Goal: Task Accomplishment & Management: Complete application form

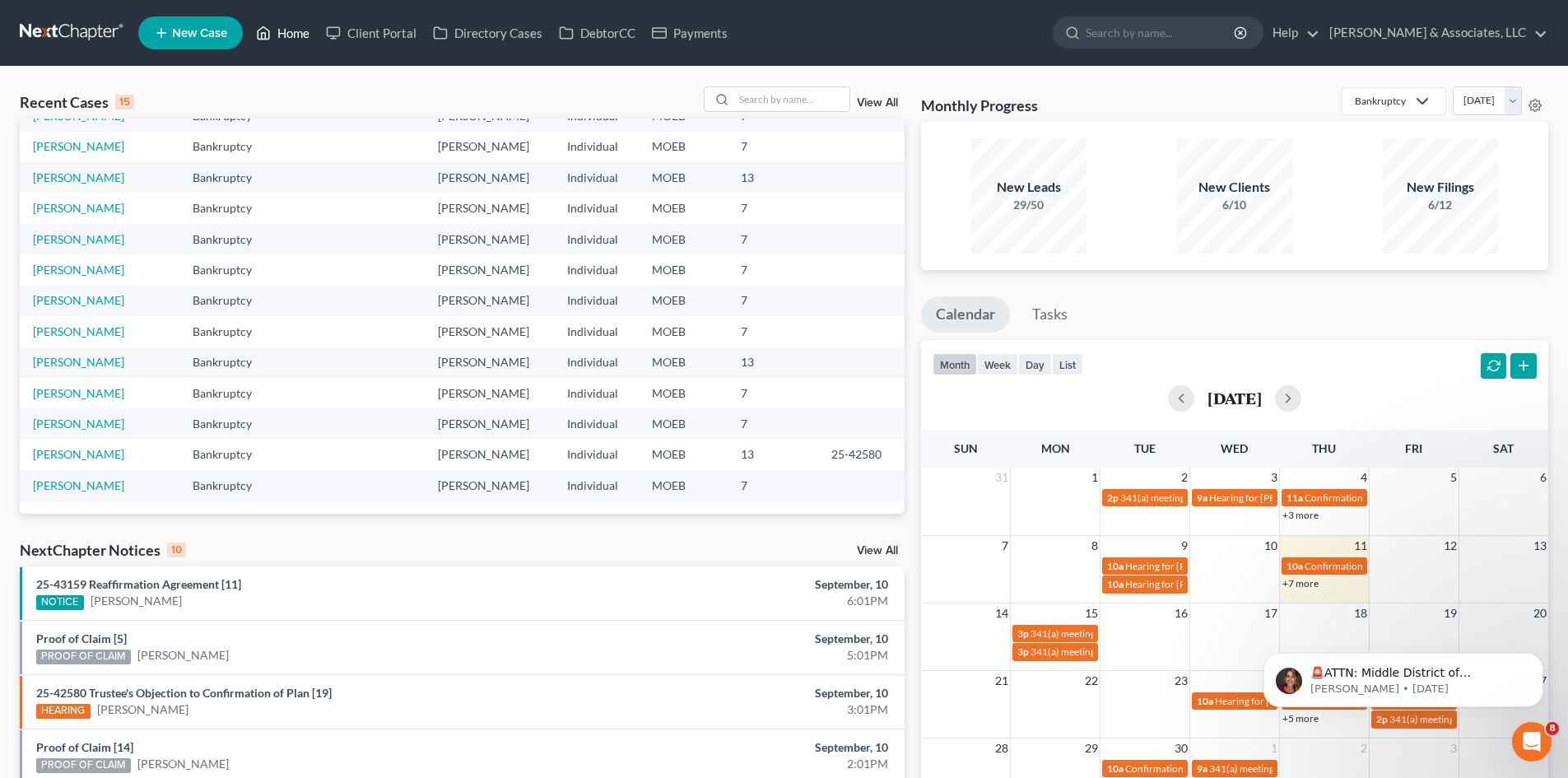
click at [297, 34] on link "Home" at bounding box center [282, 32] width 70 height 30
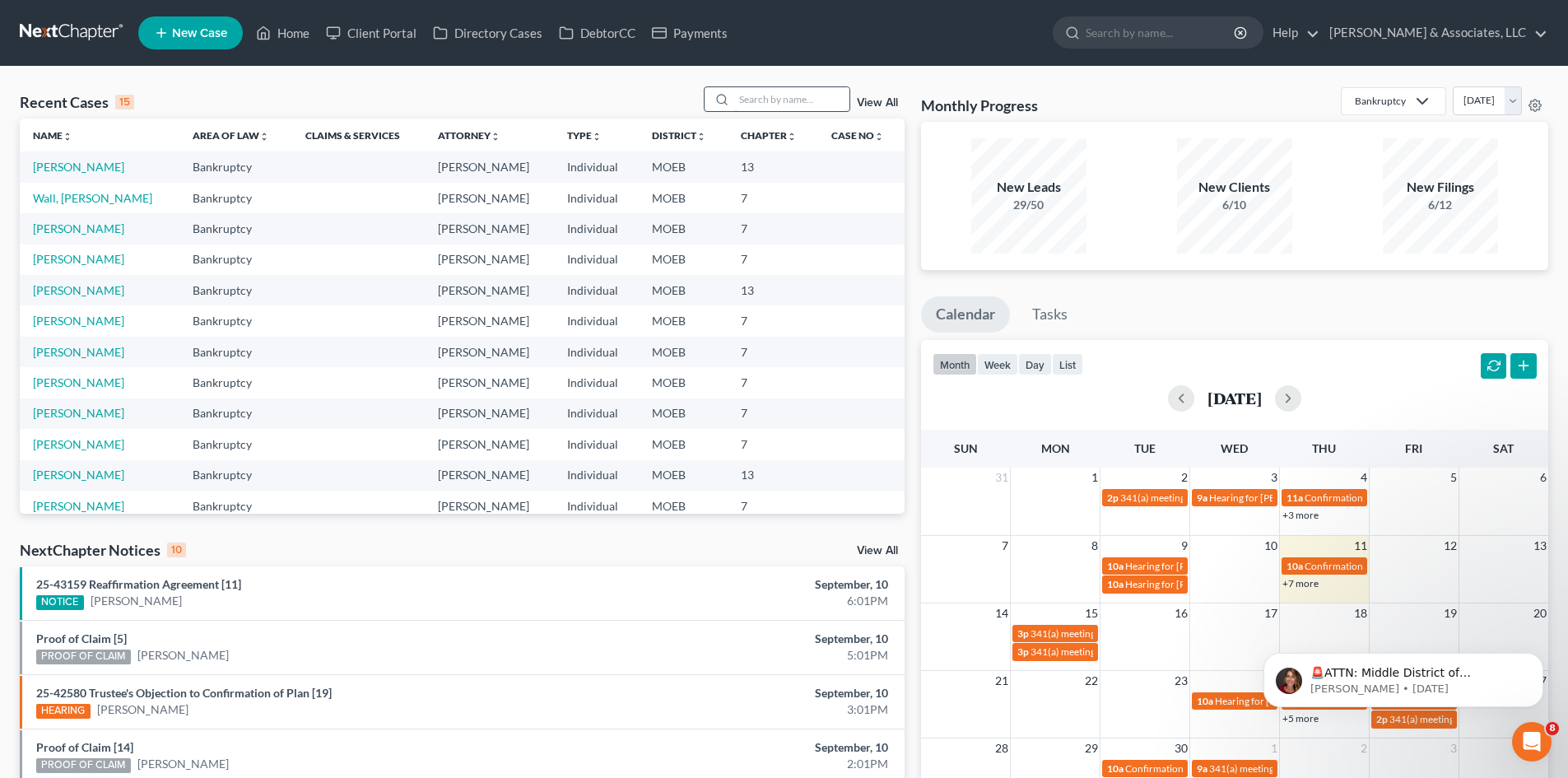
click at [810, 88] on input "search" at bounding box center [791, 99] width 115 height 24
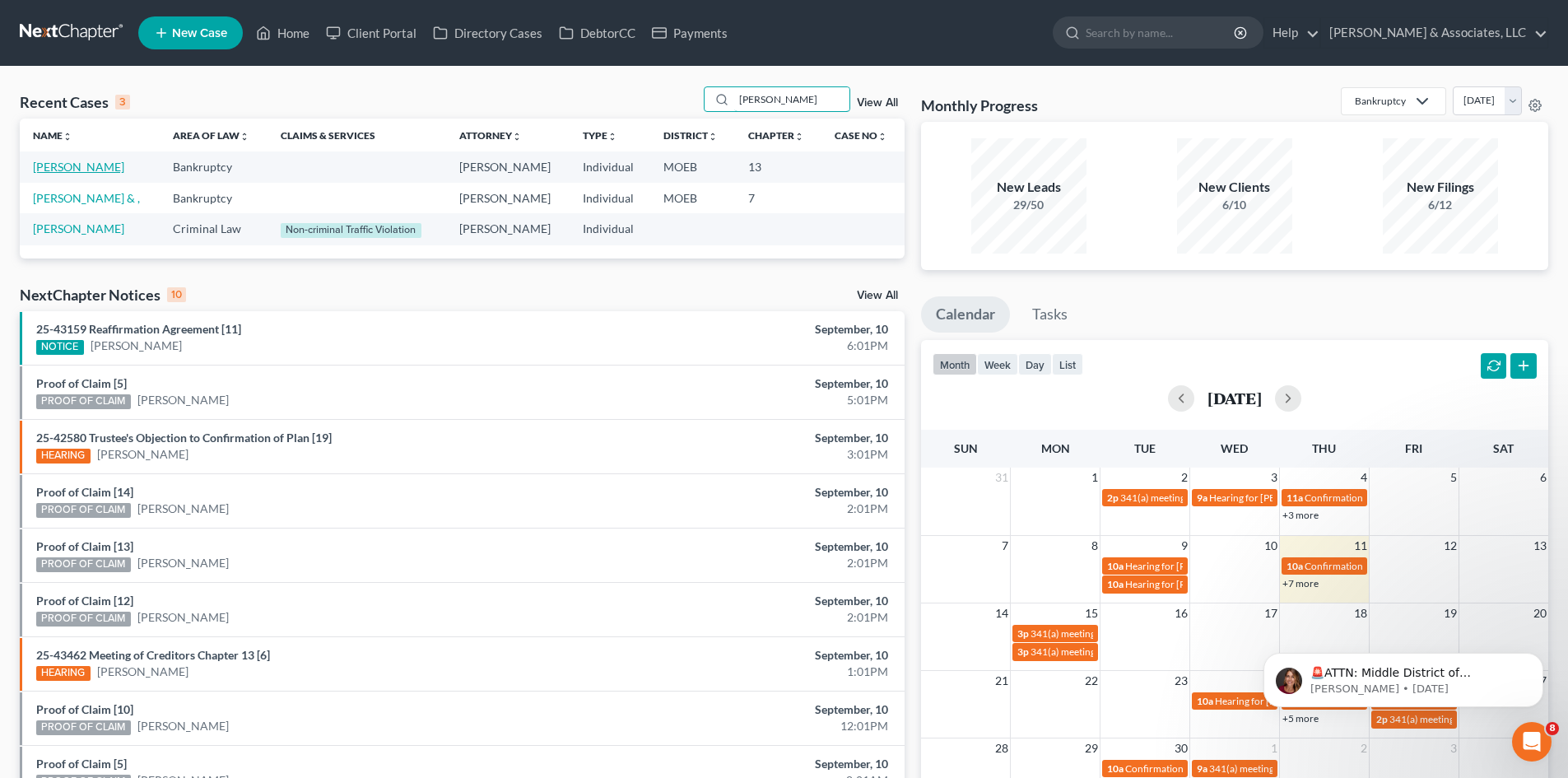
type input "travis"
click at [65, 166] on link "[PERSON_NAME]" at bounding box center [79, 167] width 91 height 14
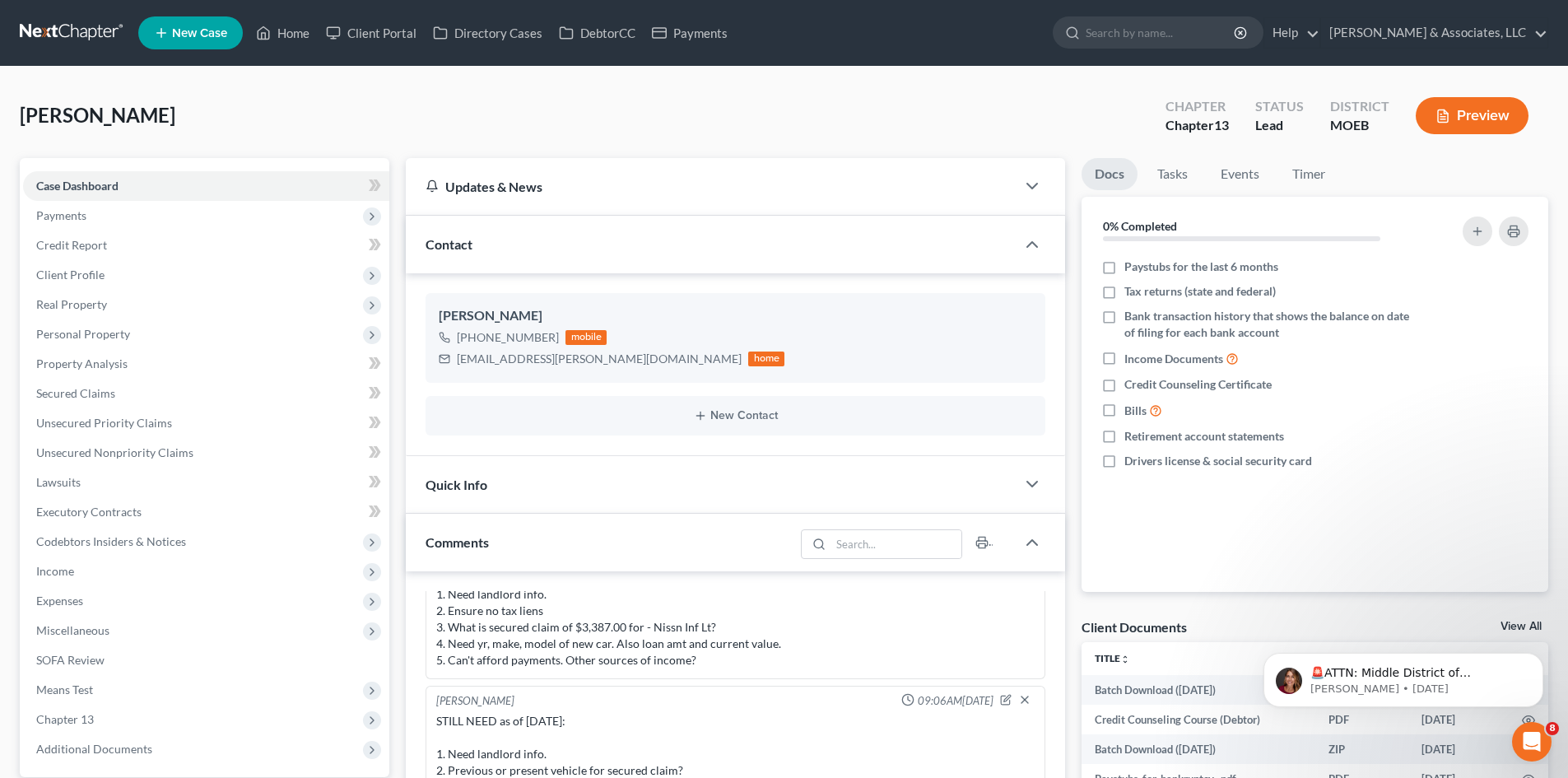
scroll to position [329, 0]
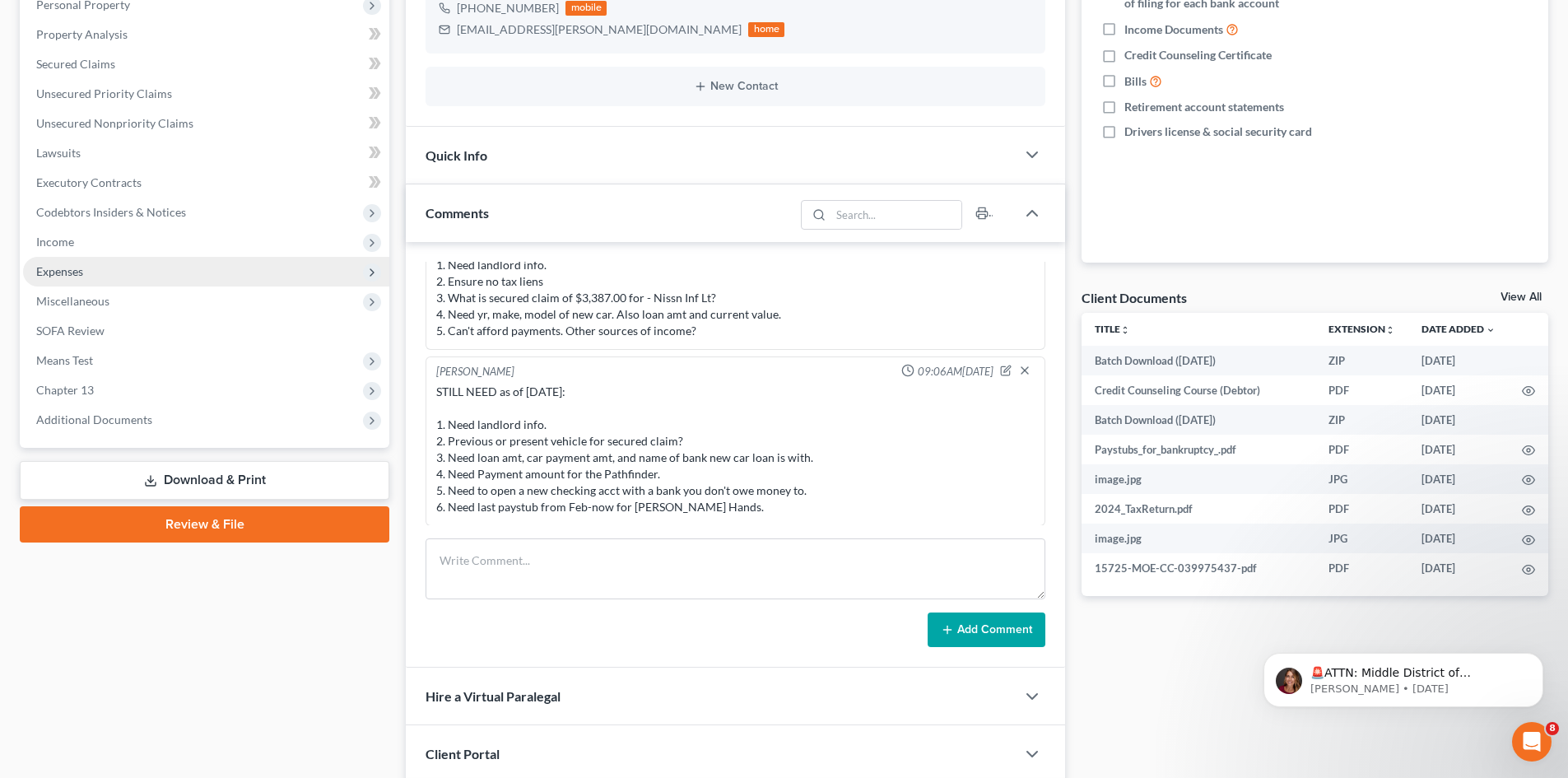
click at [51, 275] on span "Expenses" at bounding box center [59, 271] width 46 height 14
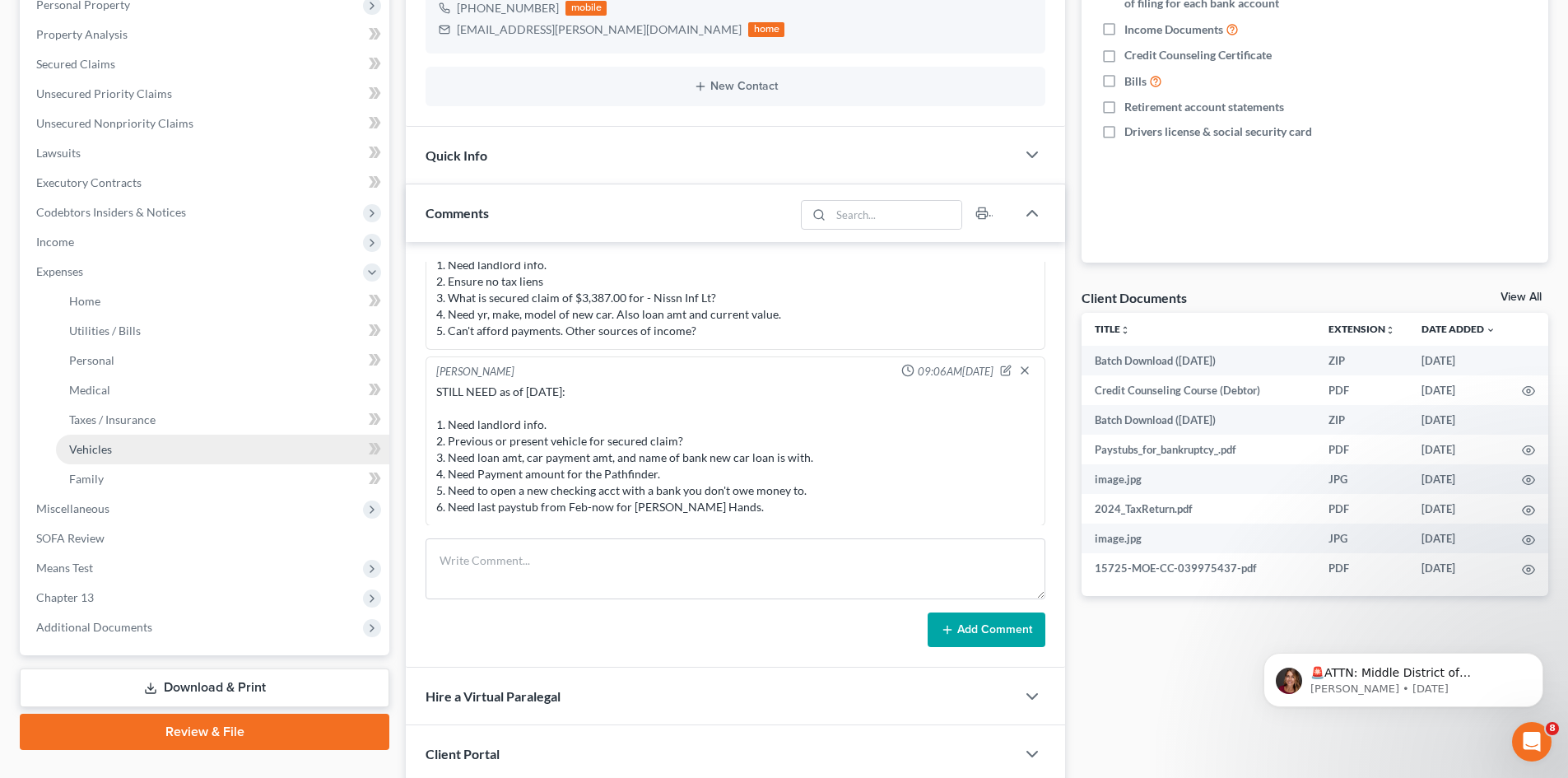
click at [104, 447] on span "Vehicles" at bounding box center [90, 449] width 43 height 14
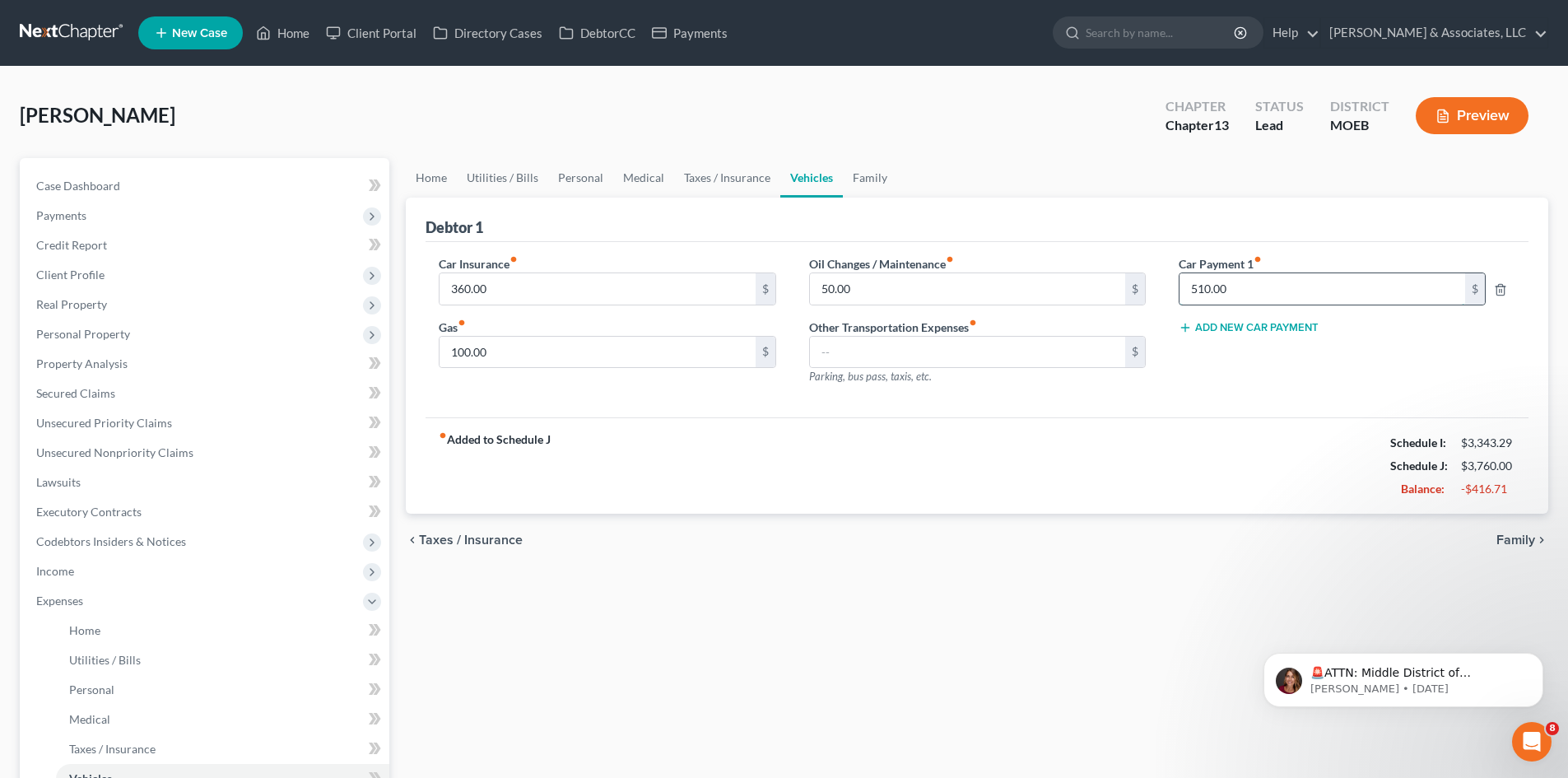
click at [1255, 287] on input "510.00" at bounding box center [1322, 288] width 286 height 31
type input "604.73"
click at [1306, 438] on div "fiber_manual_record Added to Schedule J Schedule I: $3,343.29 Schedule J: $3,85…" at bounding box center [976, 466] width 1103 height 96
click at [533, 359] on input "100.00" at bounding box center [597, 352] width 315 height 31
type input "150.00"
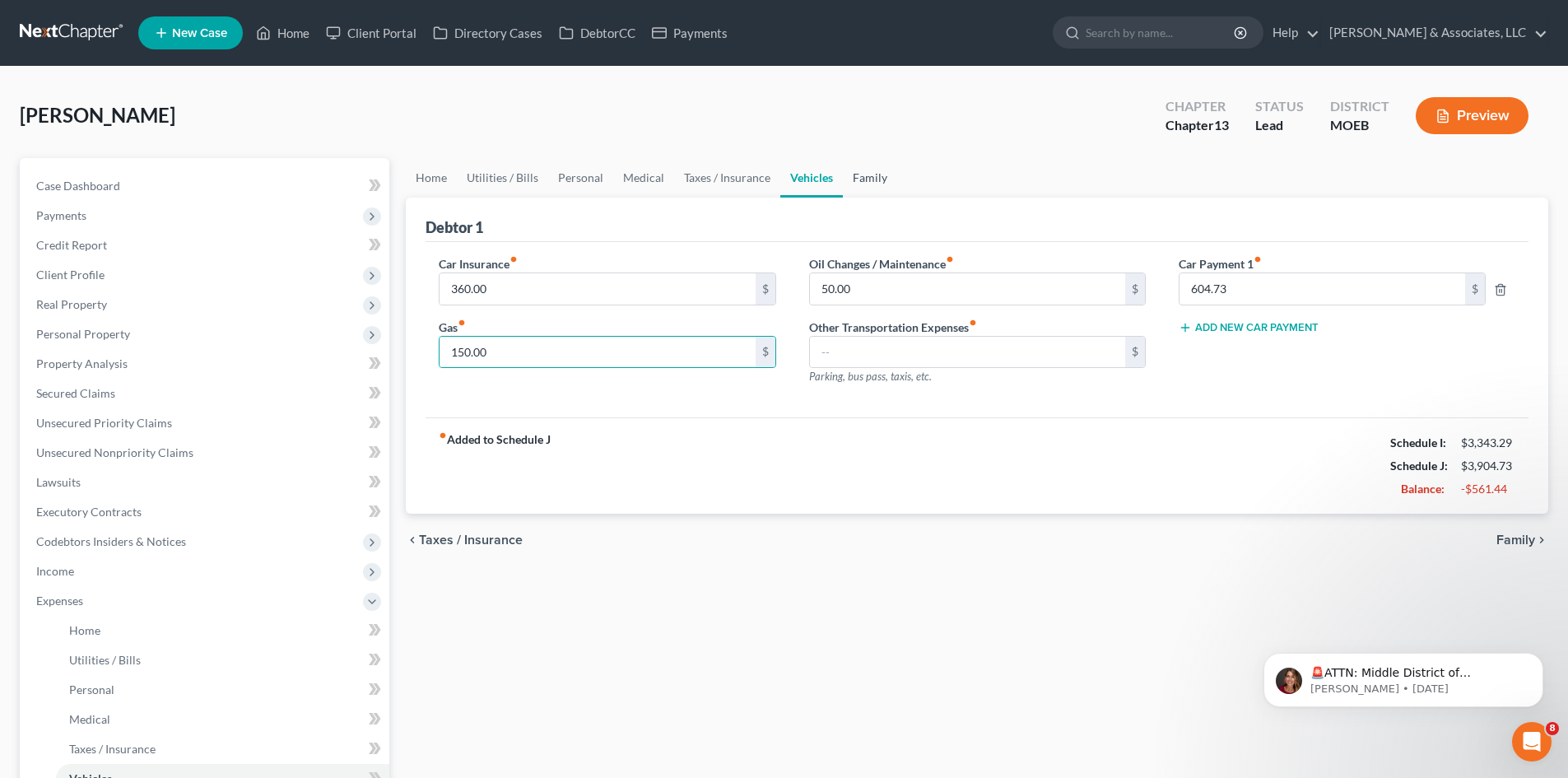
click at [873, 180] on link "Family" at bounding box center [870, 178] width 54 height 40
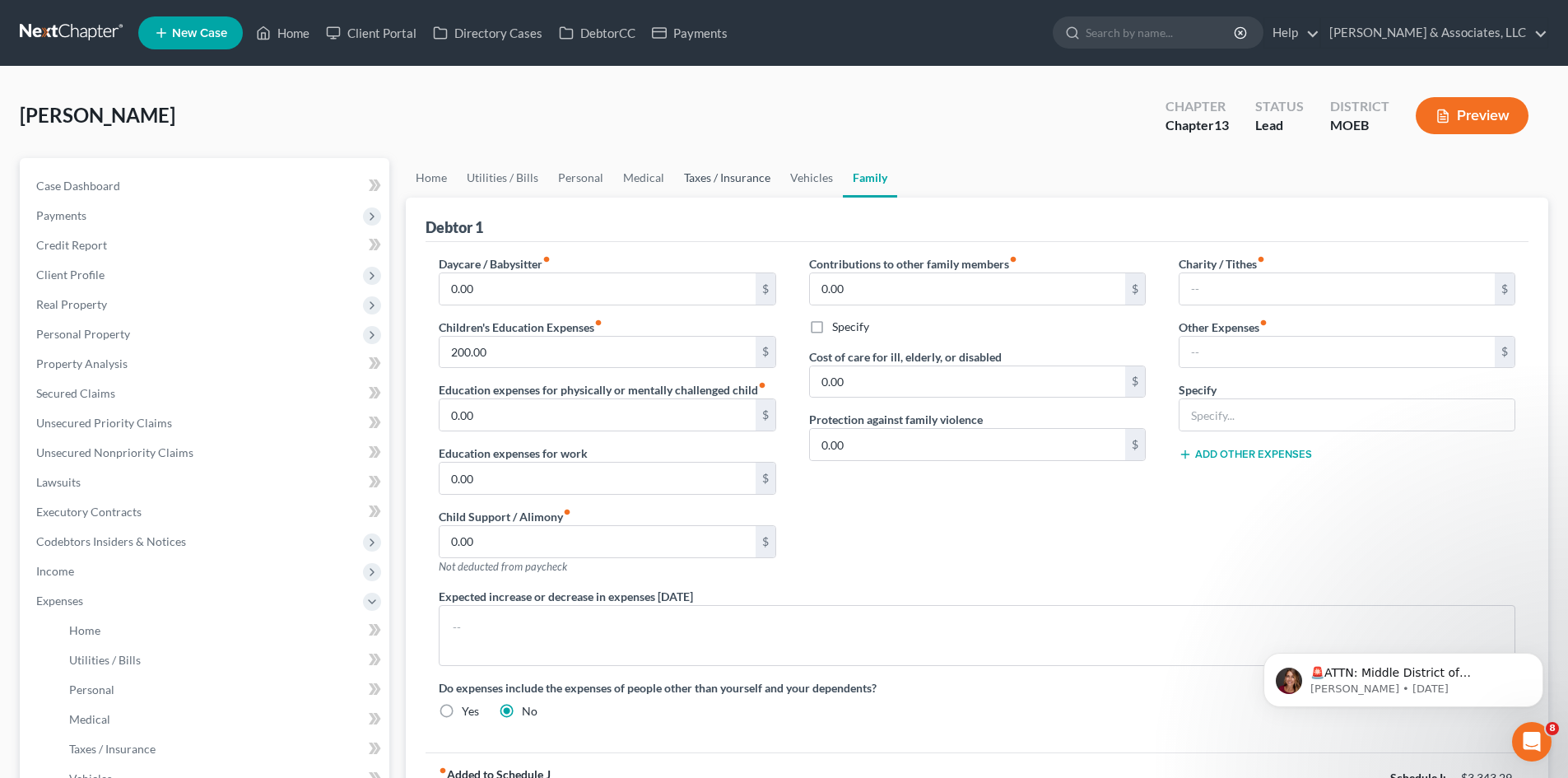
click at [726, 178] on link "Taxes / Insurance" at bounding box center [727, 178] width 107 height 40
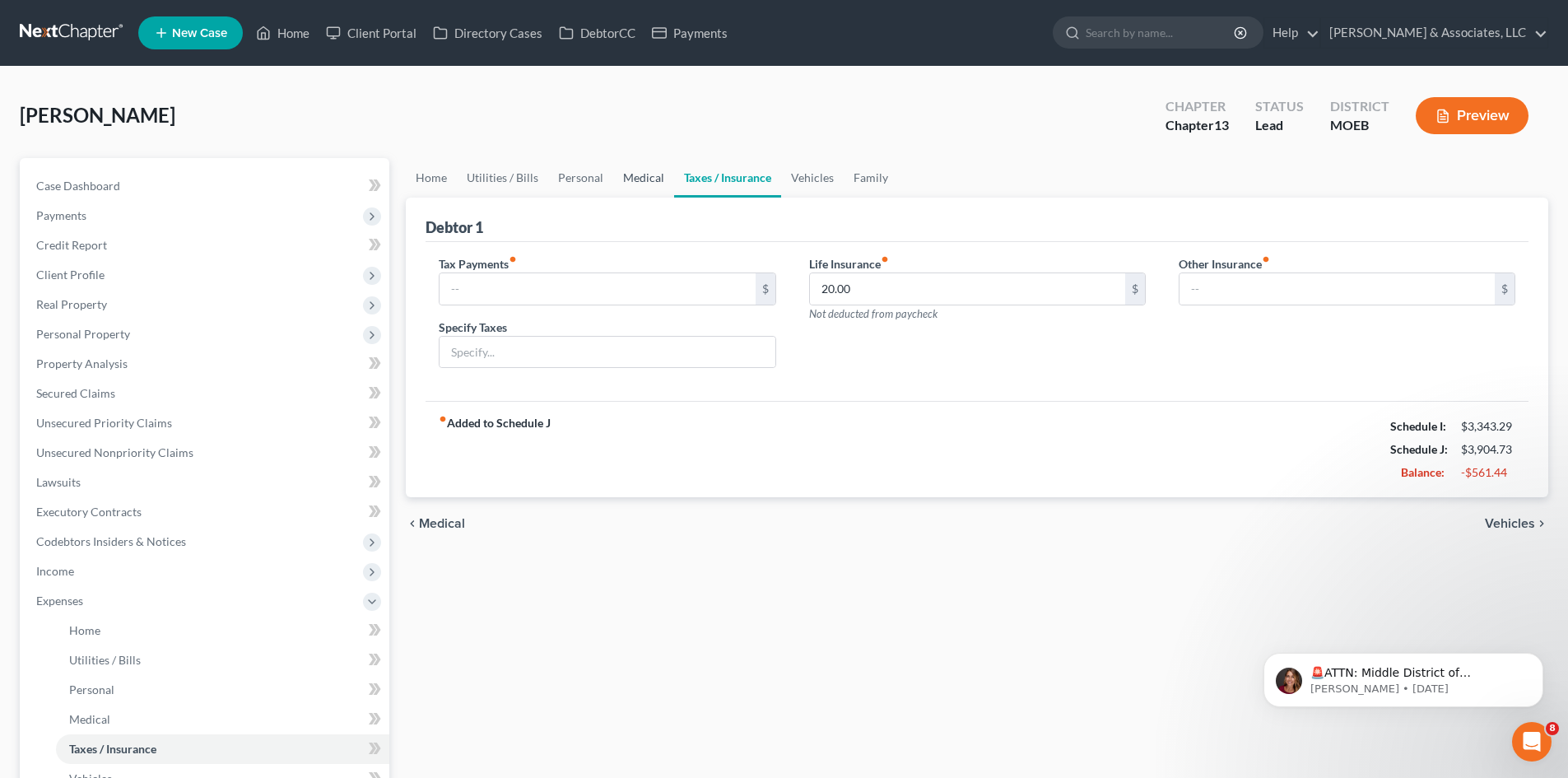
click at [656, 173] on link "Medical" at bounding box center [643, 178] width 61 height 40
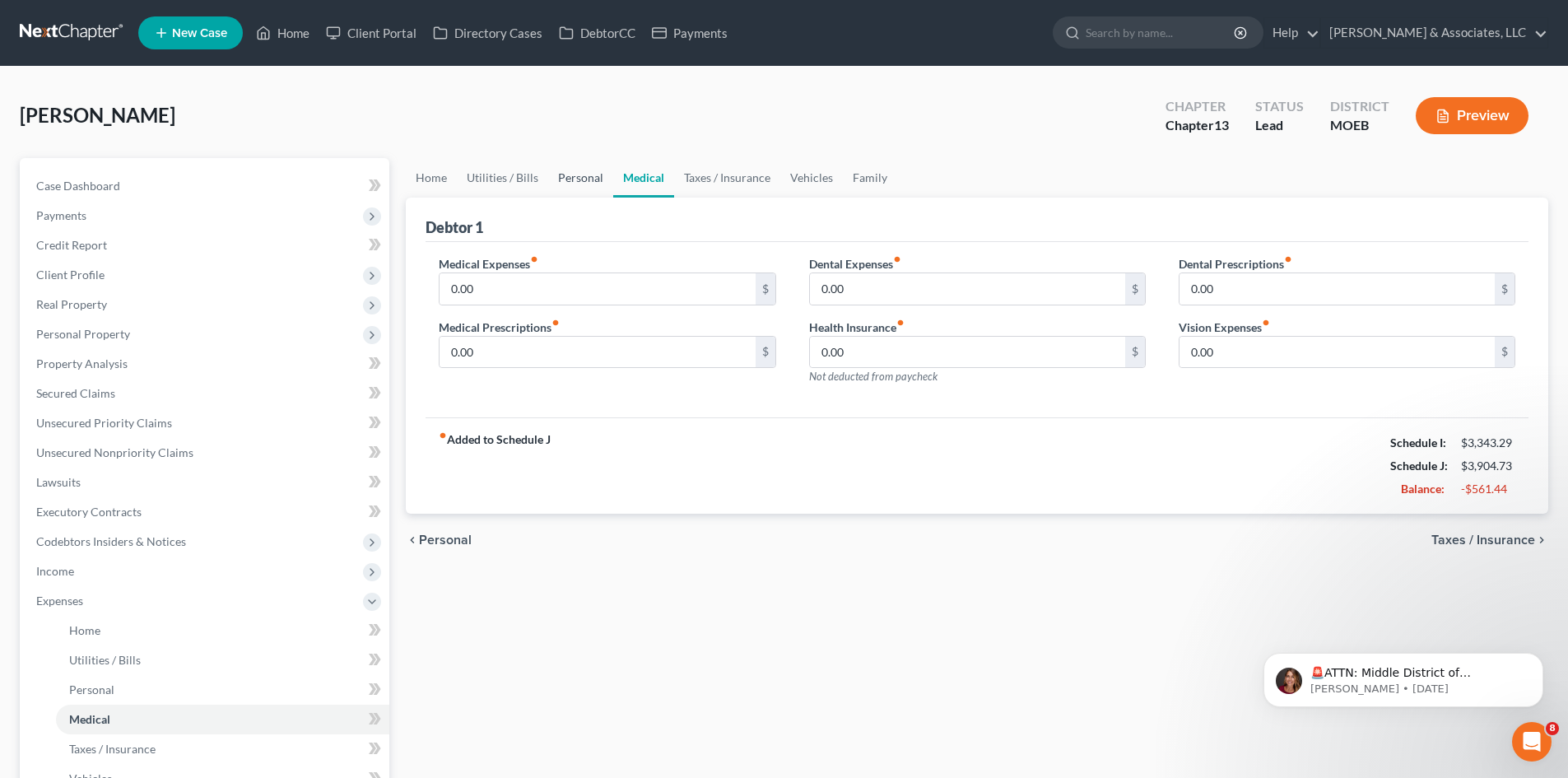
click at [581, 178] on link "Personal" at bounding box center [580, 178] width 65 height 40
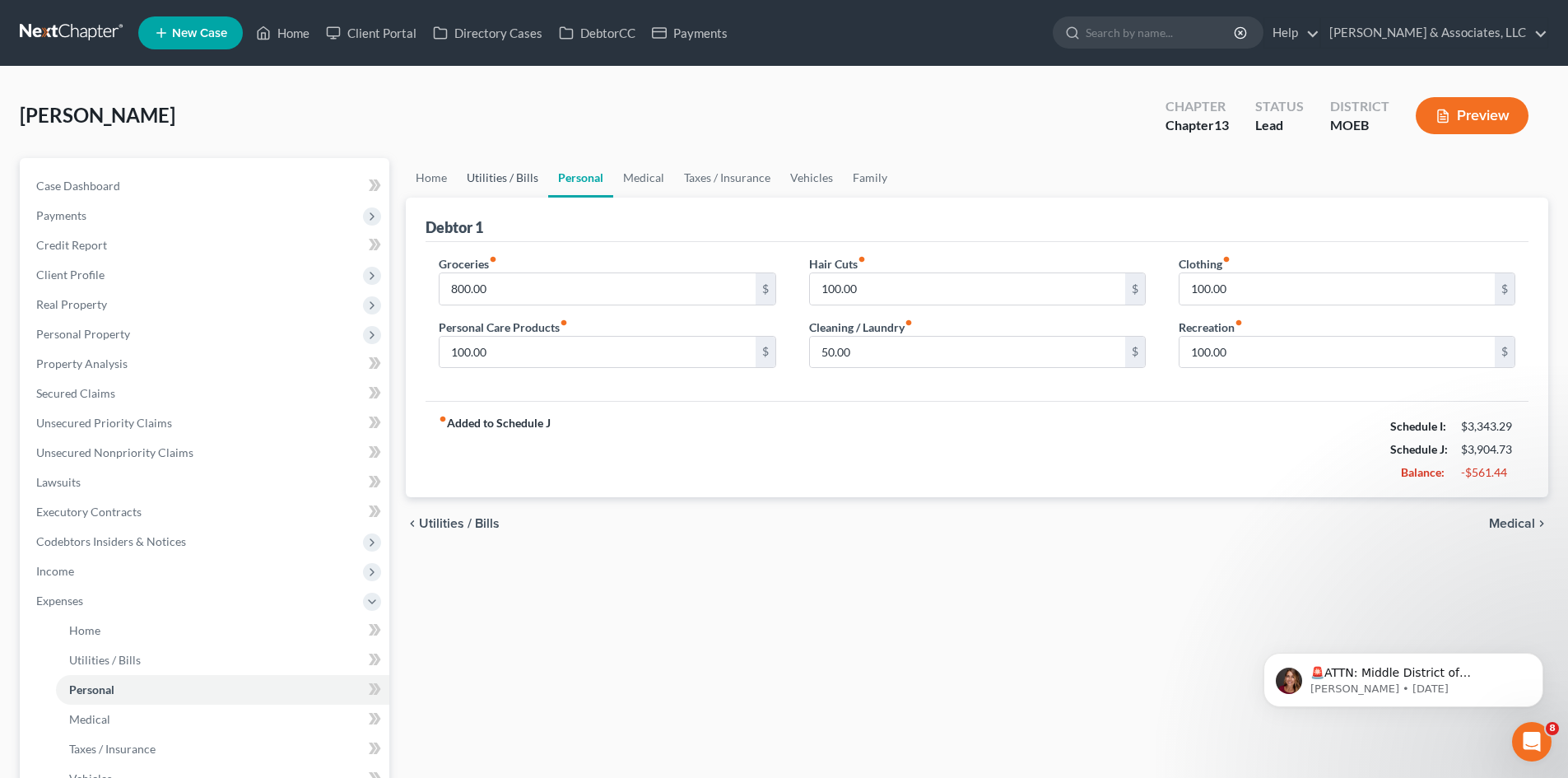
click at [508, 174] on link "Utilities / Bills" at bounding box center [502, 178] width 91 height 40
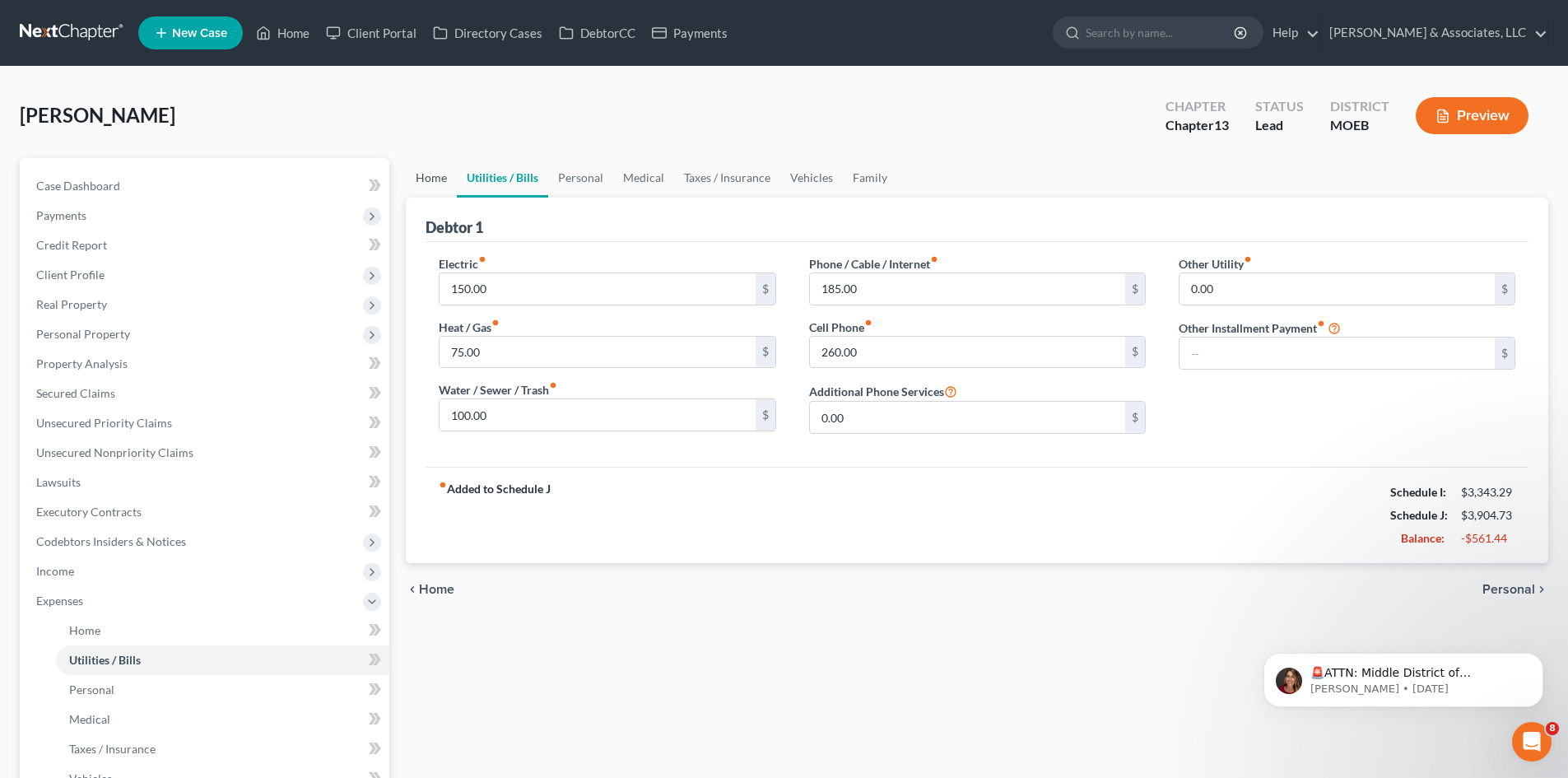
click at [435, 180] on link "Home" at bounding box center [431, 178] width 51 height 40
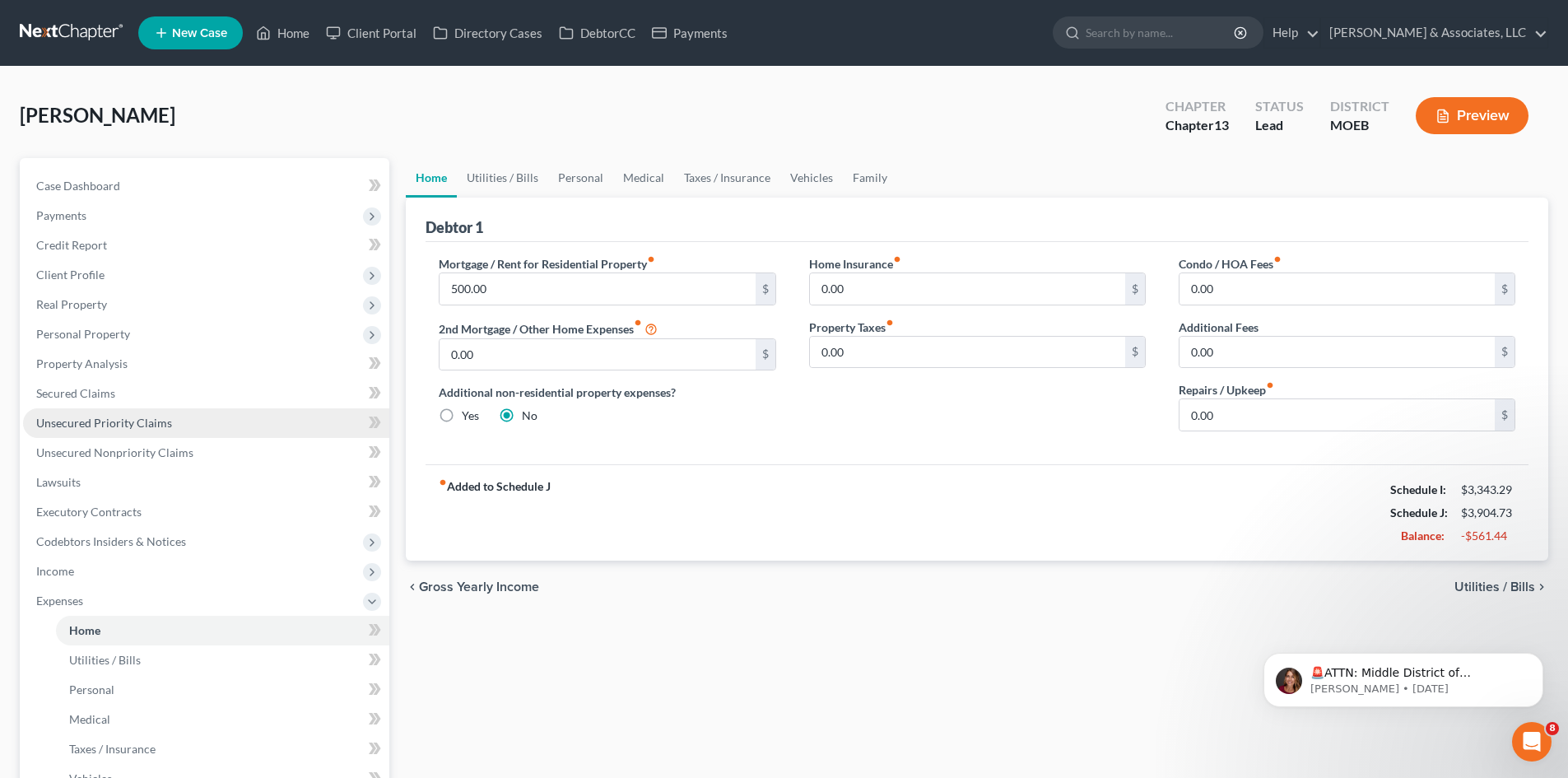
click at [113, 429] on span "Unsecured Priority Claims" at bounding box center [104, 423] width 136 height 14
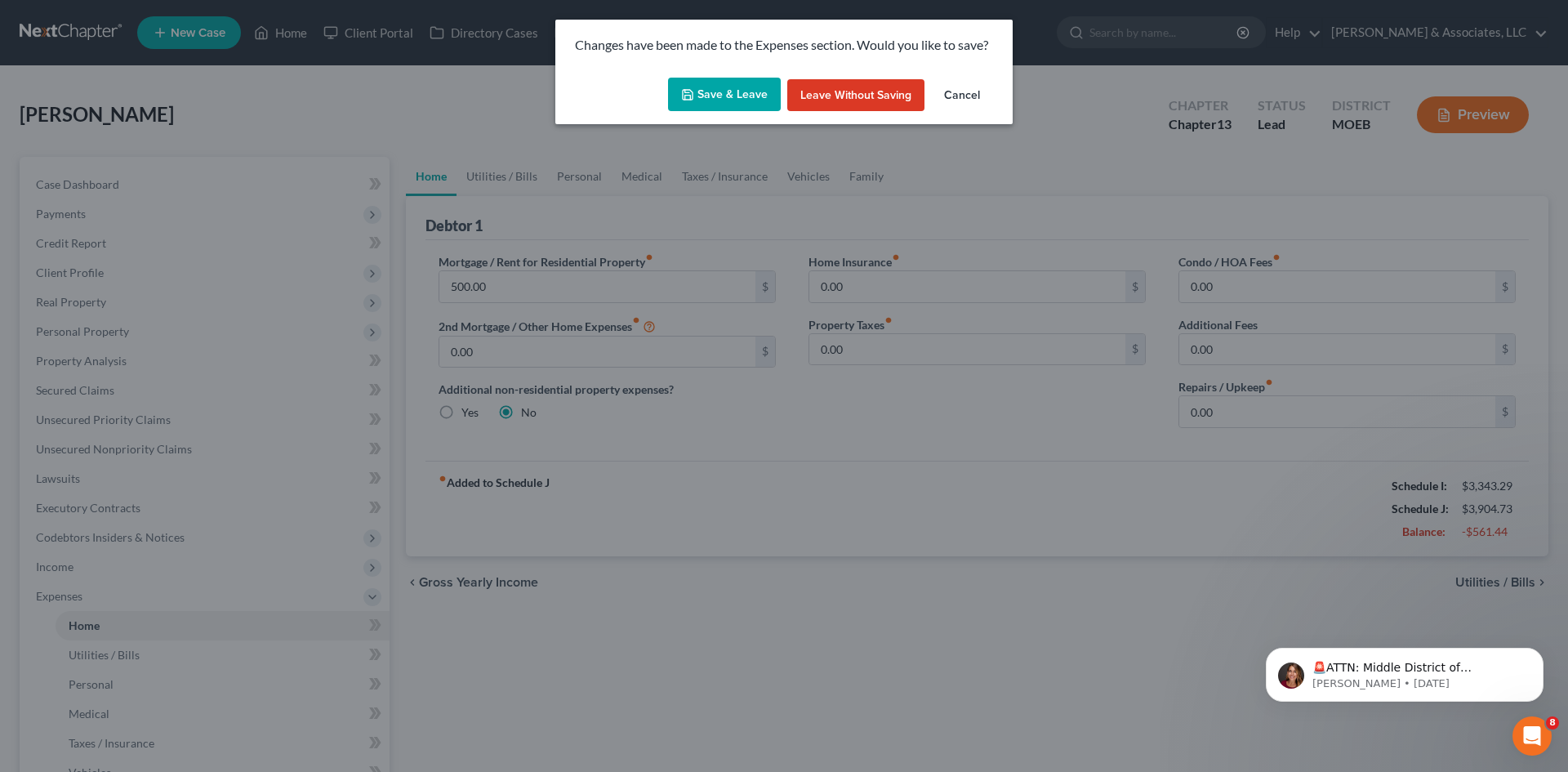
click at [729, 91] on button "Save & Leave" at bounding box center [724, 94] width 112 height 34
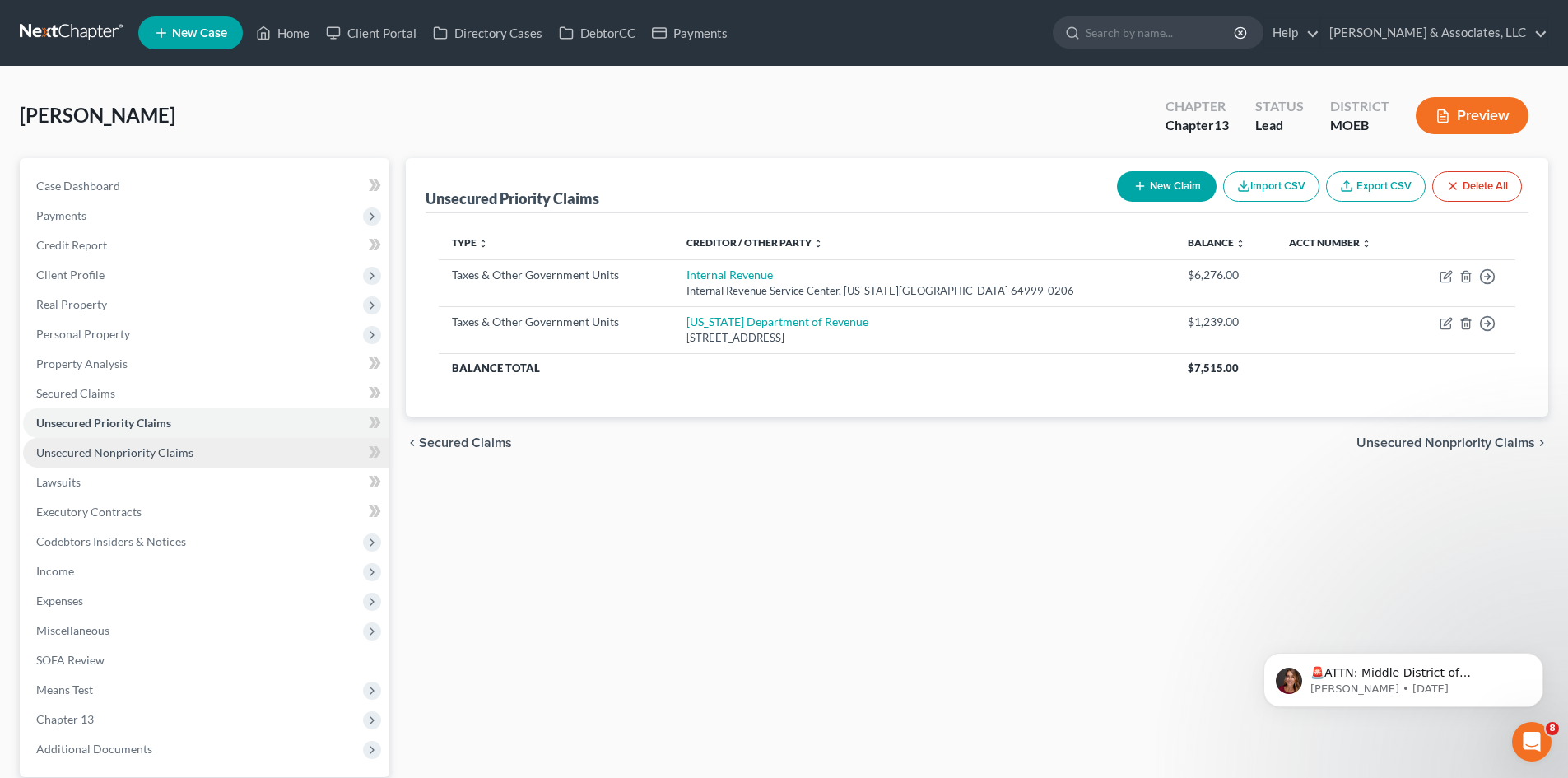
click at [144, 458] on span "Unsecured Nonpriority Claims" at bounding box center [115, 452] width 157 height 14
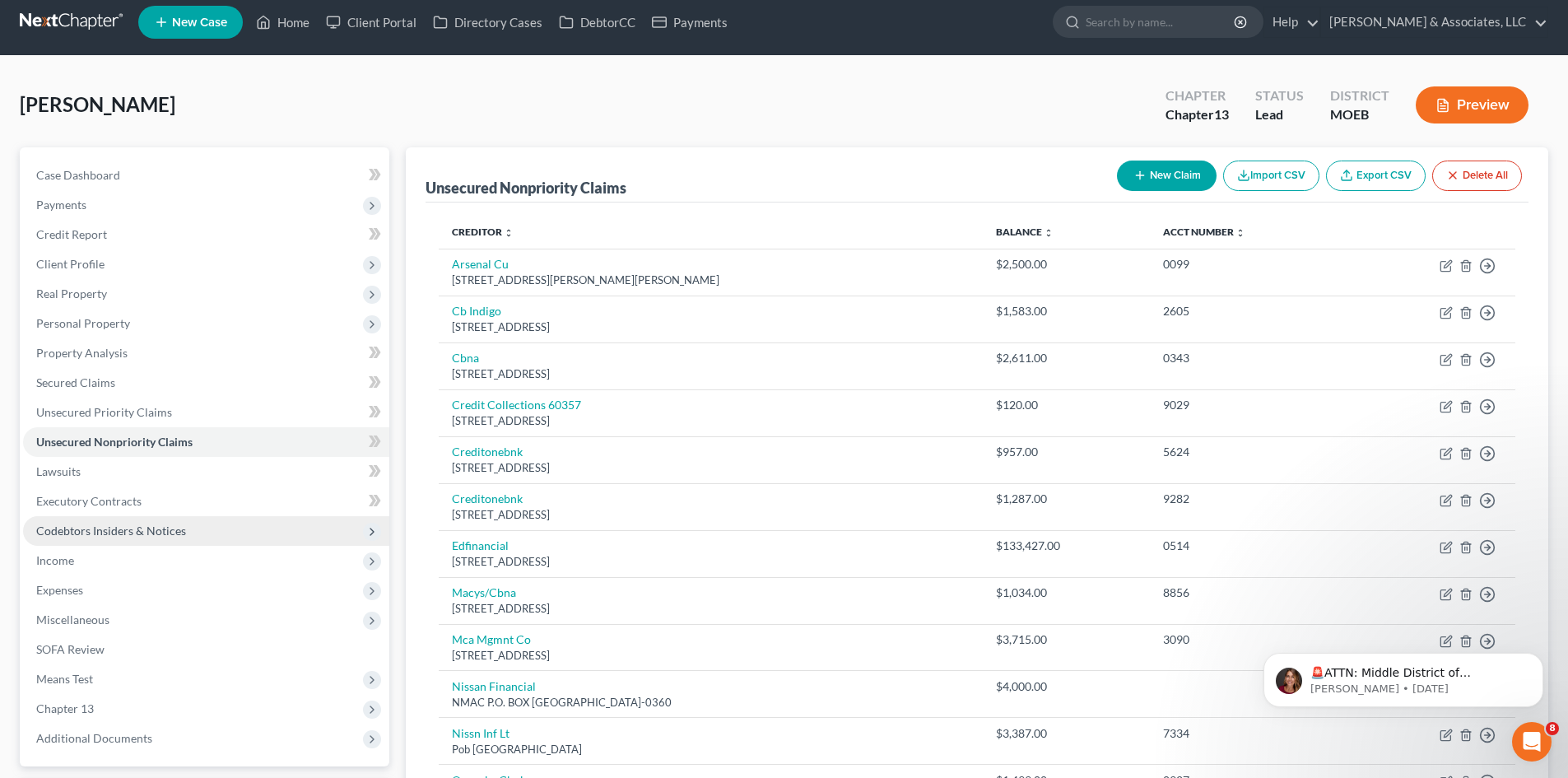
scroll to position [10, 0]
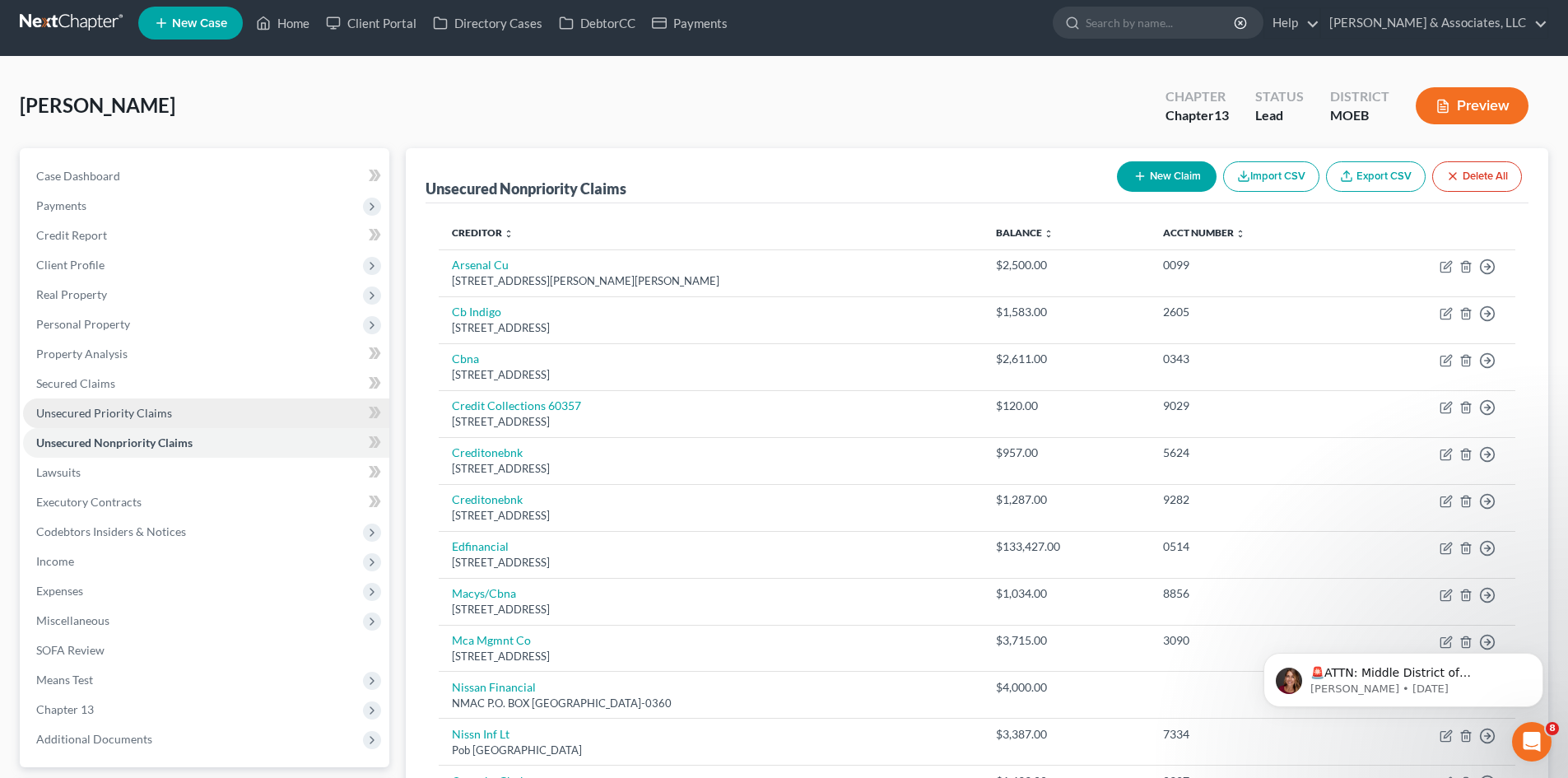
click at [166, 415] on span "Unsecured Priority Claims" at bounding box center [104, 413] width 136 height 14
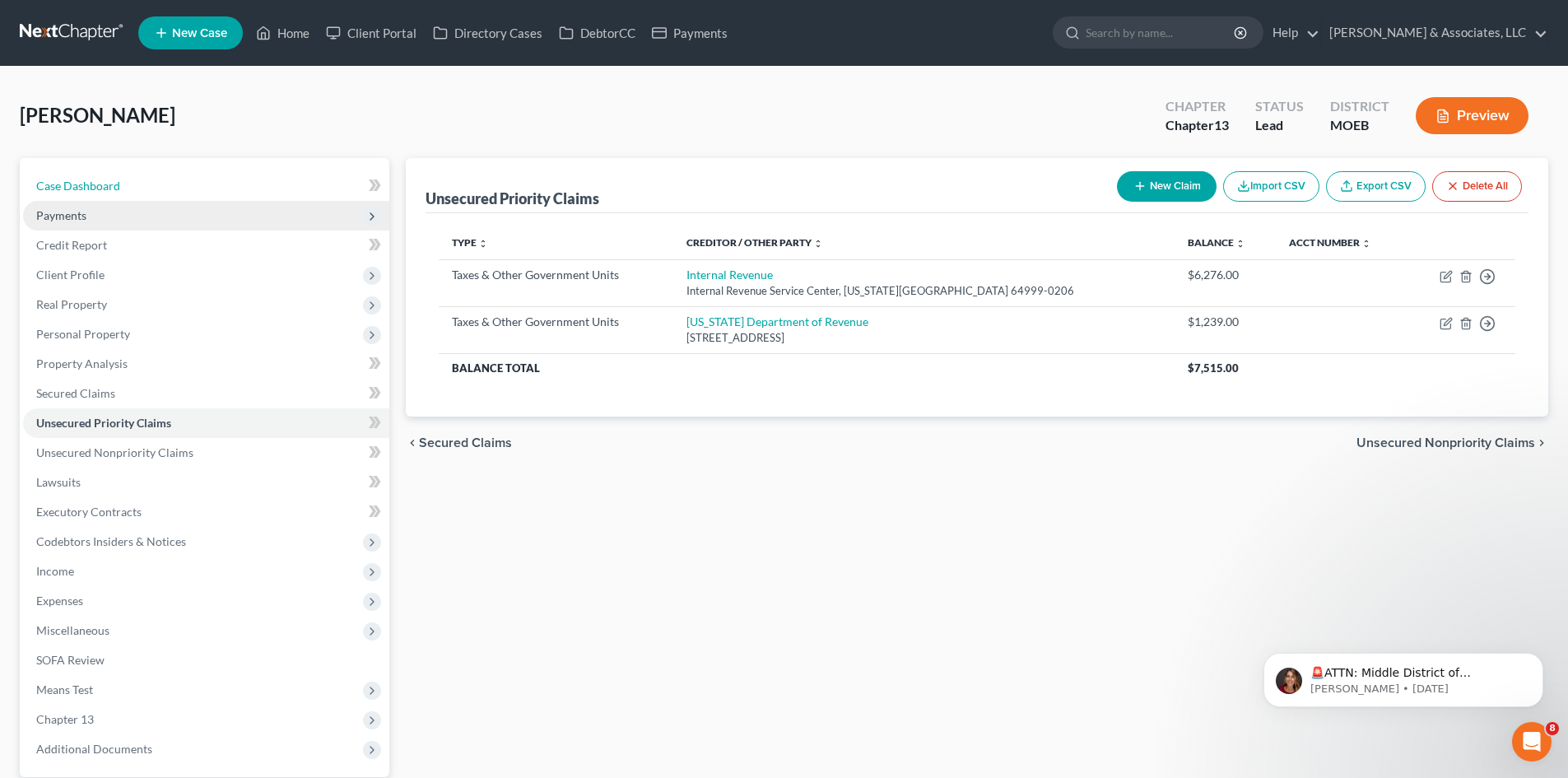
drag, startPoint x: 114, startPoint y: 190, endPoint x: 199, endPoint y: 211, distance: 87.6
click at [114, 190] on span "Case Dashboard" at bounding box center [78, 185] width 84 height 14
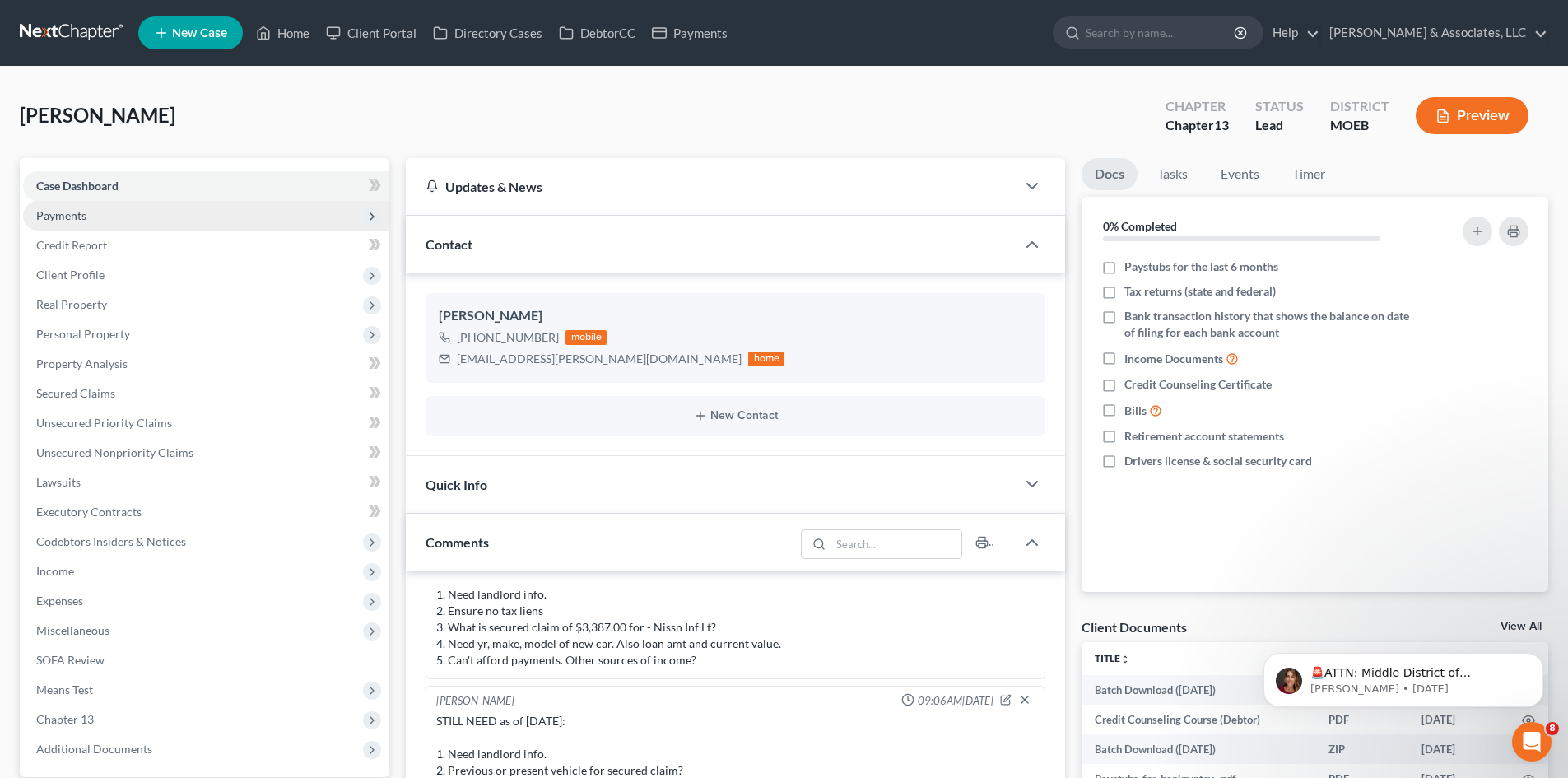
click at [65, 219] on span "Payments" at bounding box center [61, 215] width 50 height 14
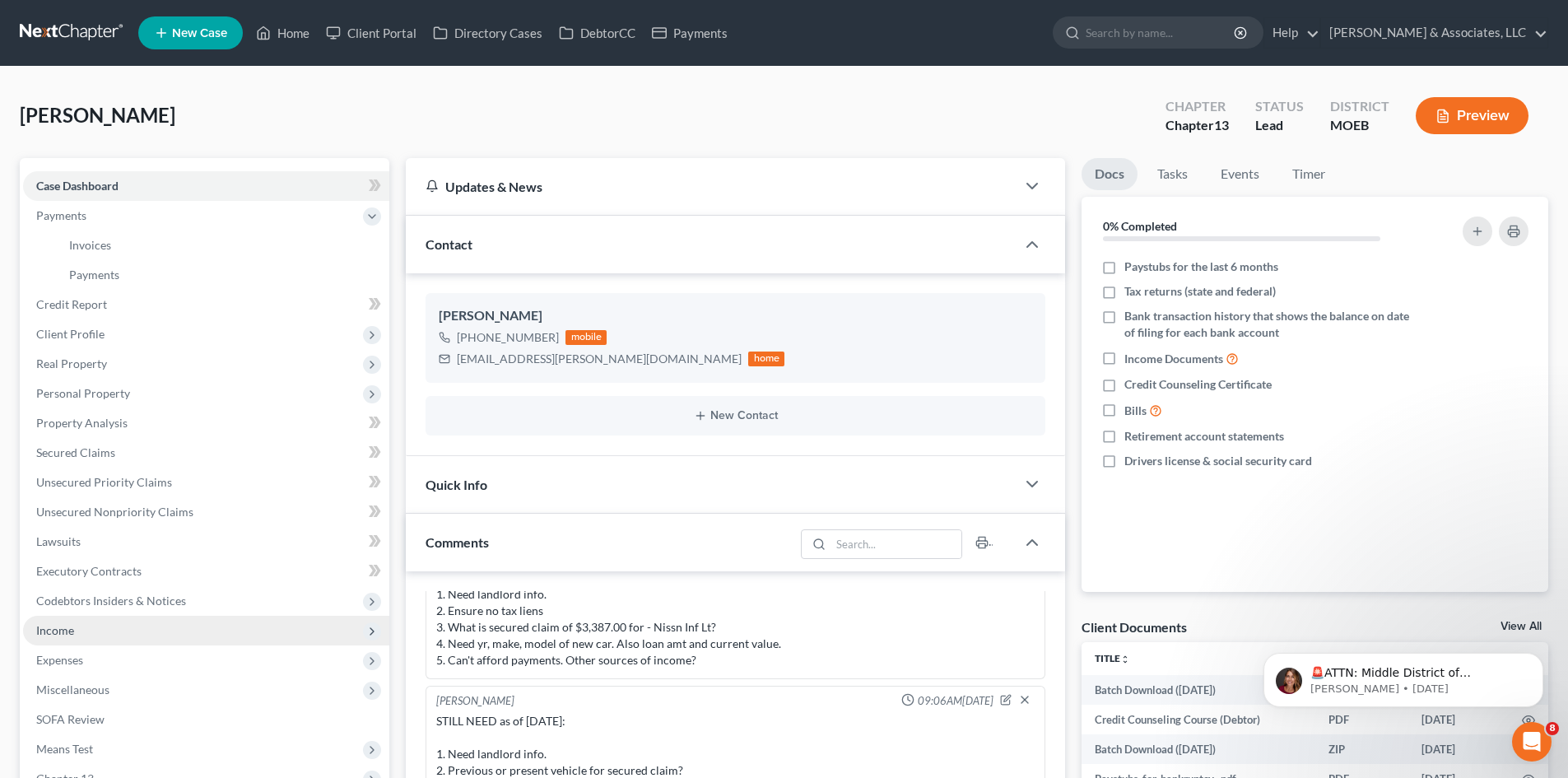
click at [54, 632] on span "Income" at bounding box center [55, 630] width 38 height 14
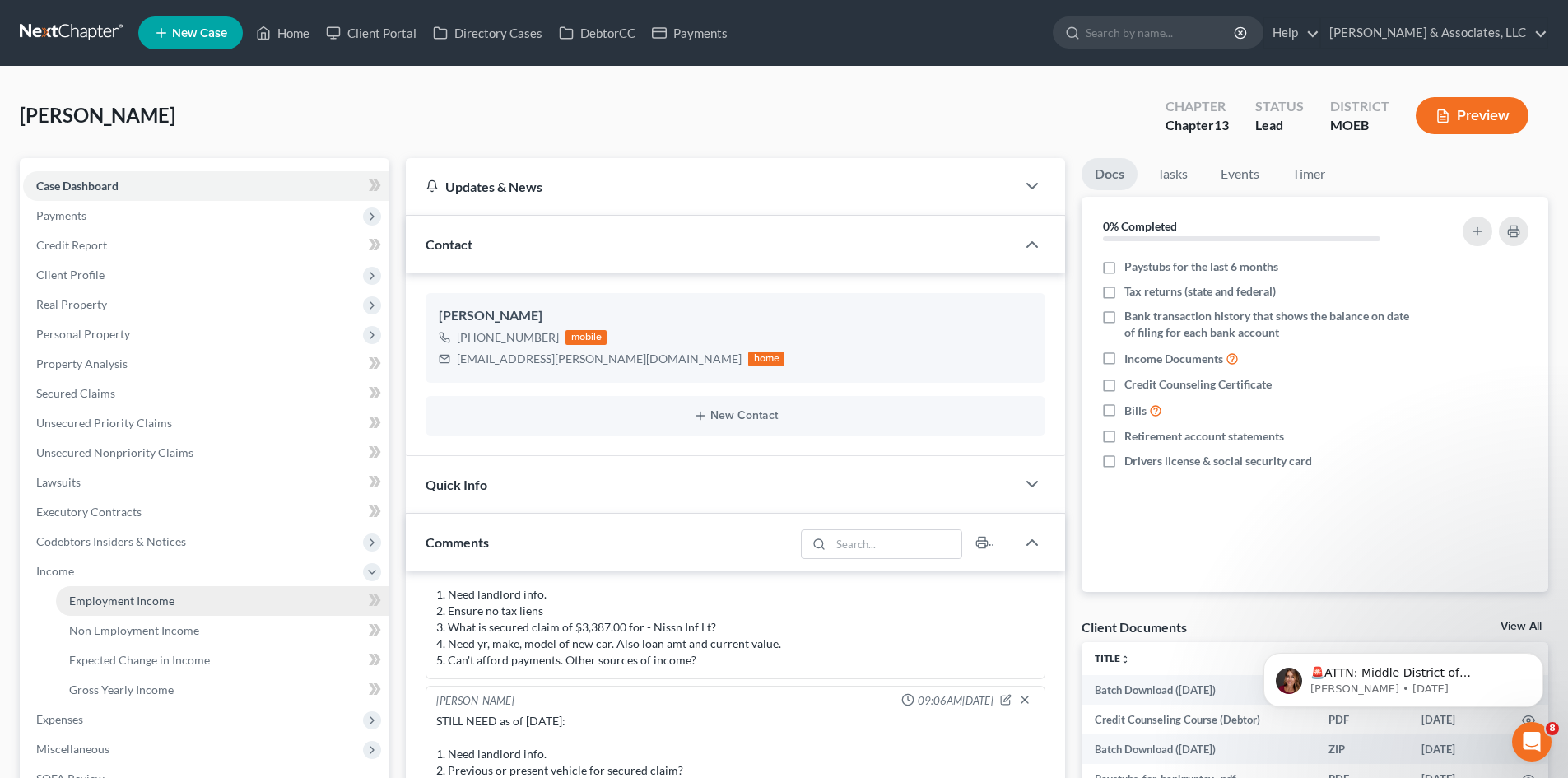
click at [136, 600] on span "Employment Income" at bounding box center [122, 600] width 106 height 14
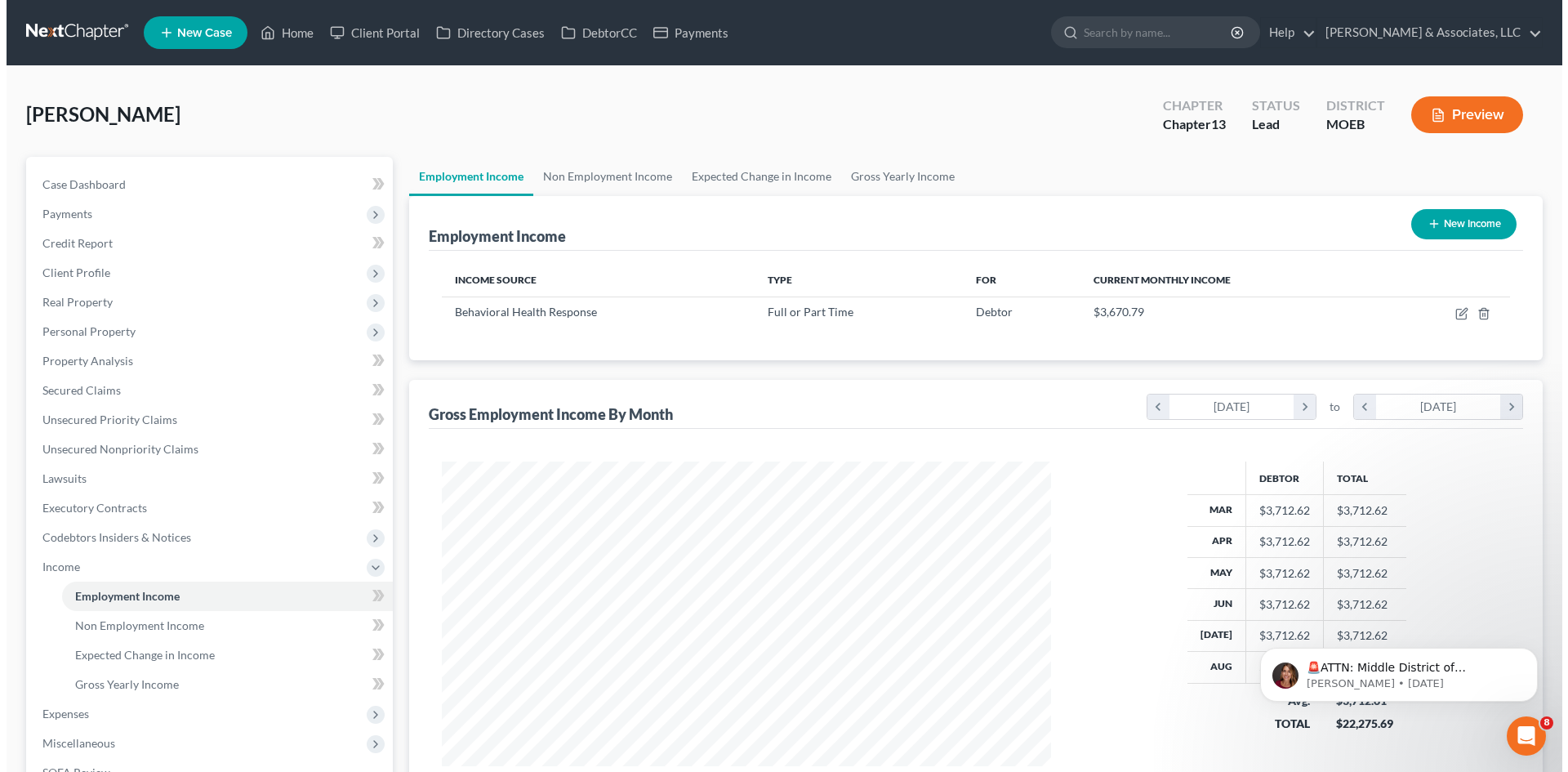
scroll to position [305, 642]
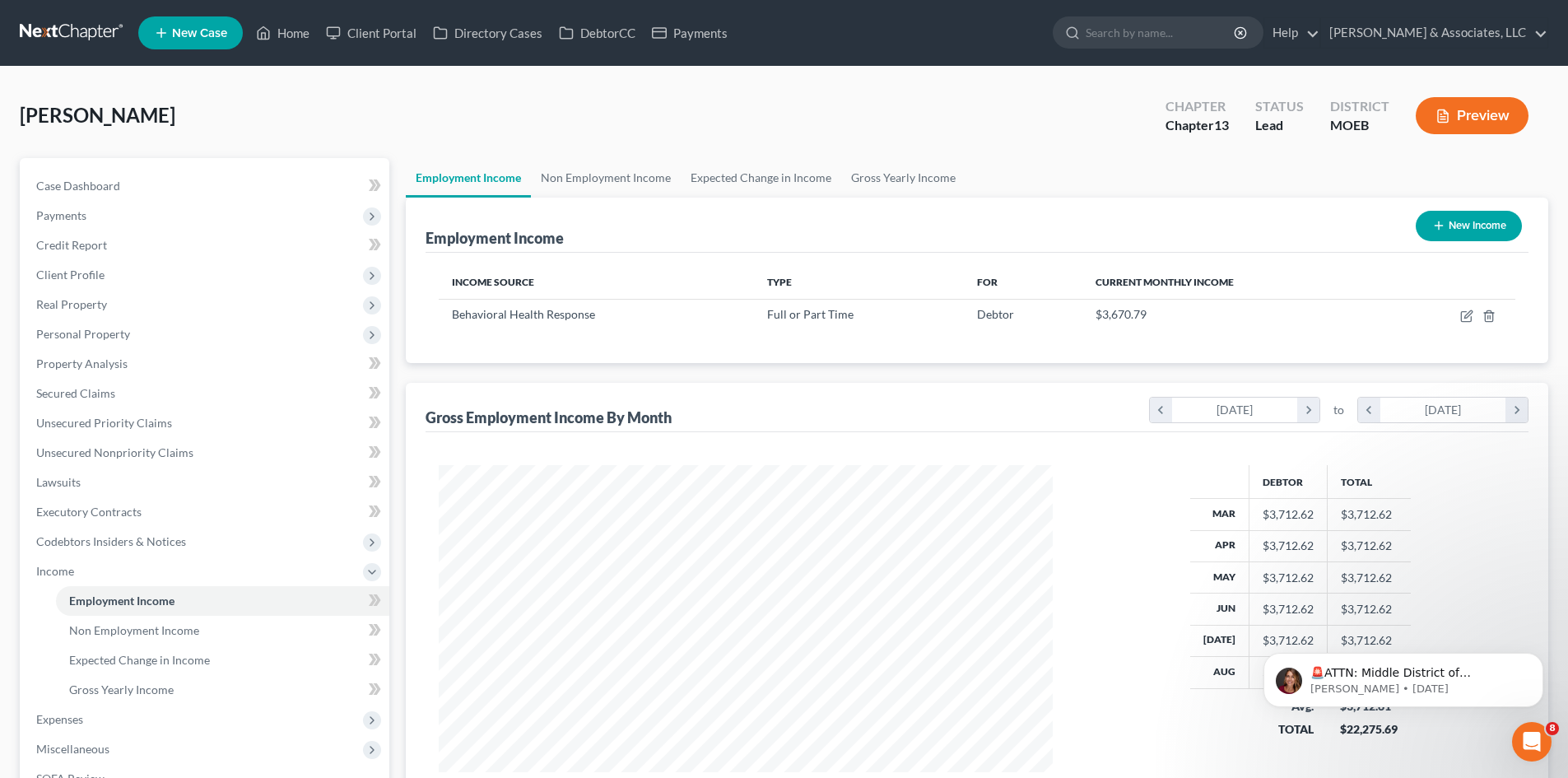
click at [1469, 233] on button "New Income" at bounding box center [1468, 226] width 107 height 30
select select "0"
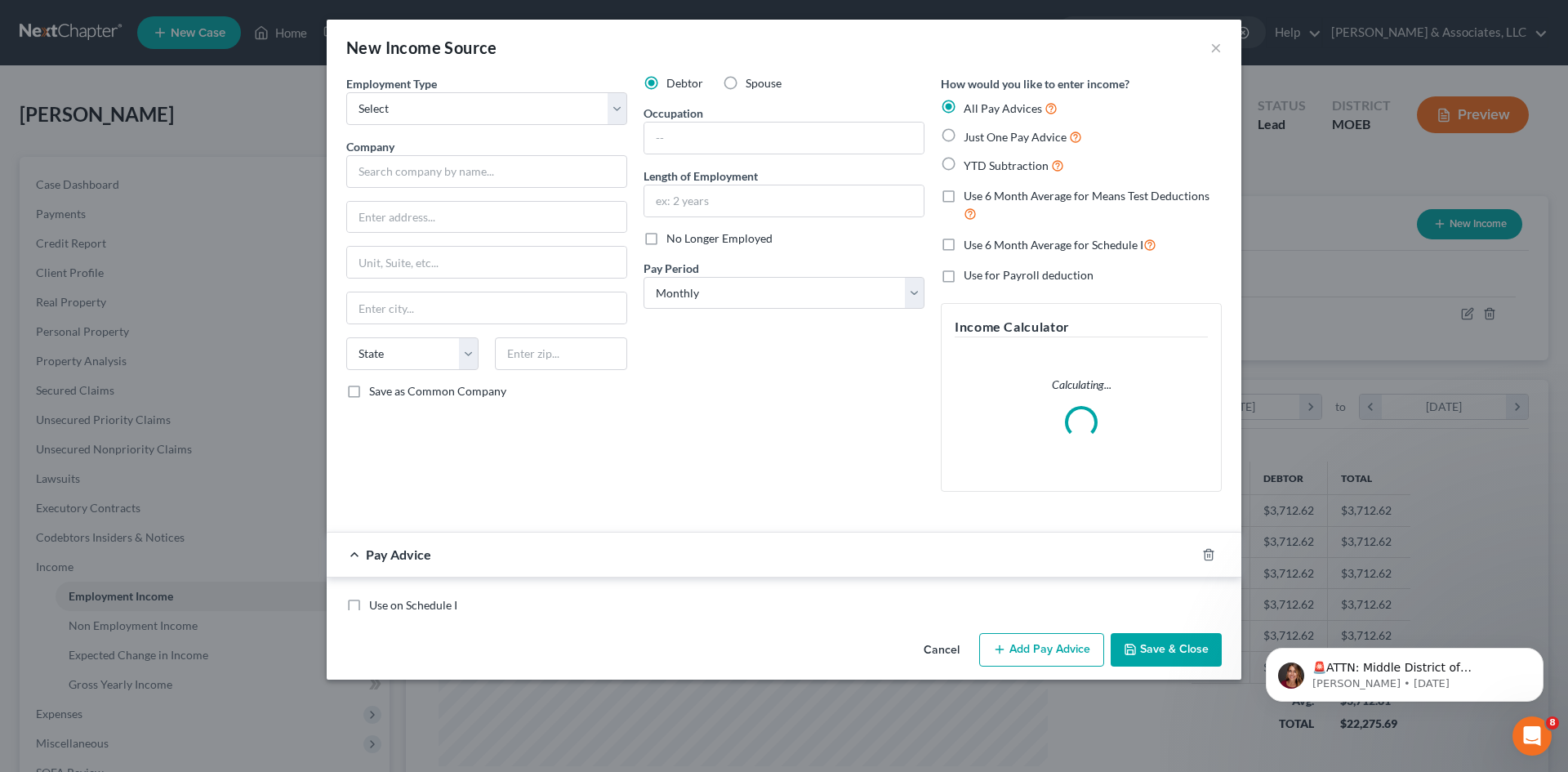
scroll to position [307, 648]
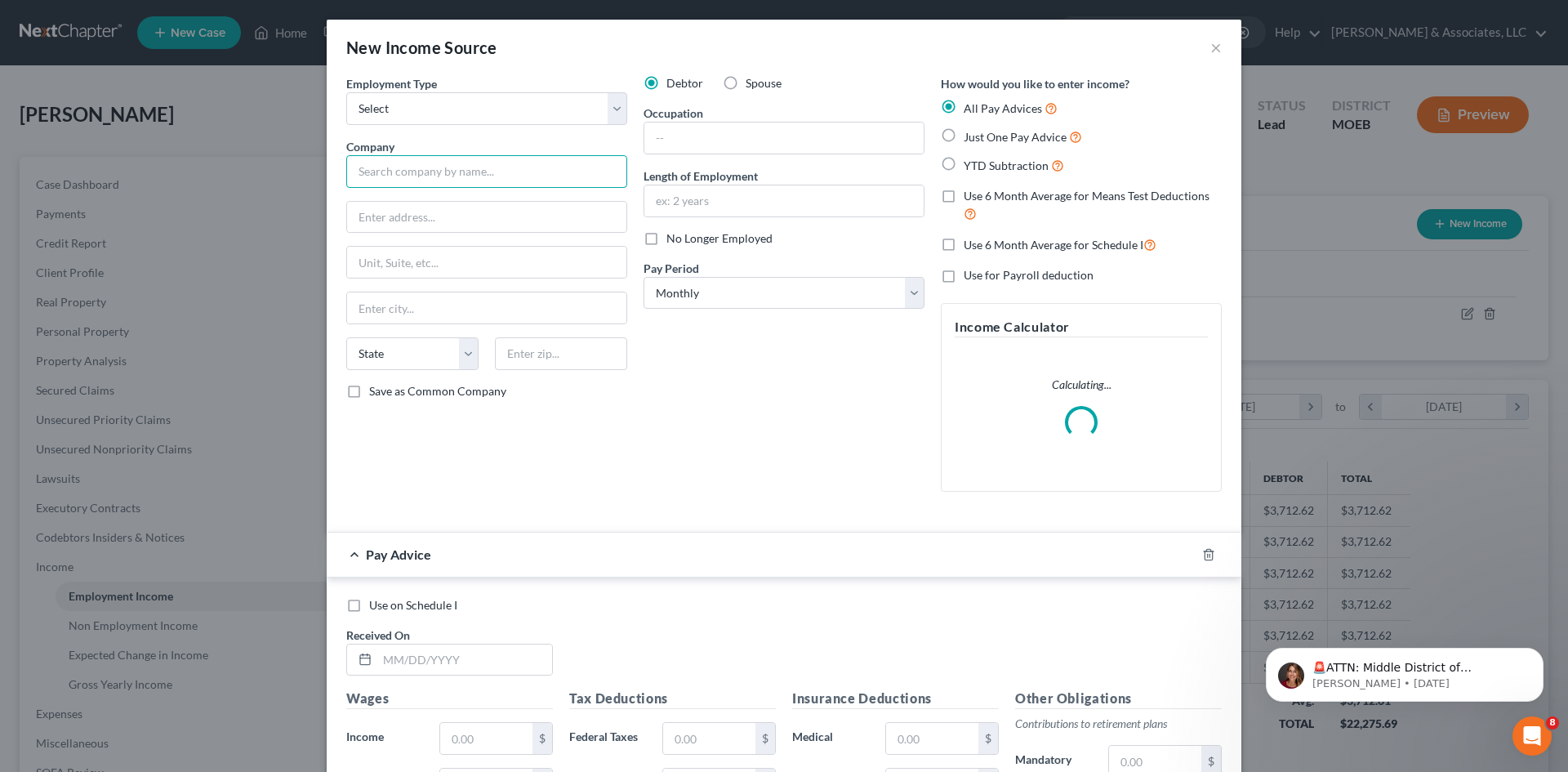
click at [430, 171] on input "text" at bounding box center [487, 171] width 281 height 33
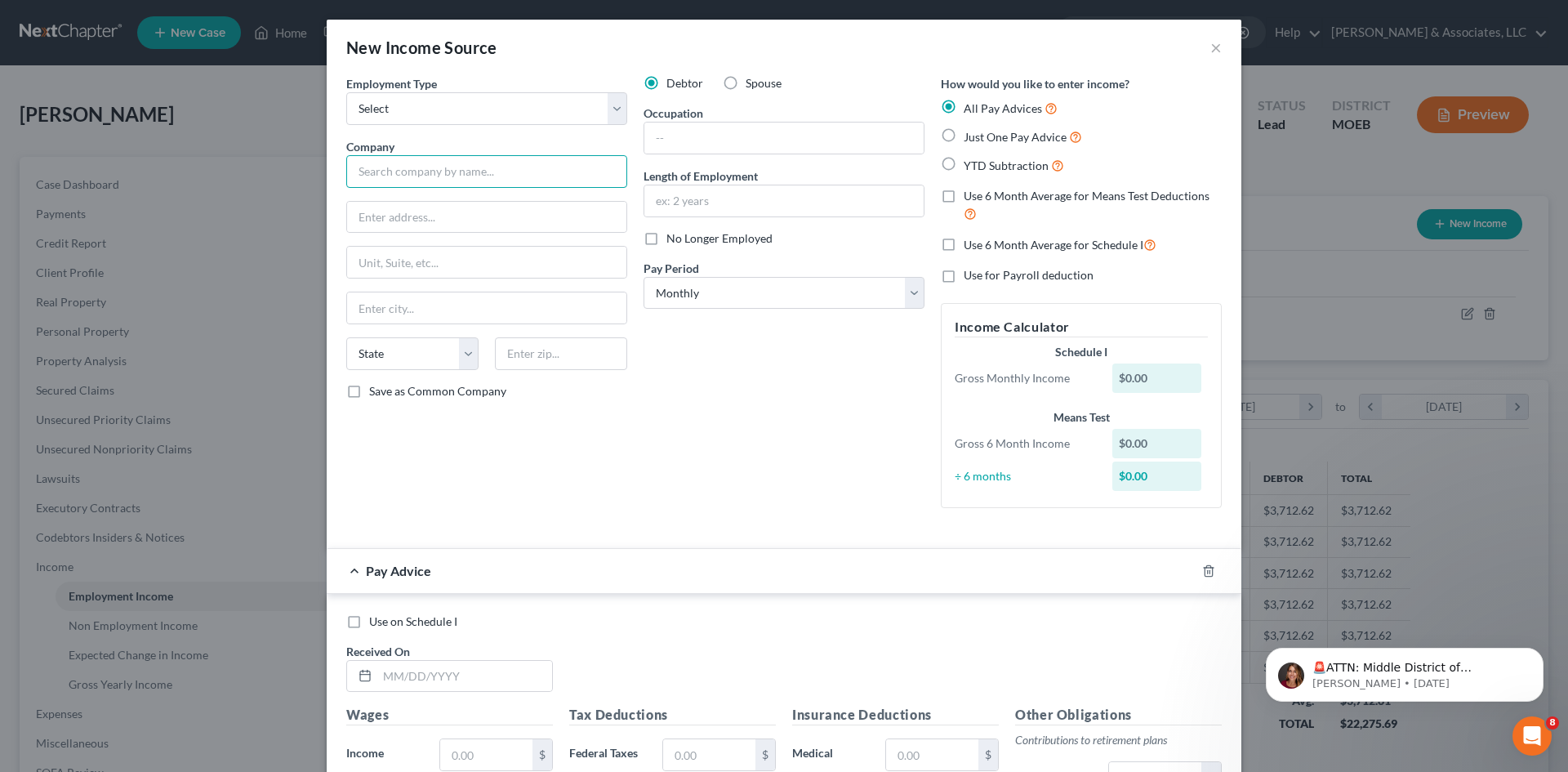
click at [395, 174] on input "text" at bounding box center [487, 171] width 281 height 33
click at [436, 105] on select "Select Full or Part Time Employment Self Employment" at bounding box center [487, 108] width 281 height 33
select select "0"
click at [346, 92] on select "Select Full or Part Time Employment Self Employment" at bounding box center [487, 108] width 281 height 33
click at [680, 146] on input "text" at bounding box center [784, 138] width 279 height 31
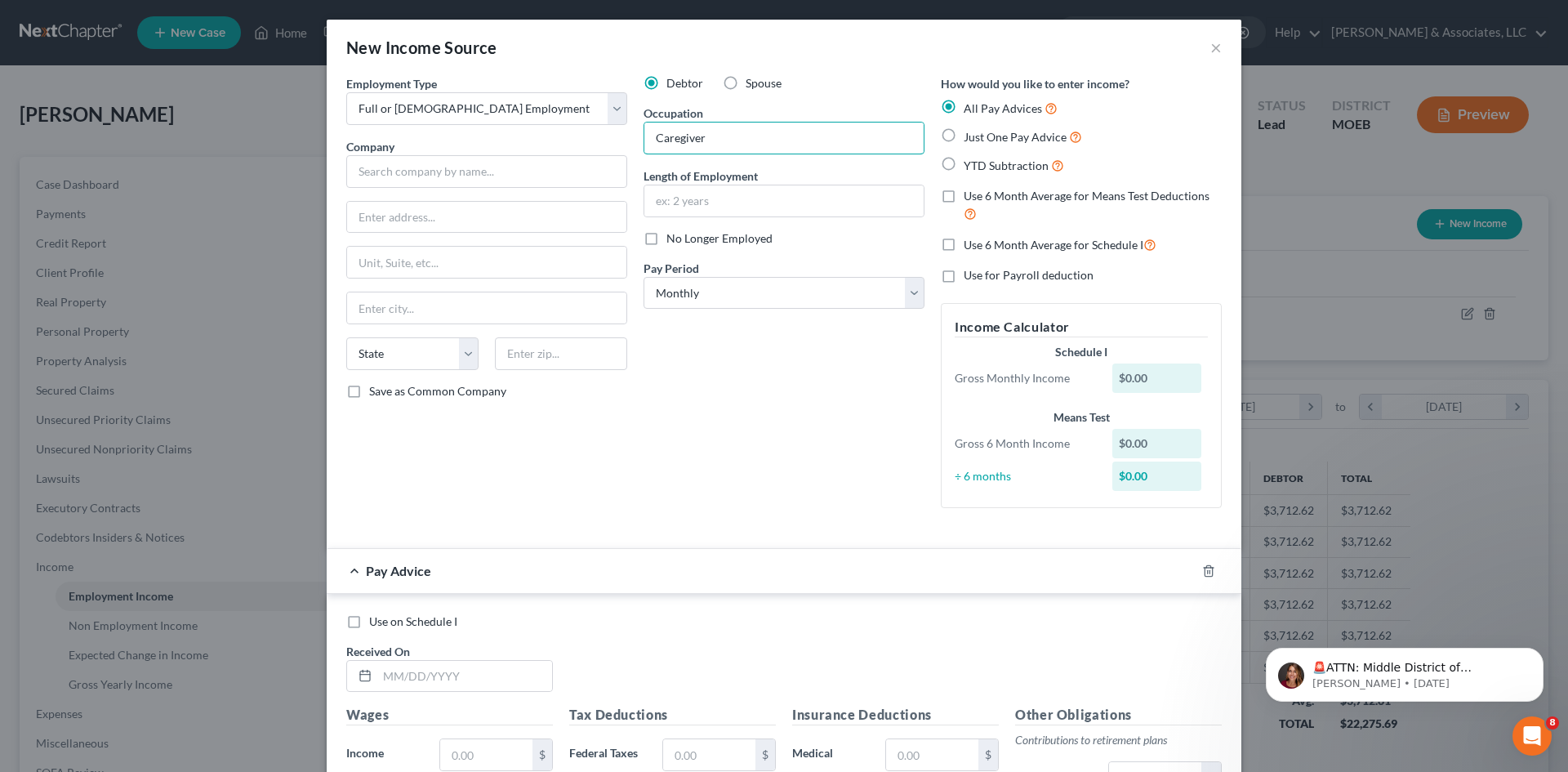
type input "Caregiver"
click at [440, 174] on input "text" at bounding box center [487, 171] width 281 height 33
type input "Josephine's Caring Hands, LLC"
type input "6949 Gravois Ave."
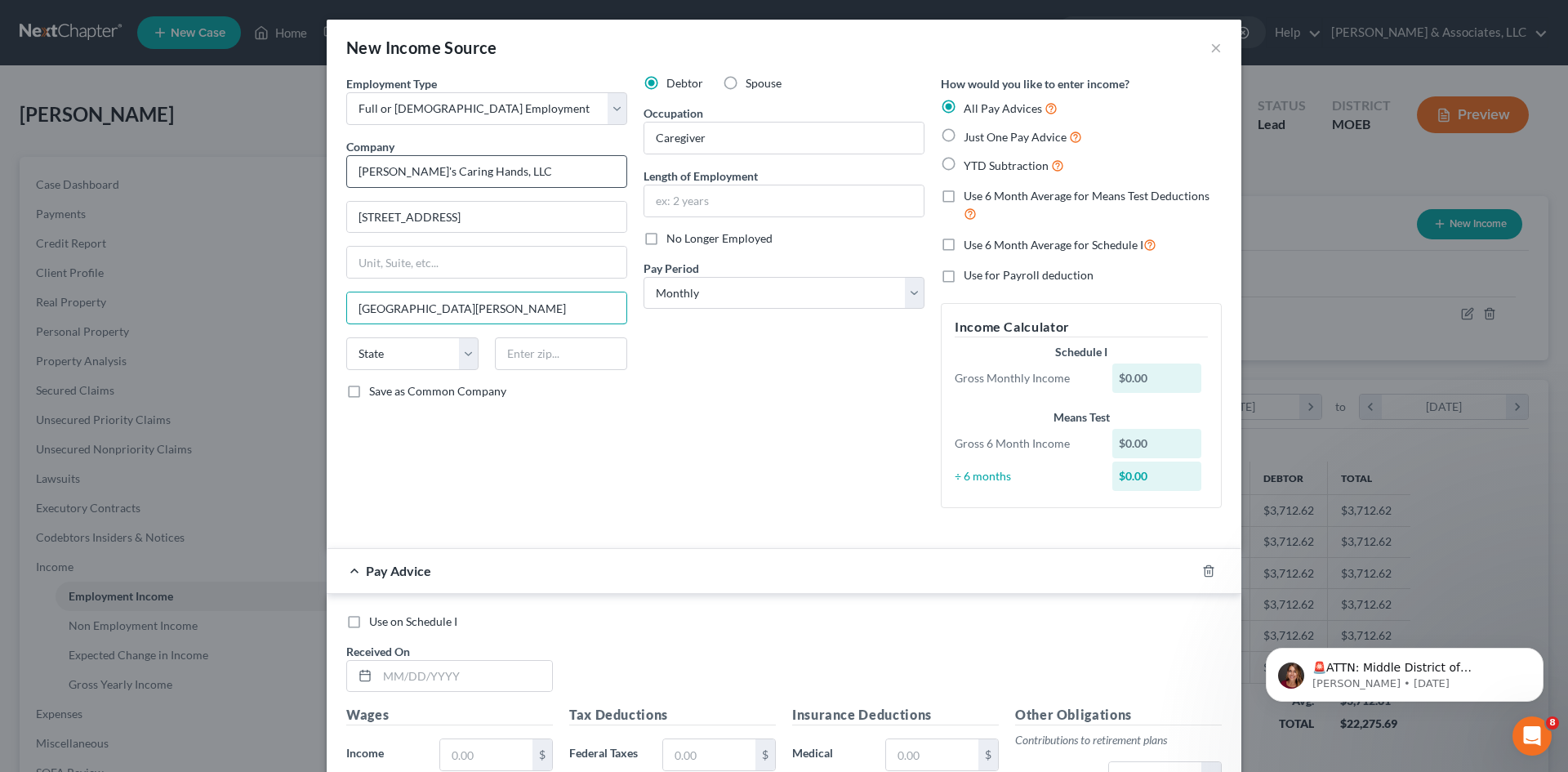
type input "St. Louis"
select select "26"
type input "63116"
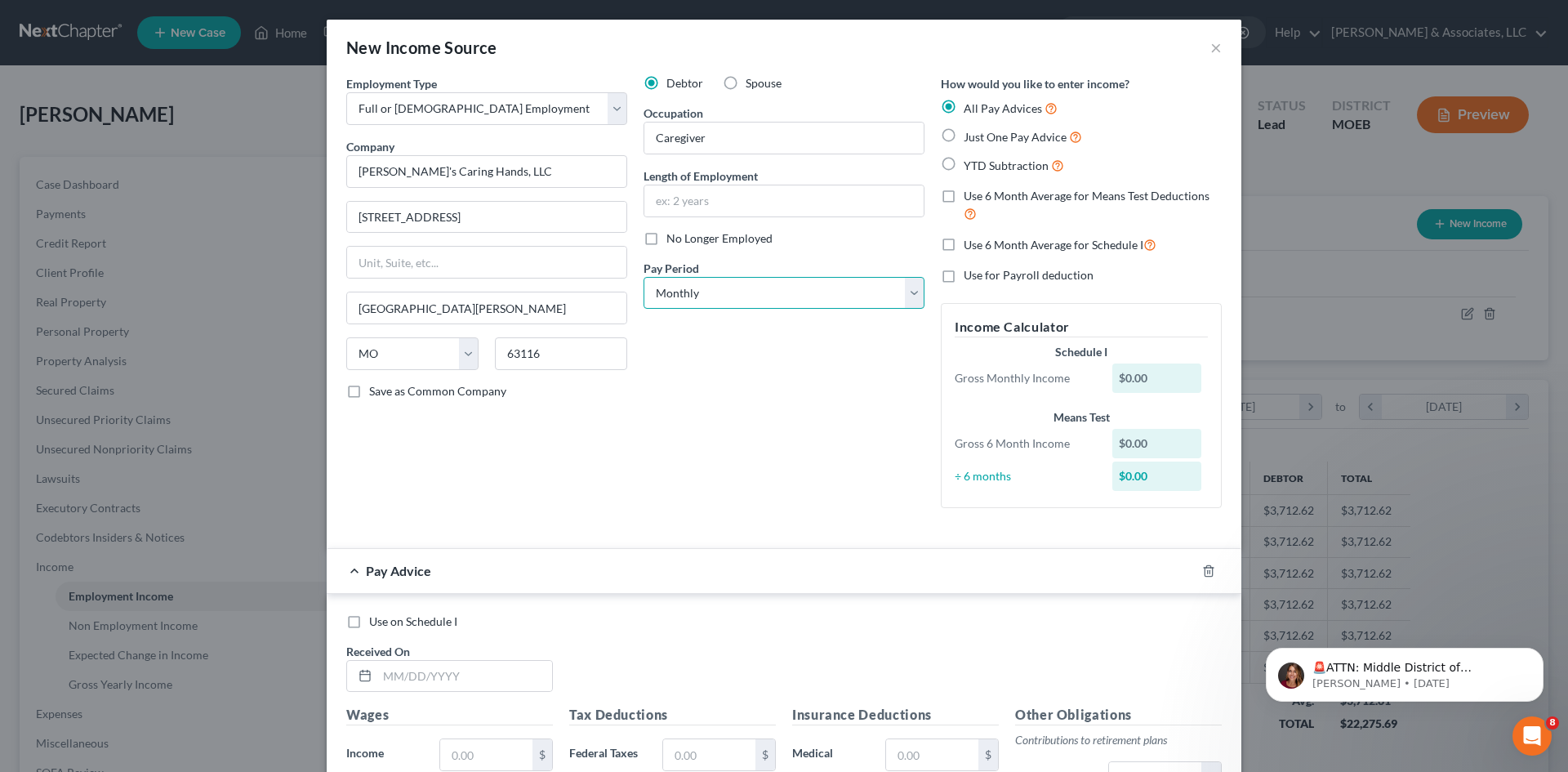
click at [818, 295] on select "Select Monthly Twice Monthly Every Other Week Weekly" at bounding box center [784, 293] width 281 height 33
type input "Saint Louis"
select select "2"
click at [643, 277] on select "Select Monthly Twice Monthly Every Other Week Weekly" at bounding box center [784, 293] width 281 height 33
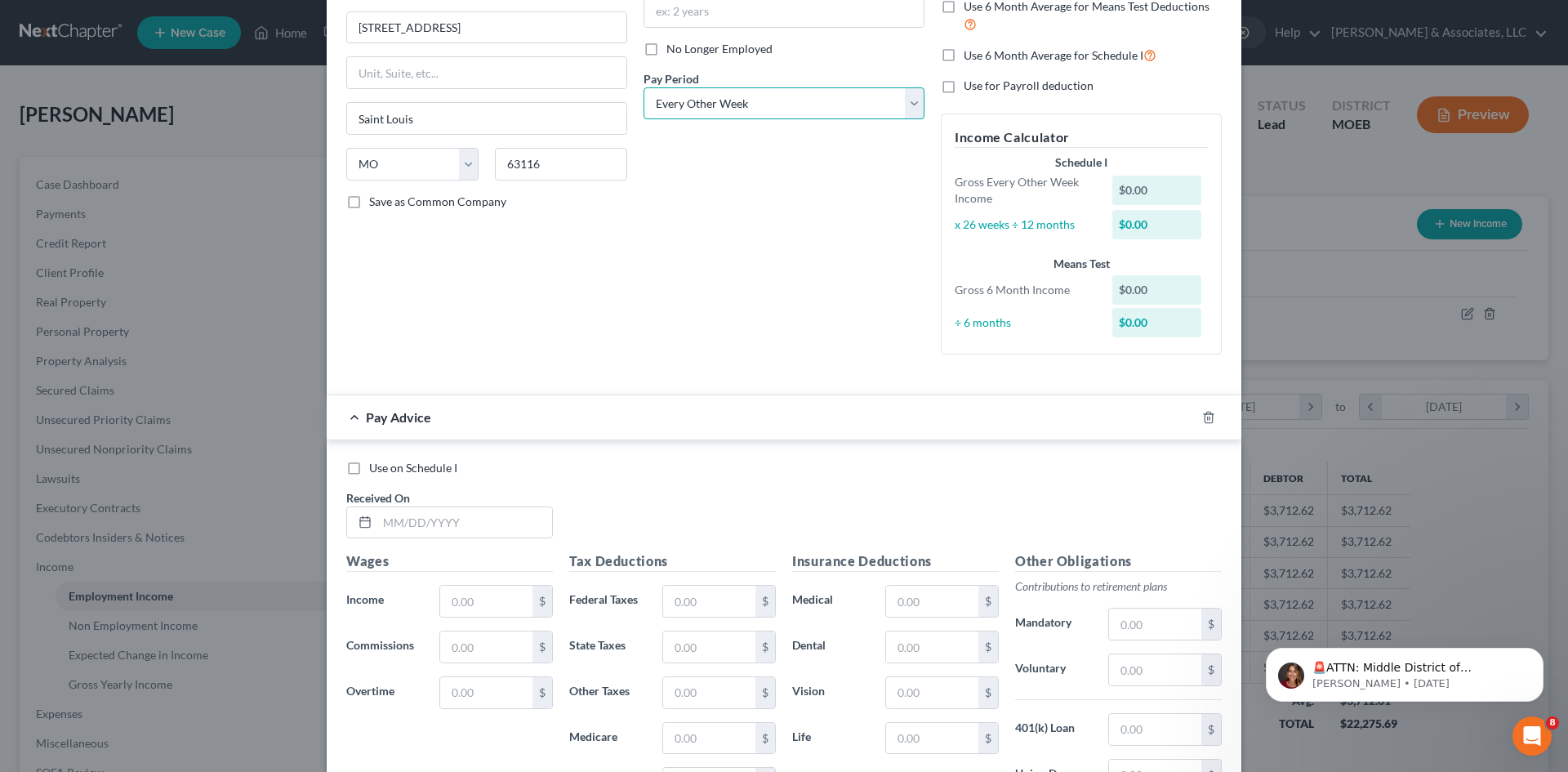
scroll to position [30, 0]
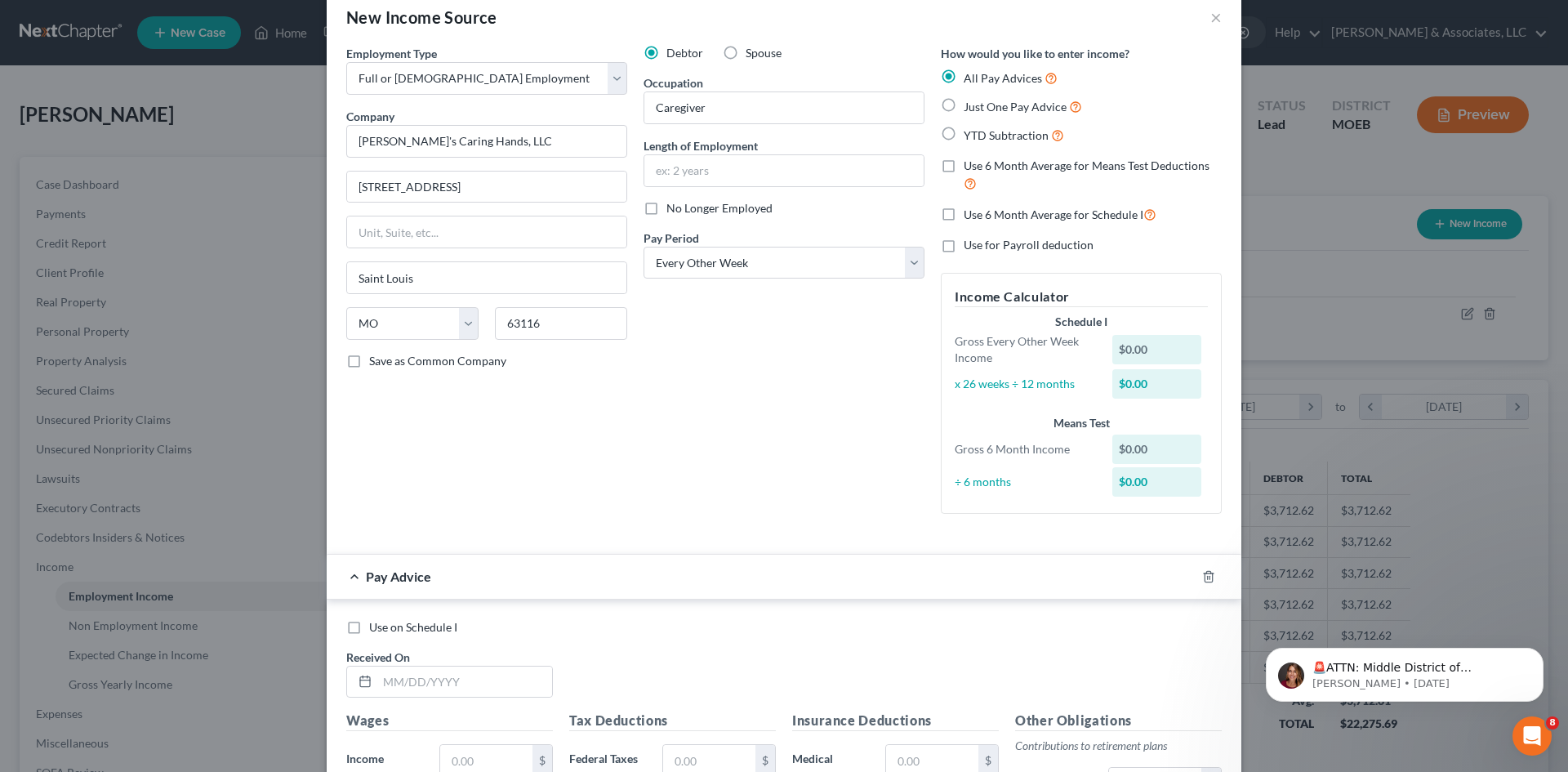
click at [964, 128] on label "YTD Subtraction" at bounding box center [1014, 135] width 101 height 18
click at [971, 128] on input "YTD Subtraction" at bounding box center [976, 131] width 11 height 11
radio input "true"
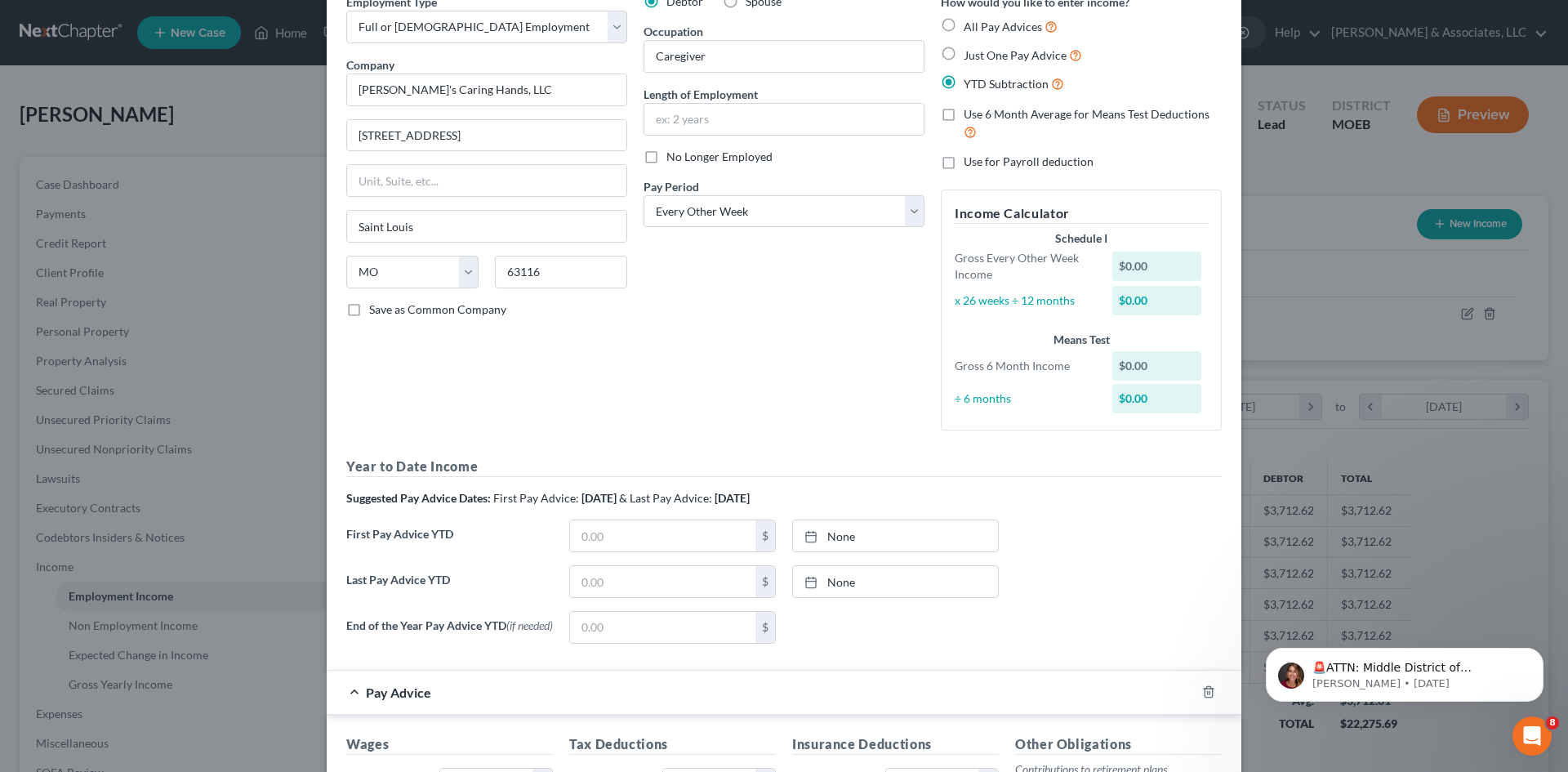
scroll to position [275, 0]
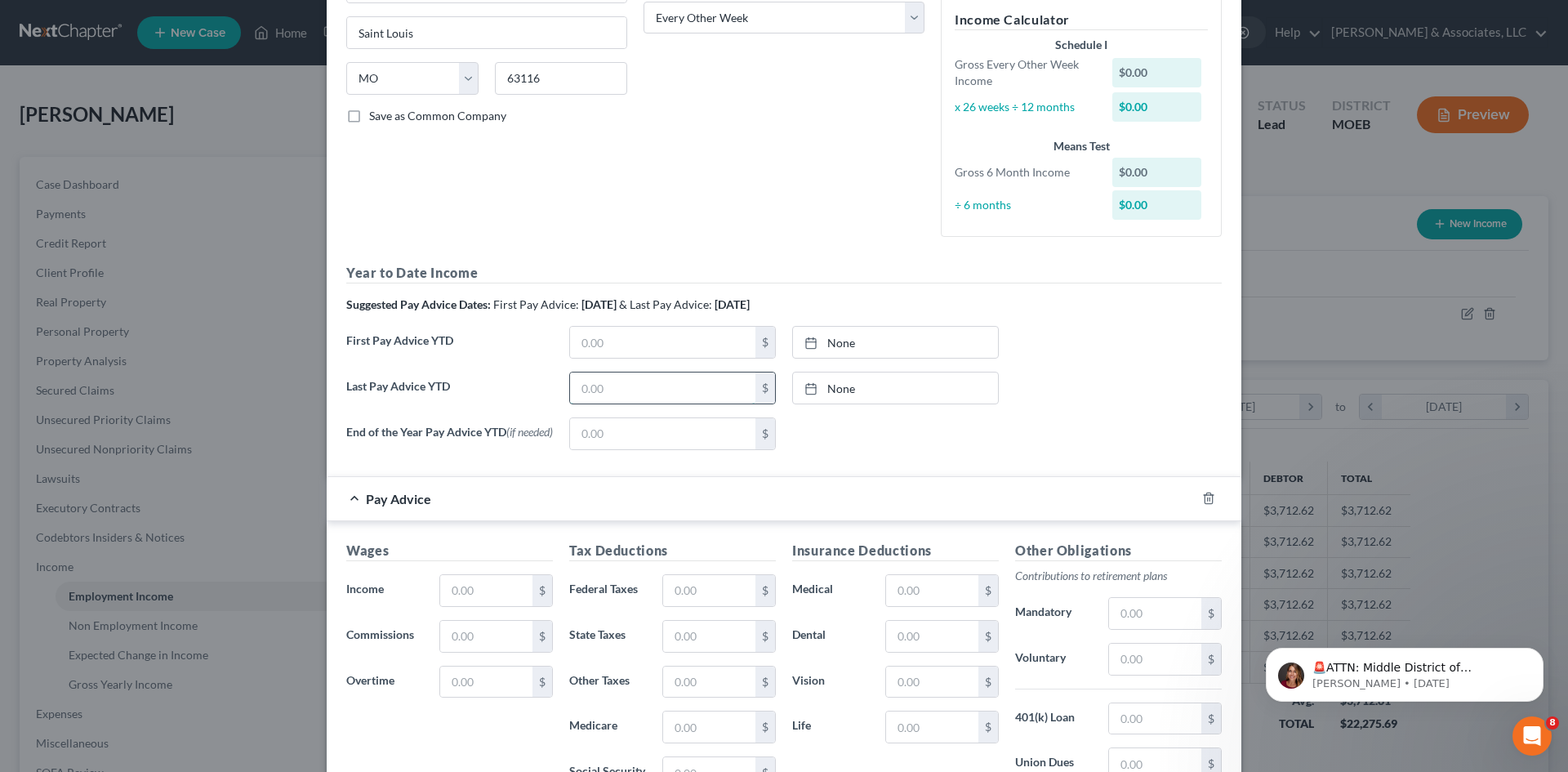
click at [622, 385] on input "text" at bounding box center [663, 388] width 185 height 31
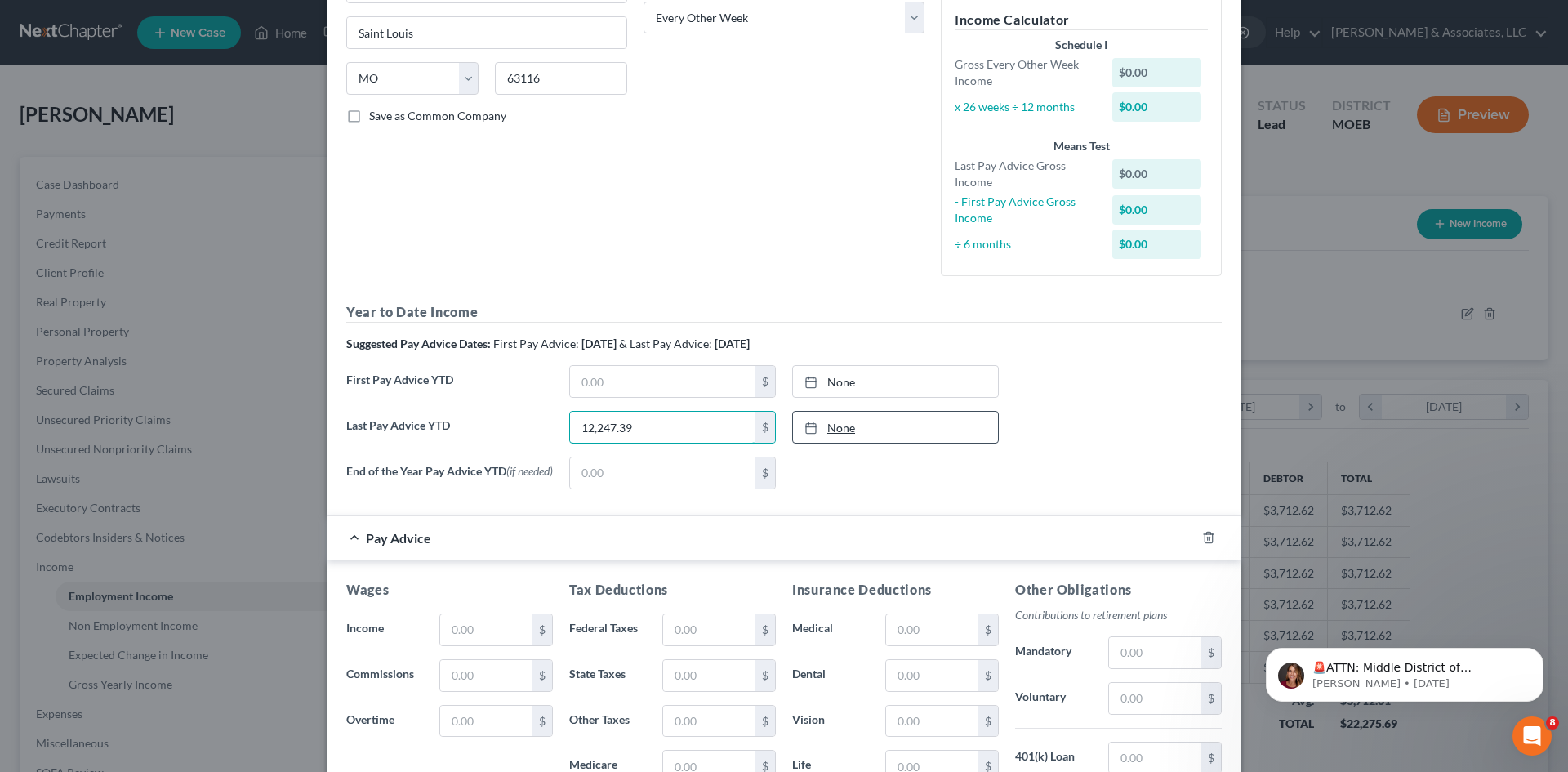
type input "12,247.39"
click at [884, 425] on link "9/11/2025" at bounding box center [895, 427] width 205 height 31
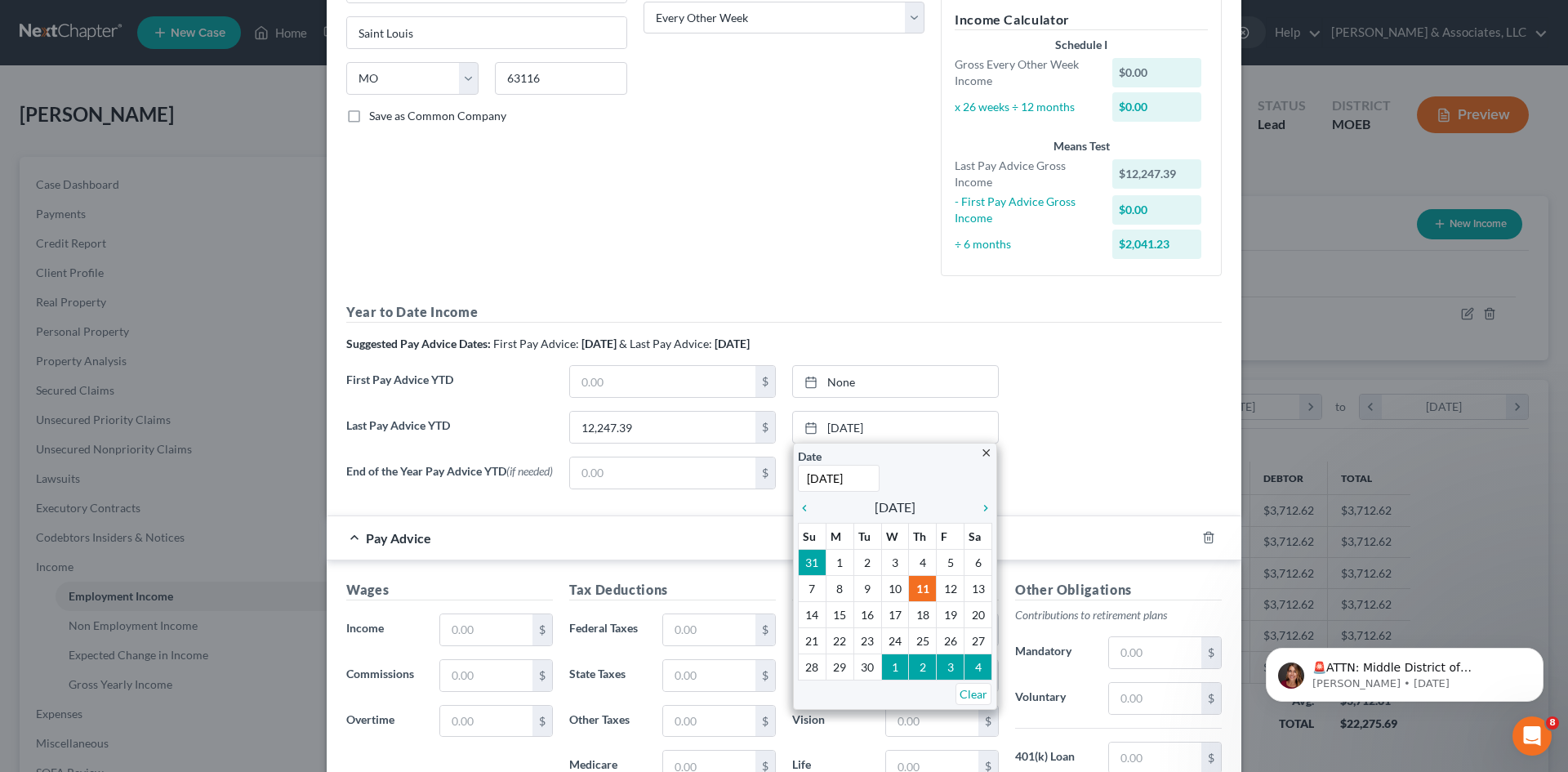
type input "8/29/2025"
click at [1104, 467] on div "End of the Year Pay Advice YTD (if needed) $ None close Date Time chevron_left …" at bounding box center [784, 479] width 892 height 46
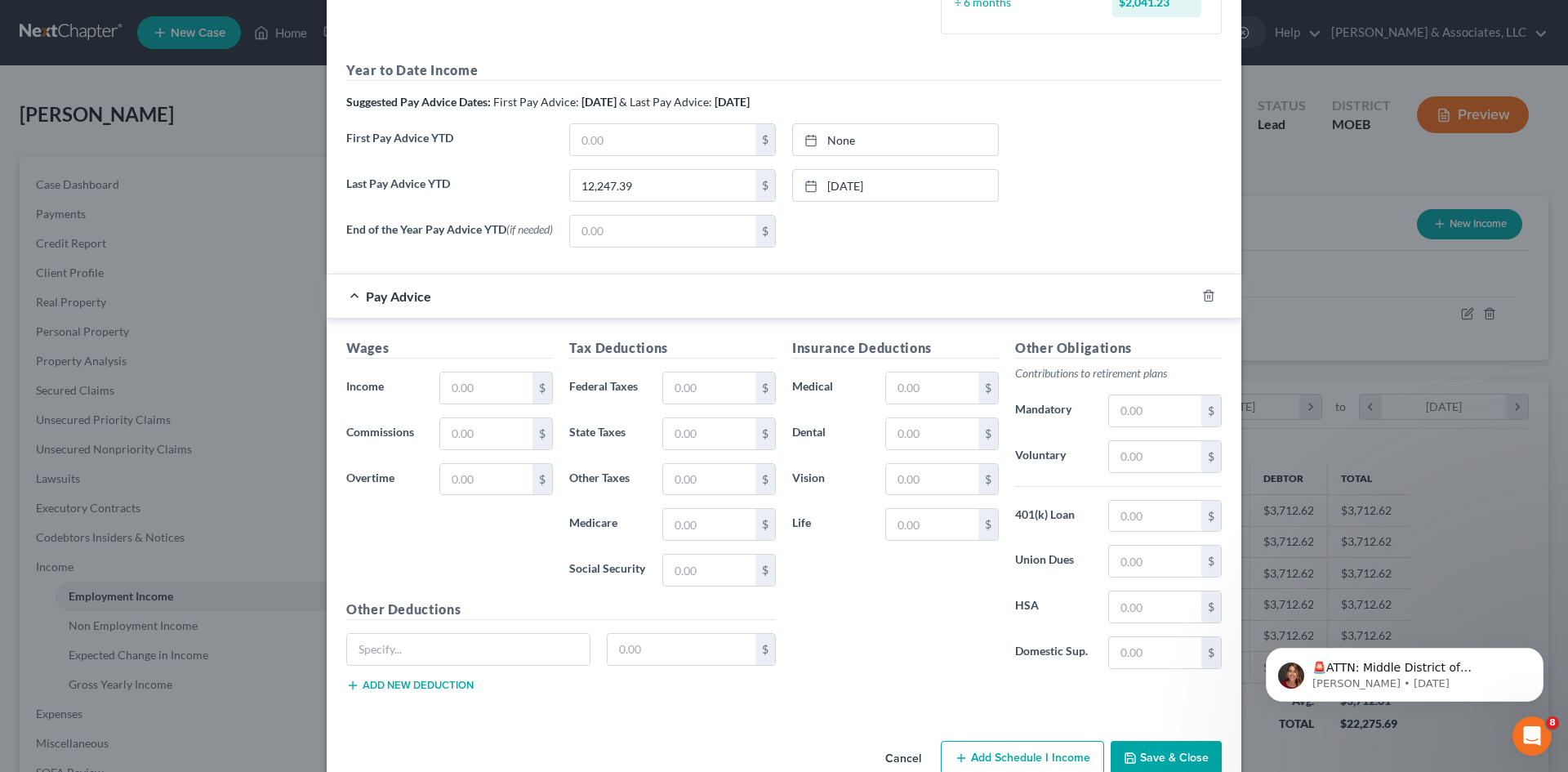
scroll to position [520, 0]
click at [471, 391] on input "text" at bounding box center [487, 384] width 92 height 31
click at [496, 387] on input "text" at bounding box center [487, 384] width 92 height 31
type input "822.00"
click at [447, 556] on div "Wages Income * 822.00 $ Commissions $ Overtime $" at bounding box center [450, 466] width 223 height 262
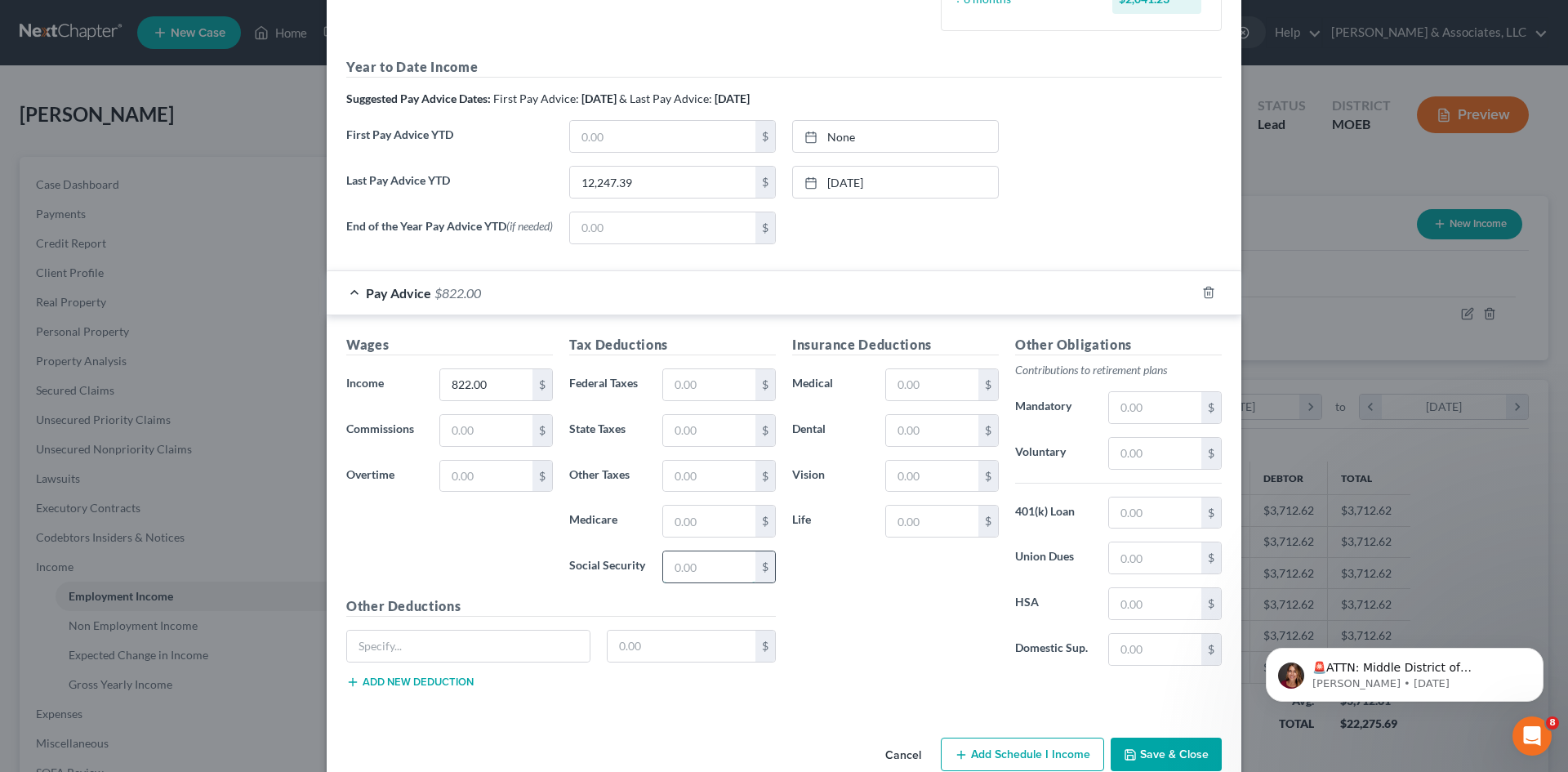
click at [703, 576] on input "text" at bounding box center [709, 566] width 92 height 31
type input "50.96"
click at [711, 529] on input "text" at bounding box center [709, 521] width 92 height 31
type input "11.92"
click at [701, 426] on input "text" at bounding box center [709, 430] width 92 height 31
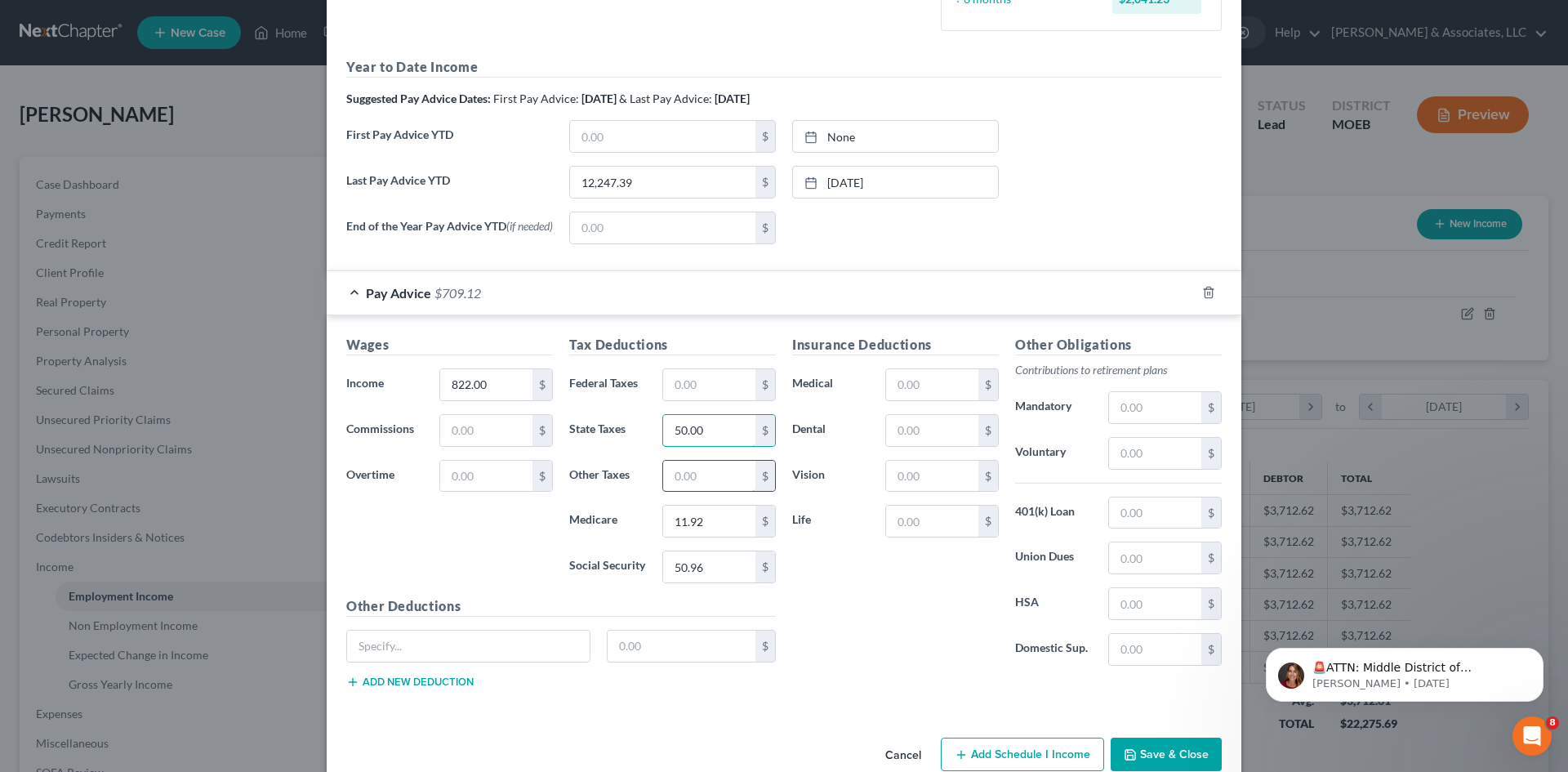
type input "50.00"
click at [680, 481] on input "text" at bounding box center [709, 476] width 92 height 31
type input "8.22"
click at [861, 612] on div "Insurance Deductions Medical $ Dental $ Vision $ Life $" at bounding box center [896, 507] width 223 height 344
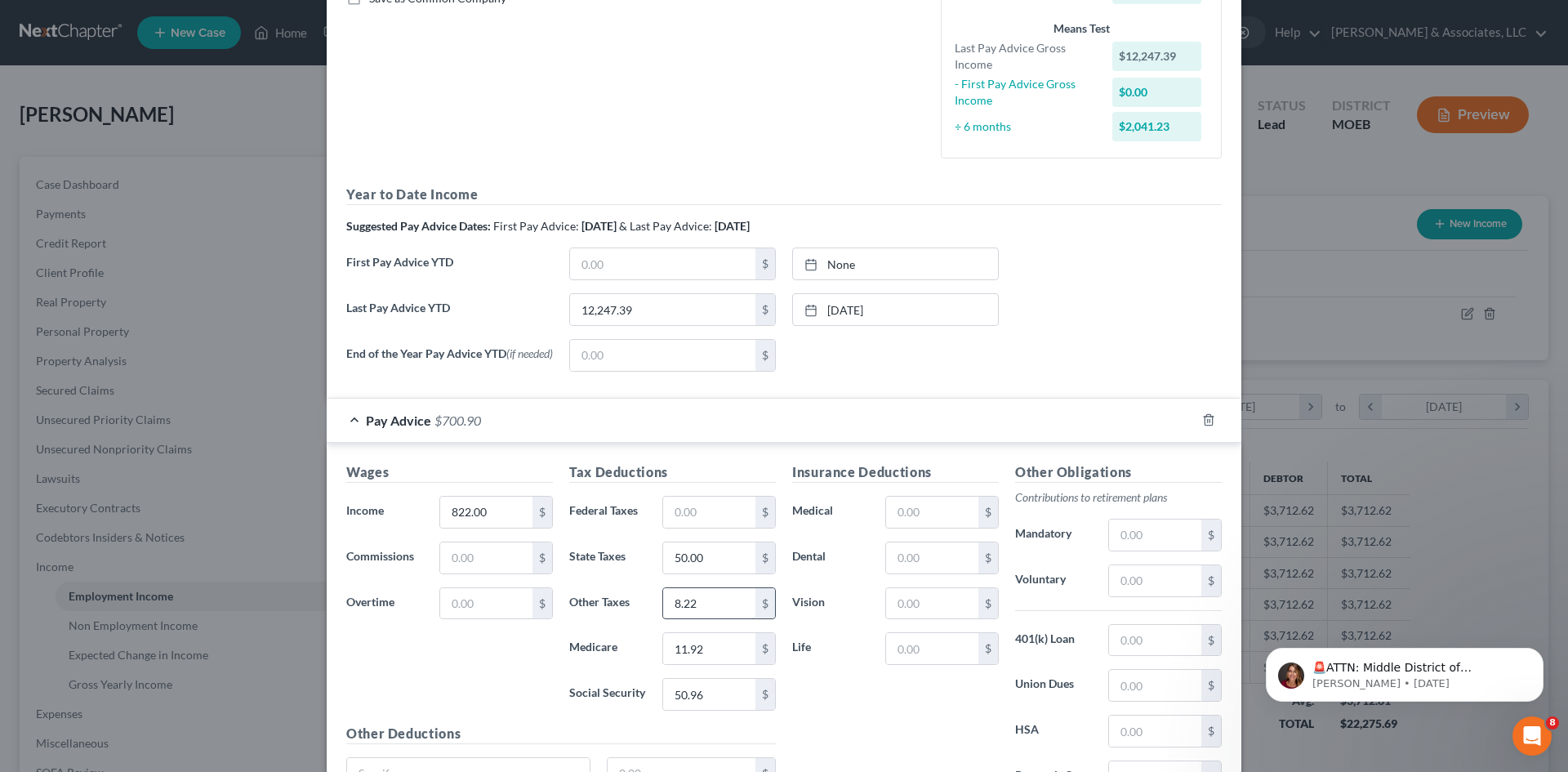
scroll to position [475, 0]
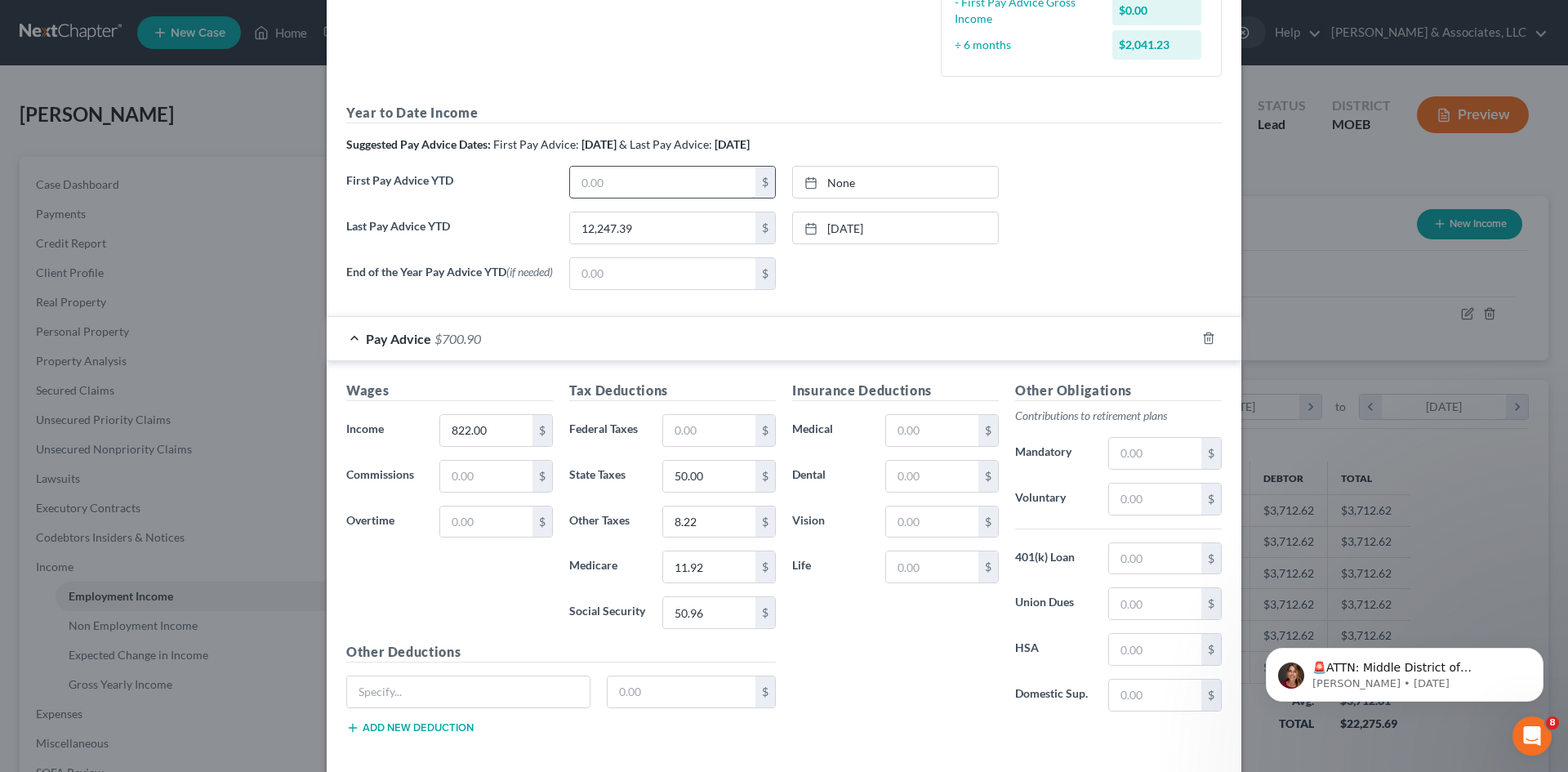
click at [655, 175] on input "text" at bounding box center [663, 182] width 185 height 31
click at [673, 182] on input "text" at bounding box center [663, 182] width 185 height 31
type input "2"
type input "3,093.51"
click at [855, 186] on link "None" at bounding box center [895, 182] width 205 height 31
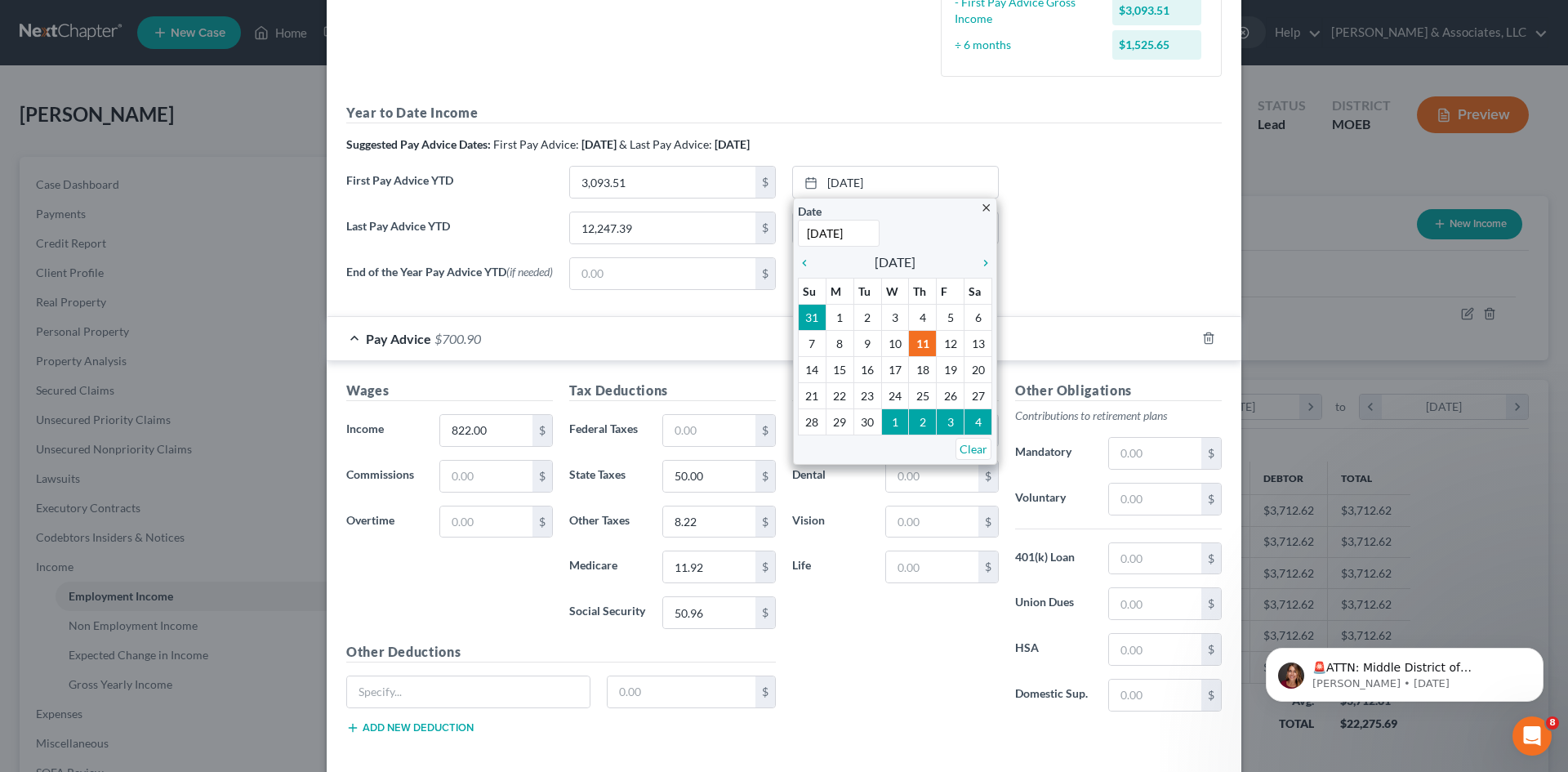
type input "2/28/2025"
click at [1090, 234] on div "Last Pay Advice YTD 12,247.39 $ 8/29/2025 close Date 8/29/2025 Time 12:00 AM ch…" at bounding box center [784, 234] width 892 height 46
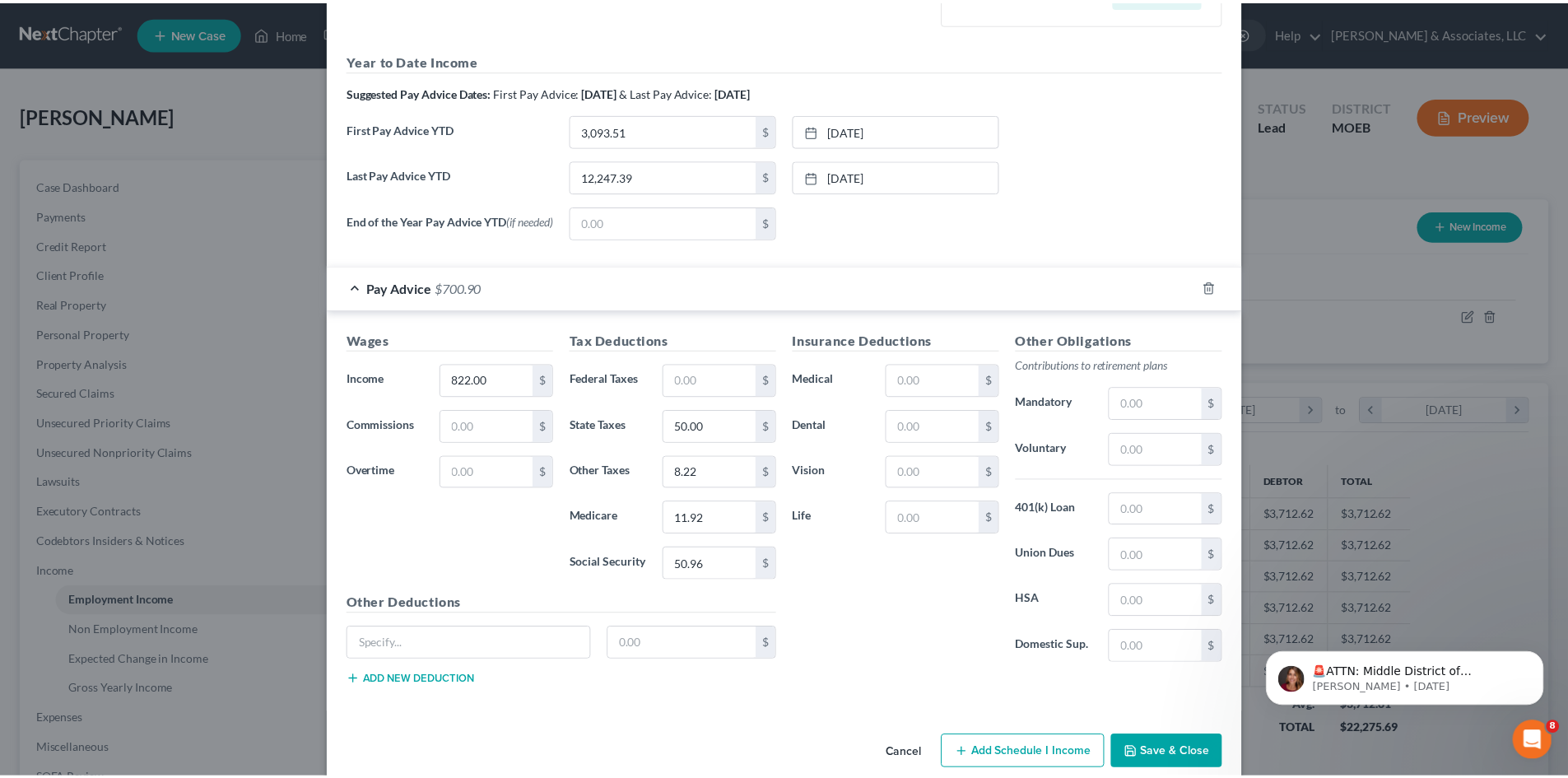
scroll to position [561, 0]
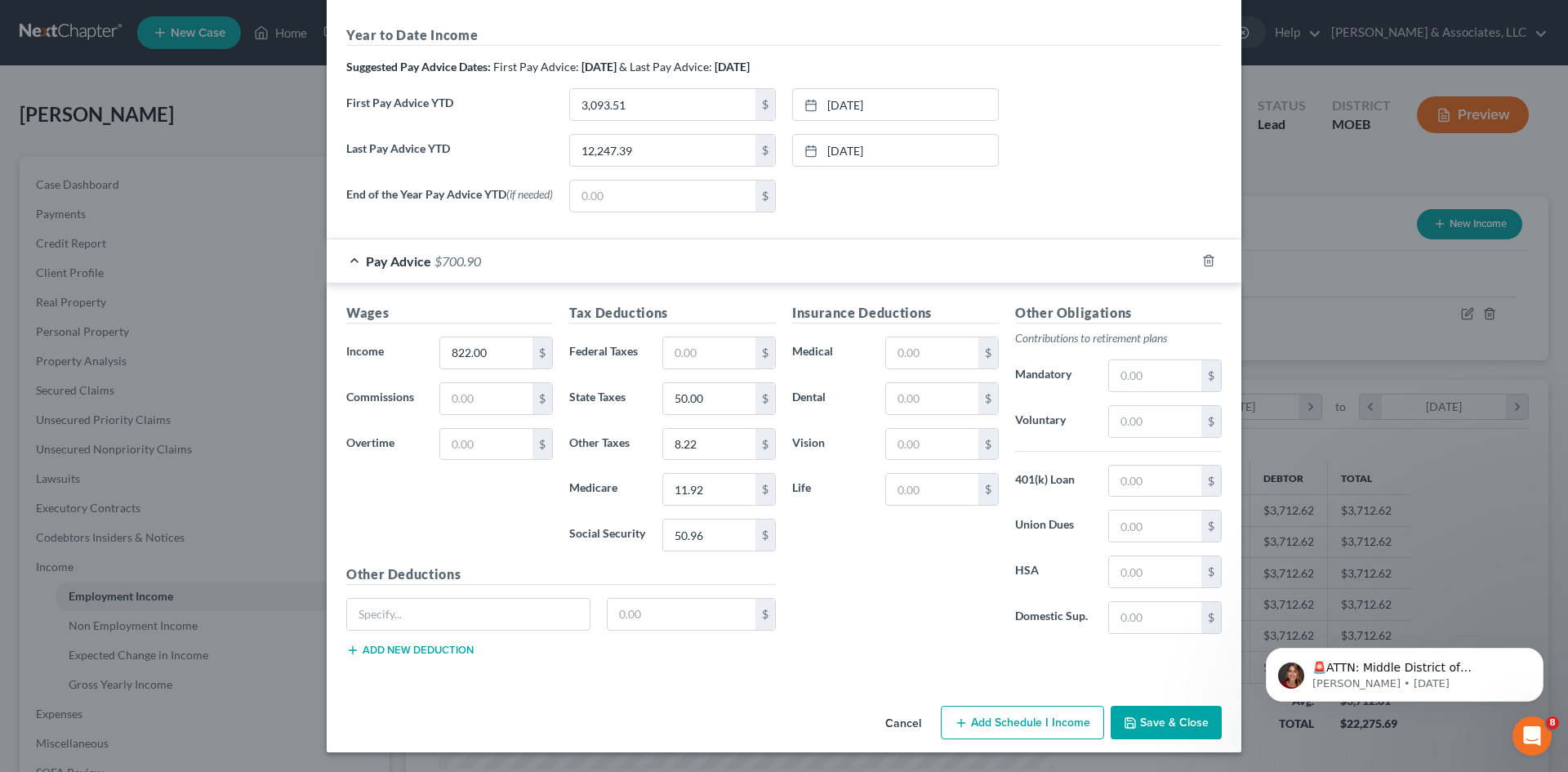
click at [1176, 715] on button "Save & Close" at bounding box center [1166, 722] width 111 height 34
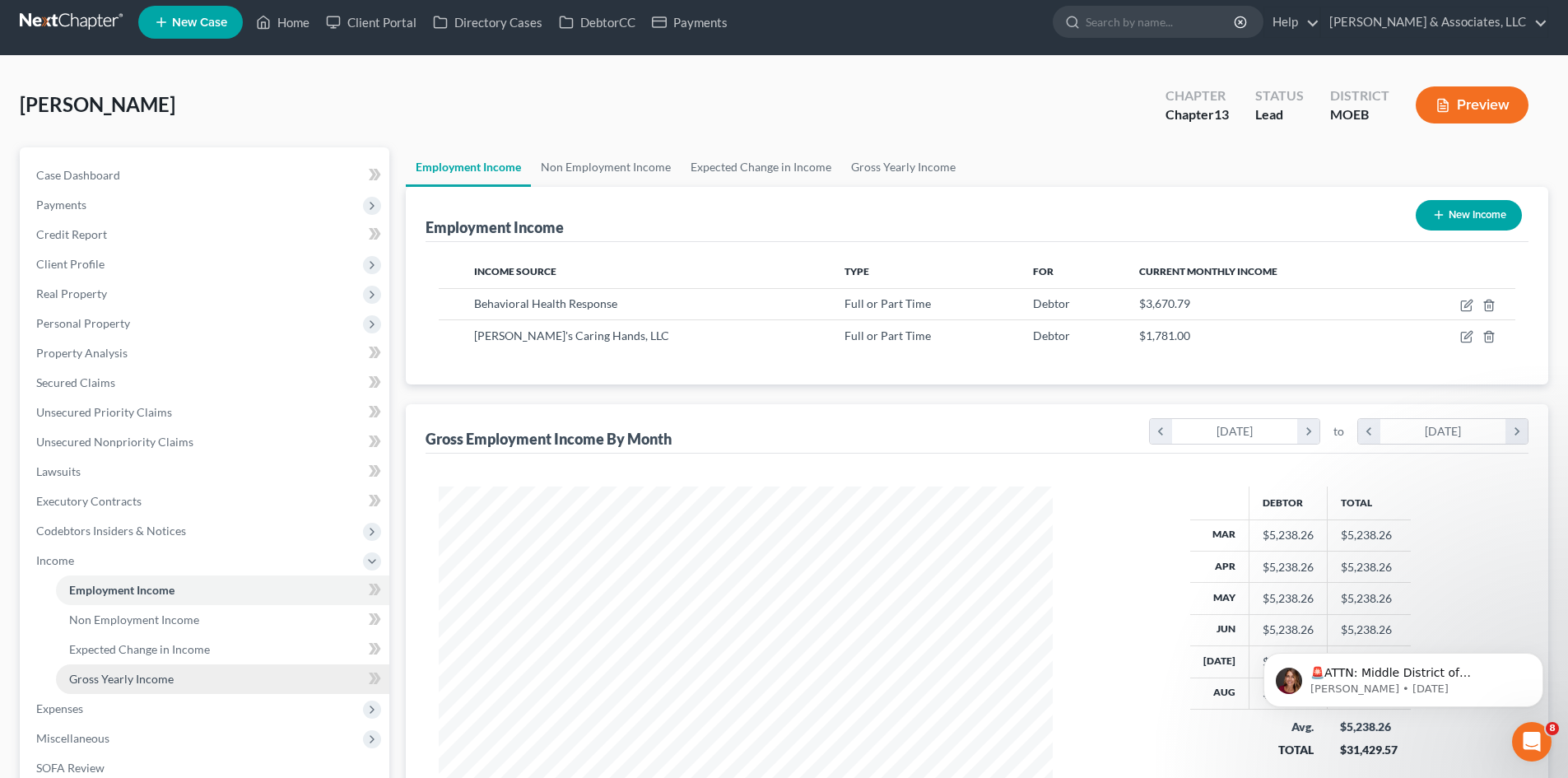
scroll to position [82, 0]
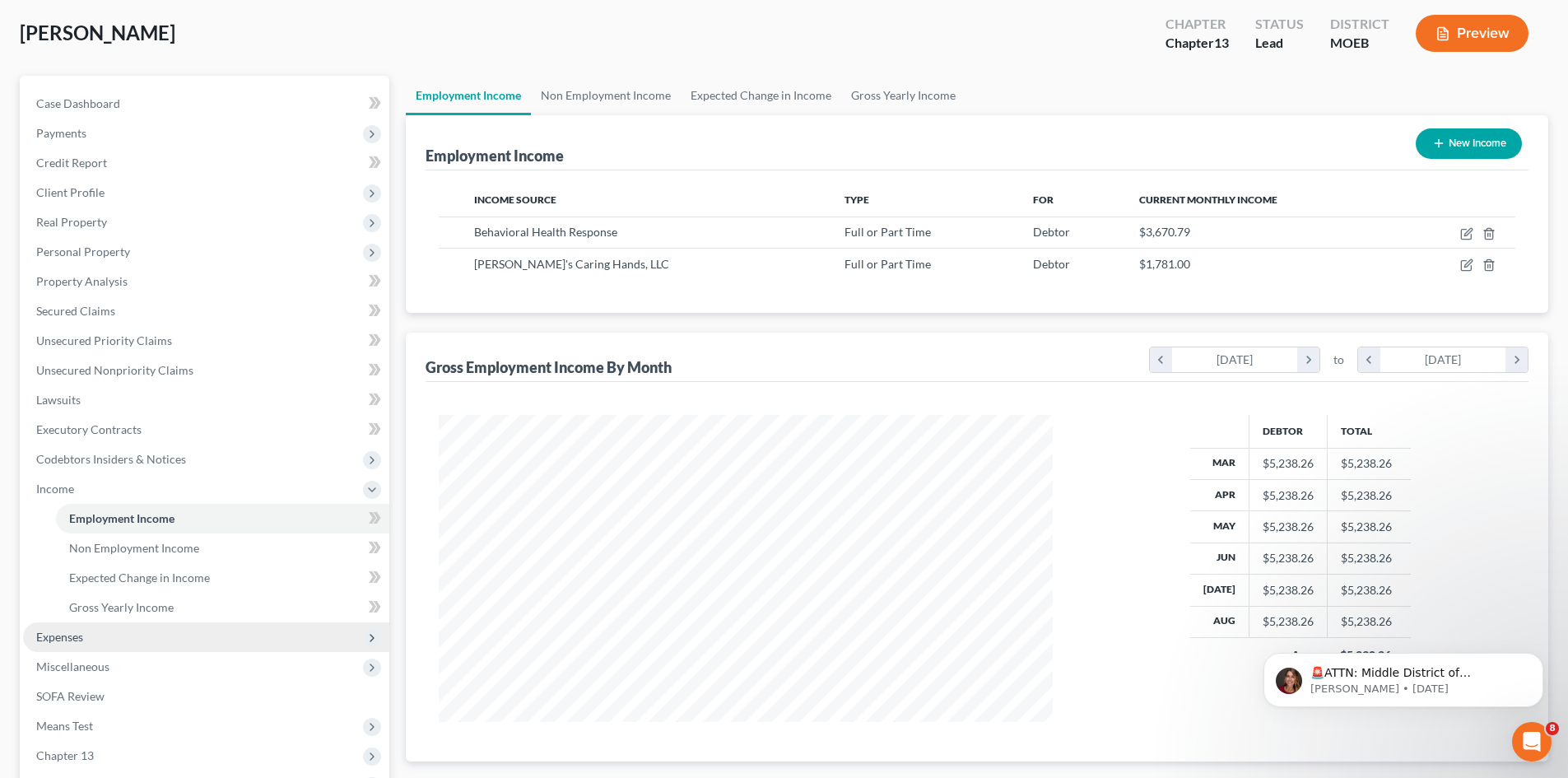
click at [68, 635] on span "Expenses" at bounding box center [59, 637] width 46 height 14
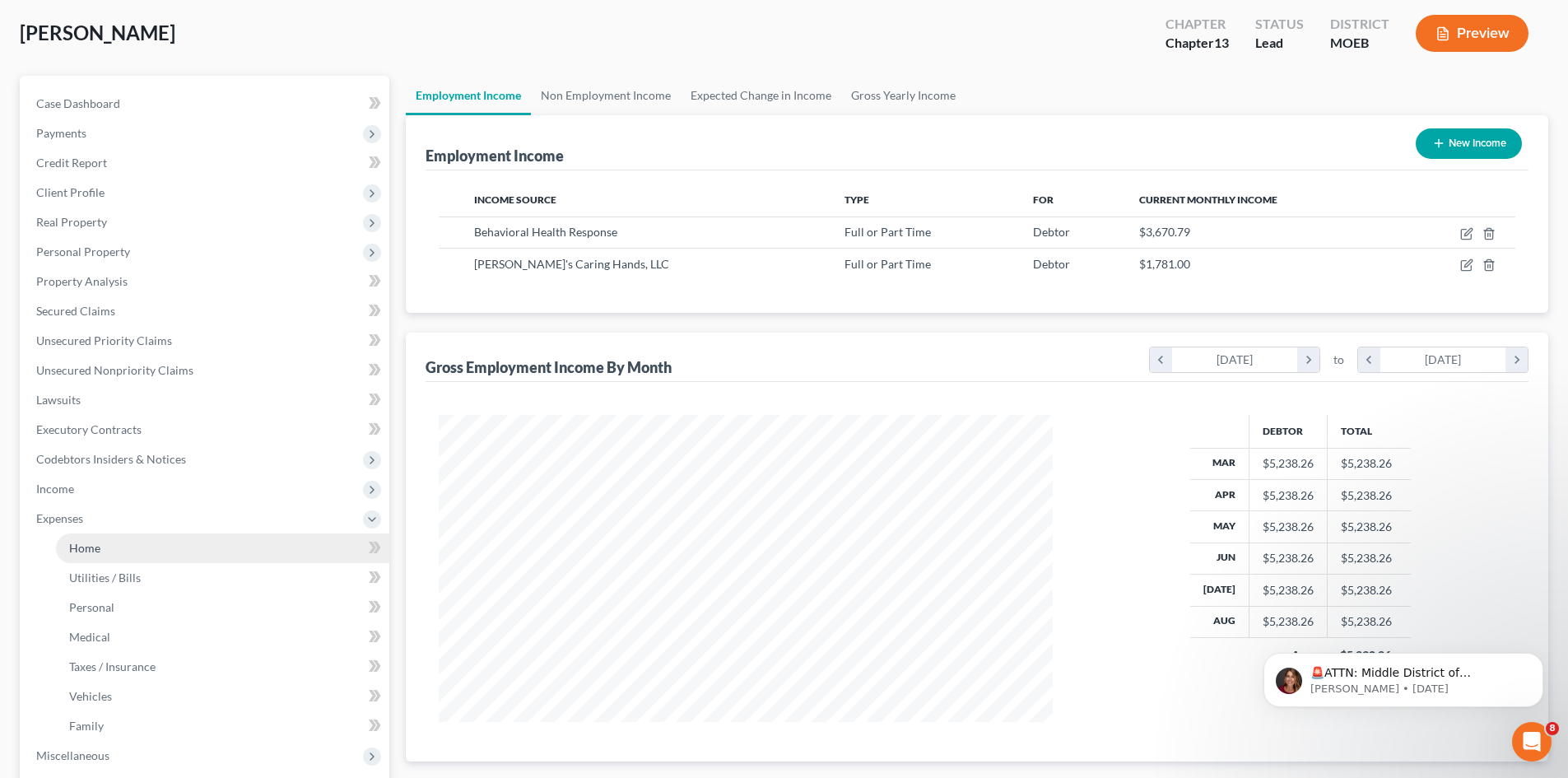
click at [70, 552] on span "Home" at bounding box center [85, 548] width 31 height 14
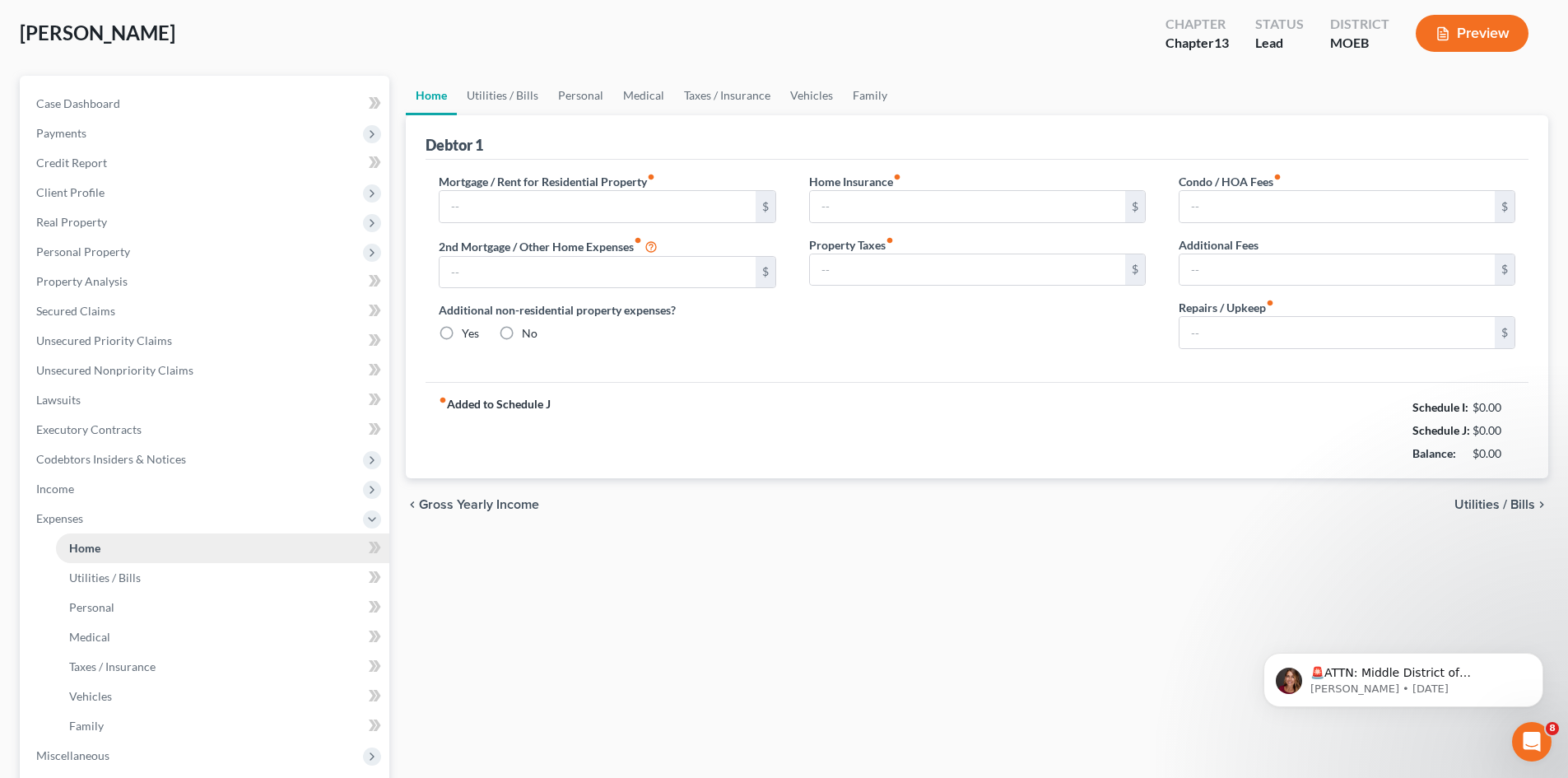
scroll to position [12, 0]
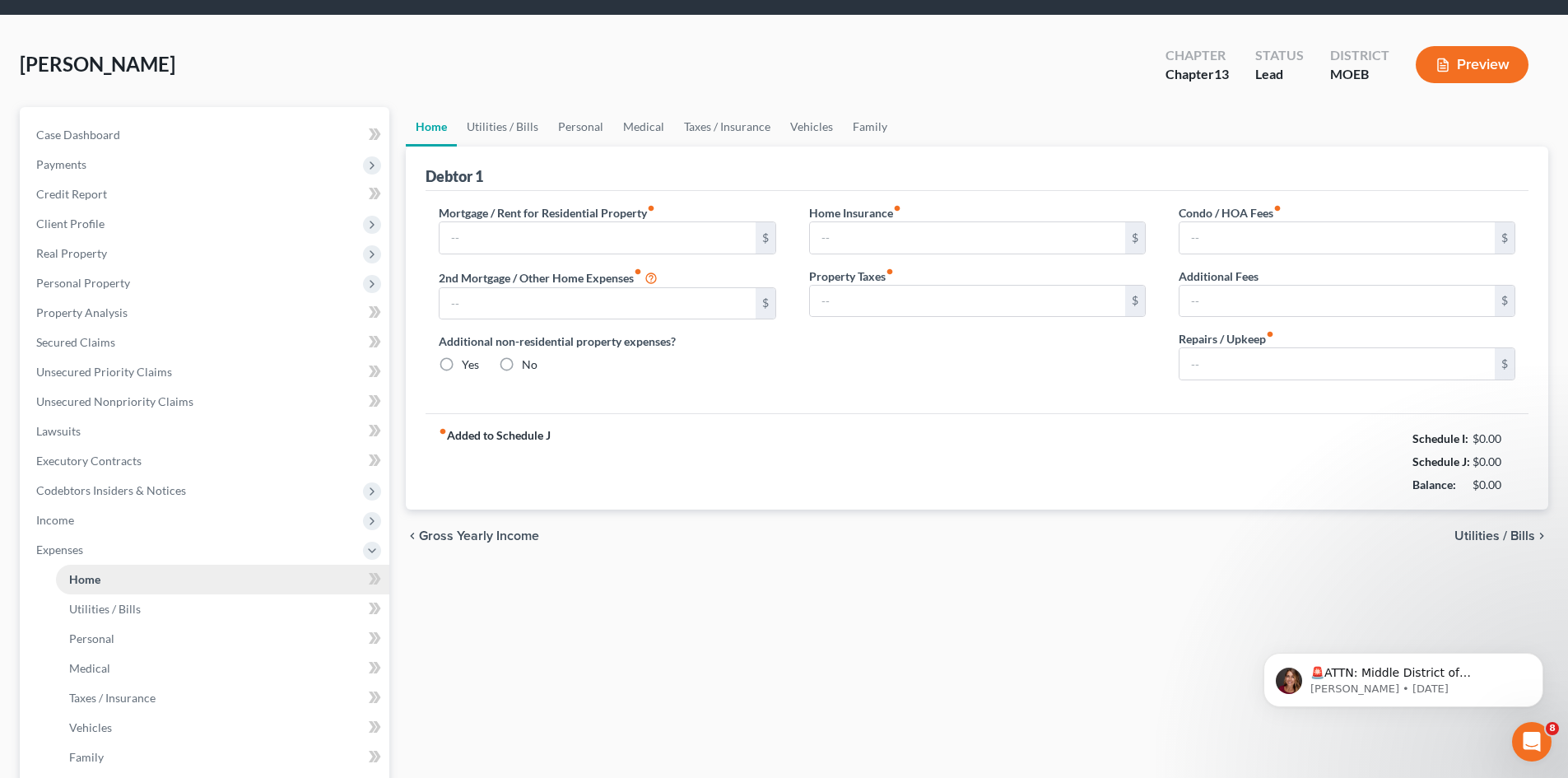
type input "500.00"
type input "0.00"
radio input "true"
type input "0.00"
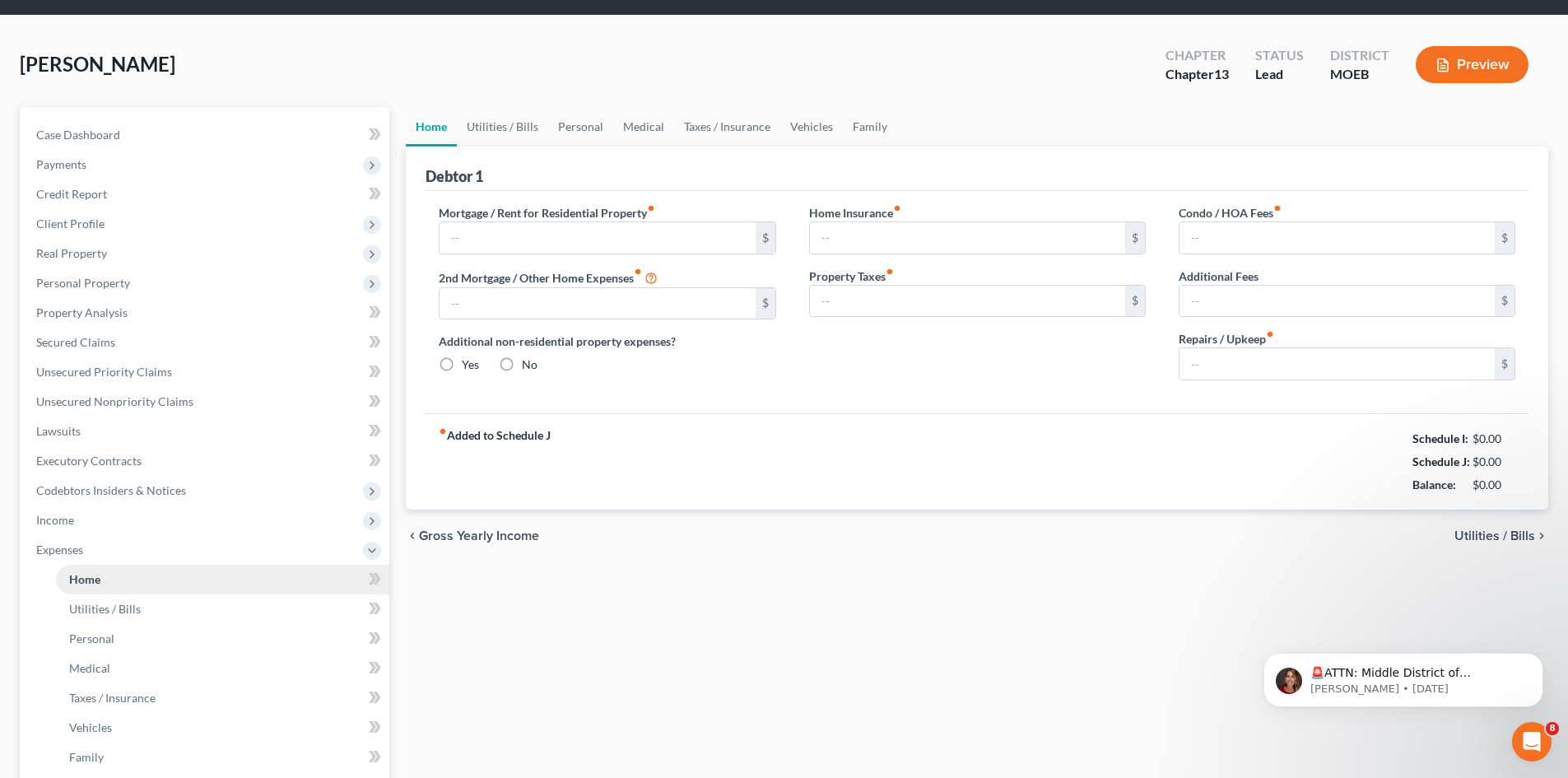
type input "0.00"
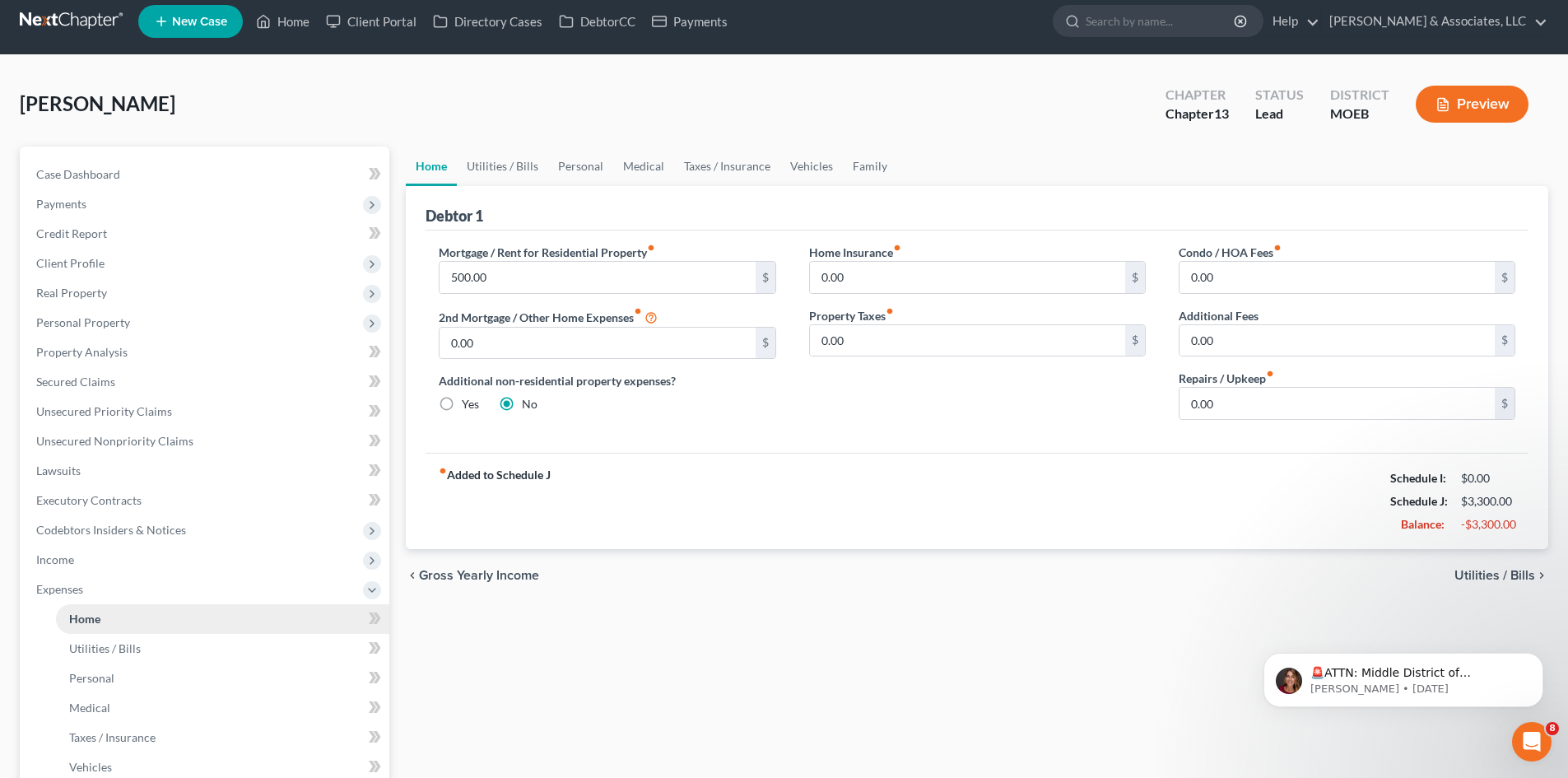
scroll to position [0, 0]
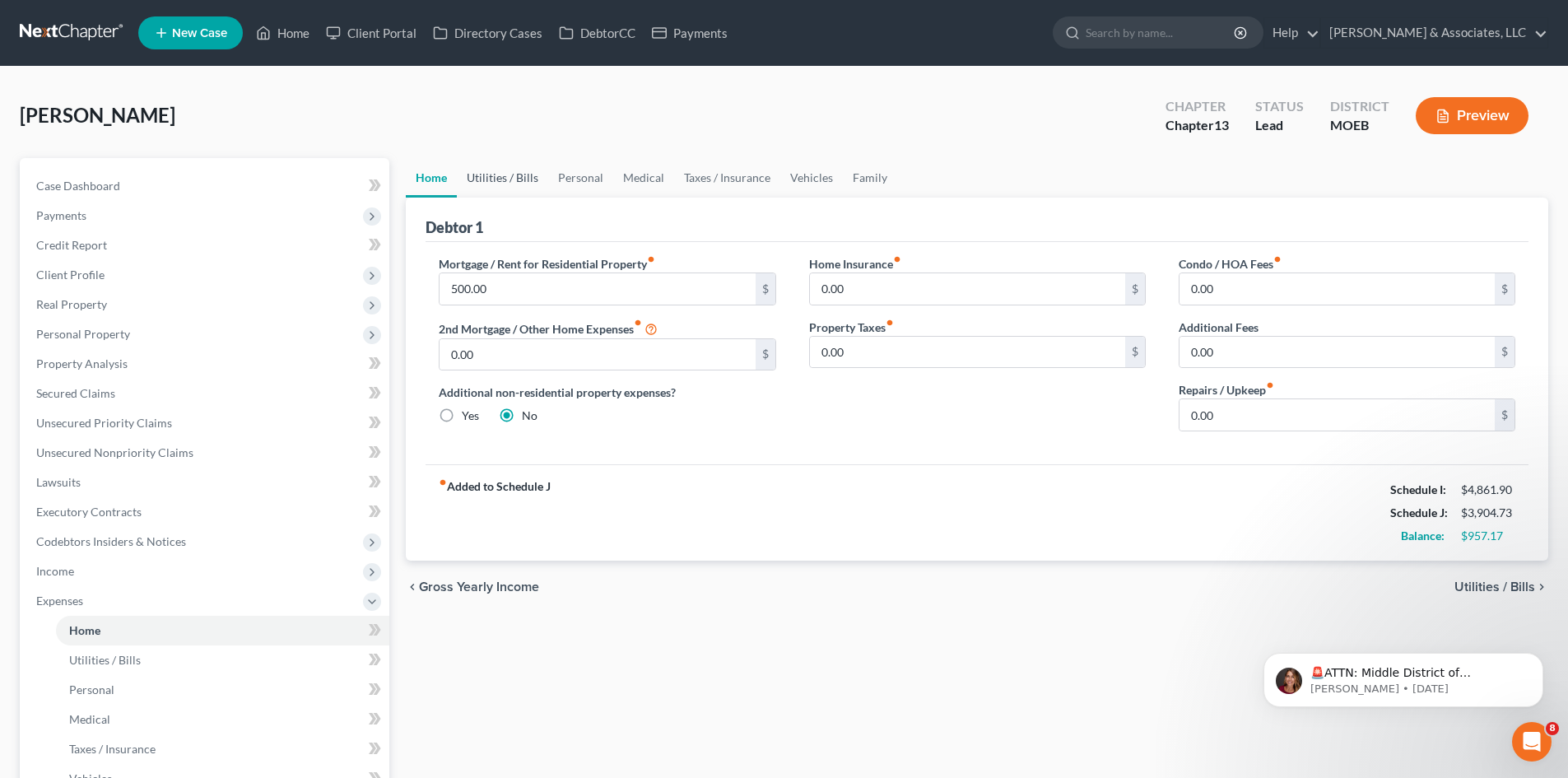
click at [501, 180] on link "Utilities / Bills" at bounding box center [502, 178] width 91 height 40
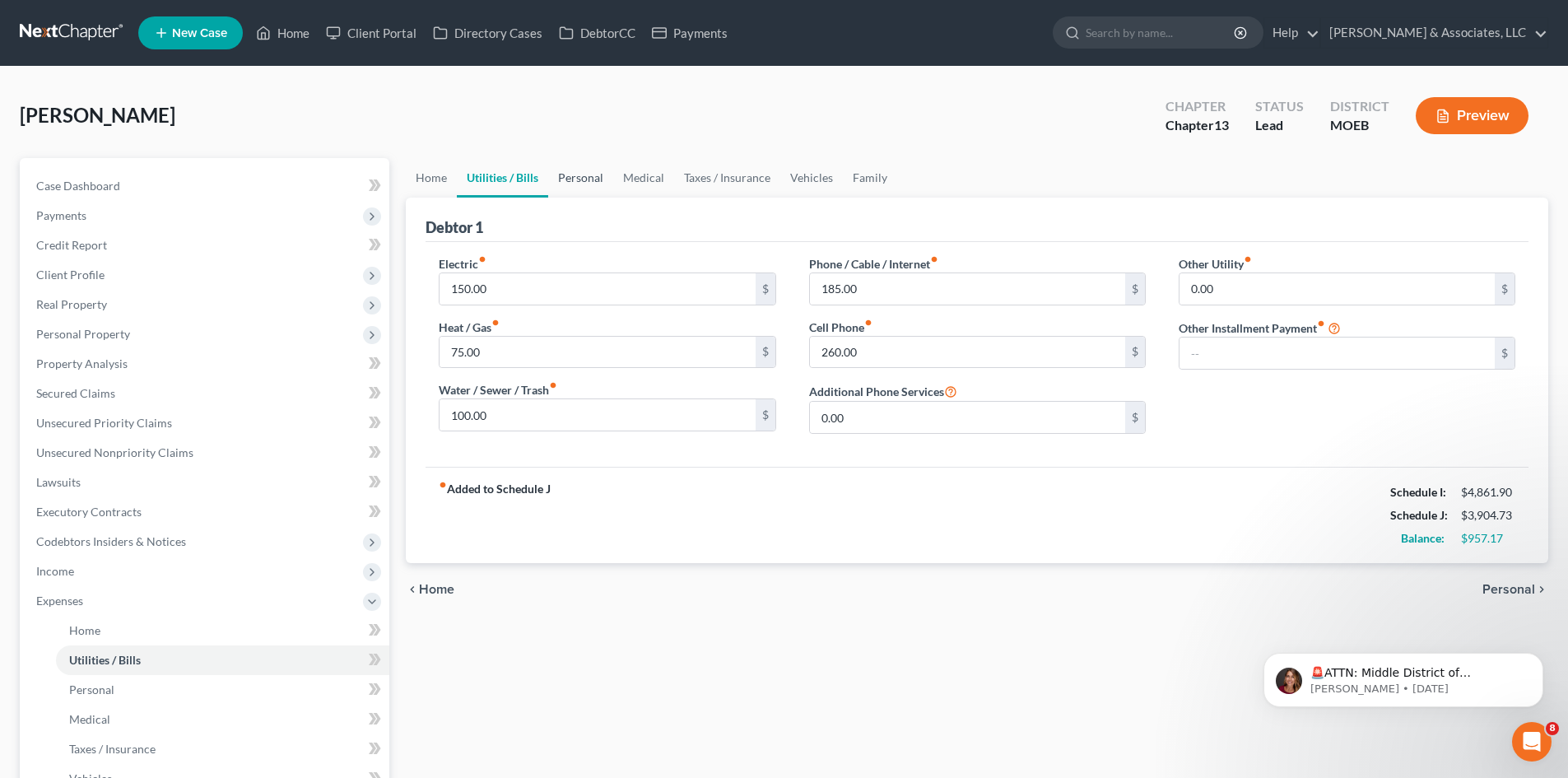
click at [597, 173] on link "Personal" at bounding box center [580, 178] width 65 height 40
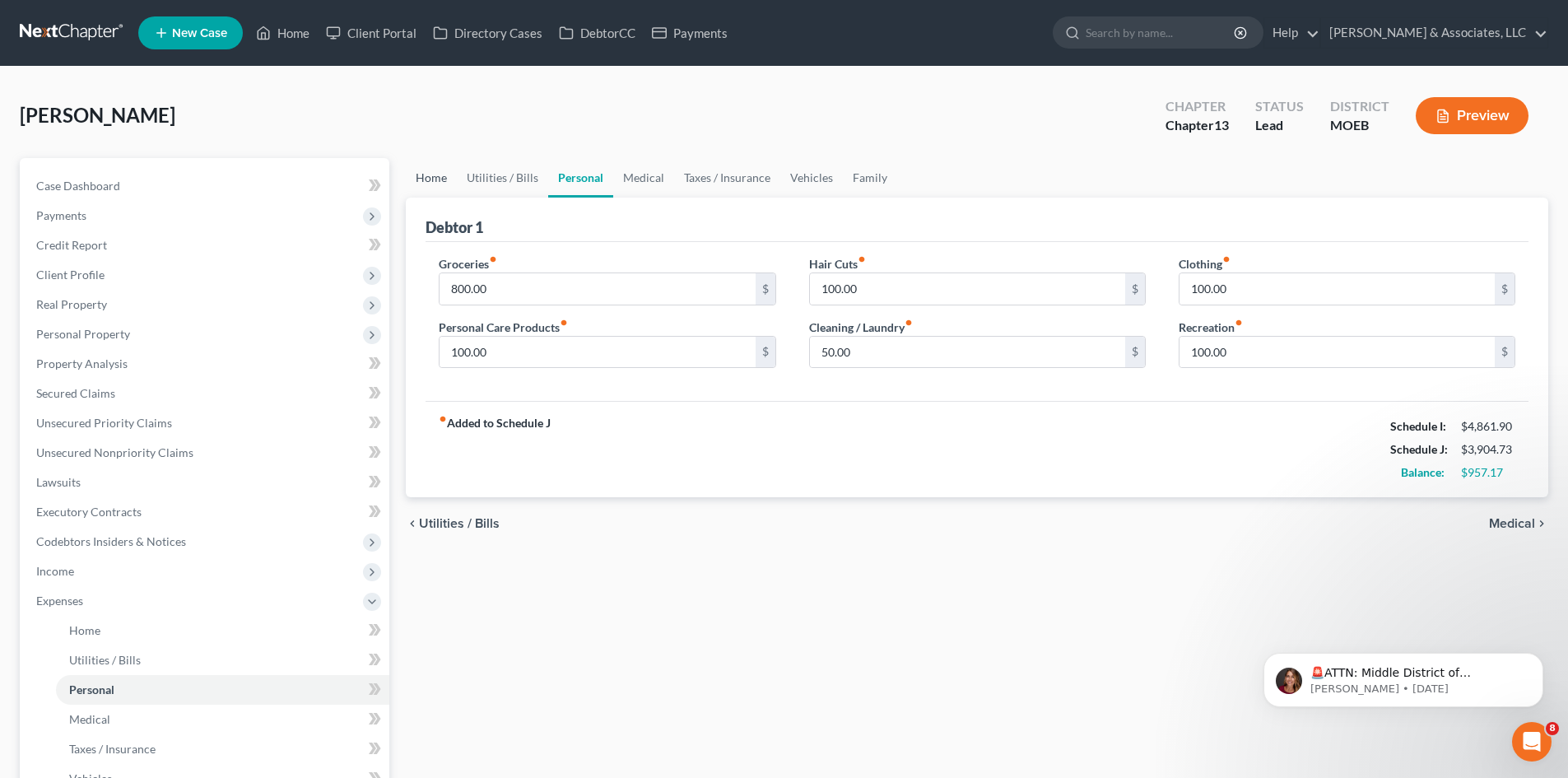
click at [432, 177] on link "Home" at bounding box center [431, 178] width 51 height 40
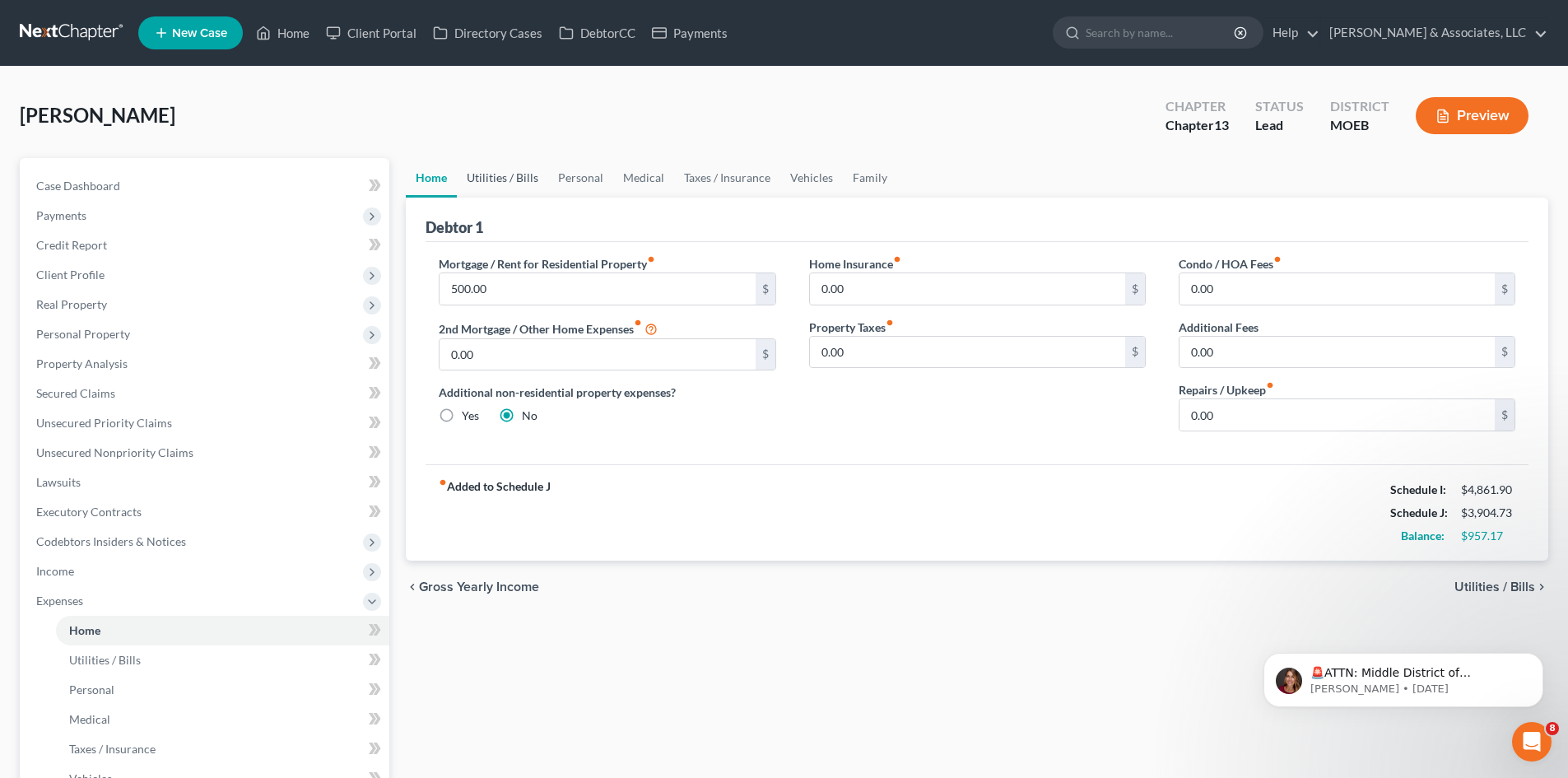
click at [504, 174] on link "Utilities / Bills" at bounding box center [502, 178] width 91 height 40
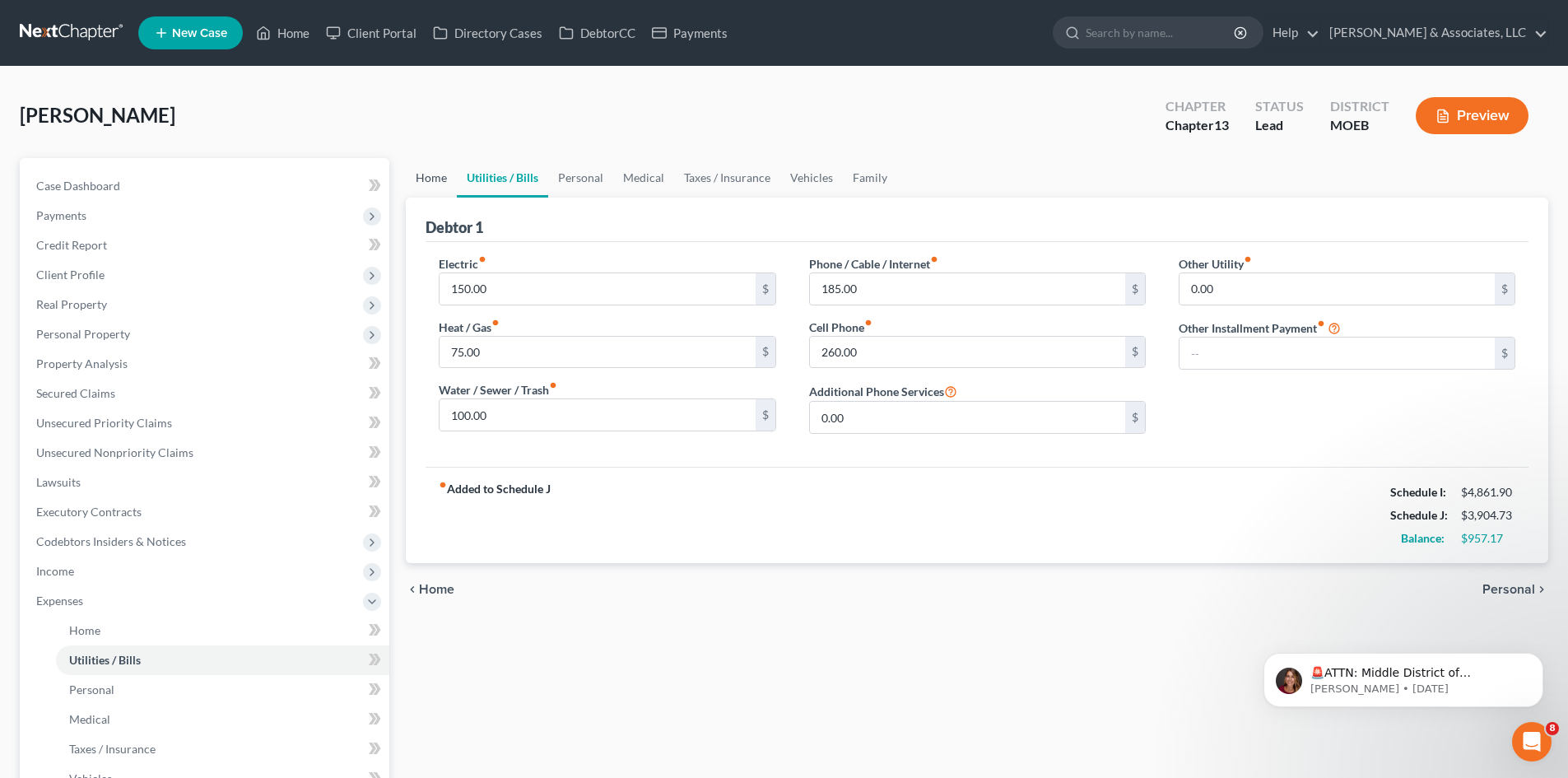
click at [440, 178] on link "Home" at bounding box center [431, 178] width 51 height 40
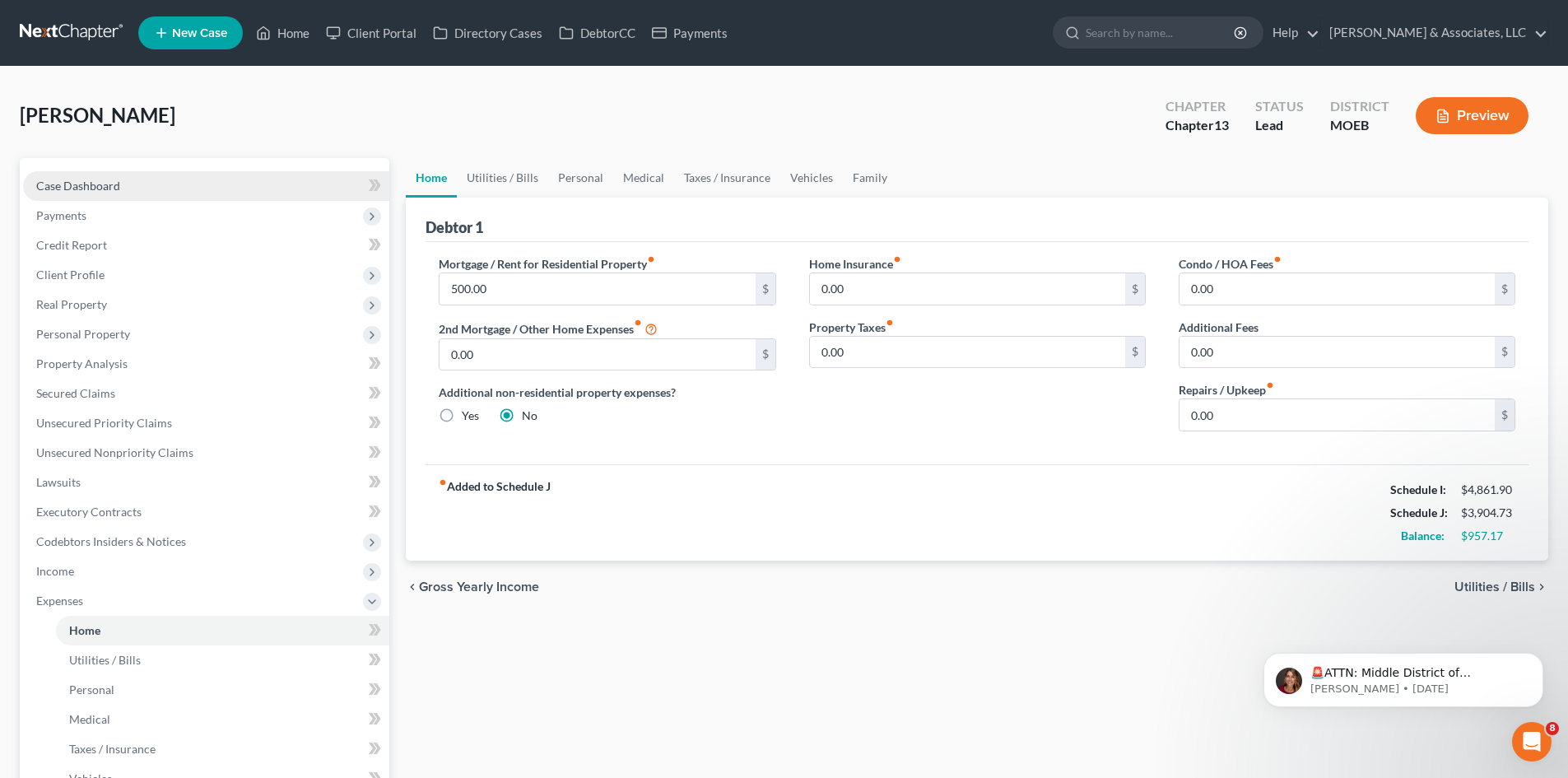
click at [112, 186] on span "Case Dashboard" at bounding box center [78, 185] width 84 height 14
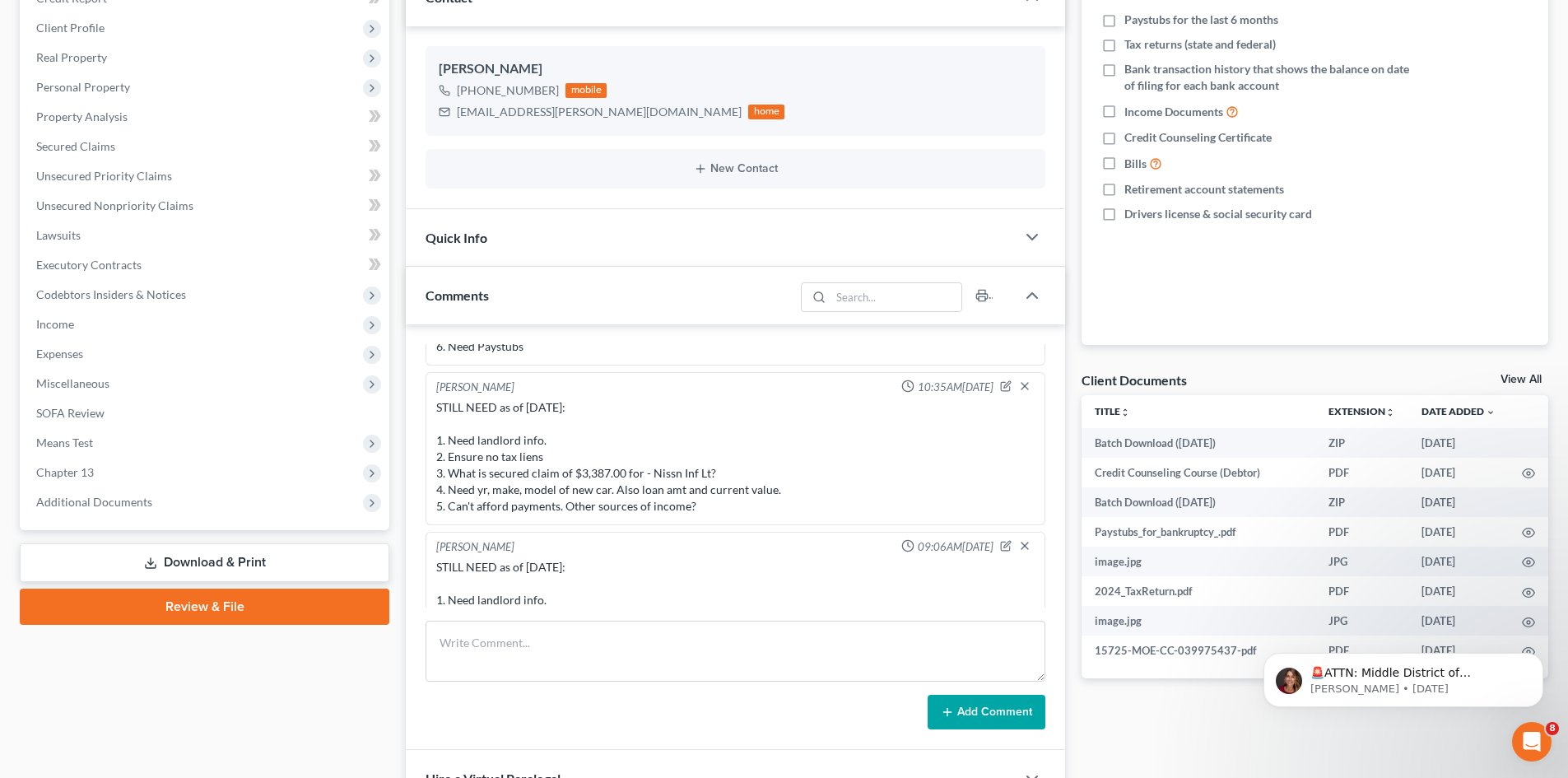
scroll to position [1552, 0]
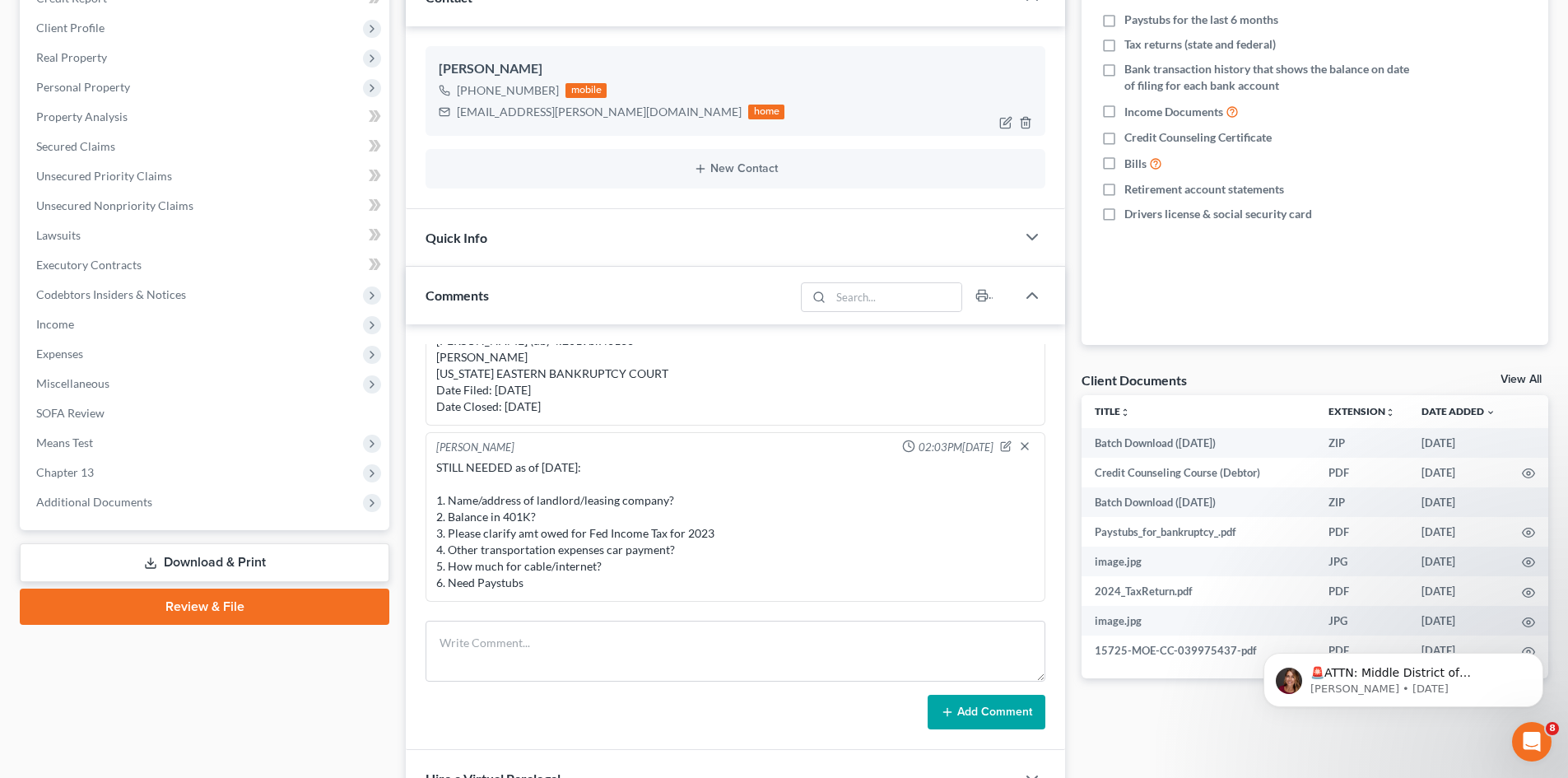
drag, startPoint x: 553, startPoint y: 90, endPoint x: 478, endPoint y: 96, distance: 75.2
click at [478, 96] on div "+1 (314) 243-2429 mobile" at bounding box center [611, 90] width 346 height 21
copy div "314) 243-2429"
click at [532, 640] on textarea at bounding box center [735, 651] width 620 height 61
click at [540, 637] on textarea at bounding box center [735, 651] width 620 height 61
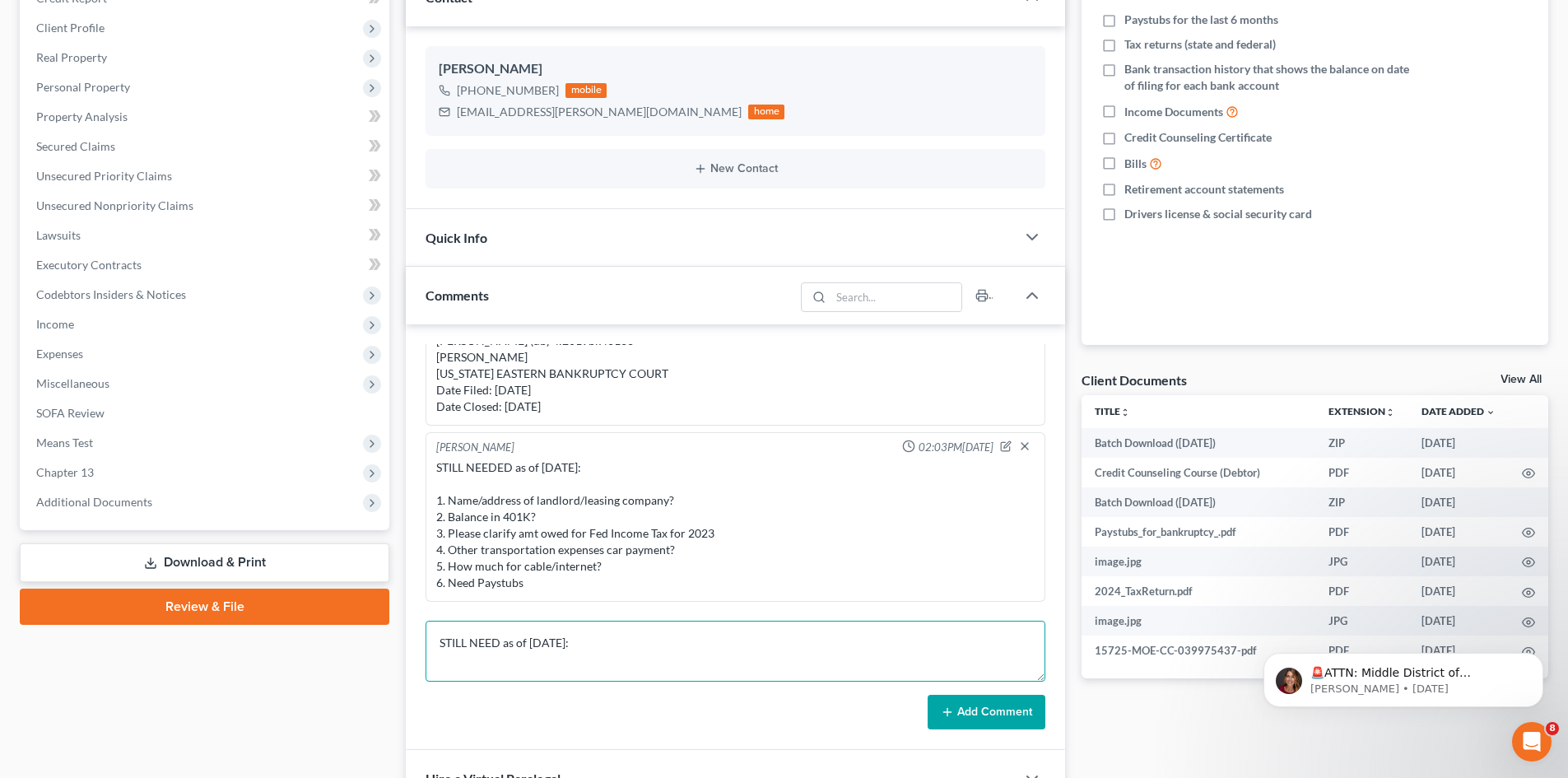
scroll to position [4, 0]
drag, startPoint x: 576, startPoint y: 501, endPoint x: 430, endPoint y: 502, distance: 146.0
click at [430, 502] on div "Liz O'Fallon 02:03PM, 08/28/2025 STILL NEEDED as of 8/28/25: 1. Name/address of…" at bounding box center [735, 517] width 620 height 170
copy div "1. Name/address of landlord"
click at [453, 668] on textarea "STILL NEED as of 9/11/25:" at bounding box center [735, 651] width 620 height 61
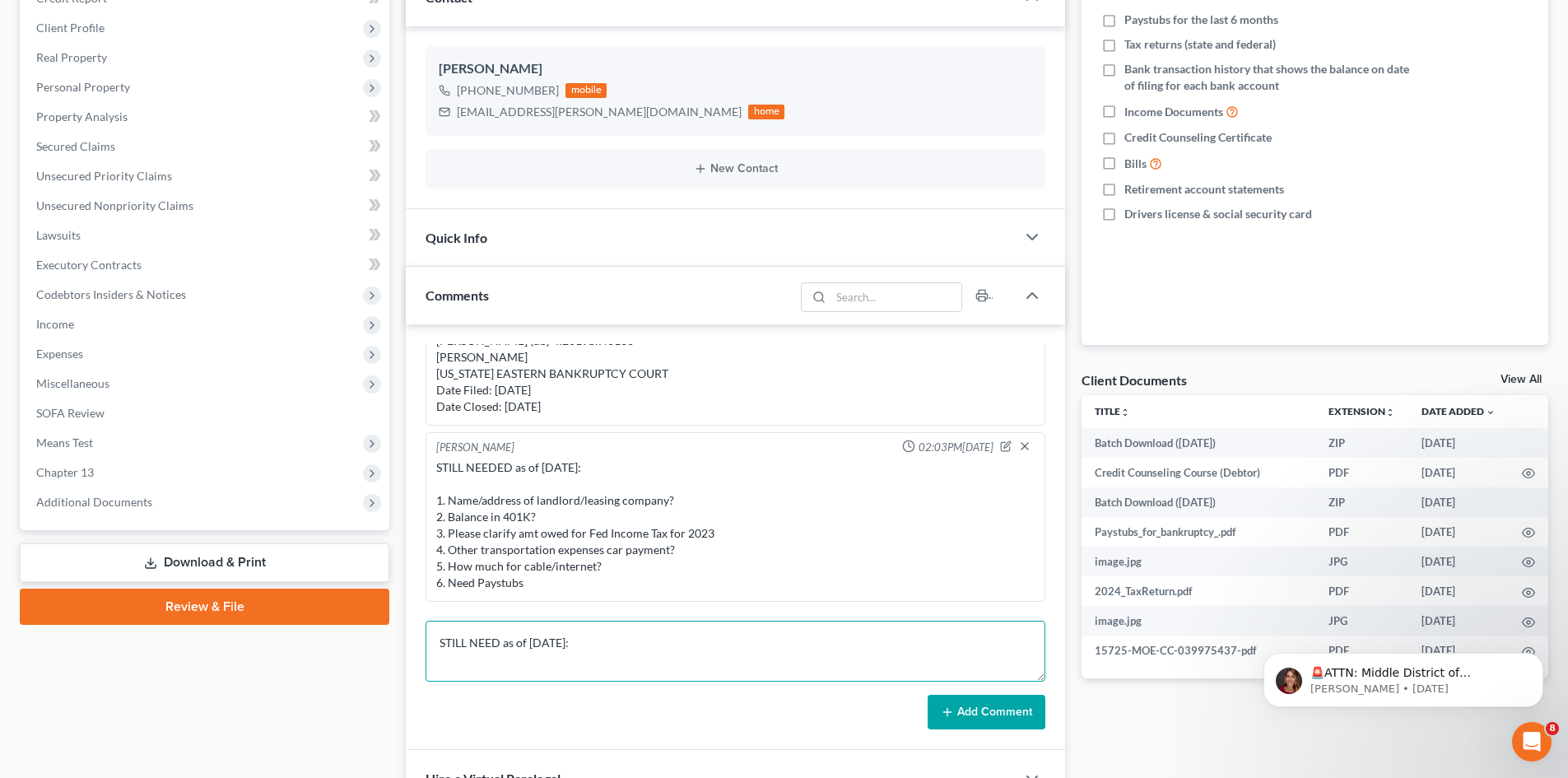
paste textarea "1. Name/address of landlord"
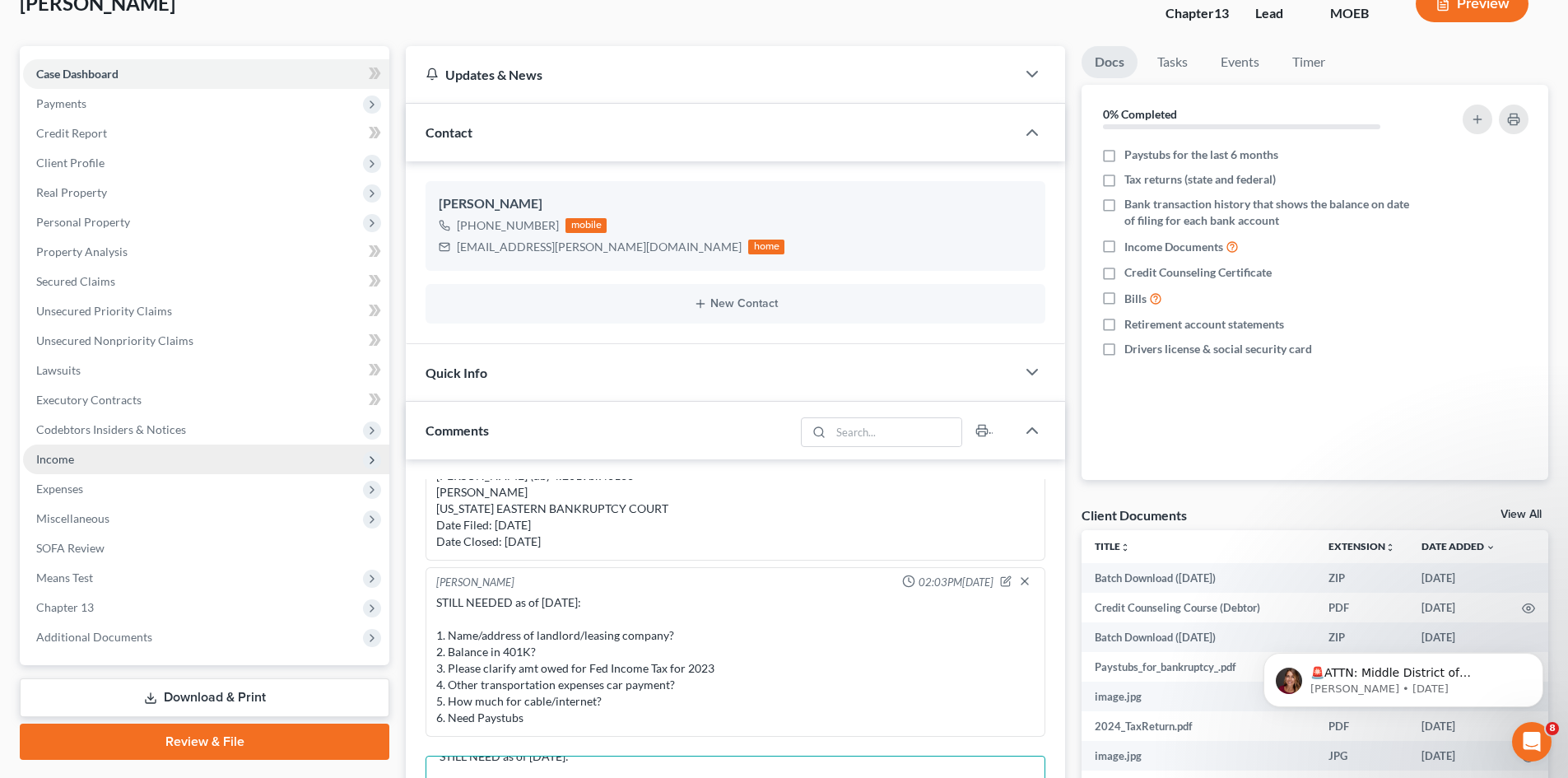
scroll to position [82, 0]
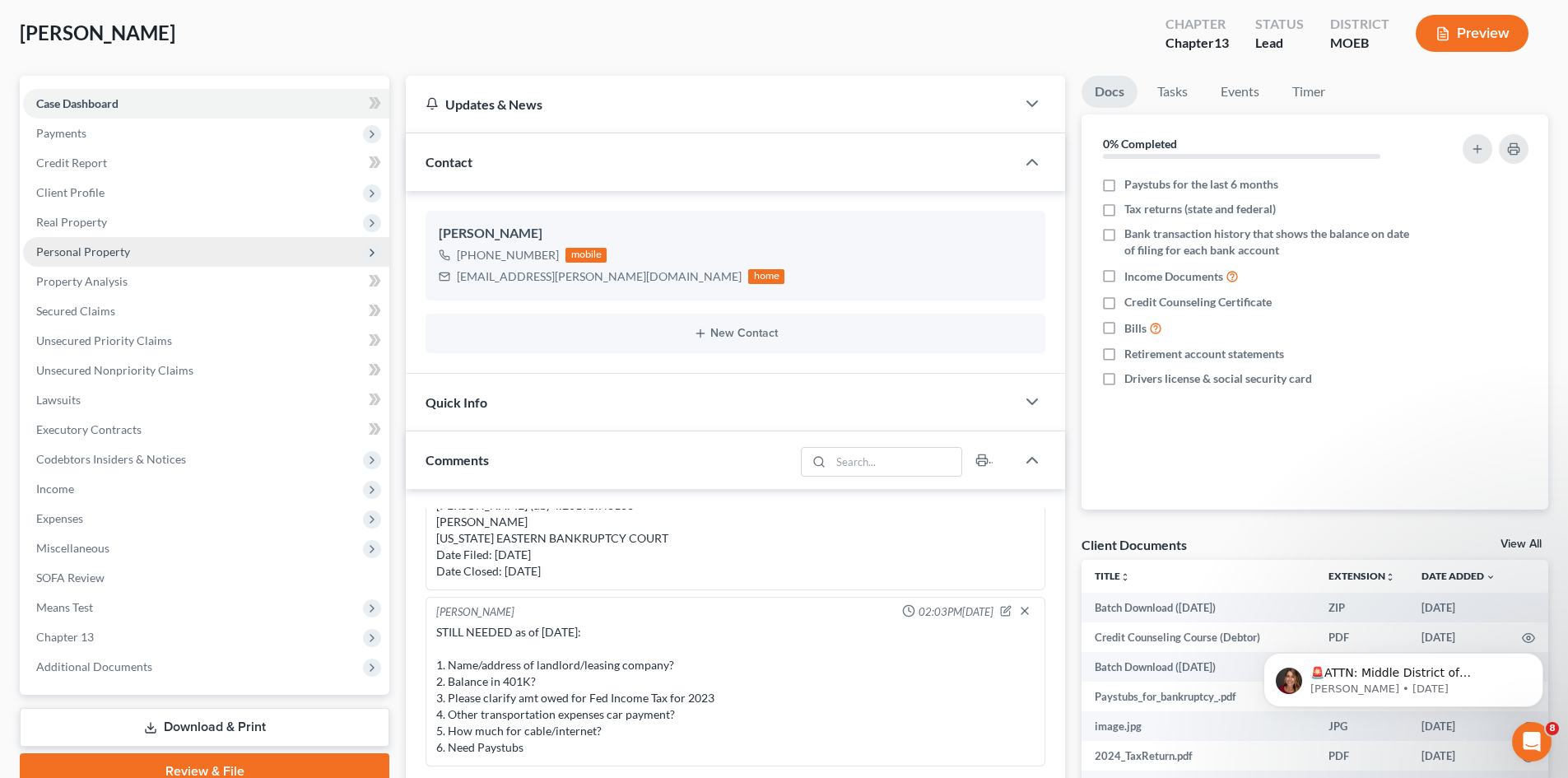
type textarea "STILL NEED as of 9/11/25: 1. Name/address of landlord 2."
click at [85, 258] on span "Personal Property" at bounding box center [205, 251] width 366 height 30
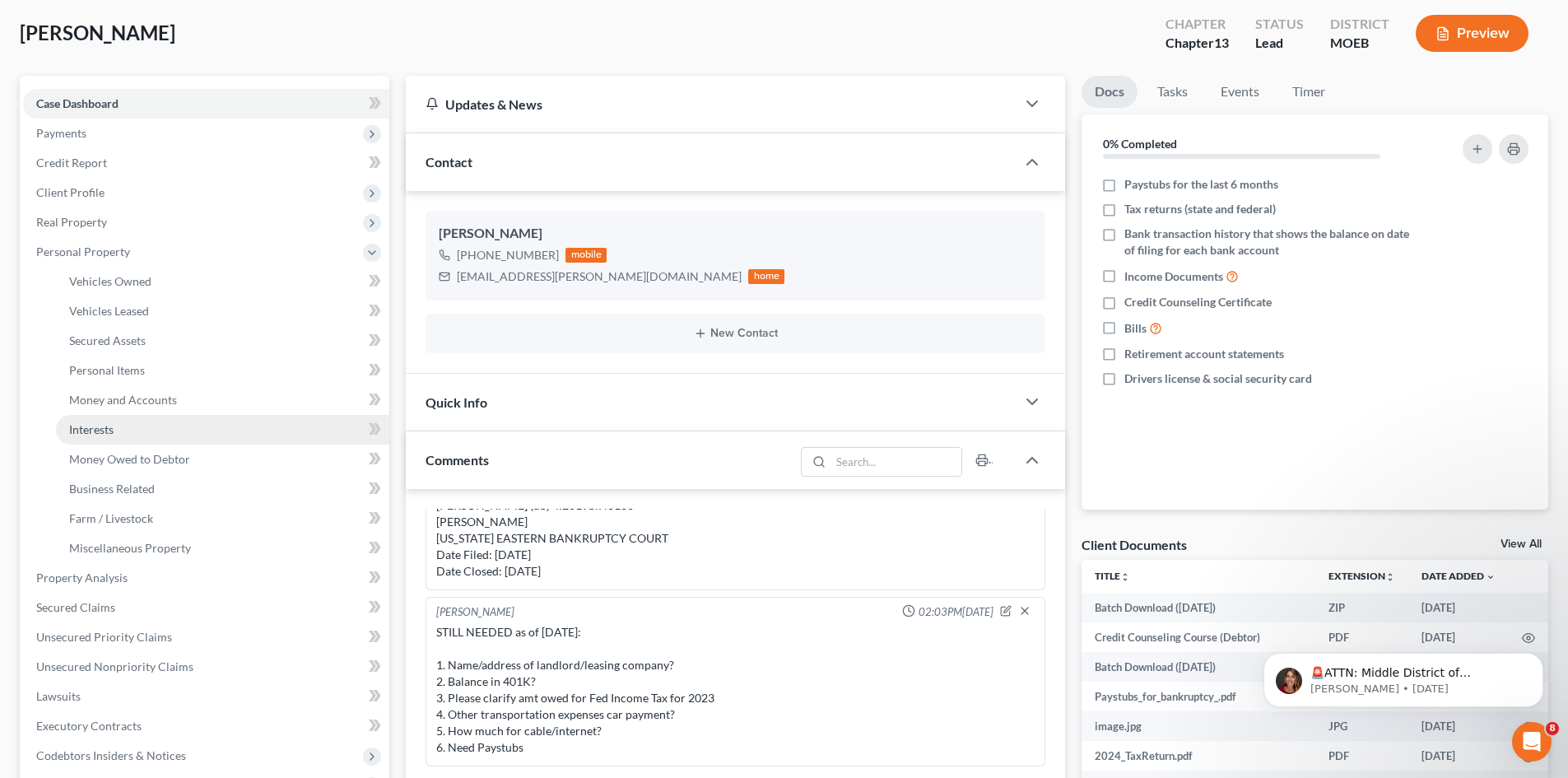
click at [91, 430] on span "Interests" at bounding box center [91, 429] width 45 height 14
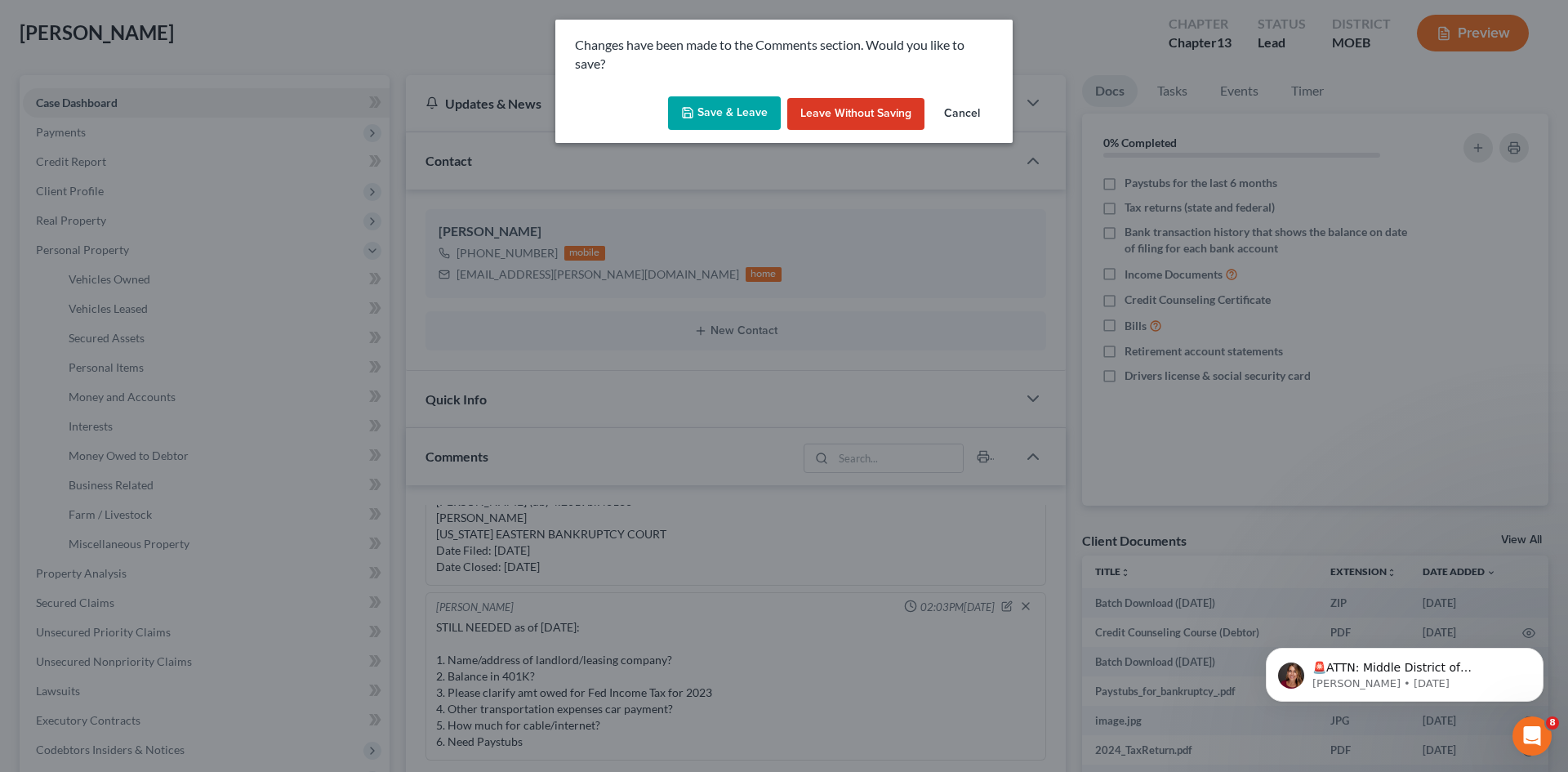
click at [727, 114] on button "Save & Leave" at bounding box center [724, 113] width 112 height 34
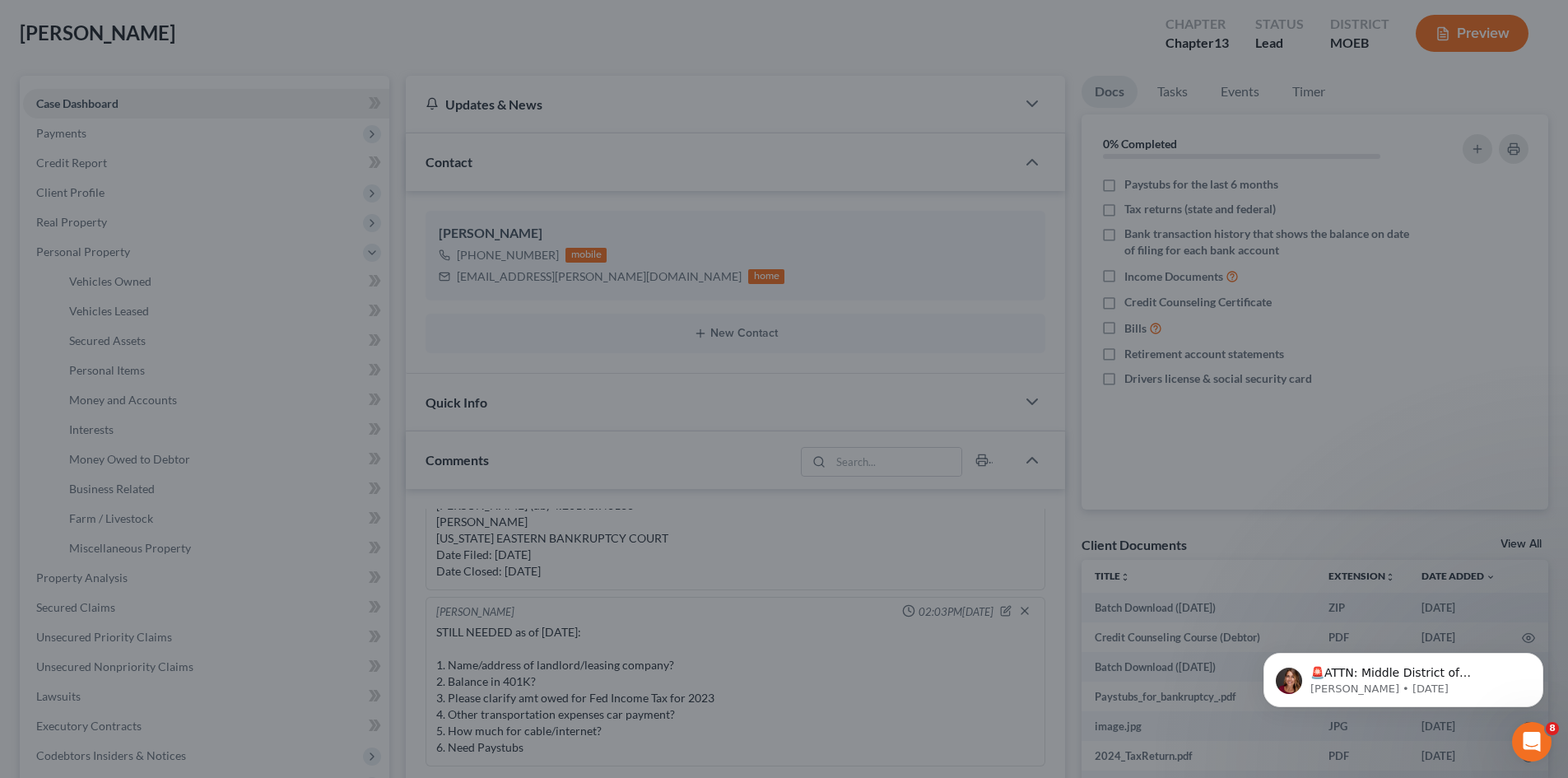
scroll to position [0, 0]
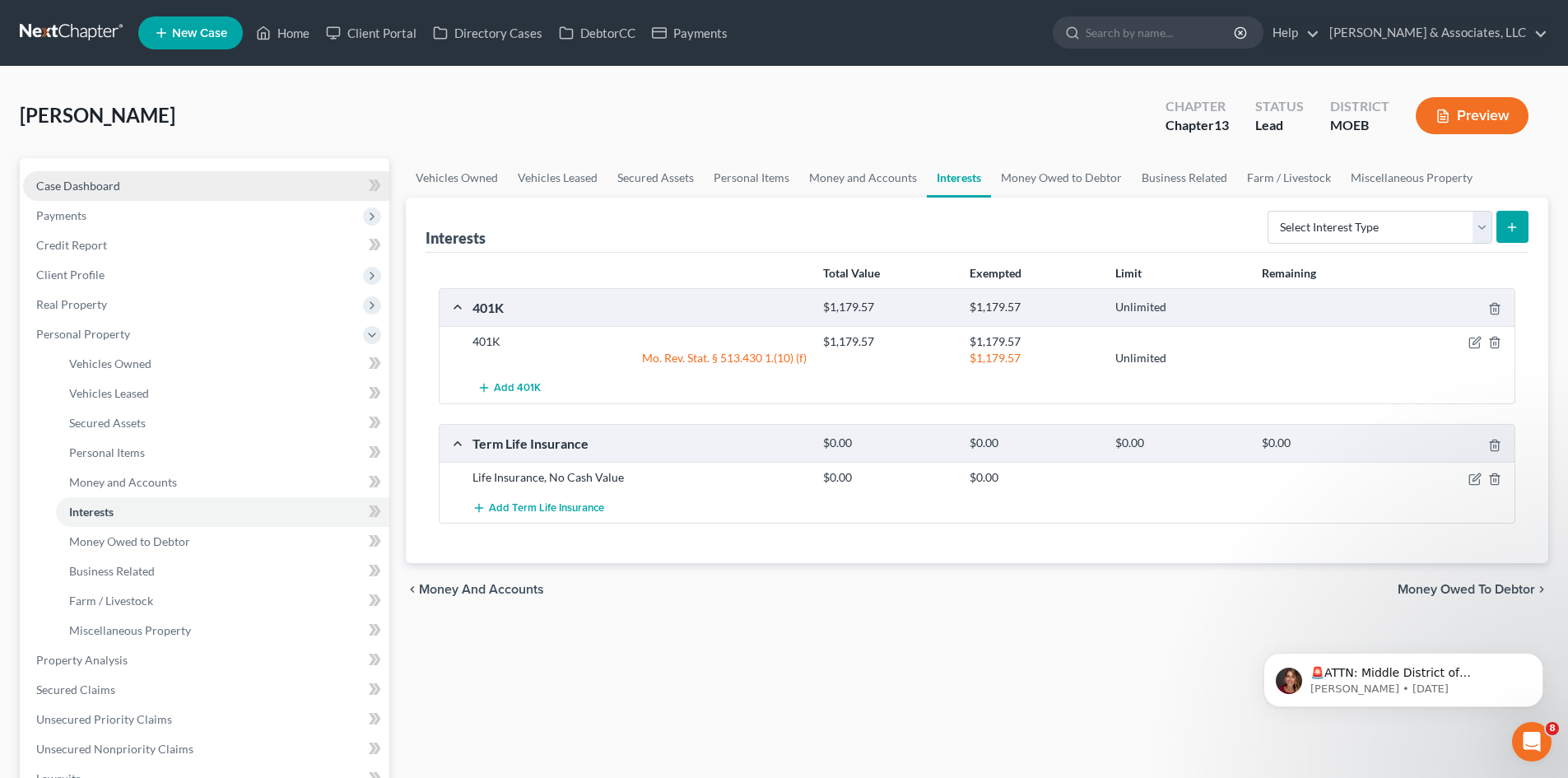
click at [151, 183] on link "Case Dashboard" at bounding box center [205, 185] width 366 height 30
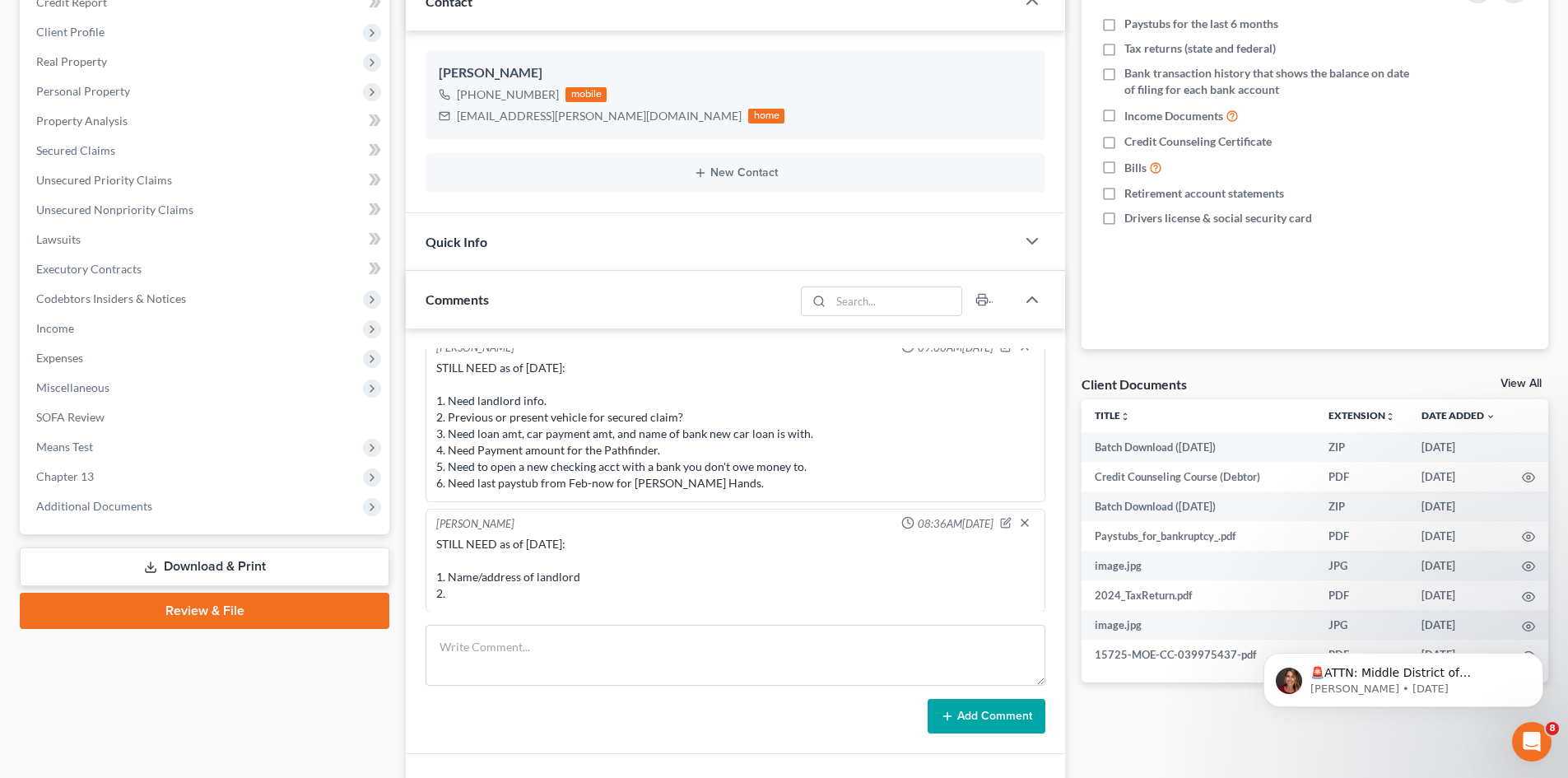
scroll to position [247, 0]
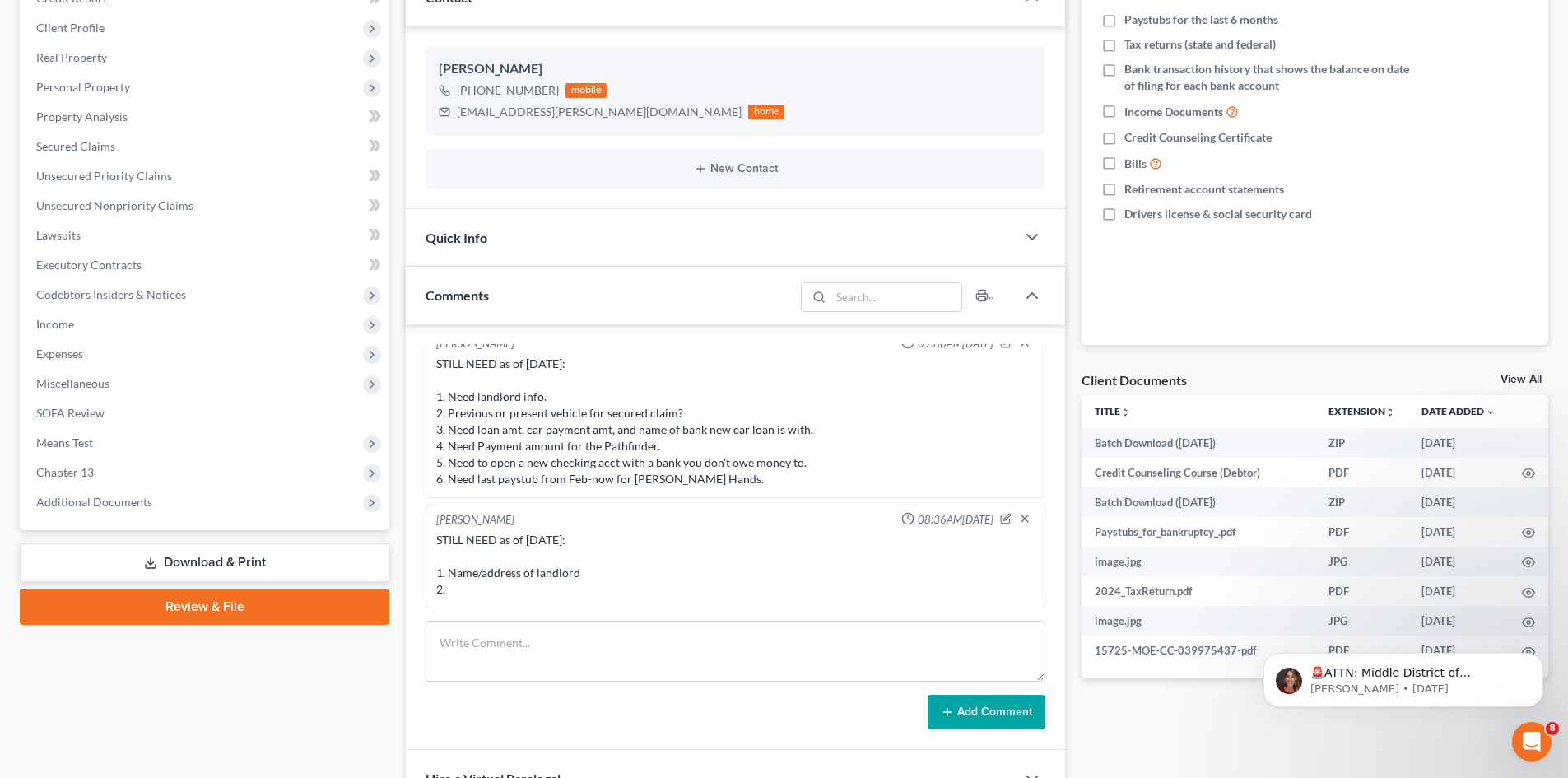
click at [462, 589] on div "STILL NEED as of 9/11/25: 1. Name/address of landlord 2." at bounding box center [735, 565] width 598 height 66
click at [1000, 512] on button "button" at bounding box center [1006, 518] width 12 height 13
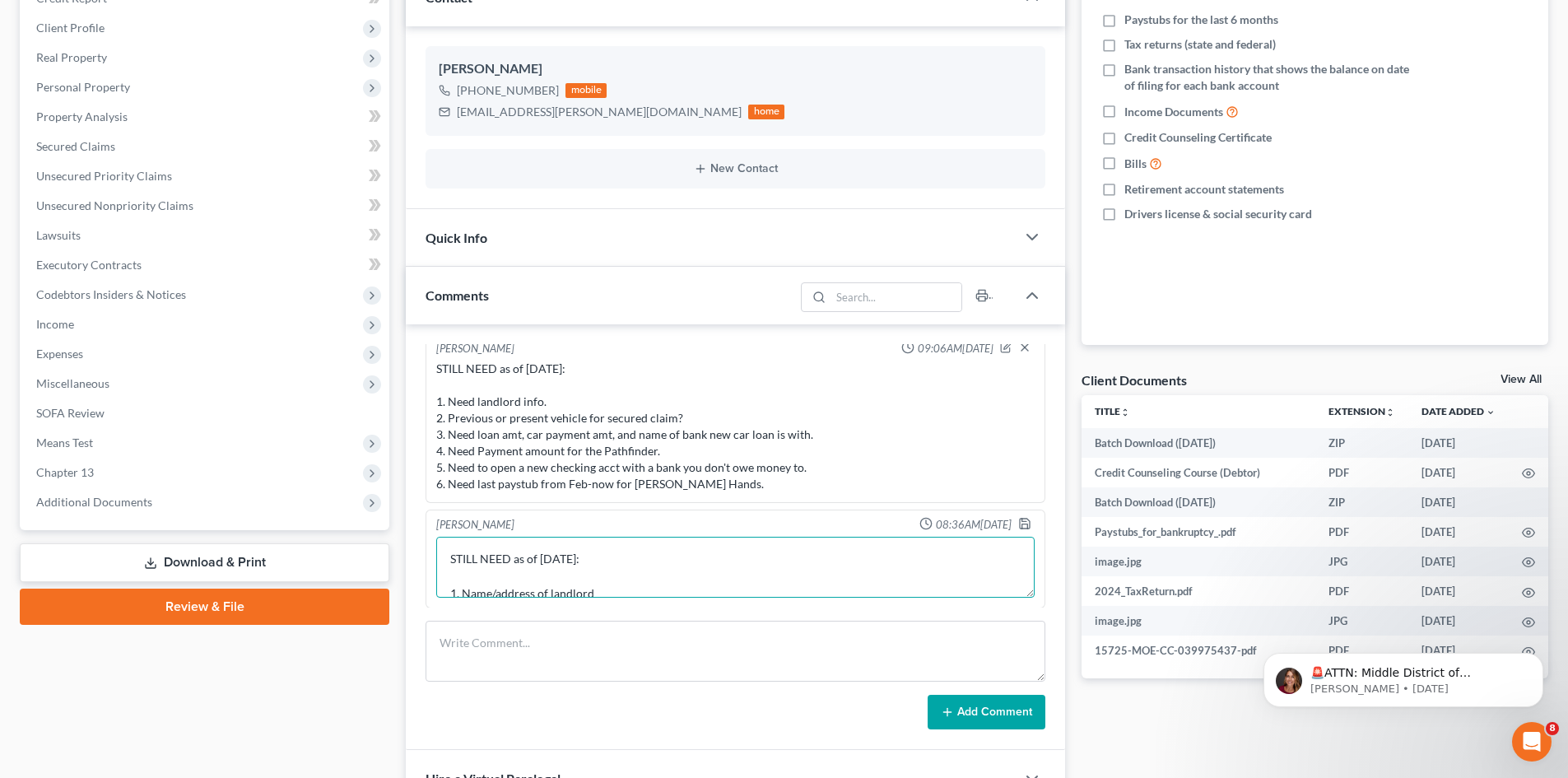
click at [649, 586] on textarea "STILL NEED as of 9/11/25: 1. Name/address of landlord 2." at bounding box center [735, 567] width 598 height 61
type textarea "STILL NEED as of 9/11/25: 1. Name/address of landlord 2. Is the Murano a lease …"
click at [1022, 524] on polyline "button" at bounding box center [1024, 525] width 6 height 4
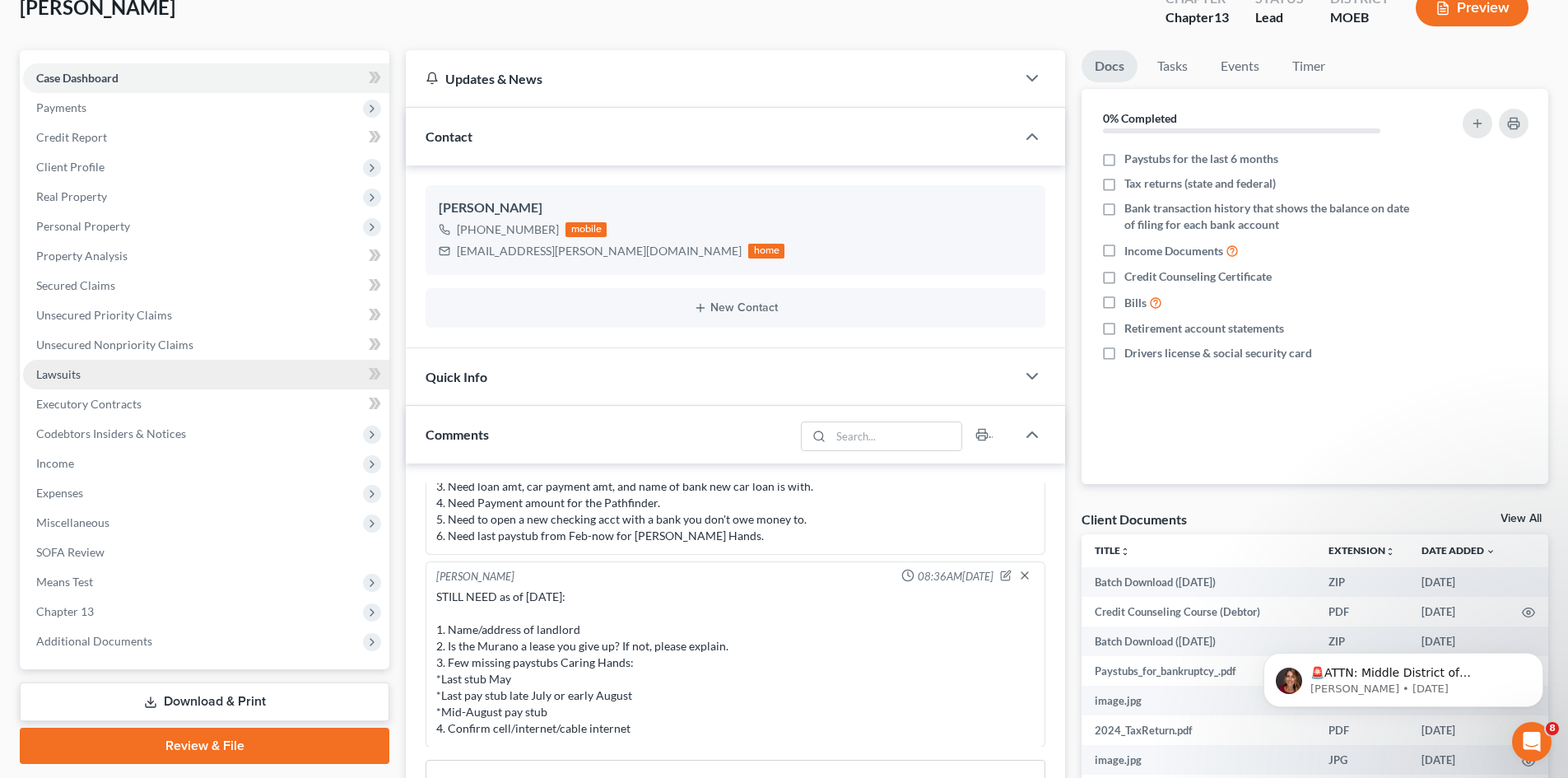
scroll to position [0, 0]
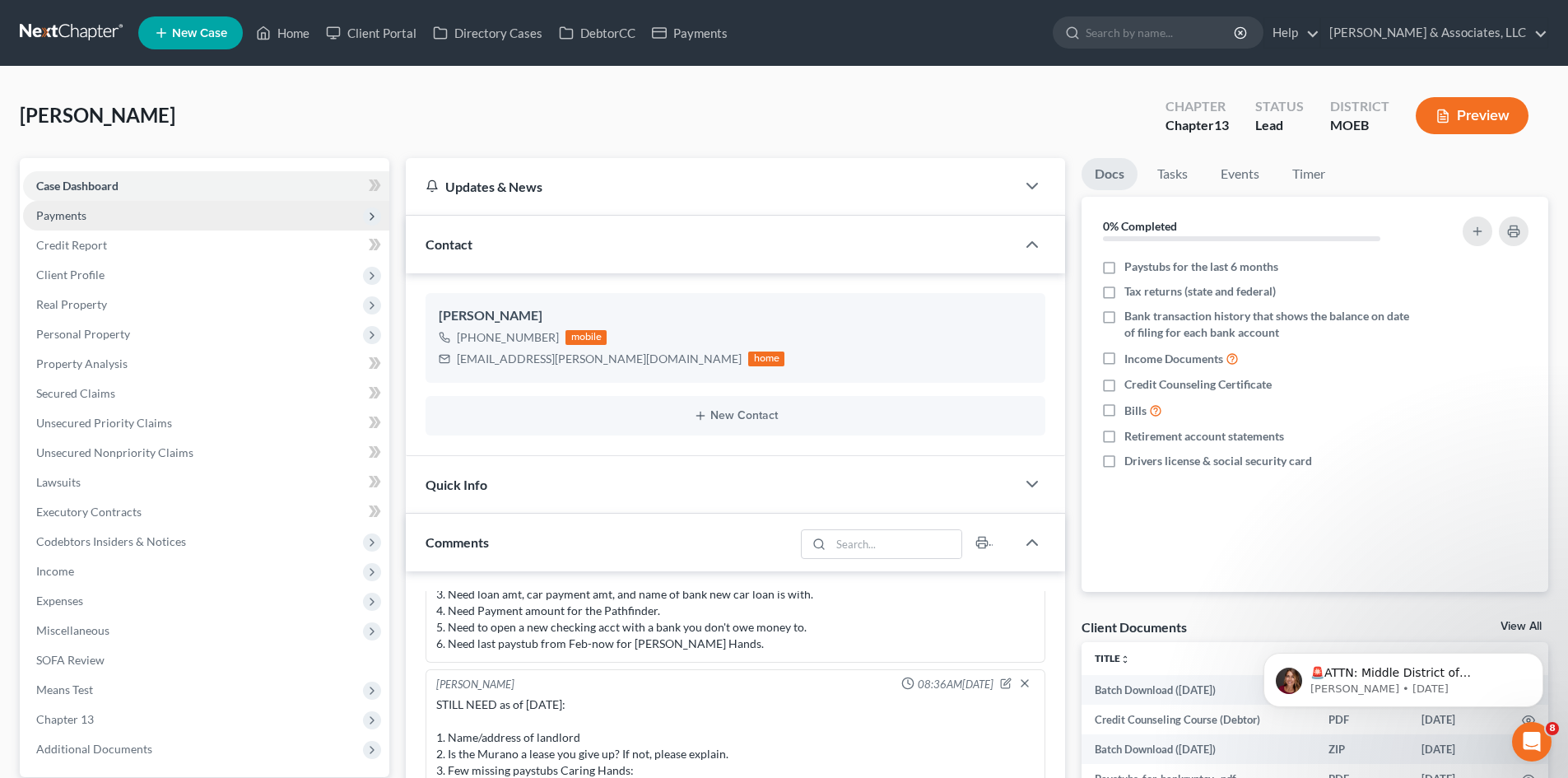
click at [56, 223] on span "Payments" at bounding box center [205, 216] width 366 height 30
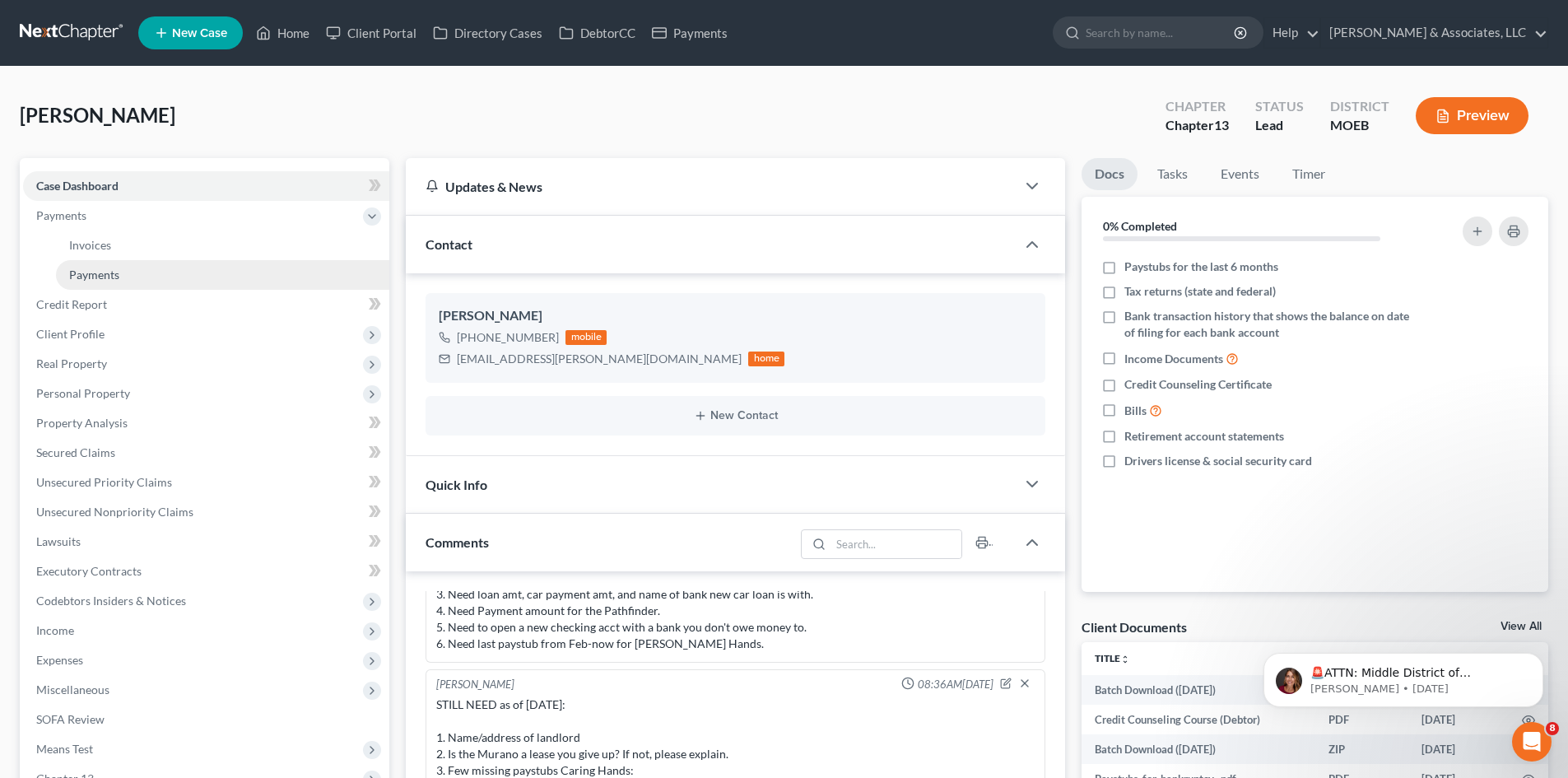
drag, startPoint x: 109, startPoint y: 277, endPoint x: 186, endPoint y: 276, distance: 77.0
click at [110, 277] on span "Payments" at bounding box center [94, 274] width 50 height 14
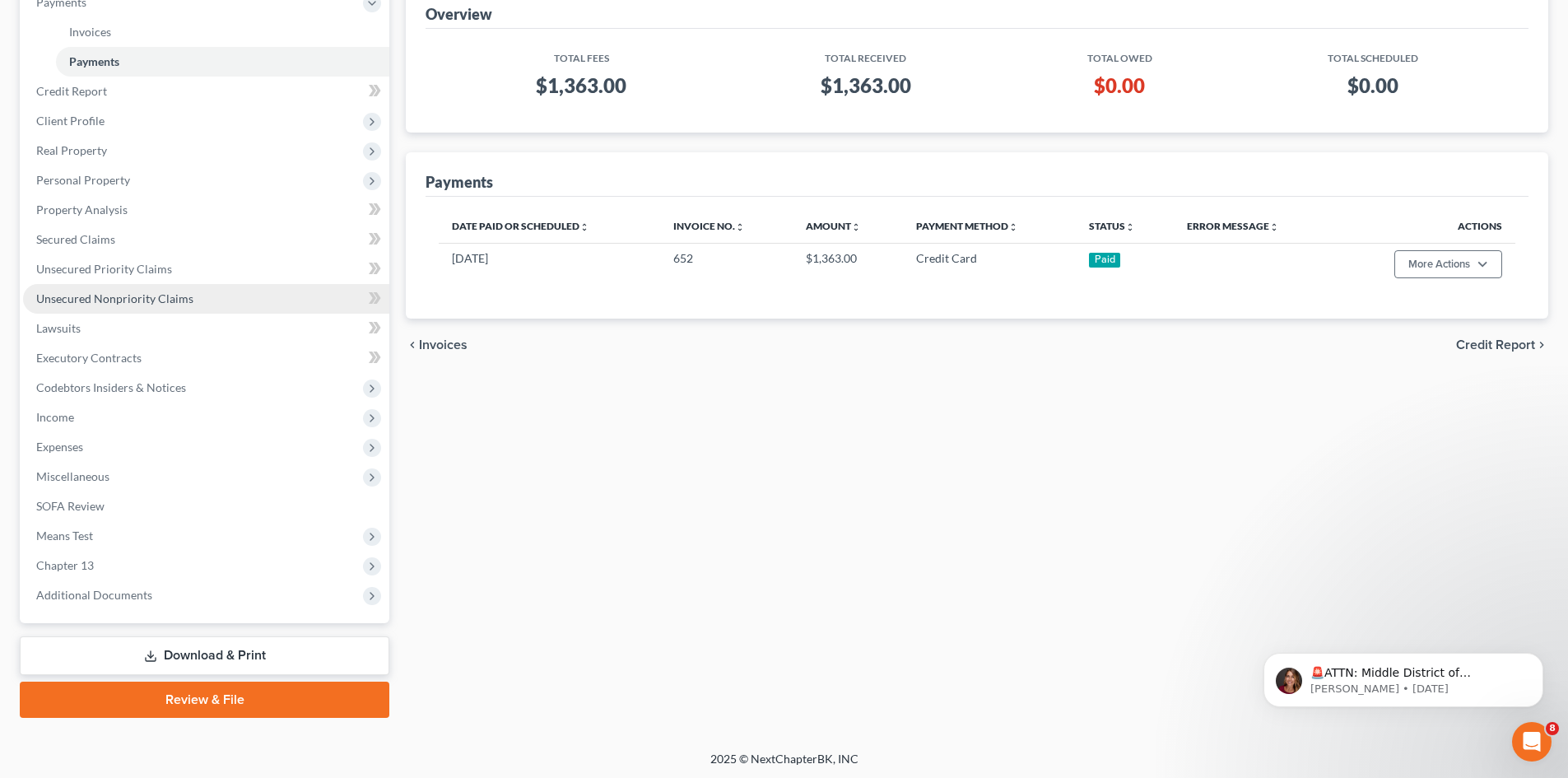
scroll to position [216, 0]
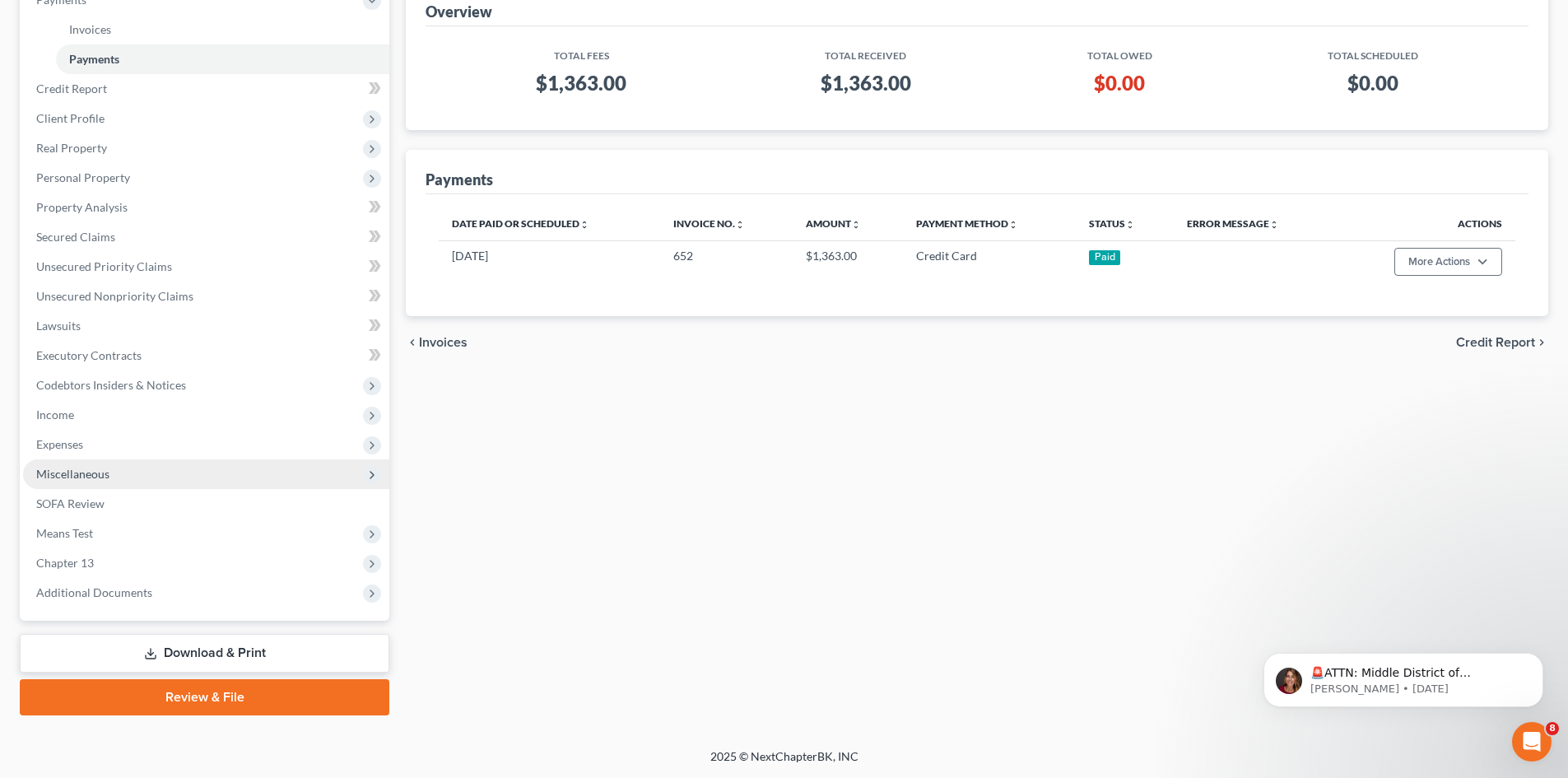
click at [78, 472] on span "Miscellaneous" at bounding box center [73, 474] width 74 height 14
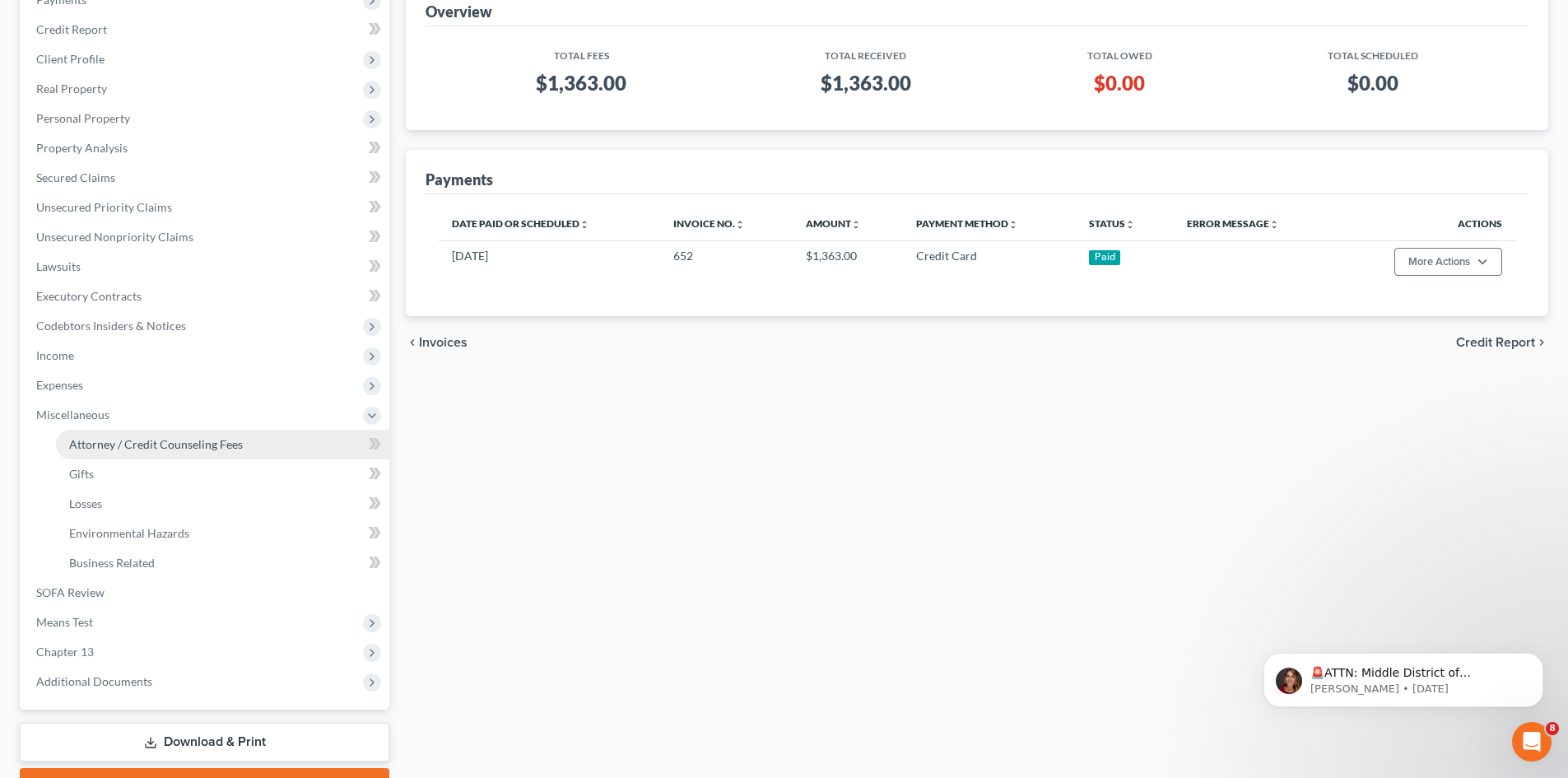
click at [138, 447] on span "Attorney / Credit Counseling Fees" at bounding box center [156, 444] width 173 height 14
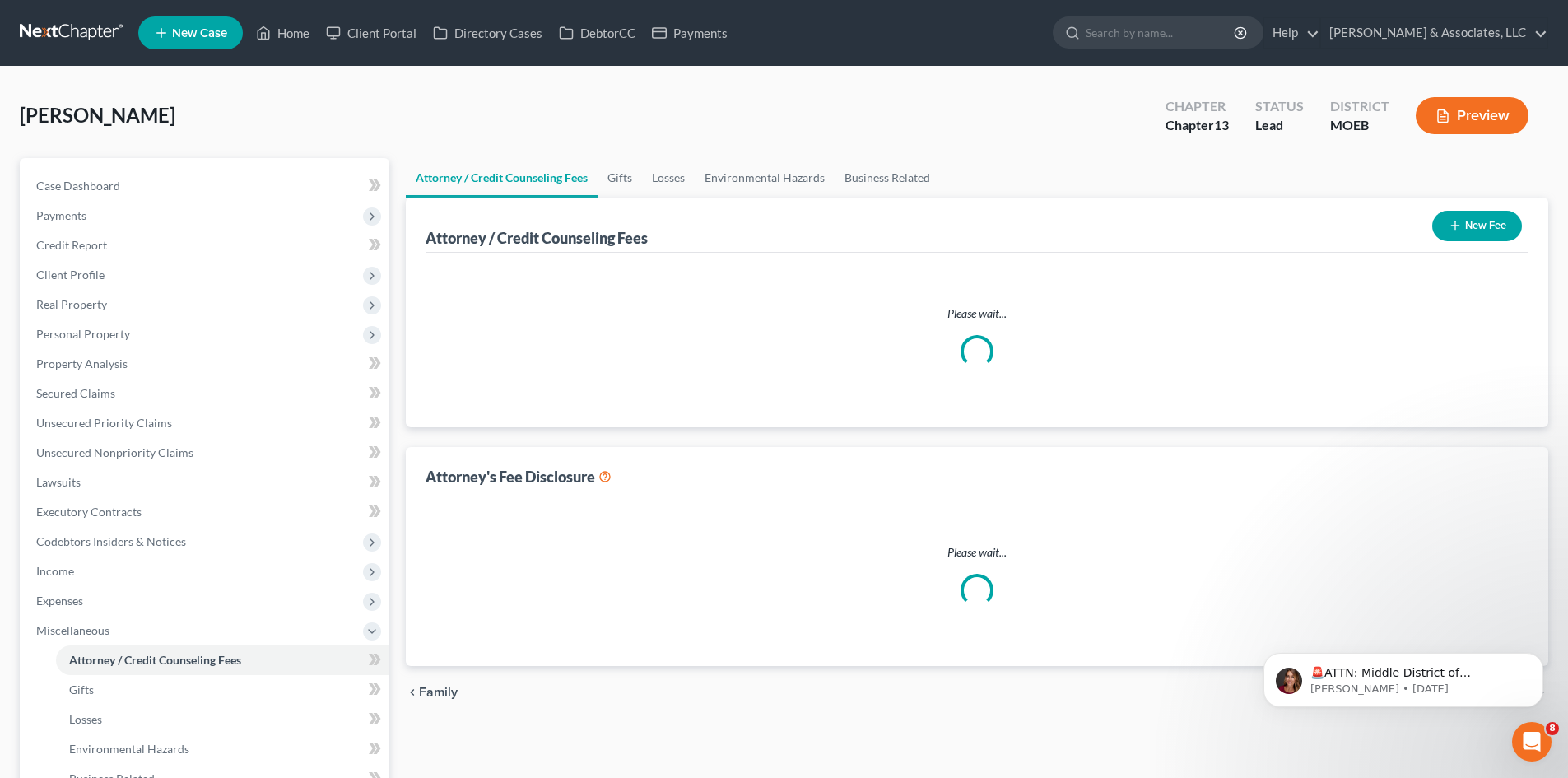
select select "0"
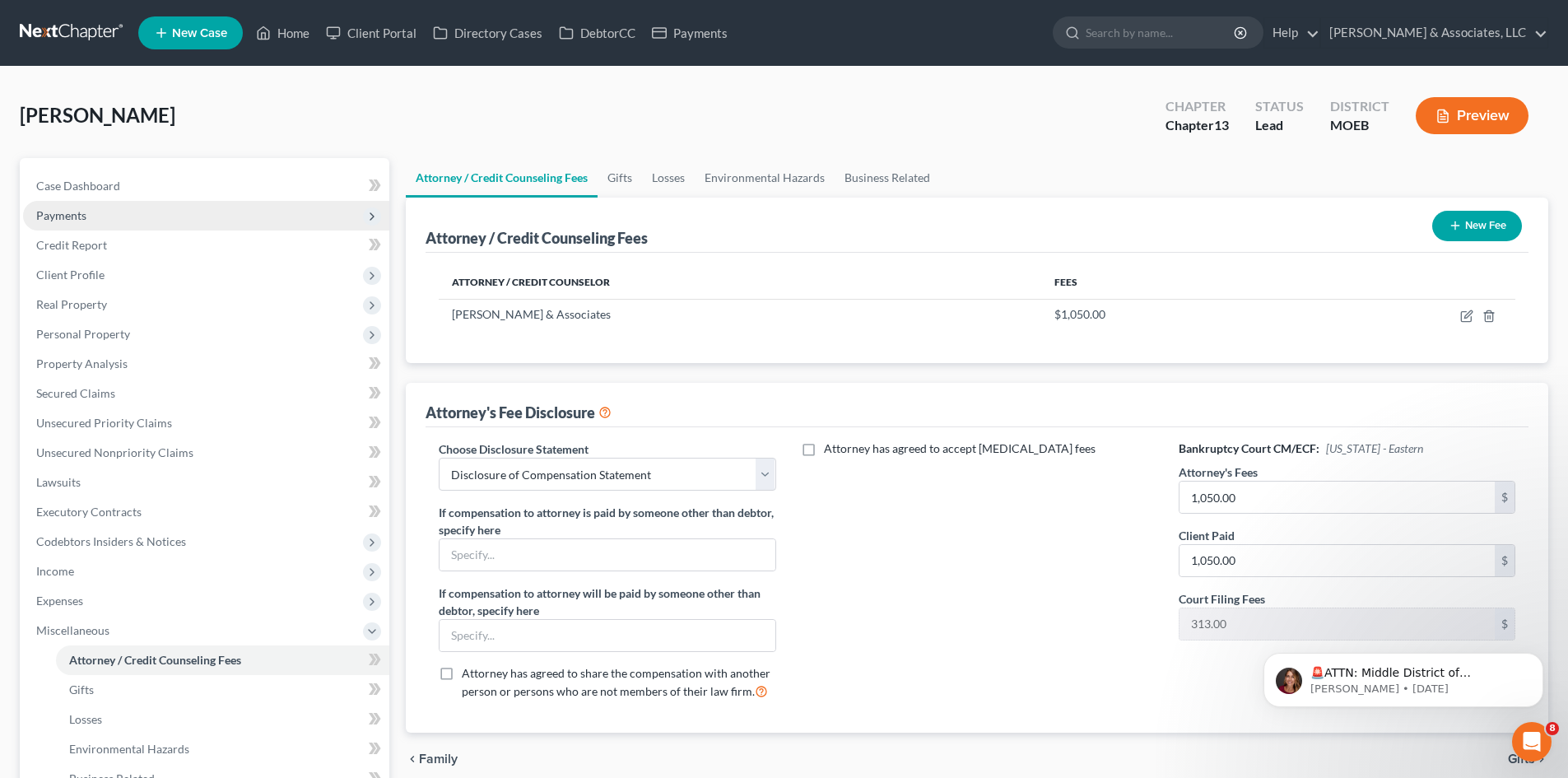
click at [46, 205] on span "Payments" at bounding box center [205, 216] width 366 height 30
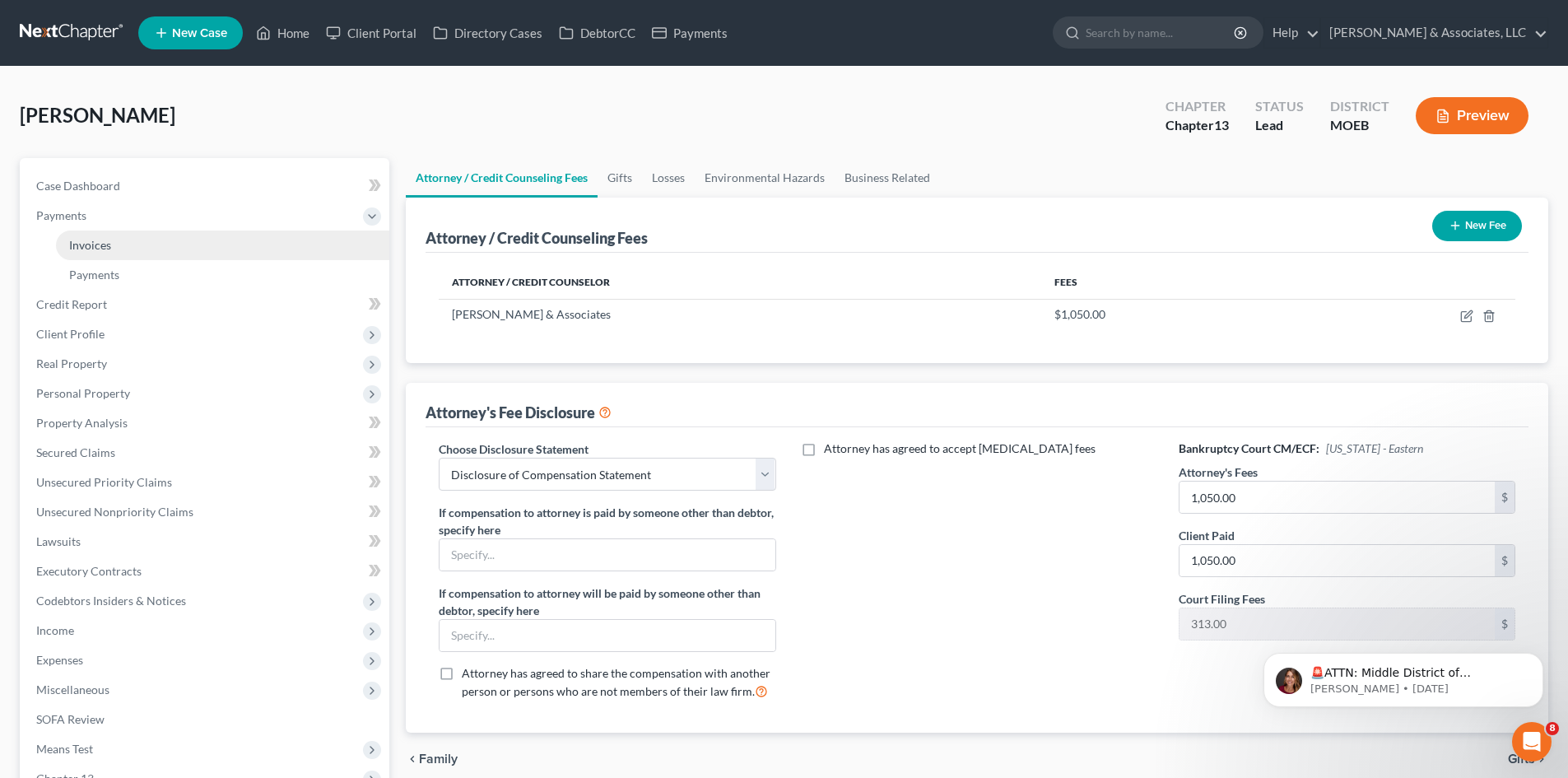
click at [91, 251] on link "Invoices" at bounding box center [222, 245] width 333 height 30
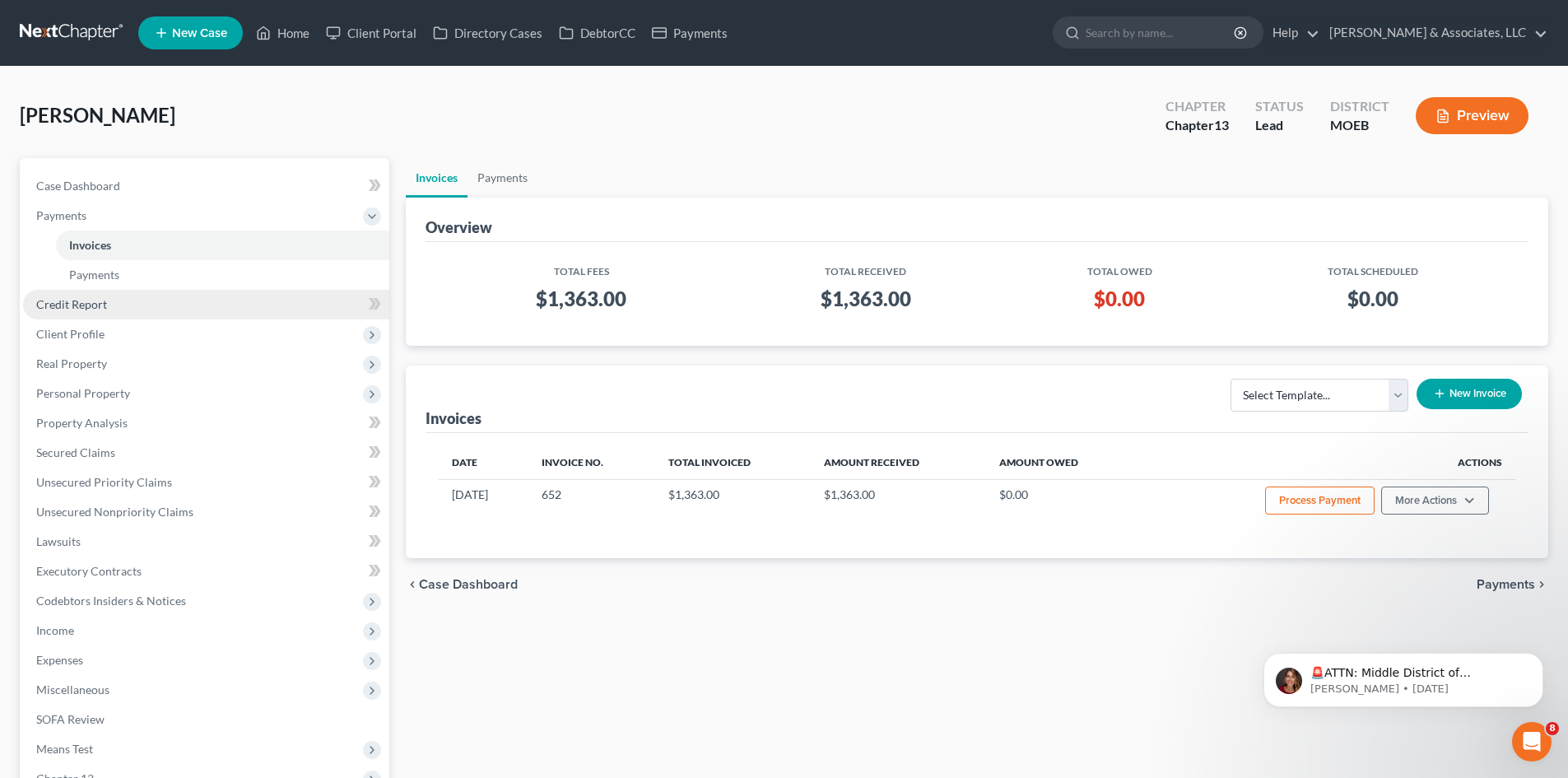
click at [34, 304] on link "Credit Report" at bounding box center [205, 304] width 366 height 30
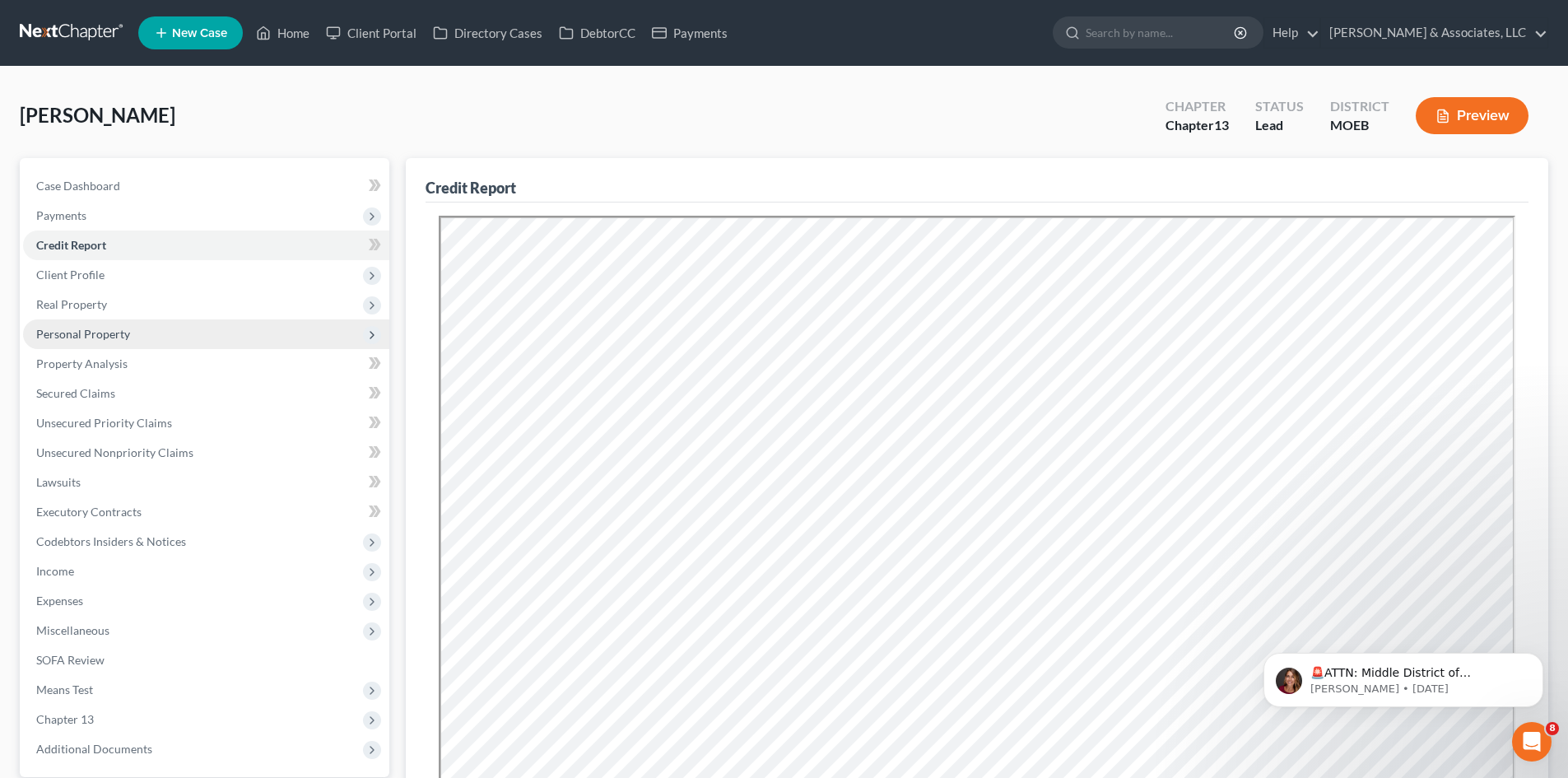
click at [96, 337] on span "Personal Property" at bounding box center [83, 333] width 94 height 14
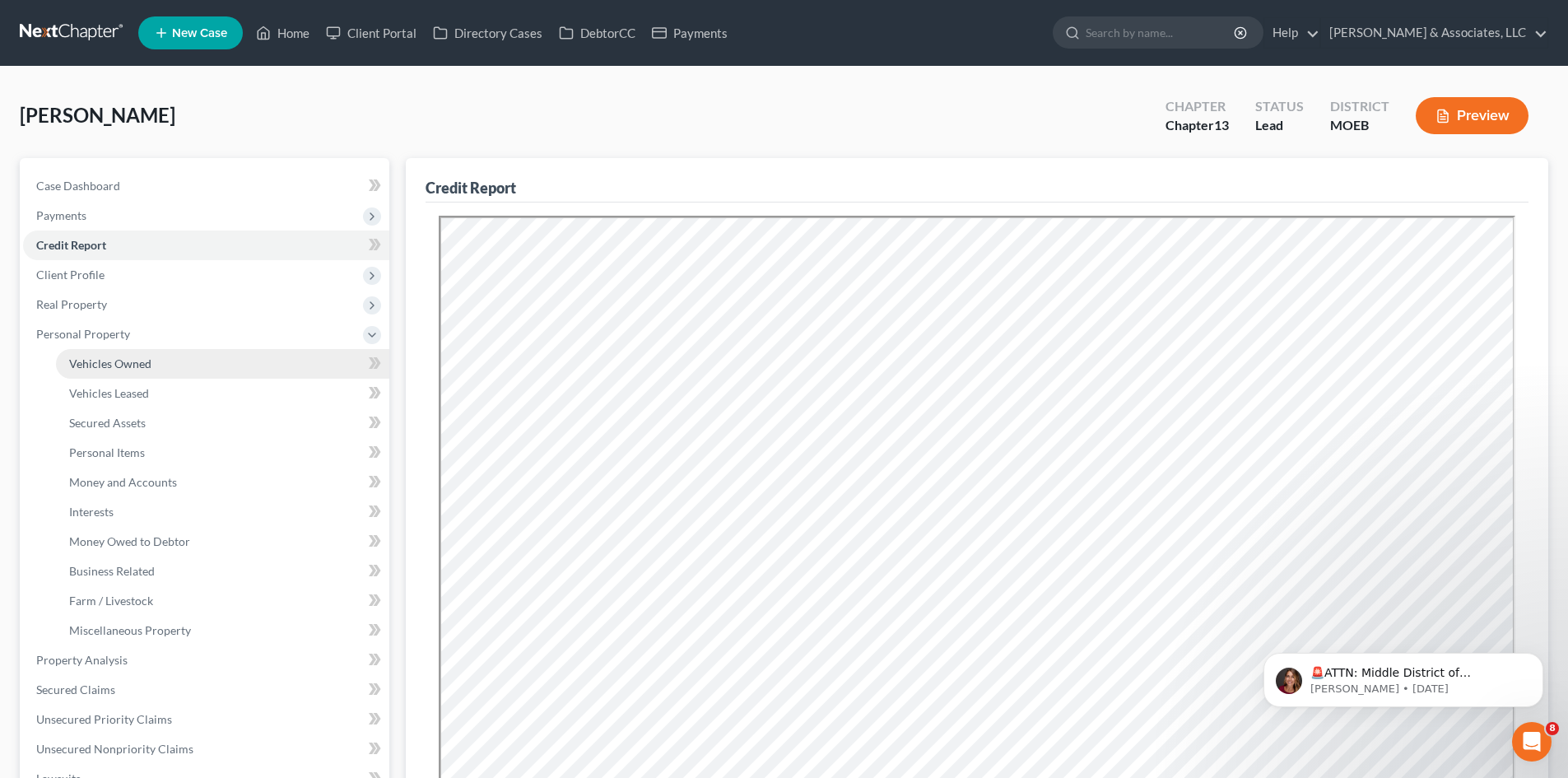
click at [134, 361] on span "Vehicles Owned" at bounding box center [110, 364] width 82 height 14
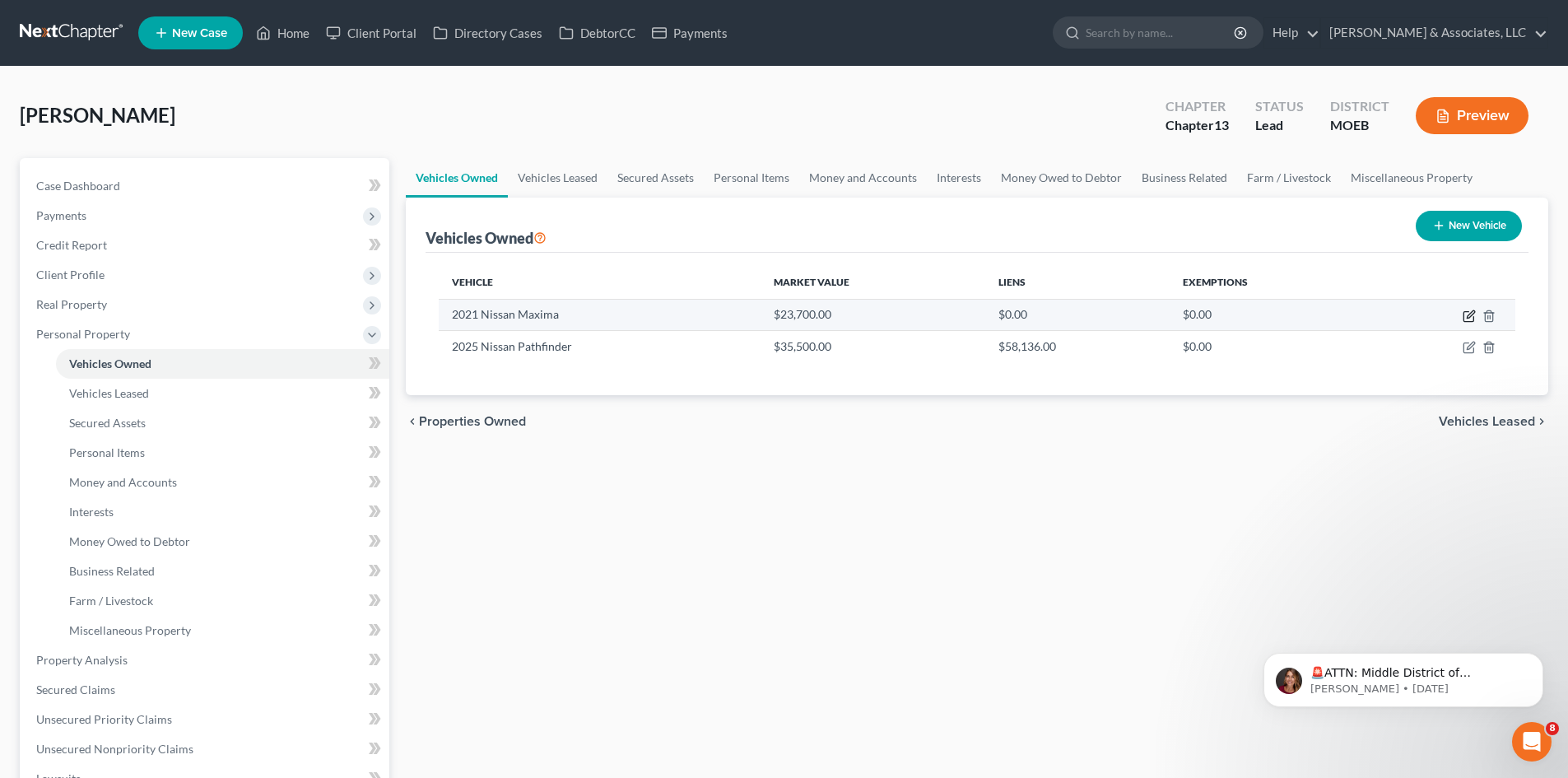
click at [1472, 315] on icon "button" at bounding box center [1470, 314] width 8 height 8
select select "0"
select select "5"
select select "1"
select select "0"
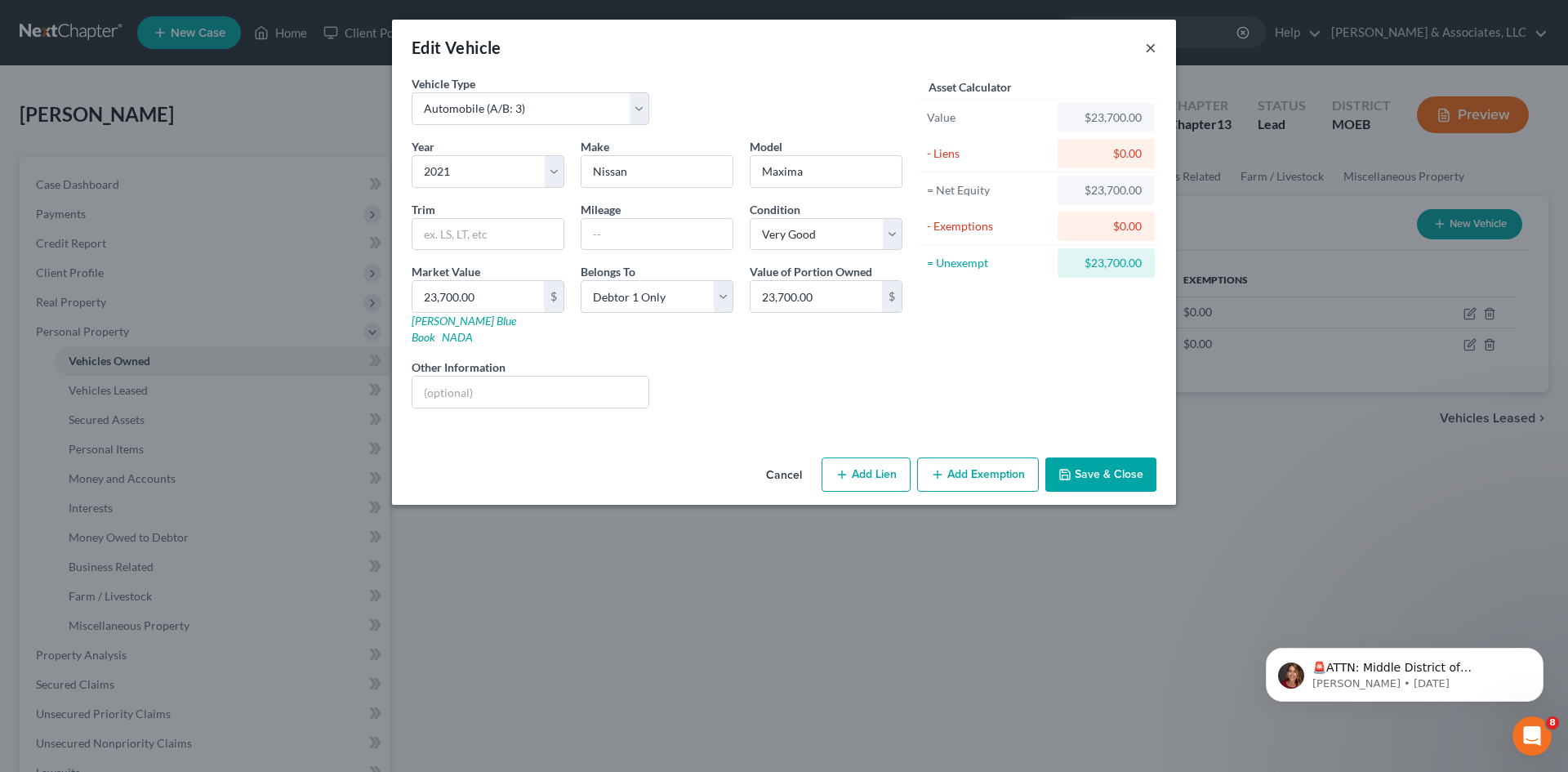
drag, startPoint x: 1150, startPoint y: 51, endPoint x: 1051, endPoint y: 98, distance: 109.6
click at [1150, 51] on button "×" at bounding box center [1151, 47] width 12 height 19
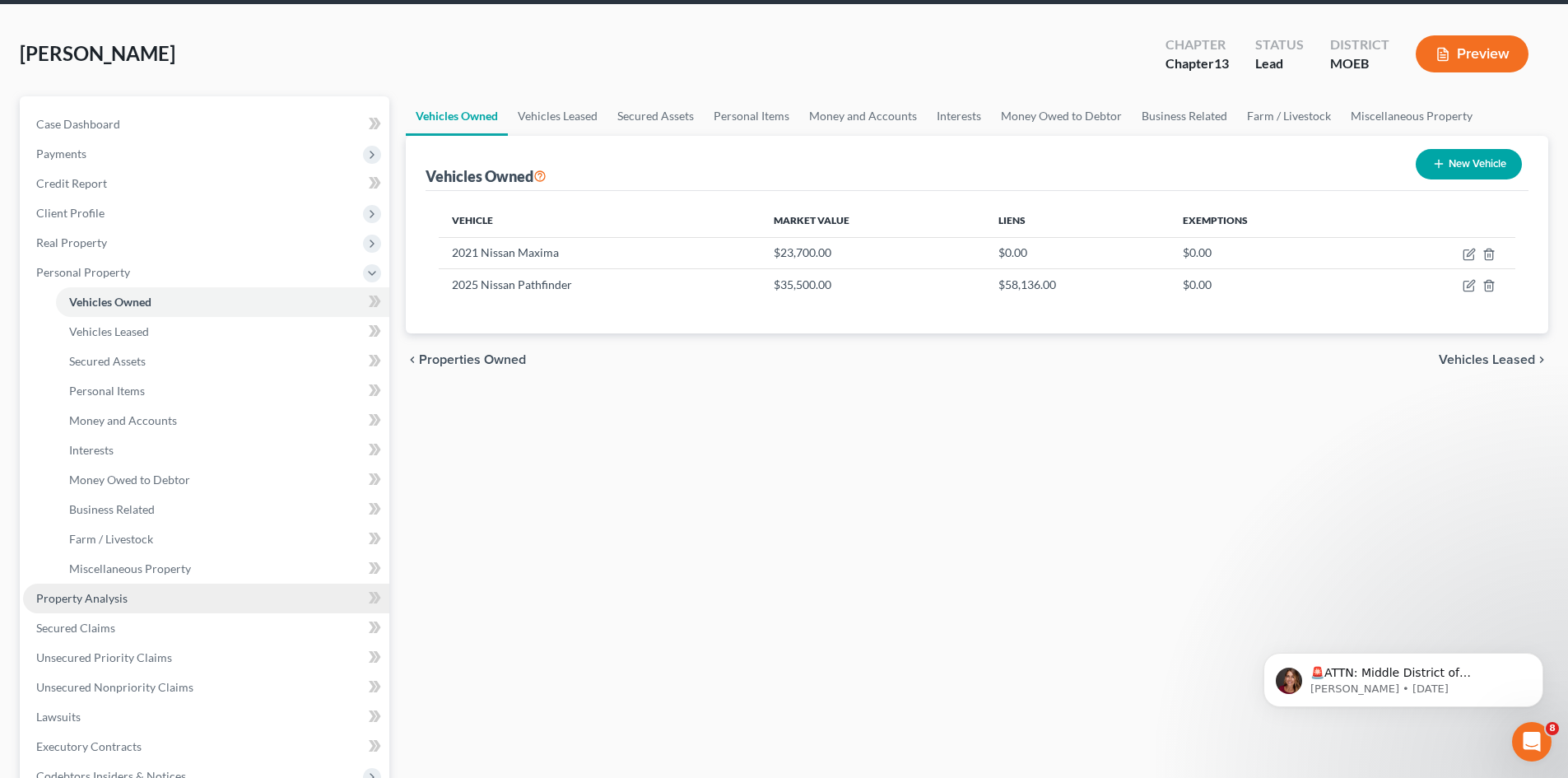
scroll to position [165, 0]
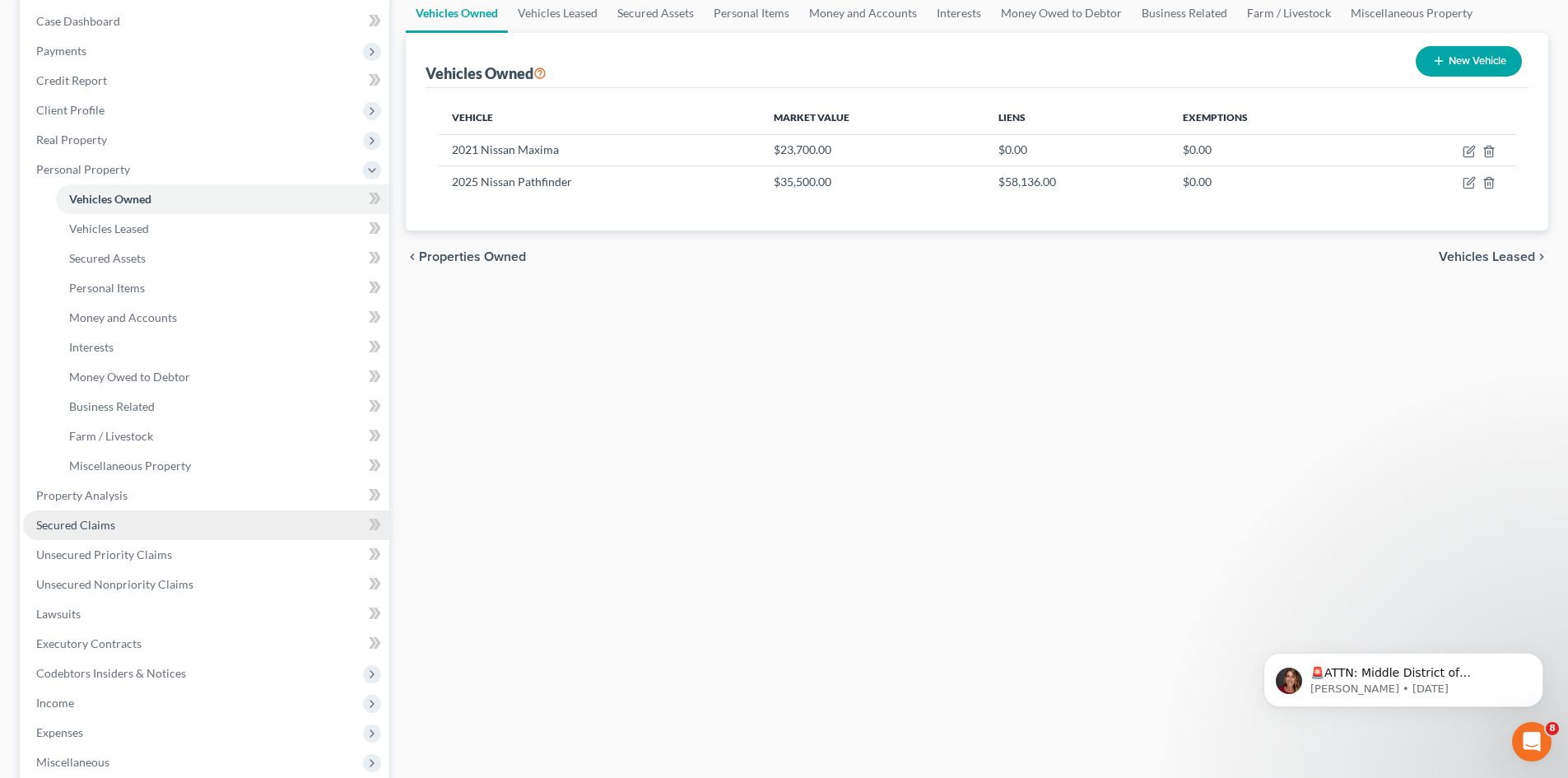
click at [86, 533] on link "Secured Claims" at bounding box center [205, 525] width 366 height 30
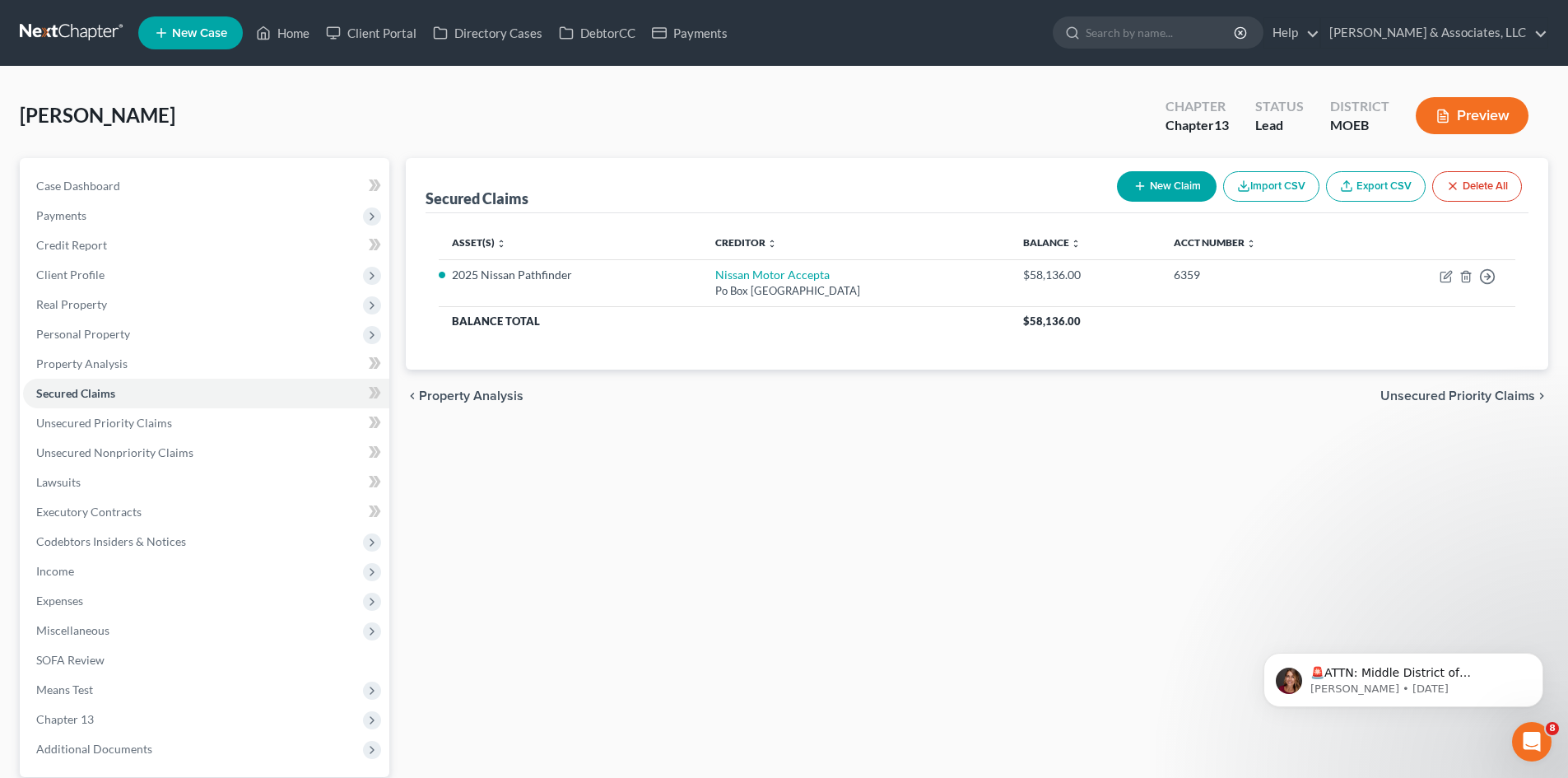
click at [1191, 182] on button "New Claim" at bounding box center [1166, 186] width 100 height 30
select select "0"
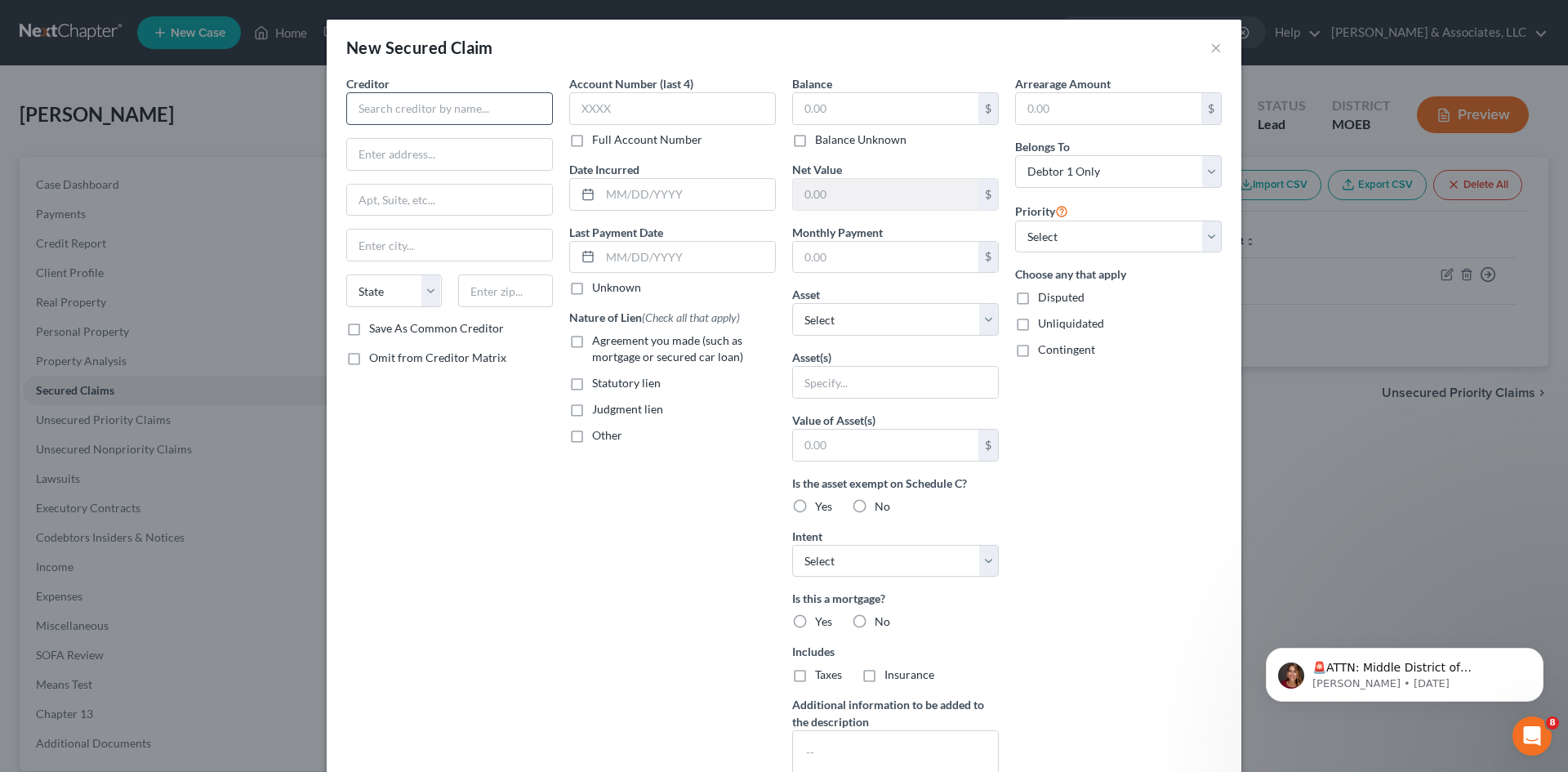
drag, startPoint x: 416, startPoint y: 126, endPoint x: 392, endPoint y: 110, distance: 28.8
click at [416, 125] on div "Creditor * State AL AK AR AZ CA CO CT DE DC FL GA GU HI ID IL IN IA KS KY LA ME…" at bounding box center [450, 198] width 206 height 245
click at [383, 102] on input "text" at bounding box center [450, 108] width 206 height 33
click at [430, 108] on input "text" at bounding box center [450, 108] width 206 height 33
type input "Meritrust Credit Union"
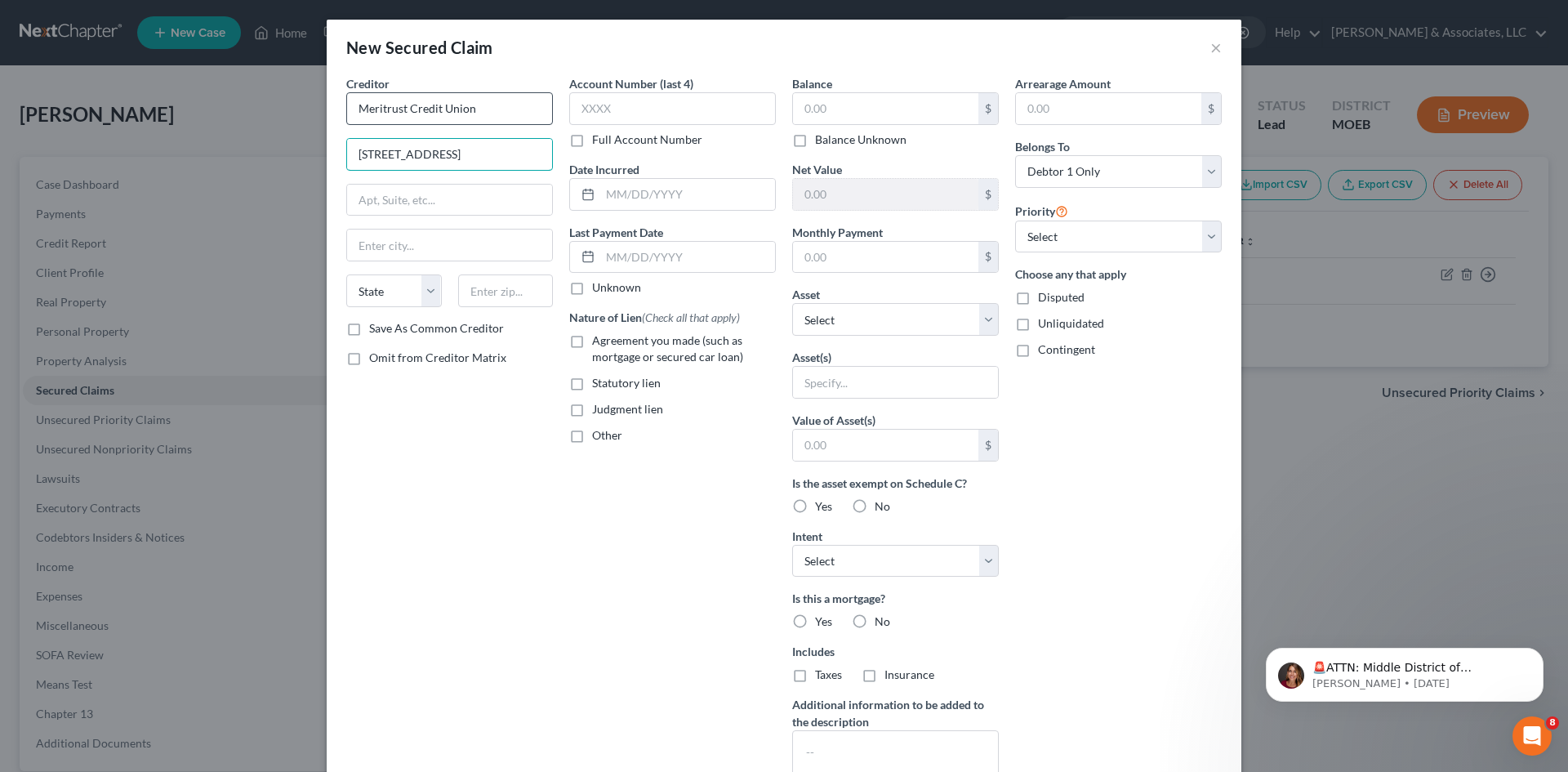
type input "[STREET_ADDRESS]"
type input "Wichita"
select select "17"
type input "67213"
click at [592, 344] on label "Agreement you made (such as mortgage or secured car loan)" at bounding box center [684, 348] width 184 height 33
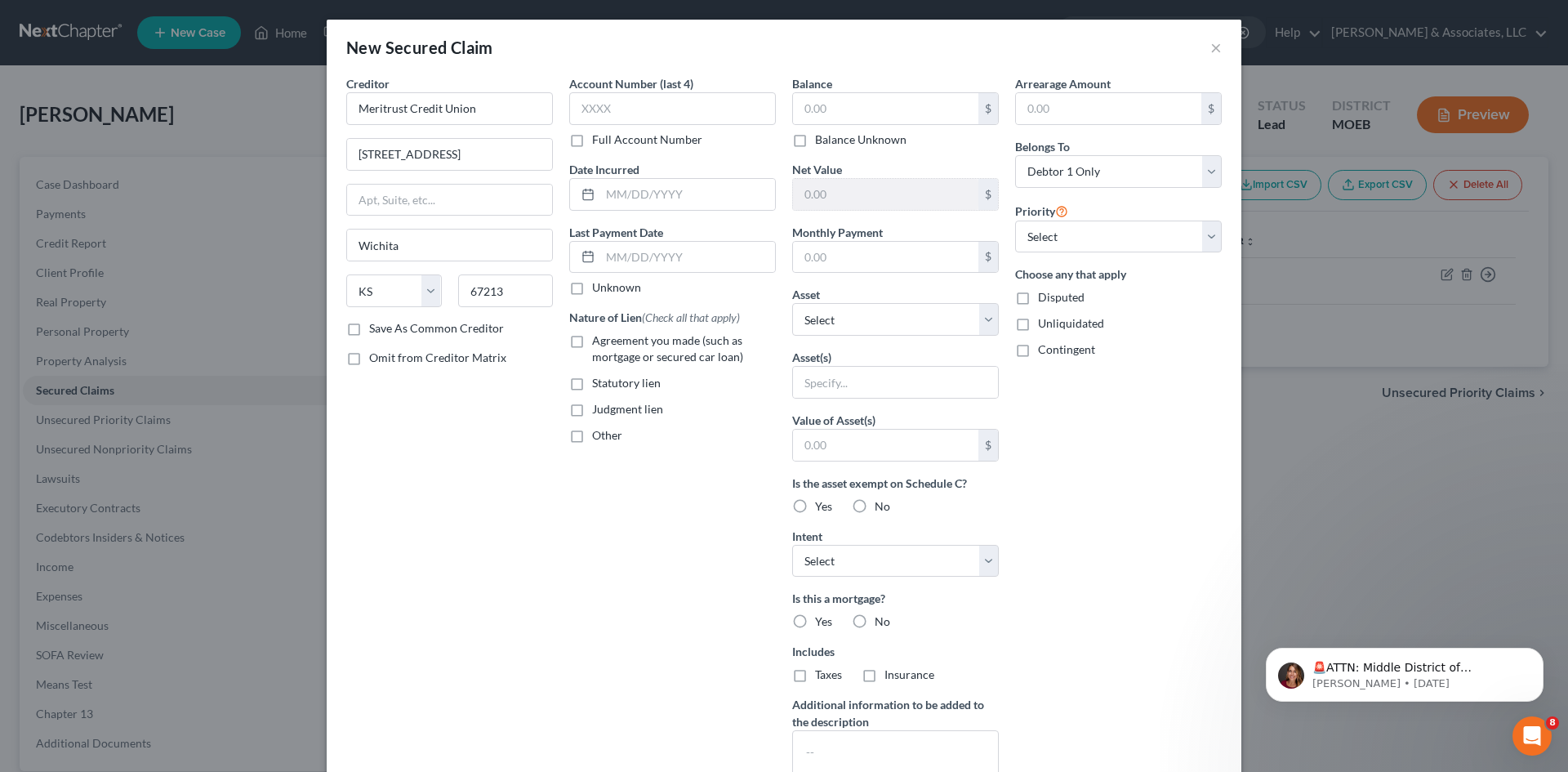
click at [599, 343] on input "Agreement you made (such as mortgage or secured car loan)" at bounding box center [604, 337] width 11 height 11
checkbox input "true"
click at [840, 110] on input "text" at bounding box center [885, 108] width 185 height 31
click at [862, 267] on input "text" at bounding box center [885, 257] width 185 height 31
type input "604.73"
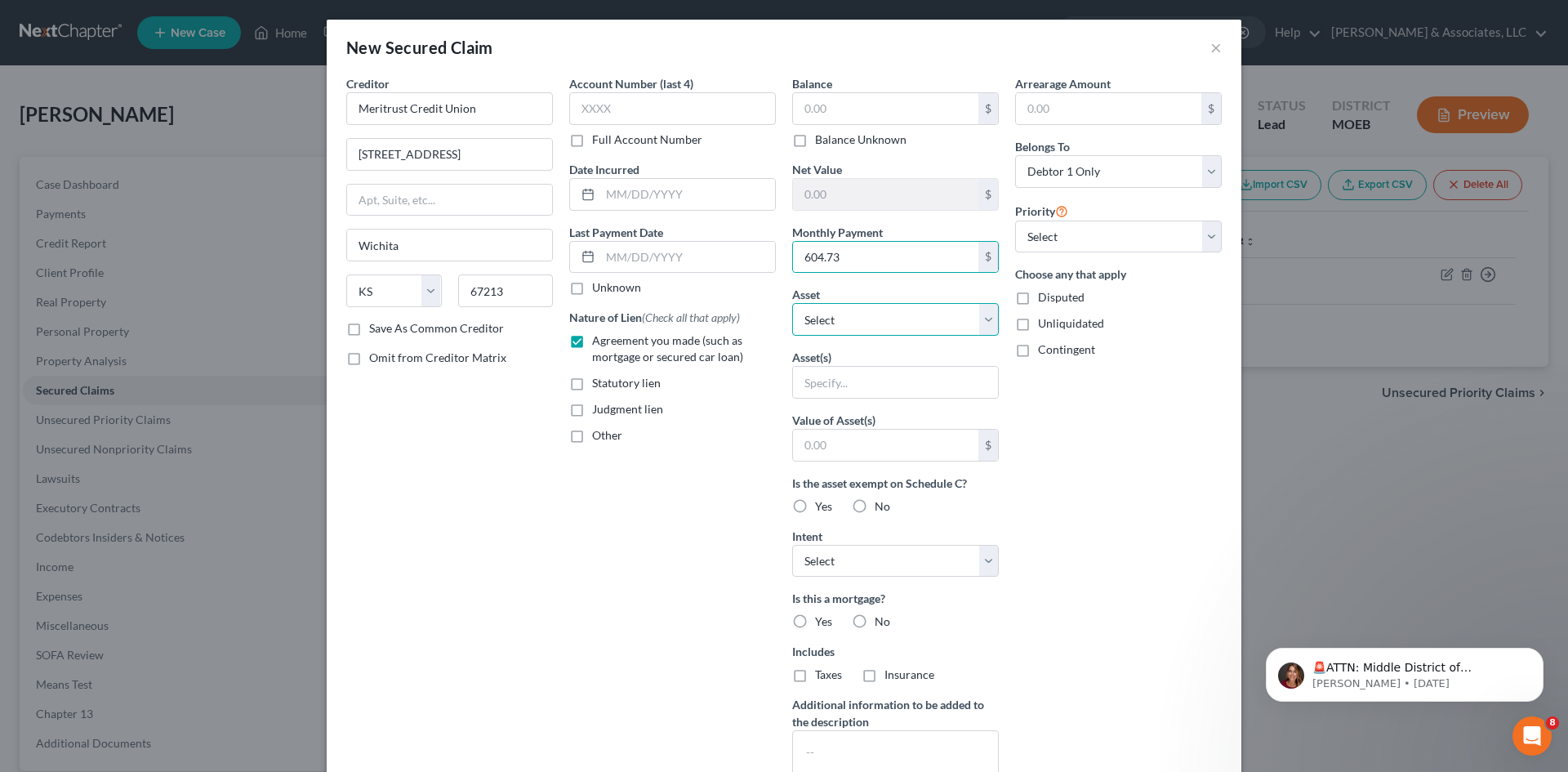
click at [872, 322] on select "Select Other Multiple Assets Cash App (Checking Account) - $0.0 2021 Nissan Max…" at bounding box center [895, 319] width 206 height 33
select select "3"
click at [792, 303] on select "Select Other Multiple Assets Cash App (Checking Account) - $0.0 2021 Nissan Max…" at bounding box center [895, 319] width 206 height 33
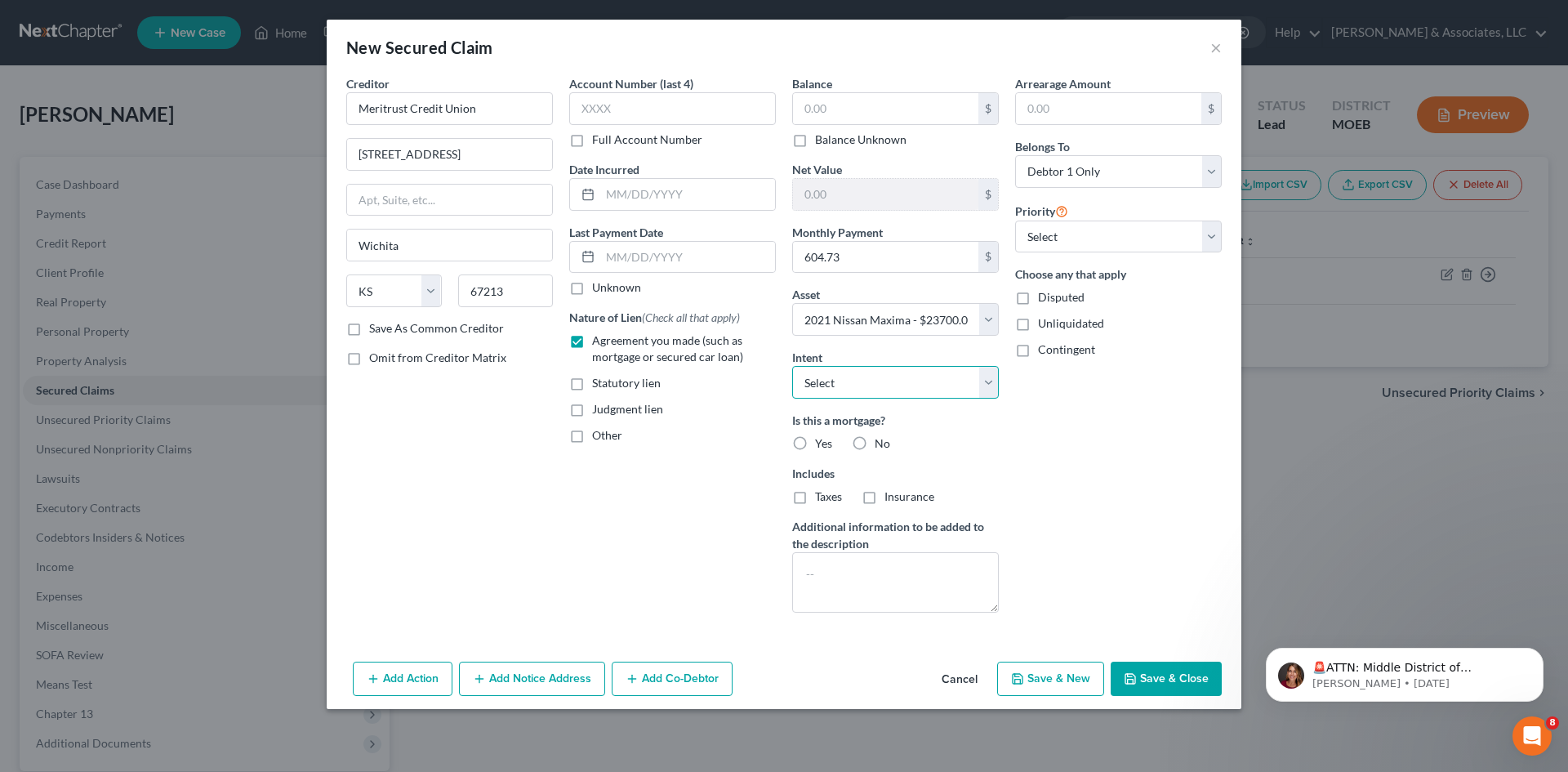
click at [829, 389] on select "Select Surrender Redeem Reaffirm Avoid Other" at bounding box center [895, 382] width 206 height 33
select select "2"
click at [792, 366] on select "Select Surrender Redeem Reaffirm Avoid Other" at bounding box center [895, 382] width 206 height 33
click at [875, 444] on label "No" at bounding box center [883, 443] width 15 height 16
click at [881, 444] on input "No" at bounding box center [886, 441] width 11 height 11
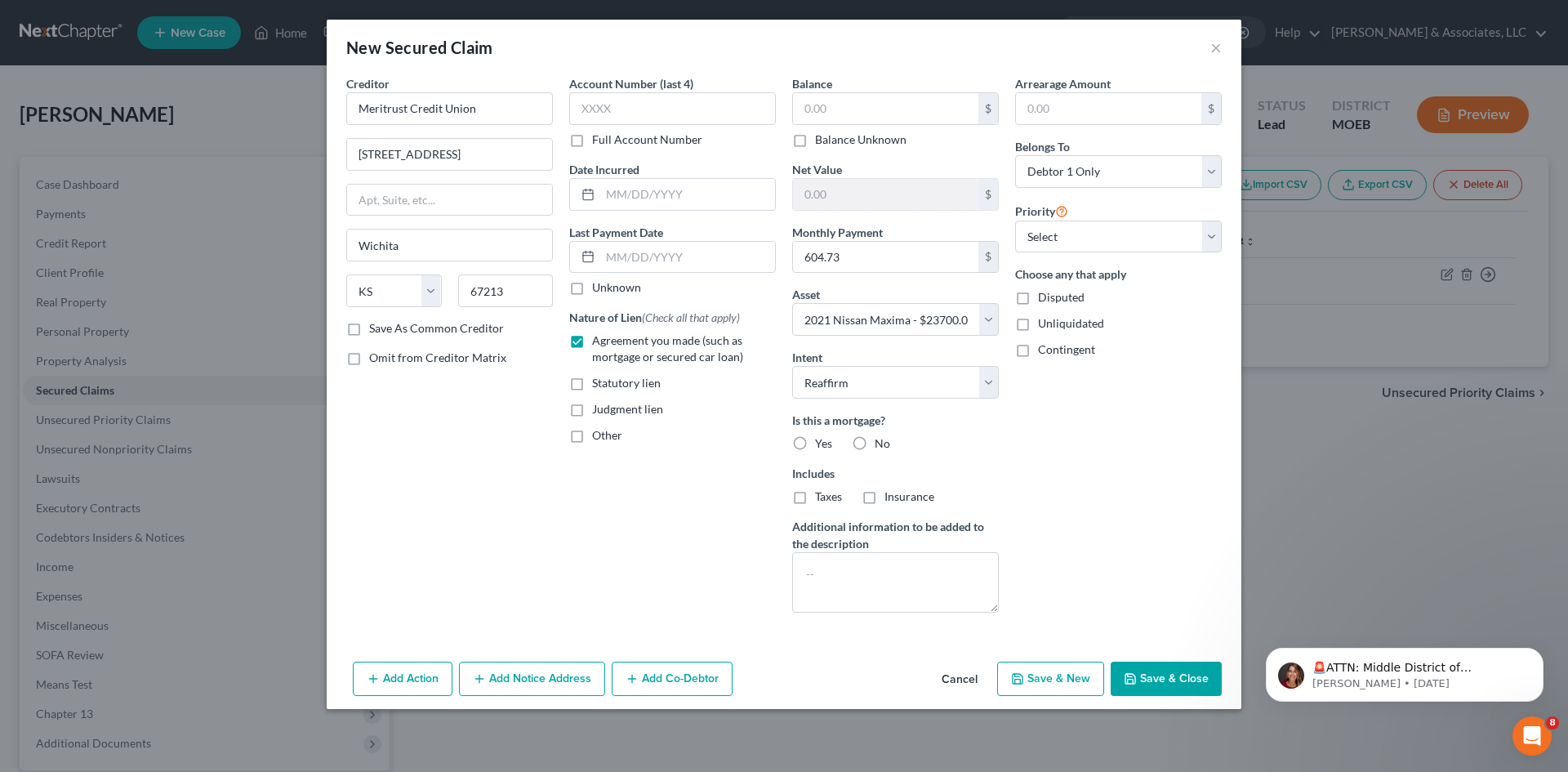
radio input "true"
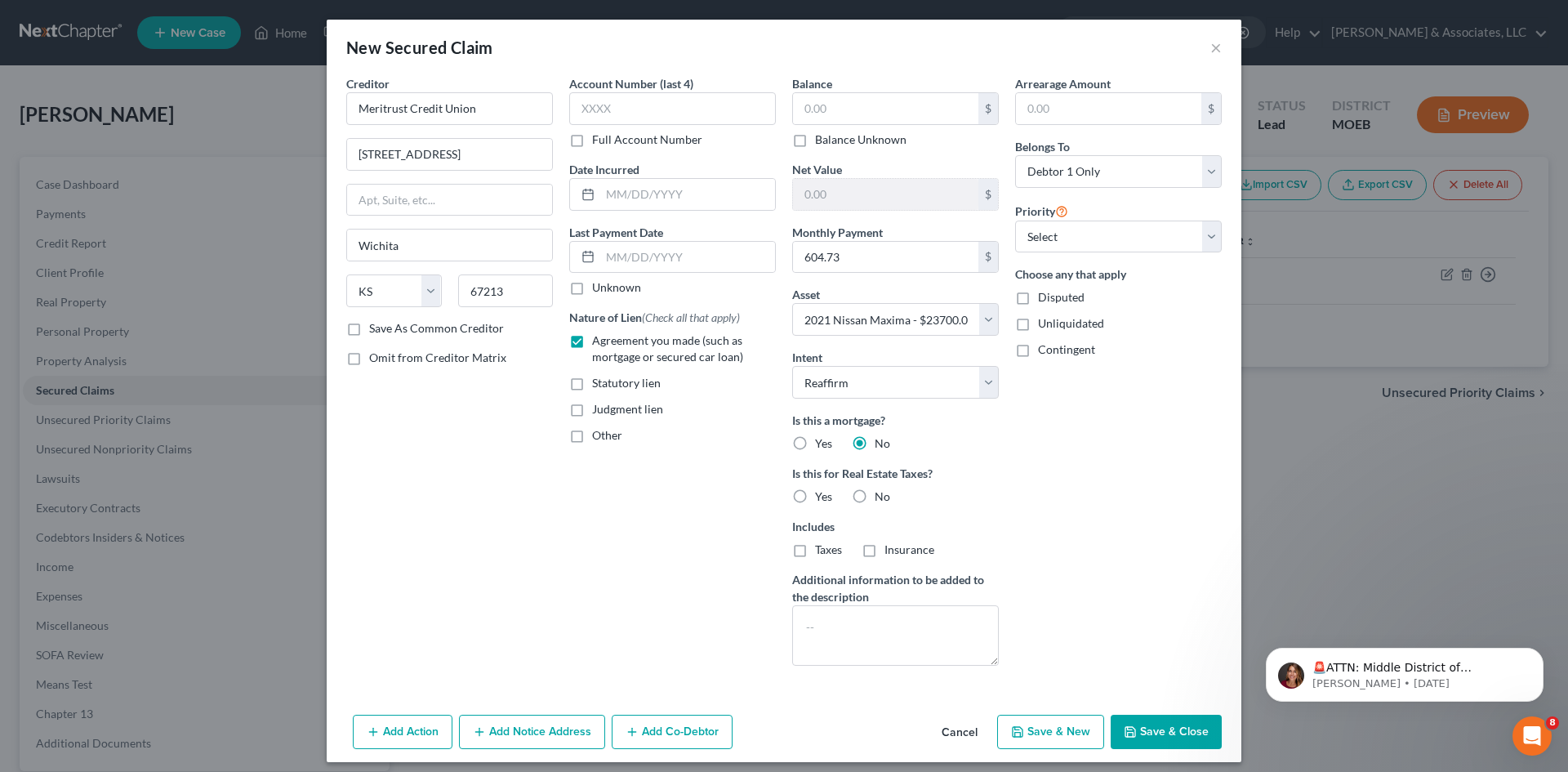
click at [875, 494] on label "No" at bounding box center [883, 496] width 15 height 16
click at [881, 494] on input "No" at bounding box center [886, 493] width 11 height 11
radio input "true"
click at [1157, 733] on button "Save & Close" at bounding box center [1166, 732] width 111 height 34
select select
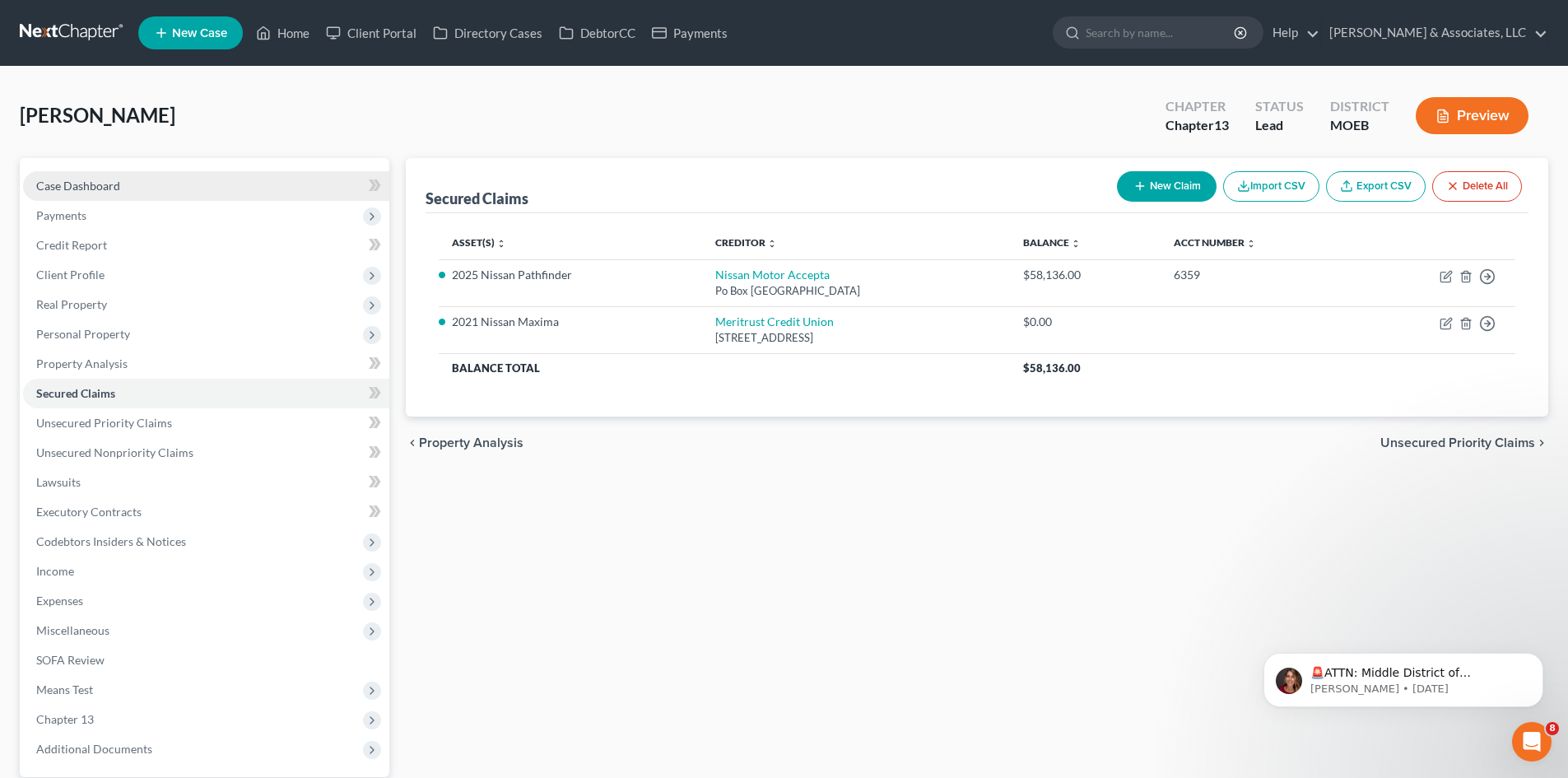
click at [135, 184] on link "Case Dashboard" at bounding box center [205, 185] width 366 height 30
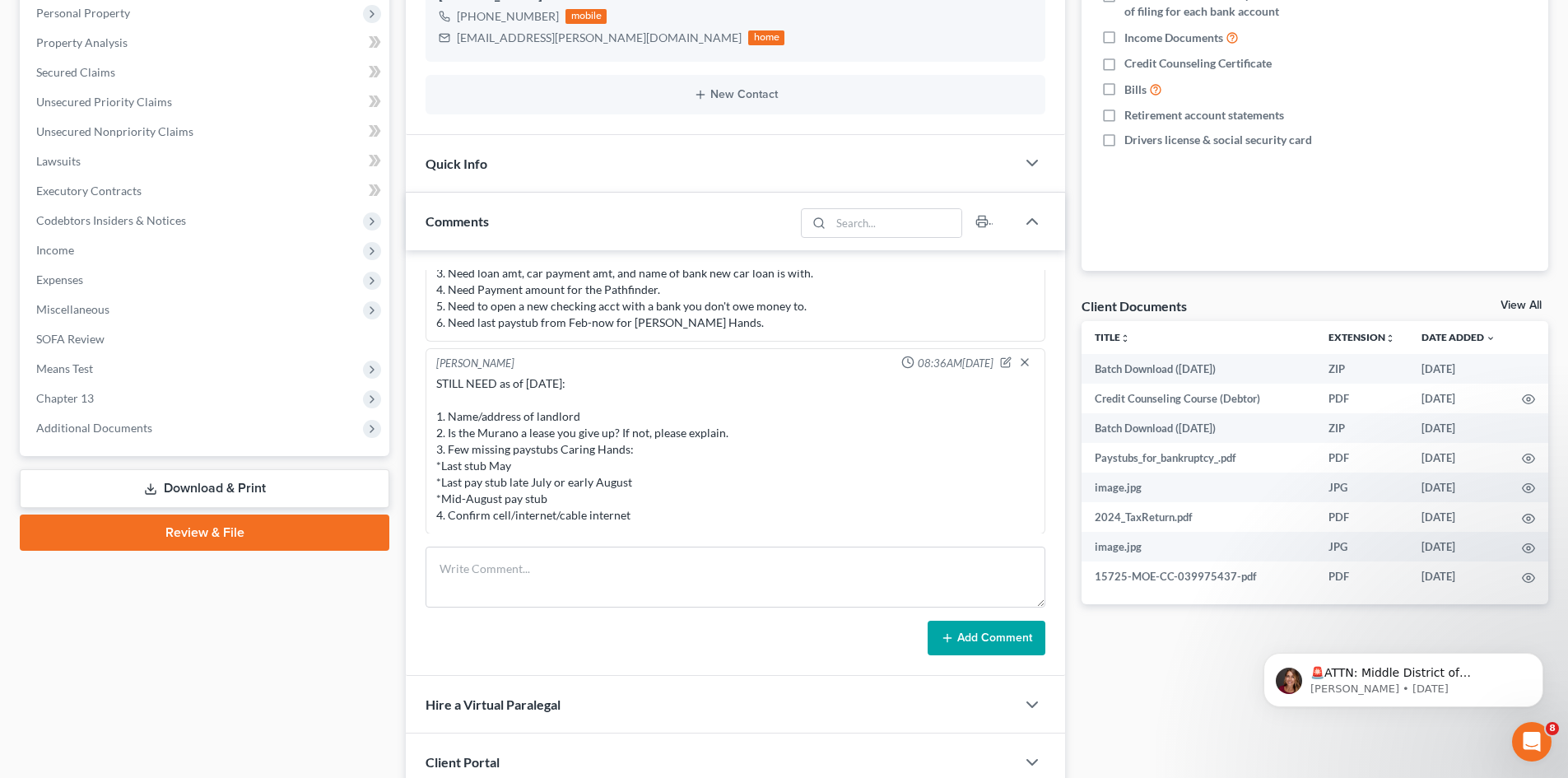
scroll to position [329, 0]
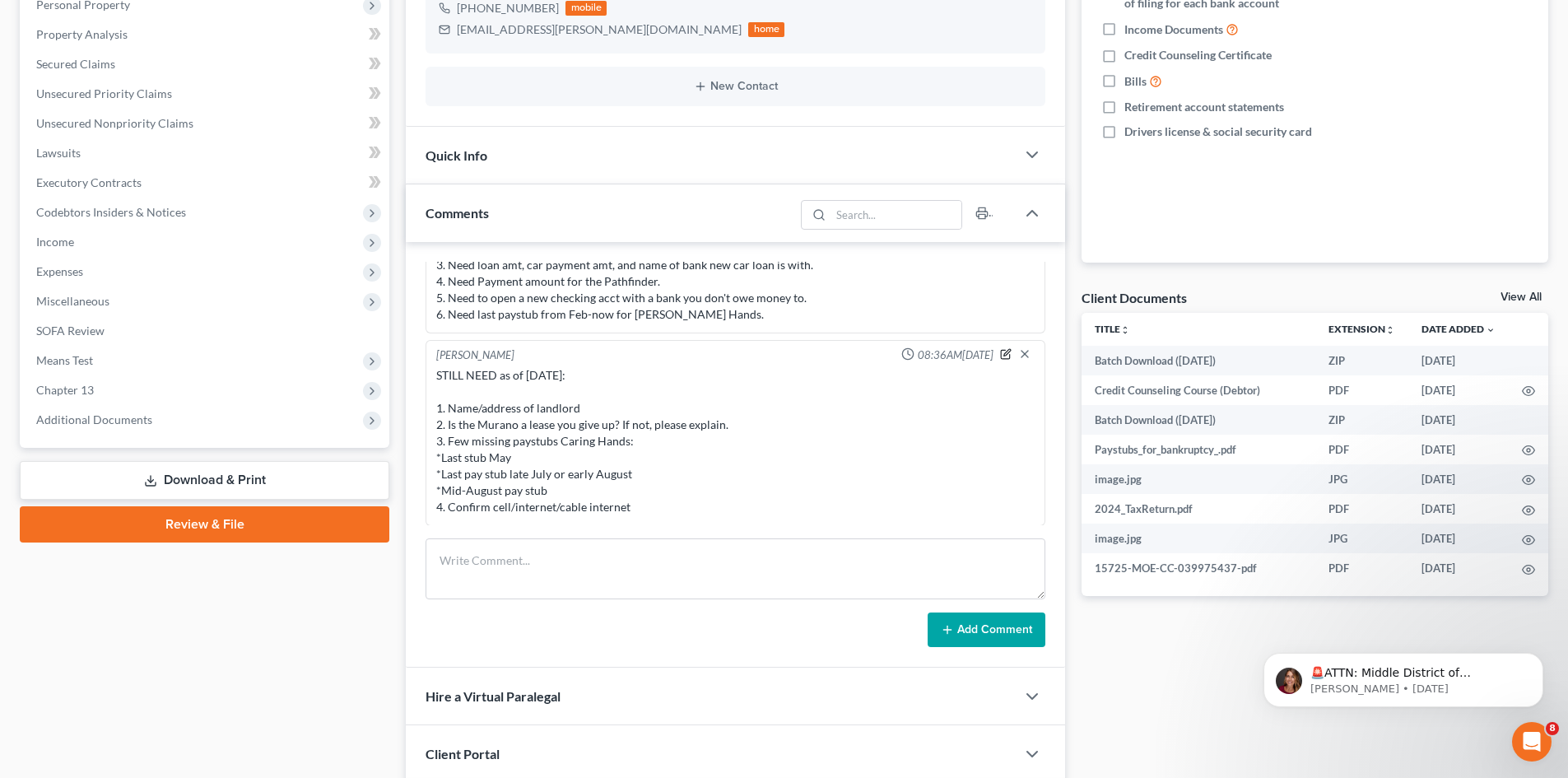
click at [1000, 349] on icon "button" at bounding box center [1006, 354] width 12 height 12
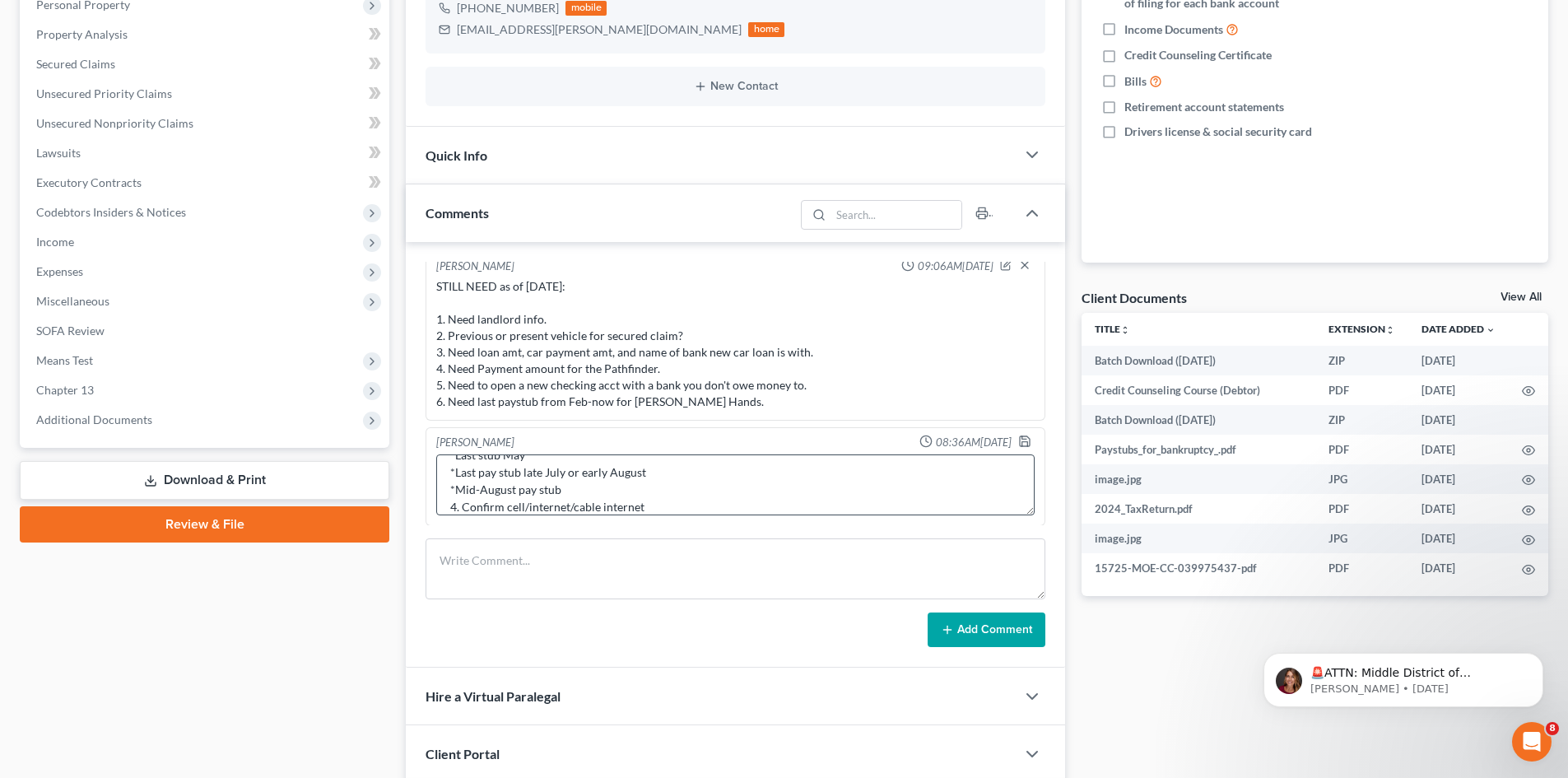
scroll to position [121, 0]
click at [661, 495] on textarea "STILL NEED as of 9/11/25: 1. Name/address of landlord 2. Is the Murano a lease …" at bounding box center [735, 485] width 598 height 61
type textarea "STILL NEED as of [DATE]: 1. Name/address of landlord 2. Is the Murano a lease y…"
click at [1019, 441] on icon "button" at bounding box center [1024, 441] width 10 height 10
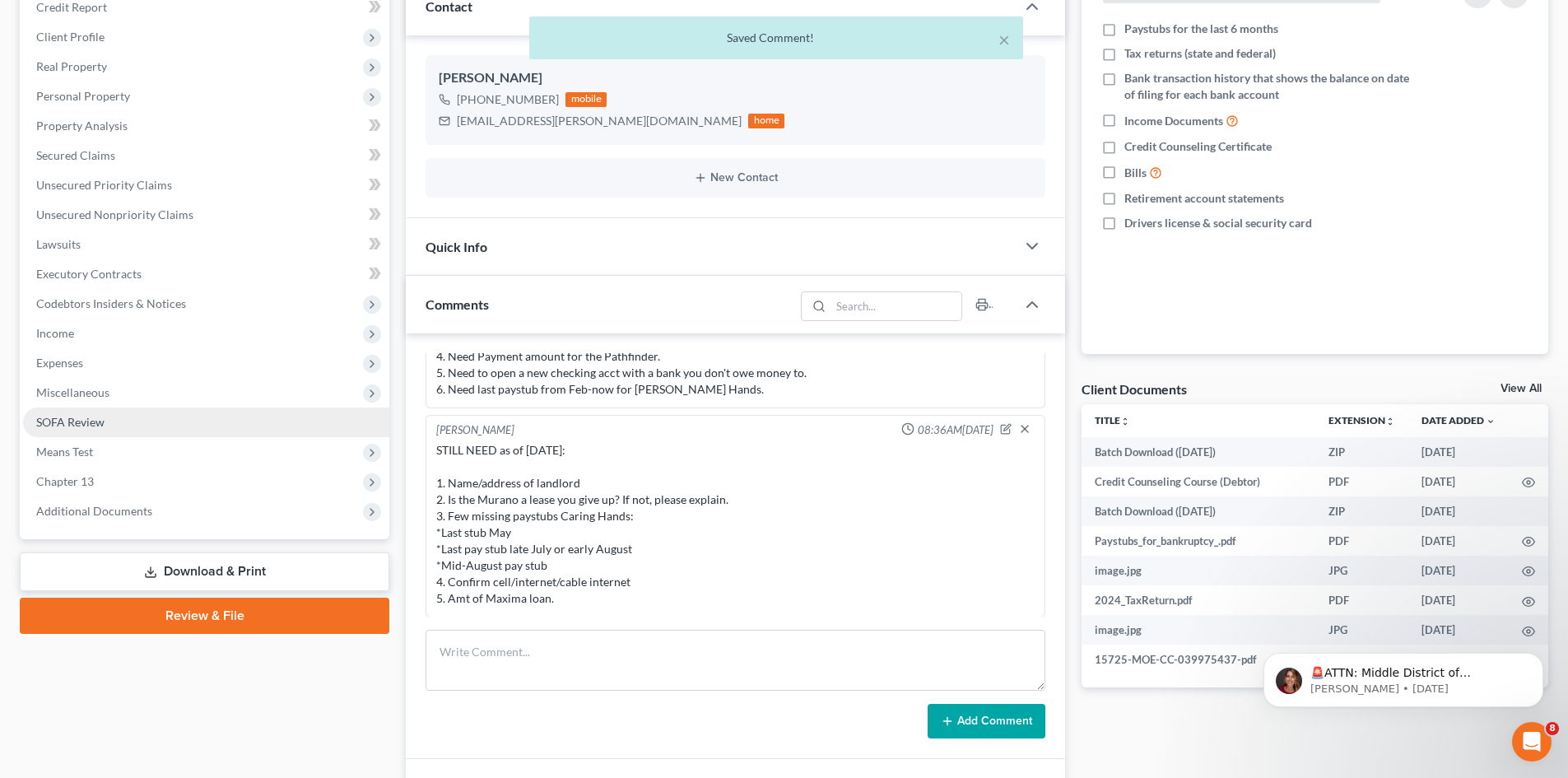
scroll to position [165, 0]
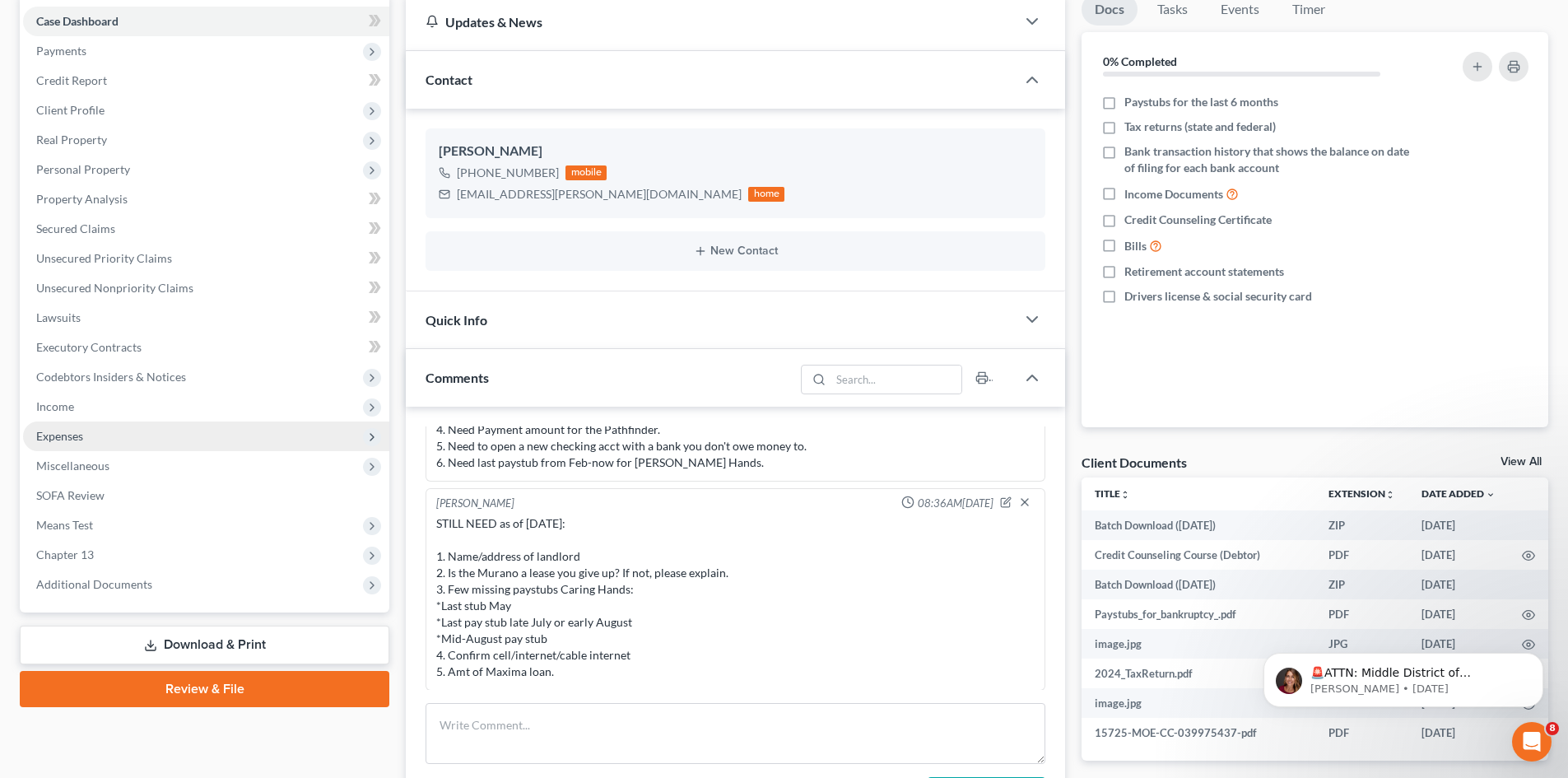
click at [60, 436] on span "Expenses" at bounding box center [59, 436] width 46 height 14
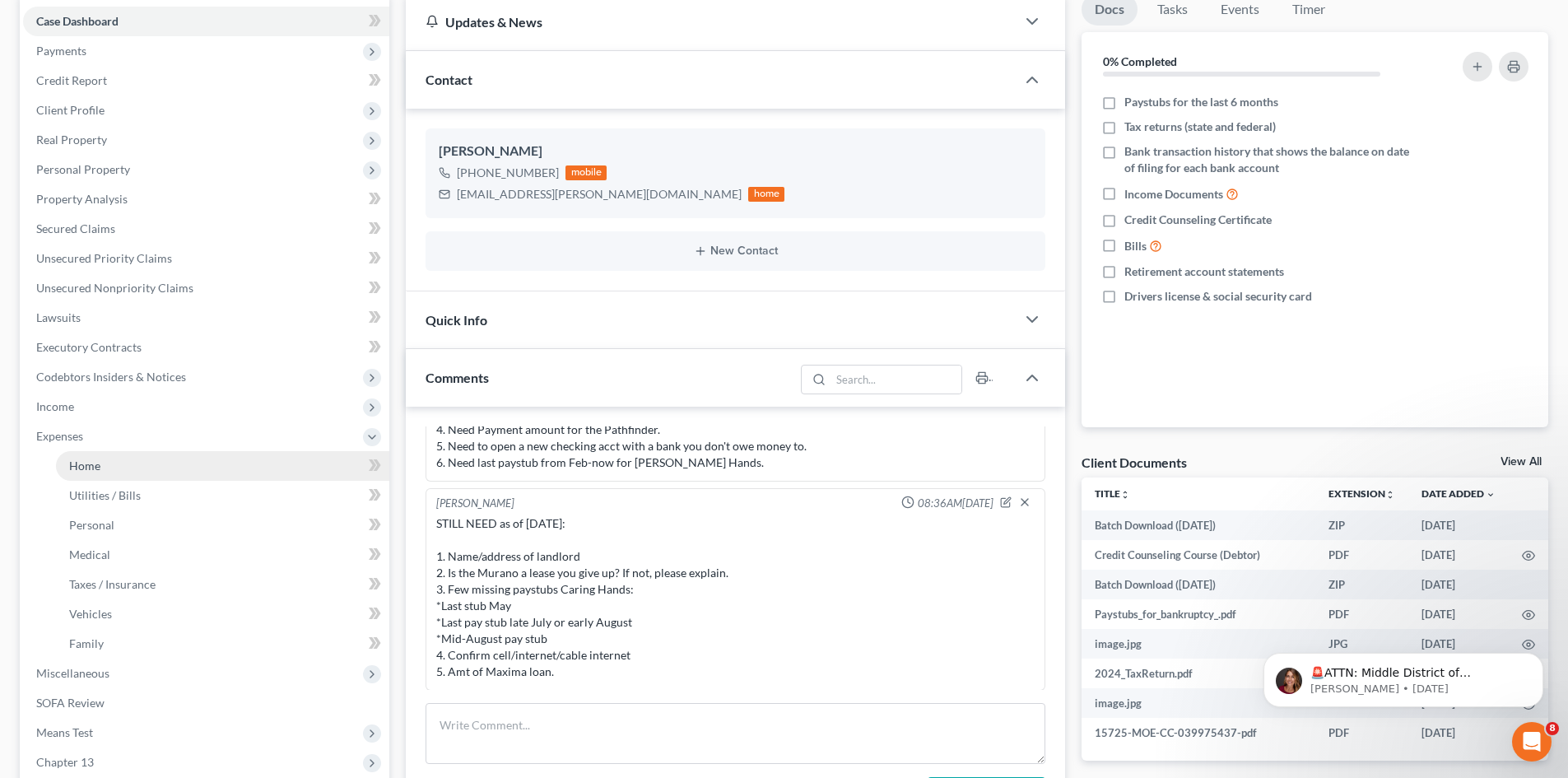
click at [85, 465] on span "Home" at bounding box center [85, 465] width 31 height 14
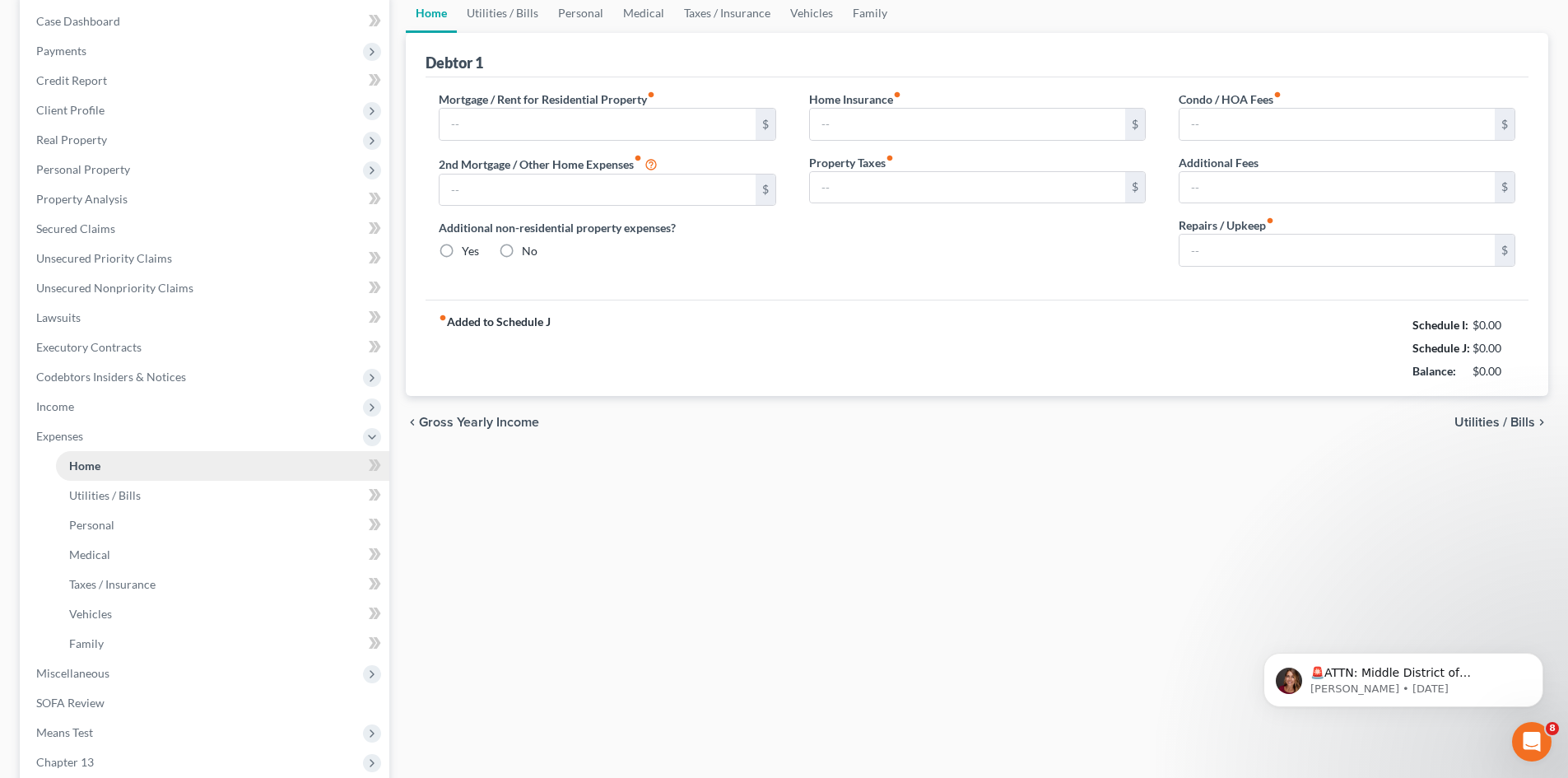
scroll to position [23, 0]
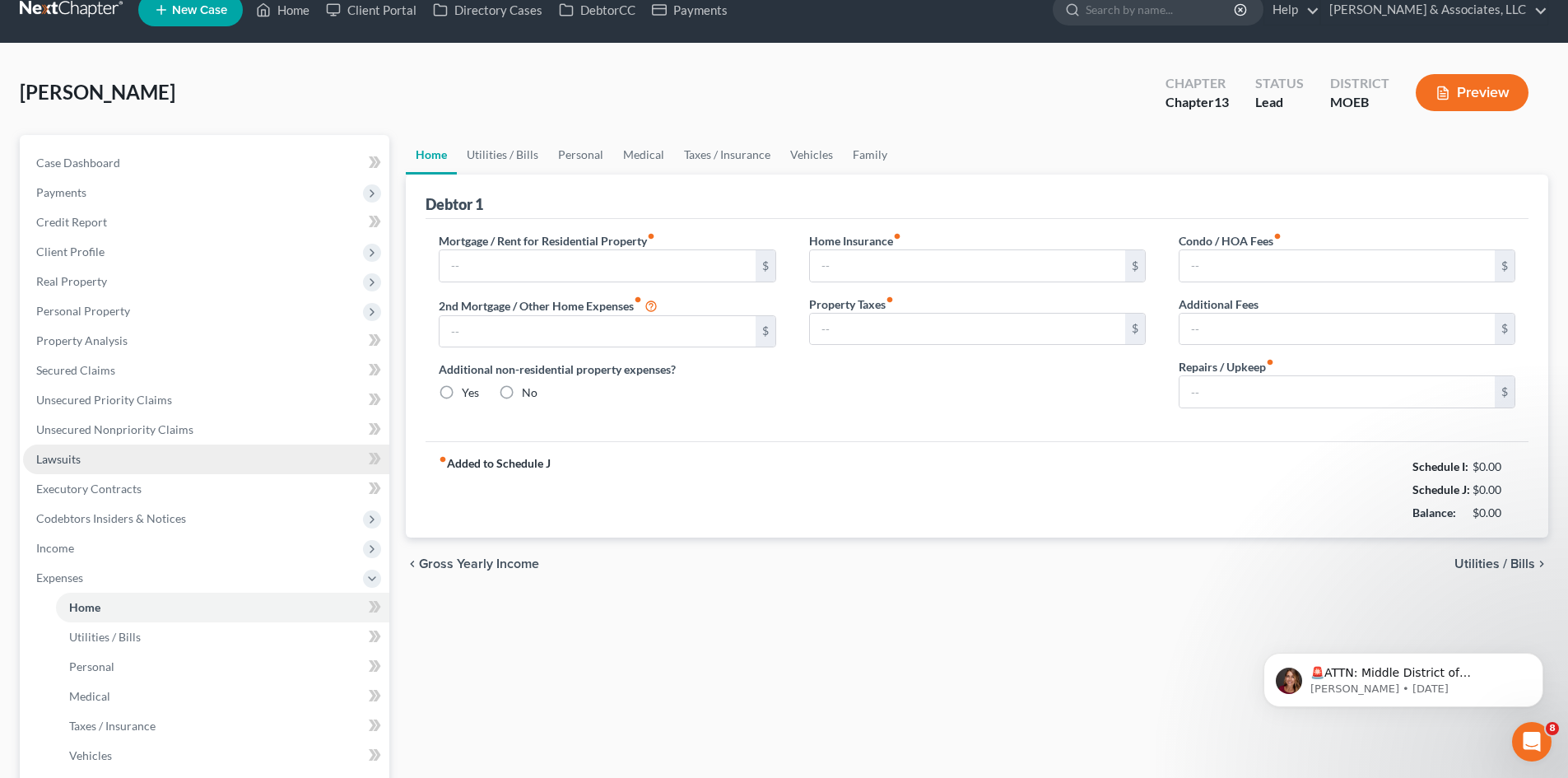
type input "500.00"
type input "0.00"
radio input "true"
type input "0.00"
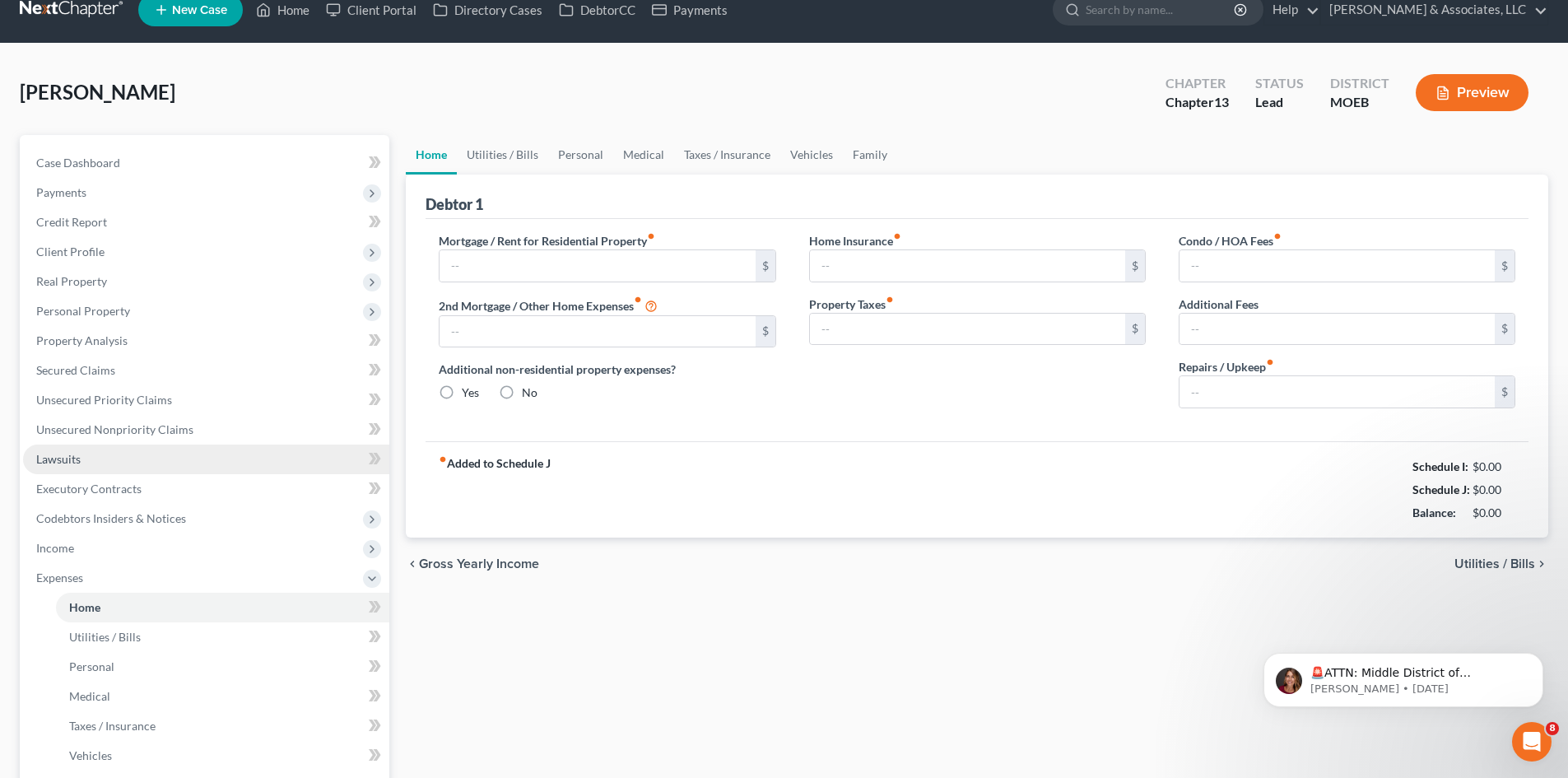
type input "0.00"
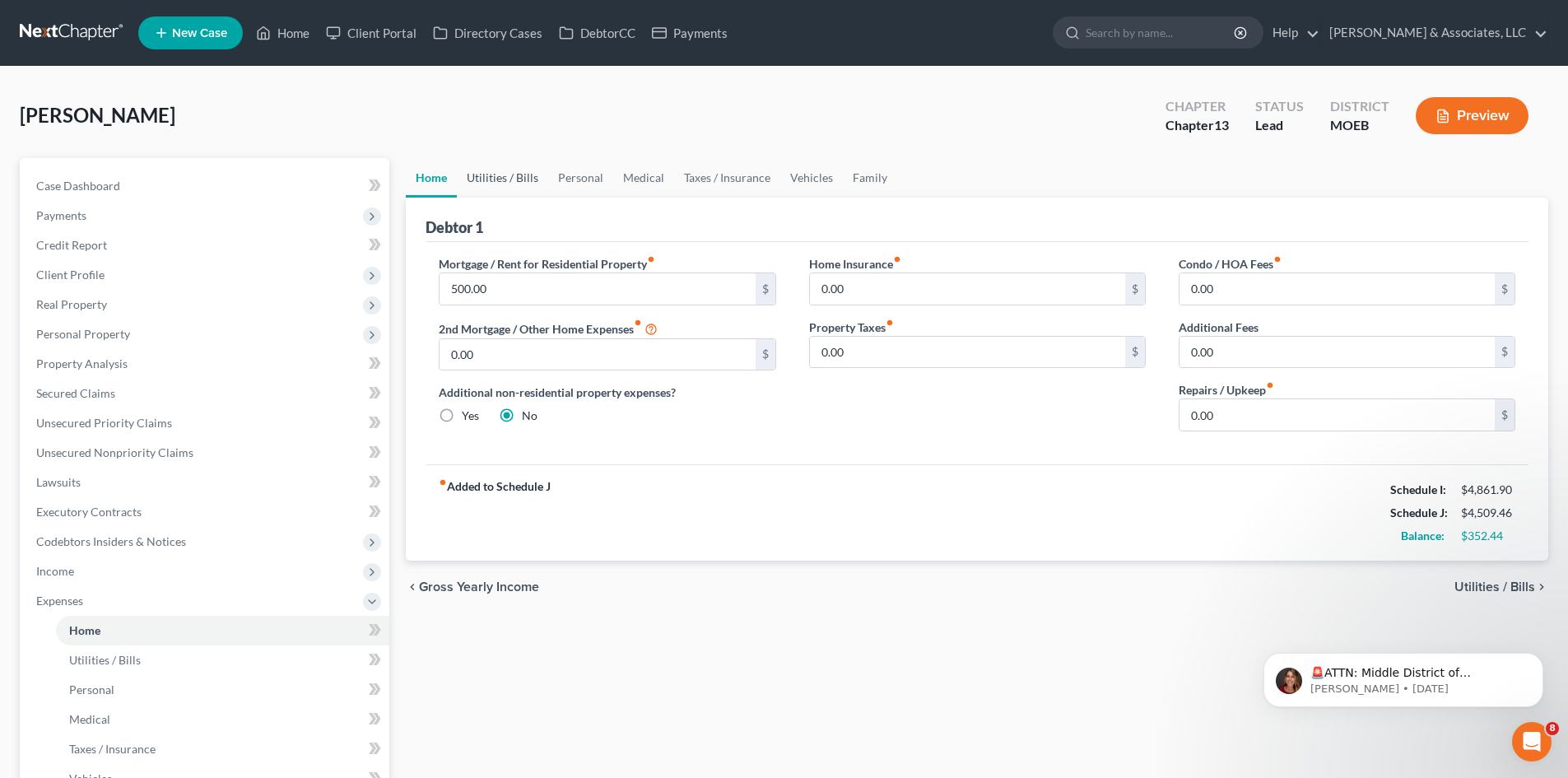
click at [501, 178] on link "Utilities / Bills" at bounding box center [502, 178] width 91 height 40
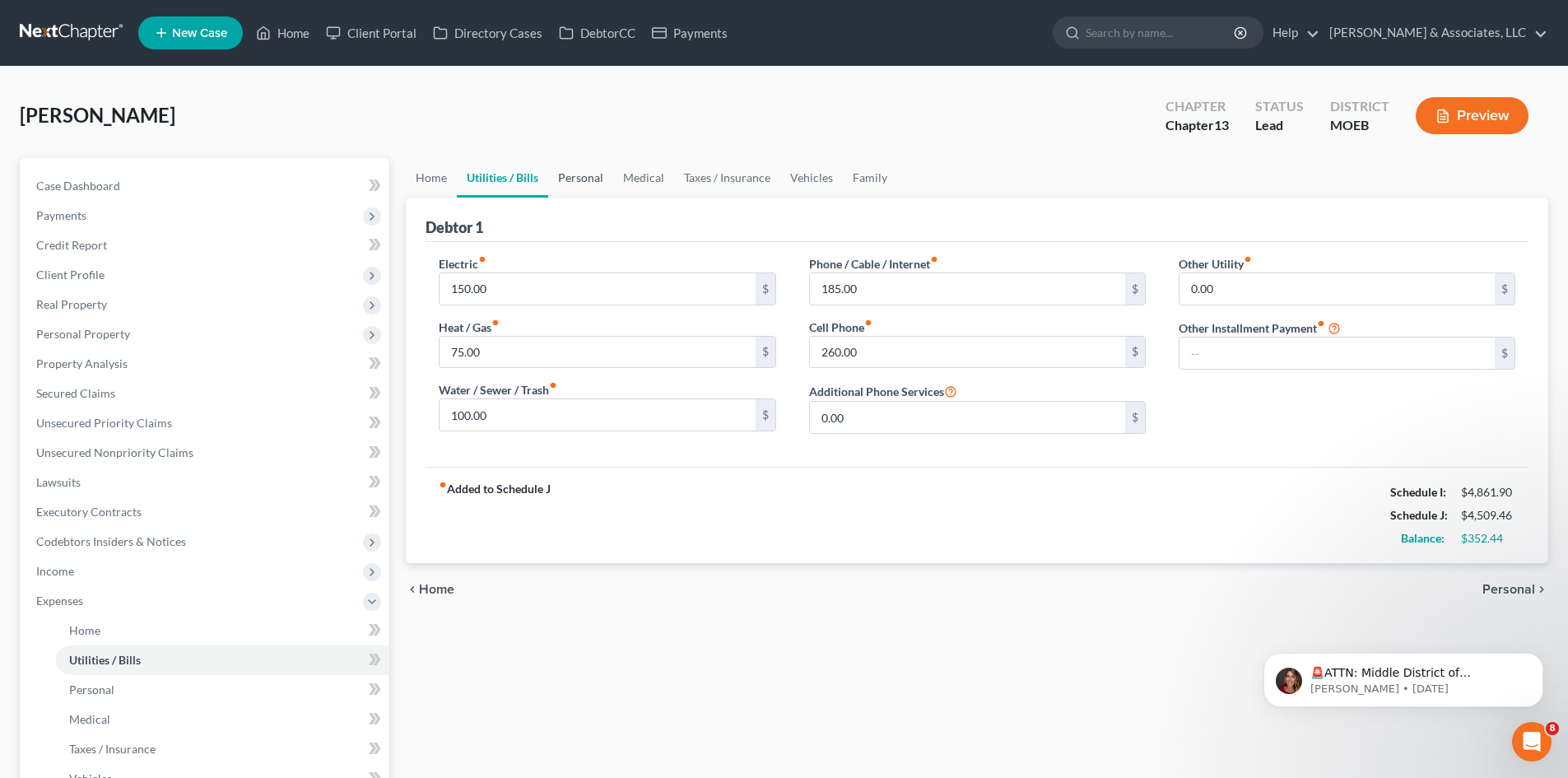
click at [574, 177] on link "Personal" at bounding box center [580, 178] width 65 height 40
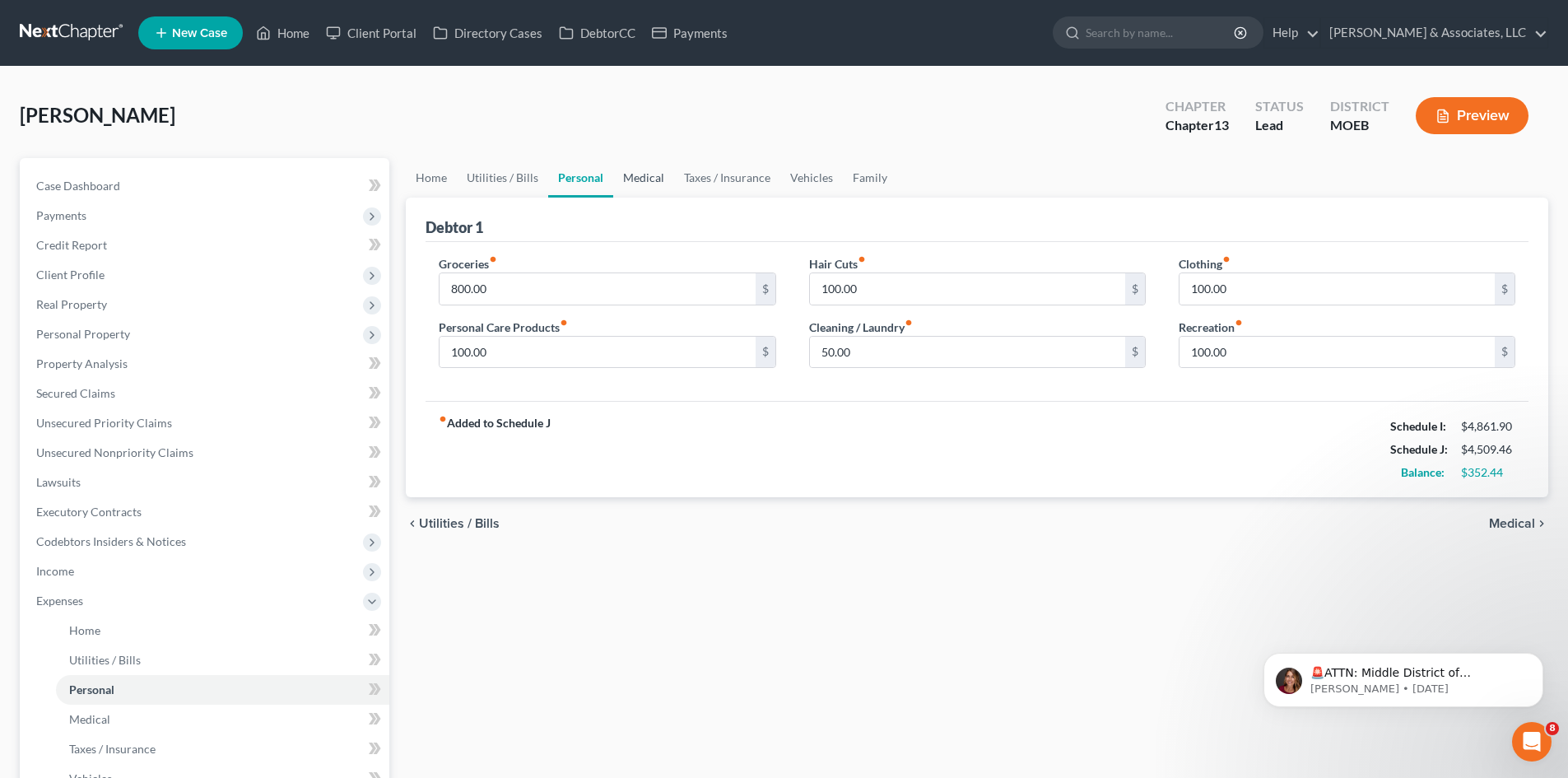
click at [645, 177] on link "Medical" at bounding box center [643, 178] width 61 height 40
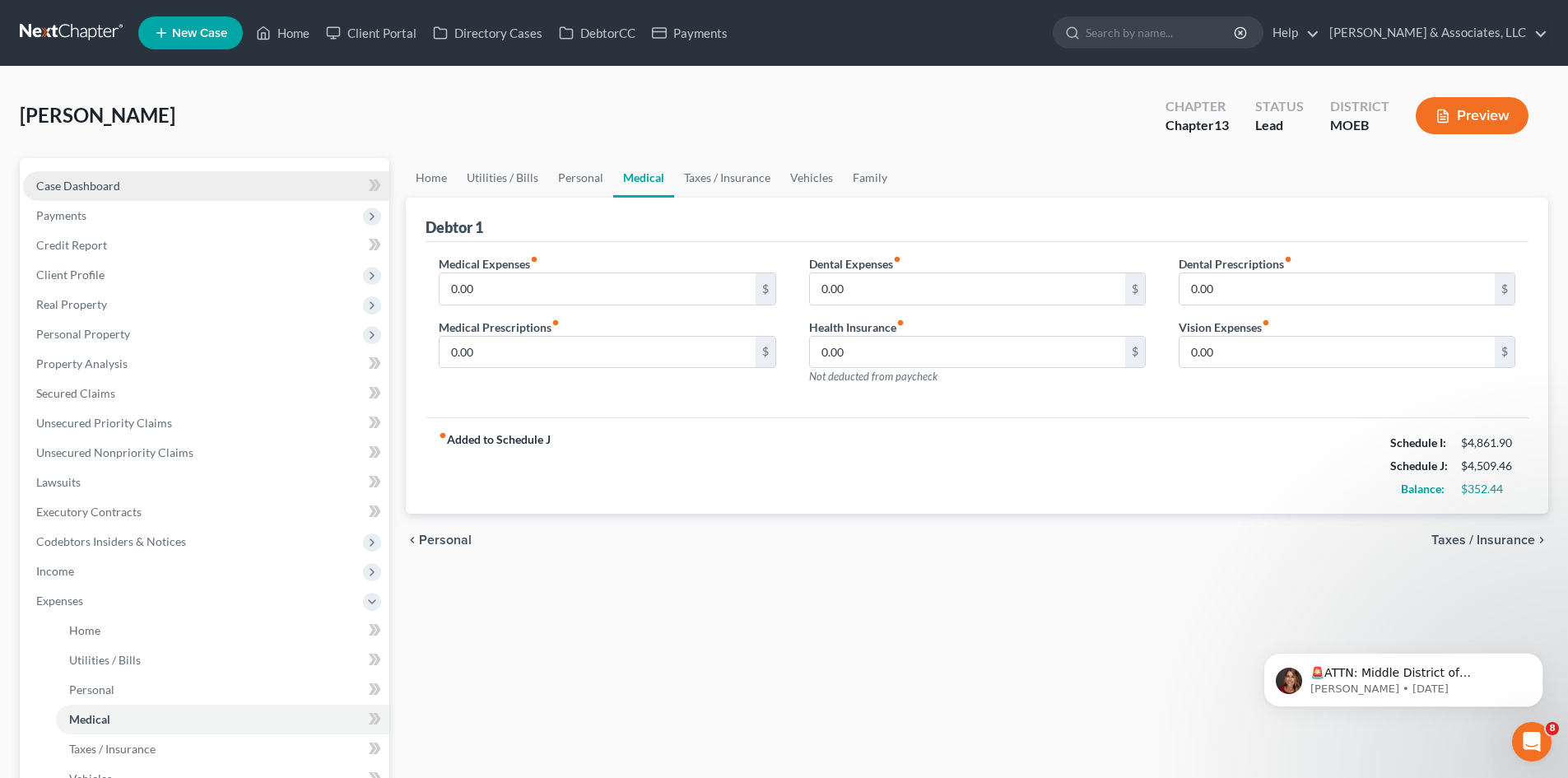
click at [45, 192] on span "Case Dashboard" at bounding box center [78, 185] width 84 height 14
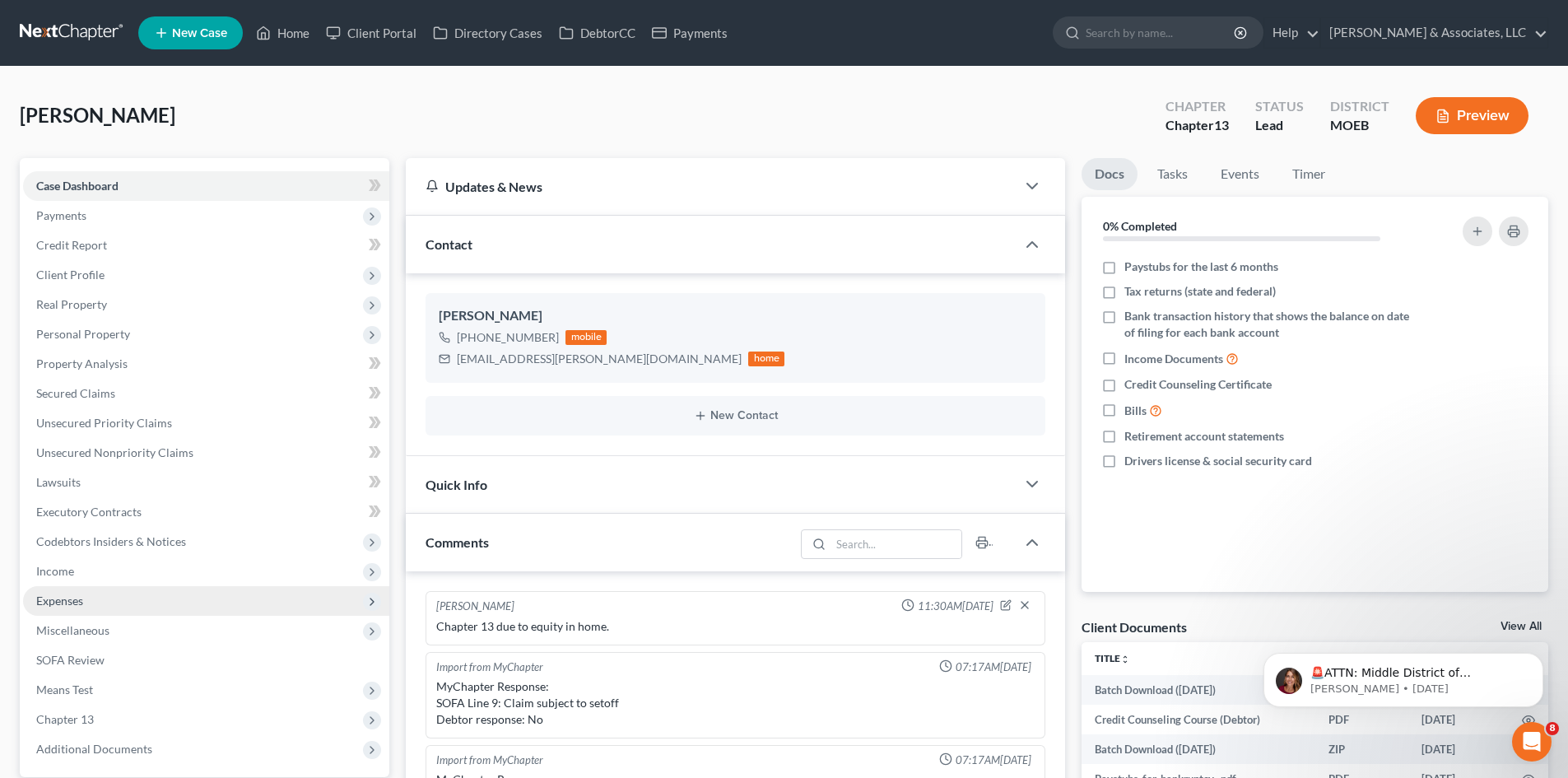
scroll to position [2090, 0]
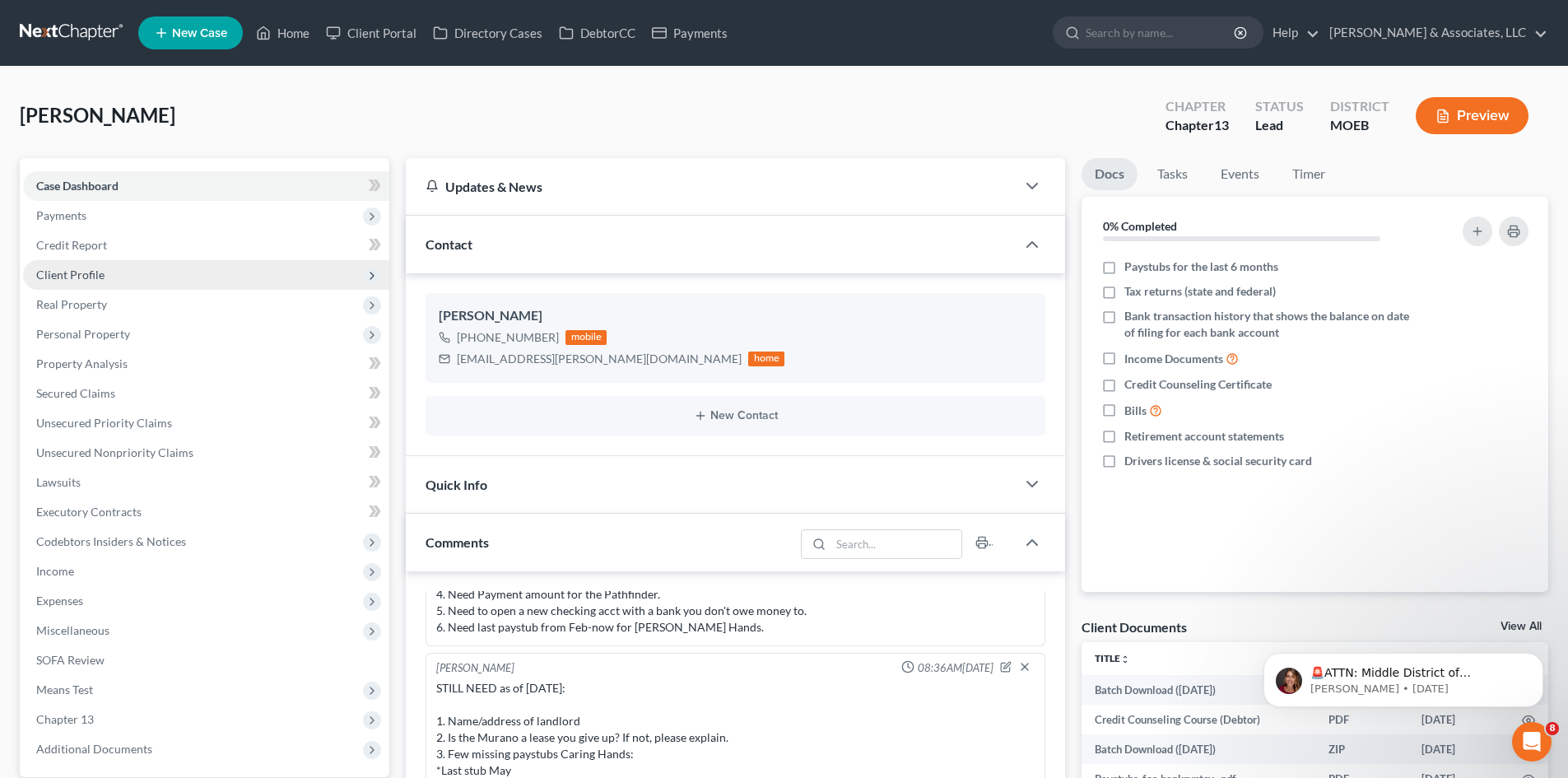
click at [82, 281] on span "Client Profile" at bounding box center [70, 274] width 68 height 14
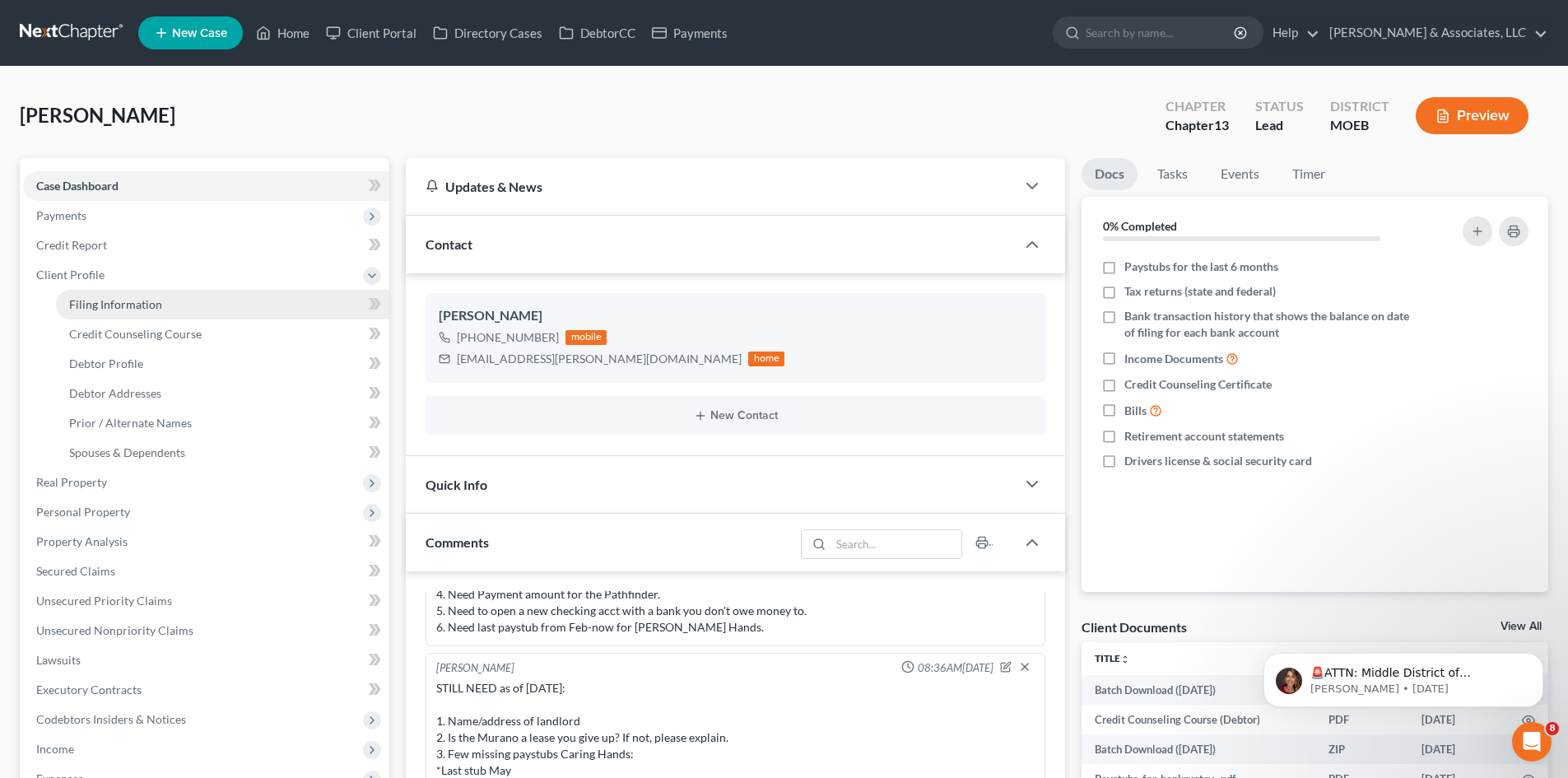
click at [133, 299] on span "Filing Information" at bounding box center [116, 304] width 93 height 14
select select "1"
select select "0"
select select "3"
select select "26"
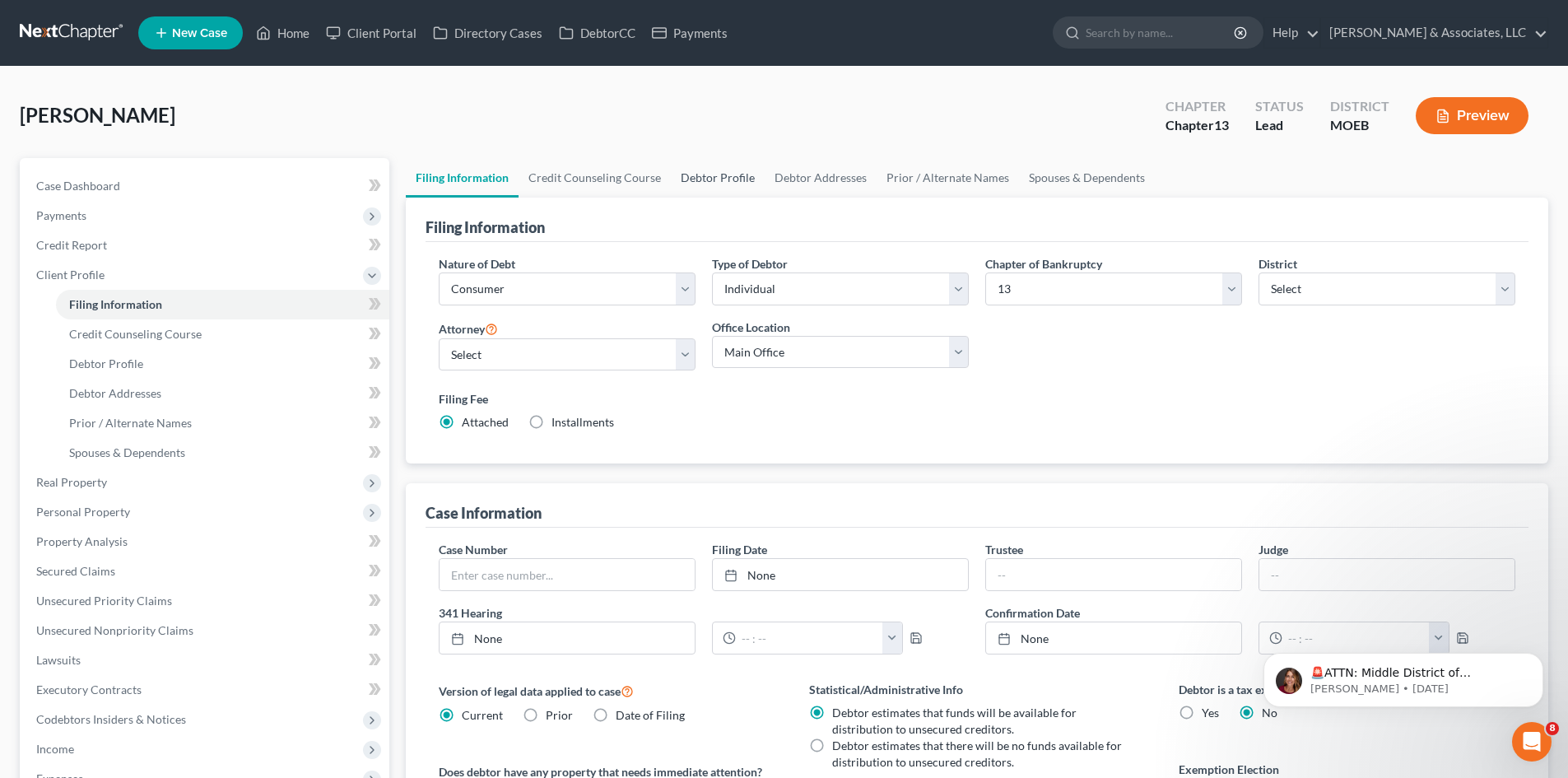
click at [711, 187] on link "Debtor Profile" at bounding box center [717, 178] width 94 height 40
select select "2"
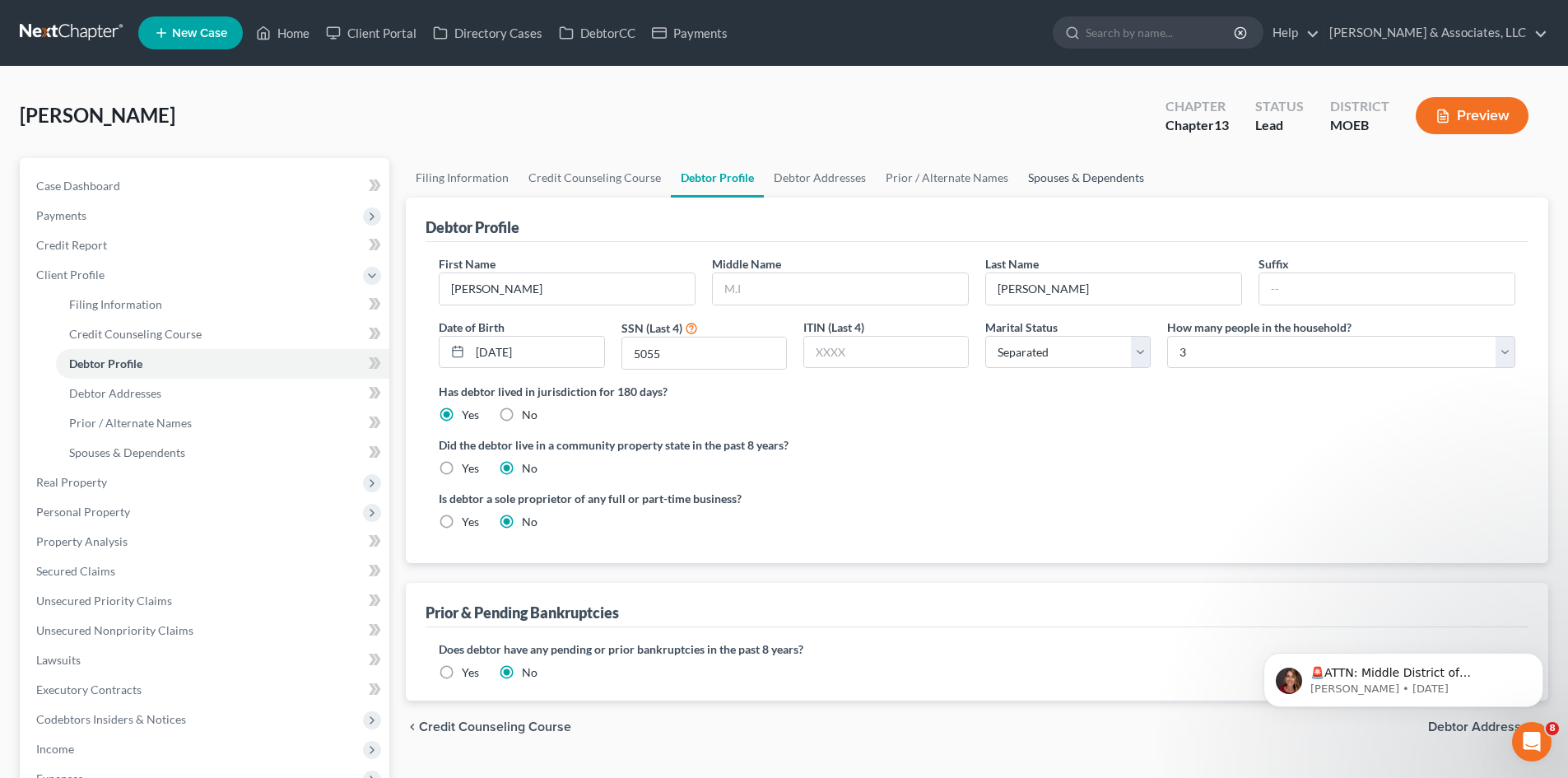
click at [1081, 179] on link "Spouses & Dependents" at bounding box center [1085, 178] width 136 height 40
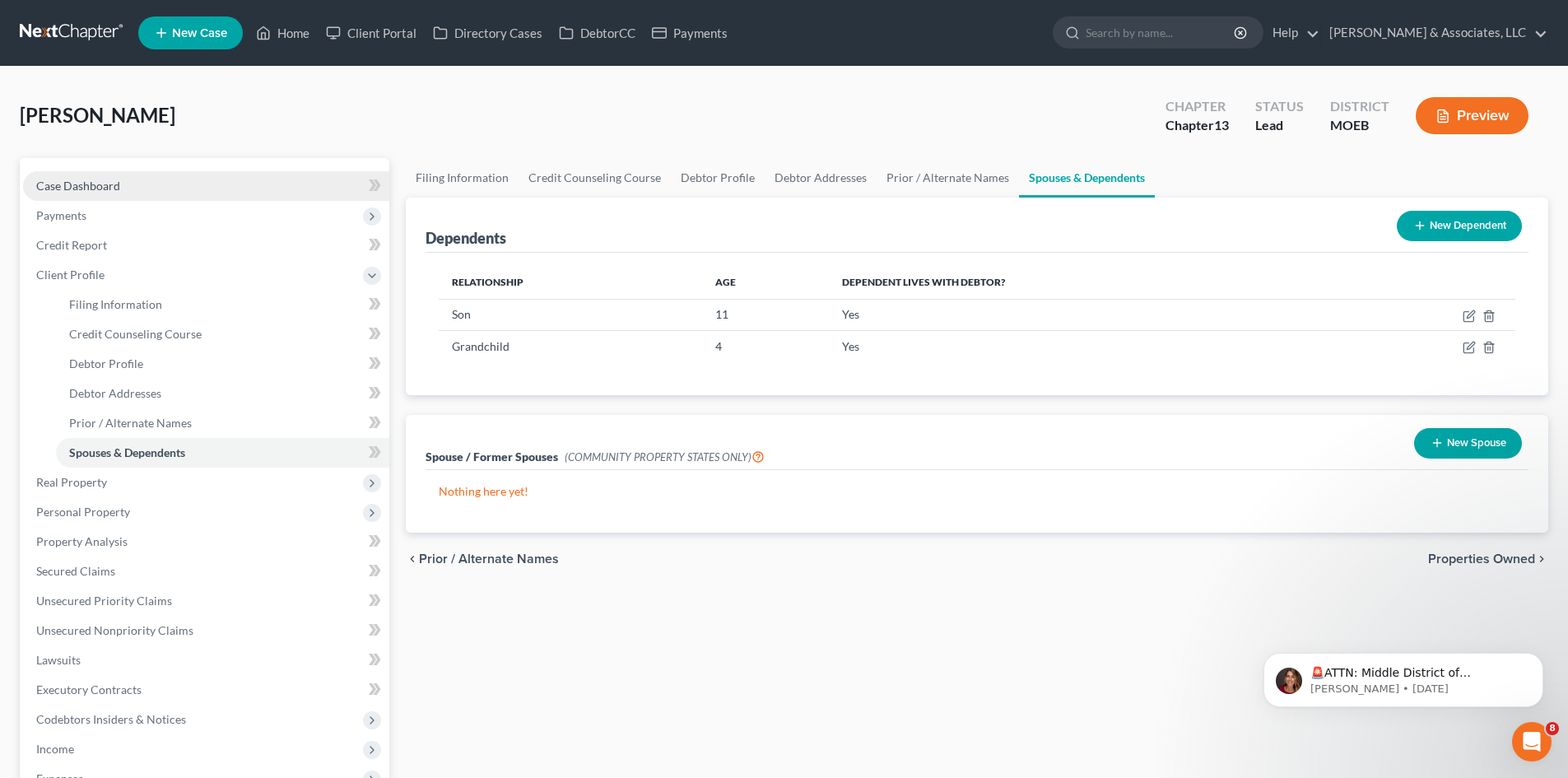
click at [127, 188] on link "Case Dashboard" at bounding box center [205, 185] width 366 height 30
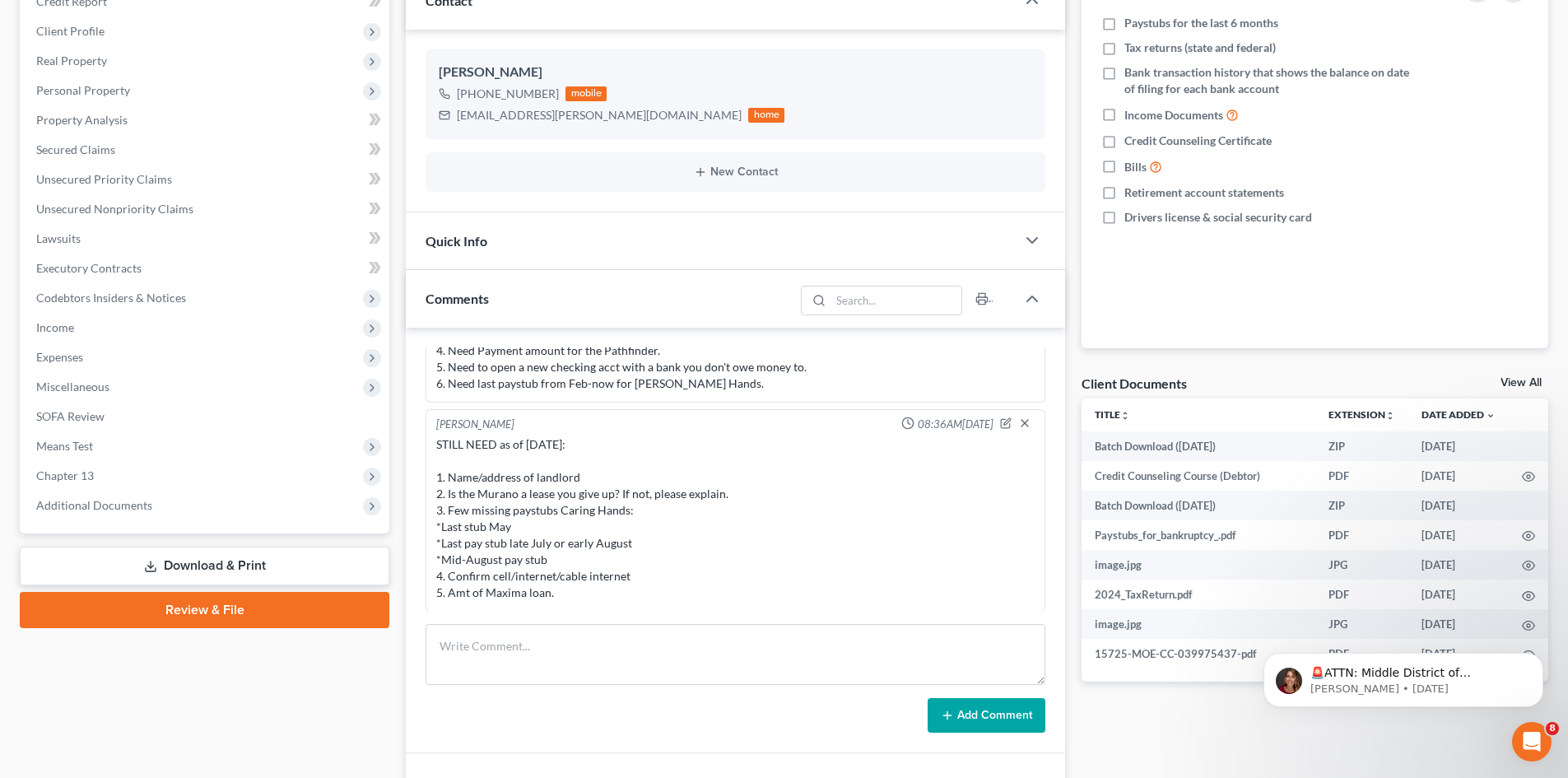
scroll to position [247, 0]
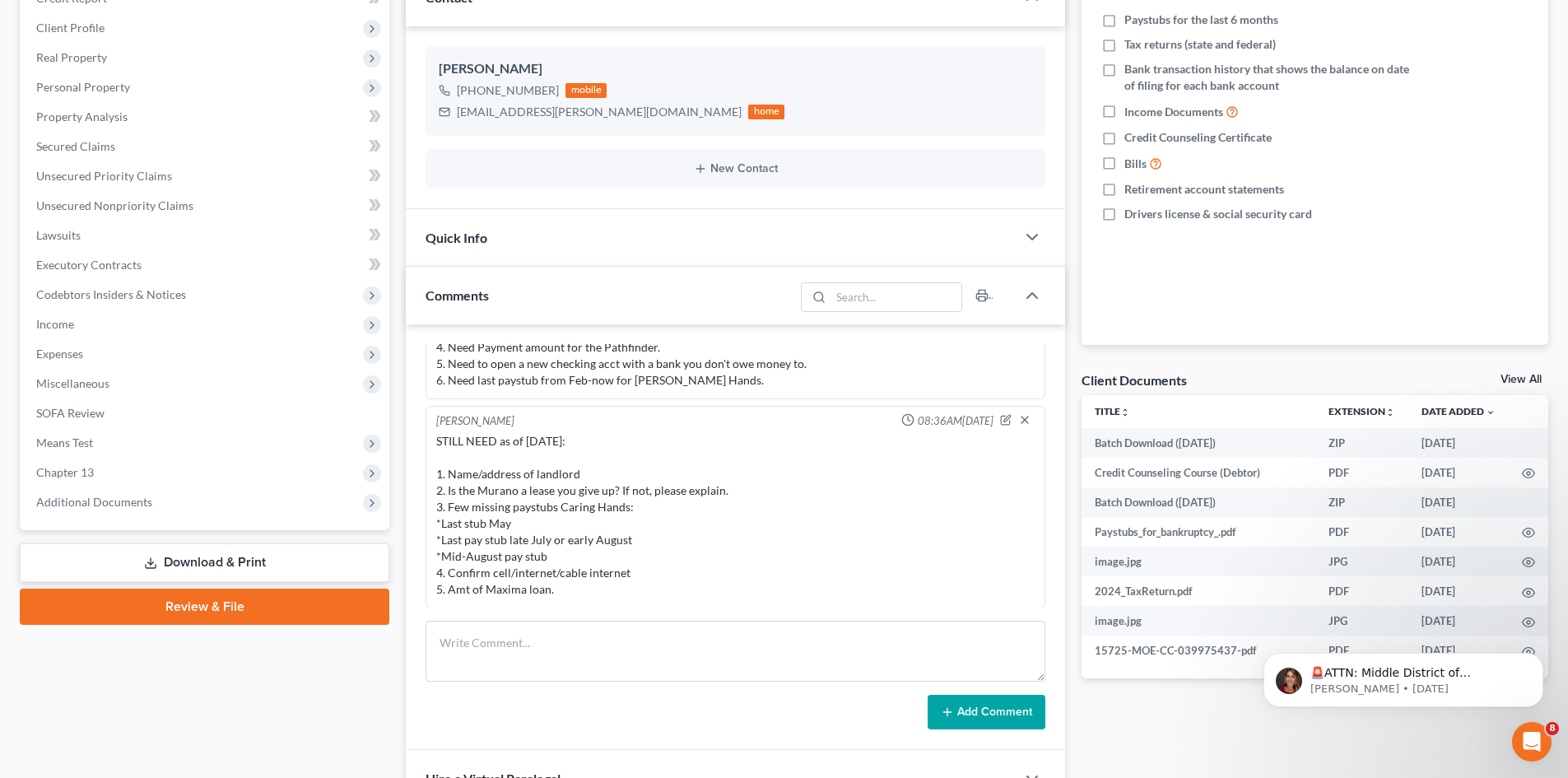
drag, startPoint x: 570, startPoint y: 589, endPoint x: 437, endPoint y: 480, distance: 172.0
click at [437, 480] on div "STILL NEED as of [DATE]: 1. Name/address of landlord 2. Is the Murano a lease y…" at bounding box center [735, 515] width 598 height 165
copy div "1. Name/address of landlord 2. Is the Murano a lease you give up? If not, pleas…"
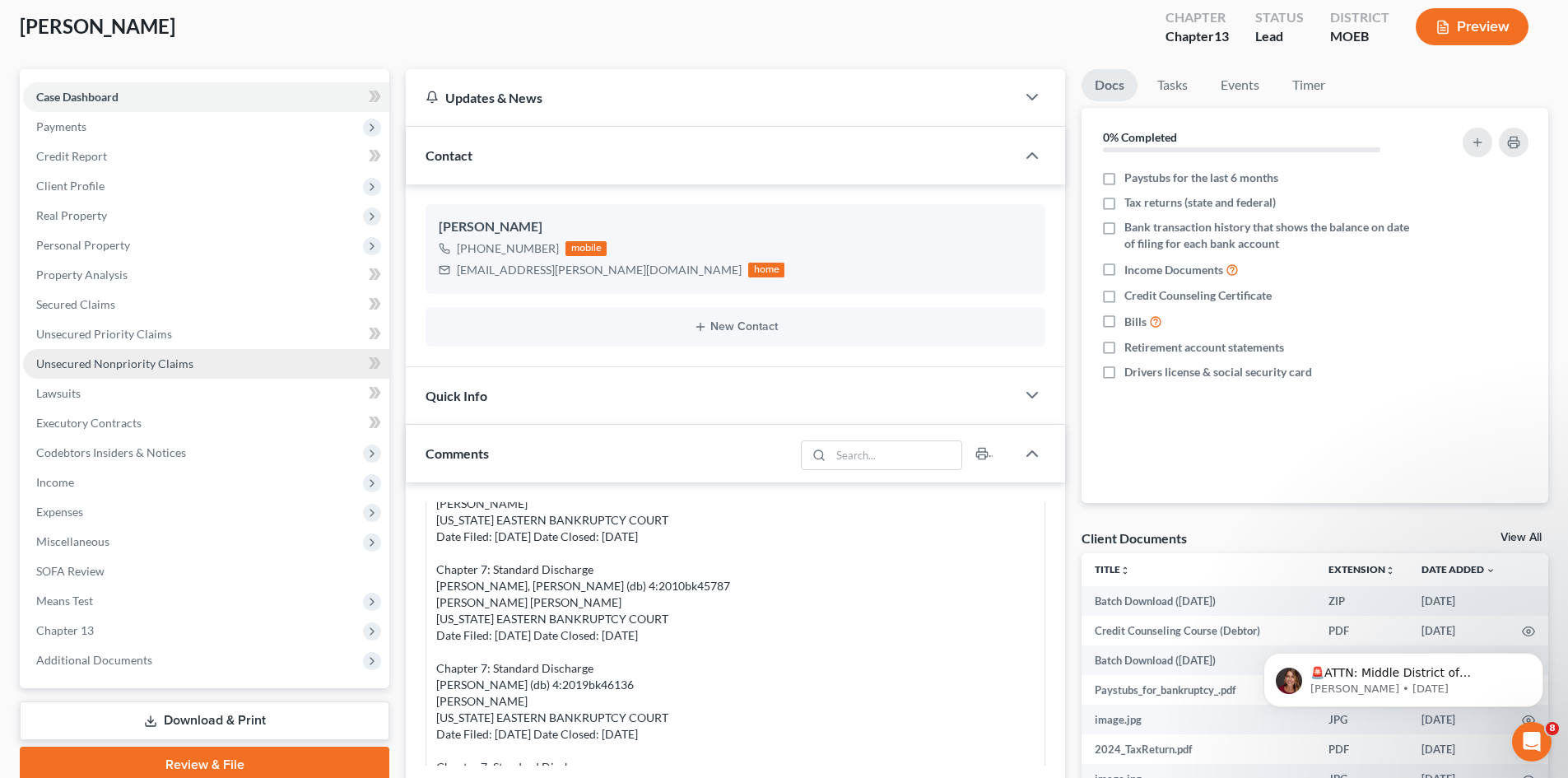
scroll to position [0, 0]
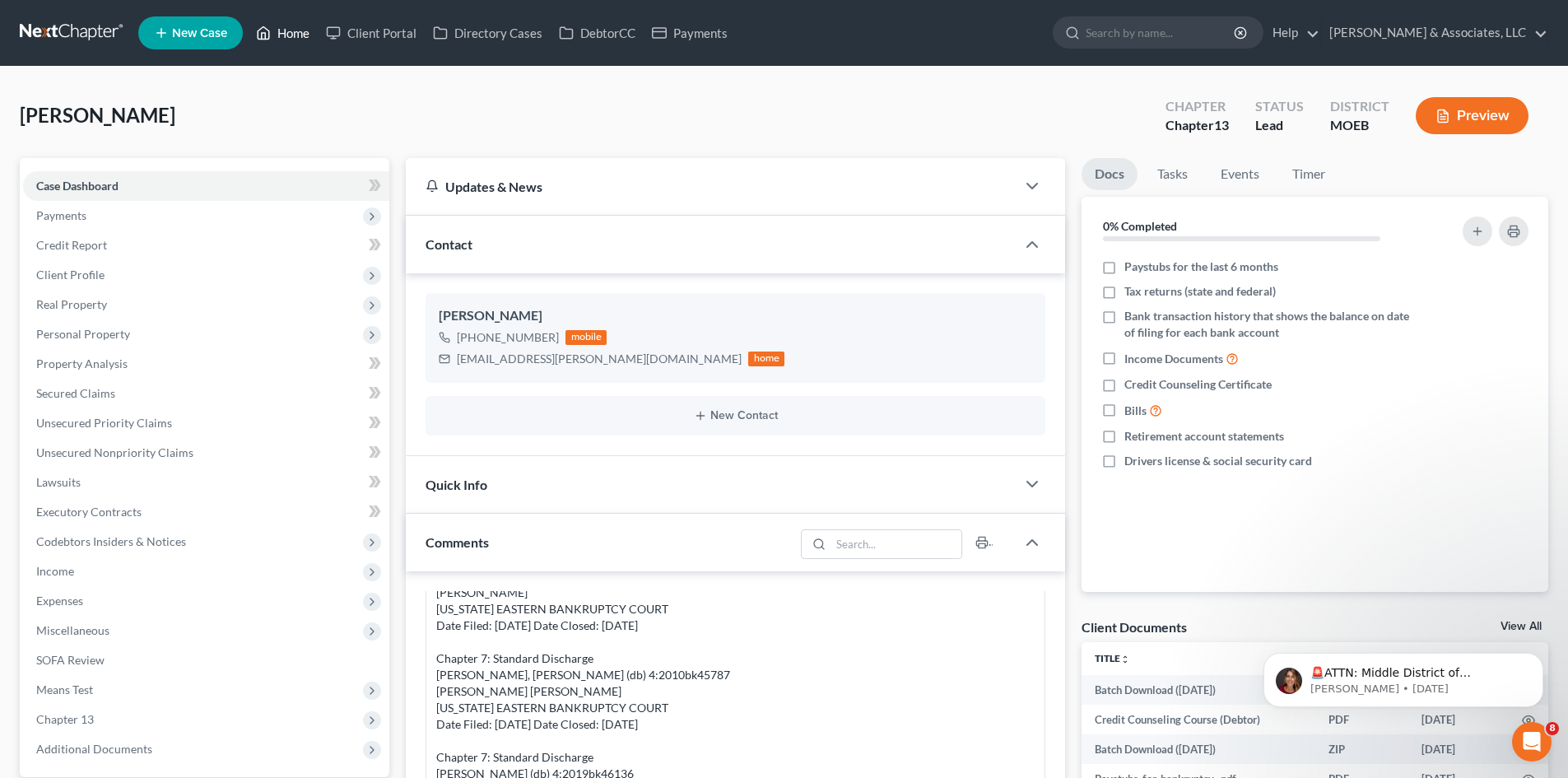
click at [287, 31] on link "Home" at bounding box center [282, 32] width 70 height 30
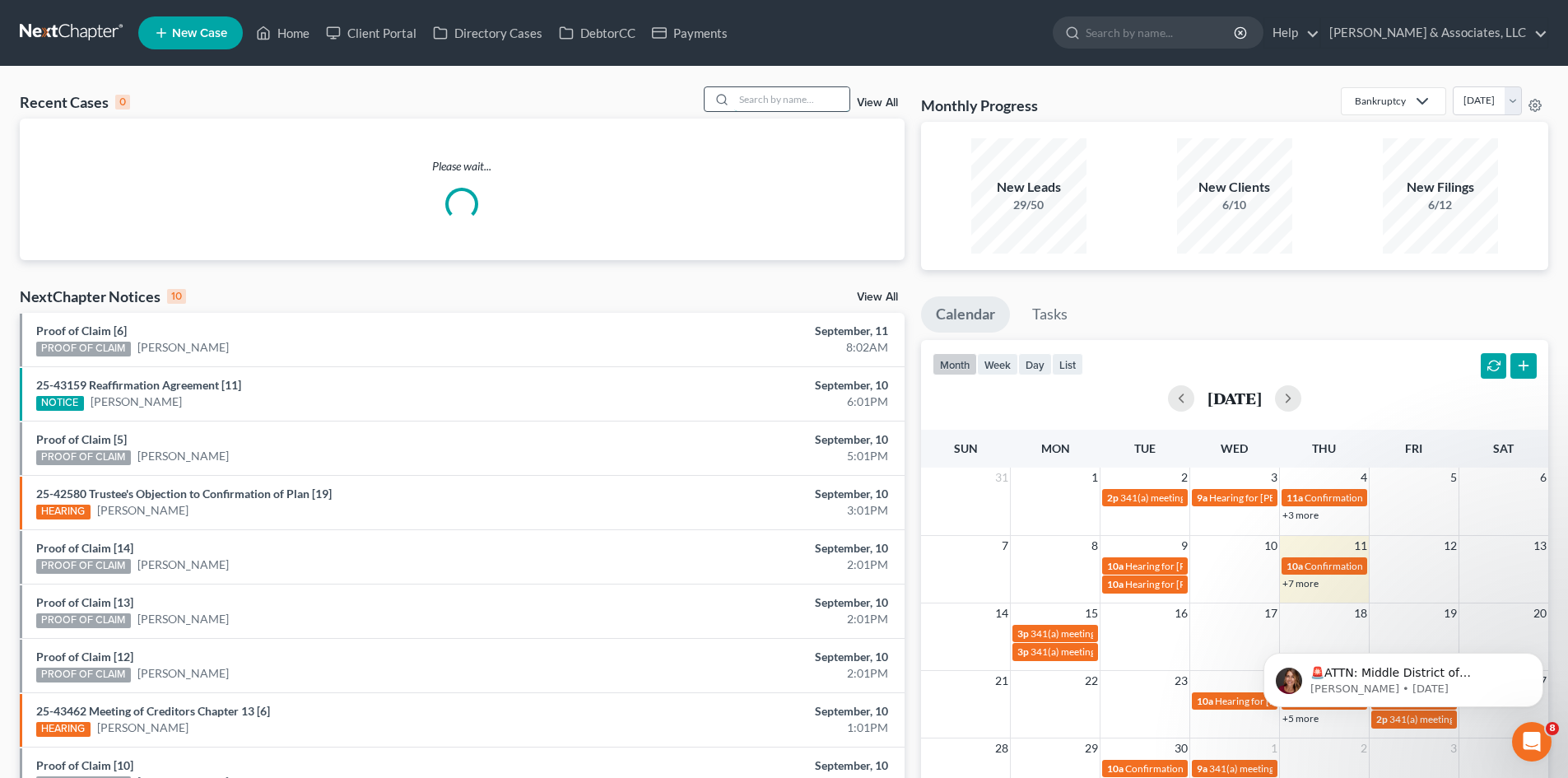
click at [793, 99] on input "search" at bounding box center [791, 99] width 115 height 24
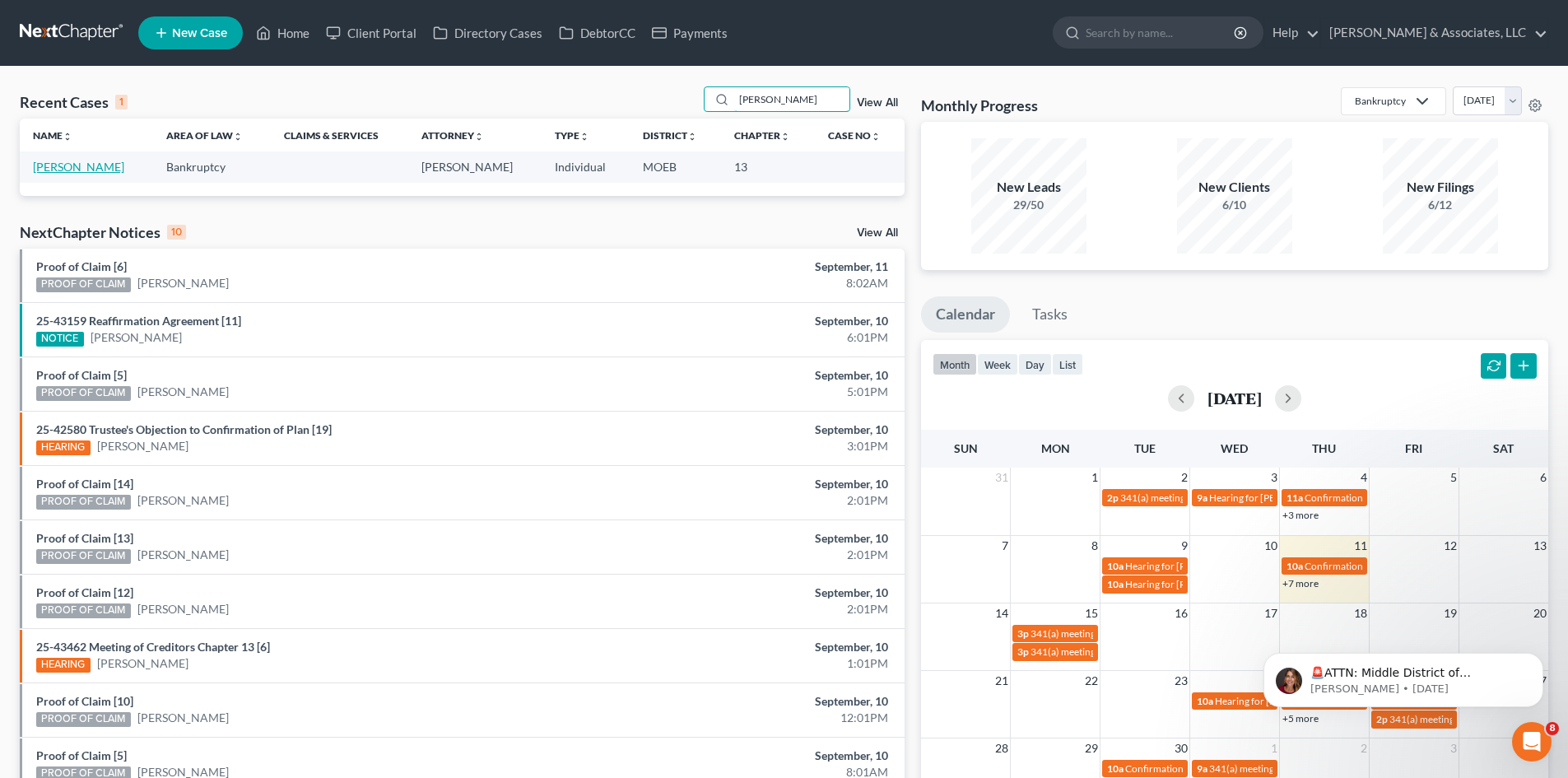
type input "[PERSON_NAME]"
click at [52, 171] on link "[PERSON_NAME]" at bounding box center [79, 167] width 91 height 14
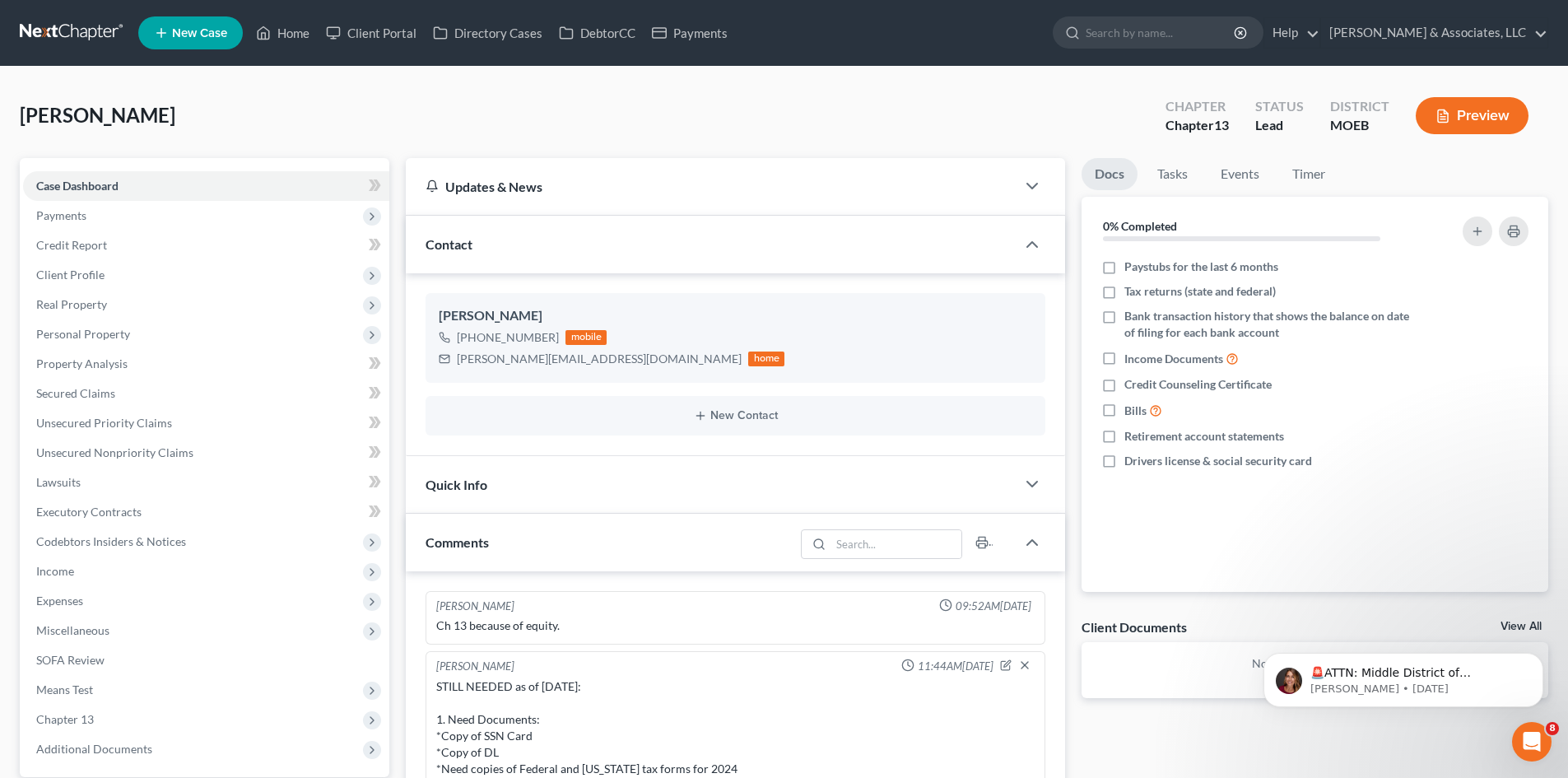
scroll to position [180, 0]
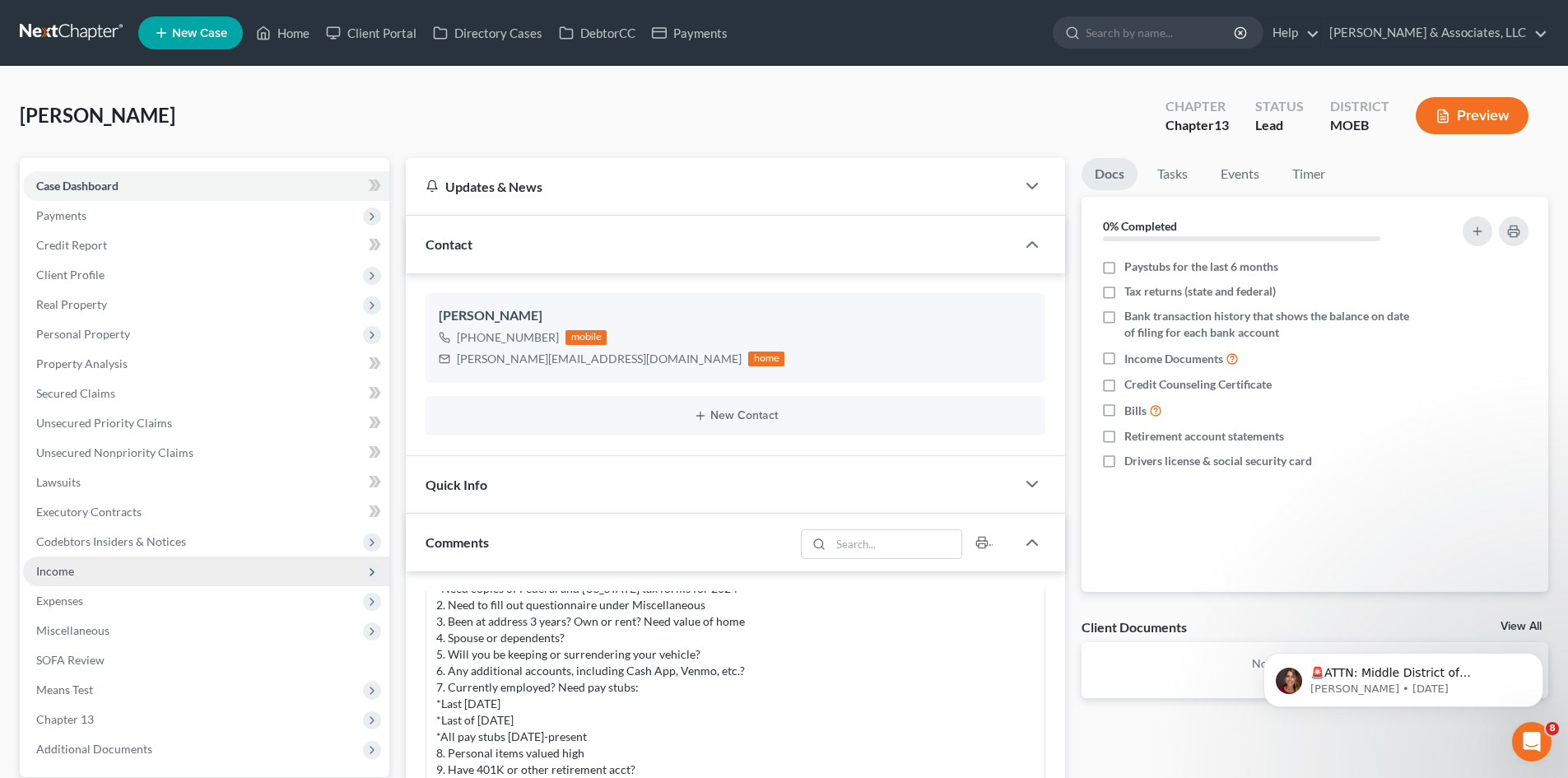
click at [84, 562] on span "Income" at bounding box center [205, 571] width 366 height 30
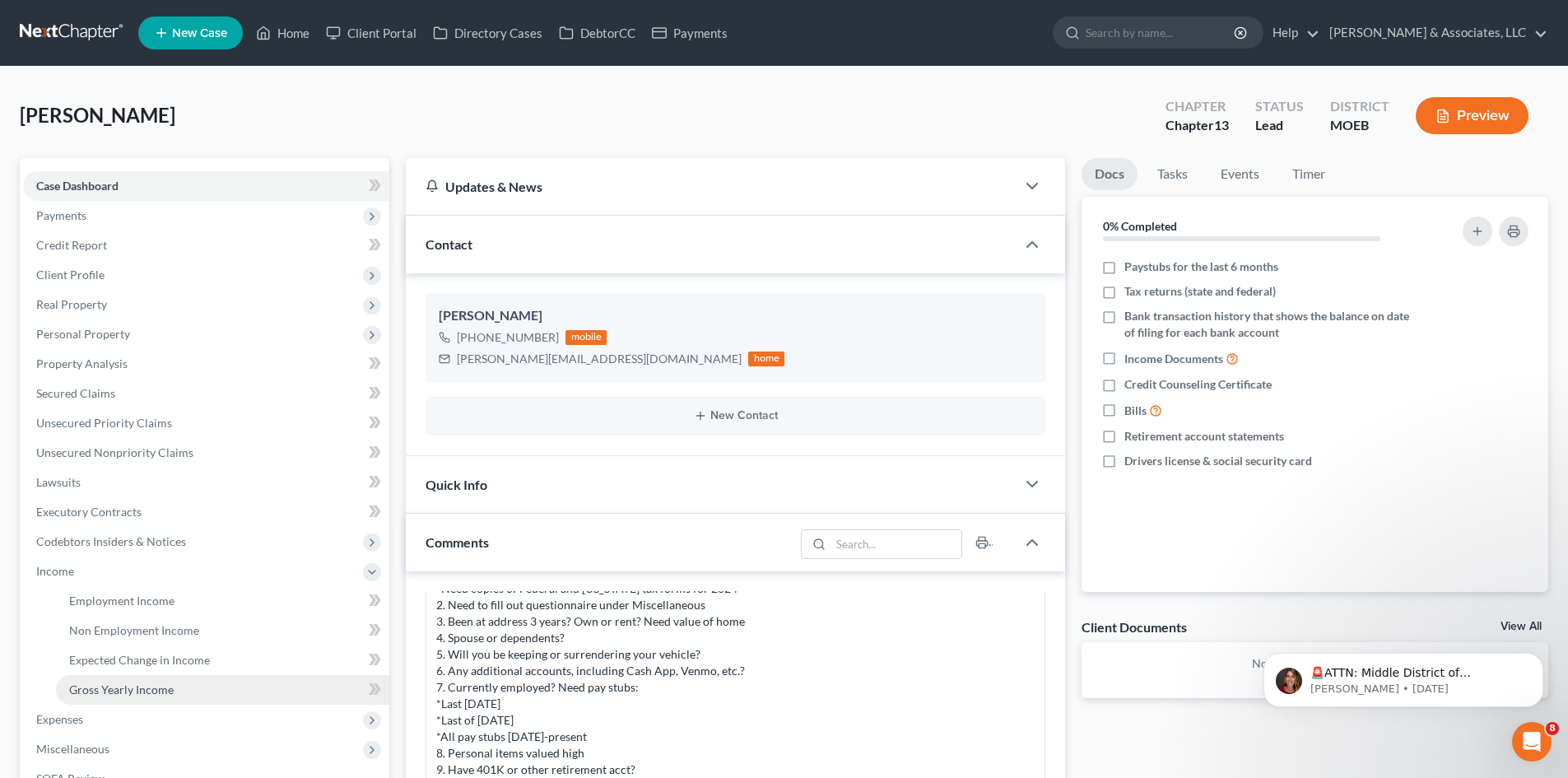
click at [144, 687] on span "Gross Yearly Income" at bounding box center [122, 689] width 105 height 14
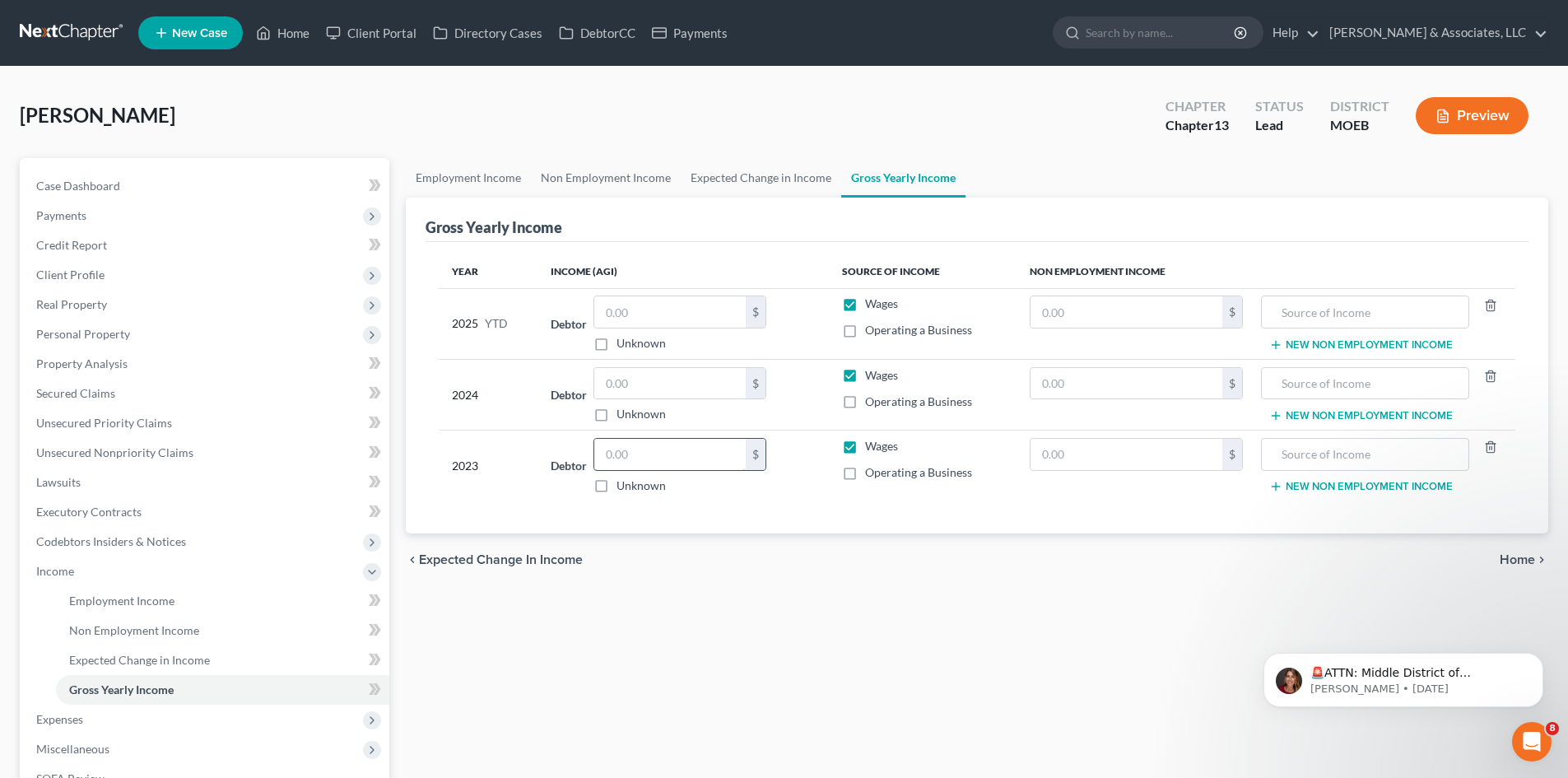
click at [683, 450] on input "text" at bounding box center [669, 454] width 151 height 31
type input "23,508.00"
click at [676, 391] on input "text" at bounding box center [669, 383] width 151 height 31
type input "24,204.00"
click at [667, 715] on div "Employment Income Non Employment Income Expected Change in Income Gross Yearly …" at bounding box center [976, 574] width 1159 height 832
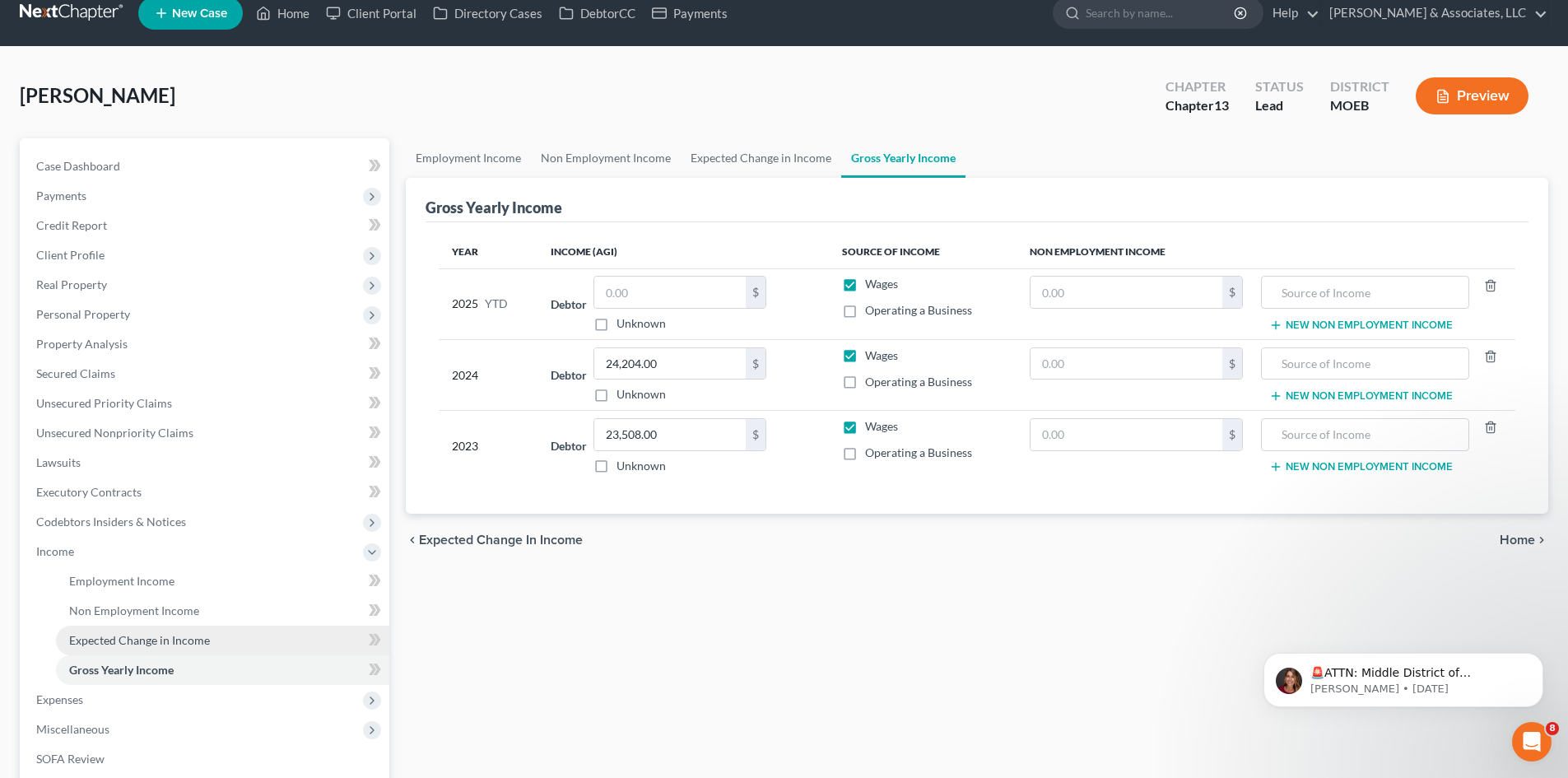
scroll to position [82, 0]
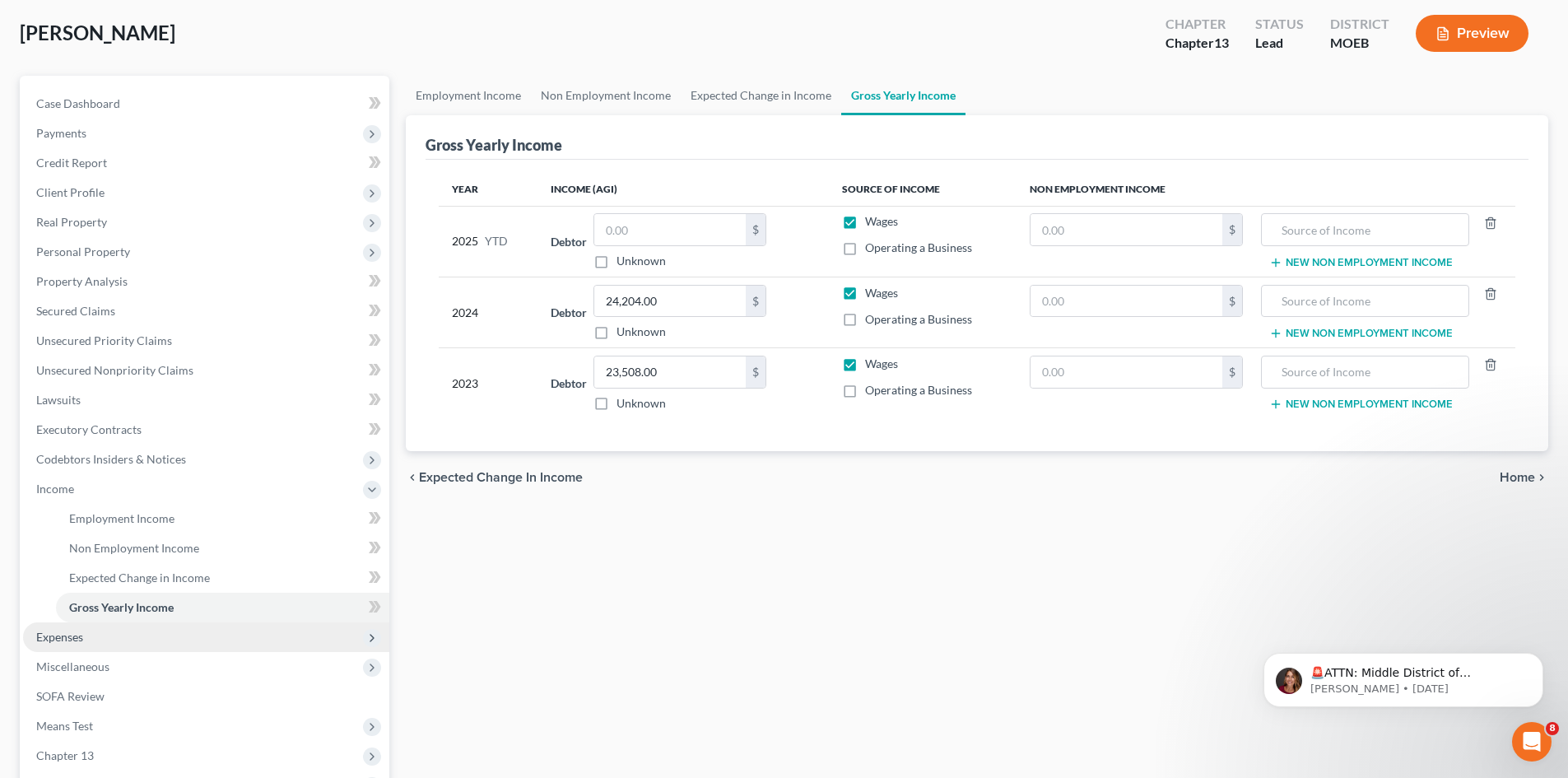
click at [62, 635] on span "Expenses" at bounding box center [59, 637] width 46 height 14
click at [84, 637] on span "Medical" at bounding box center [90, 637] width 41 height 14
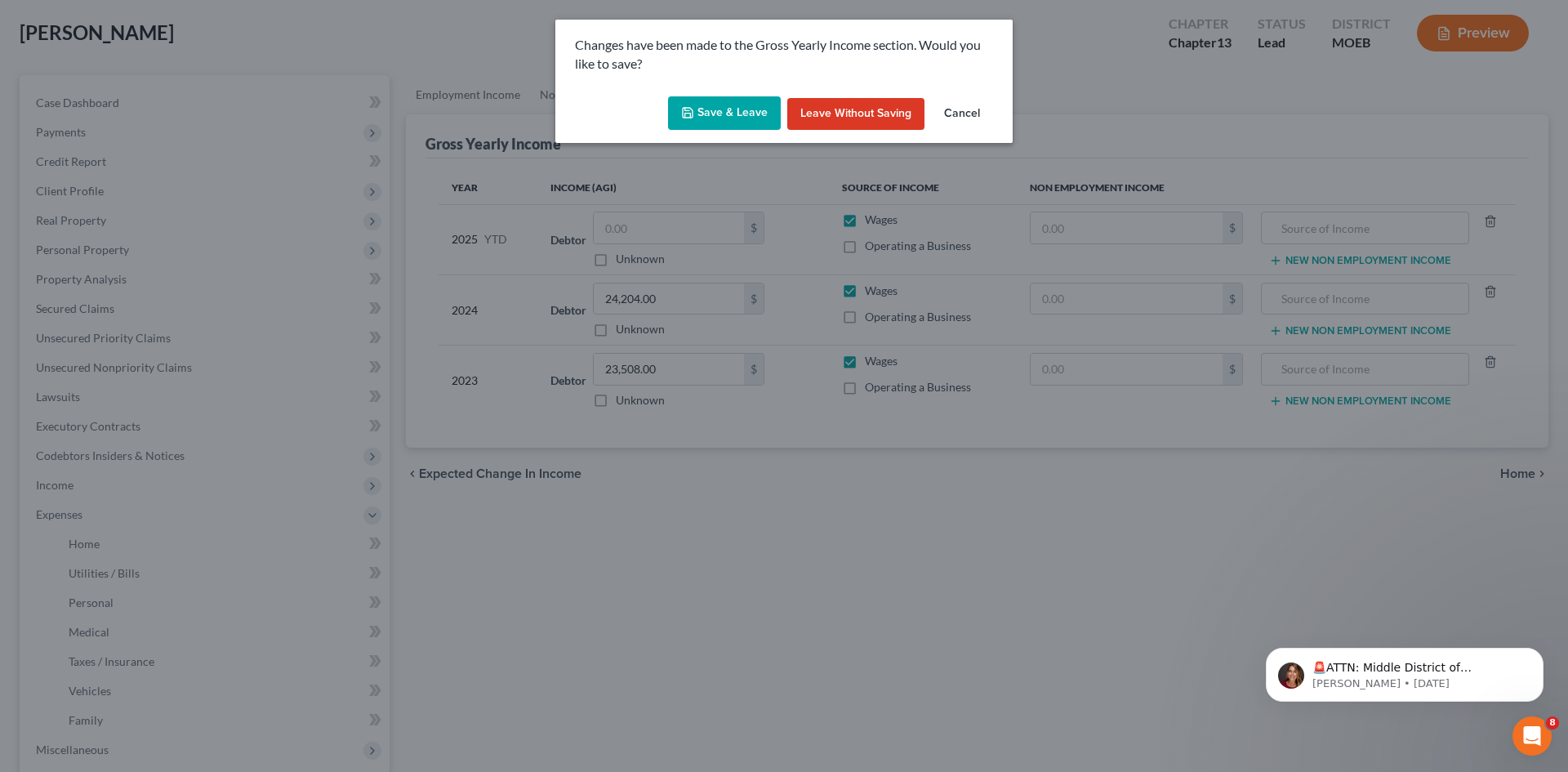
click at [753, 103] on button "Save & Leave" at bounding box center [724, 113] width 112 height 34
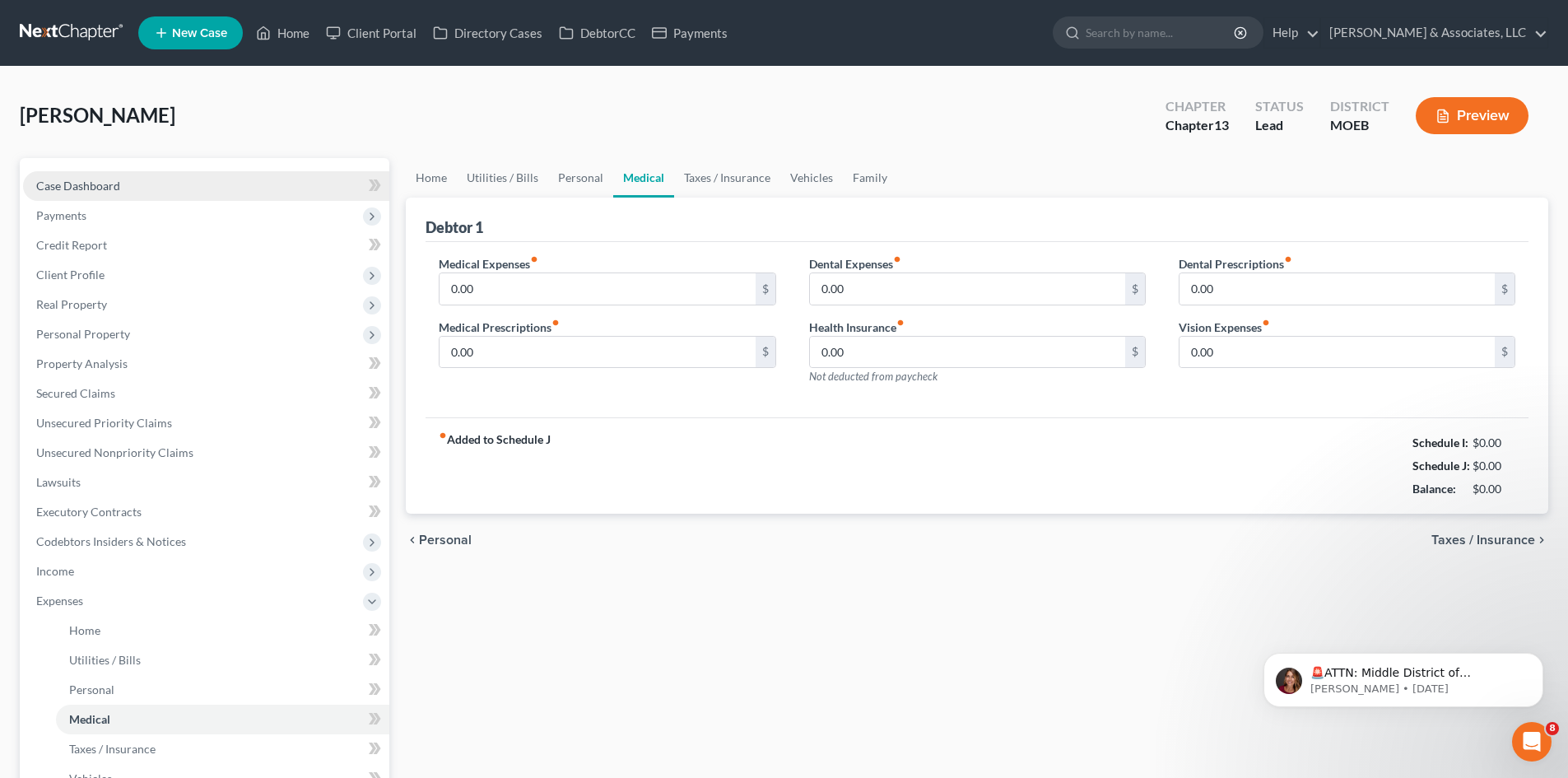
click at [150, 196] on link "Case Dashboard" at bounding box center [205, 185] width 366 height 30
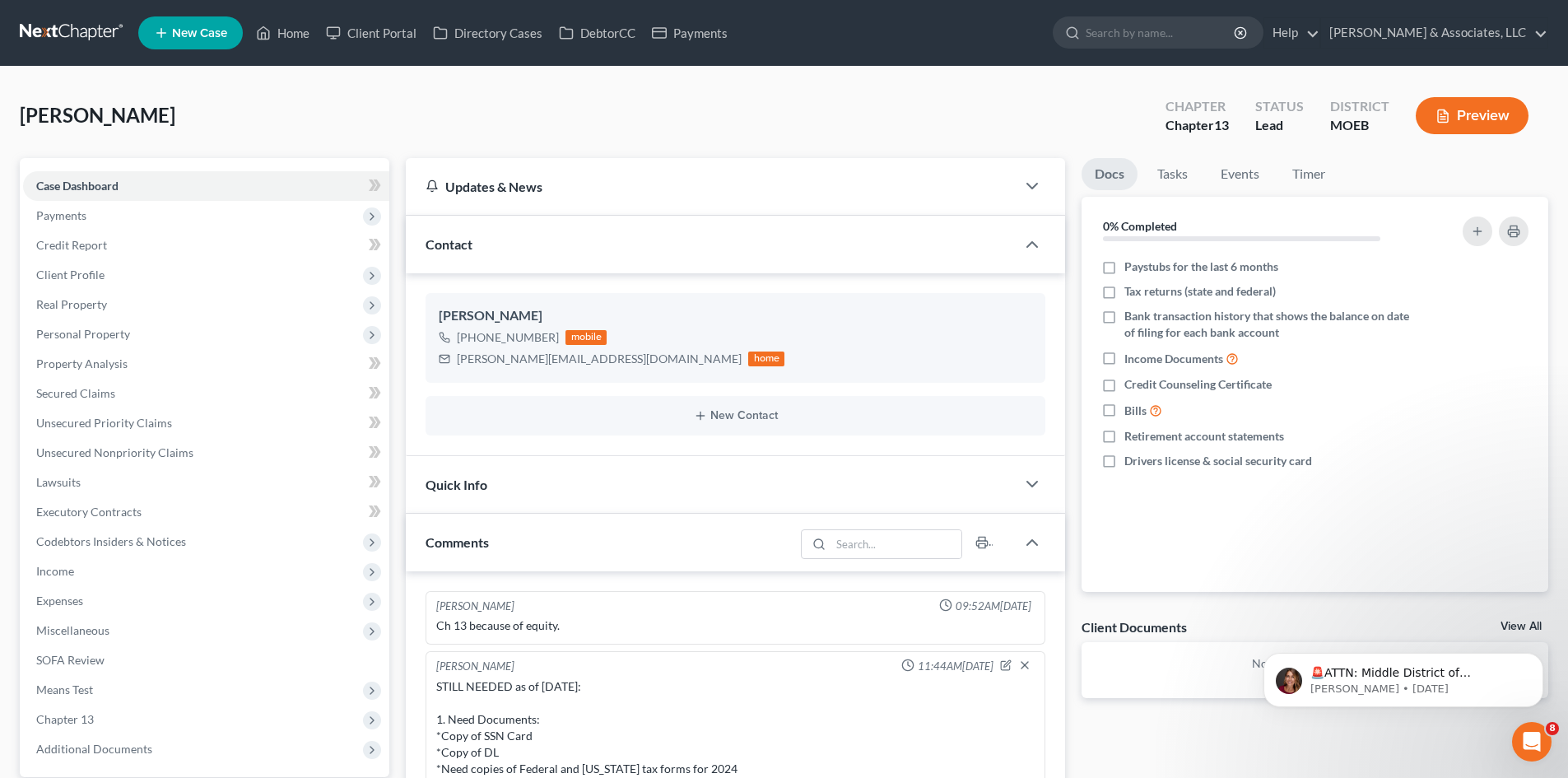
scroll to position [180, 0]
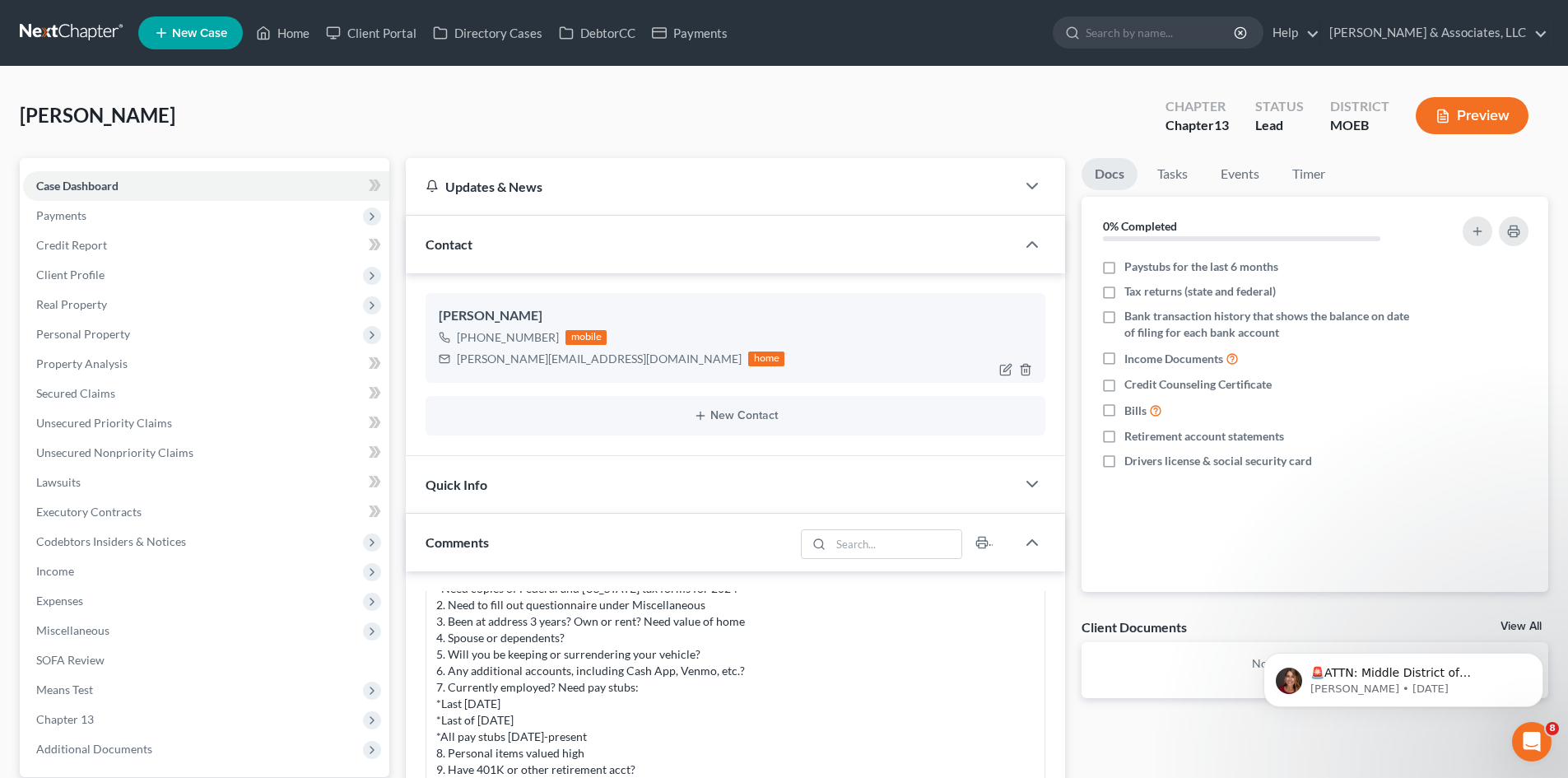
drag, startPoint x: 555, startPoint y: 338, endPoint x: 472, endPoint y: 342, distance: 83.1
click at [472, 342] on div "+1 (314) 817-7742 mobile" at bounding box center [611, 337] width 346 height 21
copy div "(314) 817-7742"
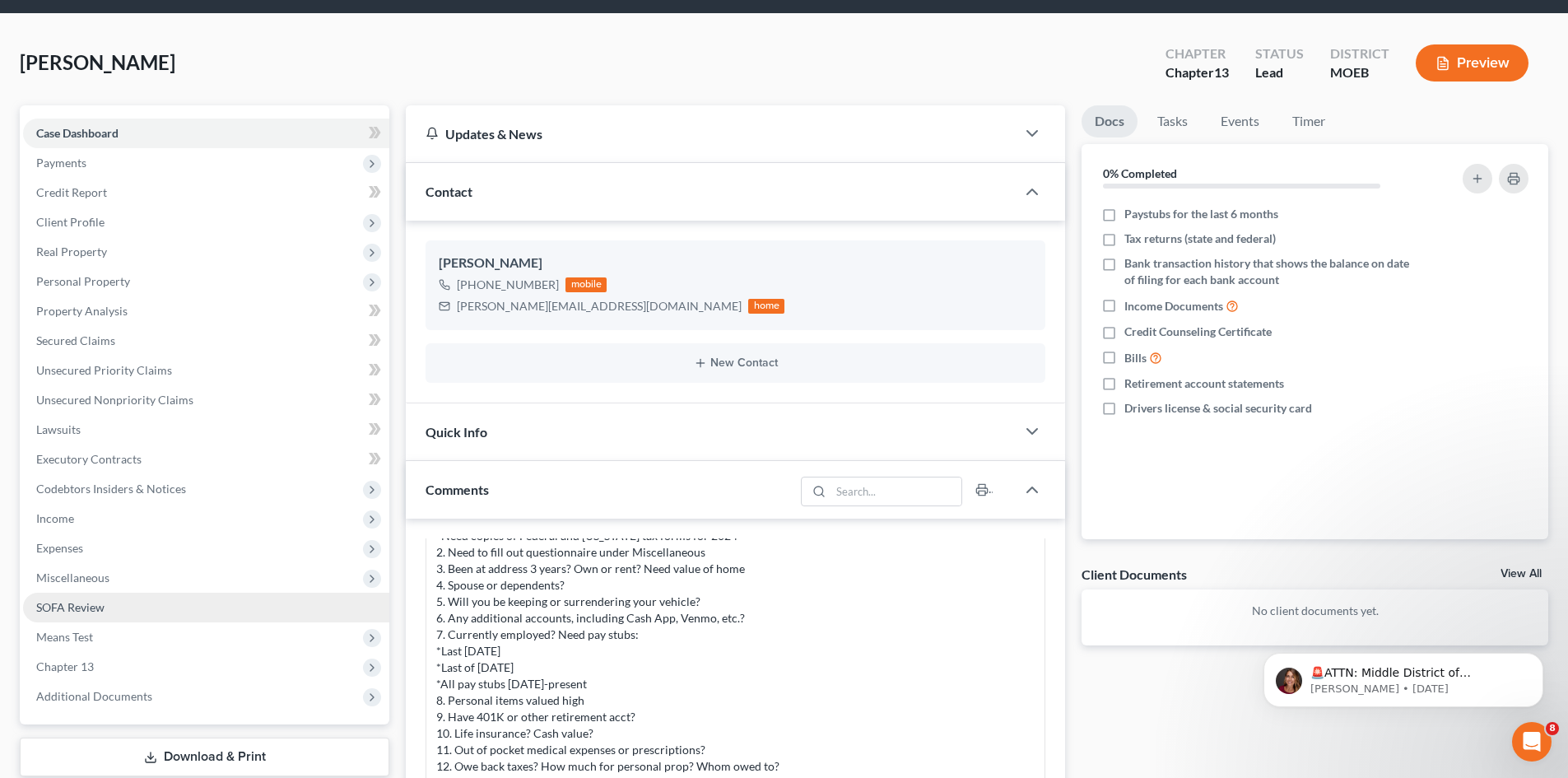
scroll to position [82, 0]
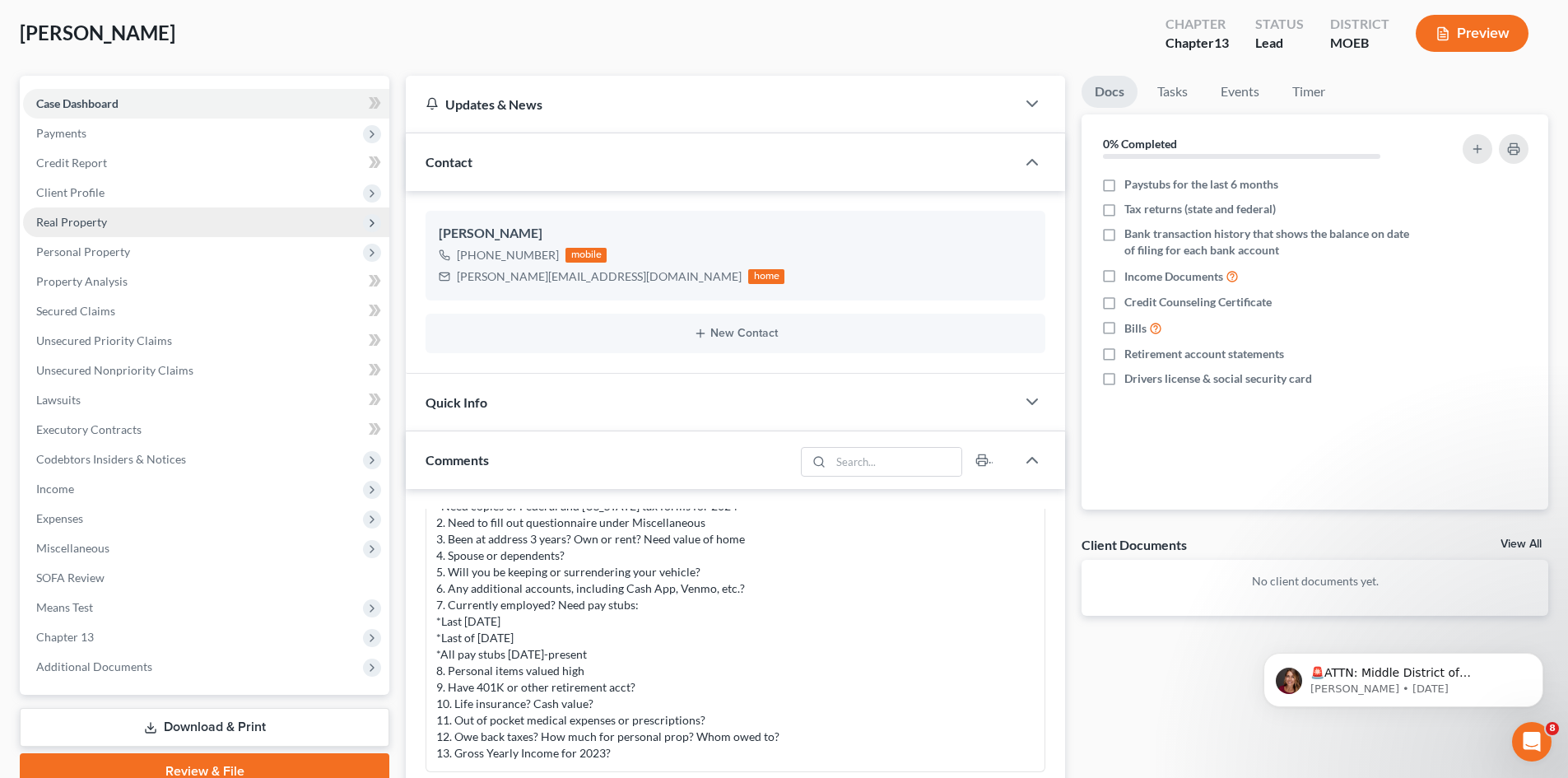
click at [83, 211] on span "Real Property" at bounding box center [205, 222] width 366 height 30
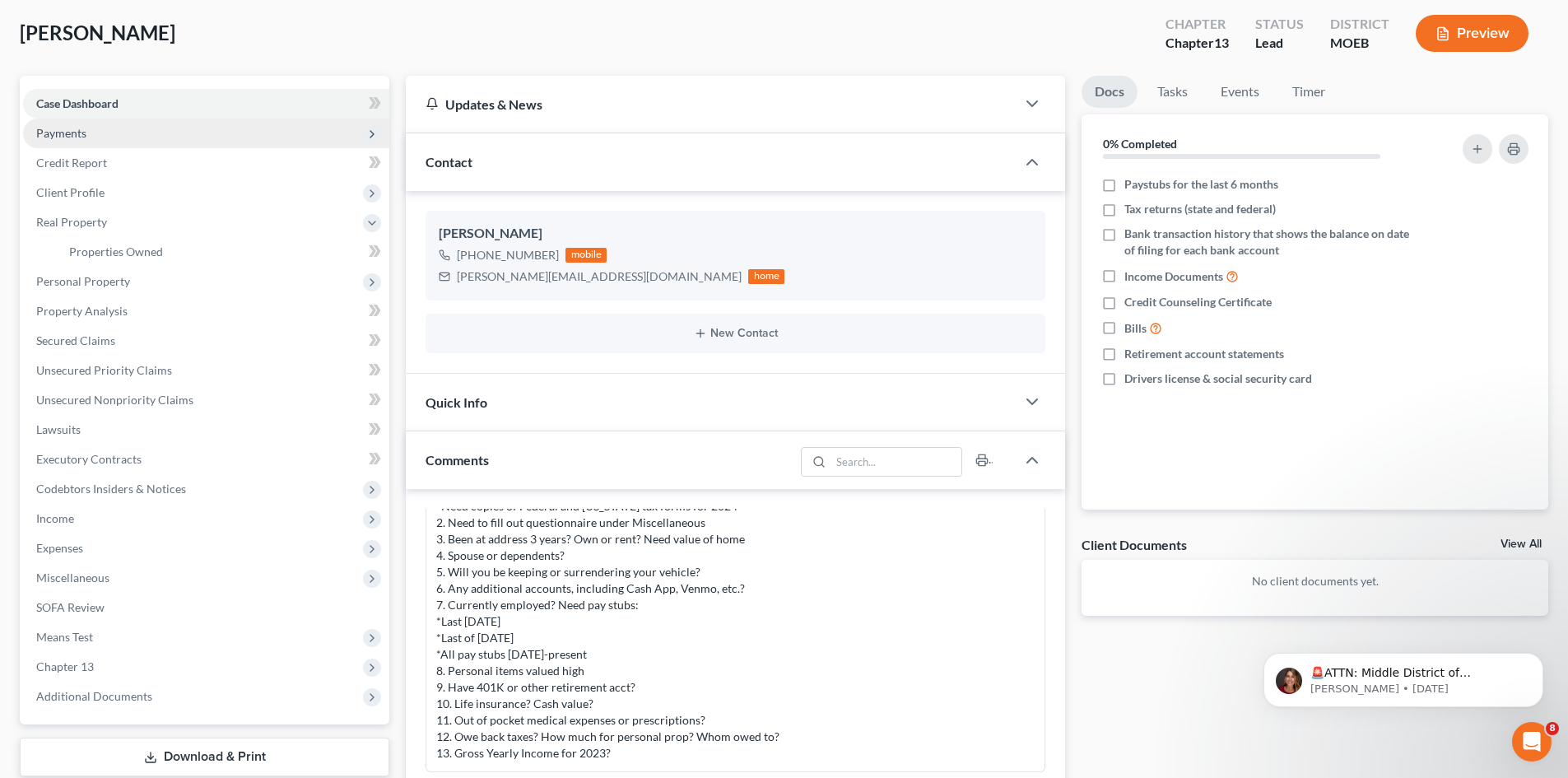
click at [54, 133] on span "Payments" at bounding box center [61, 133] width 50 height 14
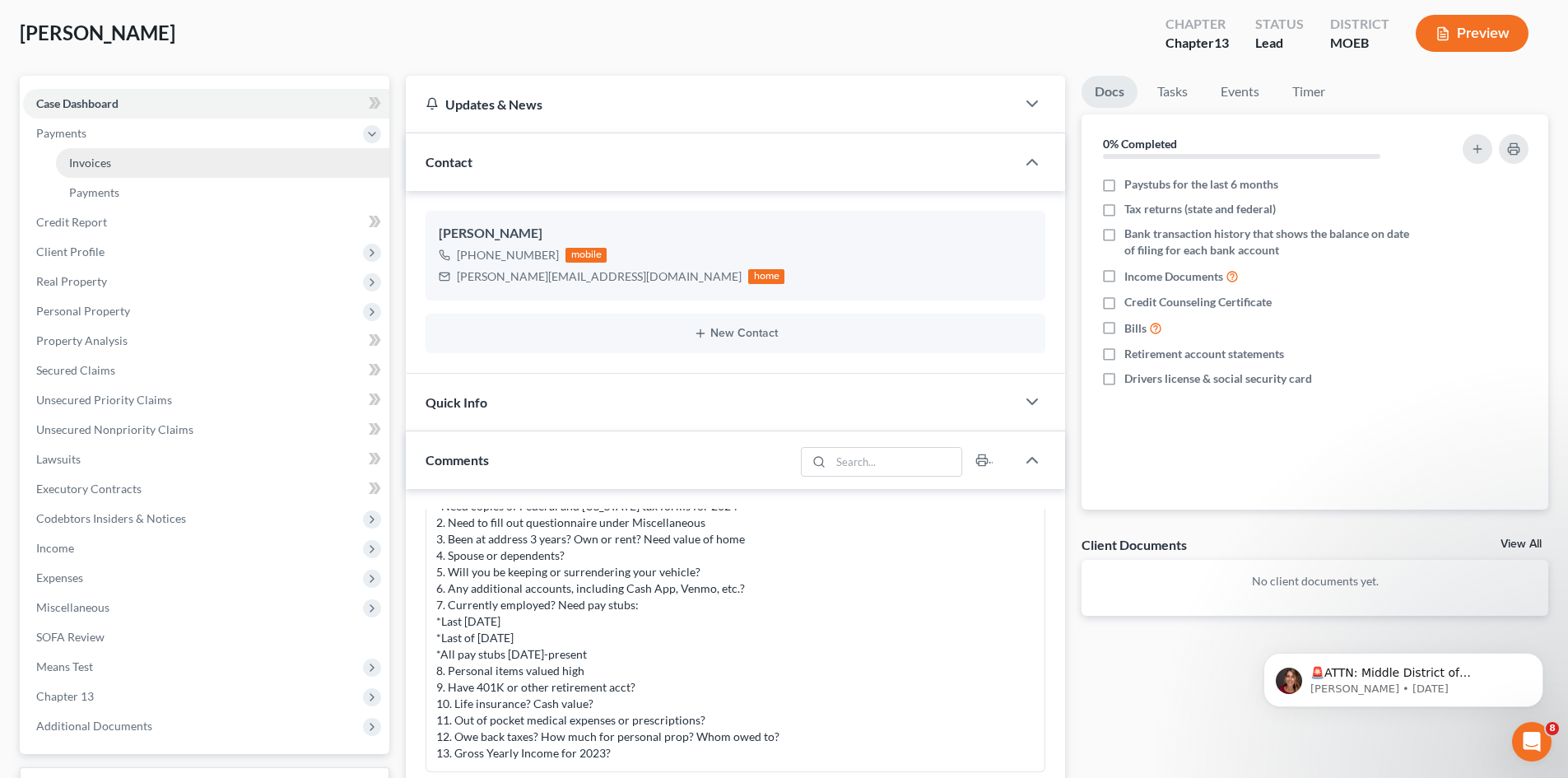
click at [84, 163] on span "Invoices" at bounding box center [90, 162] width 42 height 14
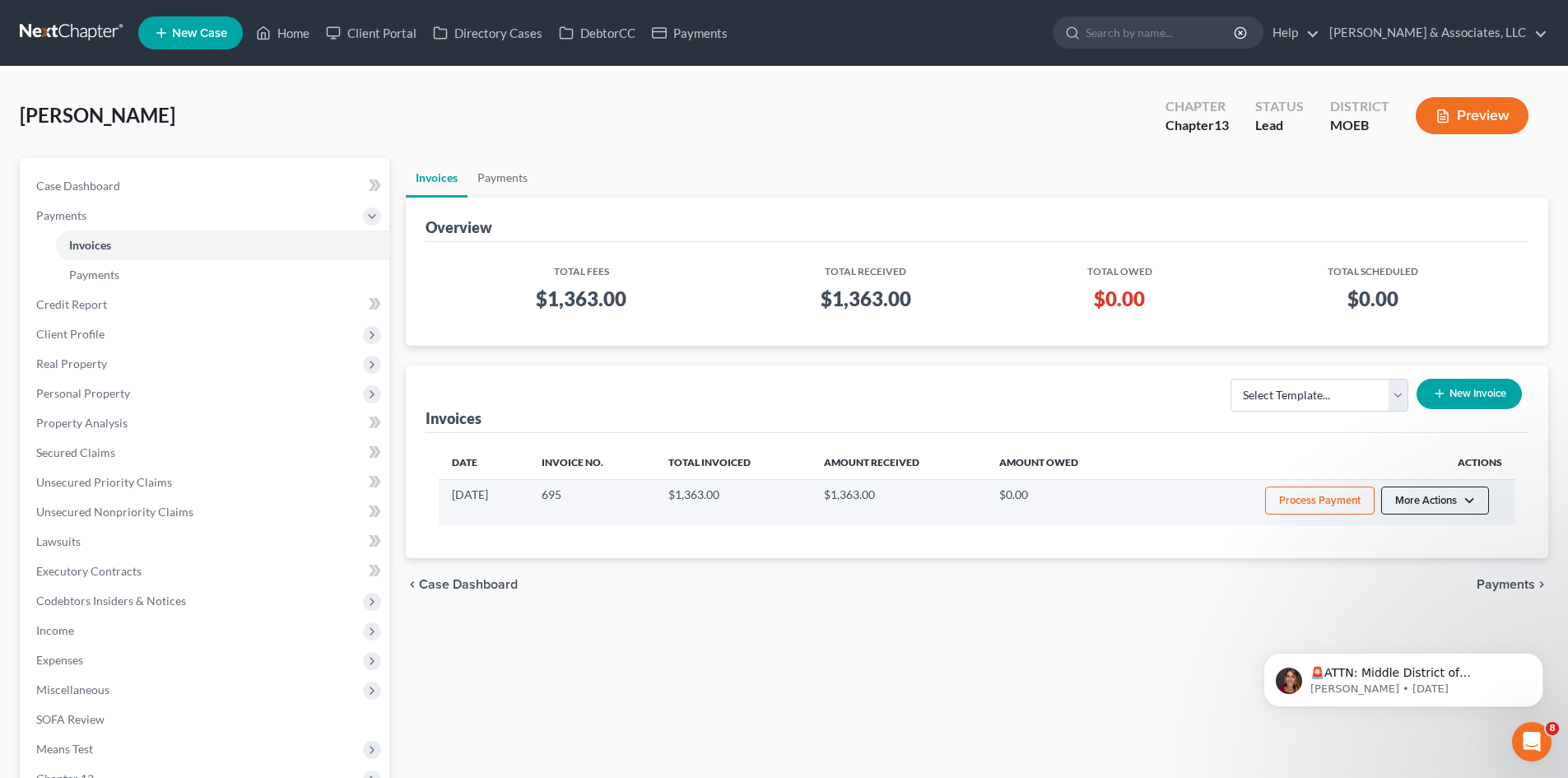
click at [1466, 503] on button "More Actions" at bounding box center [1435, 500] width 108 height 28
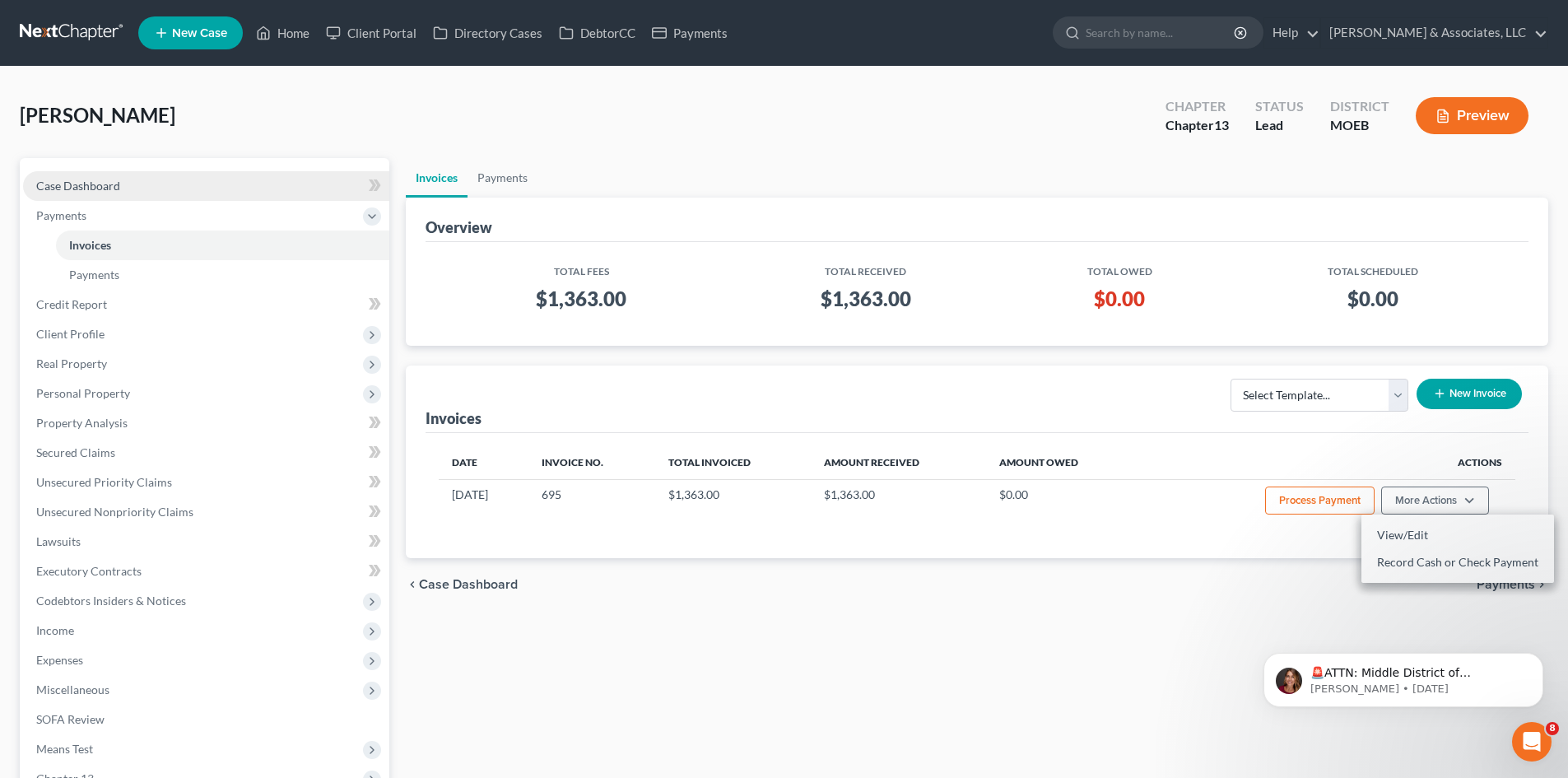
click at [95, 175] on link "Case Dashboard" at bounding box center [205, 185] width 366 height 30
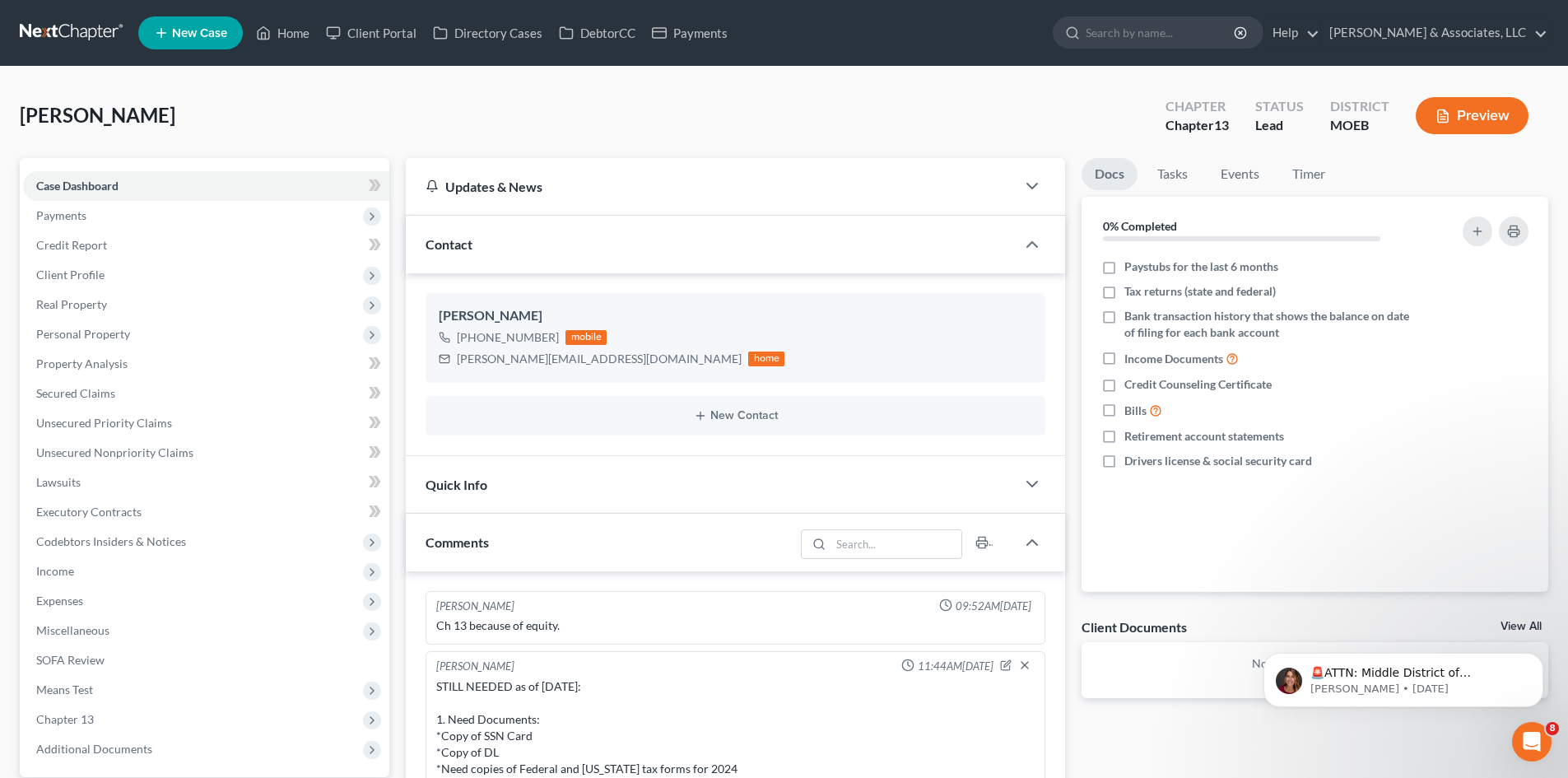
scroll to position [180, 0]
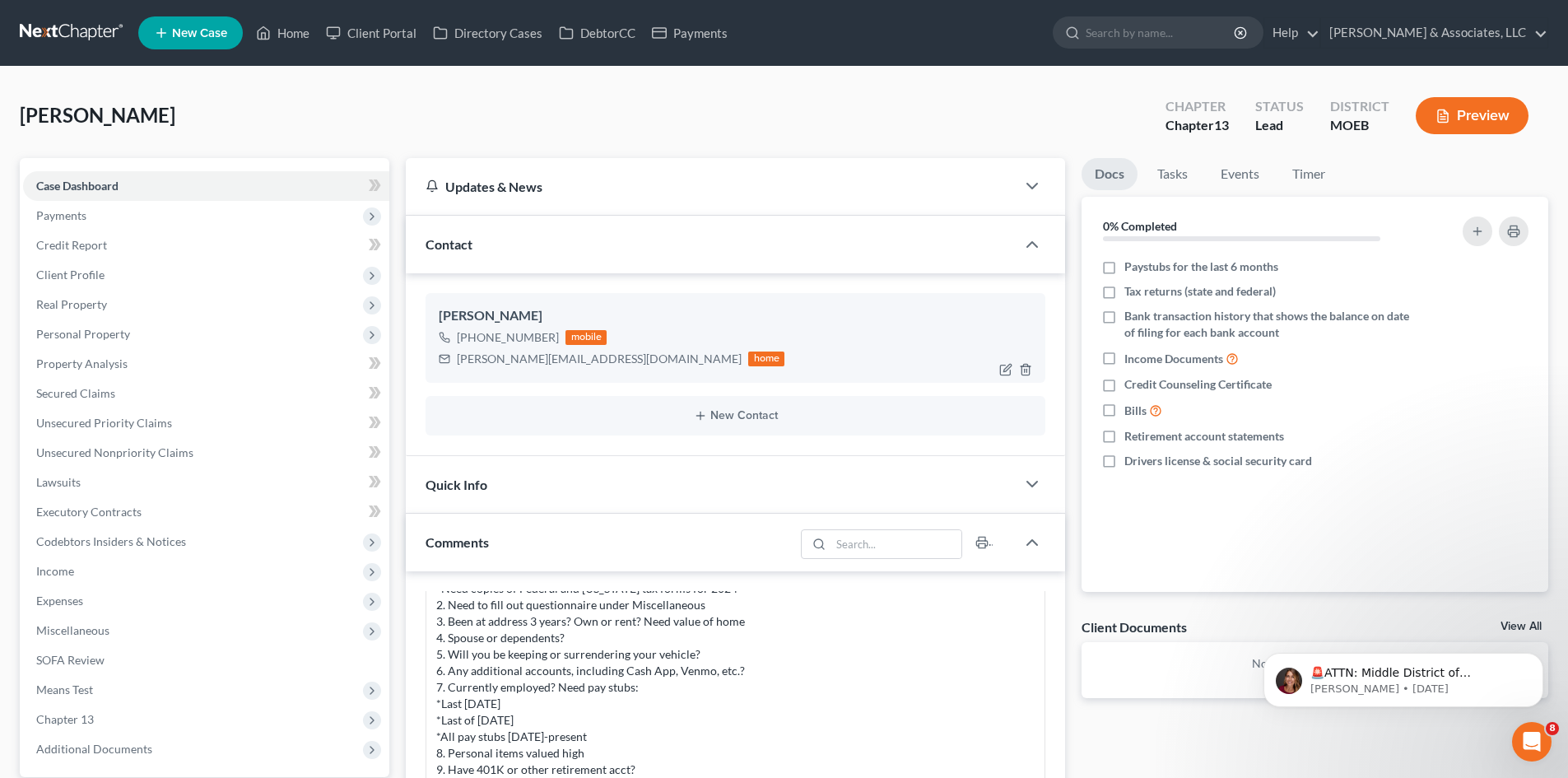
drag, startPoint x: 549, startPoint y: 340, endPoint x: 476, endPoint y: 341, distance: 73.0
click at [476, 341] on div "+1 (314) 817-7742" at bounding box center [507, 337] width 102 height 16
copy div "314) 817-7742"
click at [97, 184] on span "Case Dashboard" at bounding box center [77, 185] width 82 height 14
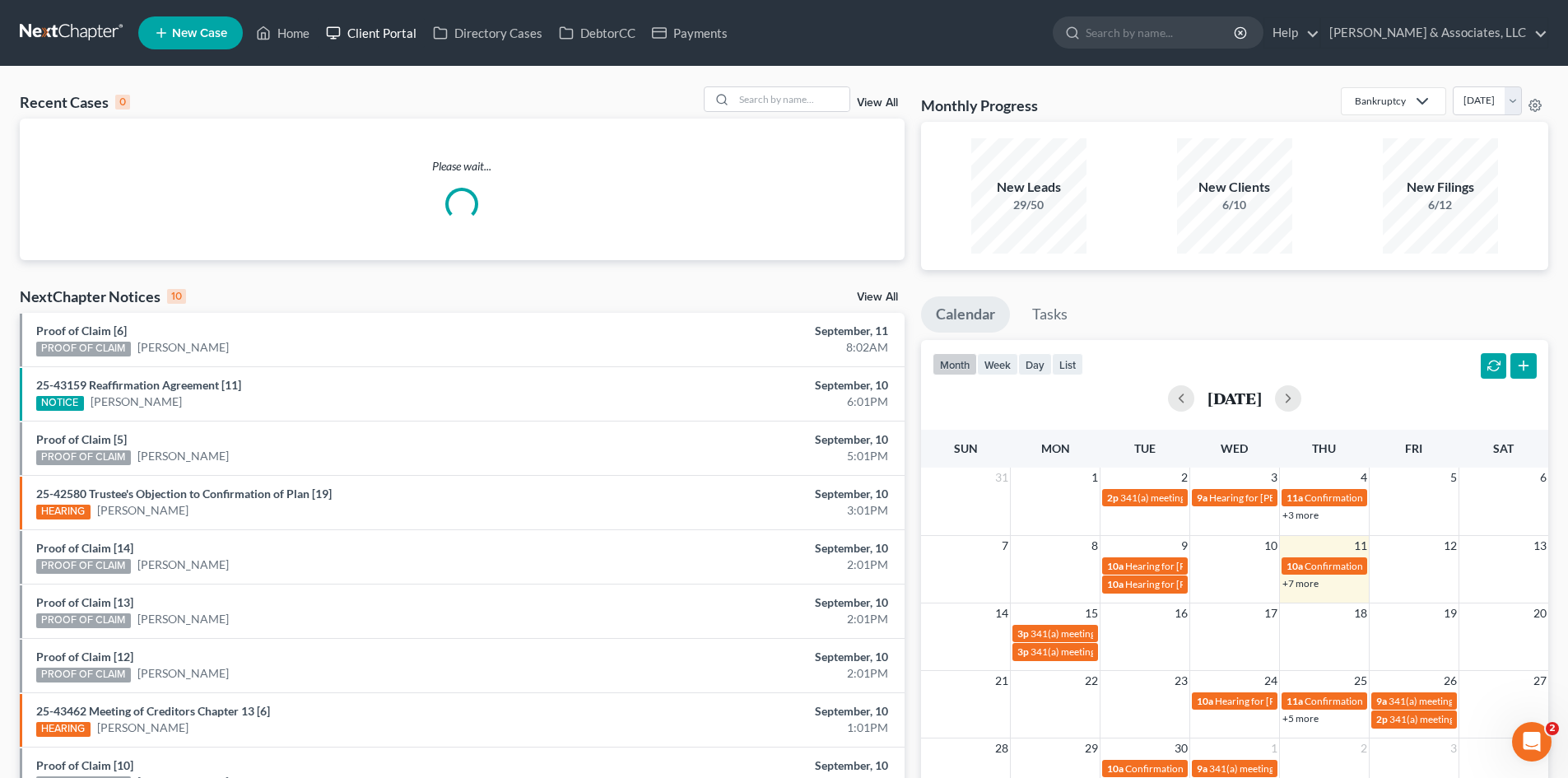
click at [369, 32] on link "Client Portal" at bounding box center [371, 32] width 107 height 30
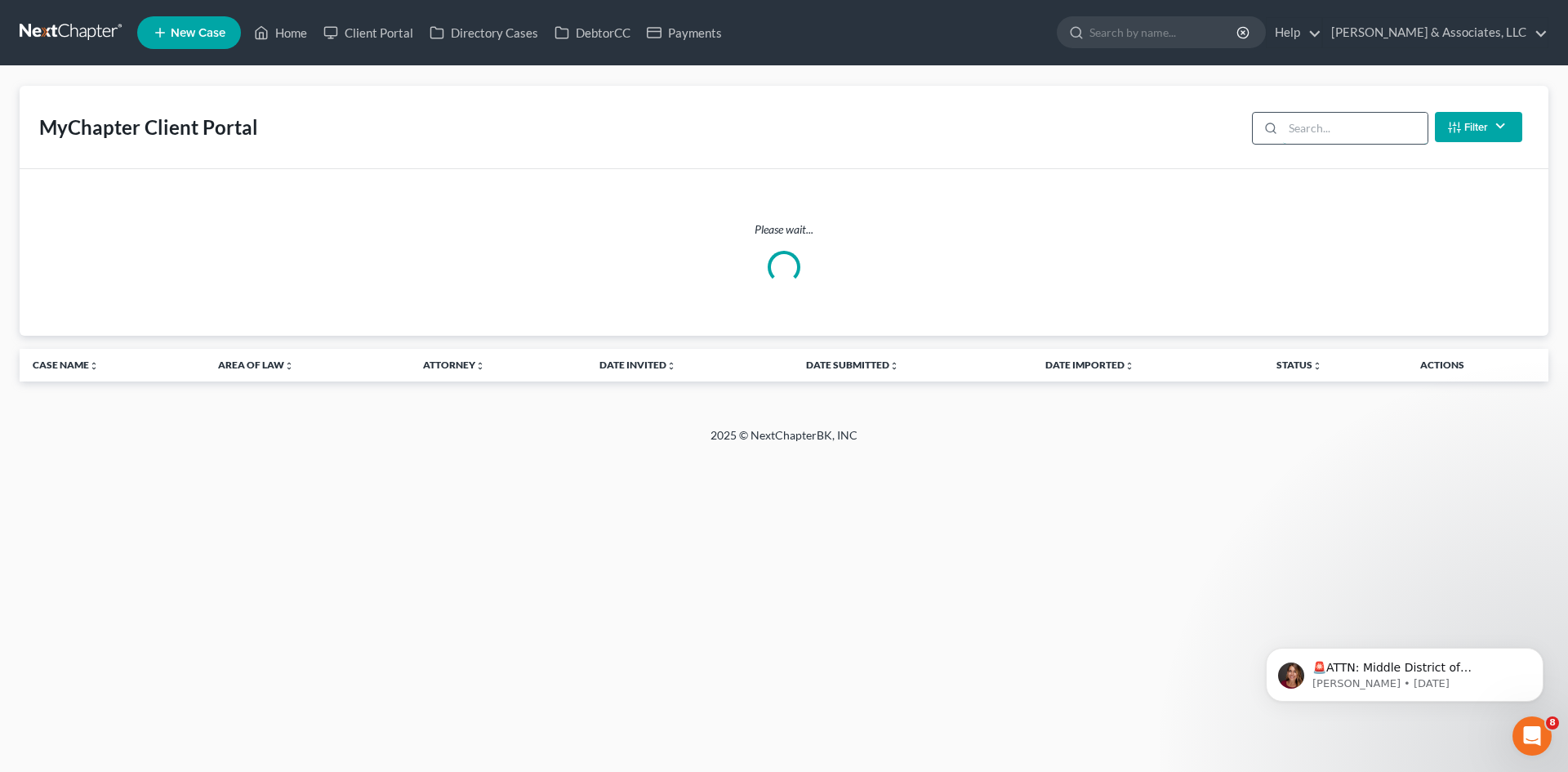
click at [1337, 127] on input "search" at bounding box center [1355, 128] width 144 height 31
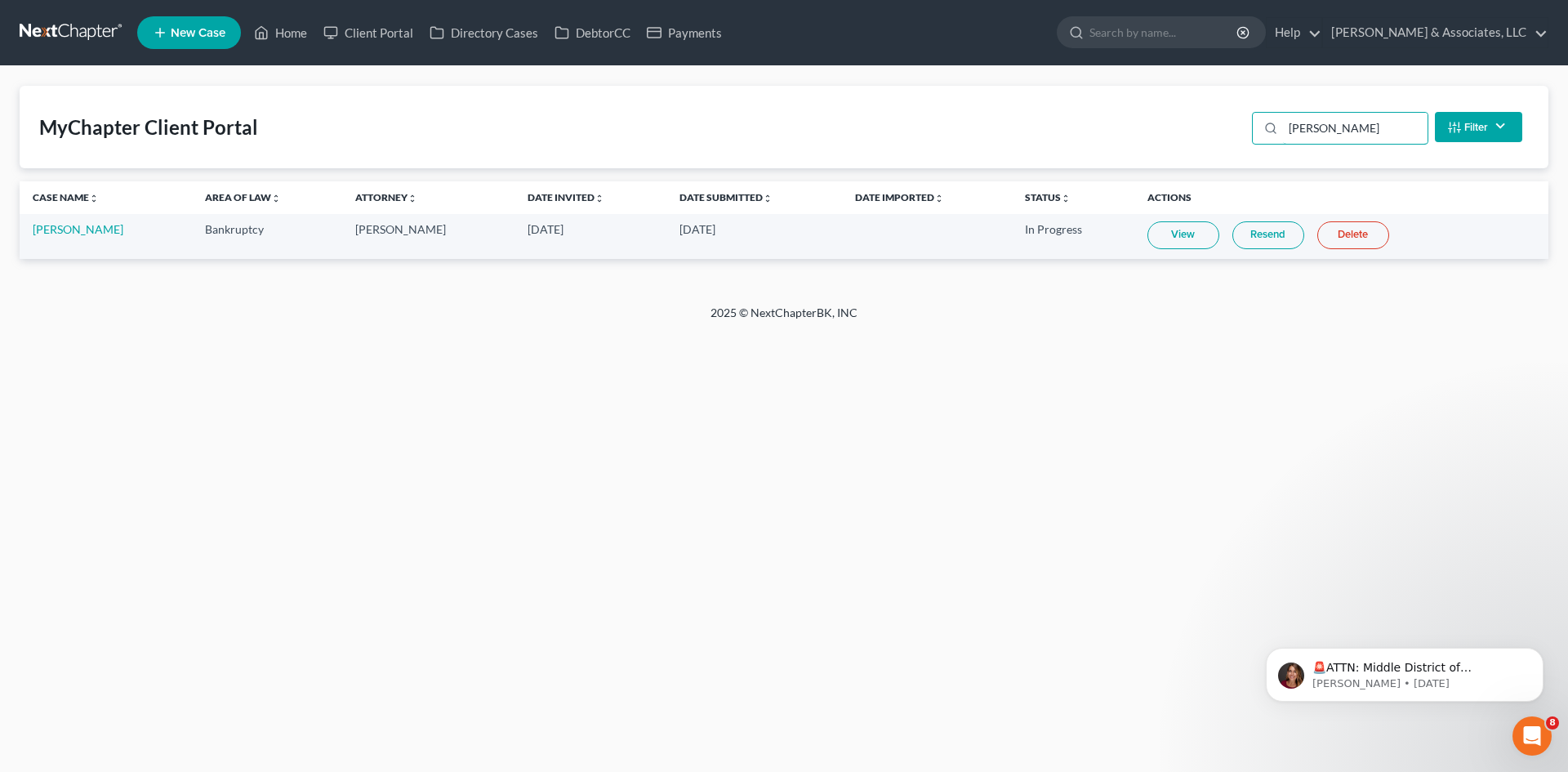
drag, startPoint x: 1332, startPoint y: 136, endPoint x: 1223, endPoint y: 136, distance: 109.0
click at [1223, 136] on div "MyChapter Client Portal [PERSON_NAME] Filter Status Filter... Invited With Paym…" at bounding box center [784, 127] width 1529 height 82
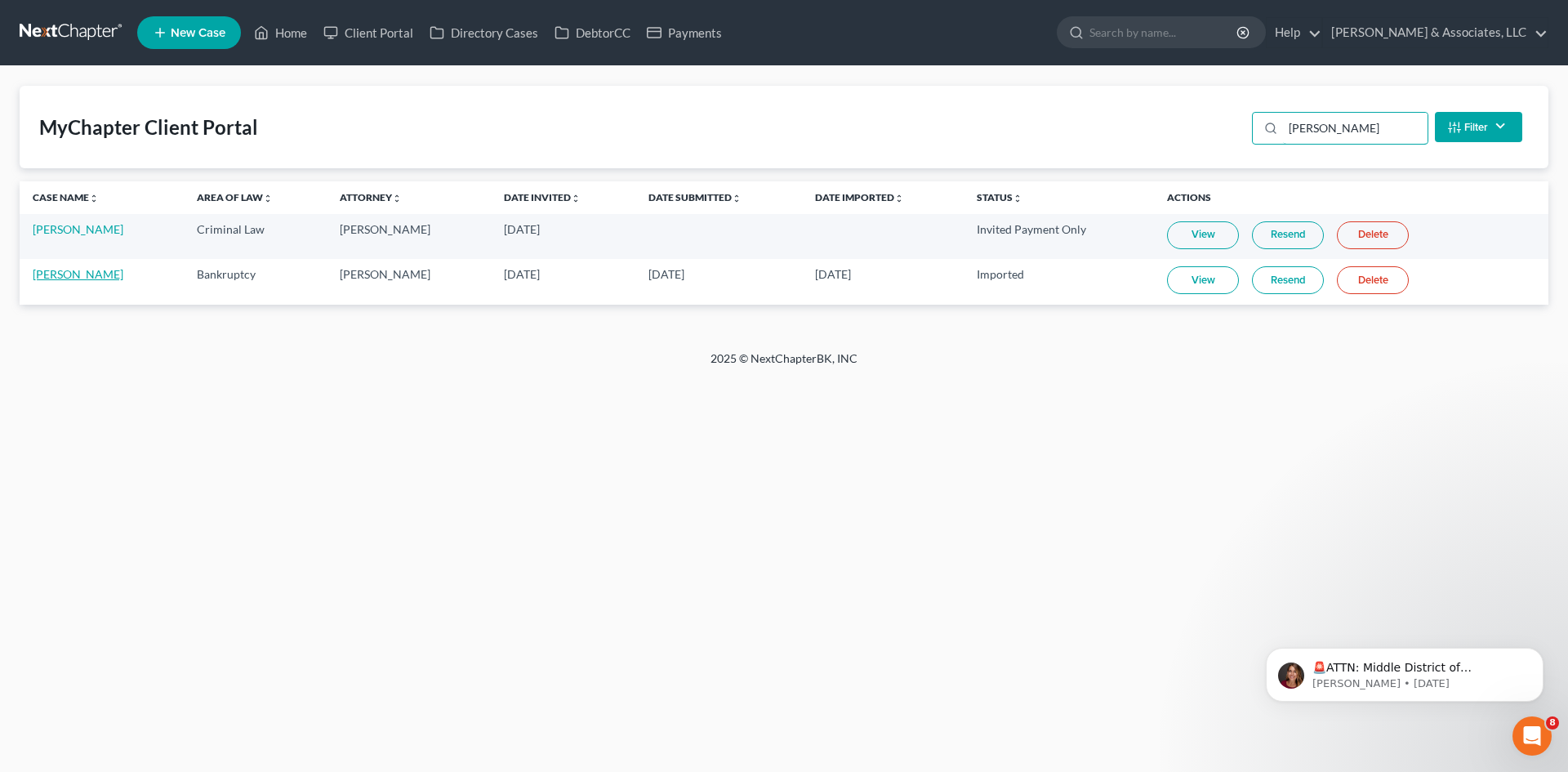
type input "[PERSON_NAME]"
click at [62, 279] on link "[PERSON_NAME]" at bounding box center [78, 274] width 91 height 14
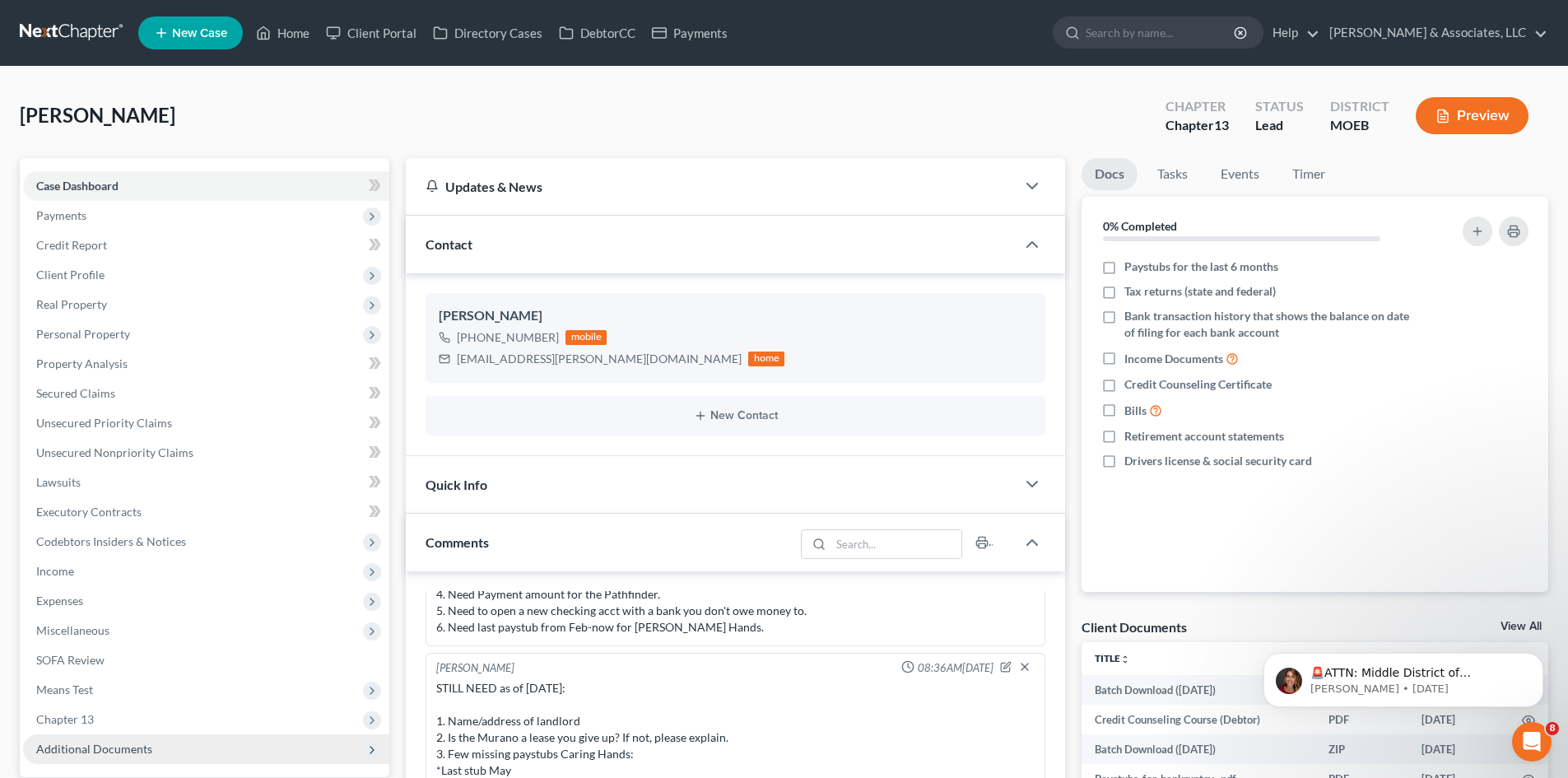
scroll to position [165, 0]
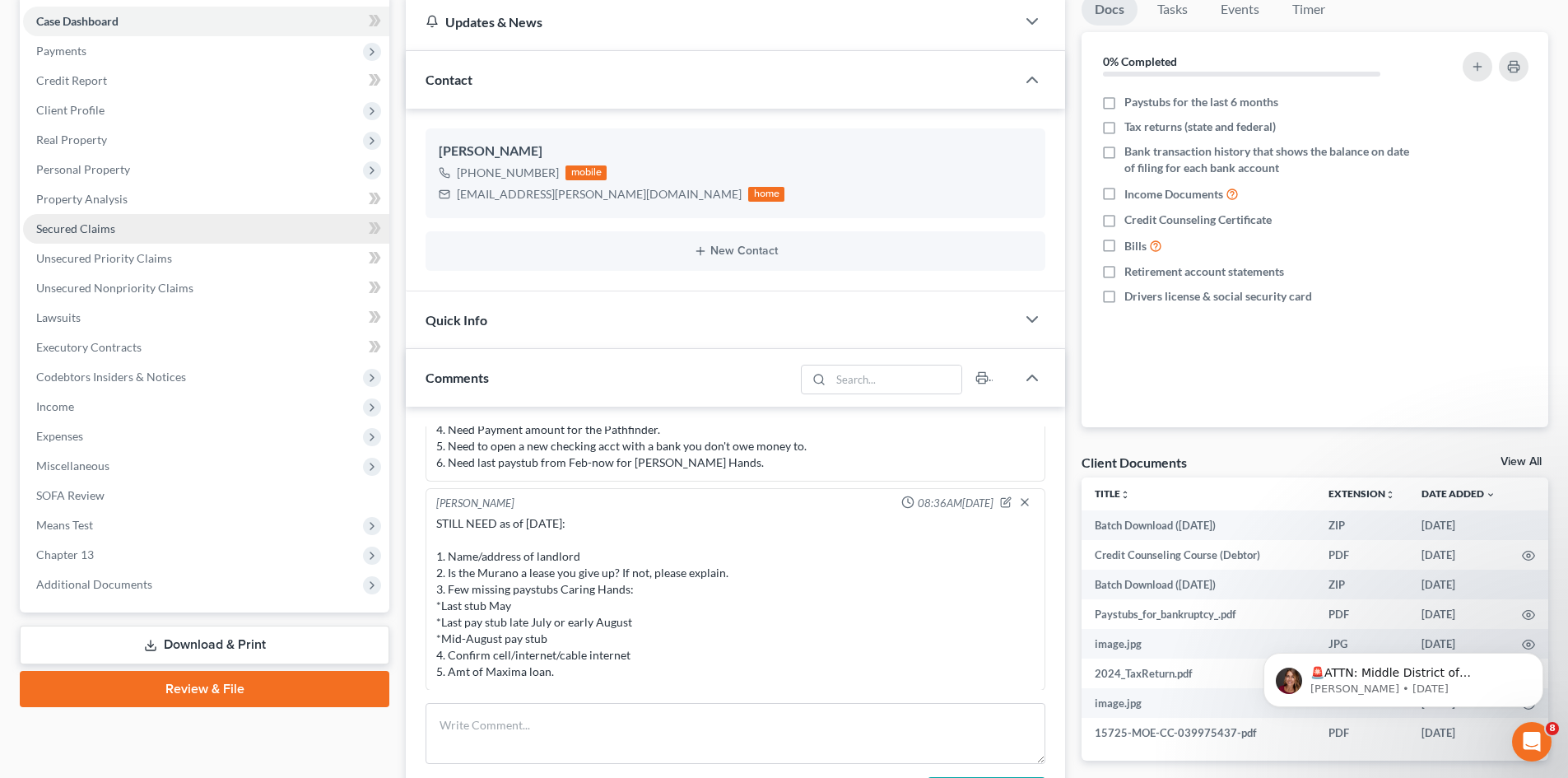
click at [117, 225] on link "Secured Claims" at bounding box center [205, 228] width 366 height 30
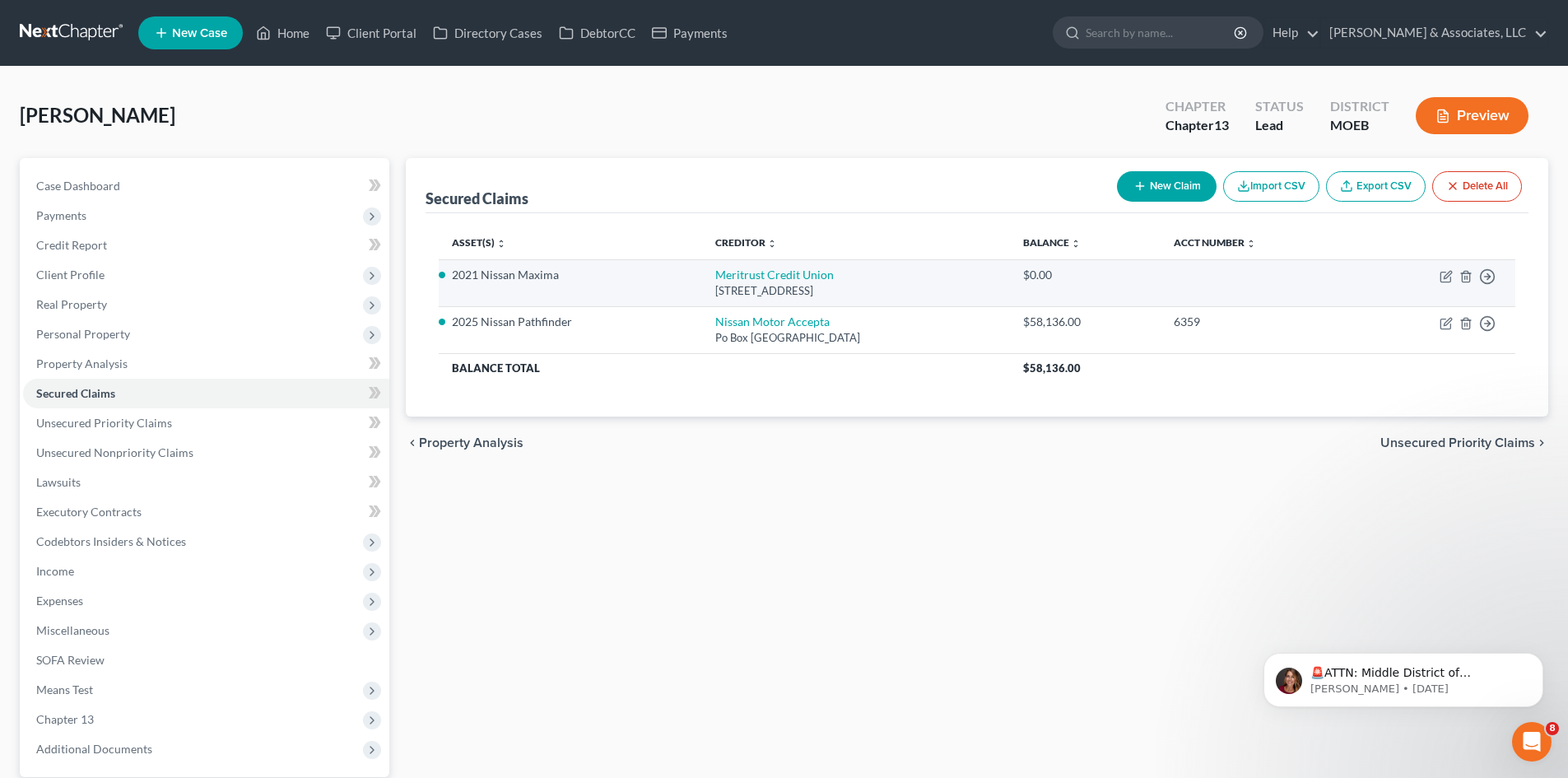
click at [1454, 272] on td "Move to E Move to F Move to G Move to Notice Only" at bounding box center [1434, 282] width 160 height 47
click at [1444, 277] on icon "button" at bounding box center [1446, 277] width 14 height 14
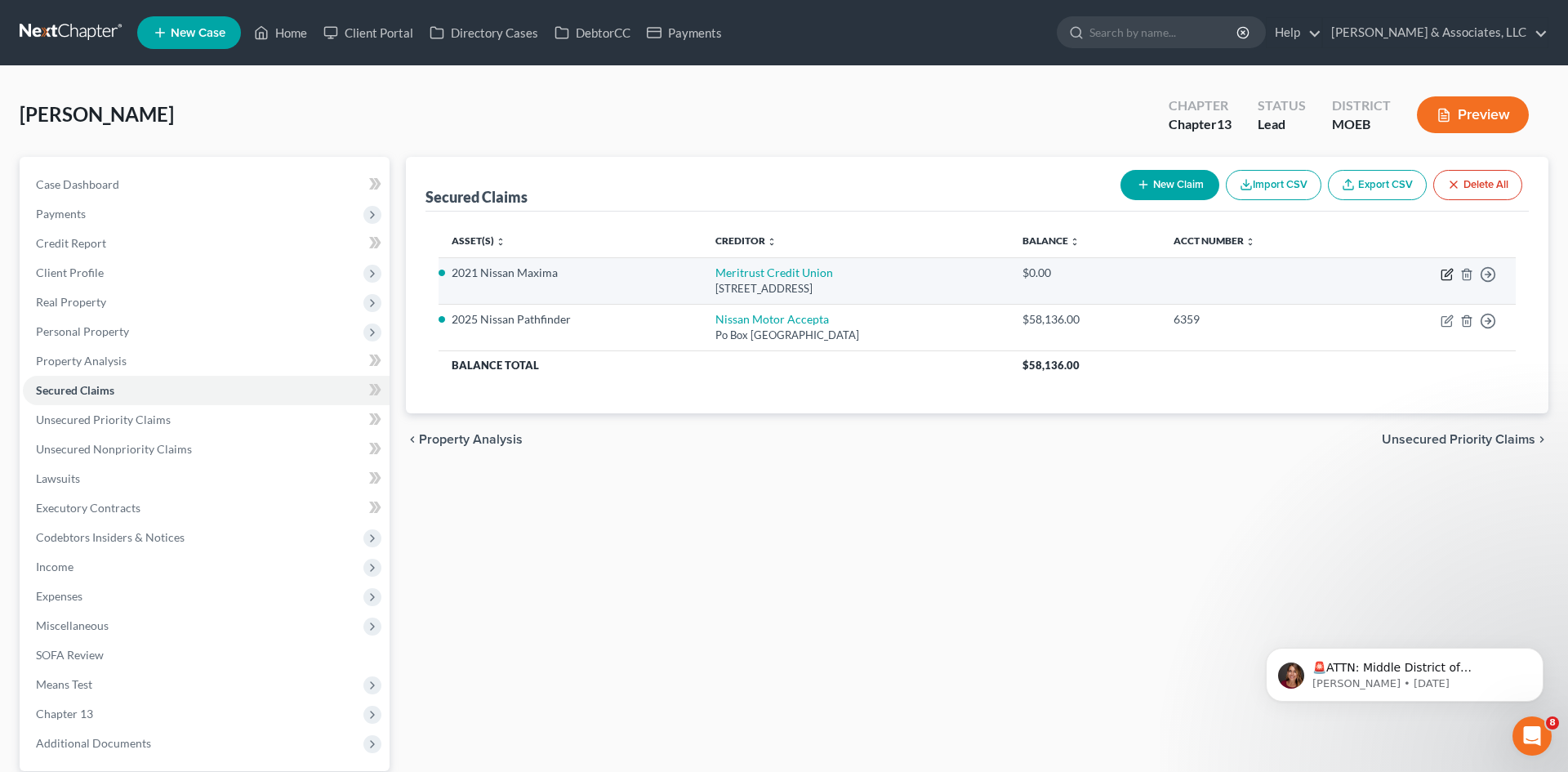
select select "17"
select select "2"
select select "0"
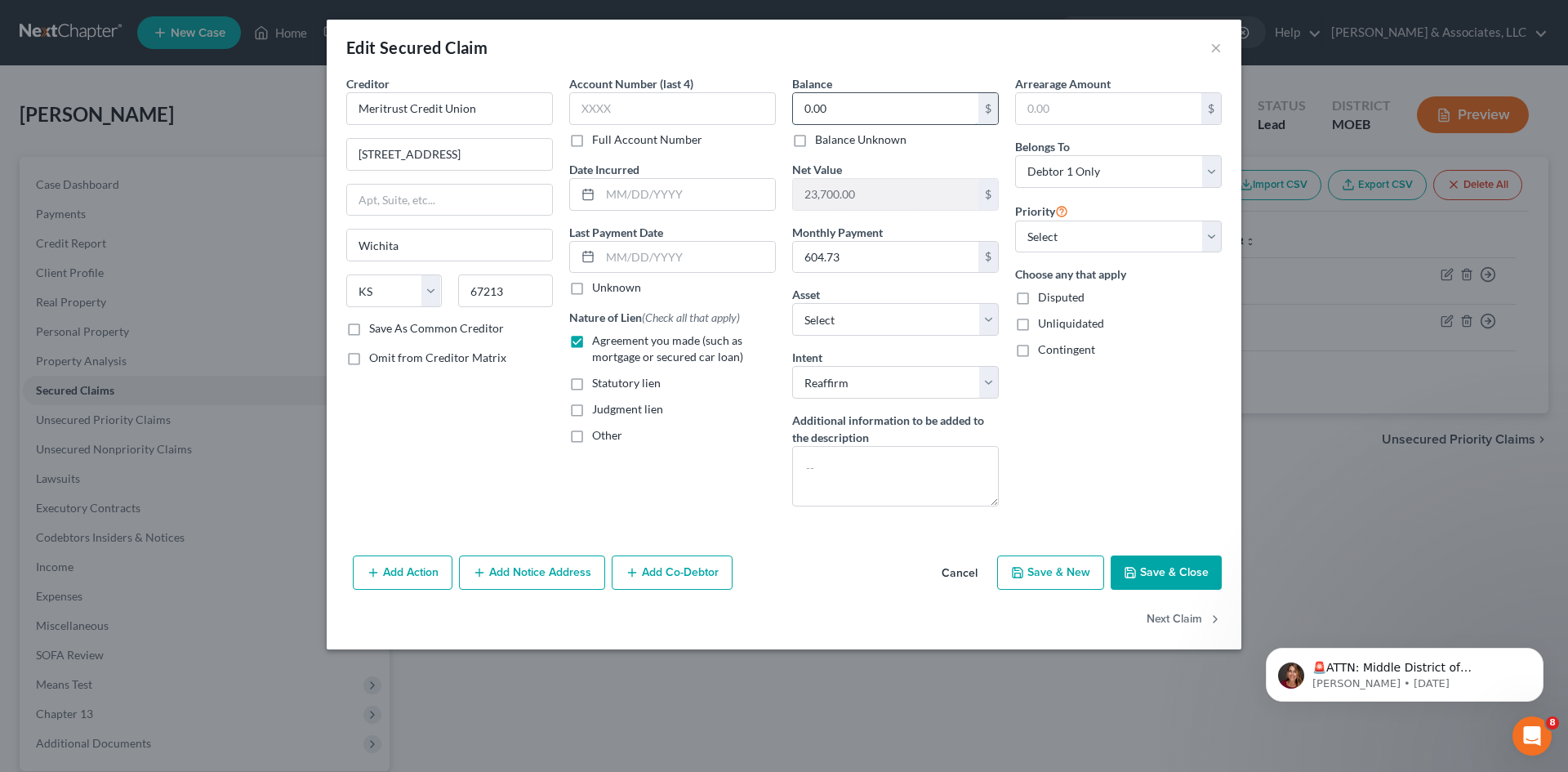
click at [862, 117] on input "0.00" at bounding box center [885, 108] width 185 height 31
click at [1180, 576] on button "Save & Close" at bounding box center [1166, 572] width 111 height 34
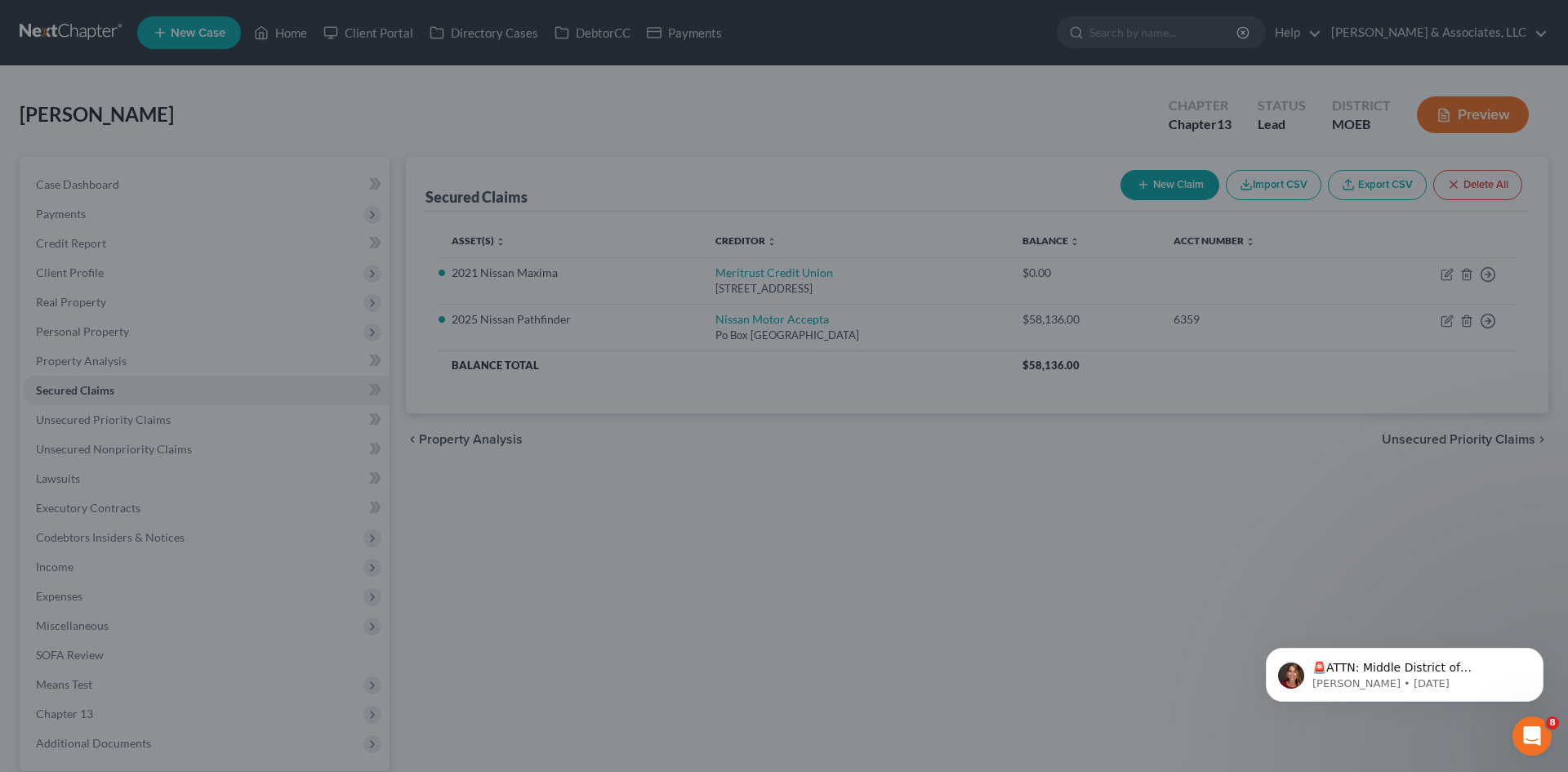
type input "29,800.00"
type input "-6,100.00"
select select "3"
type input "0"
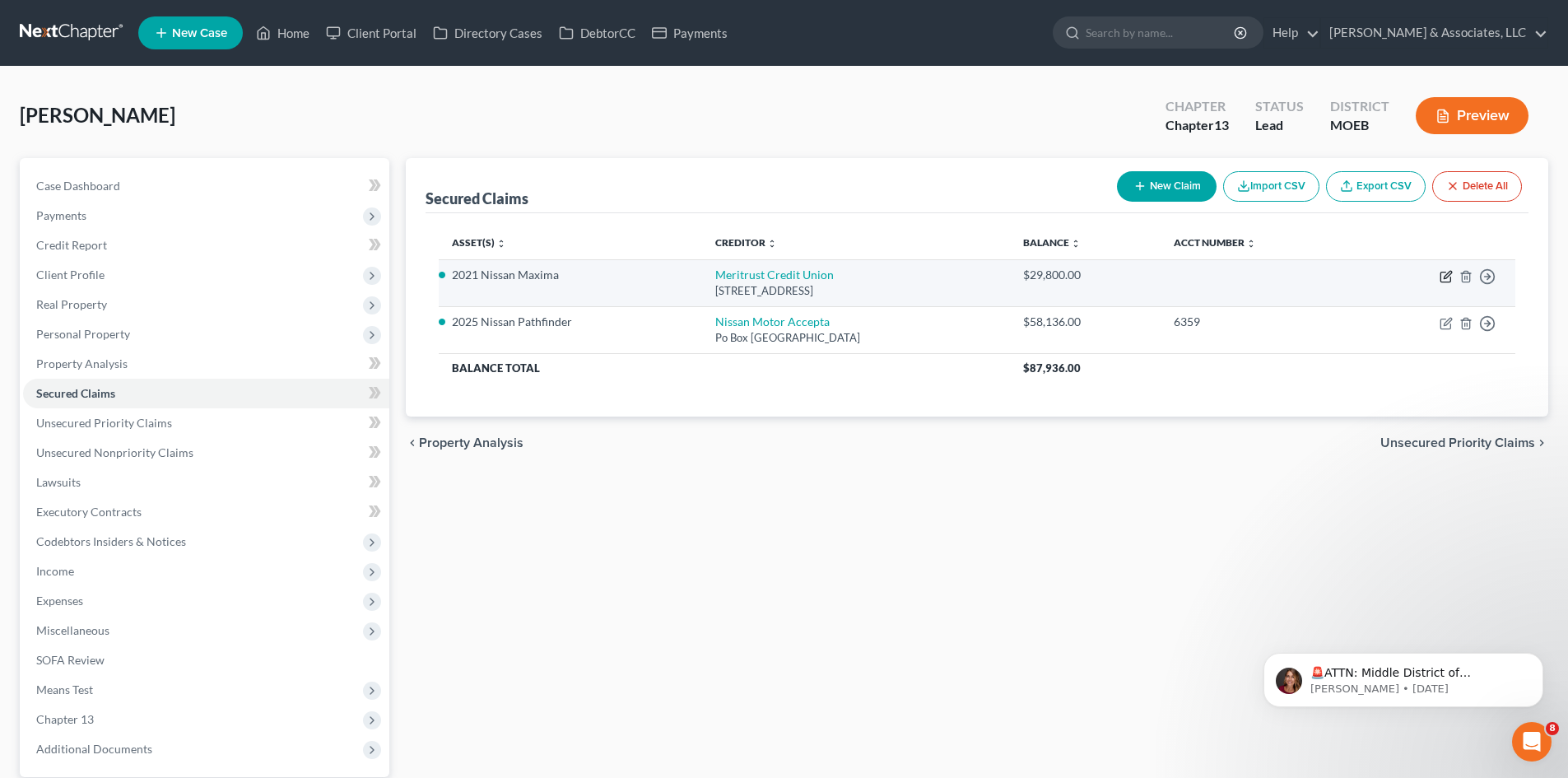
click at [1444, 277] on icon "button" at bounding box center [1446, 277] width 14 height 14
select select "17"
select select "2"
select select "0"
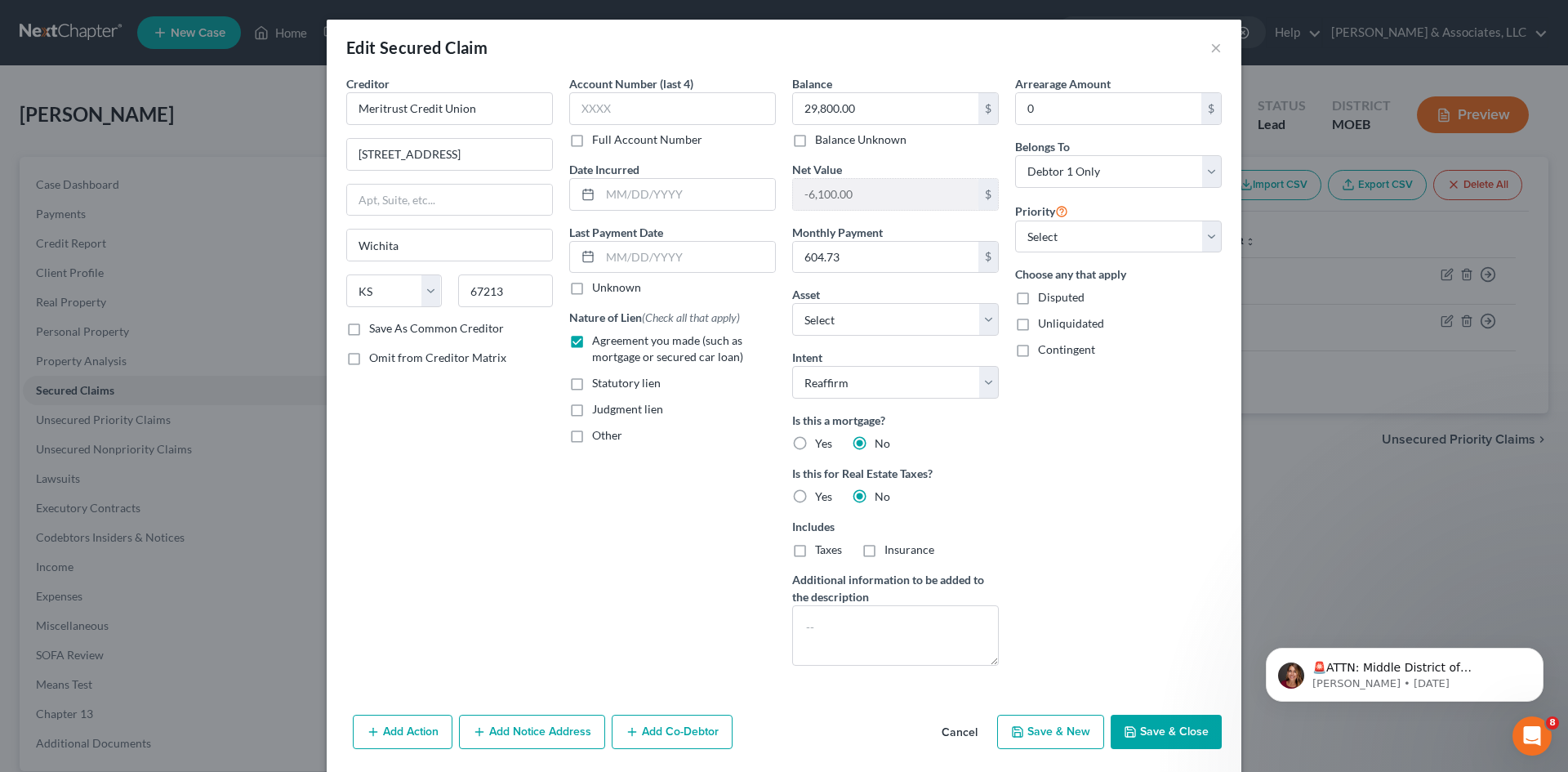
click at [1143, 735] on button "Save & Close" at bounding box center [1166, 732] width 111 height 34
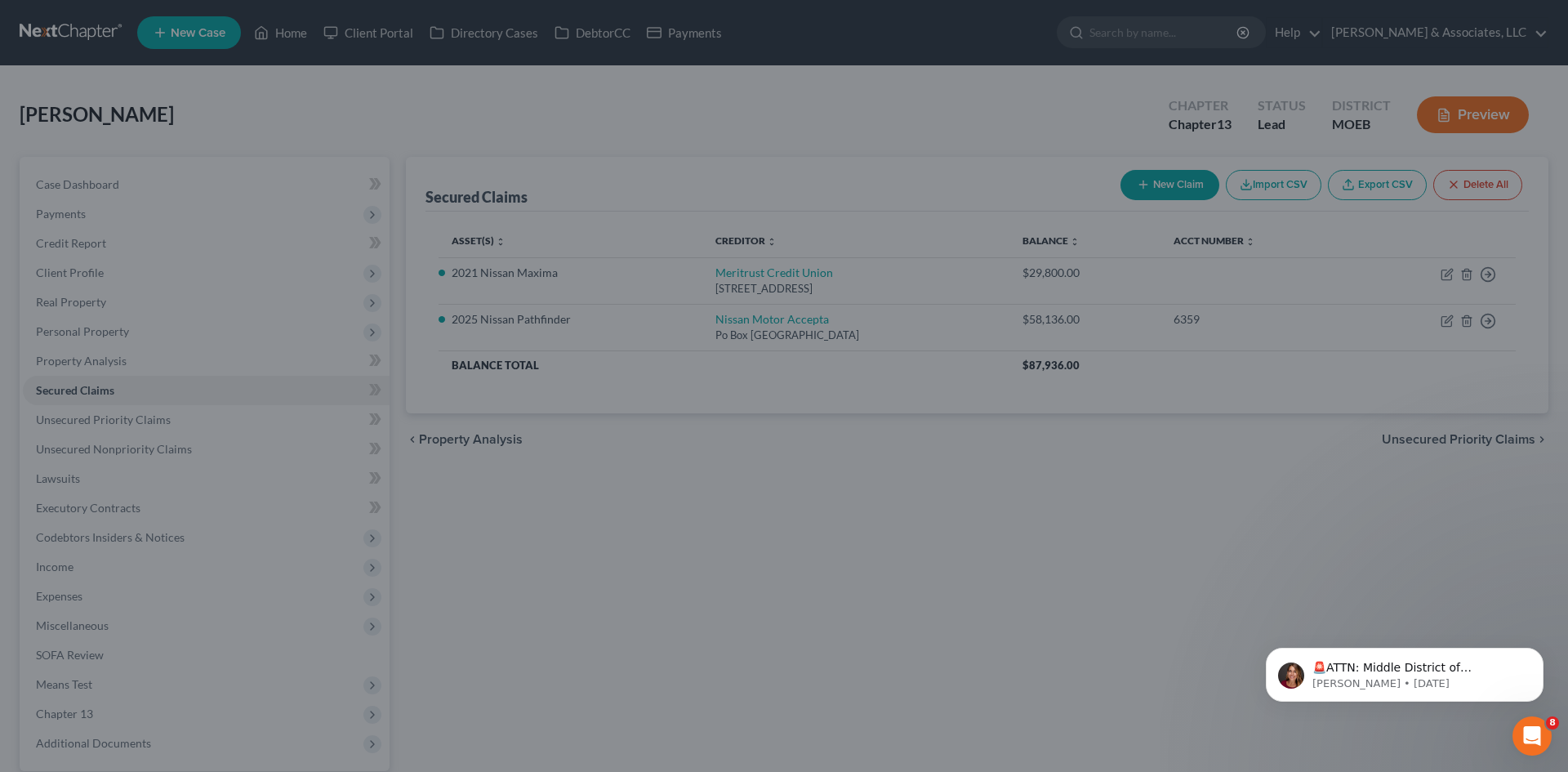
select select "3"
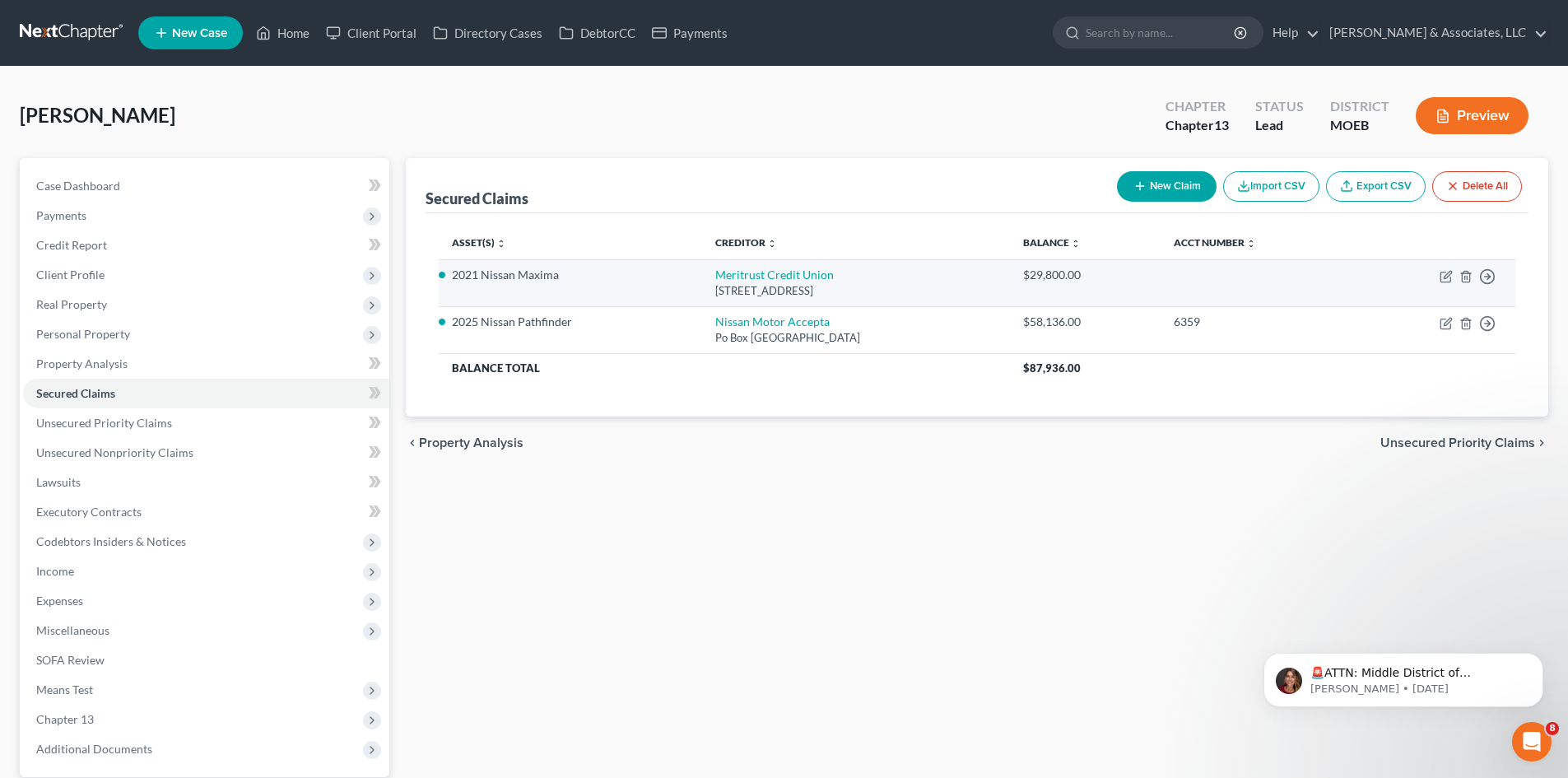
click at [1436, 276] on td "Move to E Move to F Move to G Move to Notice Only" at bounding box center [1434, 282] width 160 height 47
click at [1443, 277] on icon "button" at bounding box center [1446, 277] width 14 height 14
select select "17"
select select "2"
select select "0"
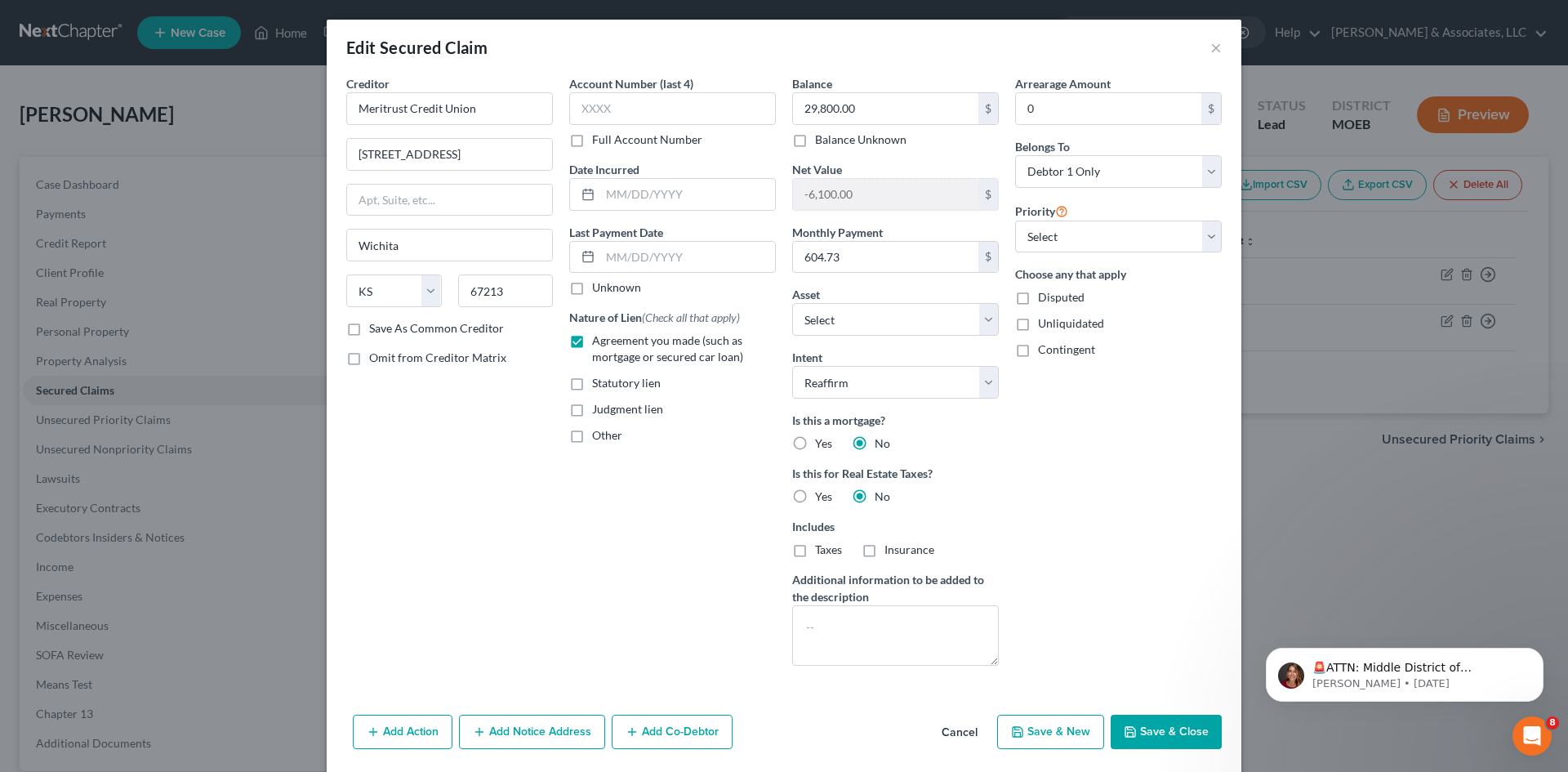
click at [1158, 730] on button "Save & Close" at bounding box center [1166, 732] width 111 height 34
select select "3"
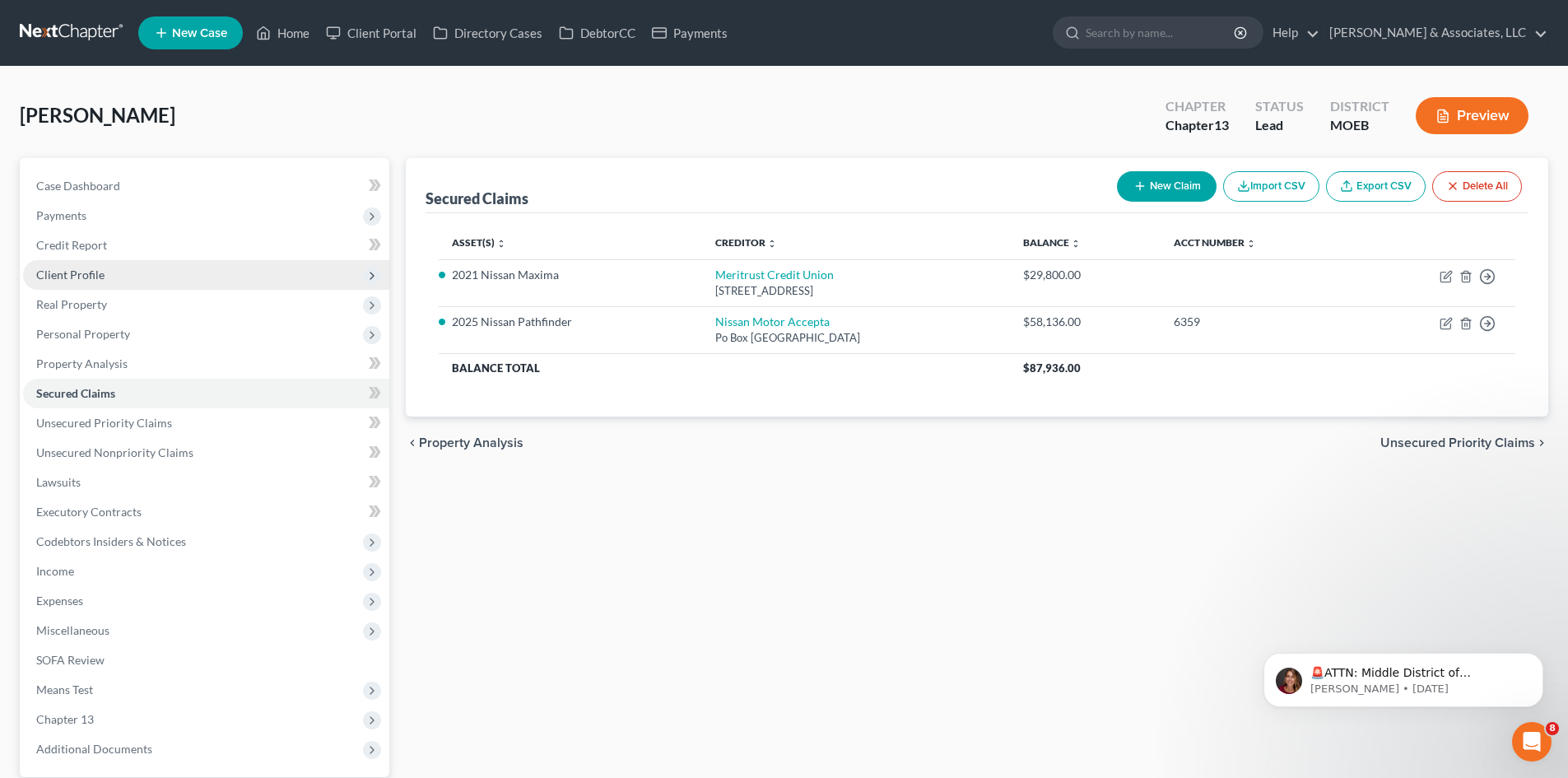
click at [90, 268] on span "Client Profile" at bounding box center [70, 274] width 68 height 14
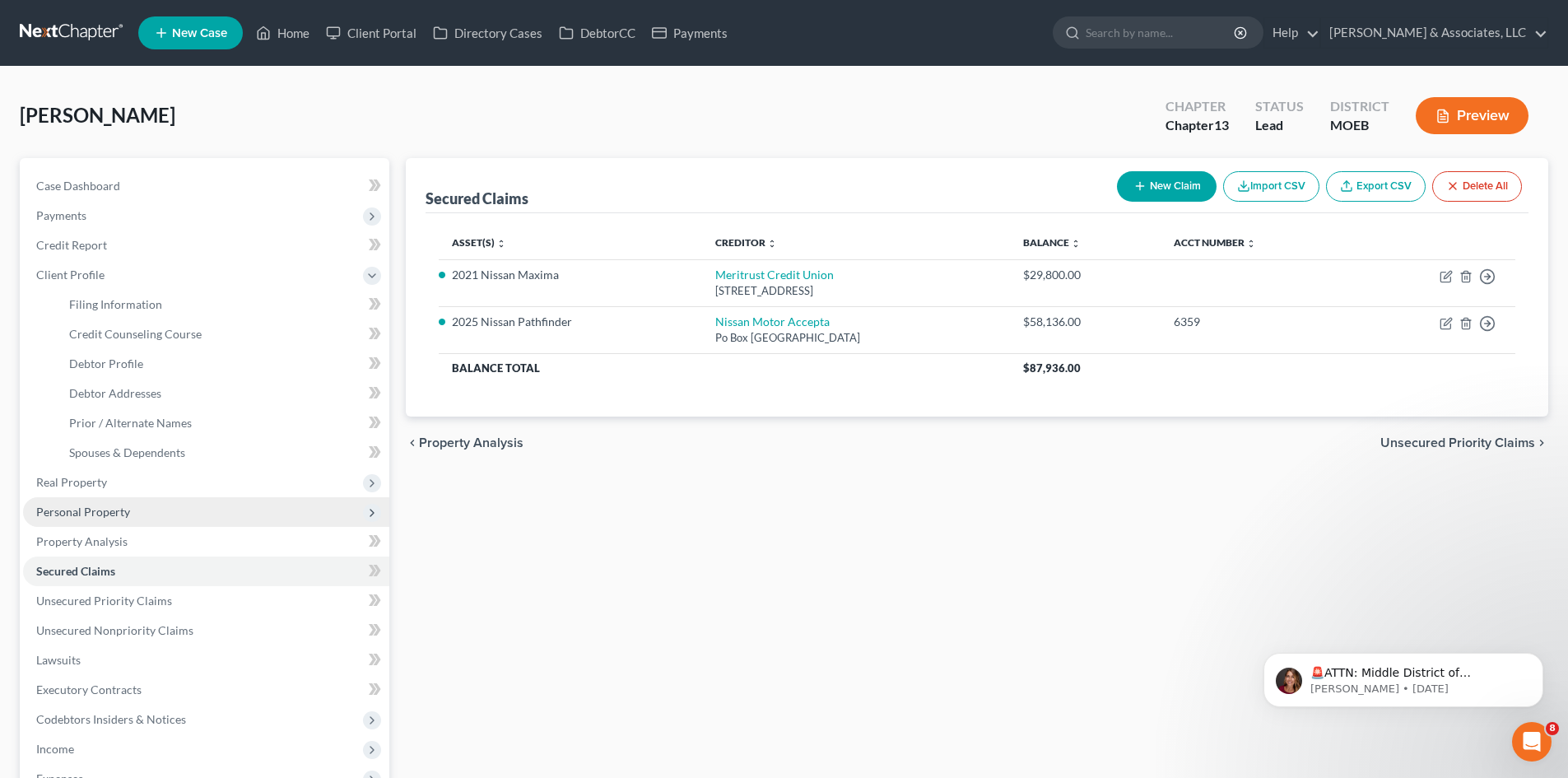
click at [81, 506] on span "Personal Property" at bounding box center [83, 512] width 94 height 14
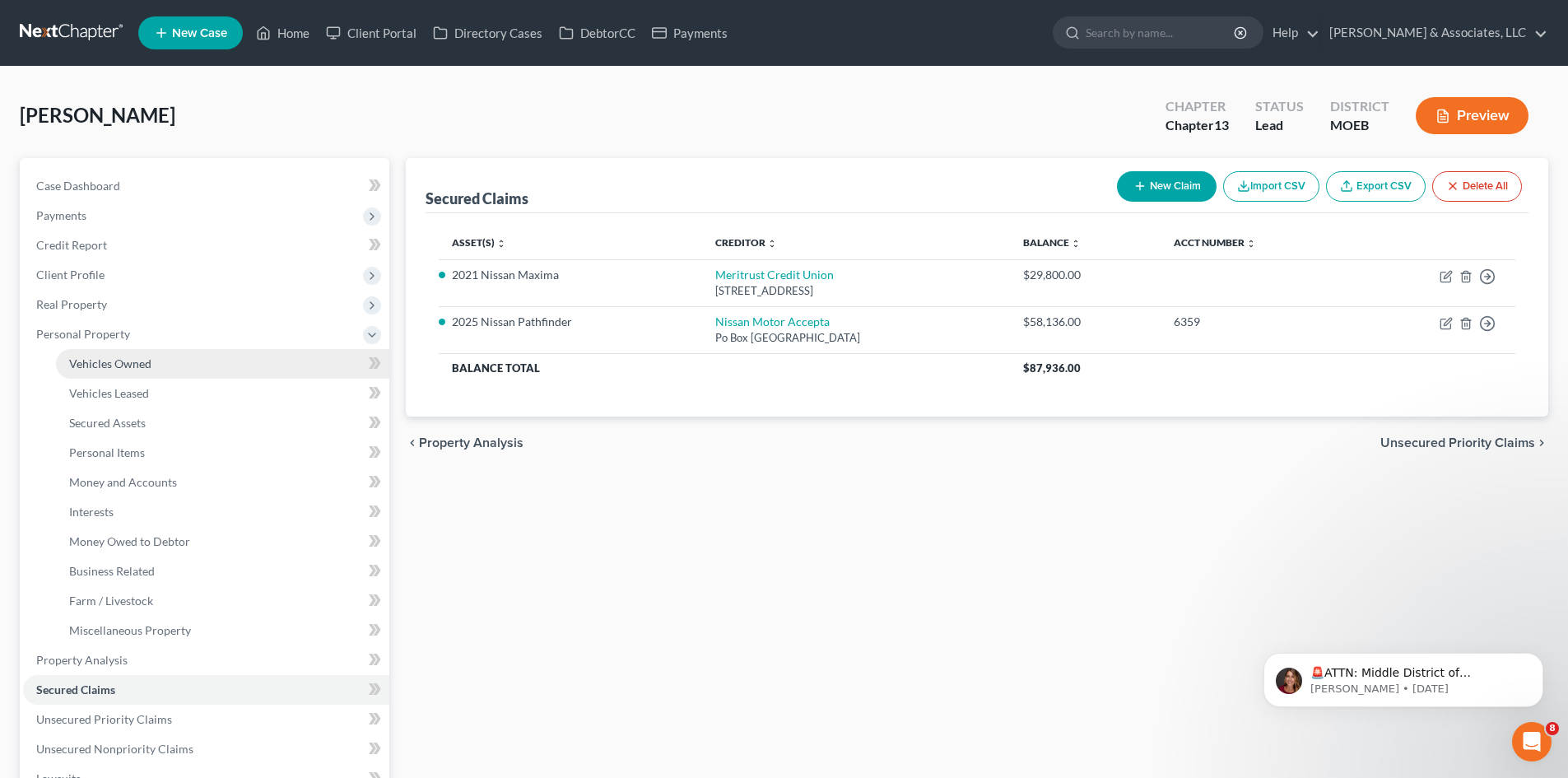
click at [103, 368] on span "Vehicles Owned" at bounding box center [110, 364] width 82 height 14
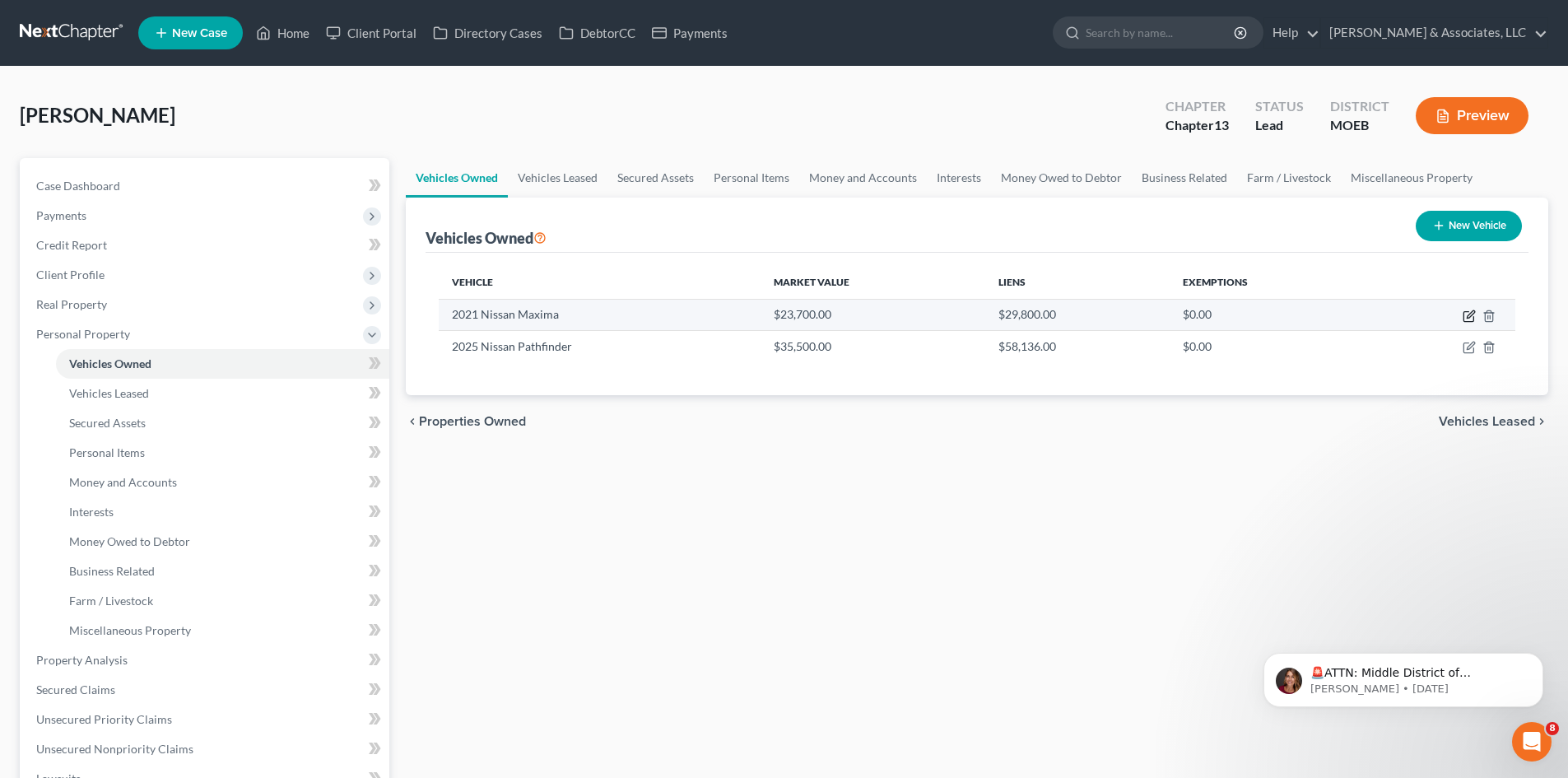
click at [1469, 315] on icon "button" at bounding box center [1470, 314] width 8 height 8
select select "0"
select select "5"
select select "1"
select select "0"
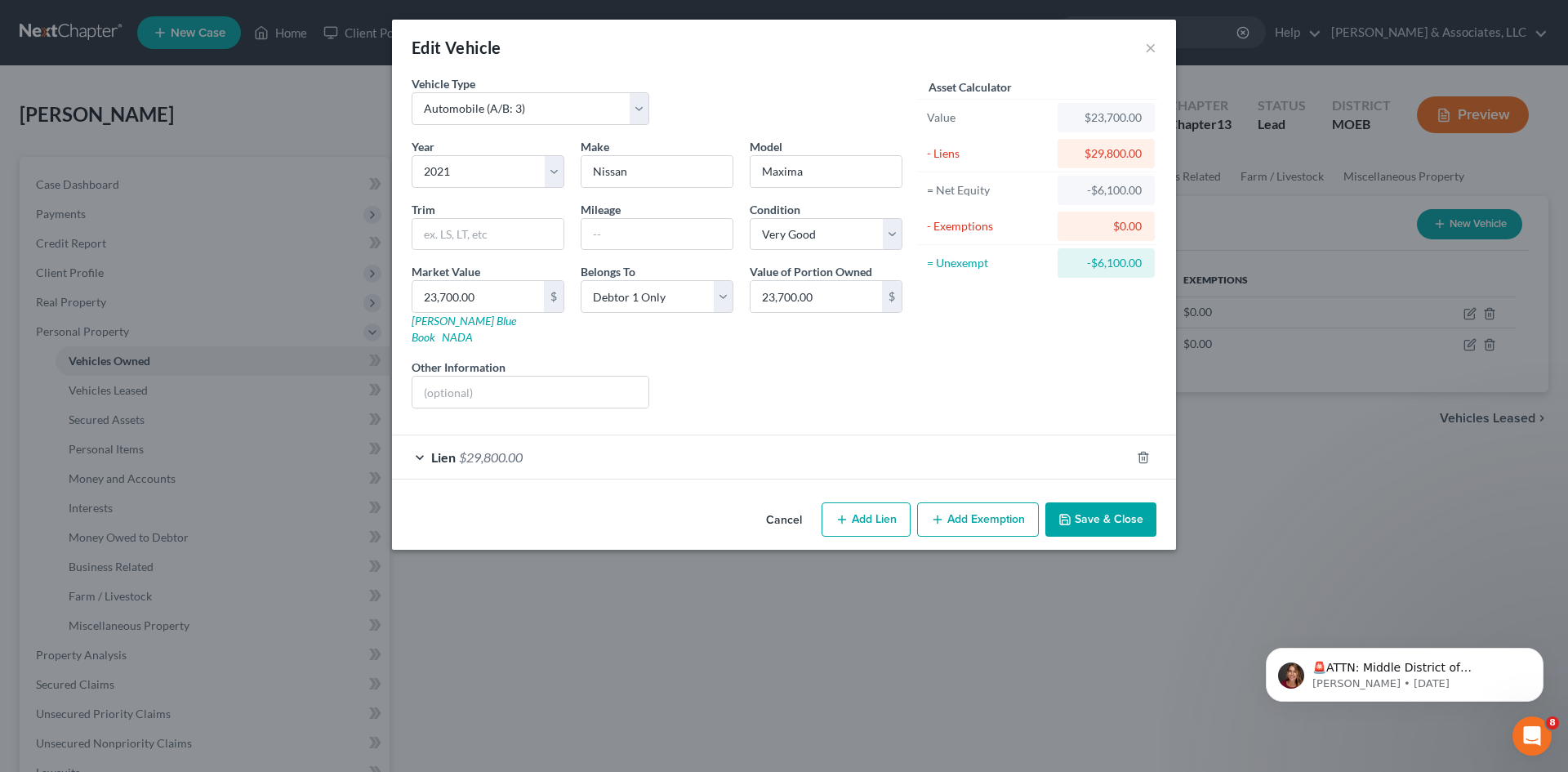
click at [1142, 52] on div "Edit Vehicle ×" at bounding box center [784, 47] width 784 height 55
click at [1151, 46] on button "×" at bounding box center [1151, 47] width 12 height 19
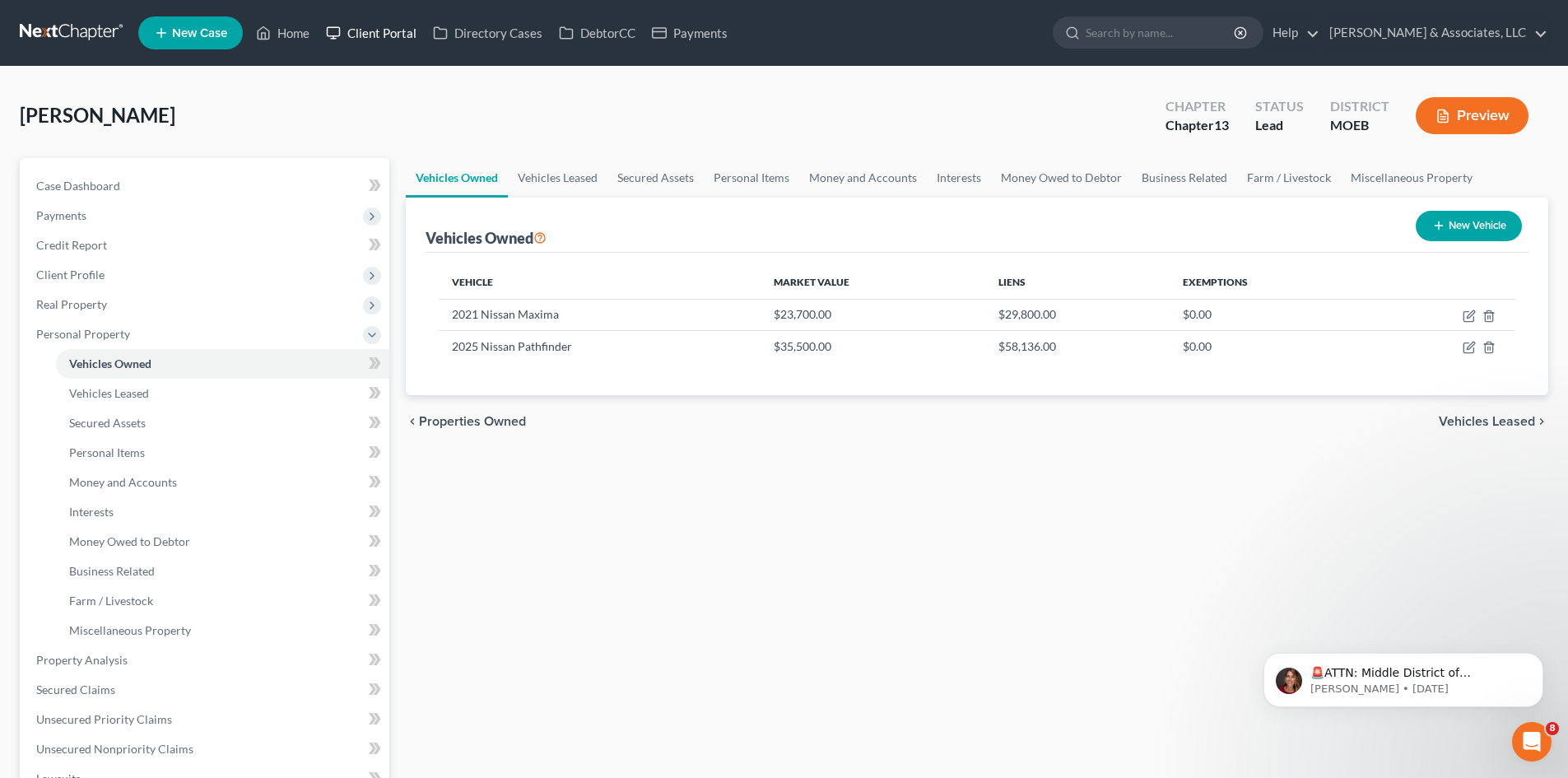
click at [385, 32] on link "Client Portal" at bounding box center [371, 32] width 107 height 30
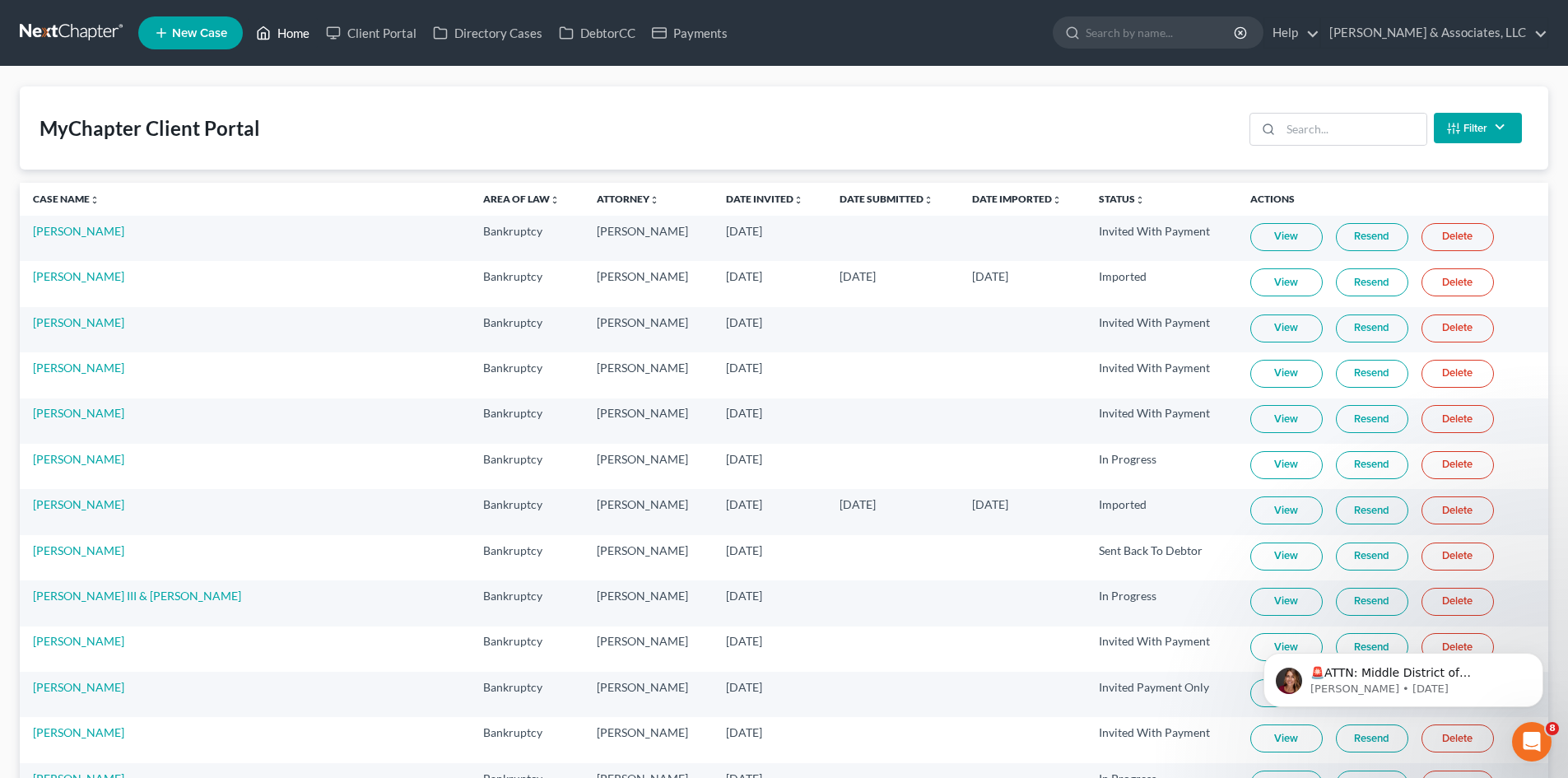
click at [306, 30] on link "Home" at bounding box center [282, 32] width 70 height 30
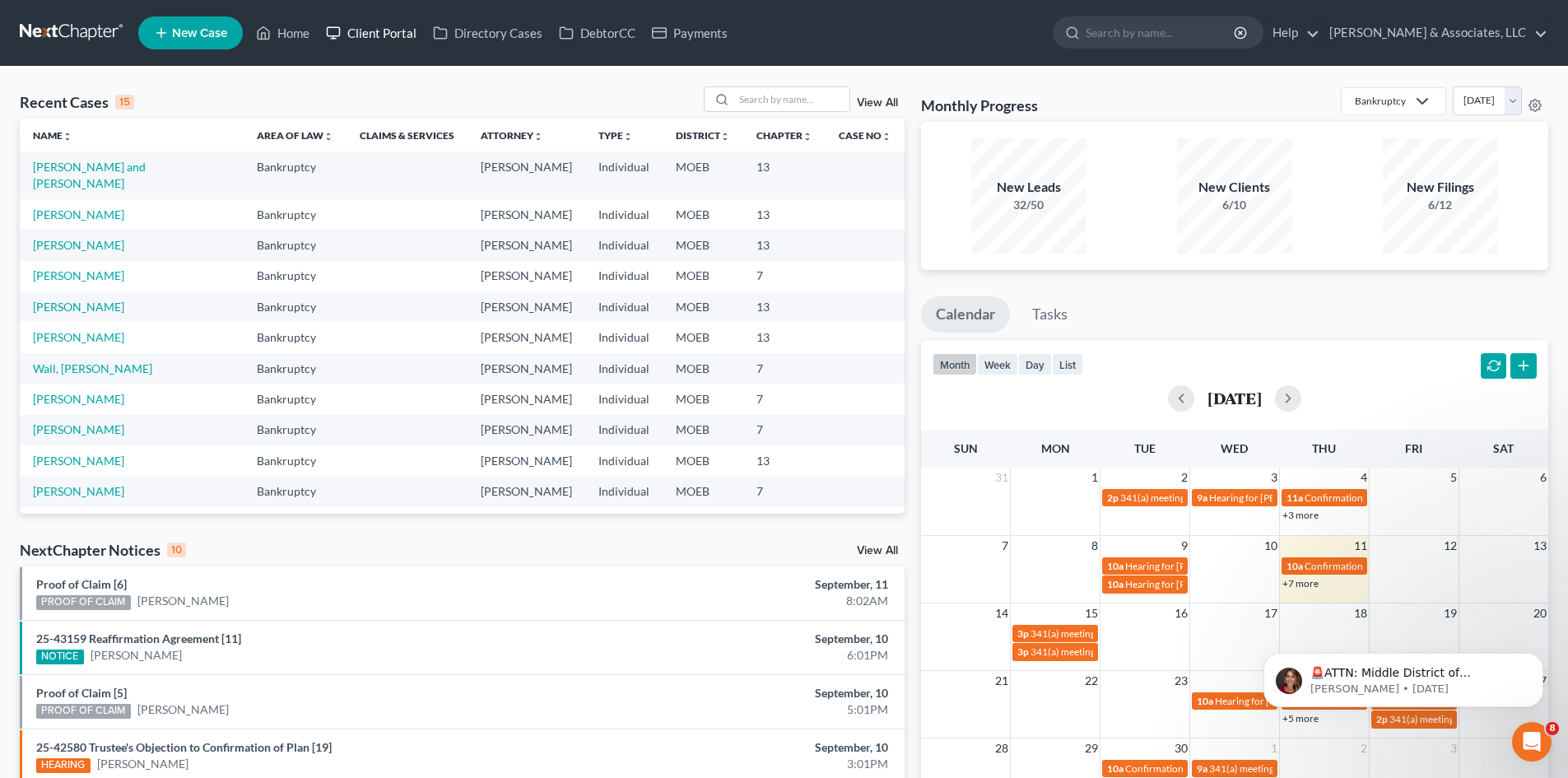
click at [380, 35] on link "Client Portal" at bounding box center [371, 32] width 107 height 30
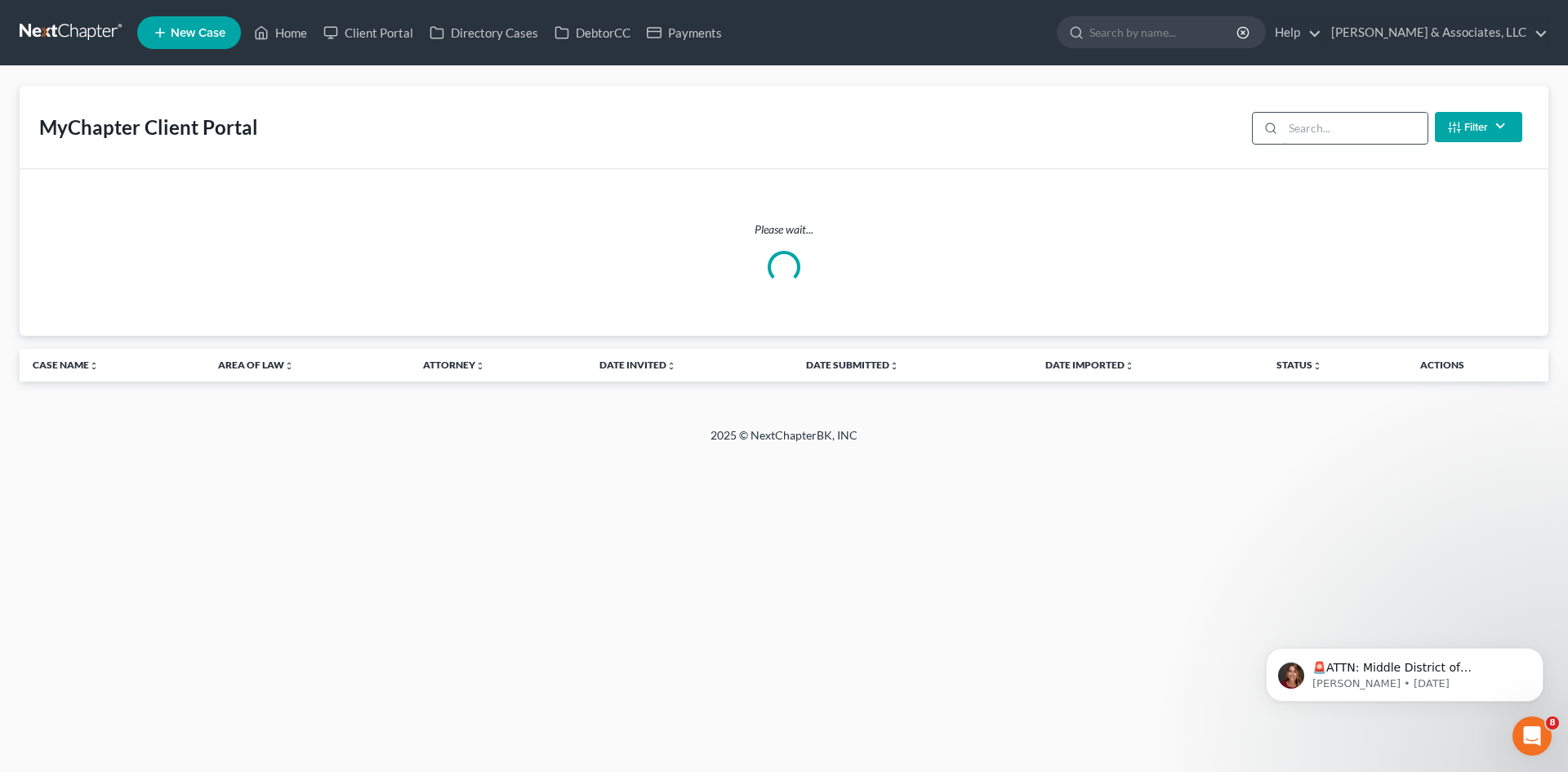
click at [1315, 130] on input "search" at bounding box center [1355, 128] width 144 height 31
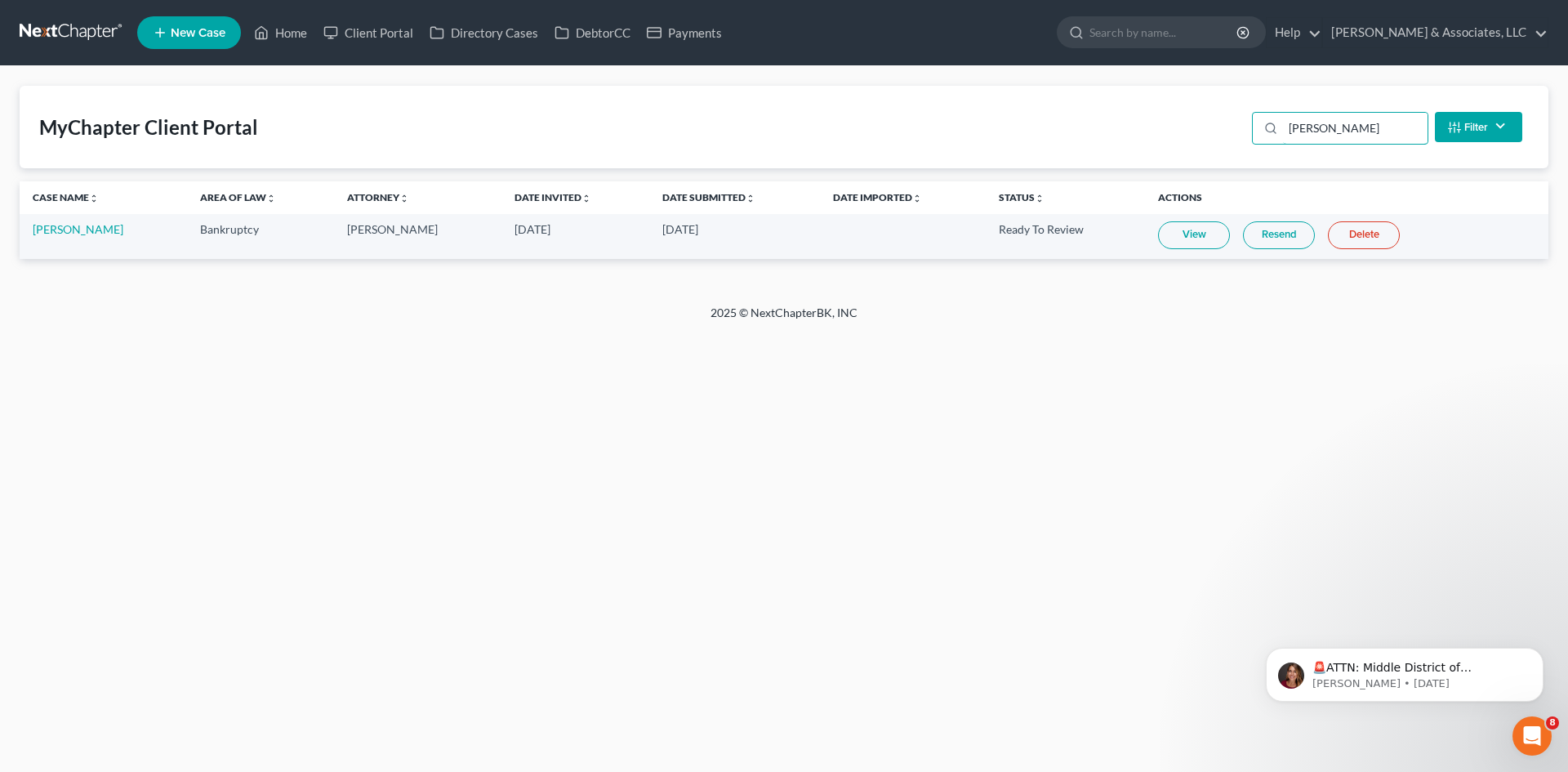
type input "[PERSON_NAME]"
click at [1182, 238] on link "View" at bounding box center [1194, 235] width 72 height 28
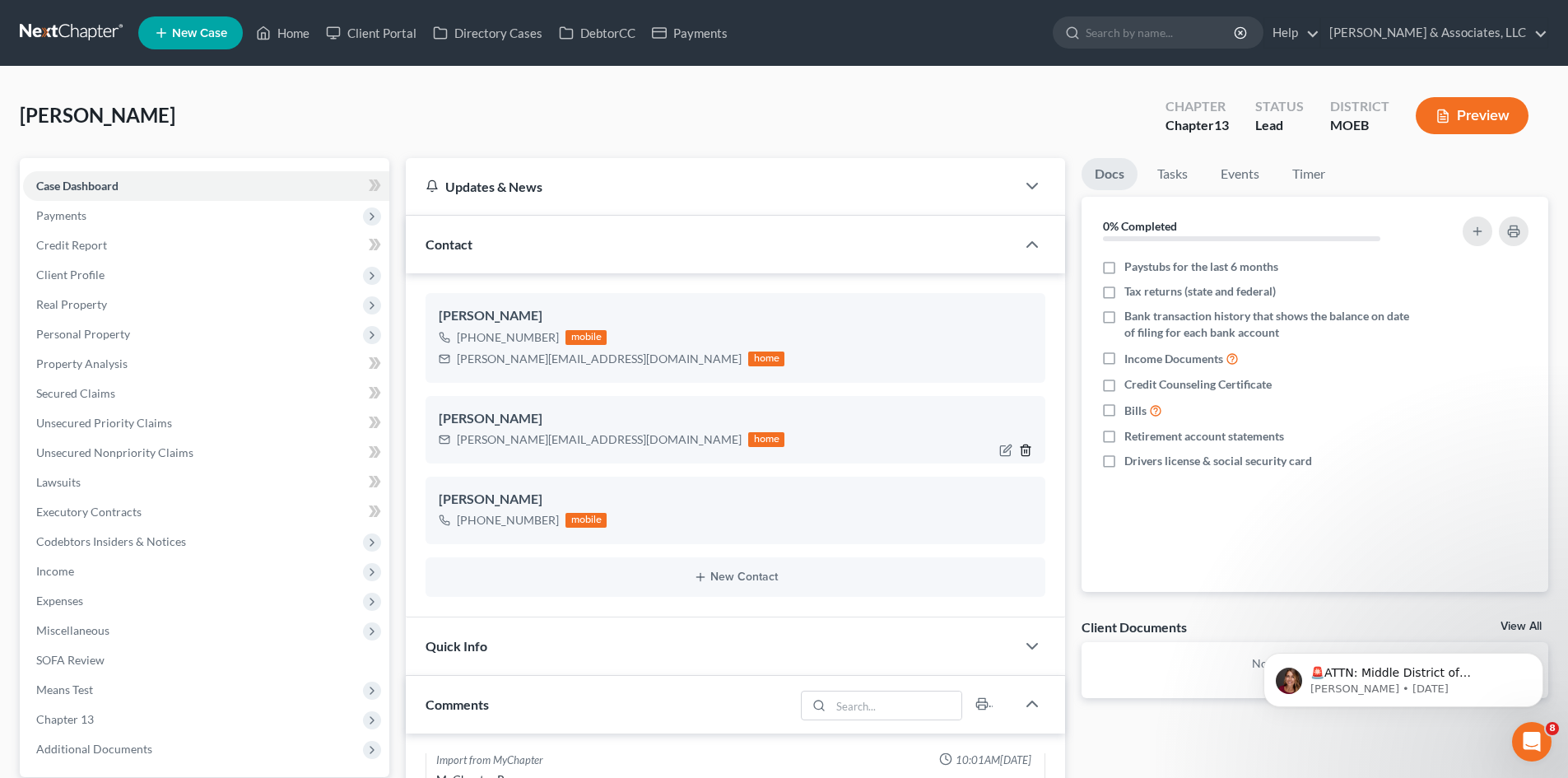
click at [1028, 451] on icon "button" at bounding box center [1025, 451] width 14 height 14
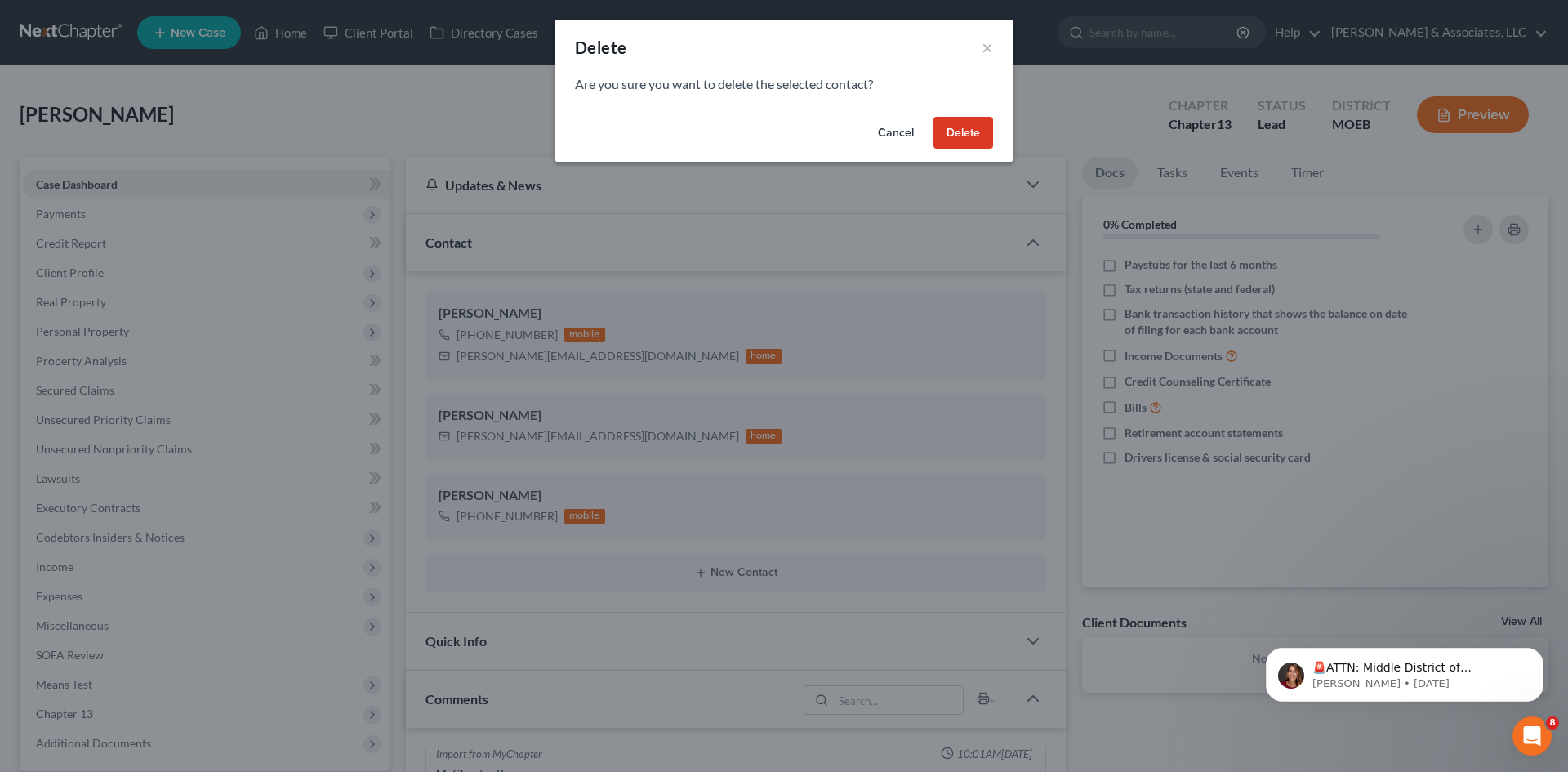
click at [960, 132] on button "Delete" at bounding box center [963, 133] width 60 height 33
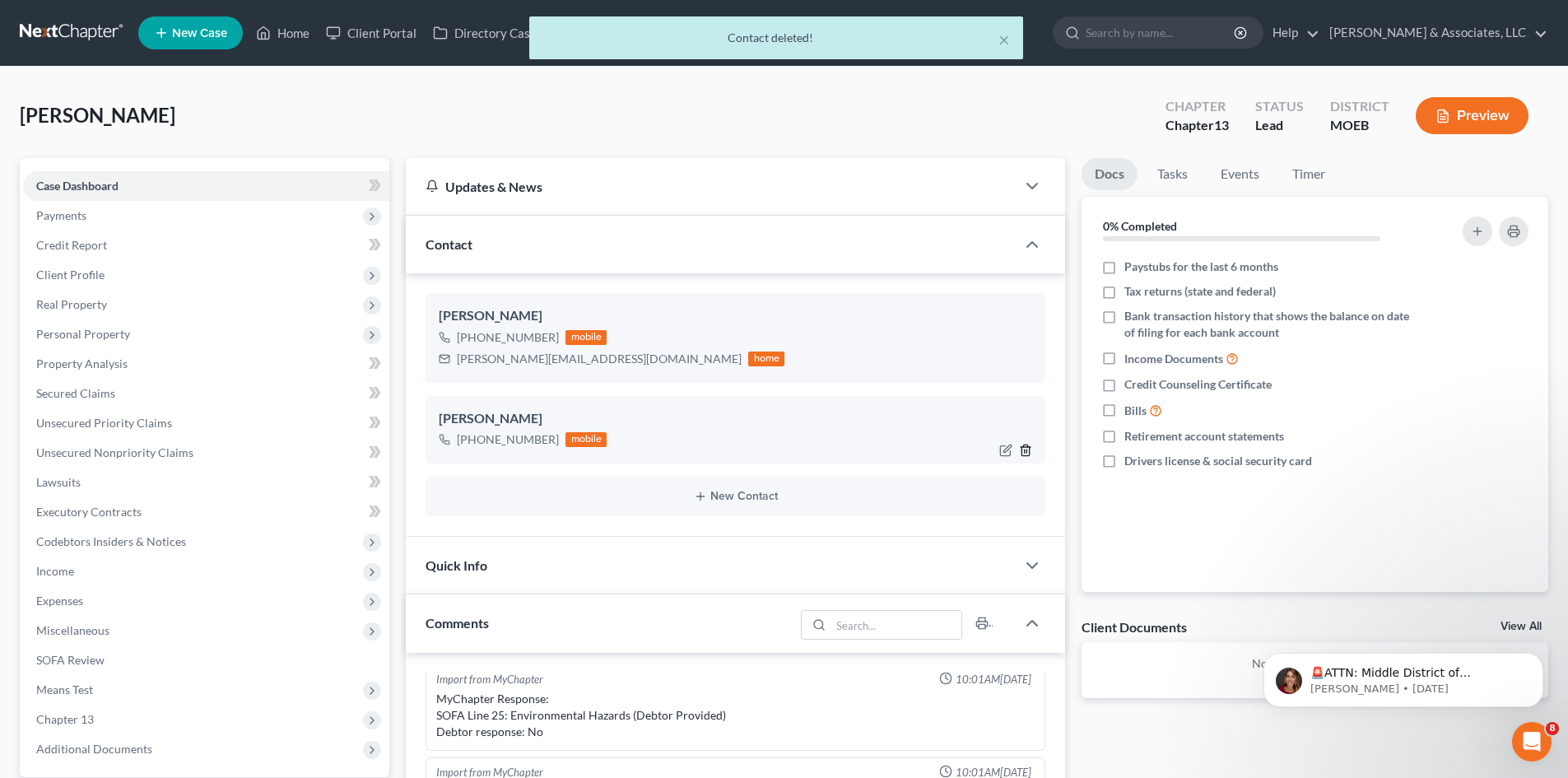
click at [1030, 447] on polyline "button" at bounding box center [1025, 447] width 10 height 0
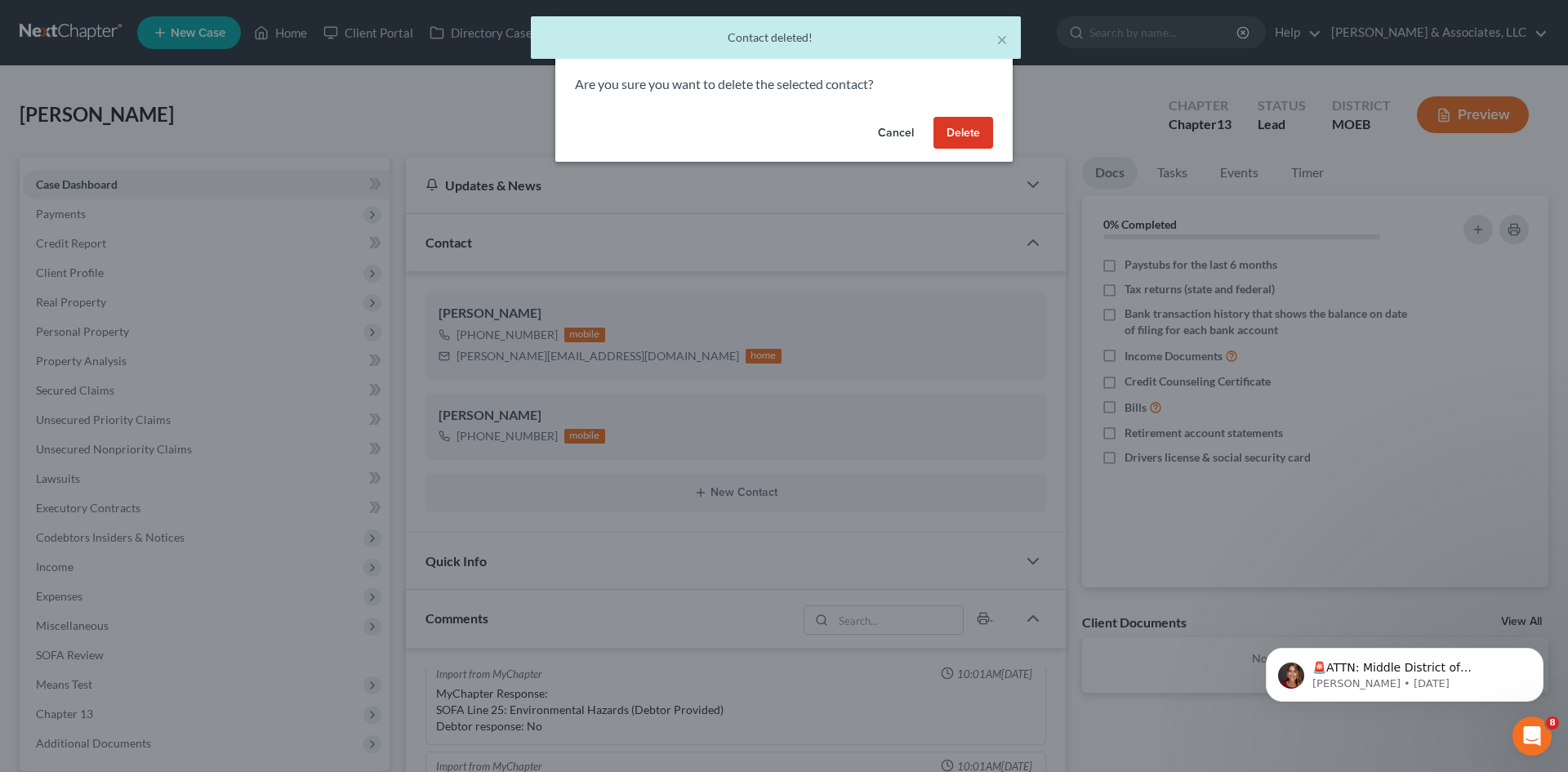
click at [959, 132] on button "Delete" at bounding box center [963, 133] width 60 height 33
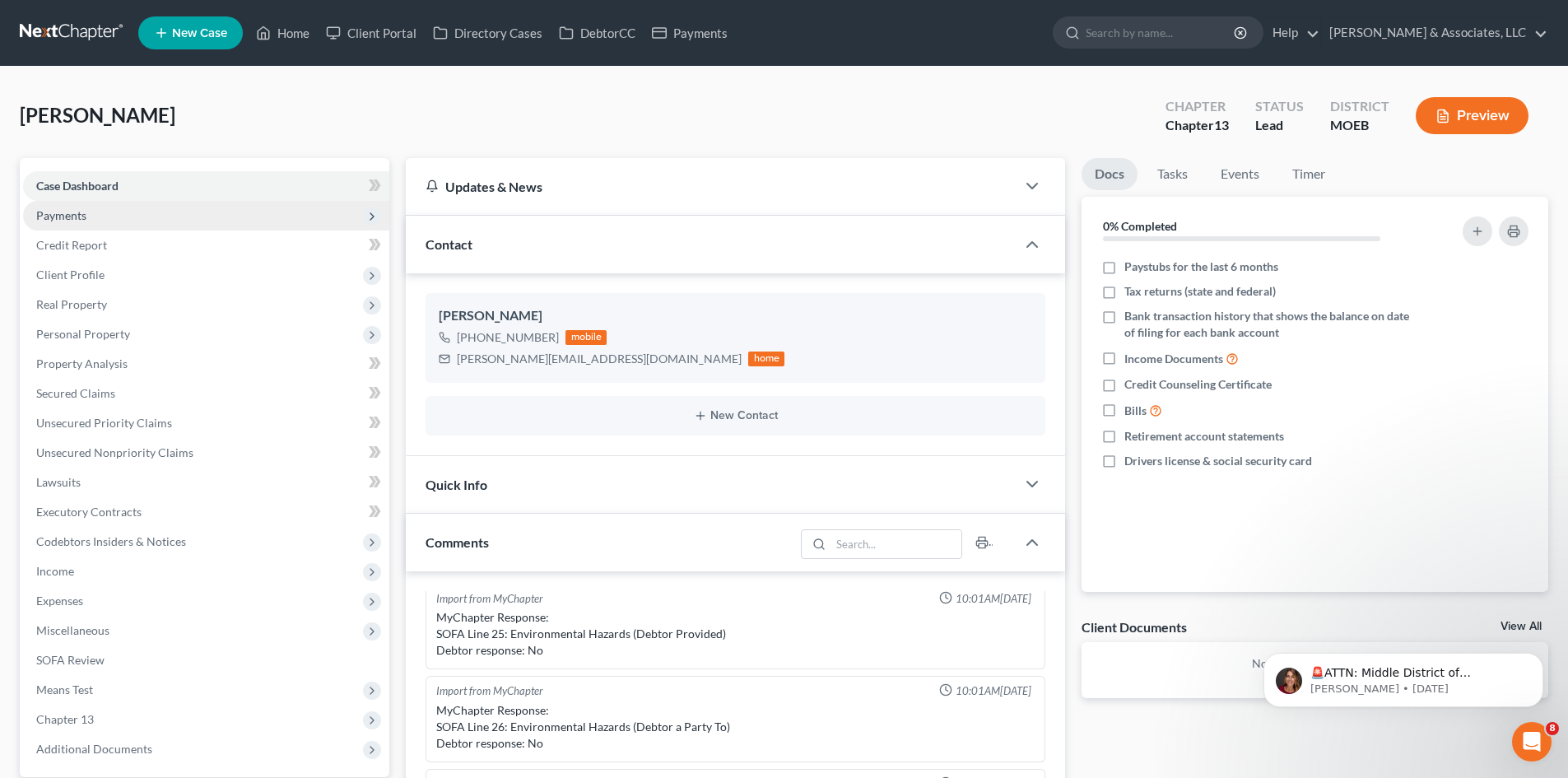
click at [89, 210] on span "Payments" at bounding box center [205, 216] width 366 height 30
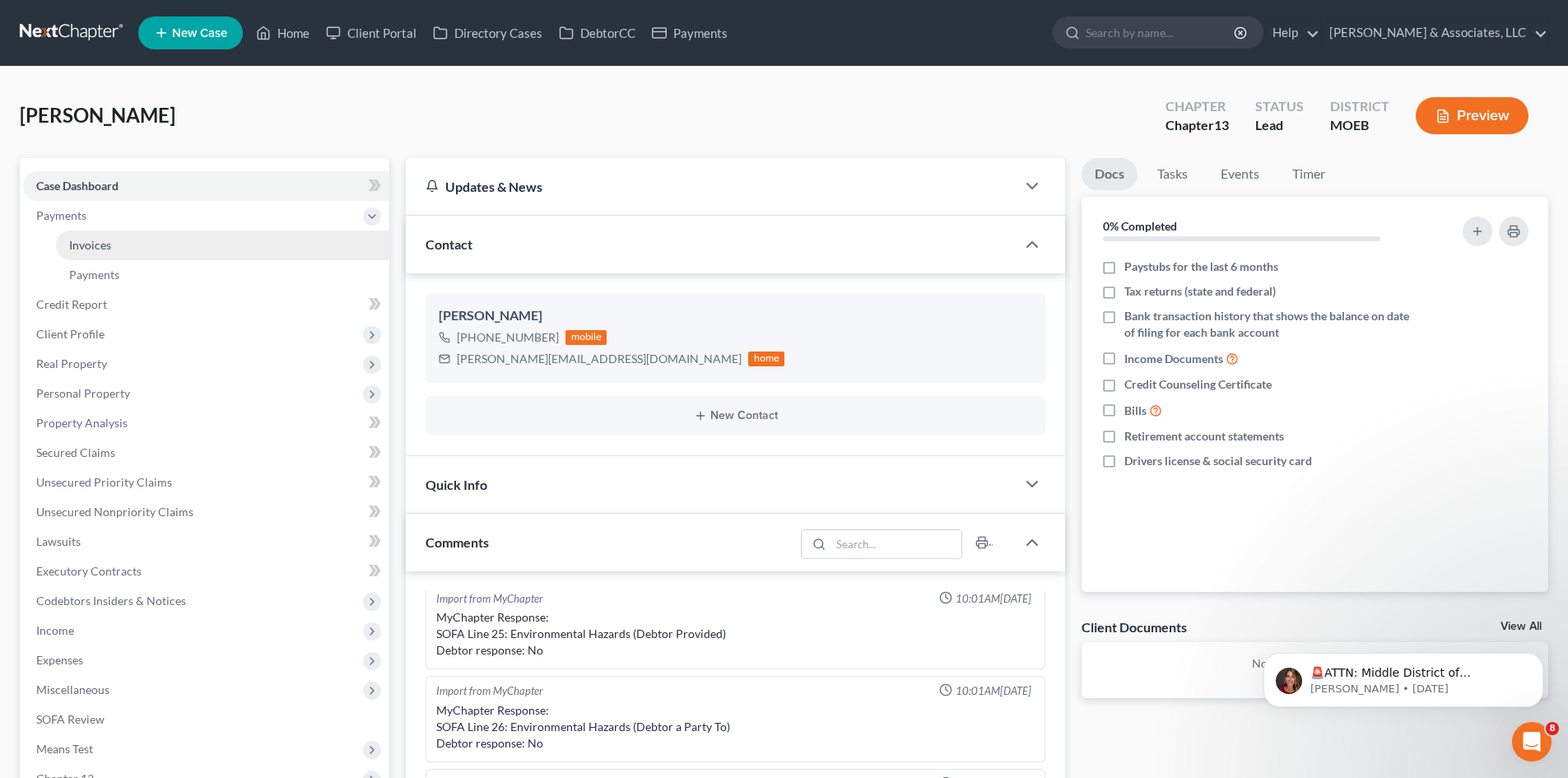
click at [102, 235] on link "Invoices" at bounding box center [222, 245] width 333 height 30
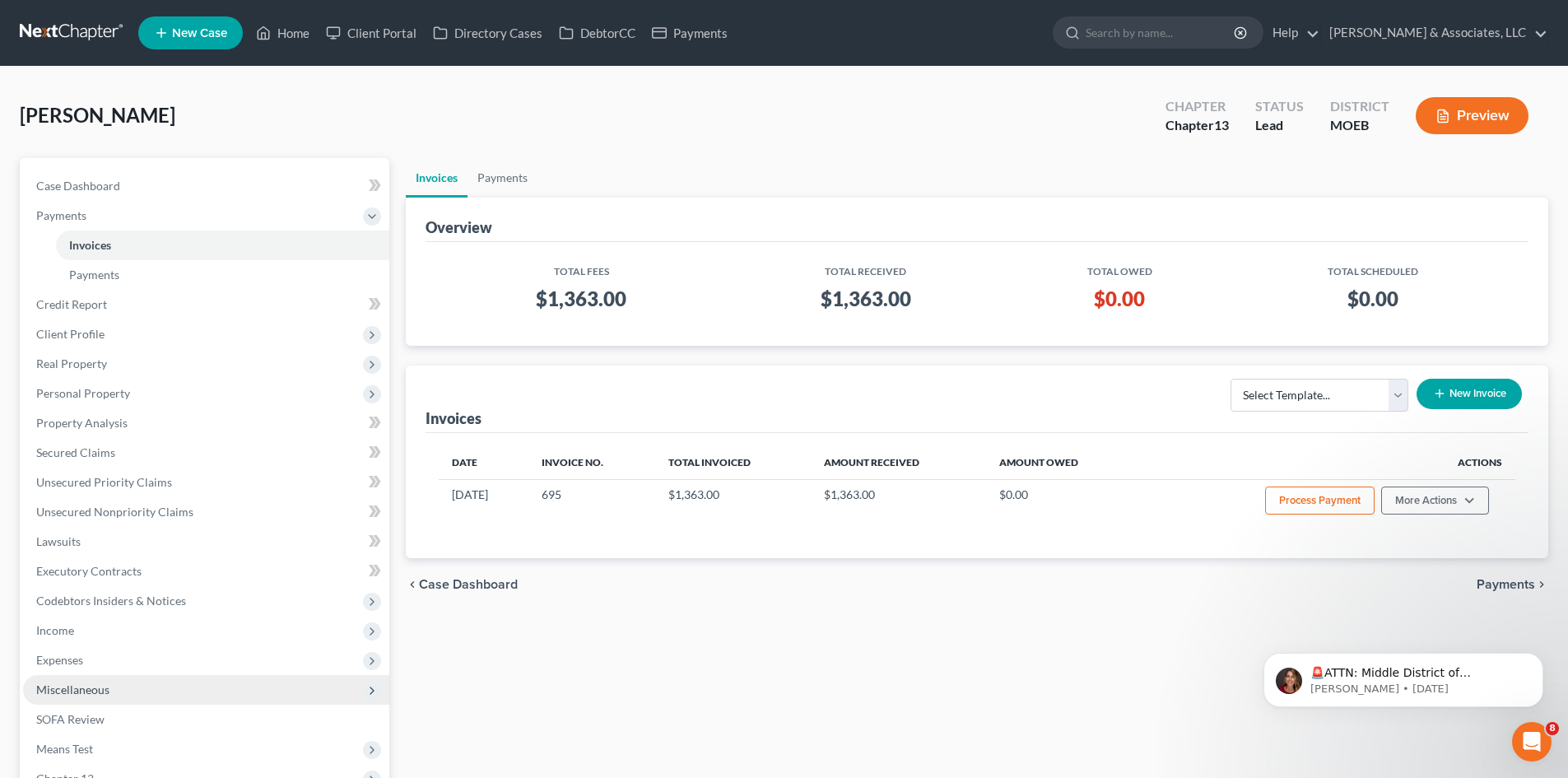
click at [93, 688] on span "Miscellaneous" at bounding box center [73, 689] width 74 height 14
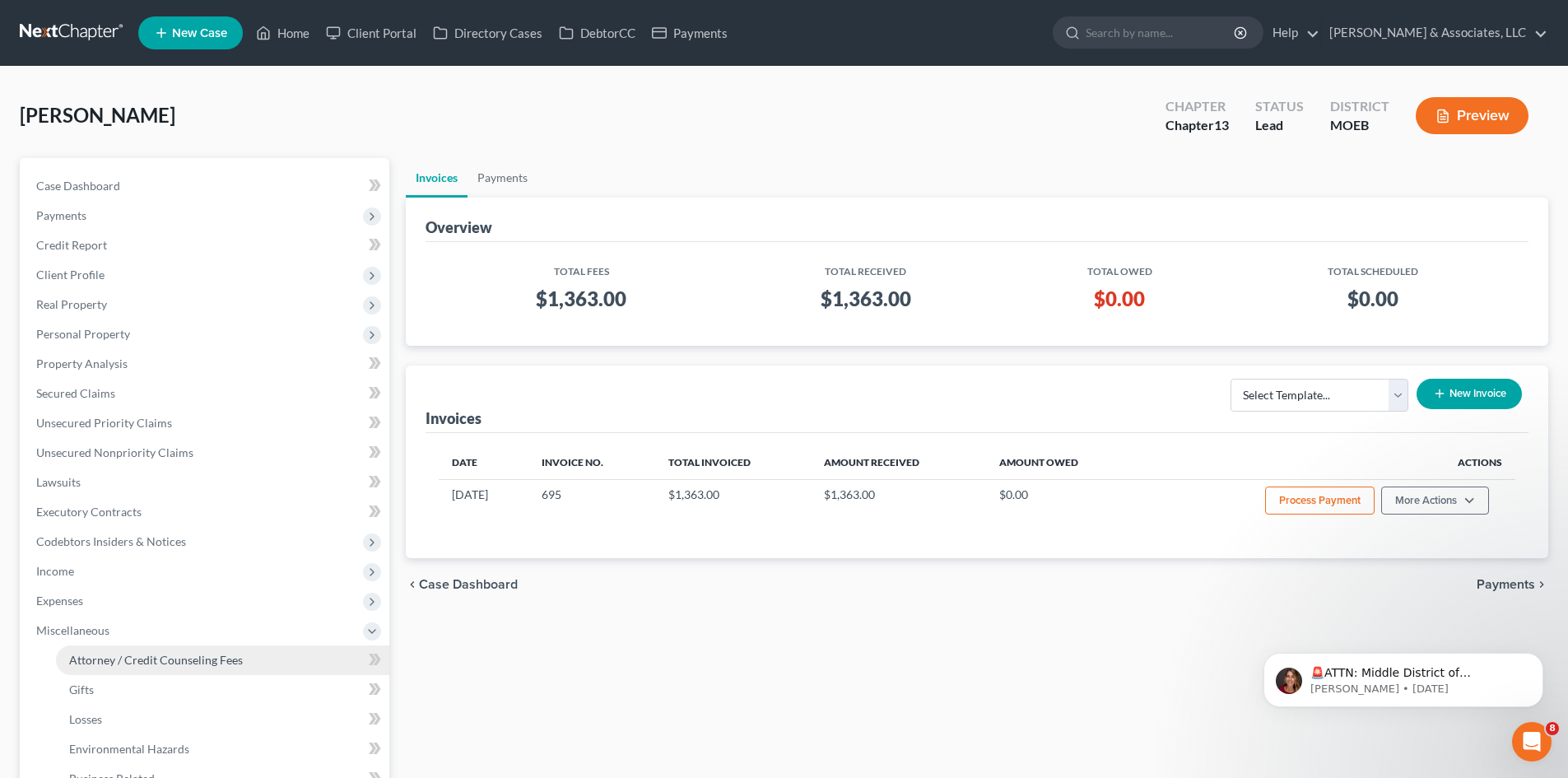
click at [155, 663] on span "Attorney / Credit Counseling Fees" at bounding box center [156, 660] width 173 height 14
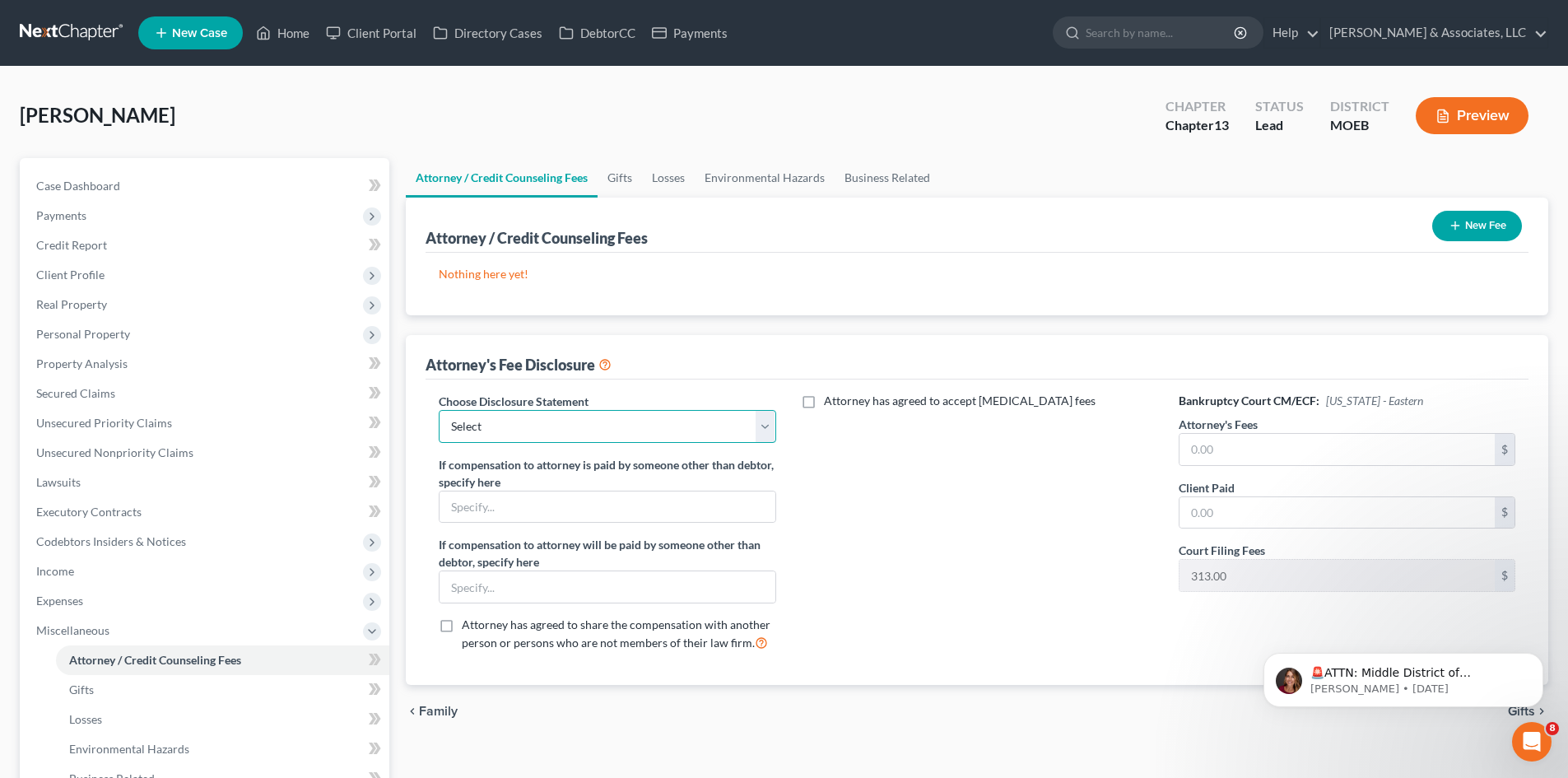
click at [721, 433] on select "Select Disclosure of Compensation Statement" at bounding box center [607, 426] width 336 height 33
select select "0"
click at [439, 410] on select "Select Disclosure of Compensation Statement" at bounding box center [607, 426] width 336 height 33
click at [1197, 454] on input "text" at bounding box center [1336, 449] width 315 height 31
type input "1,050"
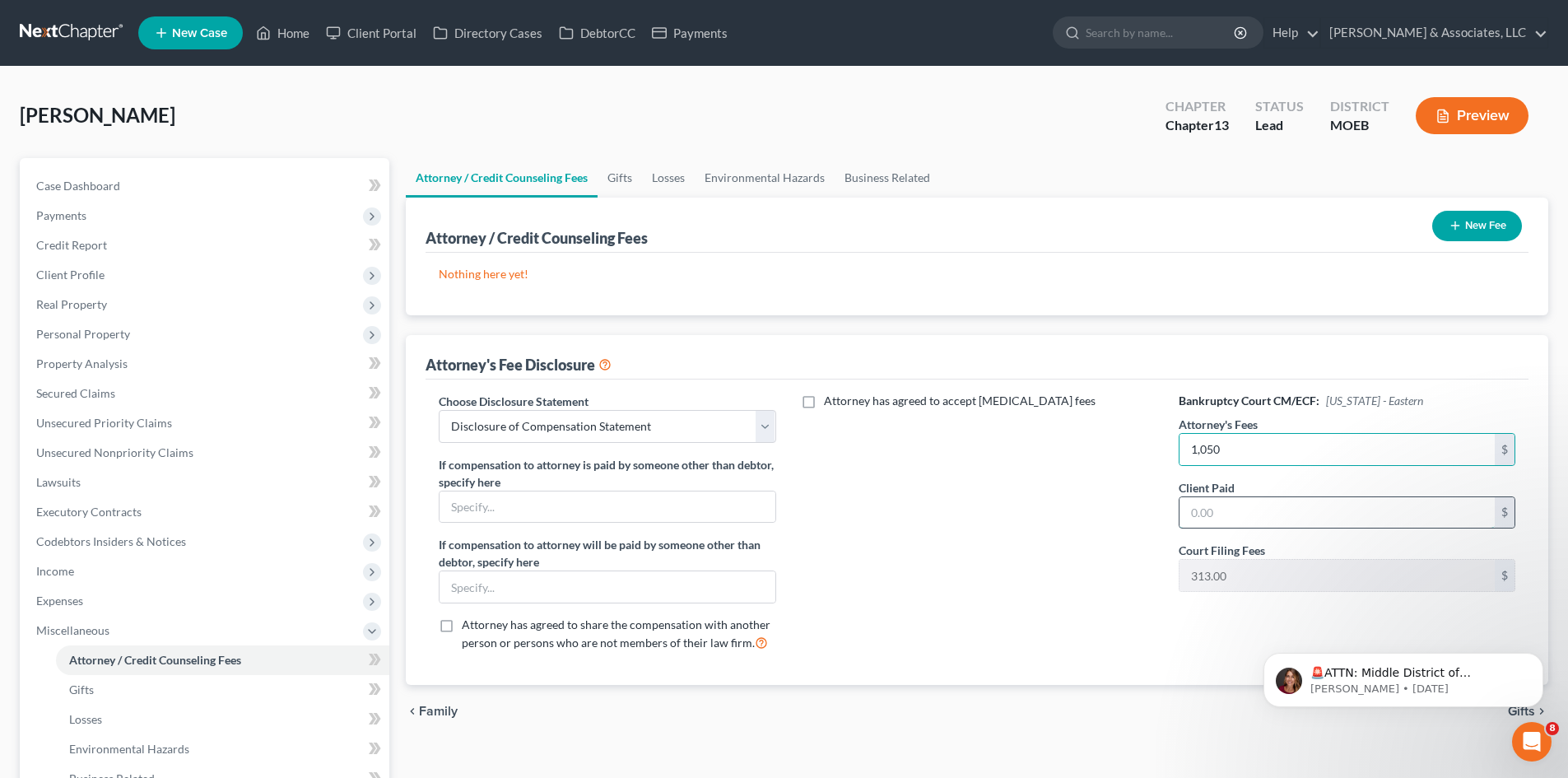
click at [1239, 512] on input "text" at bounding box center [1336, 512] width 315 height 31
type input "1,050"
click at [75, 216] on span "Payments" at bounding box center [61, 215] width 50 height 14
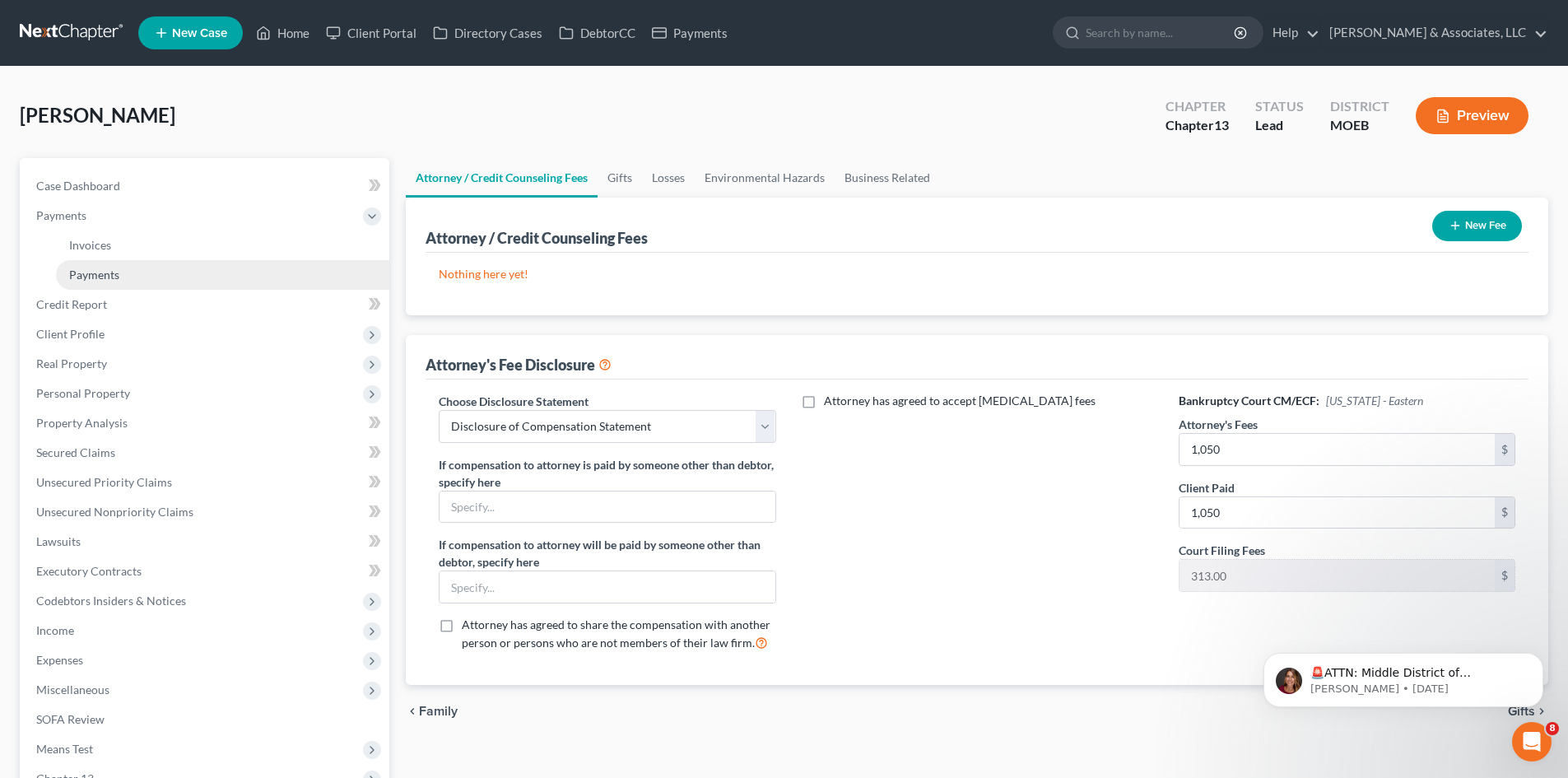
click at [117, 275] on span "Payments" at bounding box center [94, 274] width 50 height 14
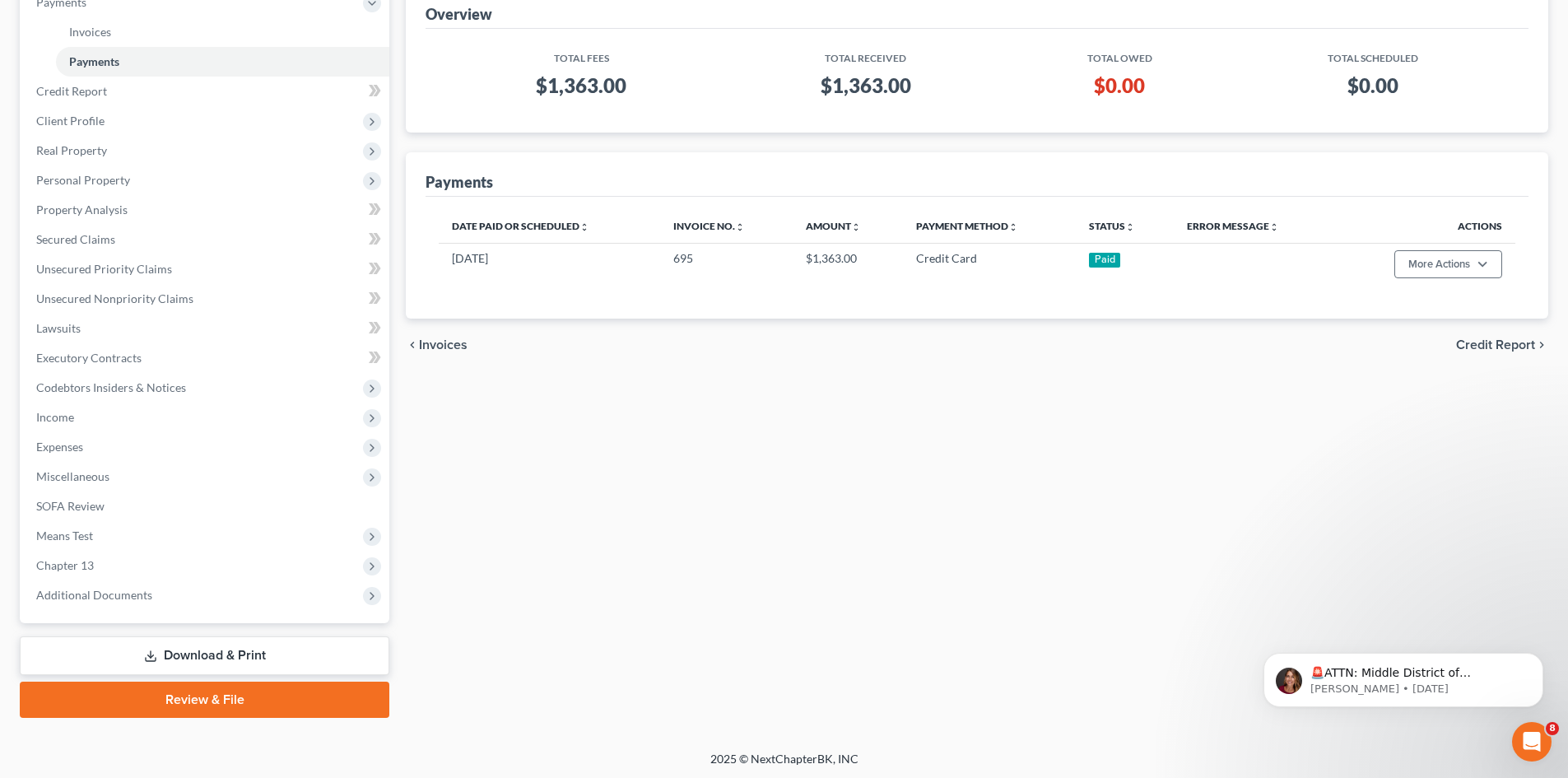
scroll to position [216, 0]
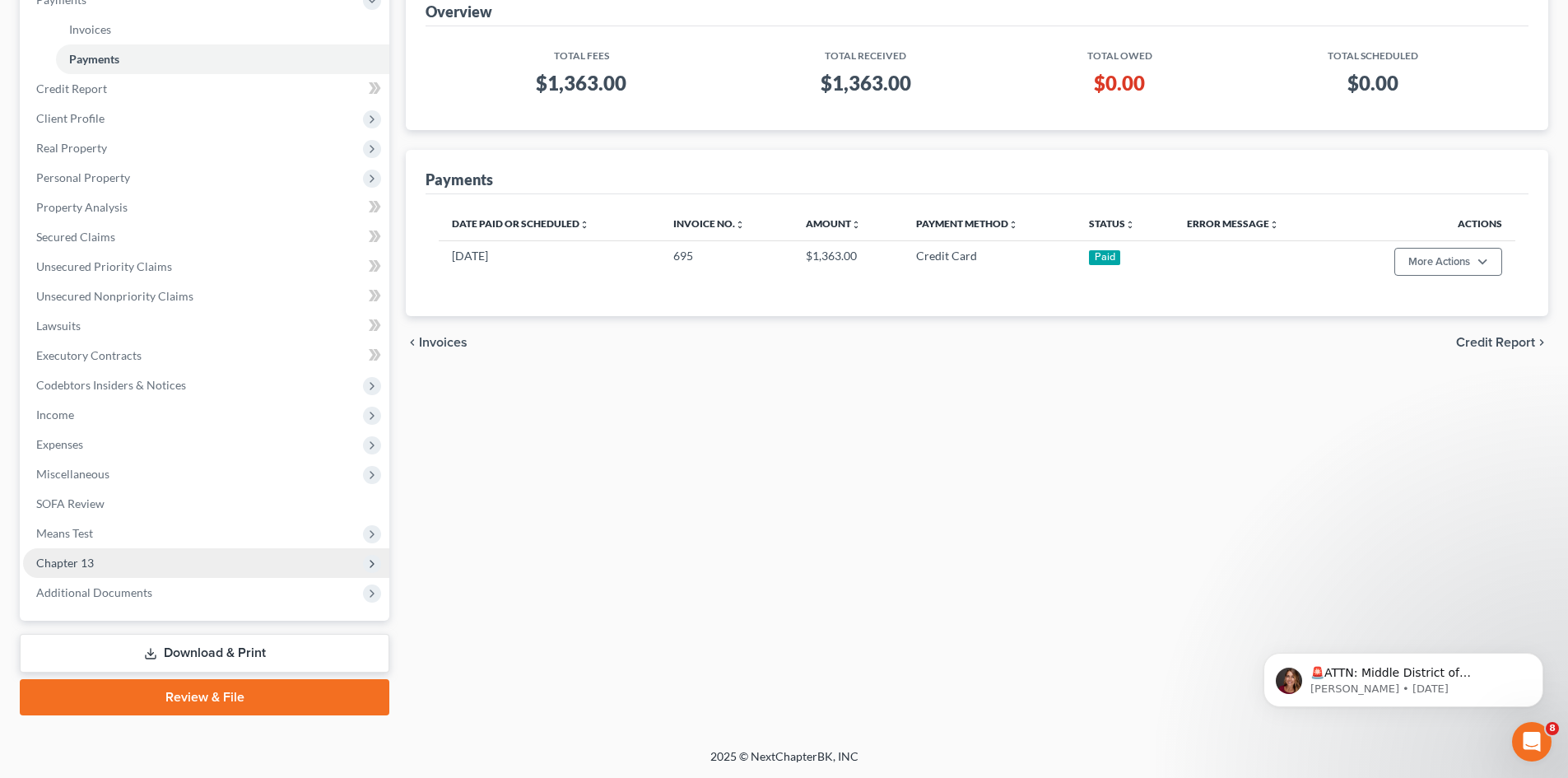
click at [66, 561] on span "Chapter 13" at bounding box center [65, 562] width 57 height 14
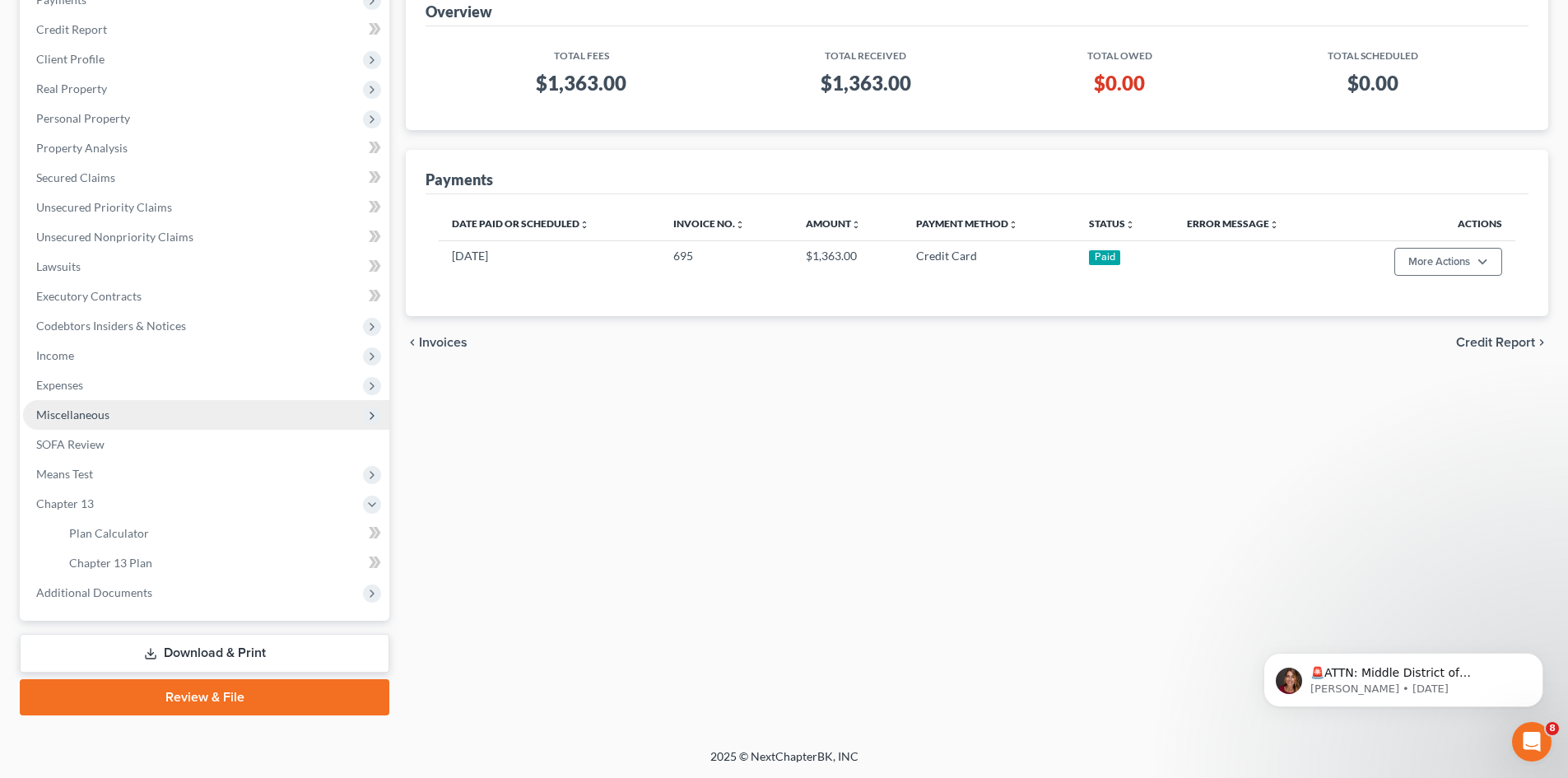
click at [82, 420] on span "Miscellaneous" at bounding box center [73, 414] width 74 height 14
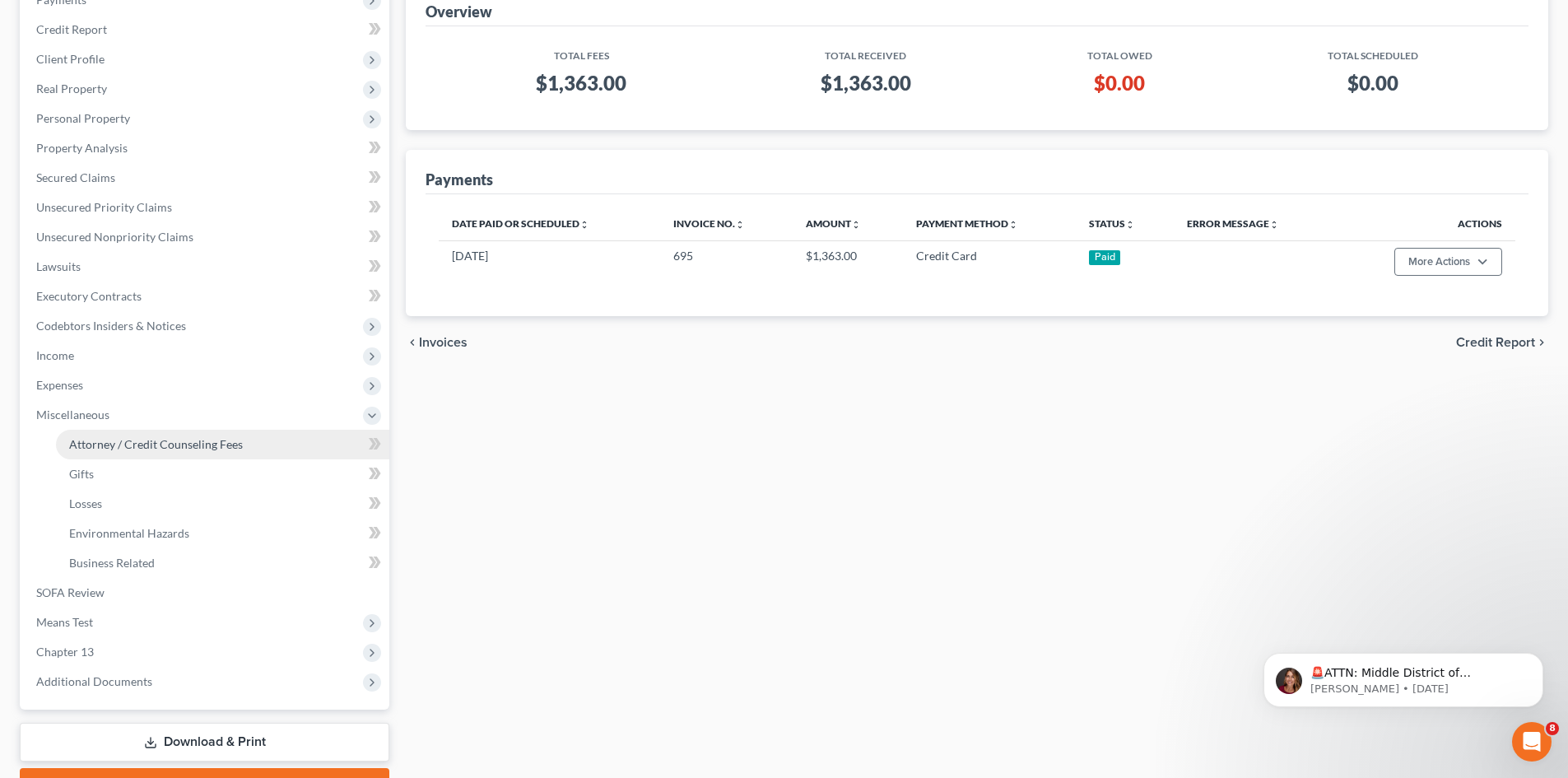
click at [173, 445] on span "Attorney / Credit Counseling Fees" at bounding box center [156, 444] width 173 height 14
select select "0"
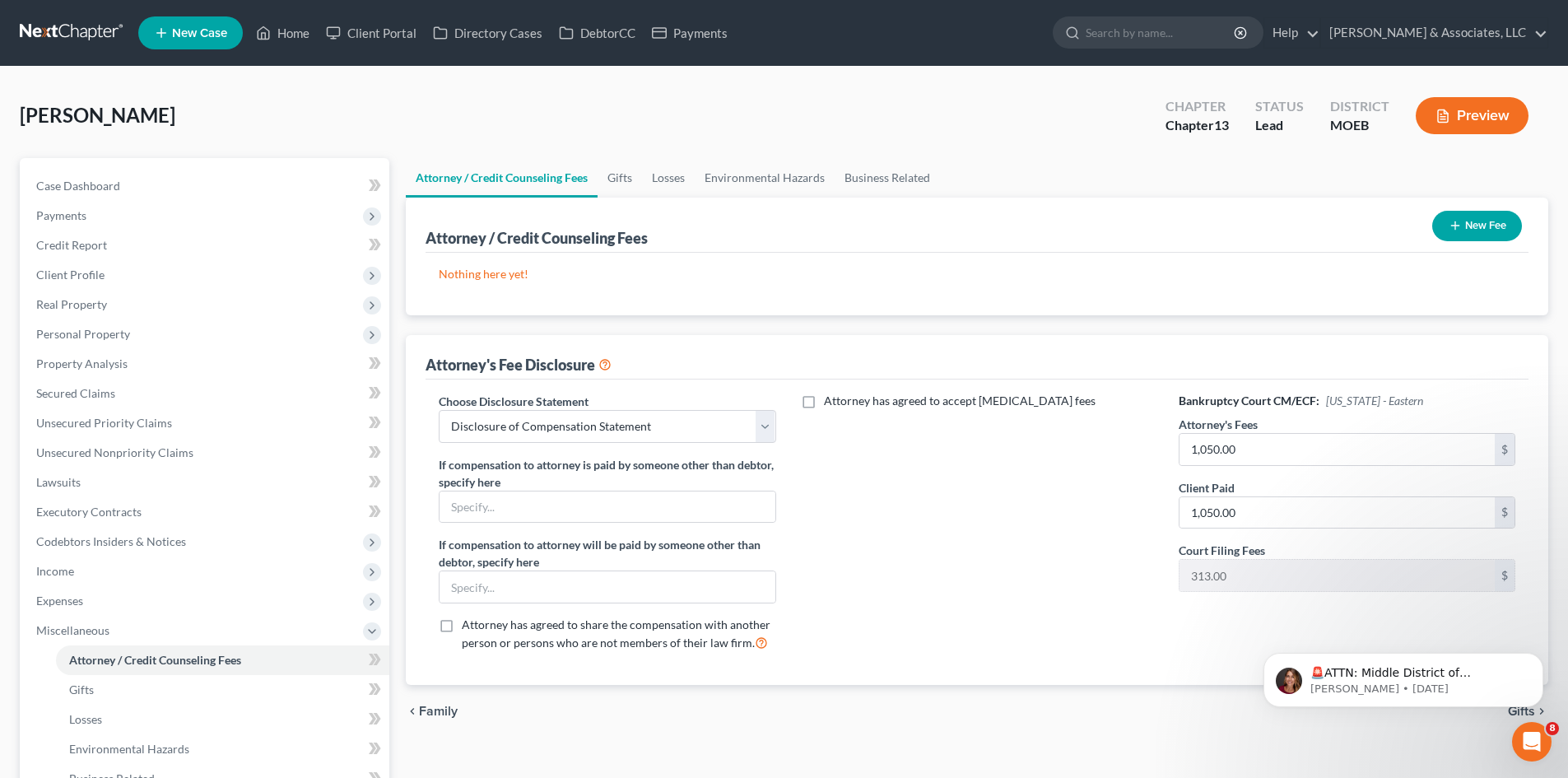
click at [1472, 219] on button "New Fee" at bounding box center [1477, 226] width 90 height 30
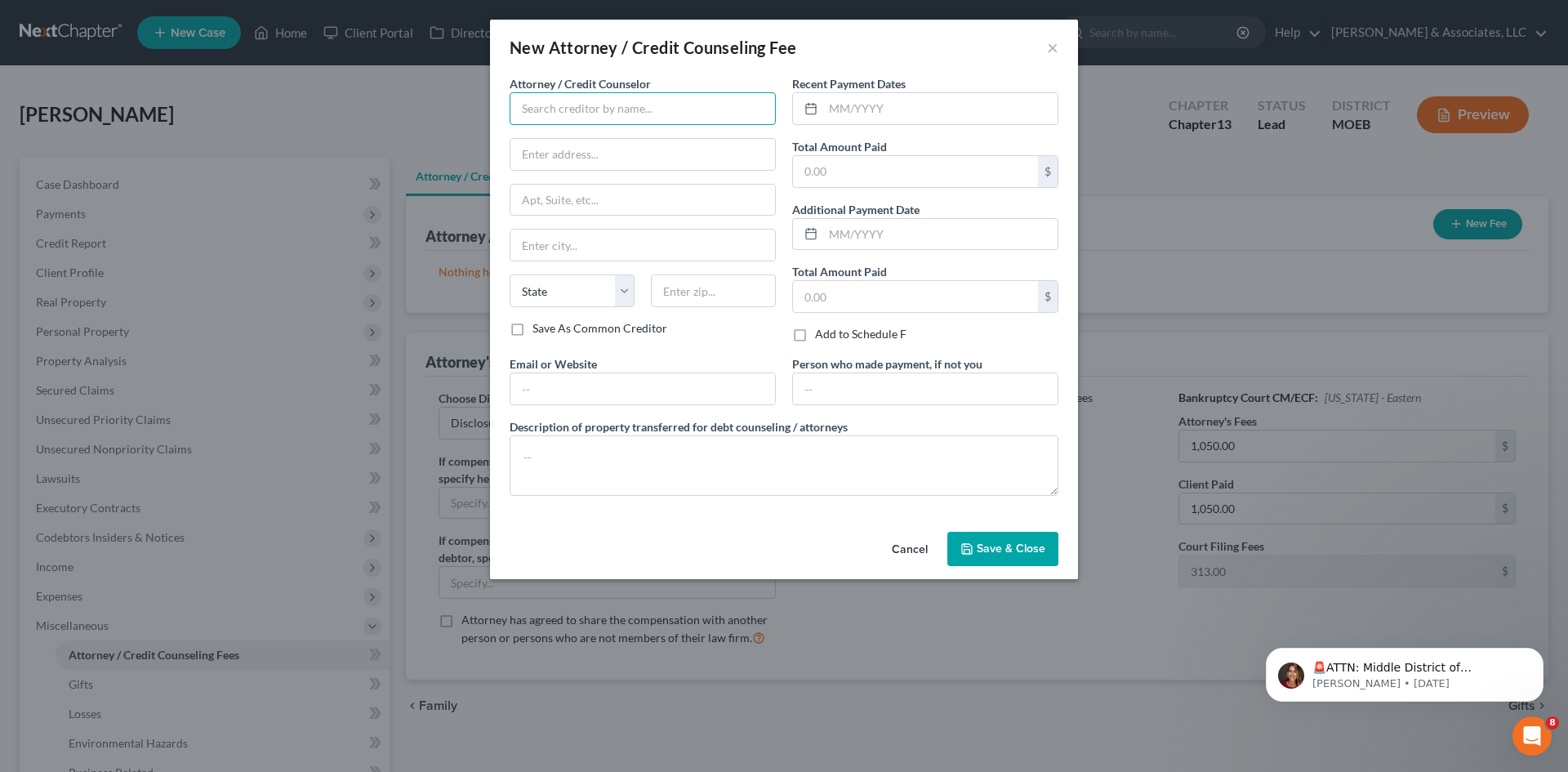
click at [643, 112] on input "text" at bounding box center [642, 108] width 266 height 33
click at [623, 139] on div "Teague & Associates" at bounding box center [607, 137] width 169 height 16
type input "Teague & Associates"
type input "2536 S. Old Hwy 94, Ste 222"
type input "Saint Charles"
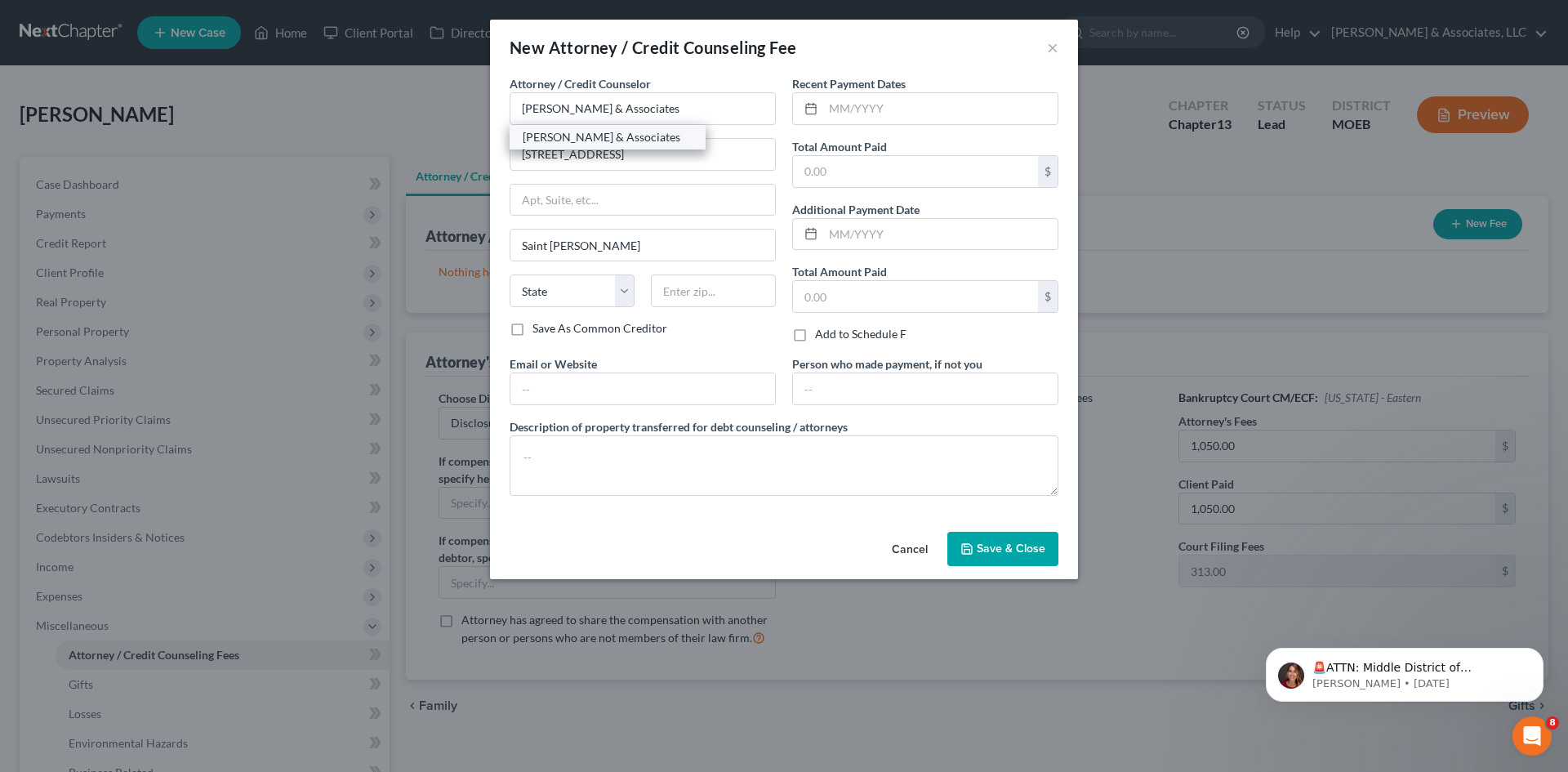
select select "26"
type input "63303"
click at [618, 380] on input "text" at bounding box center [642, 389] width 264 height 31
type input "https://www.teaguelawassociates.com/"
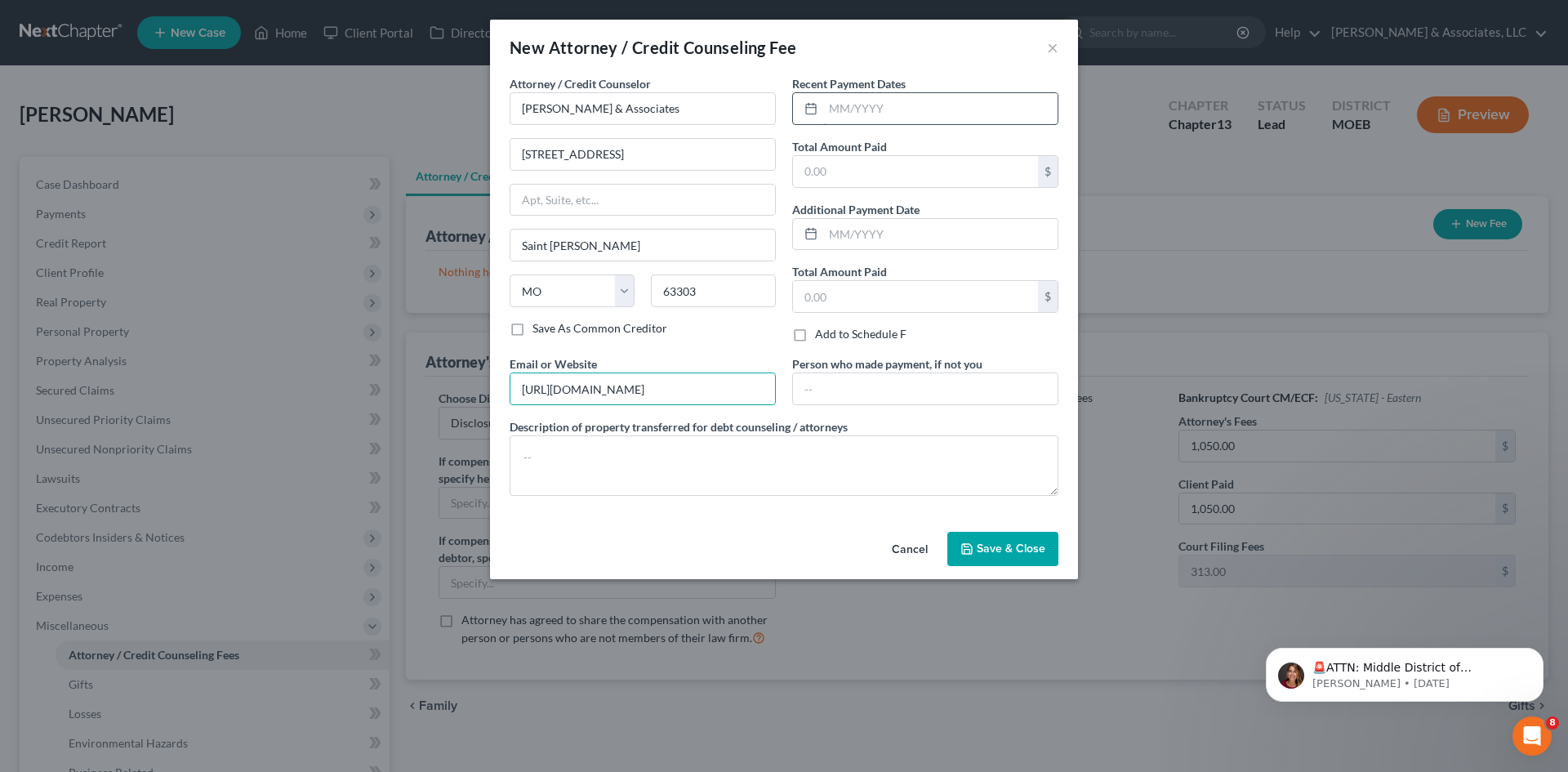
click at [906, 107] on input "text" at bounding box center [940, 108] width 234 height 31
type input "09/5/25"
type input "1,050"
click at [1012, 549] on span "Save & Close" at bounding box center [1011, 548] width 69 height 14
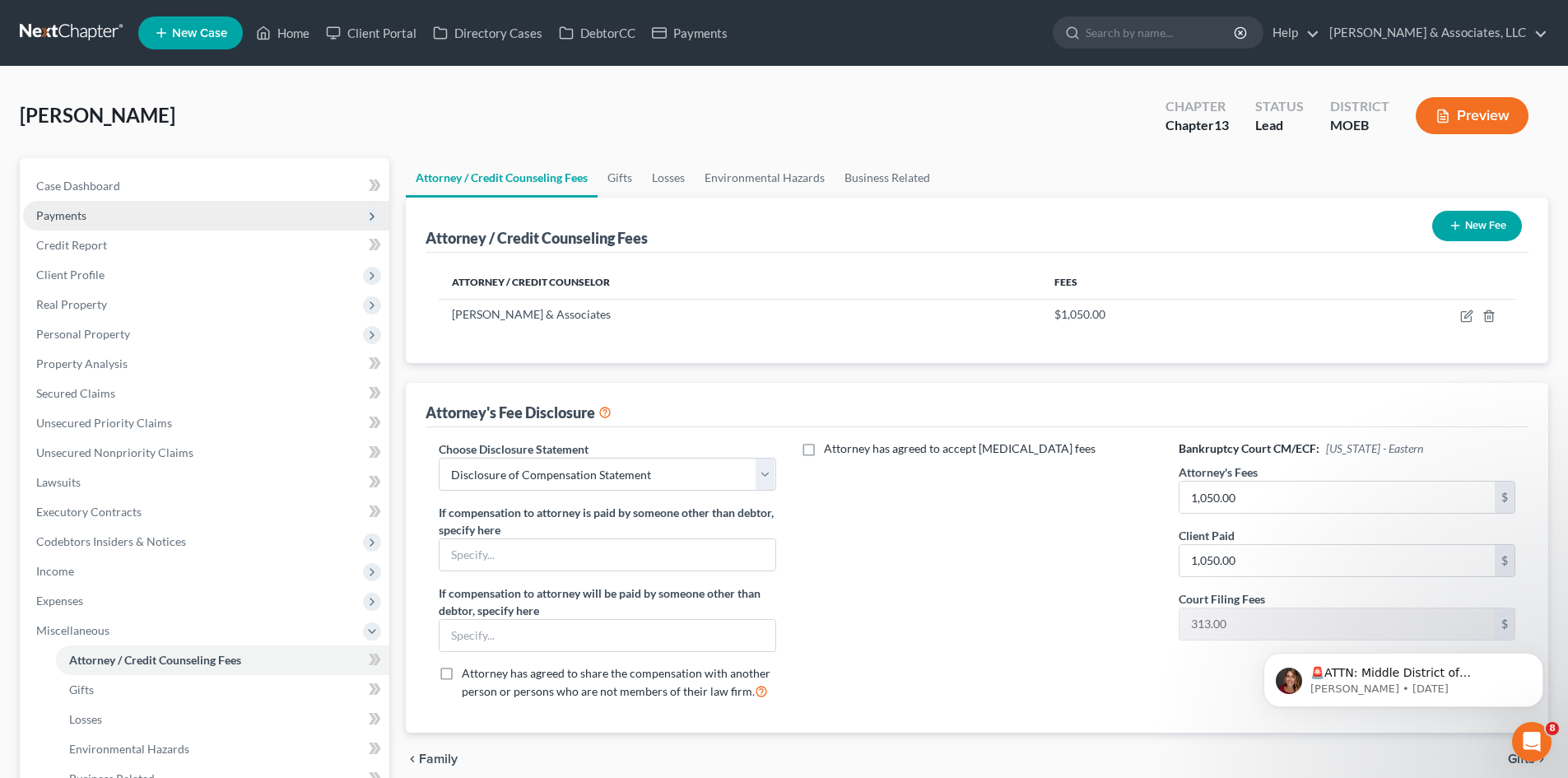
click at [64, 214] on span "Payments" at bounding box center [61, 215] width 50 height 14
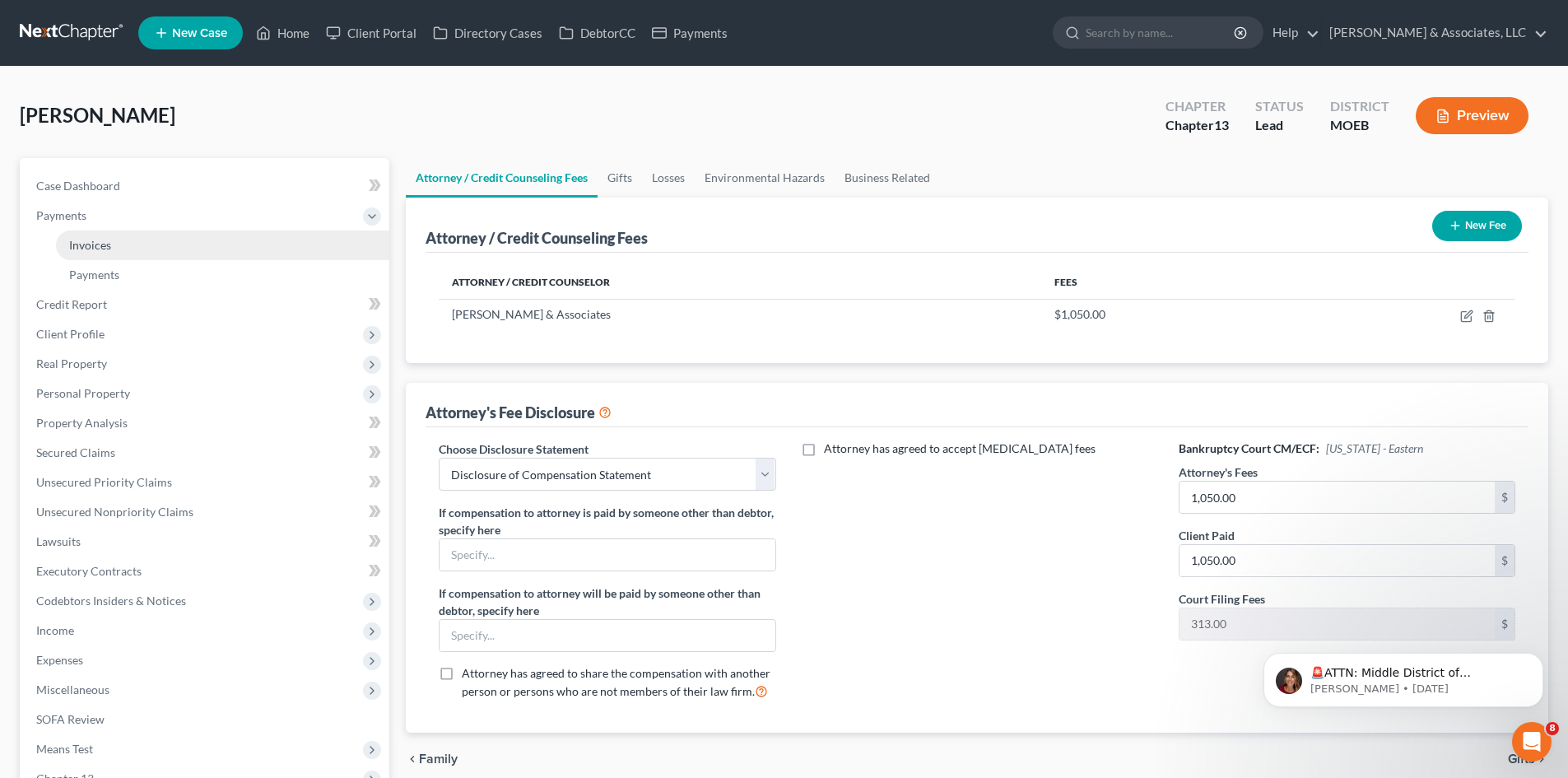
click at [123, 248] on link "Invoices" at bounding box center [222, 245] width 333 height 30
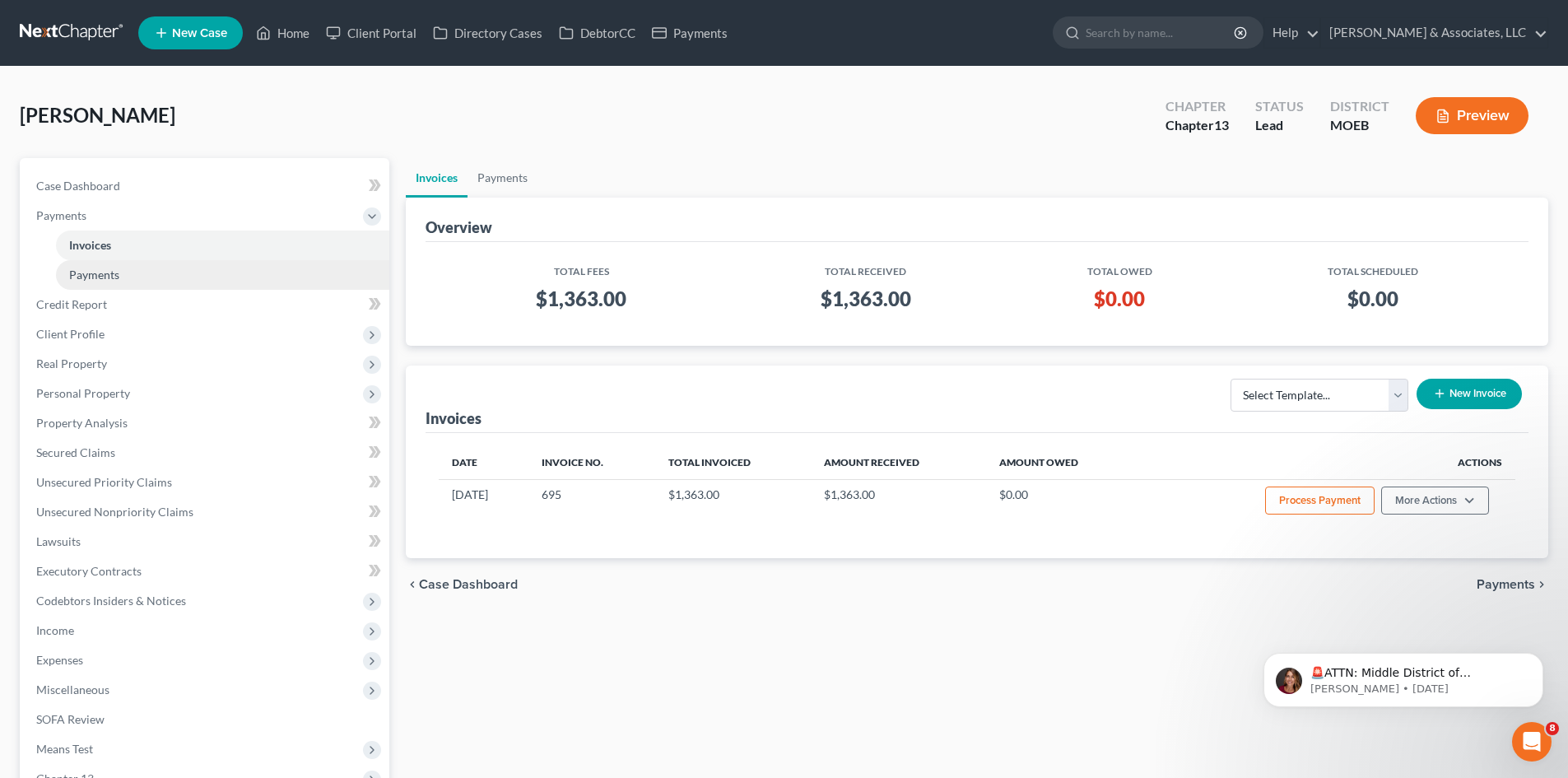
click at [111, 280] on span "Payments" at bounding box center [94, 274] width 50 height 14
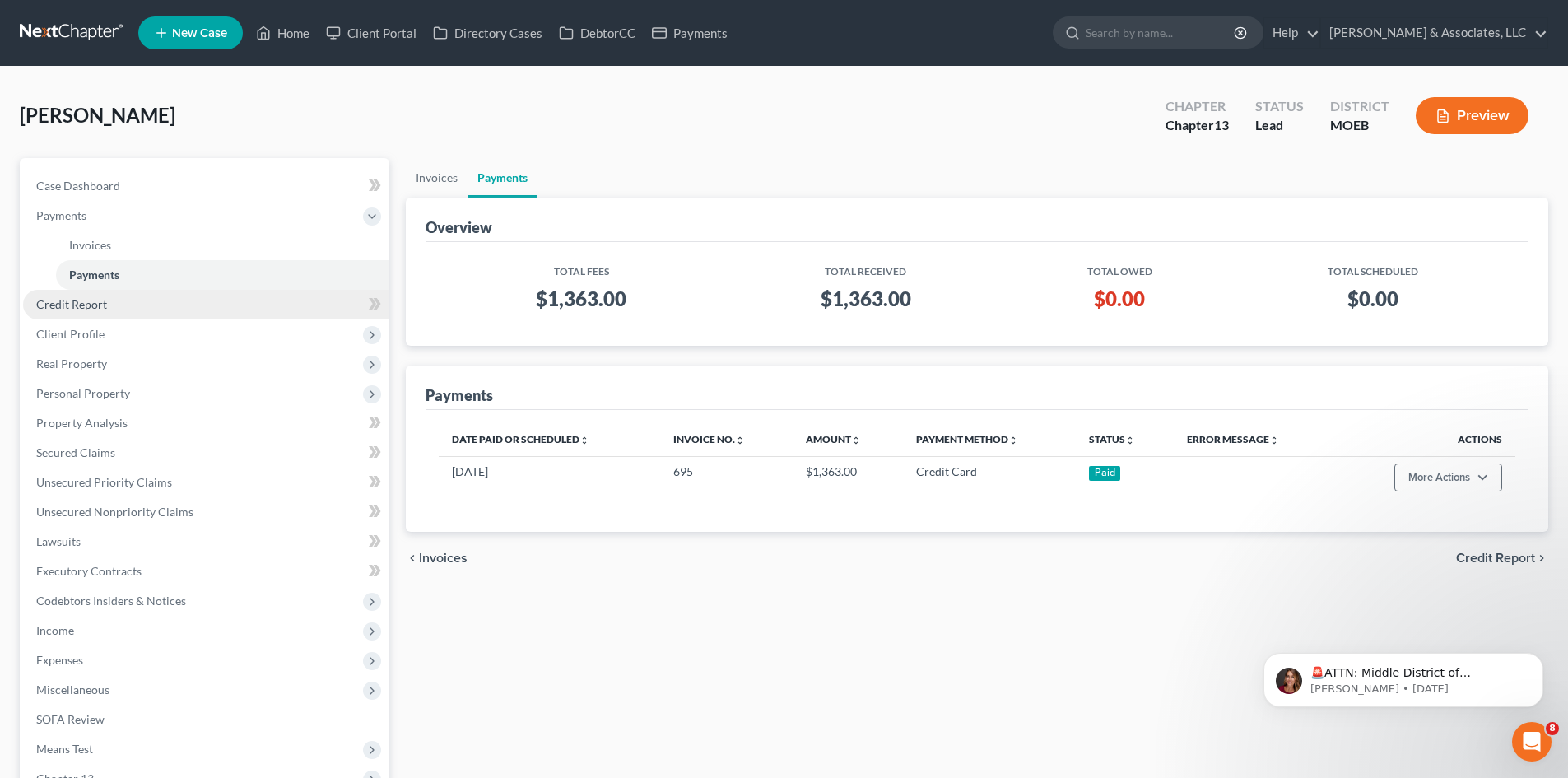
click at [102, 304] on span "Credit Report" at bounding box center [72, 304] width 71 height 14
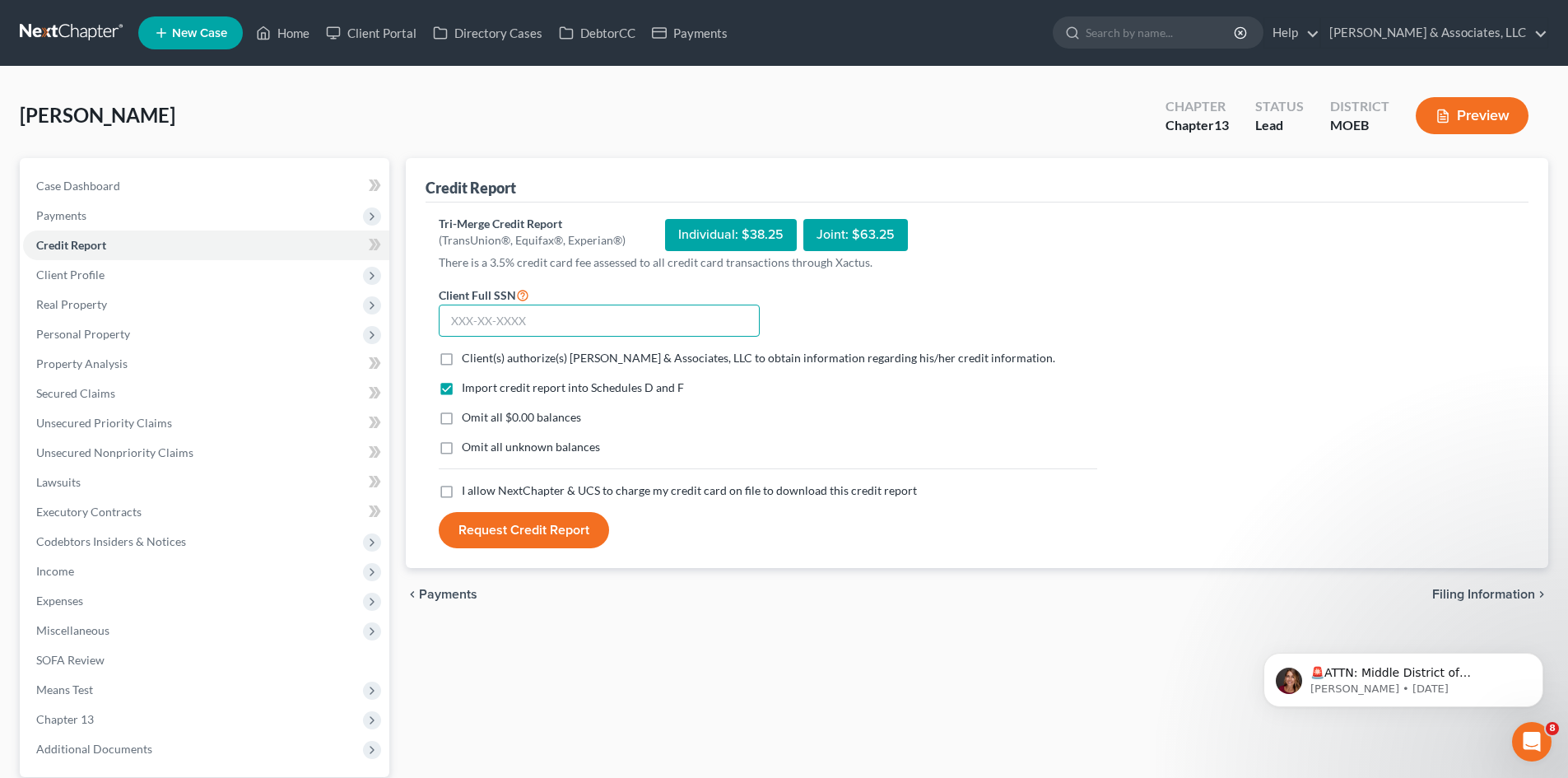
click at [452, 325] on input "text" at bounding box center [599, 321] width 321 height 33
type input "388-44-4876"
click at [462, 359] on label "Client(s) authorize(s) Teague & Associates, LLC to obtain information regarding…" at bounding box center [758, 358] width 593 height 16
click at [468, 359] on input "Client(s) authorize(s) Teague & Associates, LLC to obtain information regarding…" at bounding box center [473, 355] width 11 height 11
checkbox input "true"
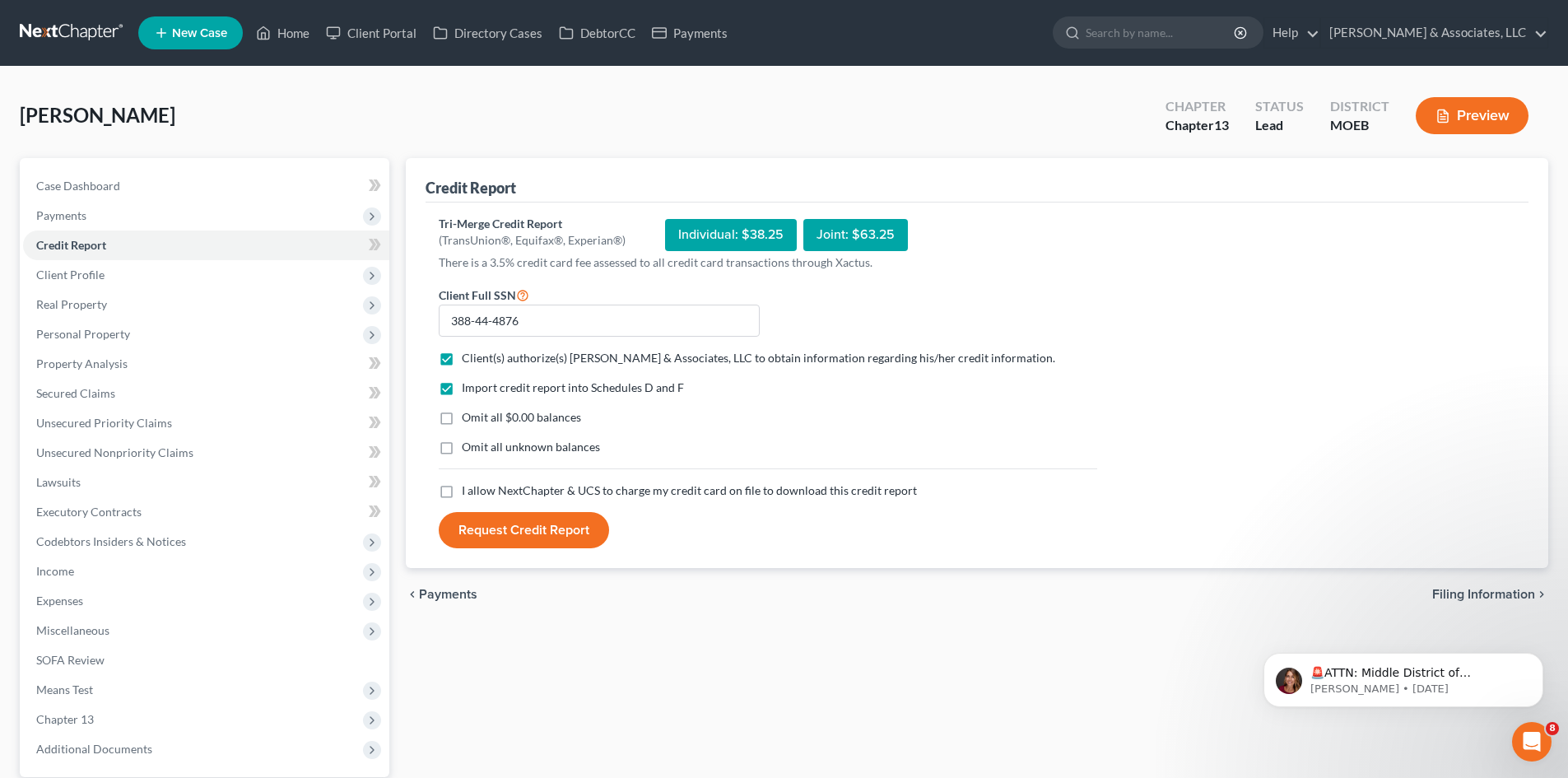
click at [462, 421] on label "Omit all $0.00 balances" at bounding box center [521, 417] width 119 height 16
click at [468, 419] on input "Omit all $0.00 balances" at bounding box center [473, 414] width 11 height 11
checkbox input "true"
click at [462, 488] on label "I allow NextChapter & UCS to charge my credit card on file to download this cre…" at bounding box center [689, 490] width 455 height 16
click at [468, 488] on input "I allow NextChapter & UCS to charge my credit card on file to download this cre…" at bounding box center [473, 487] width 11 height 11
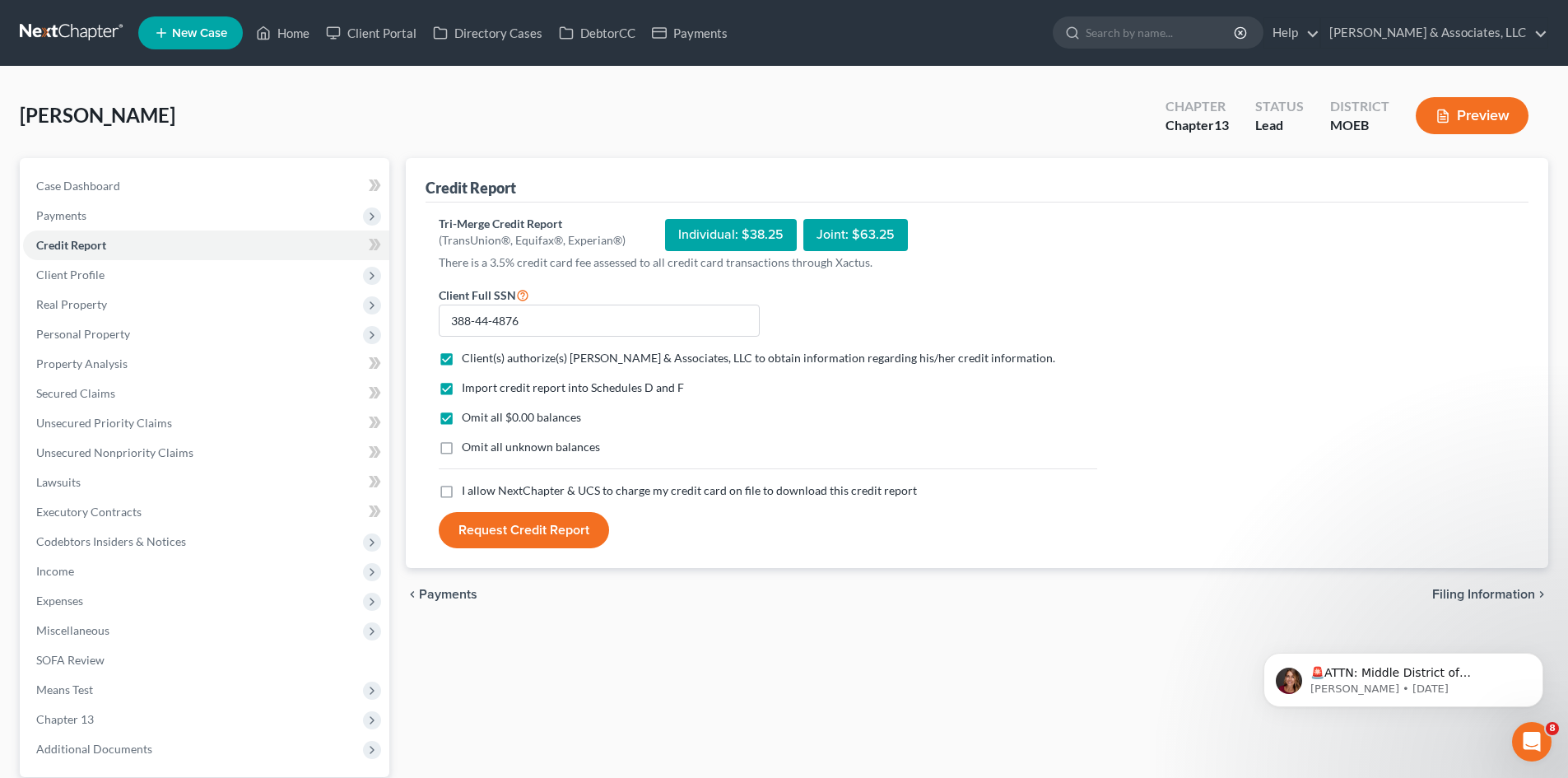
checkbox input "true"
click at [541, 535] on button "Request Credit Report" at bounding box center [524, 530] width 171 height 36
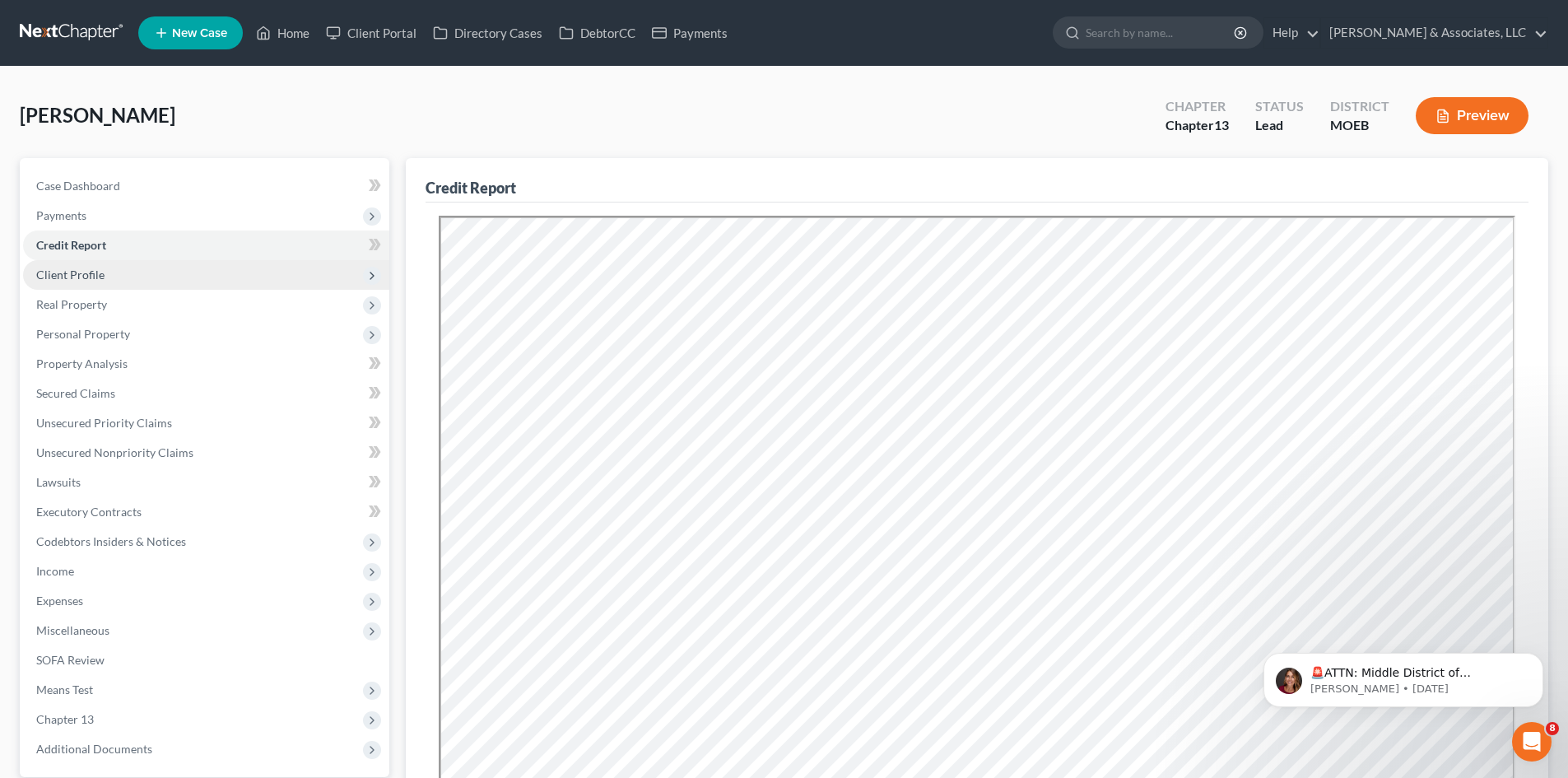
click at [79, 280] on span "Client Profile" at bounding box center [70, 274] width 68 height 14
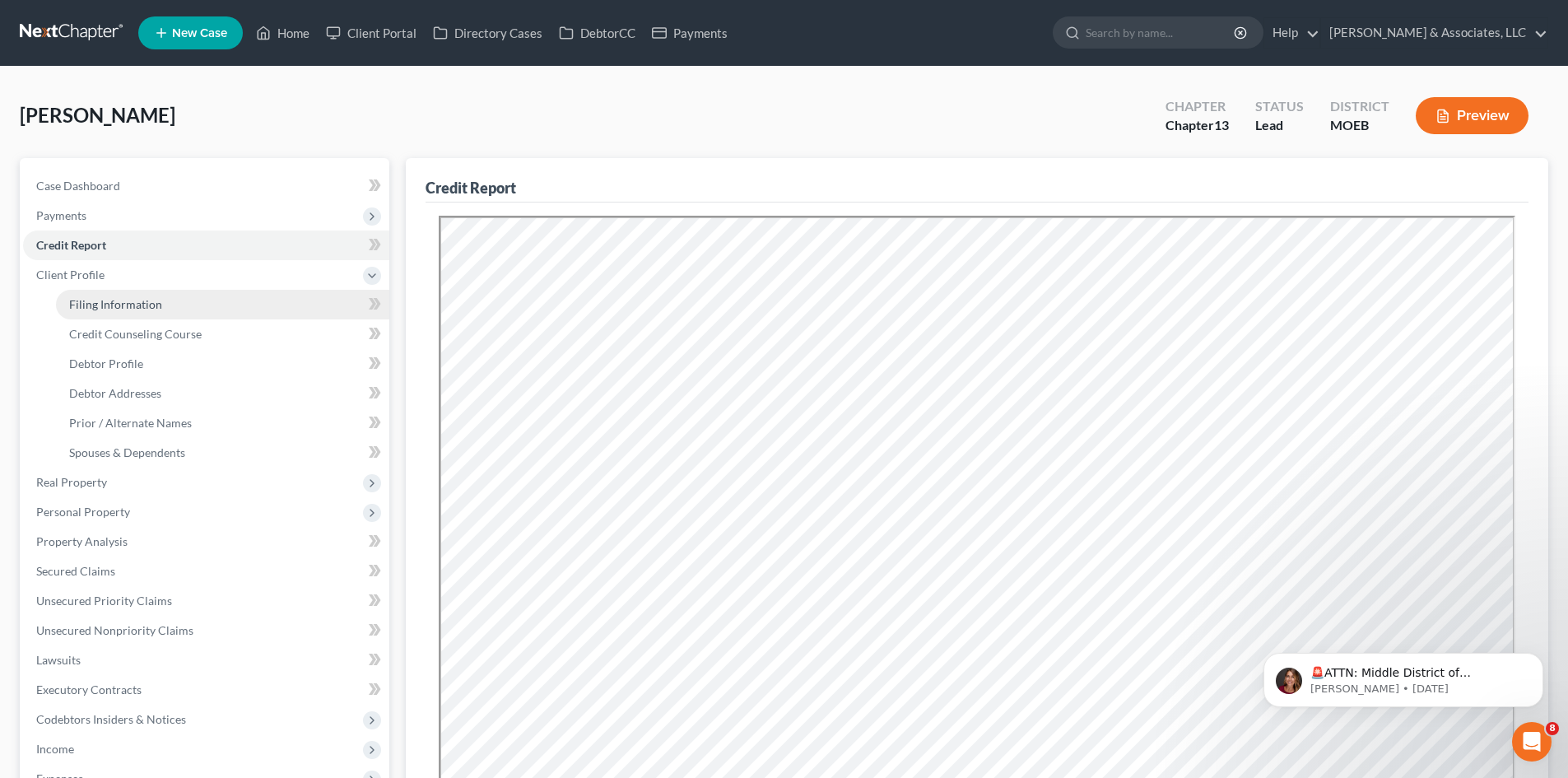
click at [163, 309] on link "Filing Information" at bounding box center [222, 304] width 333 height 30
select select "1"
select select "0"
select select "3"
select select "26"
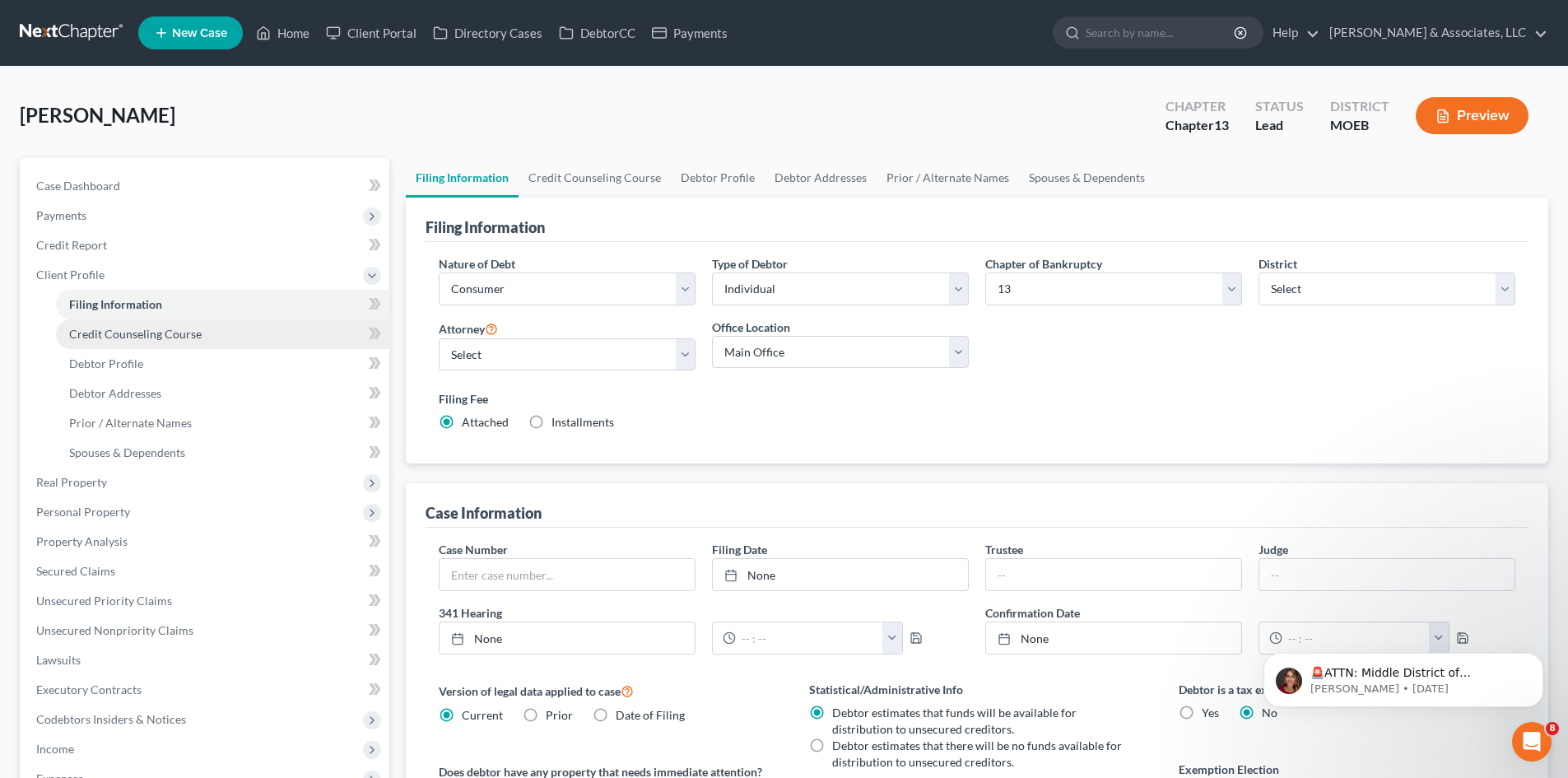
click at [192, 341] on link "Credit Counseling Course" at bounding box center [222, 334] width 333 height 30
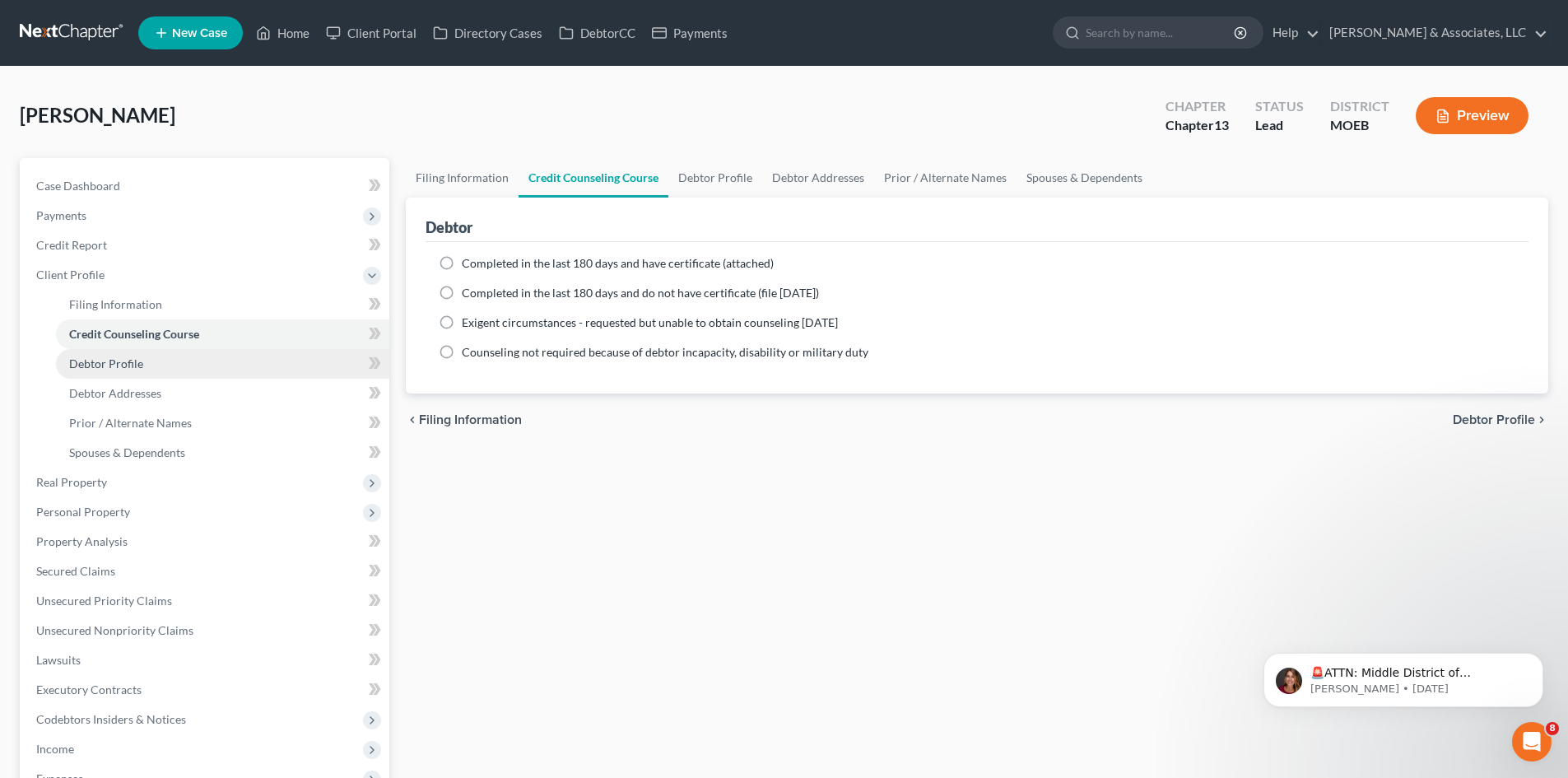
click at [126, 360] on span "Debtor Profile" at bounding box center [107, 364] width 74 height 14
select select "0"
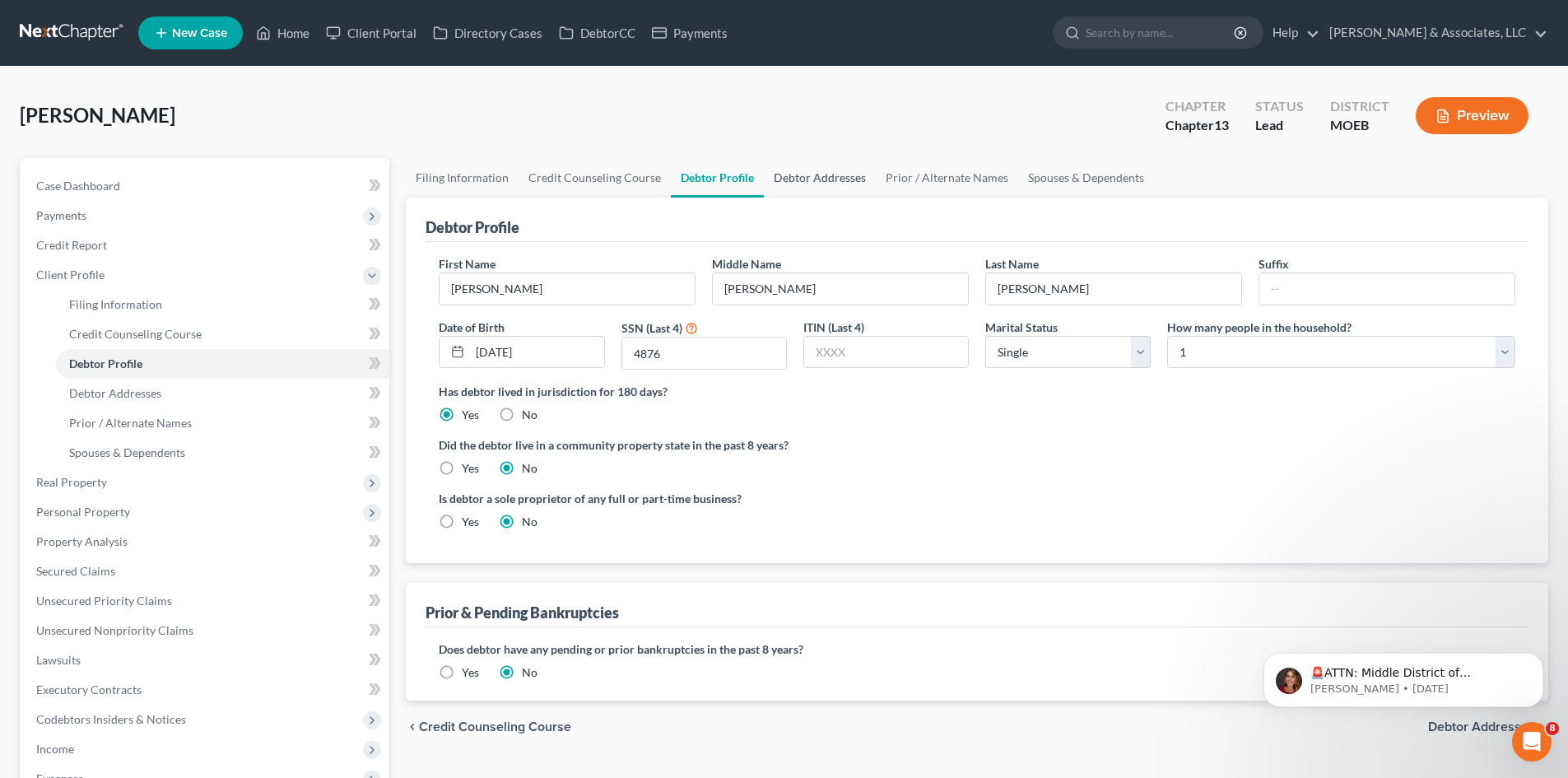
click at [831, 174] on link "Debtor Addresses" at bounding box center [819, 178] width 112 height 40
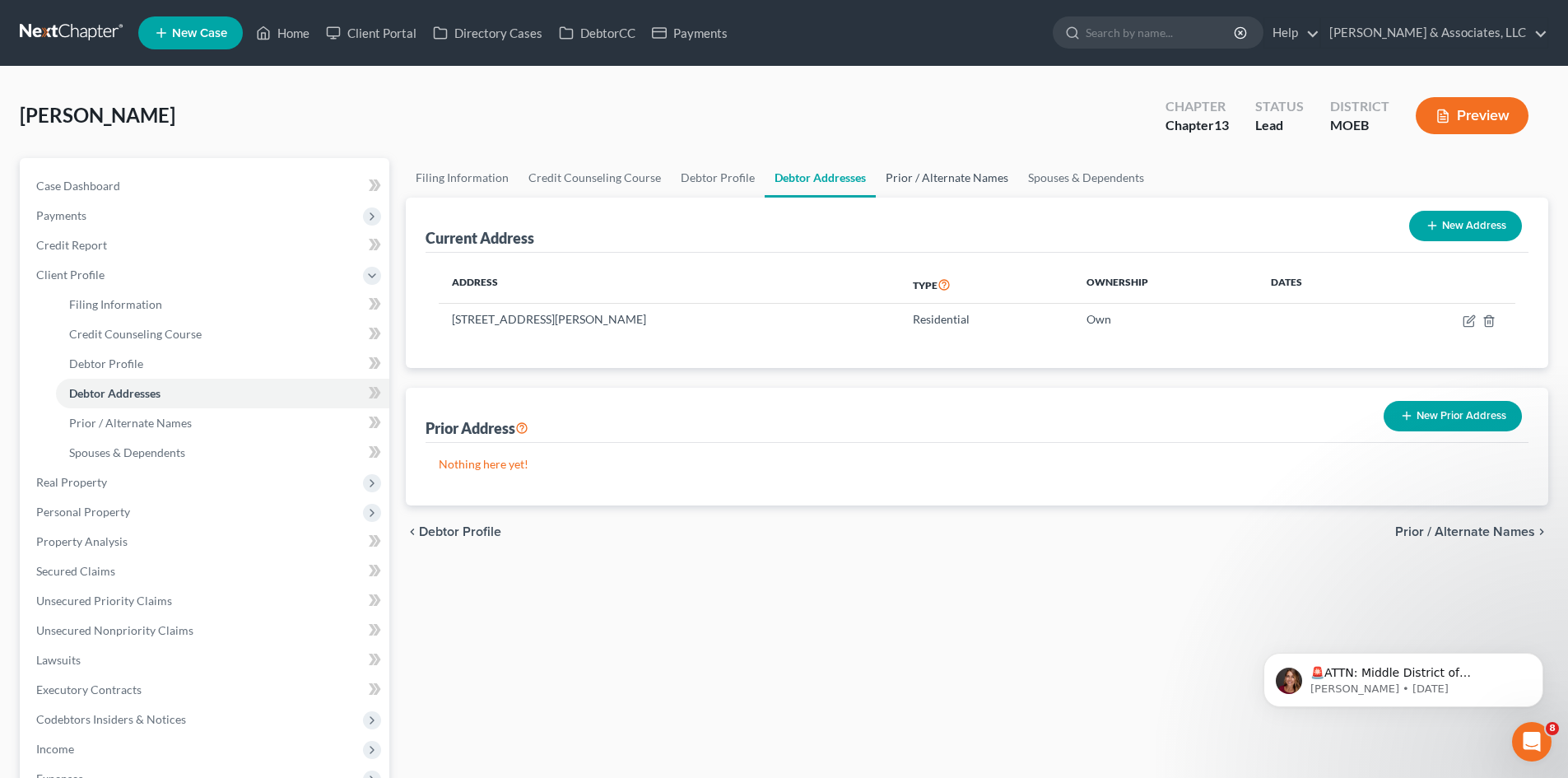
click at [937, 177] on link "Prior / Alternate Names" at bounding box center [947, 178] width 142 height 40
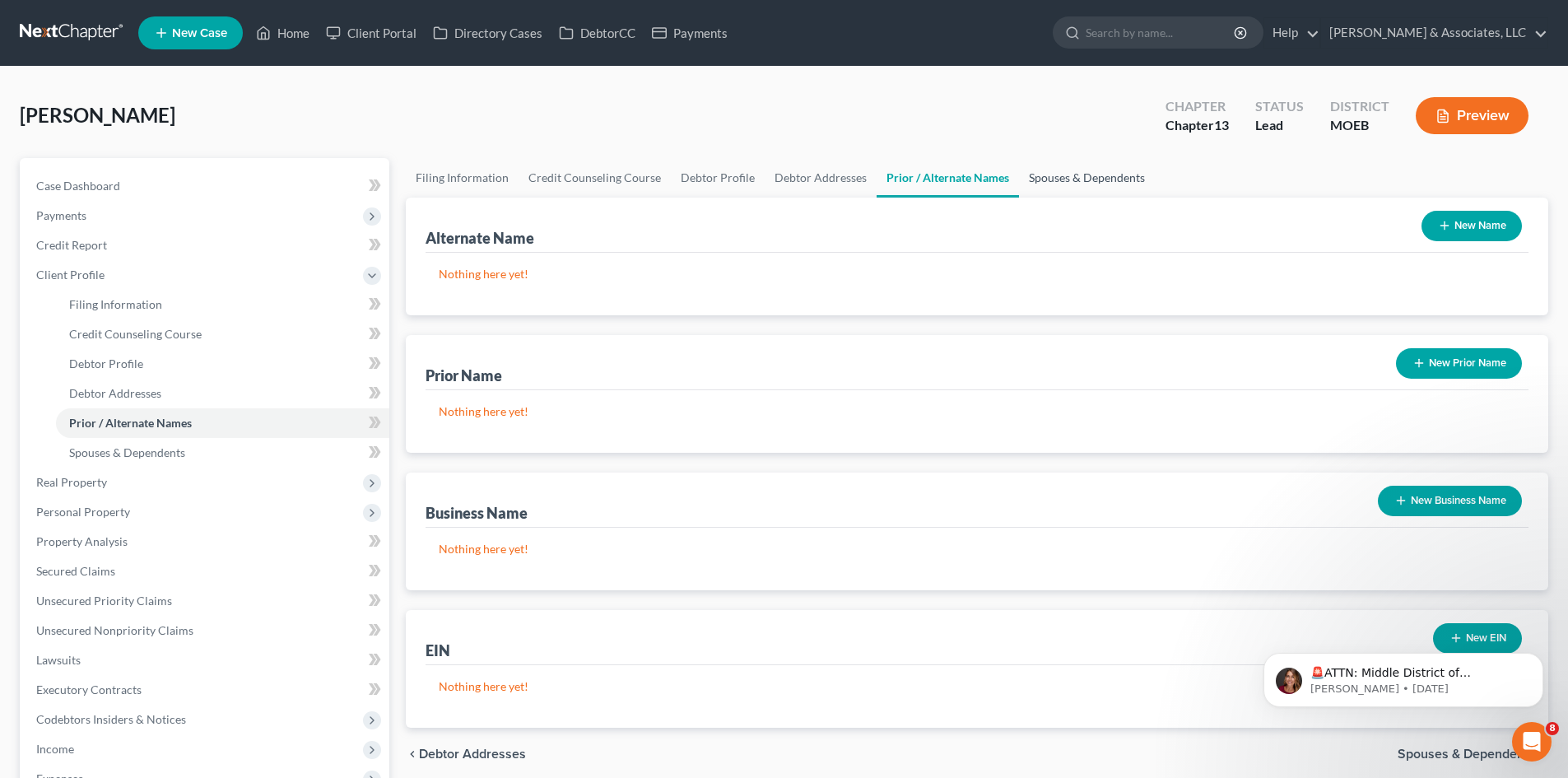
click at [1084, 175] on link "Spouses & Dependents" at bounding box center [1086, 178] width 136 height 40
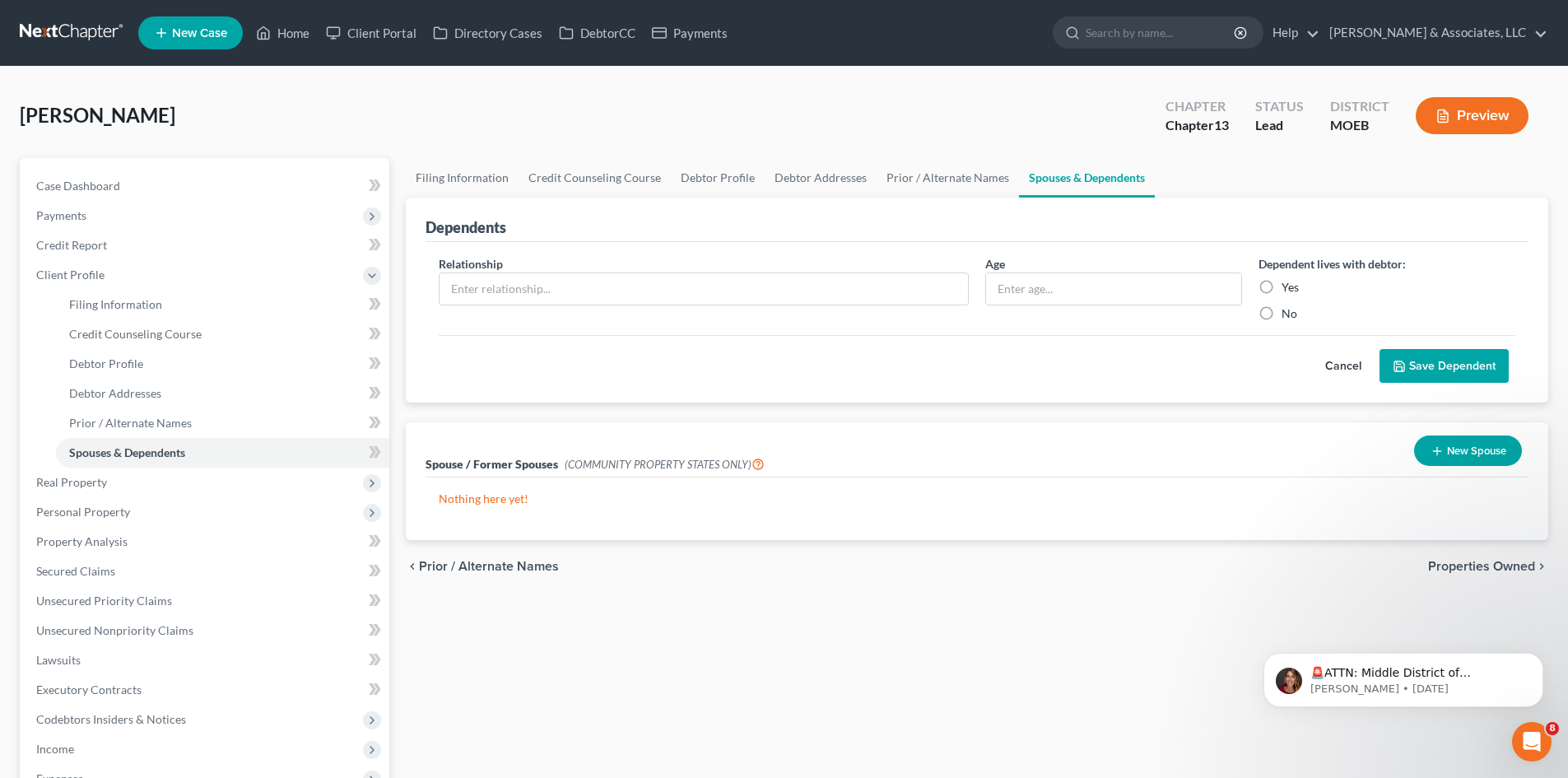
drag, startPoint x: 1345, startPoint y: 367, endPoint x: 1177, endPoint y: 364, distance: 168.0
click at [1346, 367] on button "Cancel" at bounding box center [1343, 366] width 73 height 33
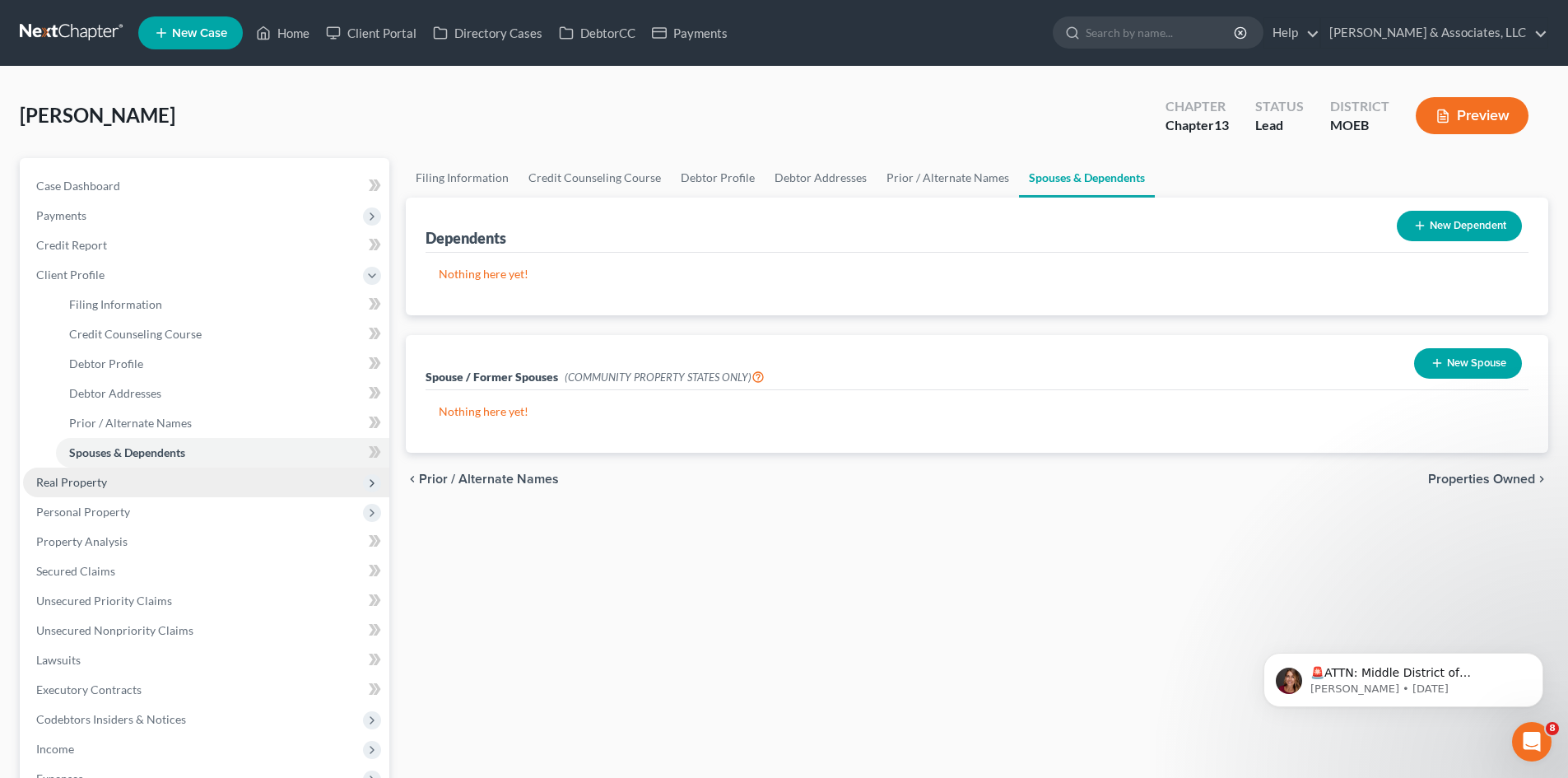
click at [86, 481] on span "Real Property" at bounding box center [72, 482] width 71 height 14
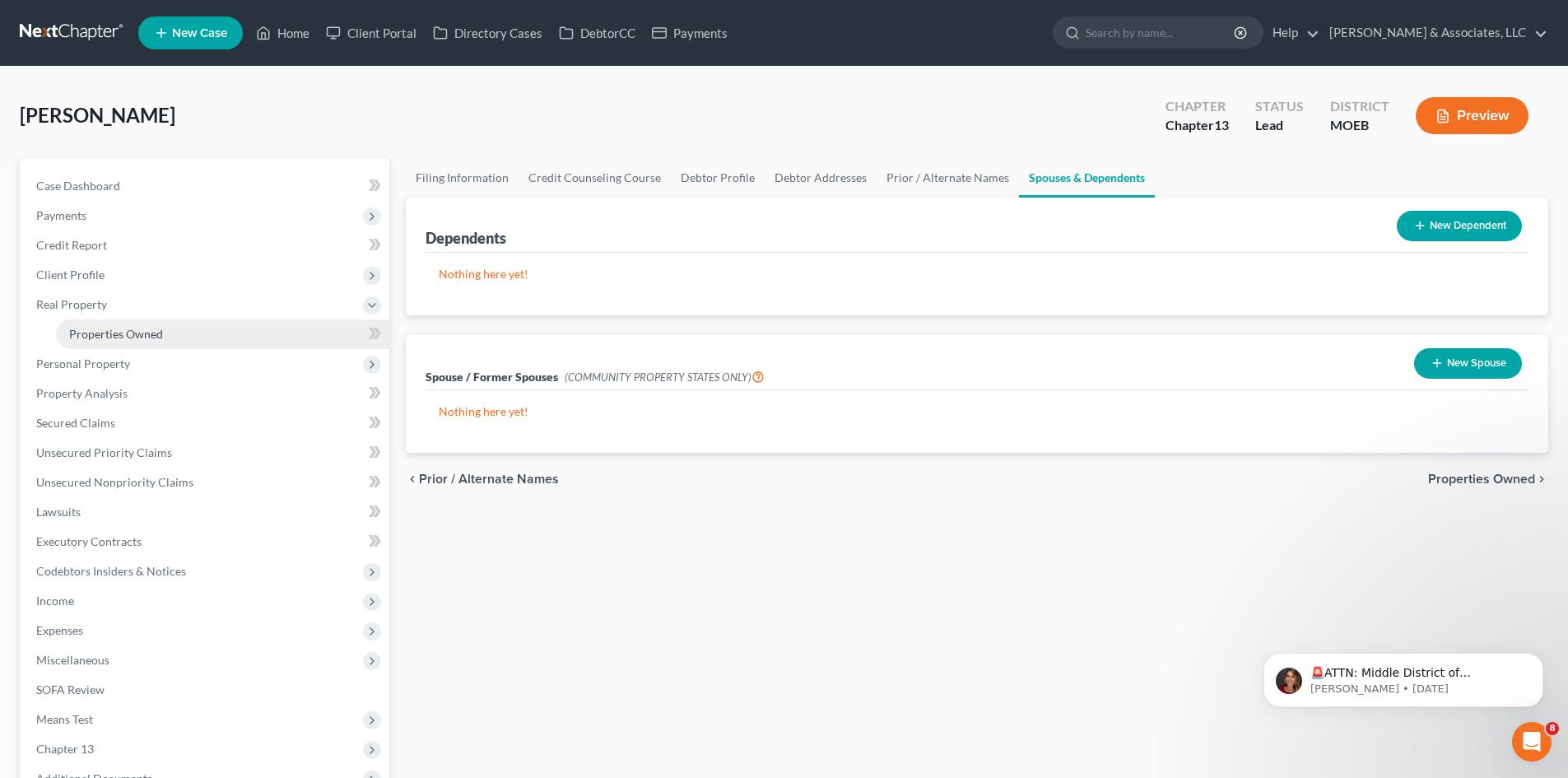
click at [124, 336] on span "Properties Owned" at bounding box center [116, 333] width 94 height 14
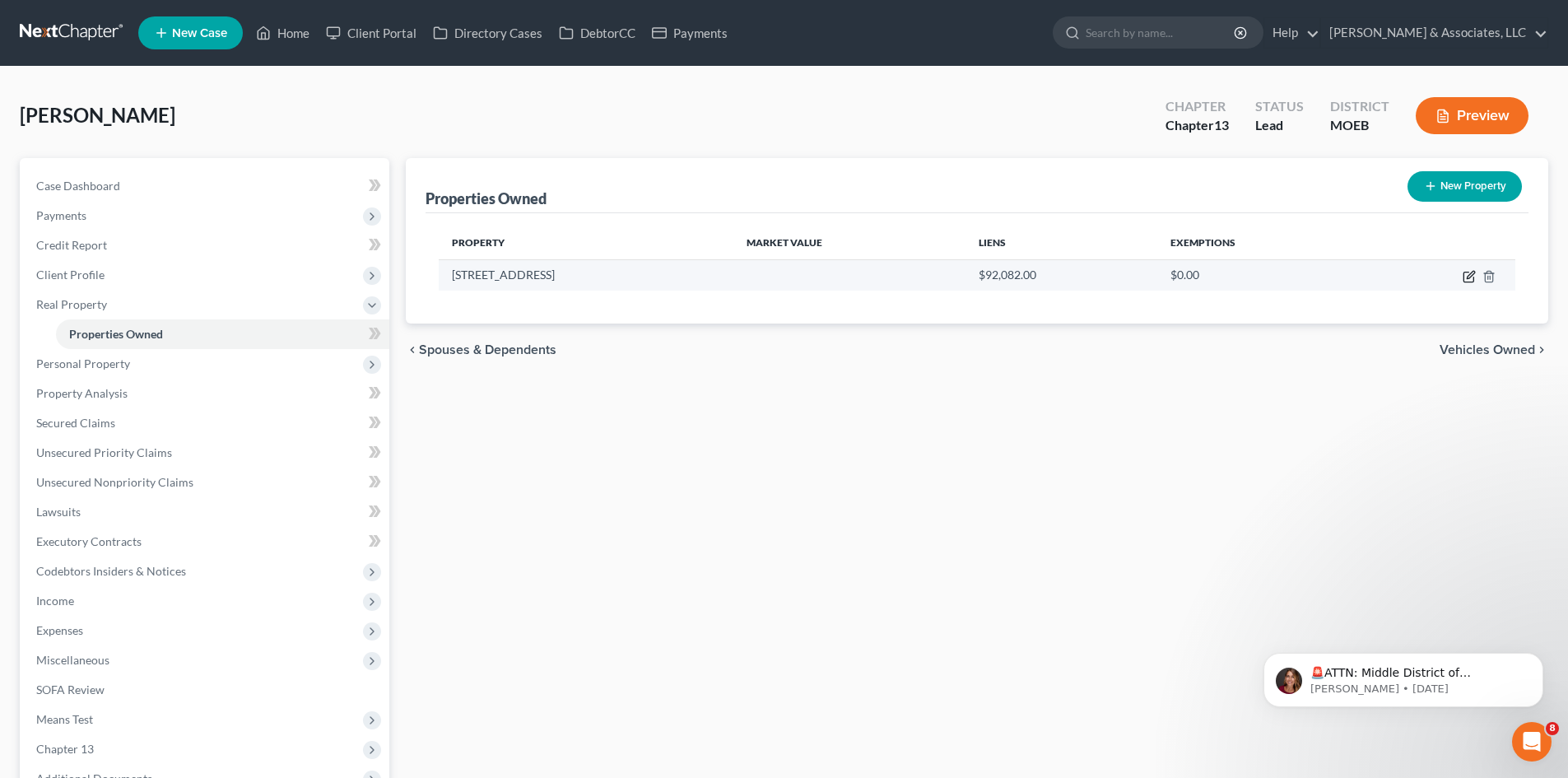
click at [1467, 272] on icon "button" at bounding box center [1468, 277] width 10 height 10
select select "26"
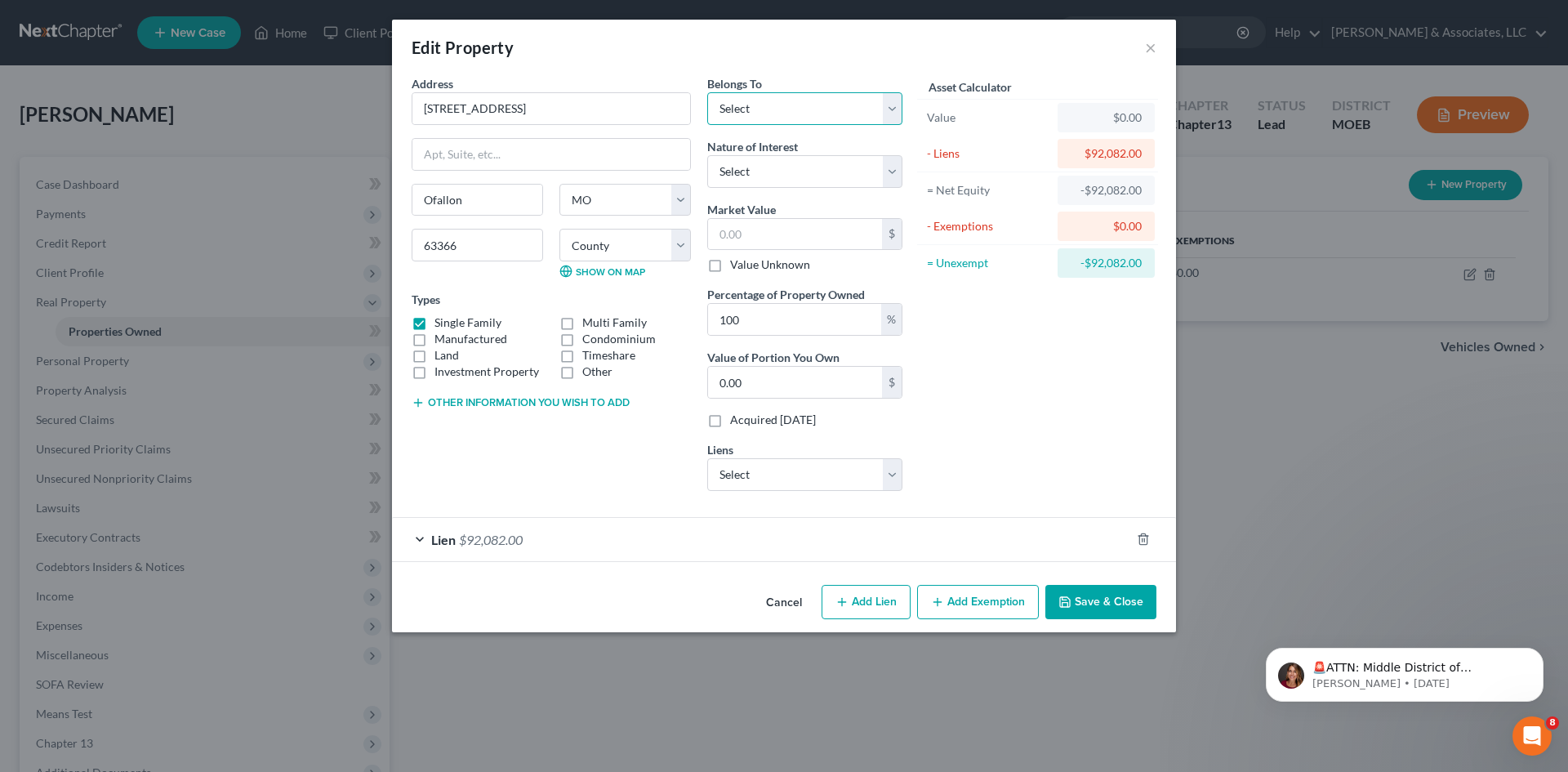
click at [796, 119] on select "Select Debtor 1 Only Debtor 2 Only Debtor 1 And Debtor 2 Only At Least One Of T…" at bounding box center [805, 108] width 195 height 33
select select "0"
click at [707, 92] on select "Select Debtor 1 Only Debtor 2 Only Debtor 1 And Debtor 2 Only At Least One Of T…" at bounding box center [805, 108] width 195 height 33
click at [794, 177] on select "Select Fee Simple Joint Tenant Life Estate Equitable Interest Future Interest T…" at bounding box center [805, 171] width 195 height 33
select select "0"
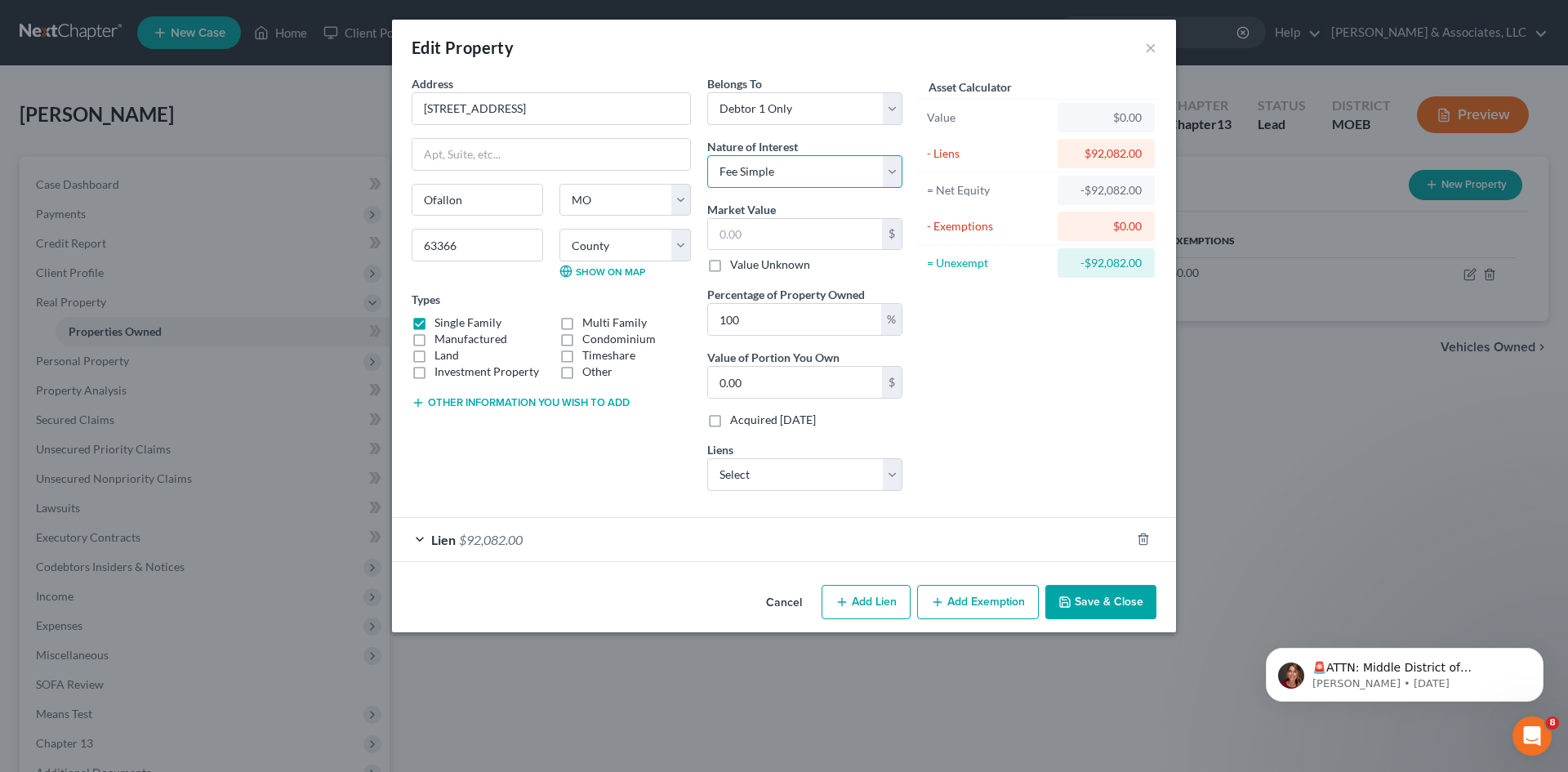
click at [707, 155] on select "Select Fee Simple Joint Tenant Life Estate Equitable Interest Future Interest T…" at bounding box center [805, 171] width 195 height 33
click at [764, 240] on input "text" at bounding box center [794, 234] width 174 height 31
type input "2"
type input "2.00"
type input "25"
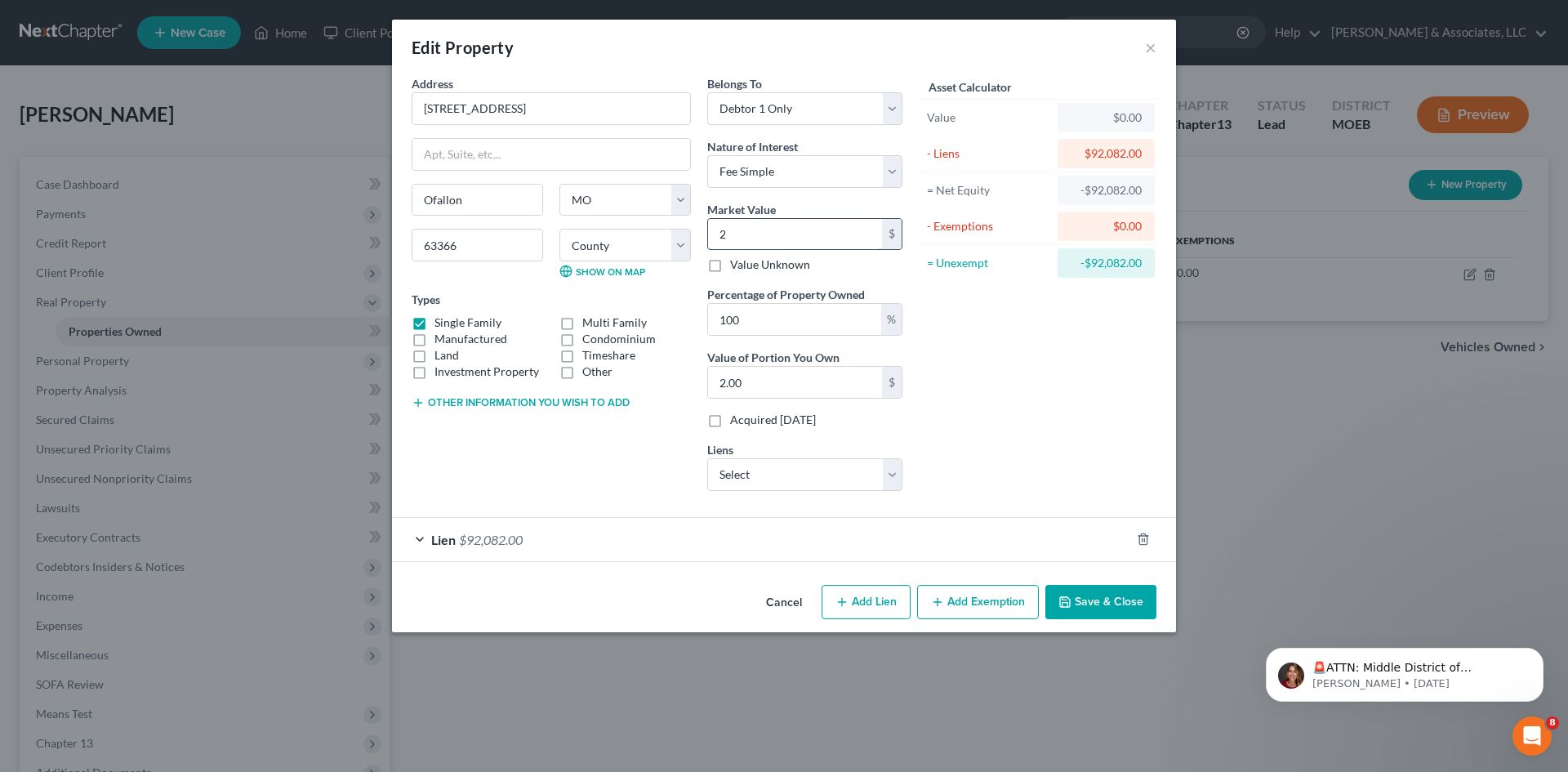
type input "25.00"
type input "254"
type input "254.00"
type input "2540"
type input "2,540.00"
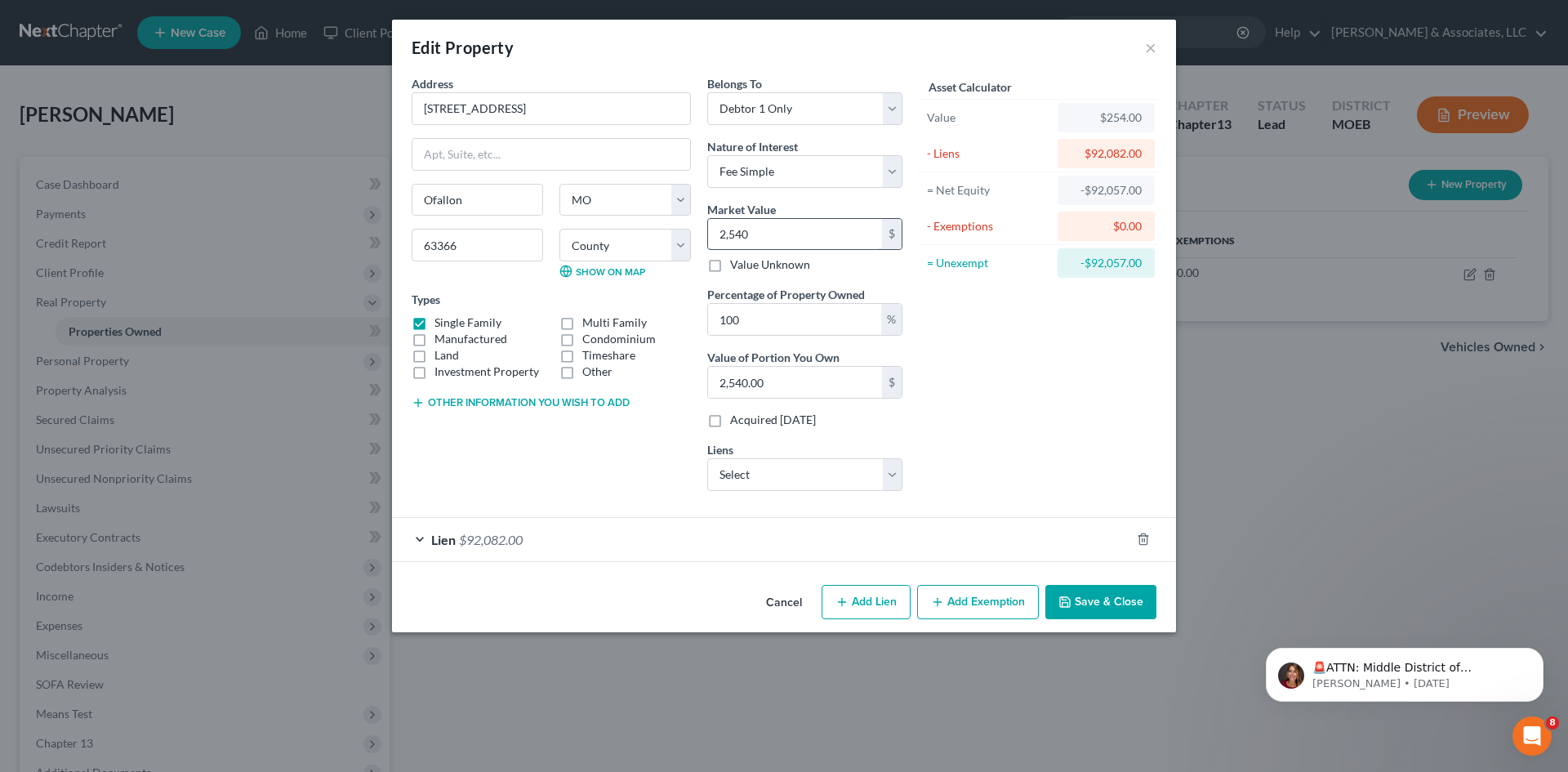
type input "2,5400"
type input "25,400.00"
type input "25,4000"
type input "254,000.00"
type input "254,000"
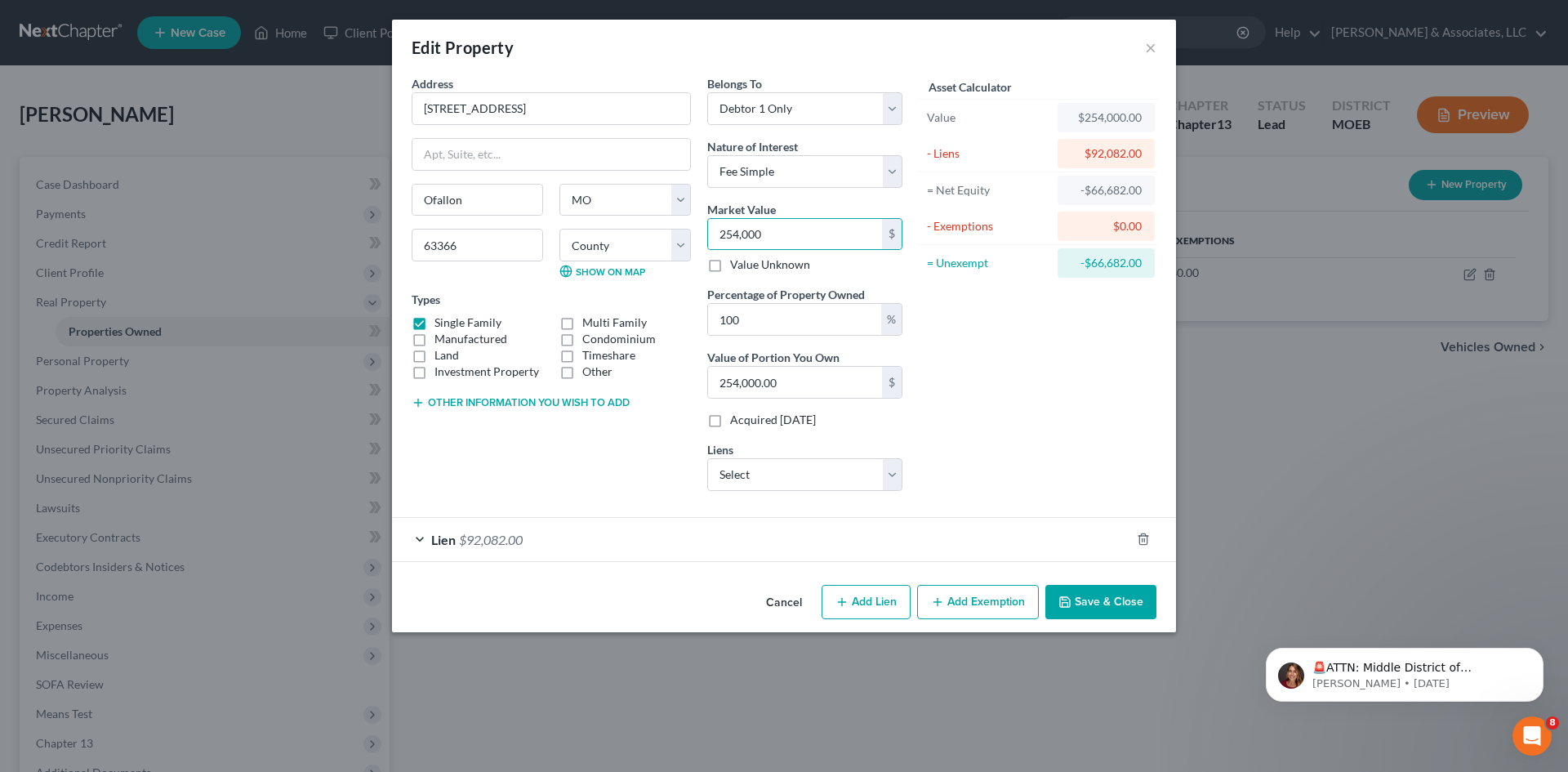
click at [507, 541] on span "$92,082.00" at bounding box center [491, 540] width 64 height 15
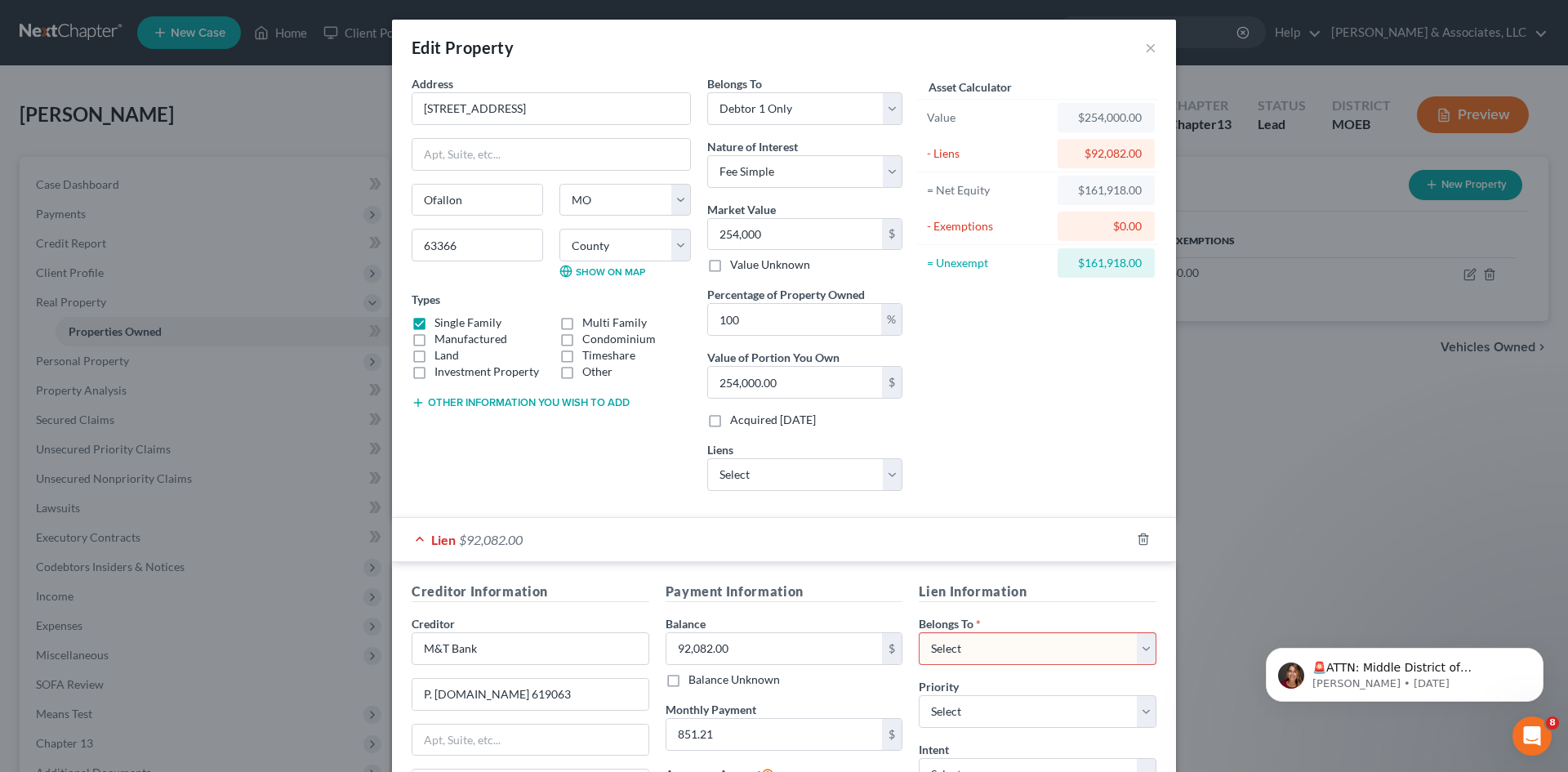
click at [1065, 646] on select "Select Debtor 1 Only Debtor 2 Only Debtor 1 And Debtor 2 Only At Least One Of T…" at bounding box center [1037, 648] width 237 height 33
select select "0"
click at [919, 632] on select "Select Debtor 1 Only Debtor 2 Only Debtor 1 And Debtor 2 Only At Least One Of T…" at bounding box center [1037, 648] width 237 height 33
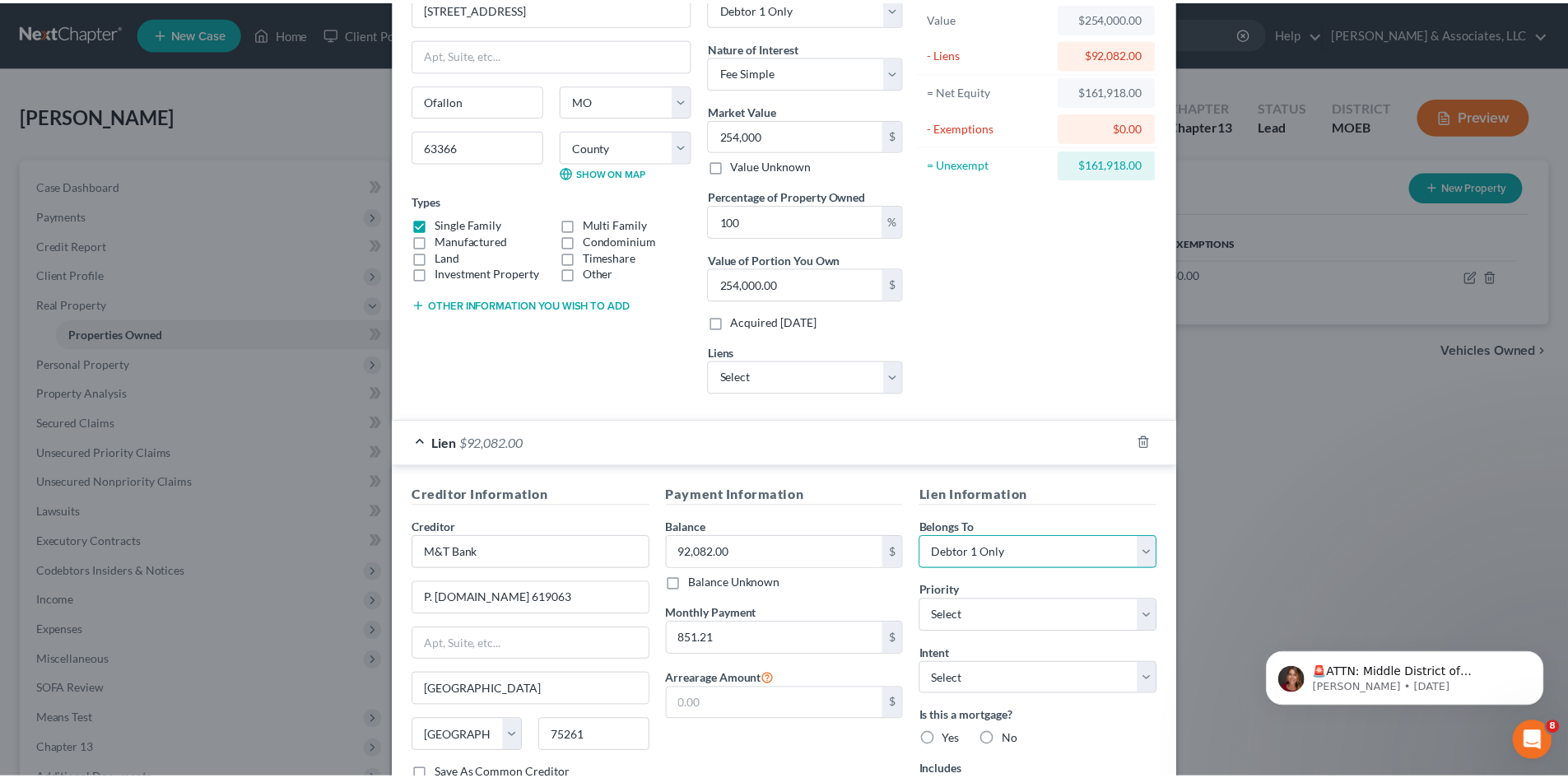
scroll to position [242, 0]
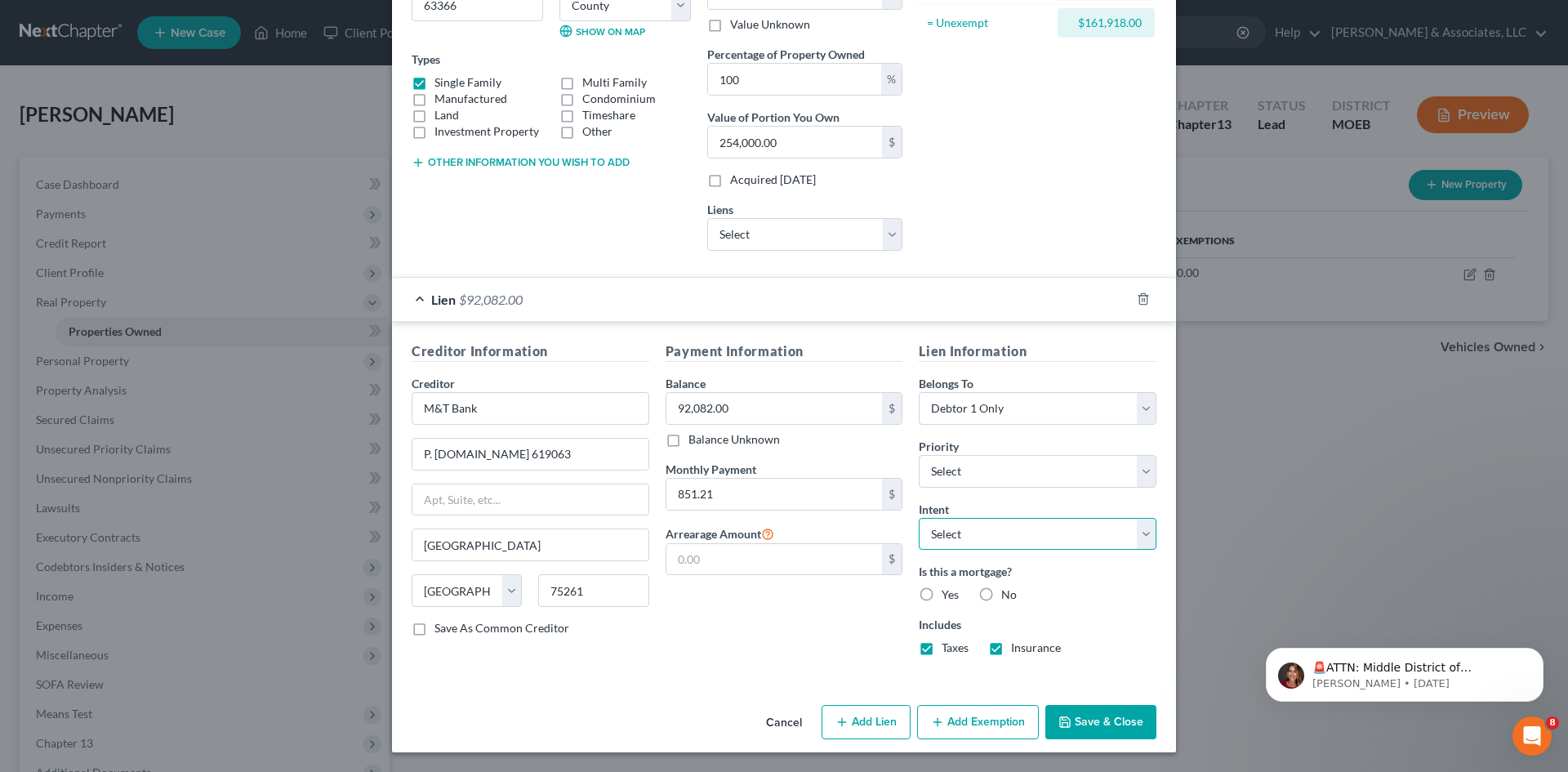
click at [1039, 543] on select "Select Surrender Redeem Reaffirm Avoid Other" at bounding box center [1037, 534] width 237 height 33
select select "2"
click at [919, 518] on select "Select Surrender Redeem Reaffirm Avoid Other" at bounding box center [1037, 534] width 237 height 33
click at [941, 595] on label "Yes" at bounding box center [950, 594] width 17 height 16
click at [948, 595] on input "Yes" at bounding box center [953, 592] width 11 height 11
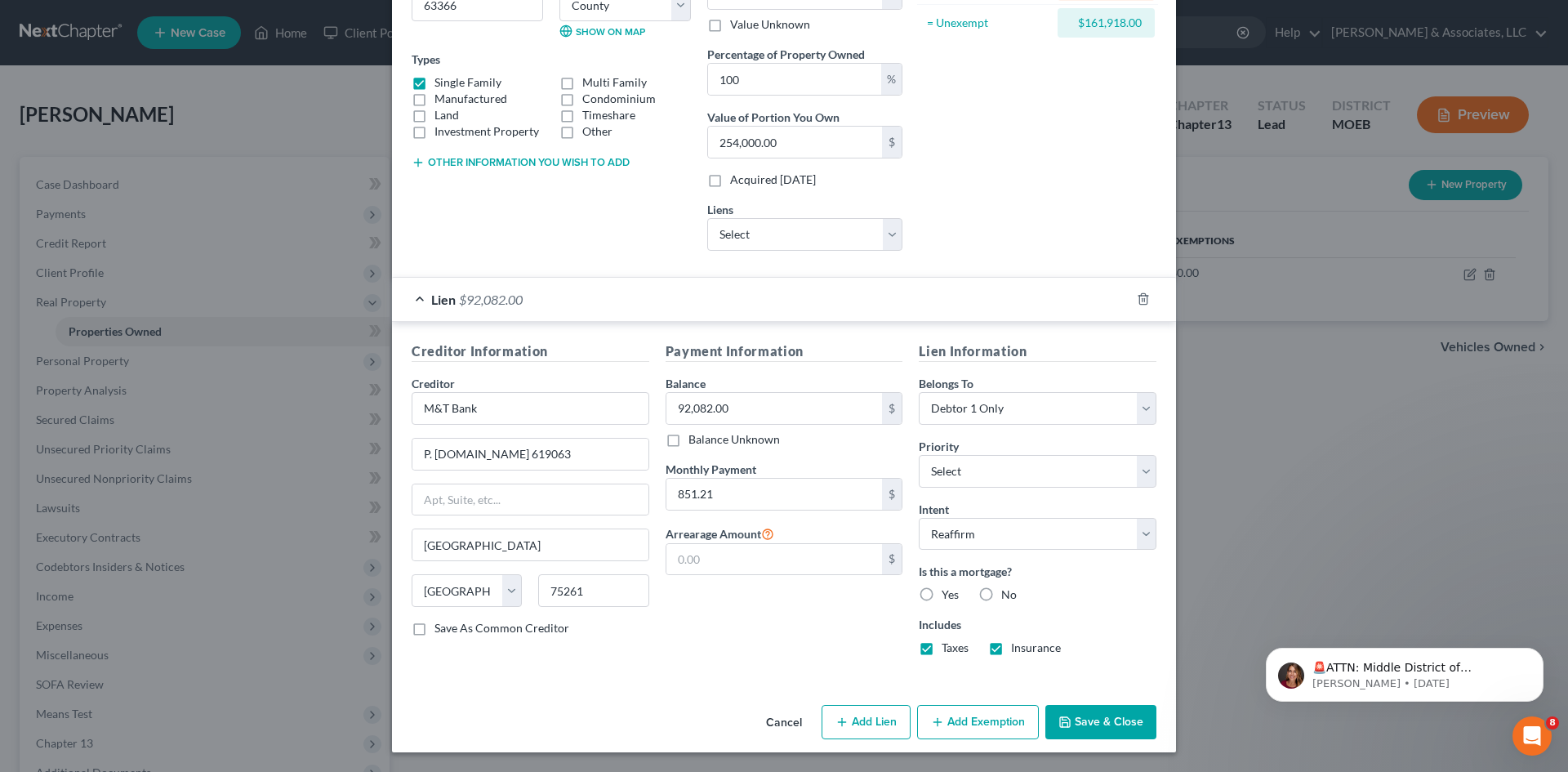
radio input "true"
click at [1086, 718] on button "Save & Close" at bounding box center [1101, 722] width 111 height 34
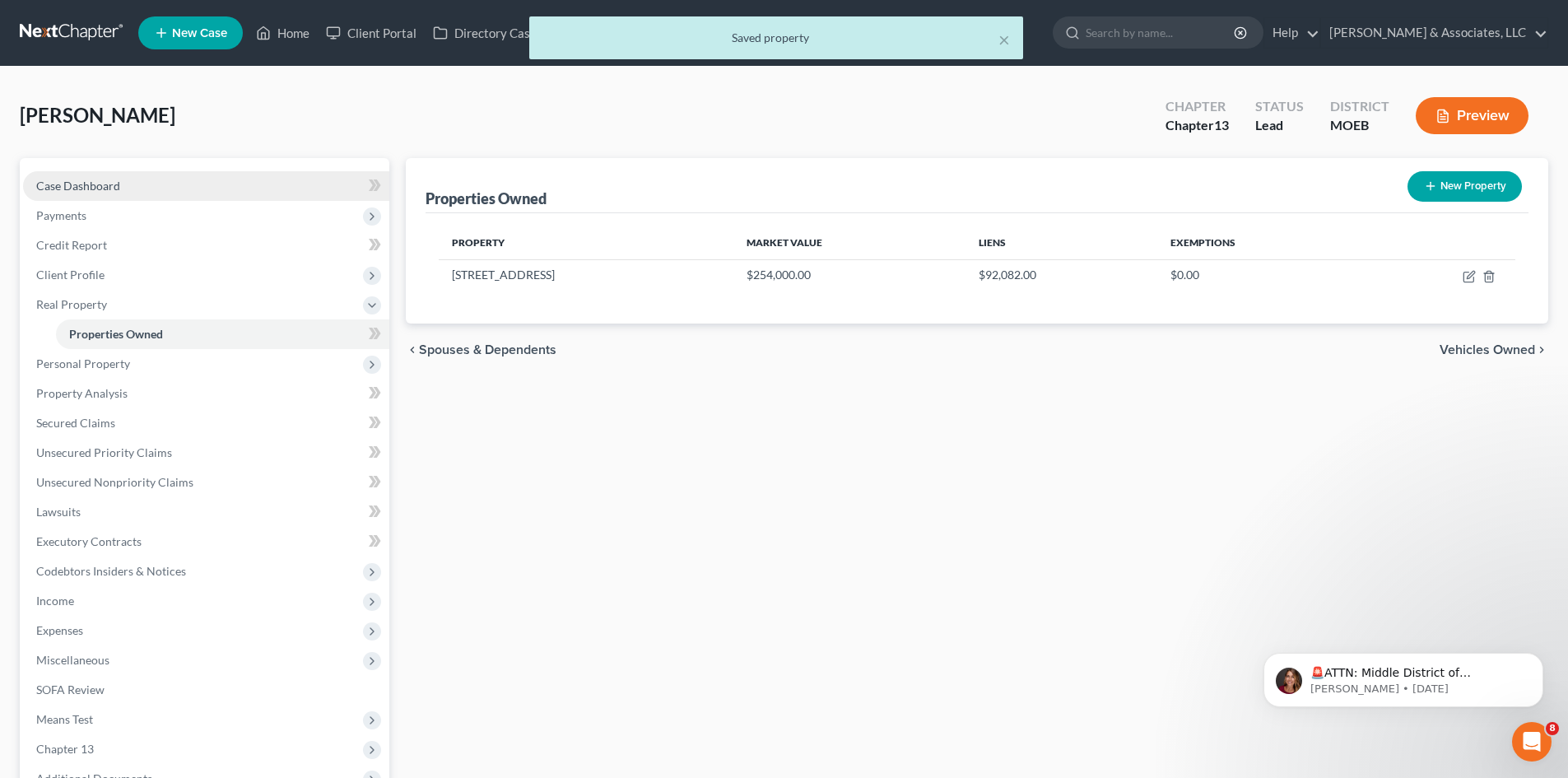
click at [122, 174] on link "Case Dashboard" at bounding box center [205, 185] width 366 height 30
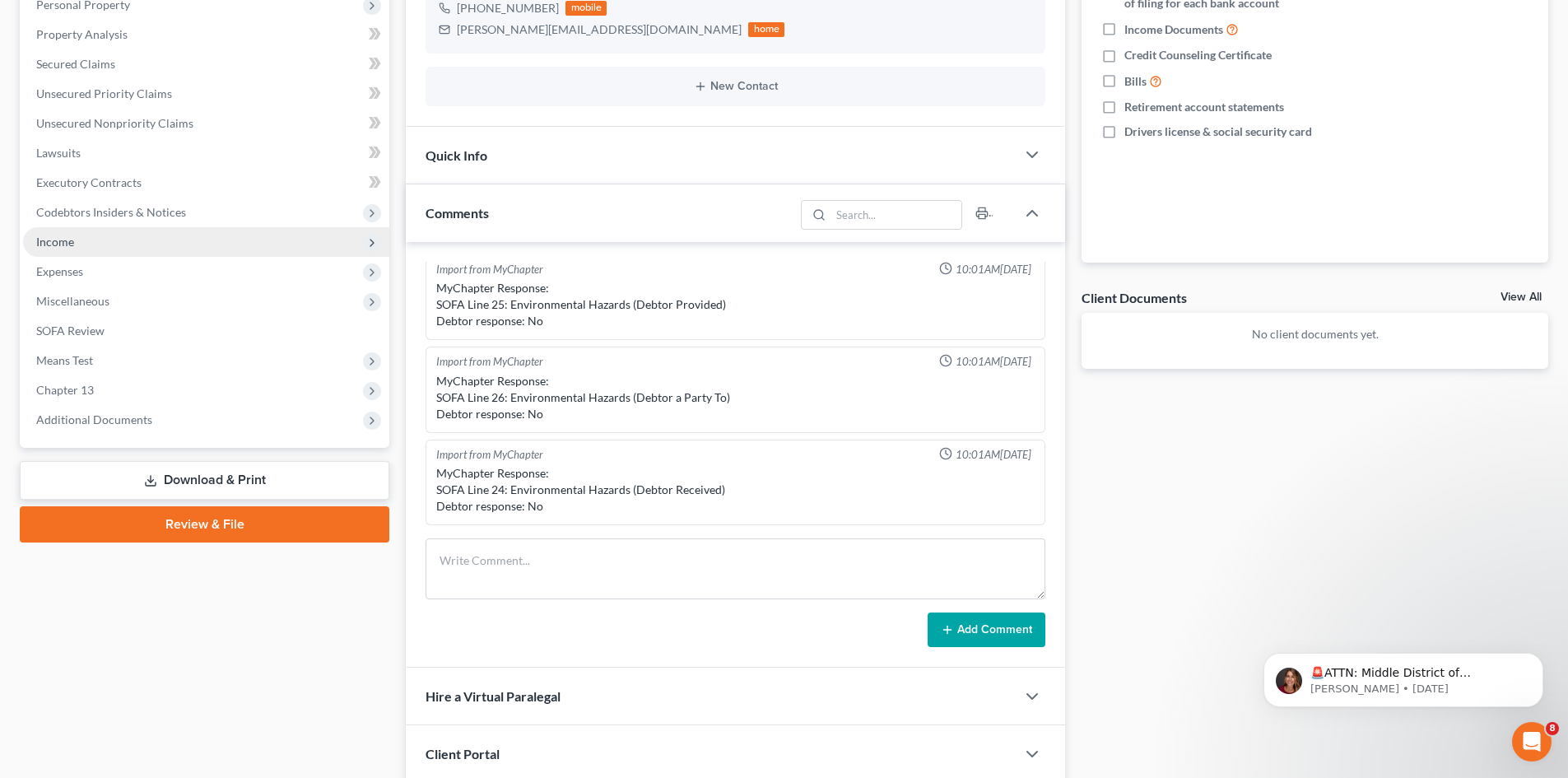
scroll to position [82, 0]
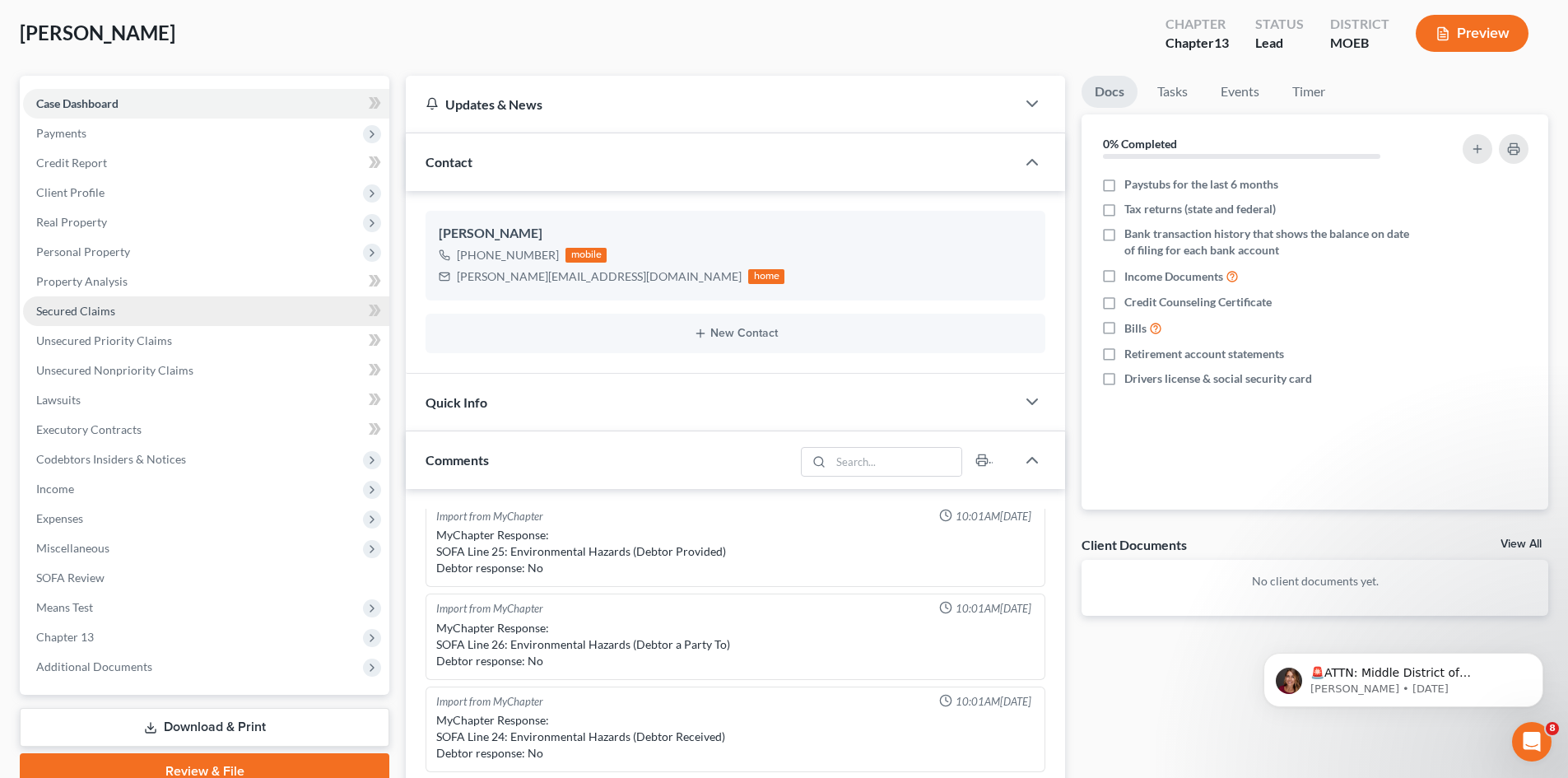
click at [82, 311] on span "Secured Claims" at bounding box center [75, 310] width 79 height 14
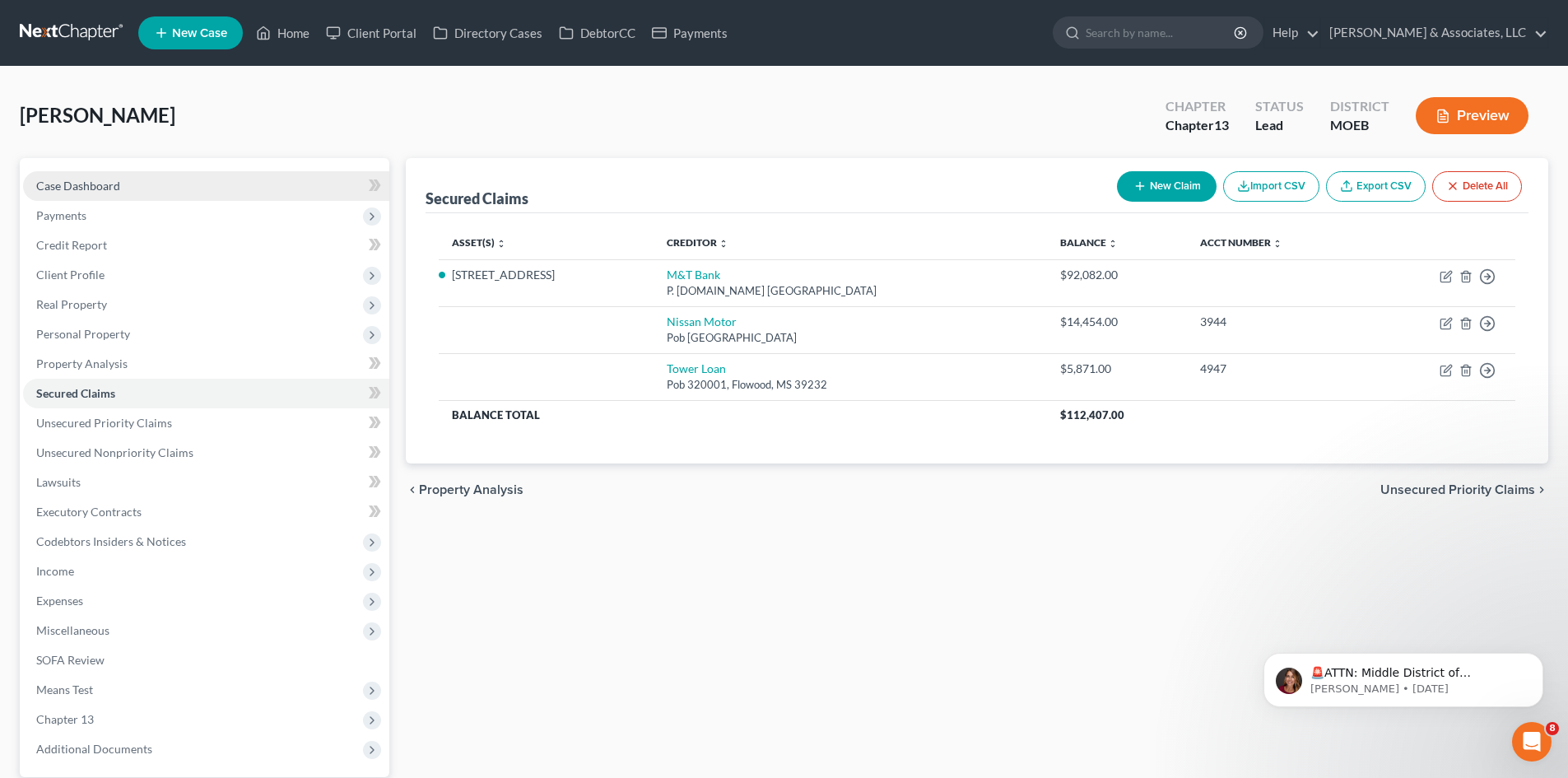
click at [91, 185] on span "Case Dashboard" at bounding box center [78, 185] width 84 height 14
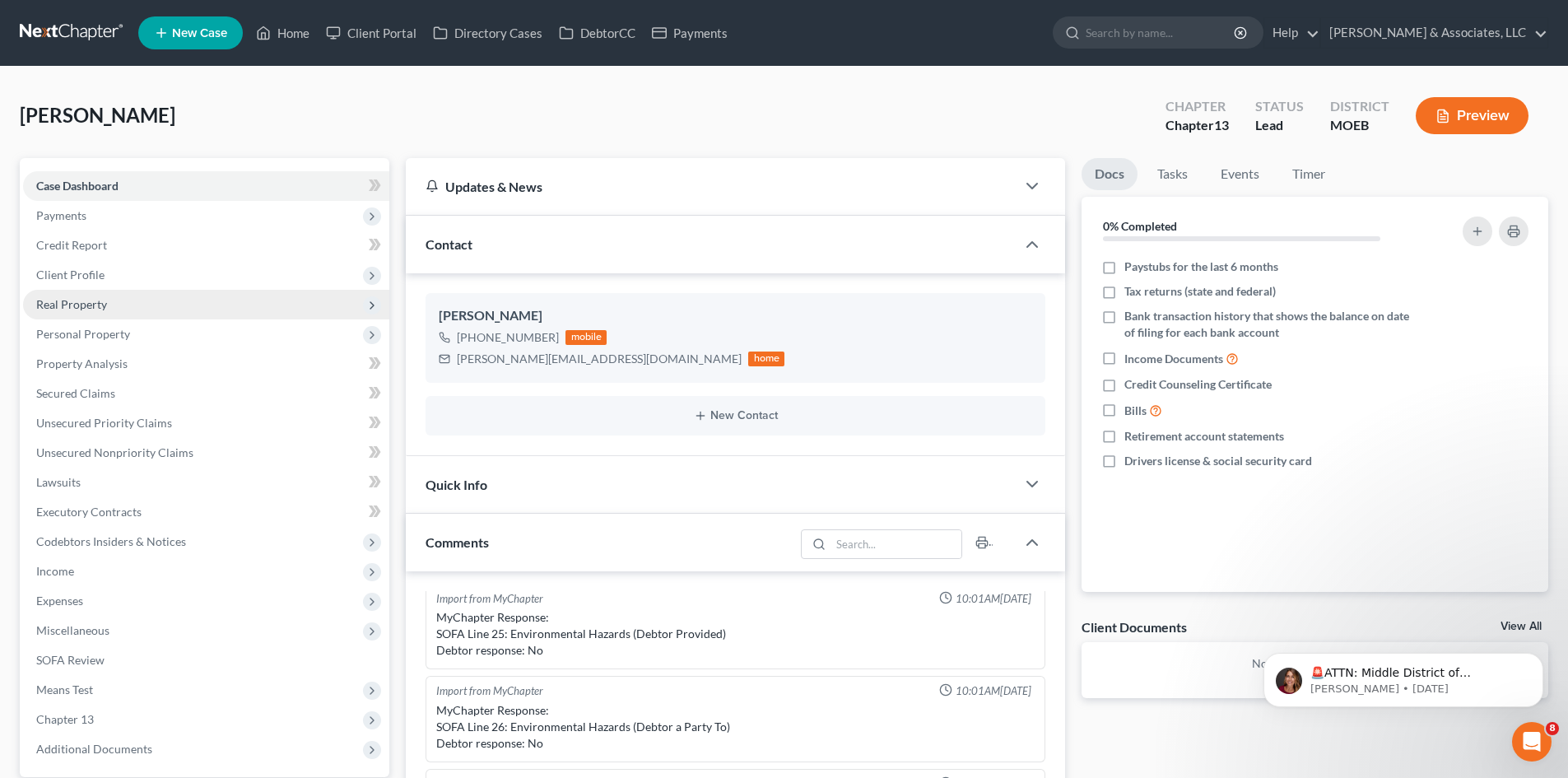
click at [84, 299] on span "Real Property" at bounding box center [72, 304] width 71 height 14
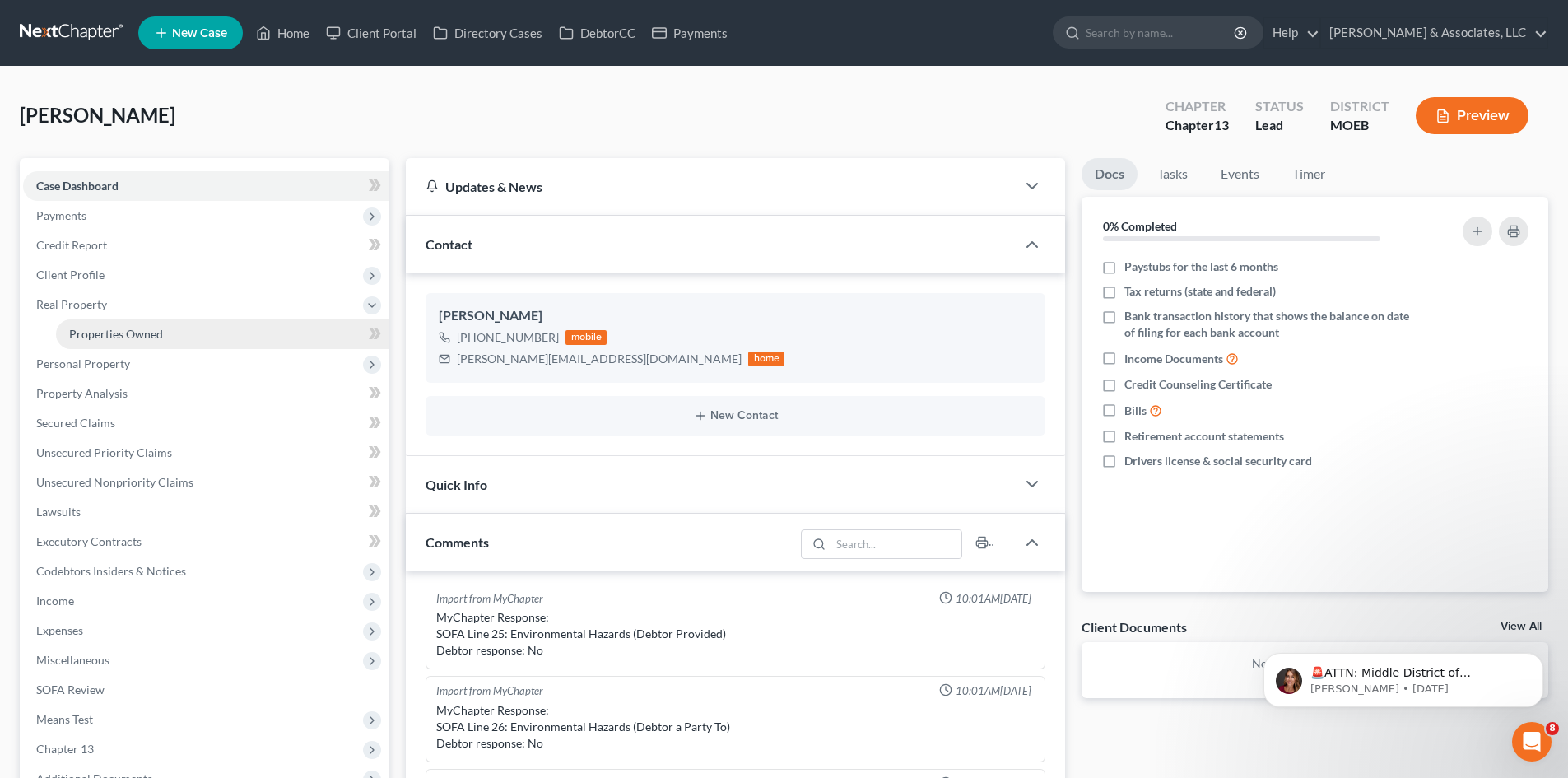
click at [130, 335] on span "Properties Owned" at bounding box center [116, 333] width 94 height 14
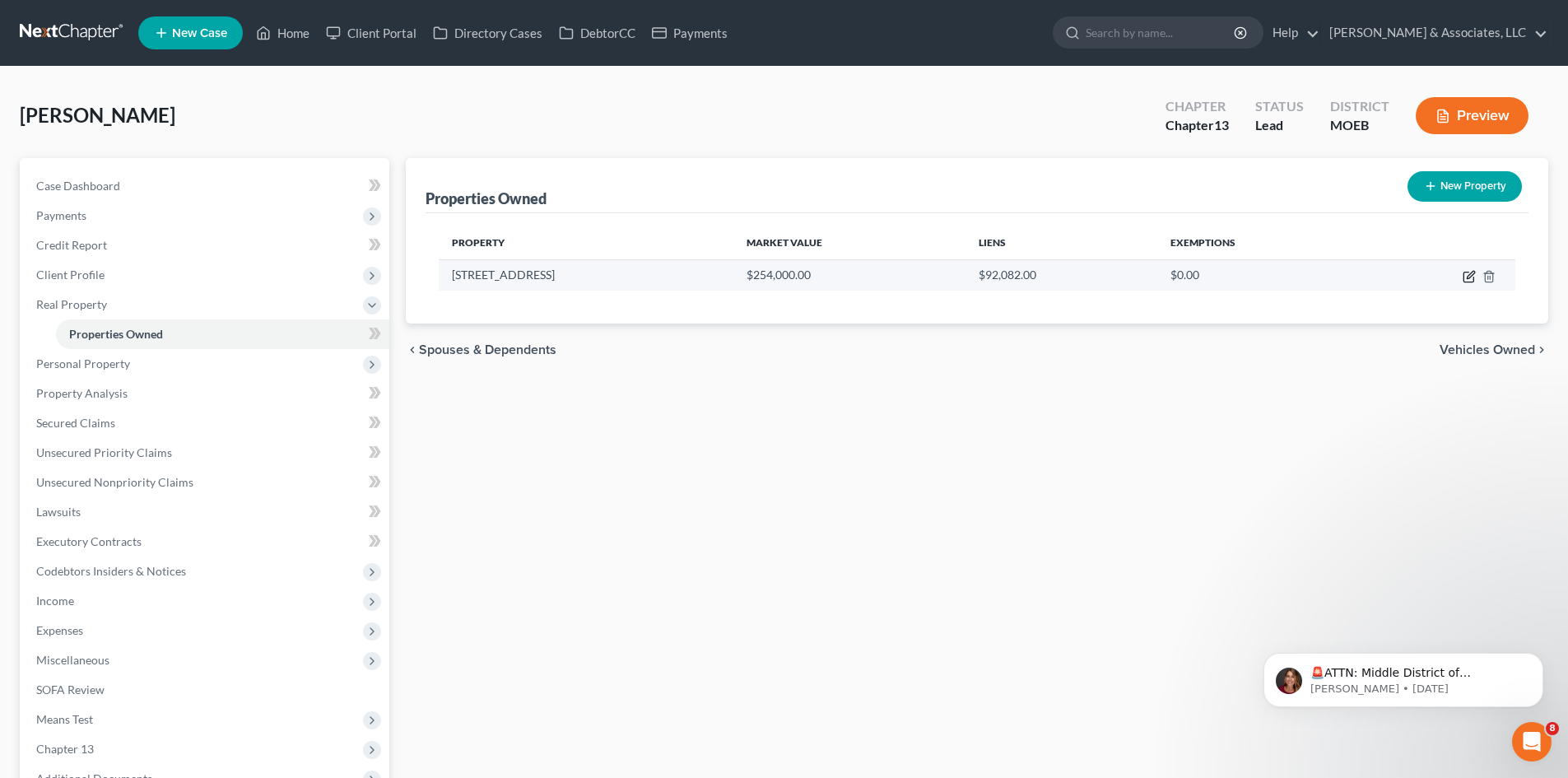
click at [1475, 274] on icon "button" at bounding box center [1469, 277] width 14 height 14
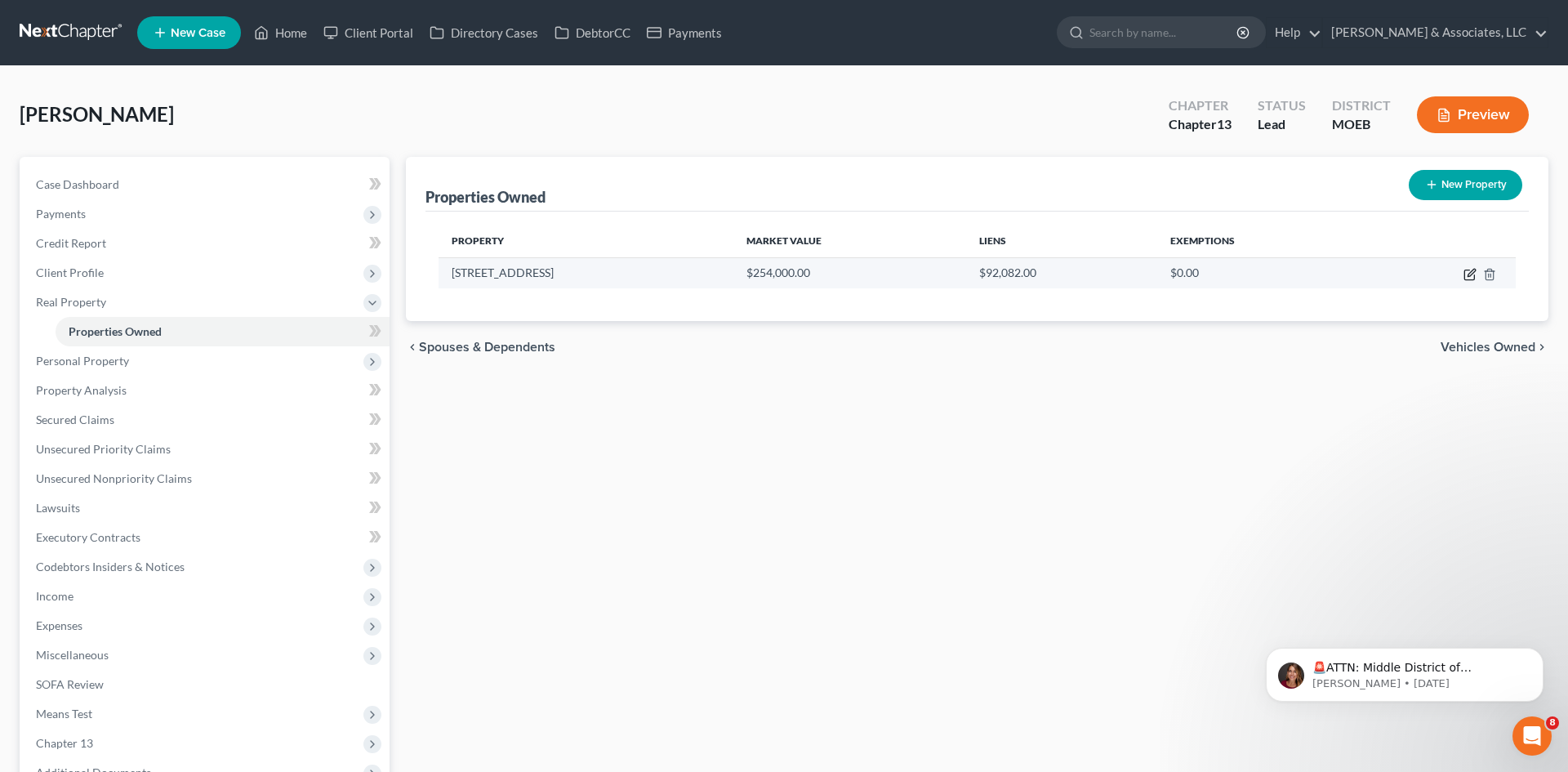
select select "26"
select select "0"
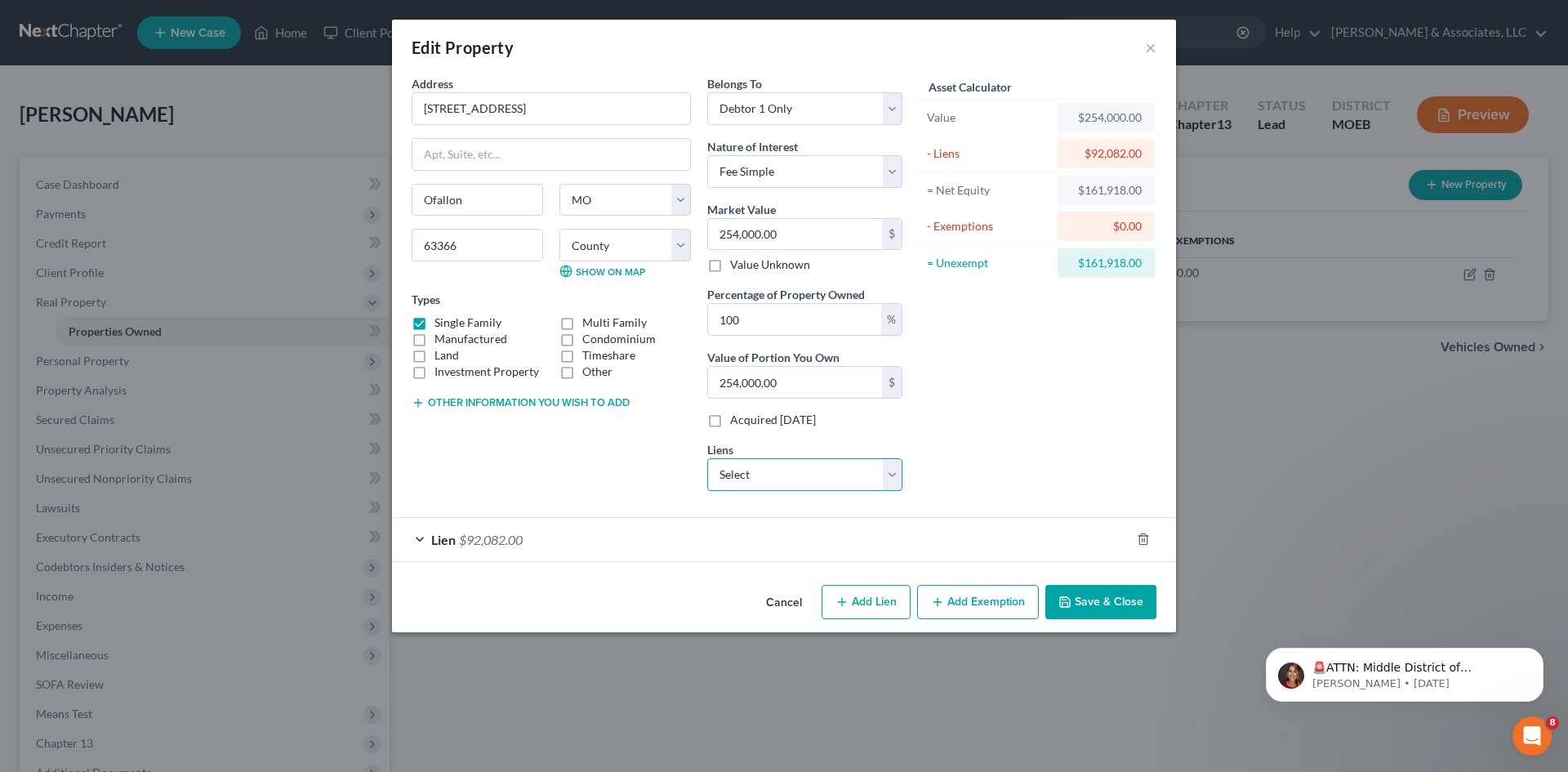
click at [787, 480] on select "Select Nissan Motor - $14,454.00 Tower Loan - $5,871.00" at bounding box center [805, 474] width 195 height 33
click at [1194, 389] on div "Edit Property × Address * 144 Brushy Brook Dr Ofallon State AL AK AR AZ CA CO C…" at bounding box center [784, 386] width 1568 height 772
click at [983, 607] on button "Add Exemption" at bounding box center [977, 602] width 122 height 34
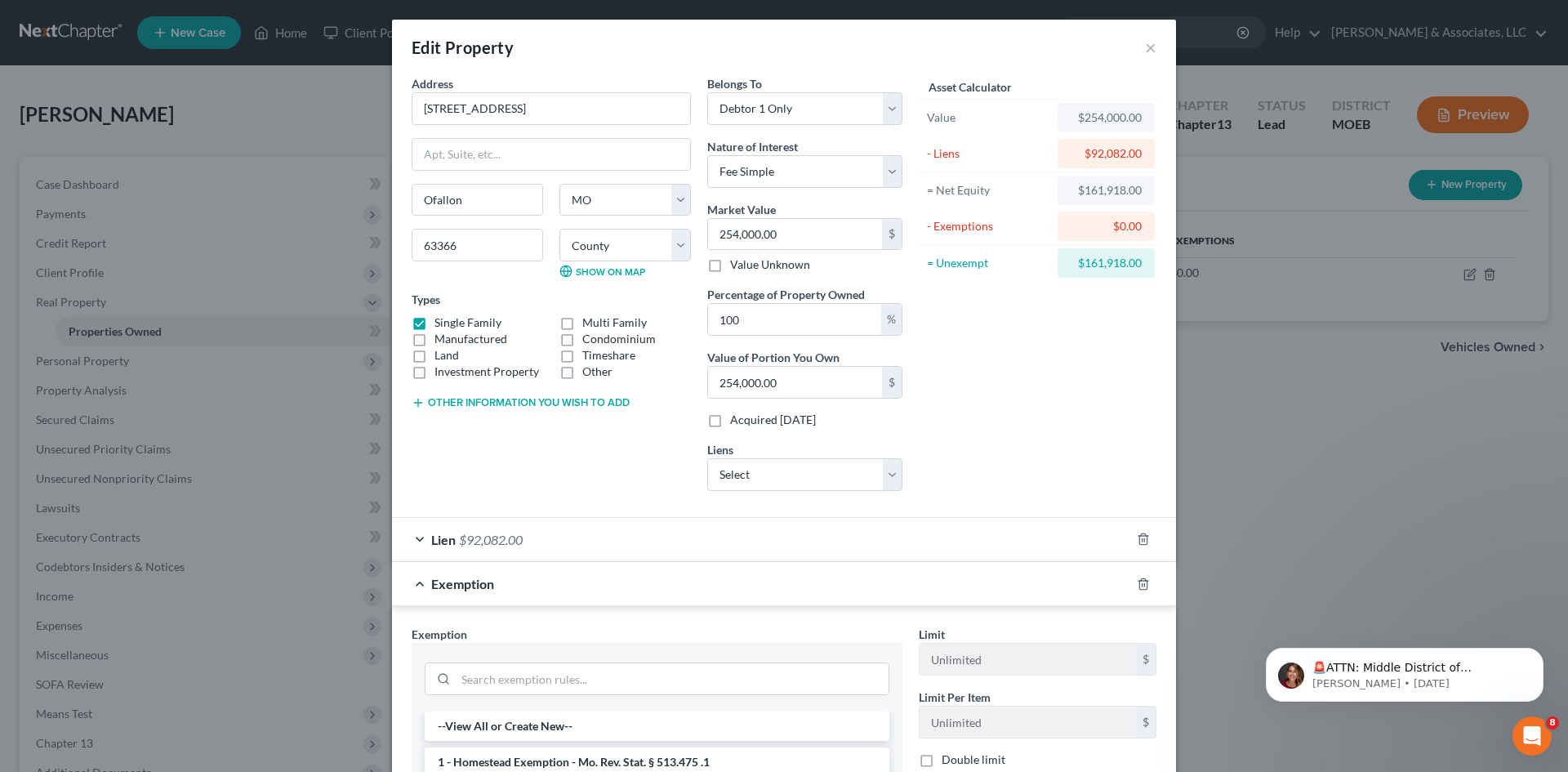
scroll to position [245, 0]
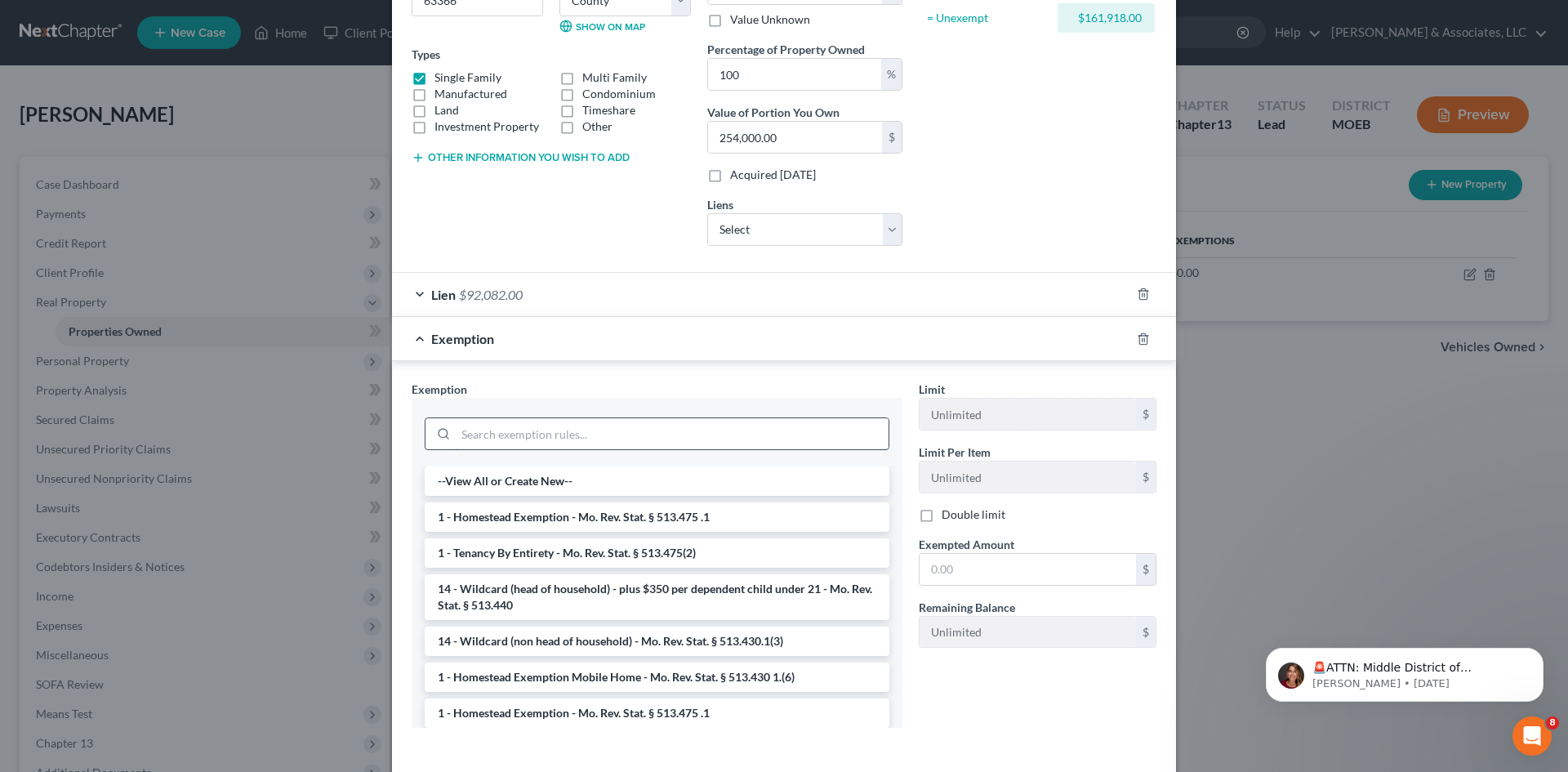
click at [508, 437] on input "search" at bounding box center [672, 433] width 433 height 31
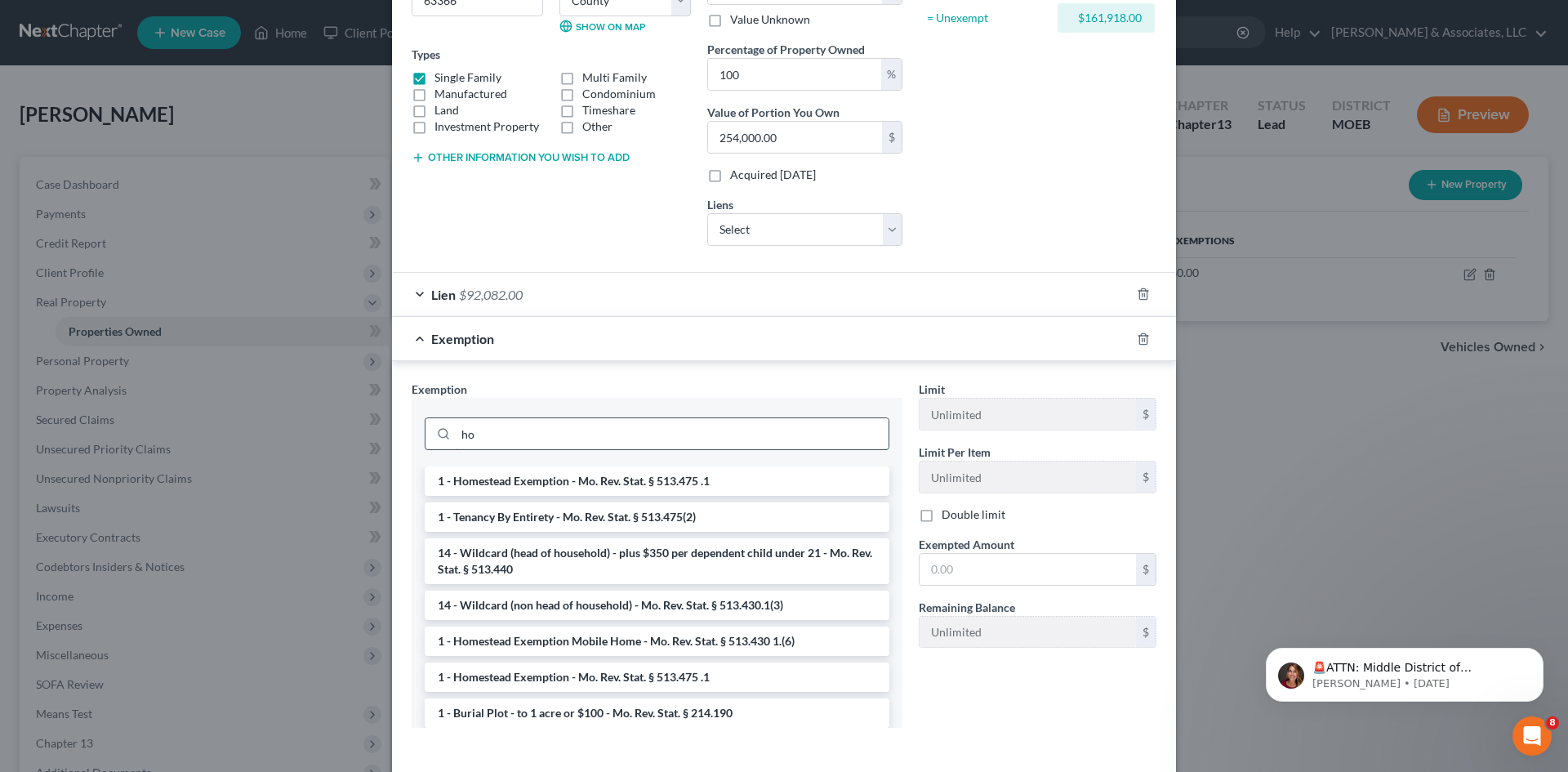
type input "h"
type input "home"
click at [515, 481] on li "1 - Homestead Exemption - Mo. Rev. Stat. § 513.475 .1" at bounding box center [657, 481] width 465 height 29
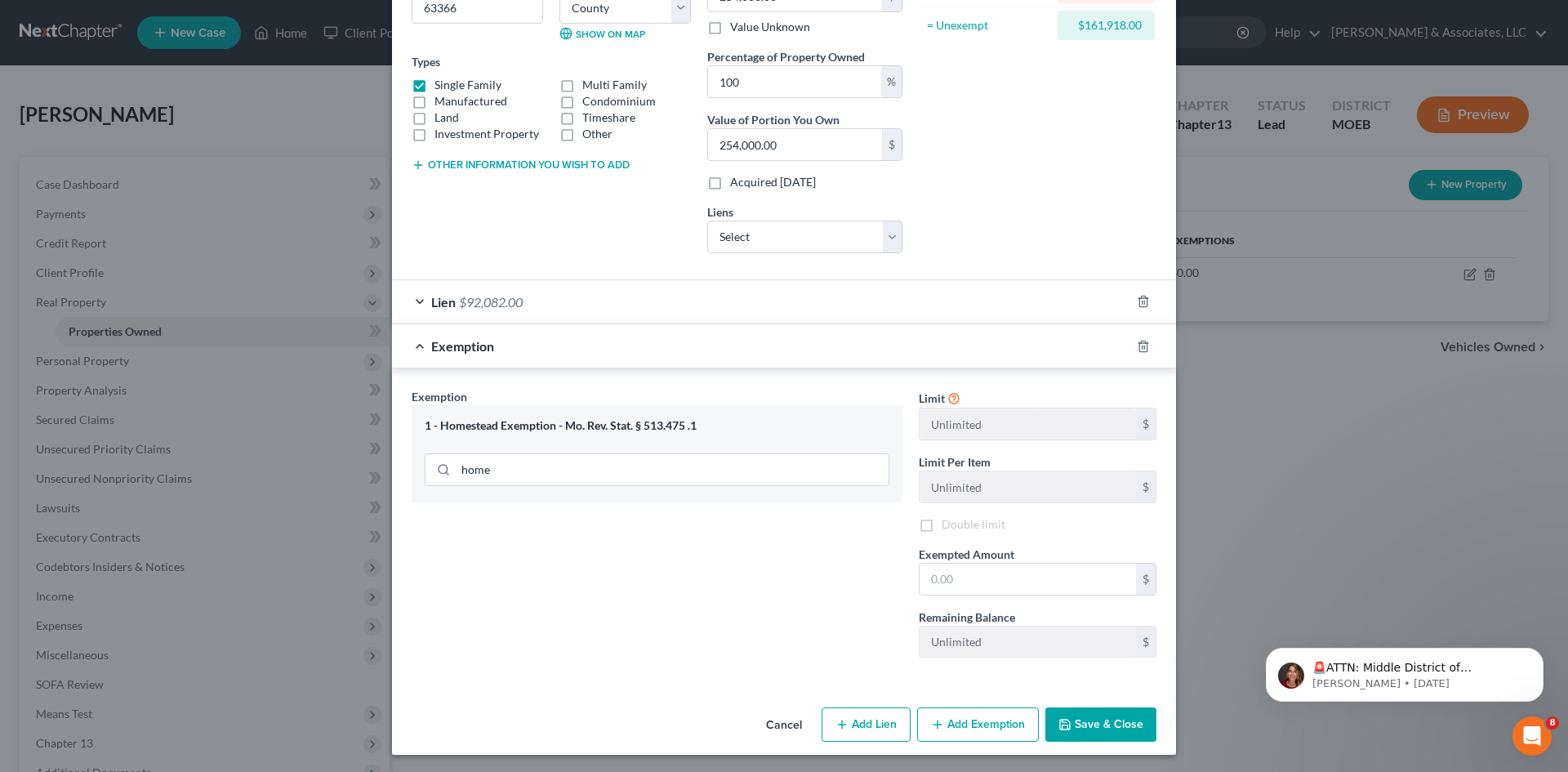
scroll to position [240, 0]
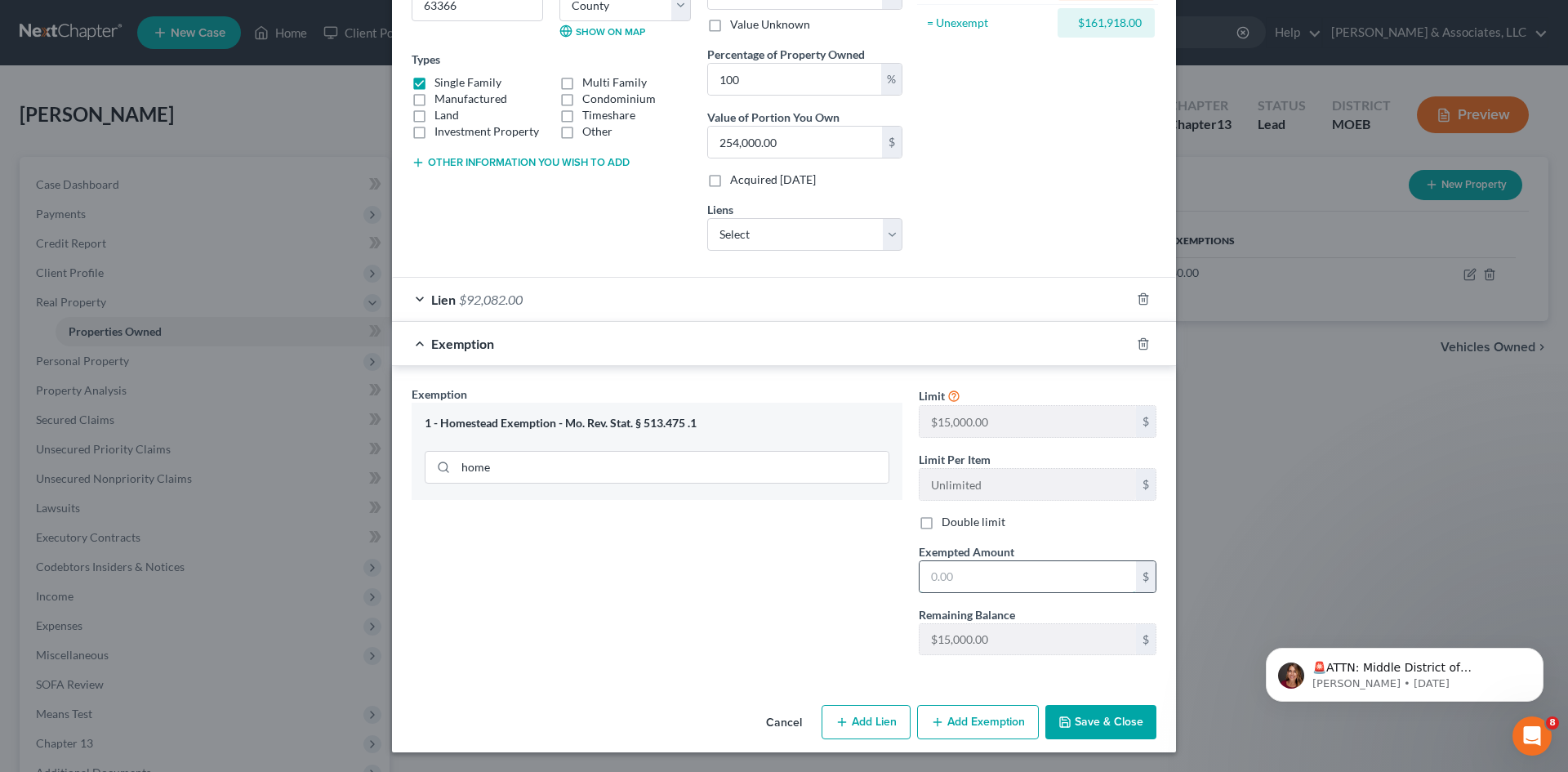
click at [983, 579] on input "text" at bounding box center [1028, 576] width 216 height 31
type input "15,000"
click at [1087, 716] on button "Save & Close" at bounding box center [1101, 722] width 111 height 34
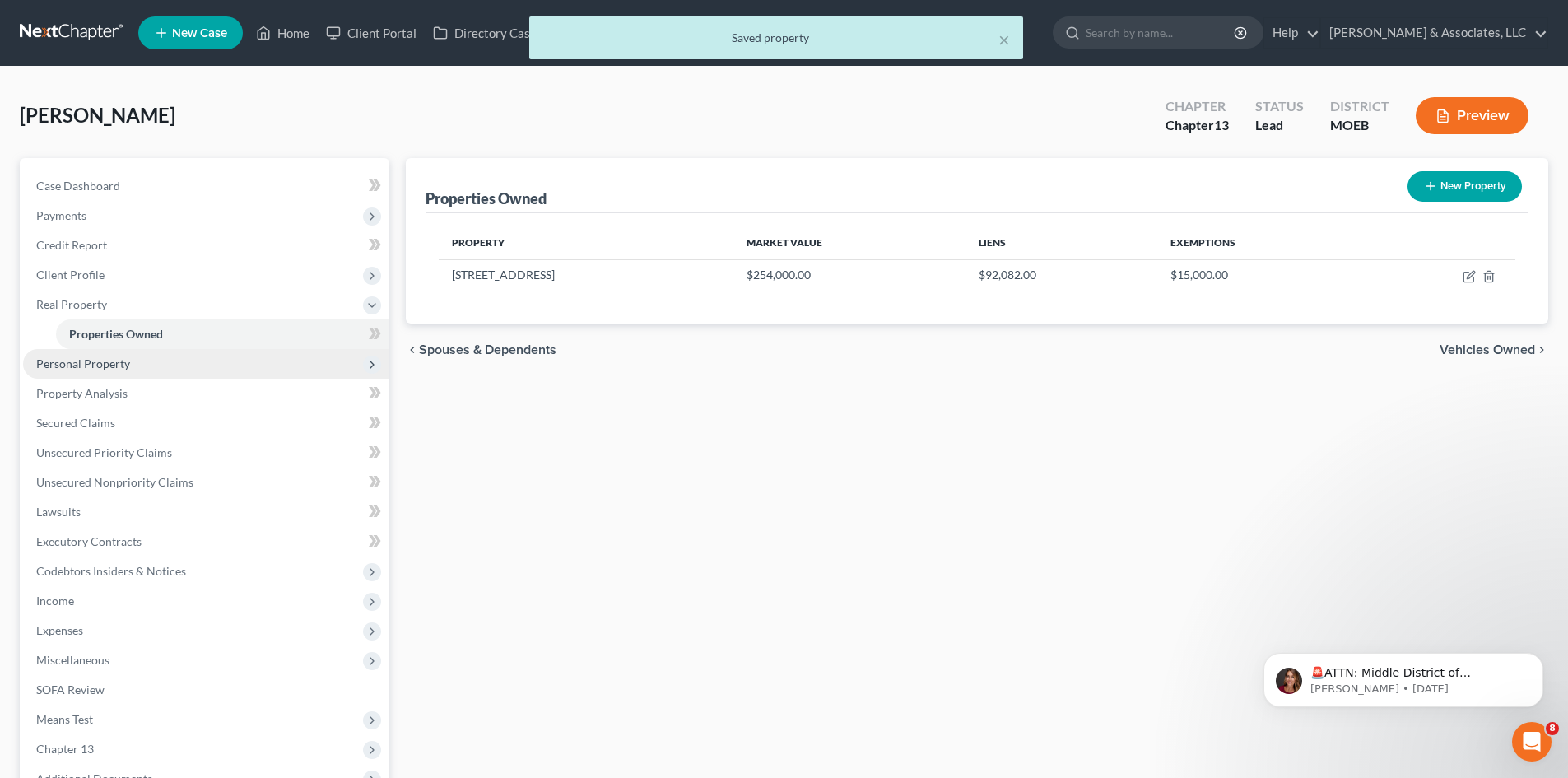
click at [114, 358] on span "Personal Property" at bounding box center [83, 364] width 94 height 14
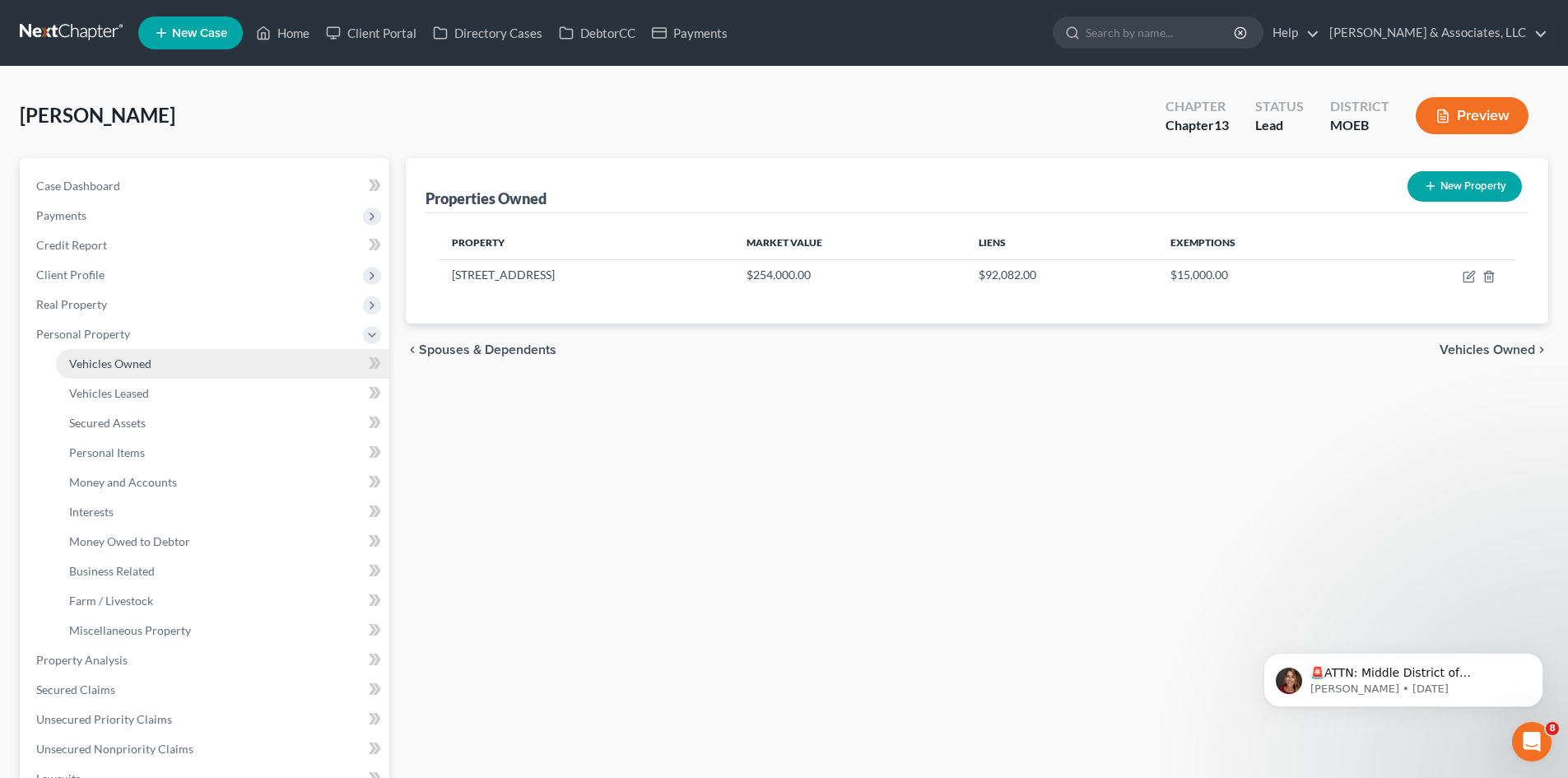
click at [130, 362] on span "Vehicles Owned" at bounding box center [110, 364] width 82 height 14
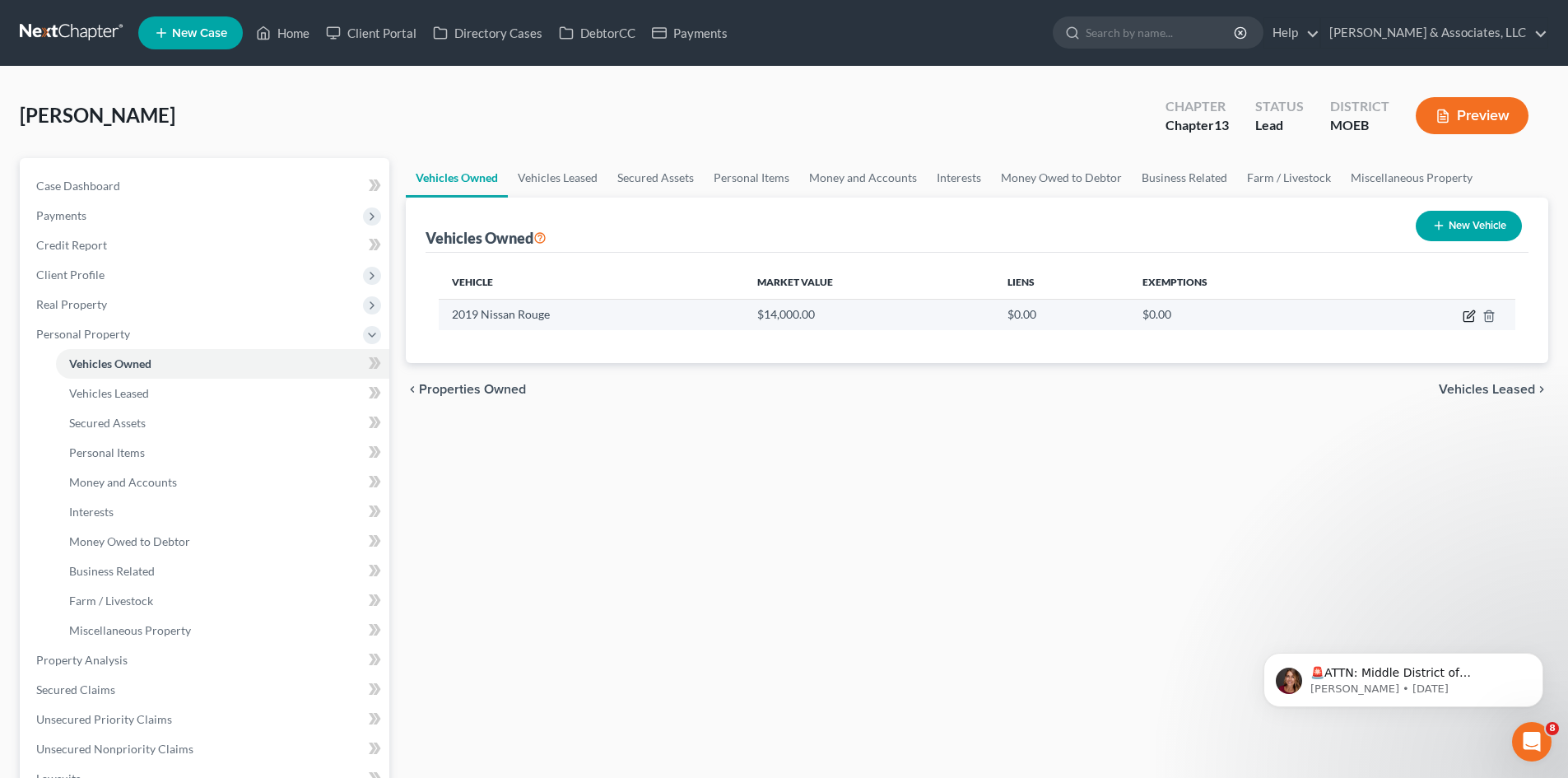
click at [1473, 314] on icon "button" at bounding box center [1470, 314] width 8 height 8
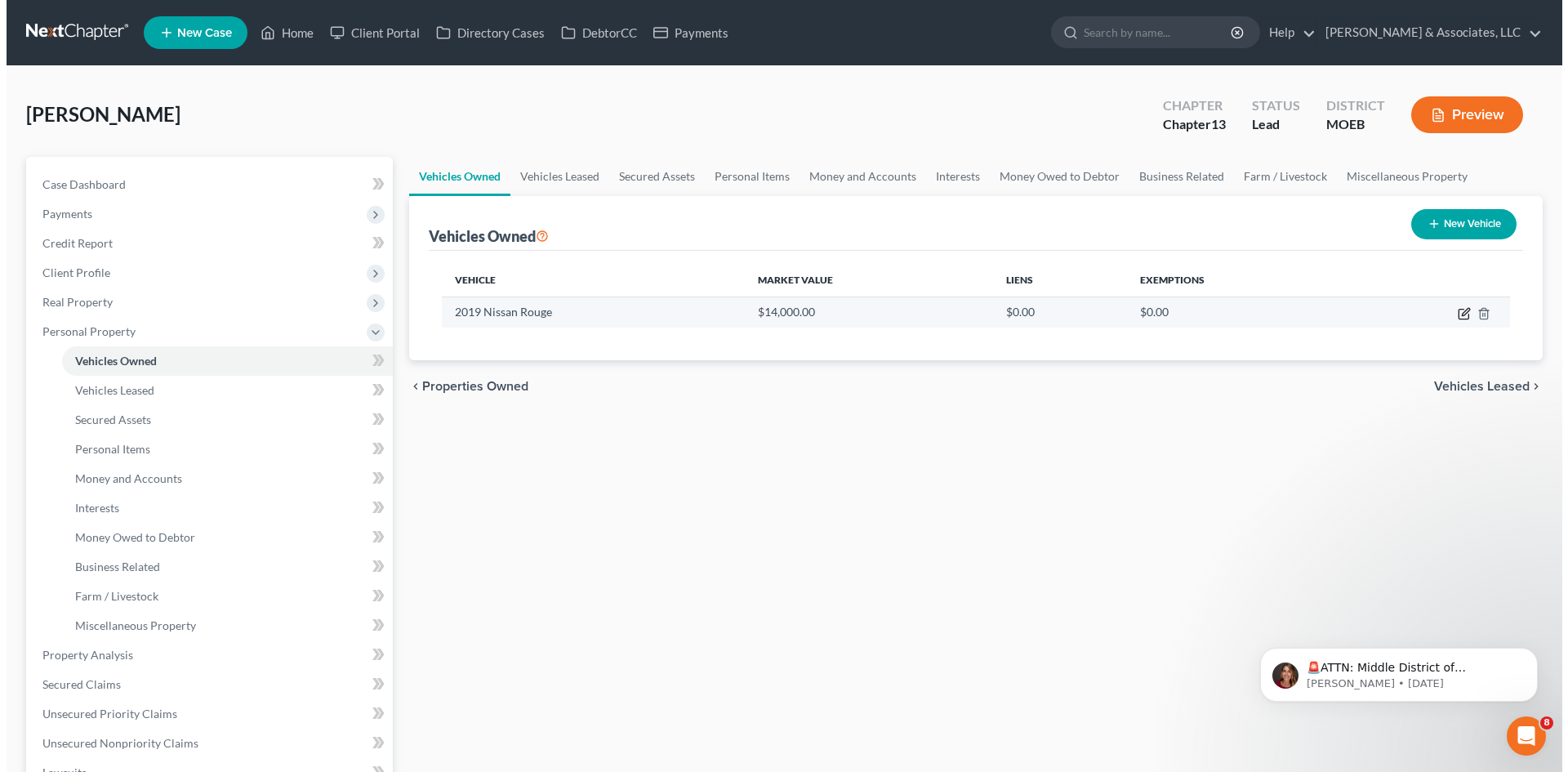
select select "0"
select select "7"
select select "0"
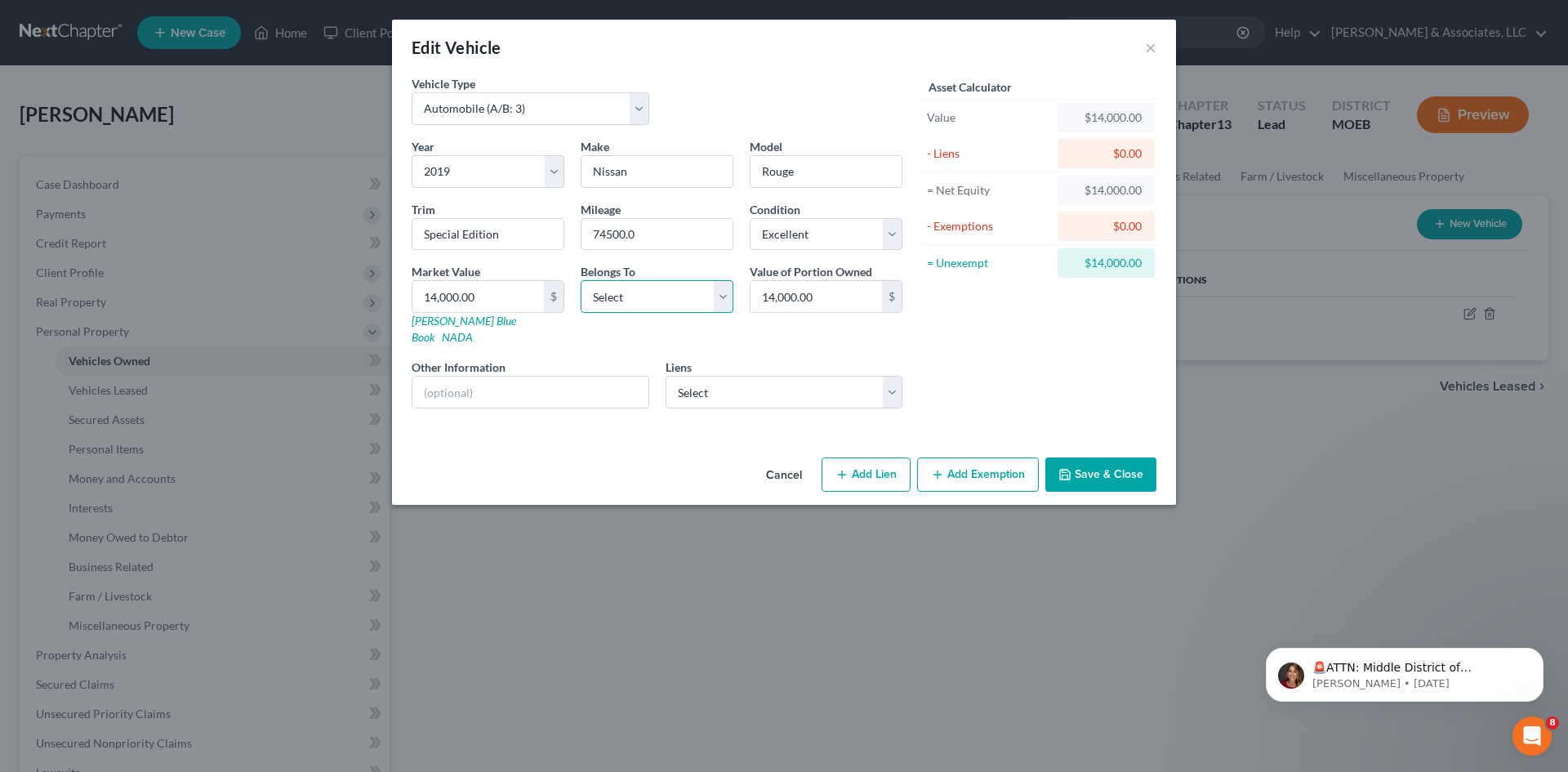
click at [664, 300] on select "Select Debtor 1 Only Debtor 2 Only Debtor 1 And Debtor 2 Only At Least One Of T…" at bounding box center [657, 296] width 153 height 33
select select "0"
click at [581, 280] on select "Select Debtor 1 Only Debtor 2 Only Debtor 1 And Debtor 2 Only At Least One Of T…" at bounding box center [657, 296] width 153 height 33
click at [745, 378] on select "Select Nissan Motor - $14,454.00 Tower Loan - $5,871.00" at bounding box center [784, 392] width 237 height 33
select select "0"
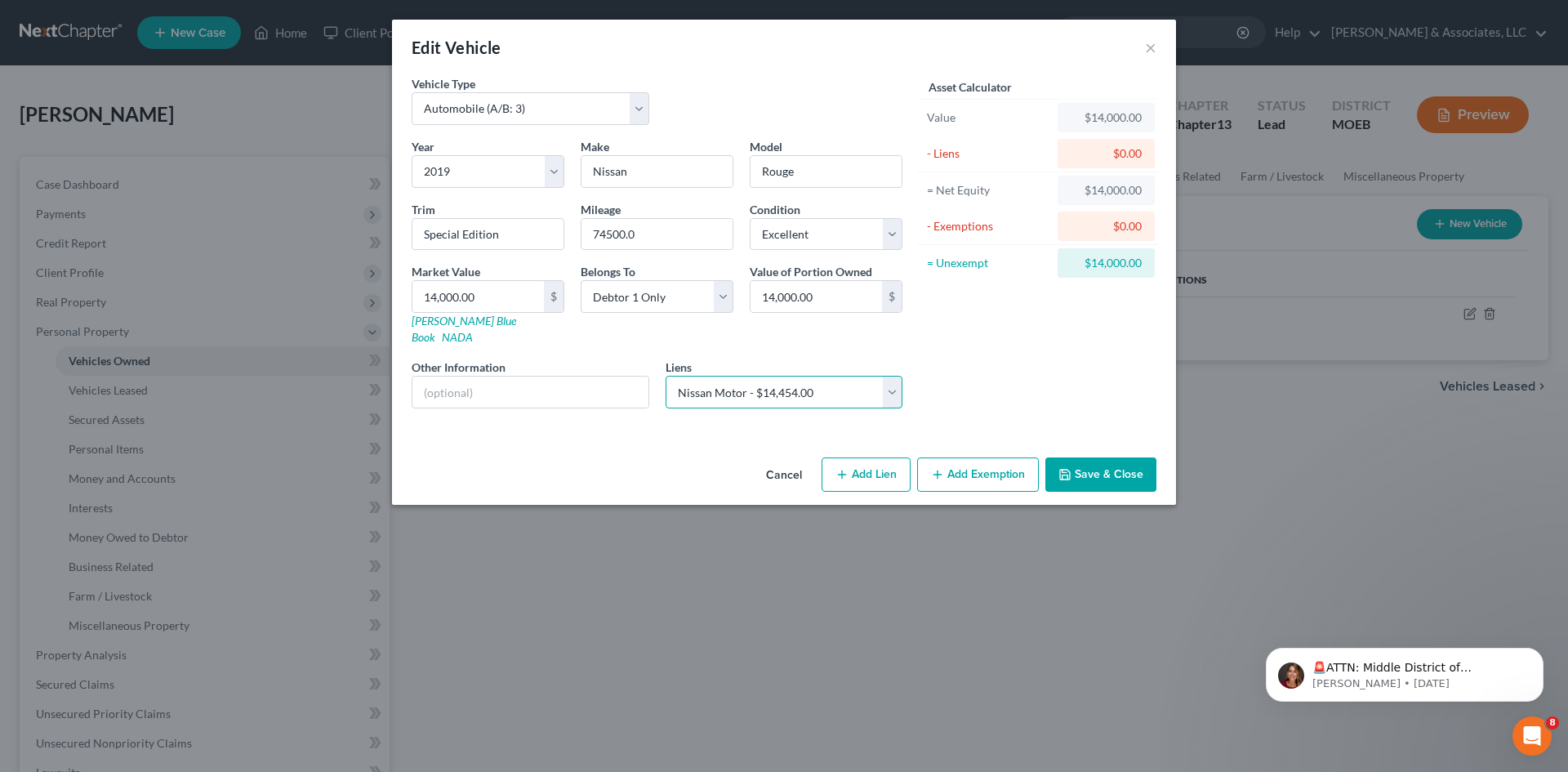
click at [665, 376] on select "Select Nissan Motor - $14,454.00 Tower Loan - $5,871.00" at bounding box center [784, 392] width 237 height 33
select select
select select "45"
select select "0"
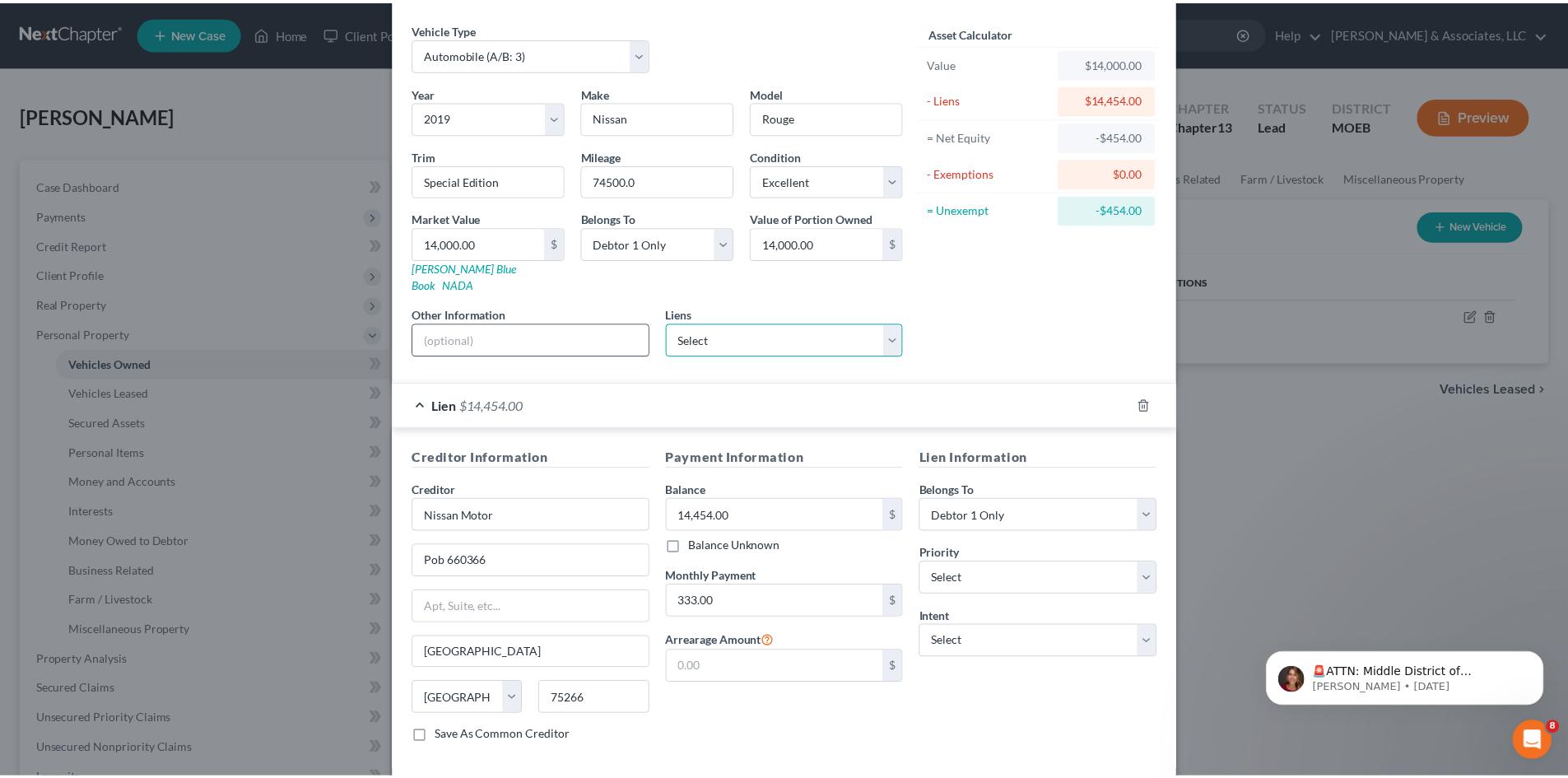
scroll to position [123, 0]
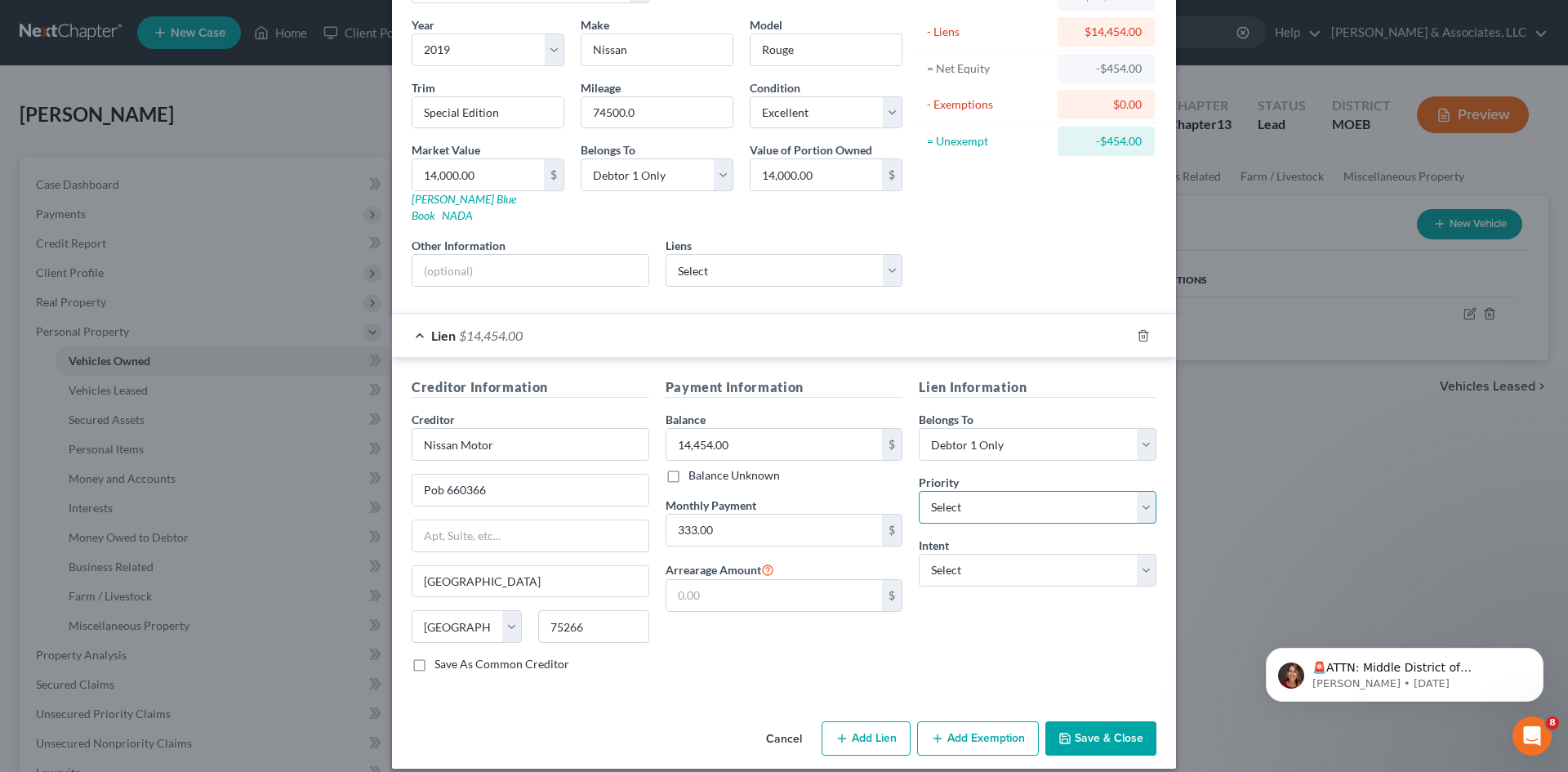
click at [954, 498] on select "Select 1st 2nd 3rd 4th 5th 6th 7th 8th 9th 10th 11th 12th 13th 14th 15th 16th 1…" at bounding box center [1037, 507] width 237 height 33
click at [982, 514] on div "Lien Information Belongs To * Select Debtor 1 Only Debtor 2 Only Debtor 1 And D…" at bounding box center [1037, 531] width 254 height 308
click at [976, 554] on select "Select Surrender Redeem Reaffirm Avoid Other" at bounding box center [1037, 570] width 237 height 33
select select "2"
click at [919, 554] on select "Select Surrender Redeem Reaffirm Avoid Other" at bounding box center [1037, 570] width 237 height 33
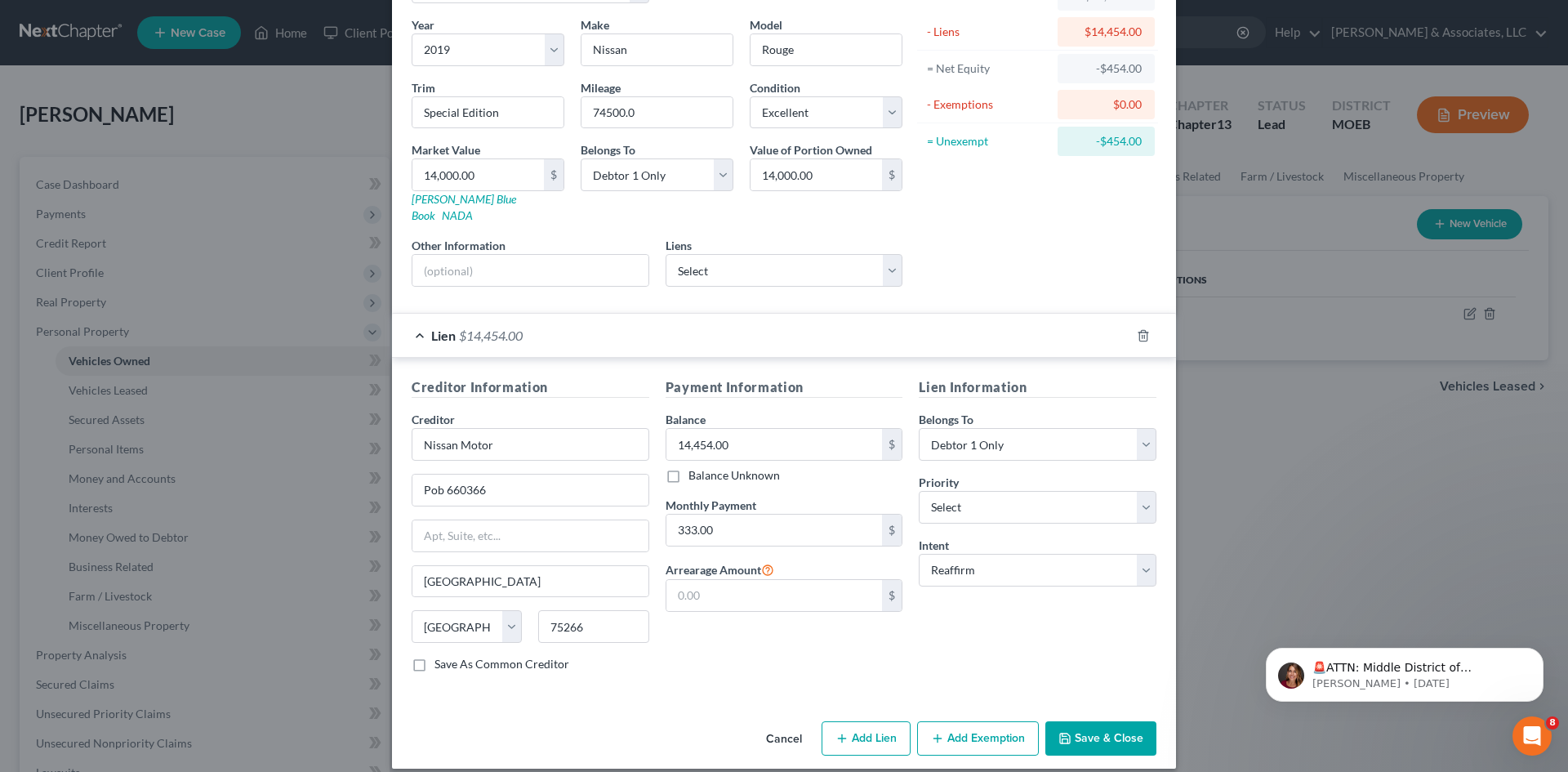
click at [1109, 722] on button "Save & Close" at bounding box center [1101, 738] width 111 height 34
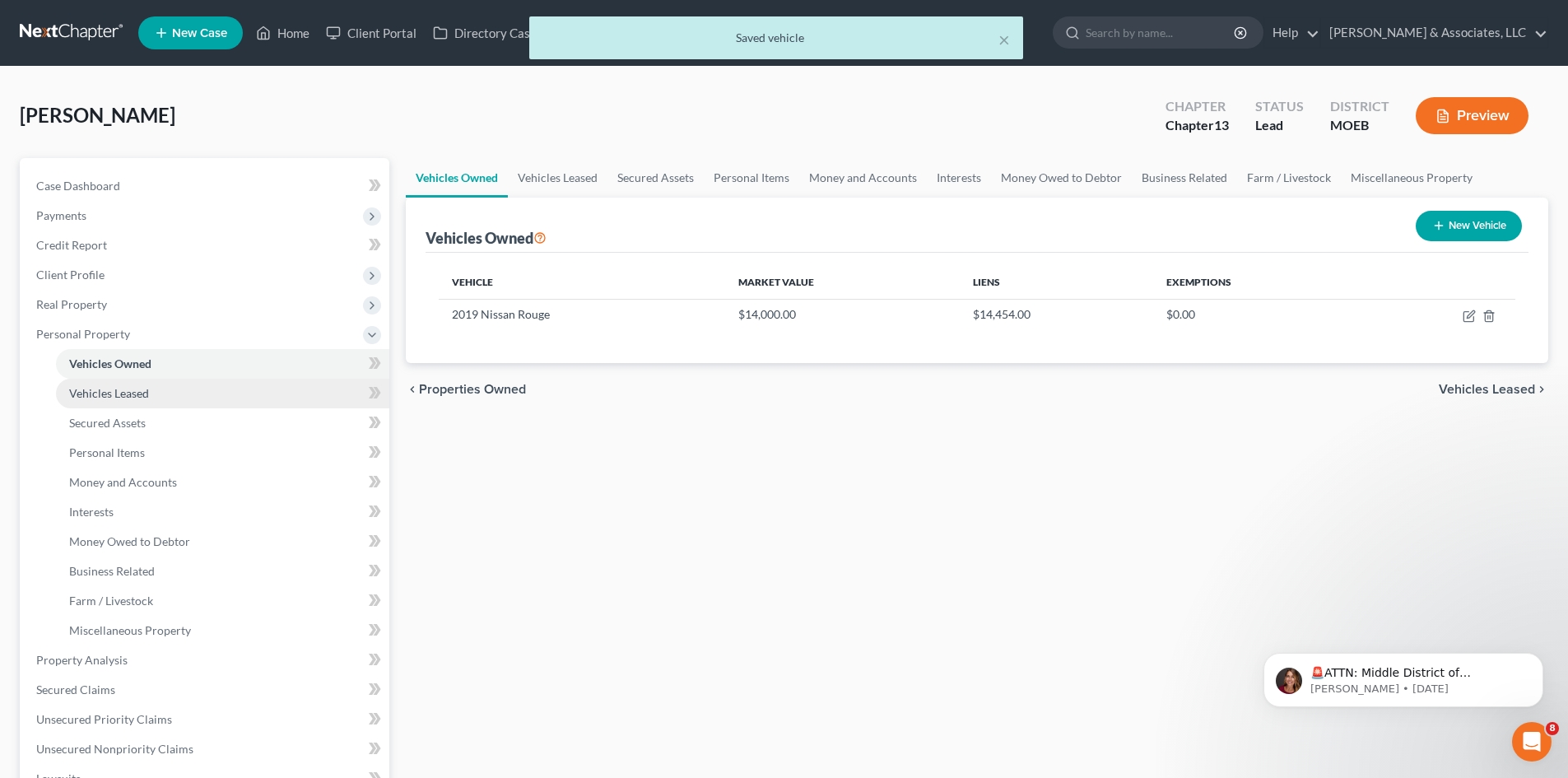
click at [139, 389] on span "Vehicles Leased" at bounding box center [109, 393] width 79 height 14
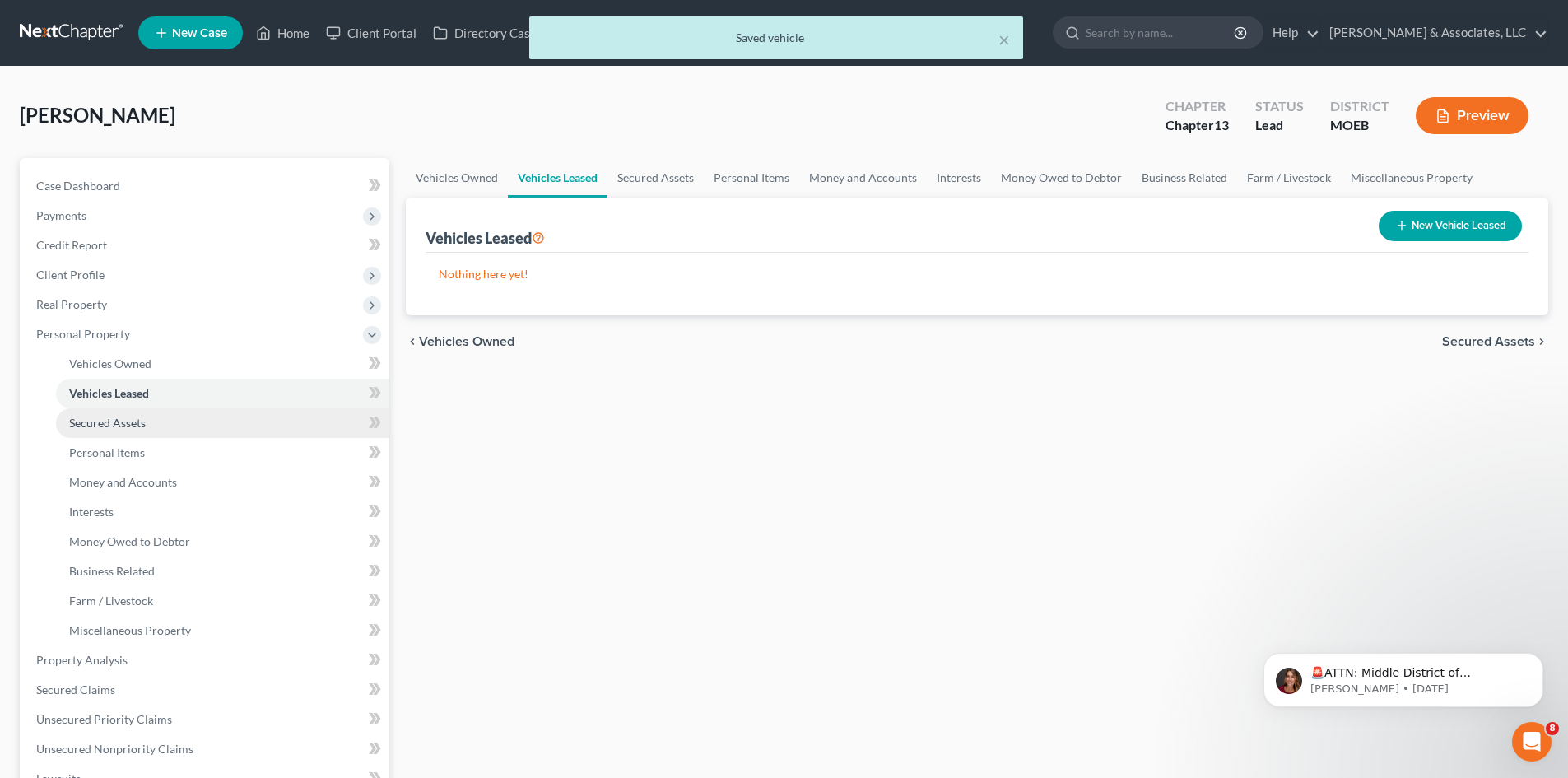
click at [139, 425] on span "Secured Assets" at bounding box center [107, 423] width 77 height 14
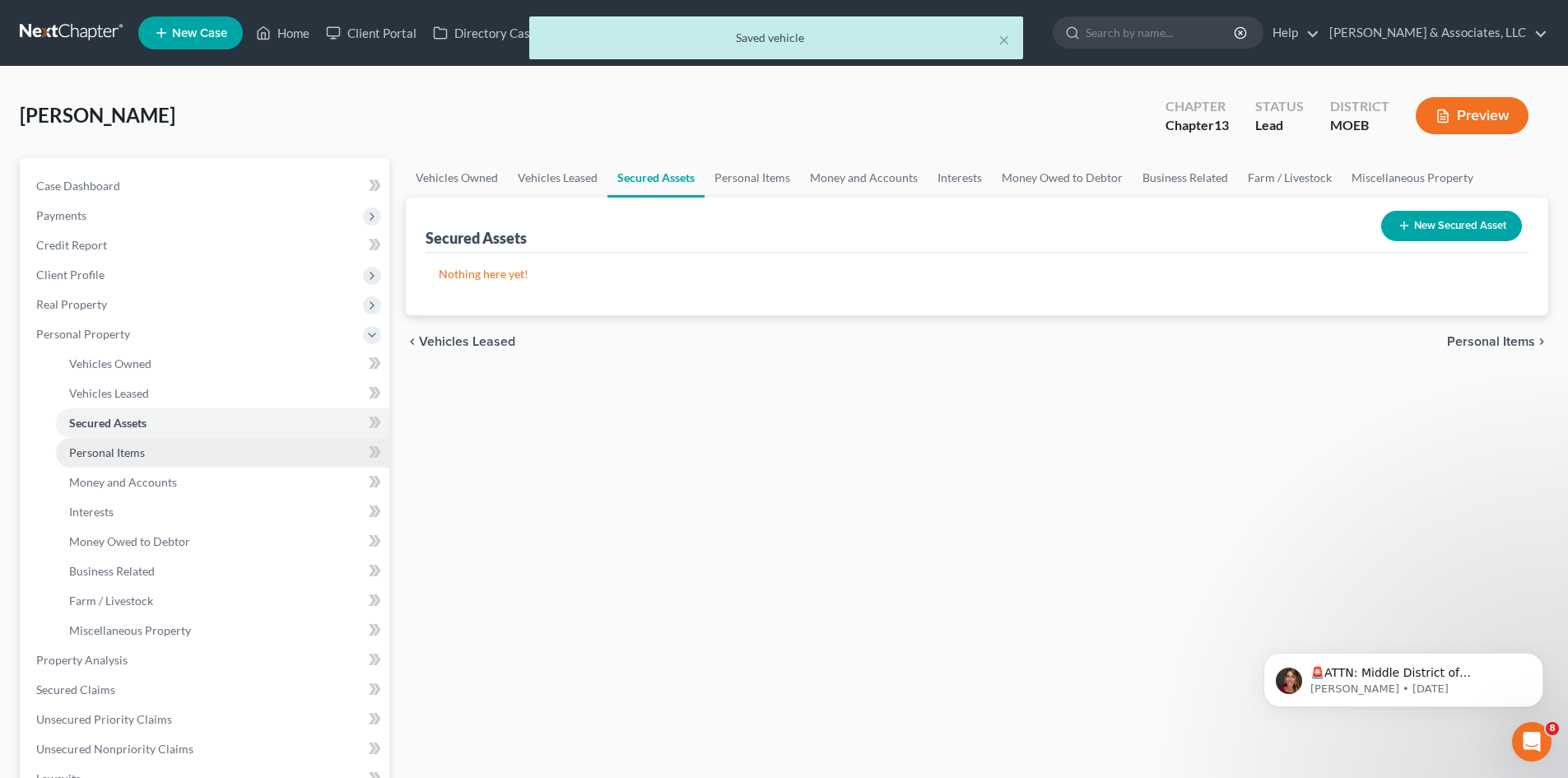
click at [139, 449] on span "Personal Items" at bounding box center [107, 452] width 76 height 14
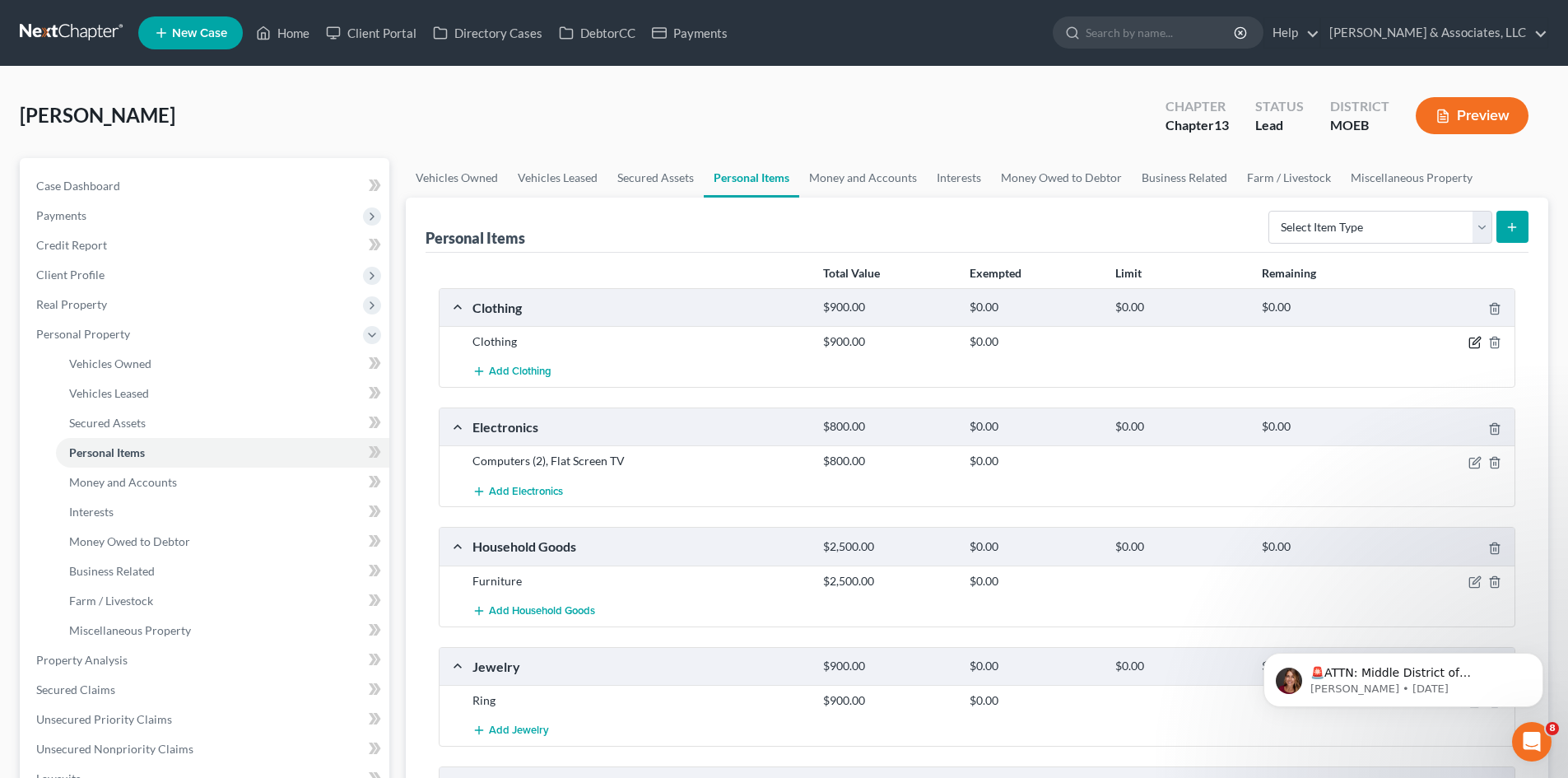
click at [1476, 343] on icon "button" at bounding box center [1476, 341] width 8 height 8
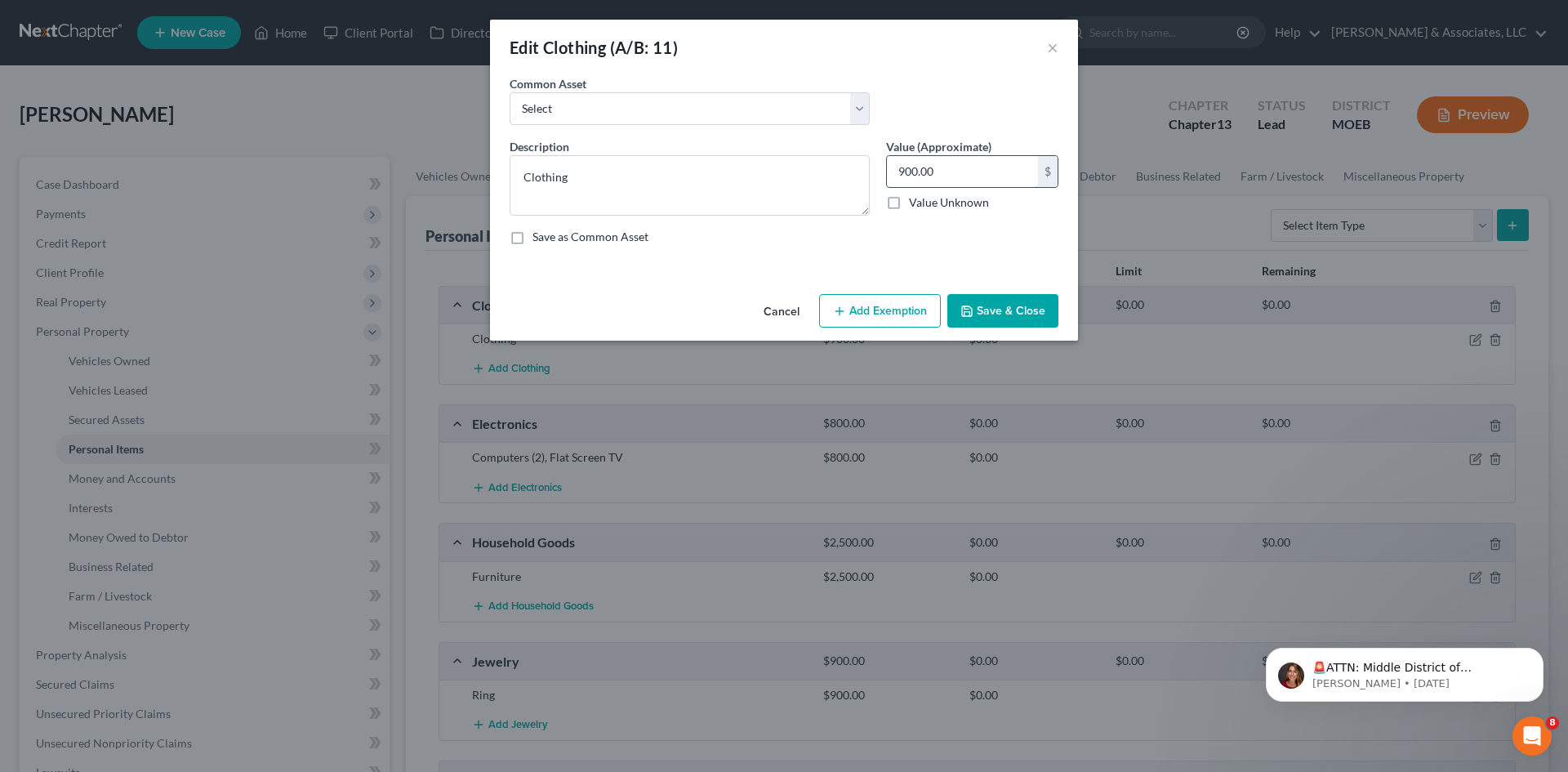
click at [950, 170] on input "900.00" at bounding box center [962, 171] width 151 height 31
type input "500.00"
click at [882, 316] on button "Add Exemption" at bounding box center [879, 310] width 122 height 34
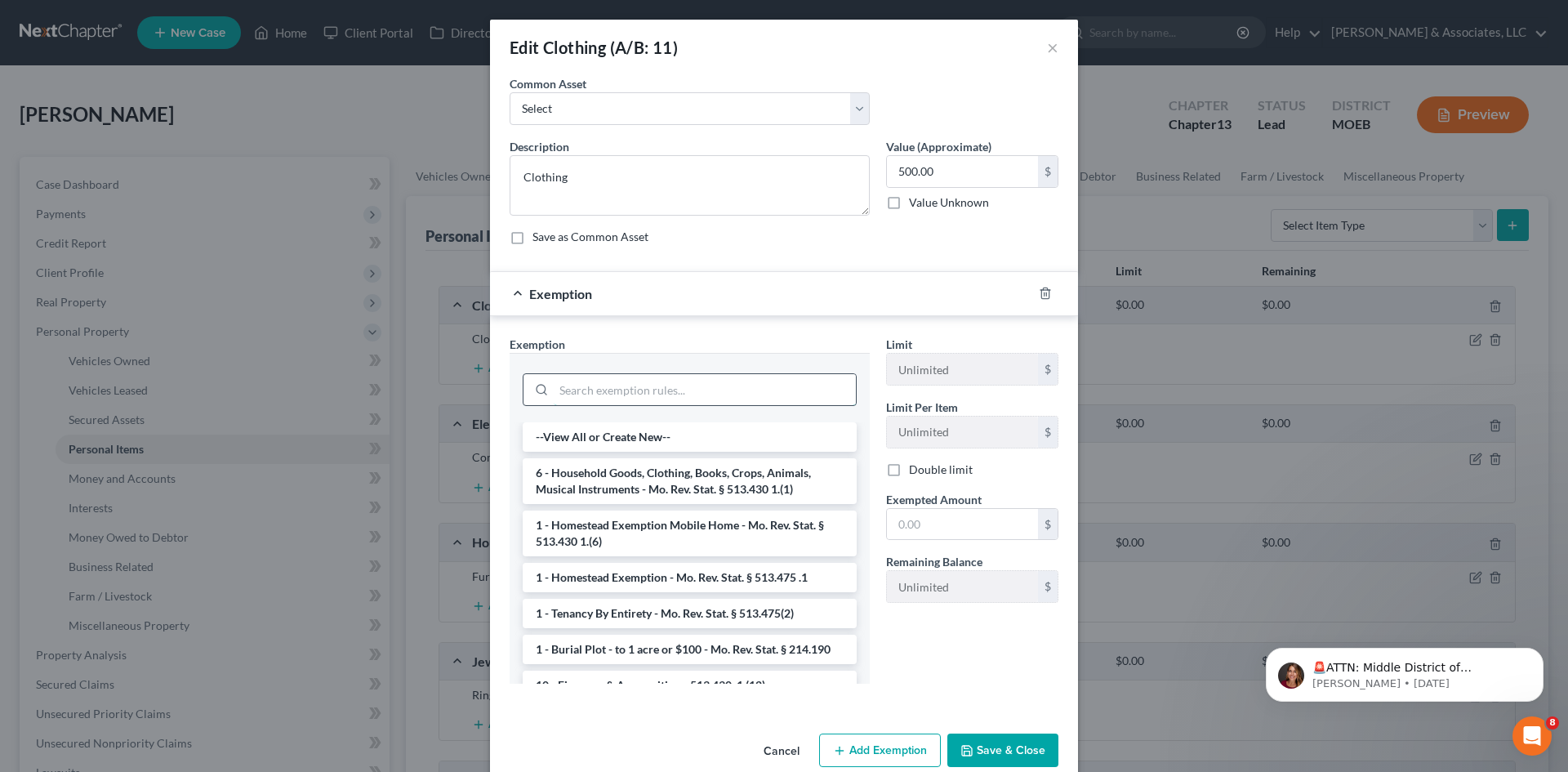
click at [727, 387] on input "search" at bounding box center [705, 389] width 302 height 31
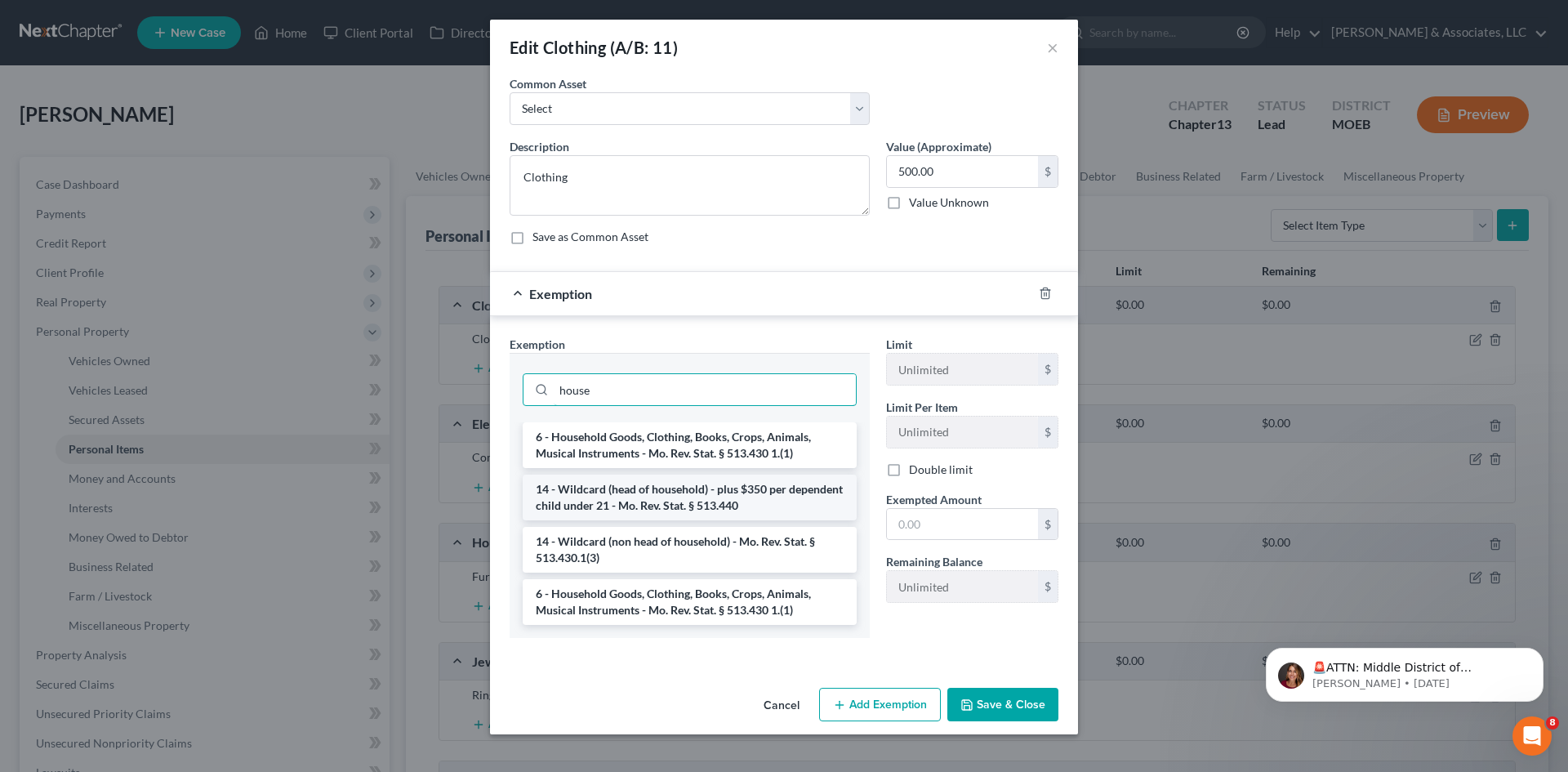
type input "house"
click at [775, 497] on li "14 - Wildcard (head of household) - plus $350 per dependent child under 21 - Mo…" at bounding box center [690, 498] width 334 height 46
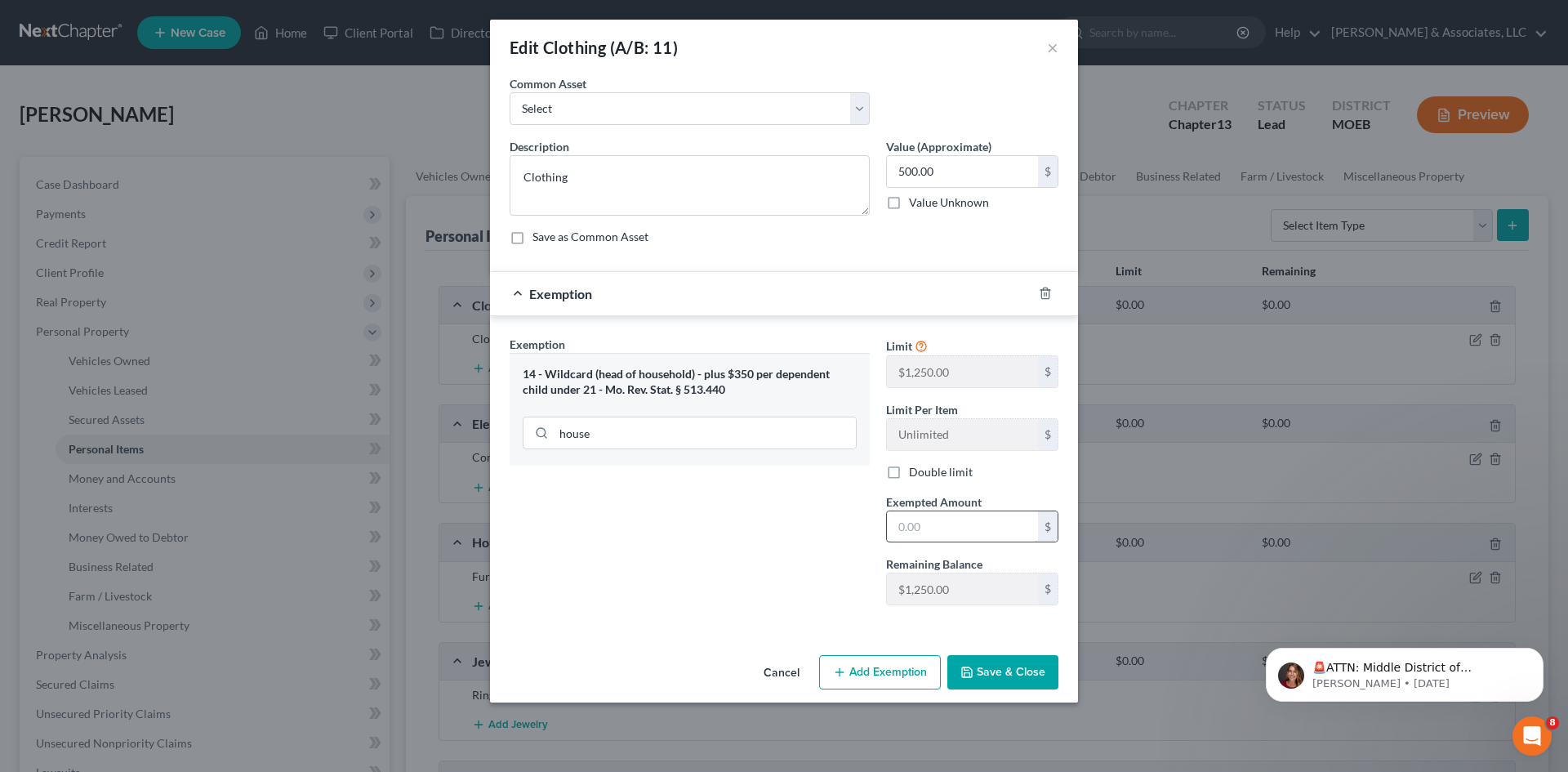
click at [922, 521] on input "text" at bounding box center [962, 526] width 151 height 31
type input "500.00"
click at [956, 634] on div "An exemption set must first be selected from the Filing Information section. Co…" at bounding box center [784, 362] width 588 height 573
click at [996, 668] on button "Save & Close" at bounding box center [1003, 672] width 111 height 34
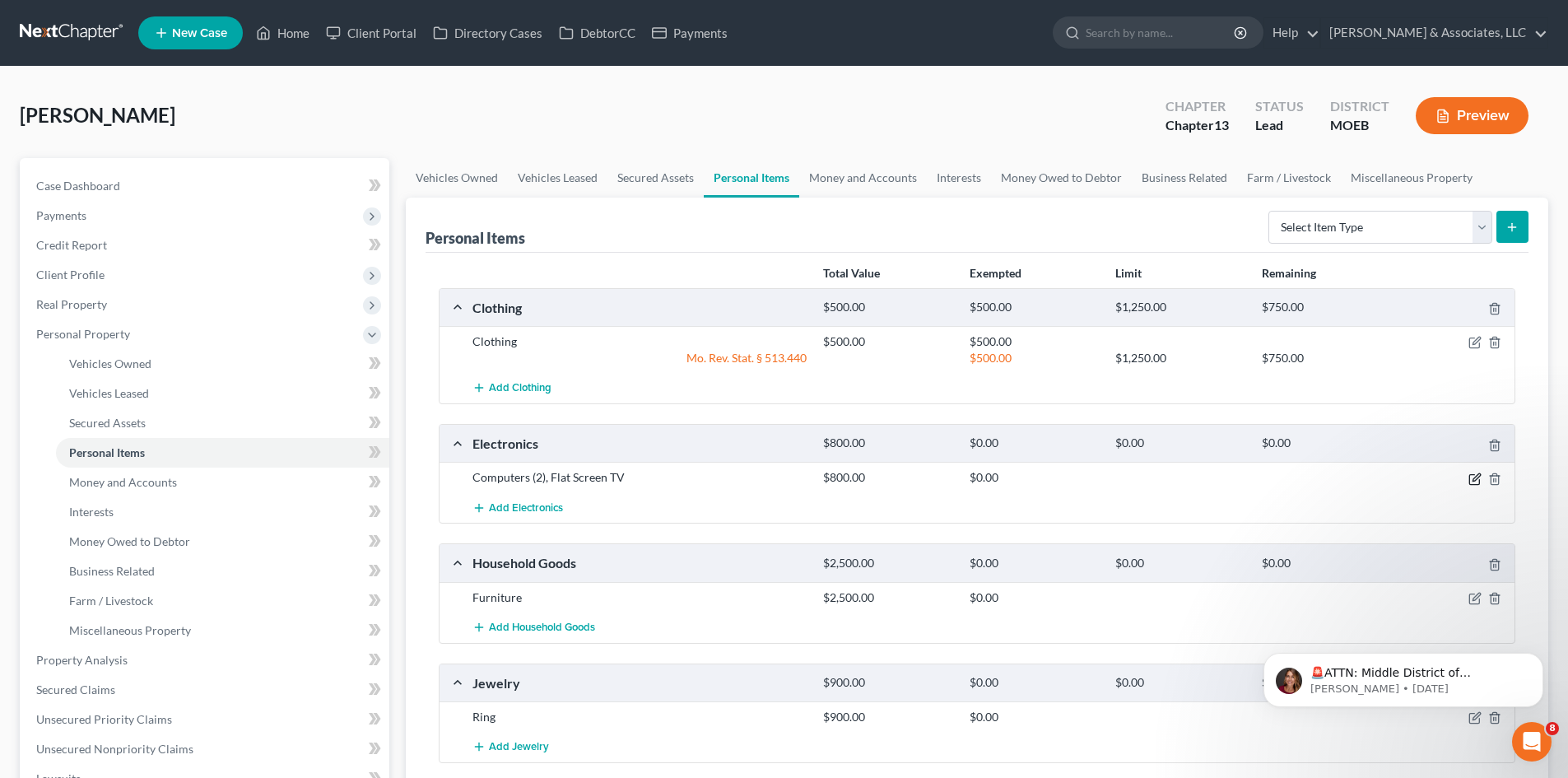
click at [1476, 479] on icon "button" at bounding box center [1476, 477] width 8 height 8
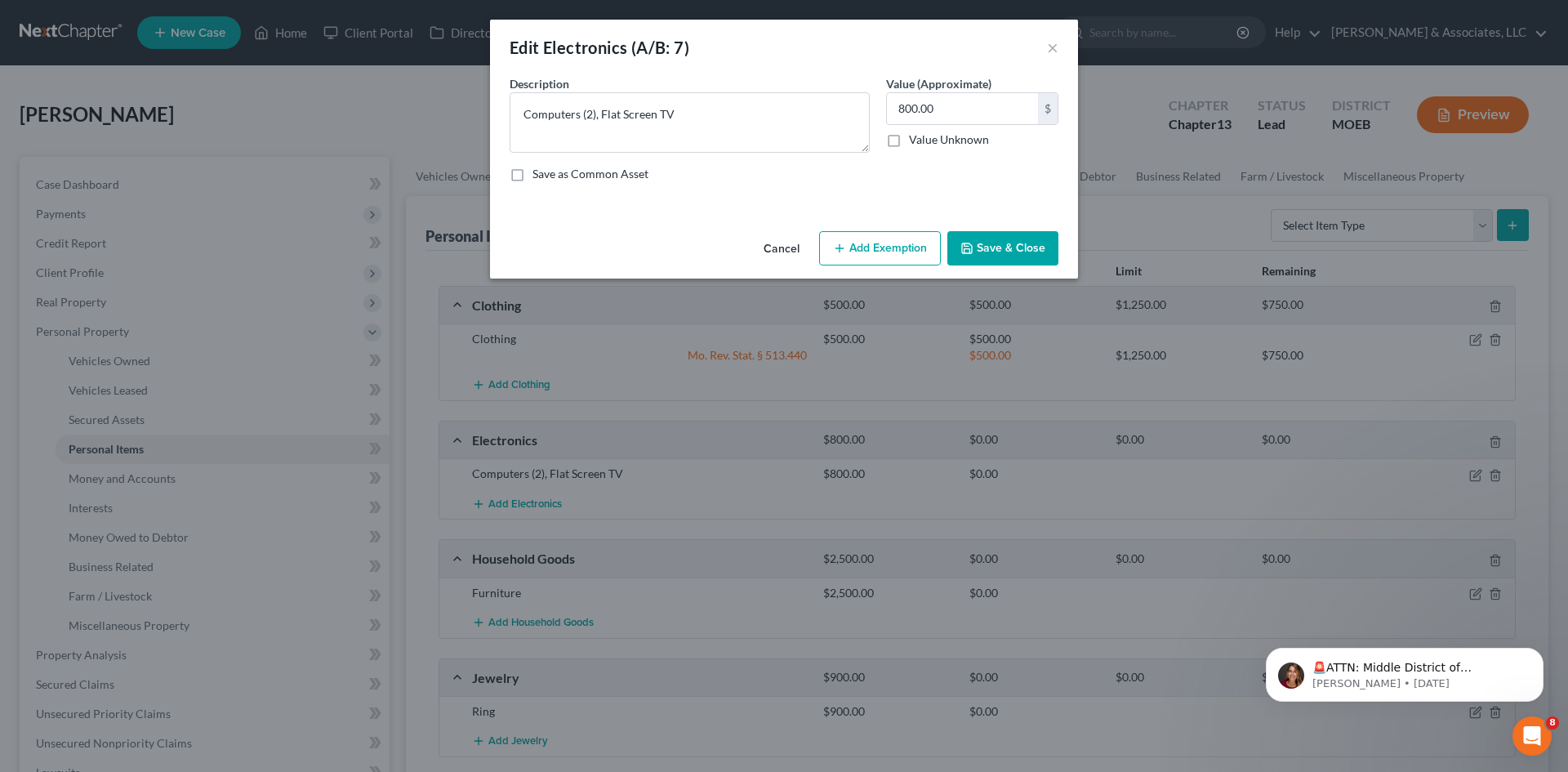
click at [881, 243] on button "Add Exemption" at bounding box center [879, 248] width 122 height 34
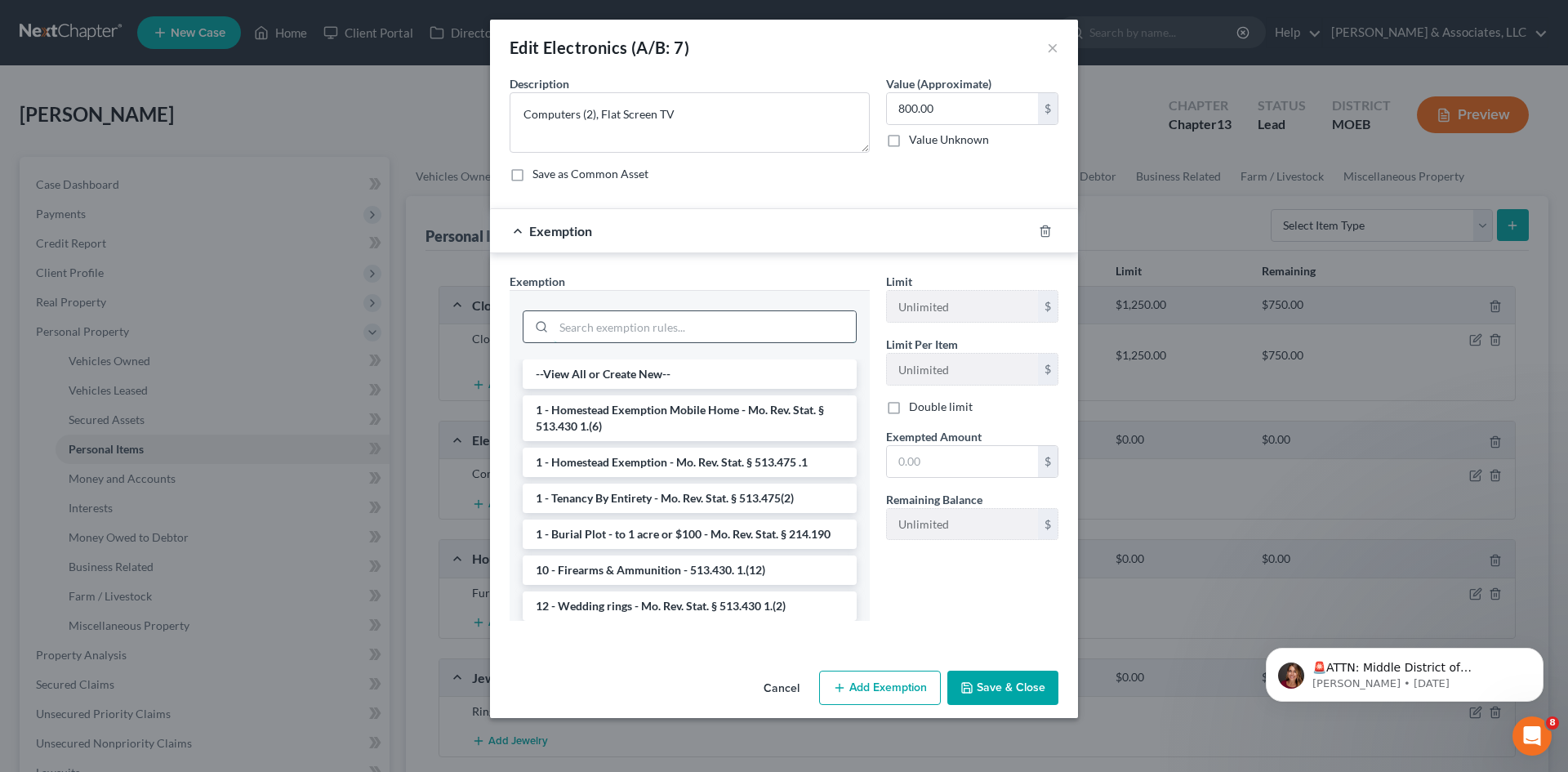
click at [629, 326] on input "search" at bounding box center [705, 326] width 302 height 31
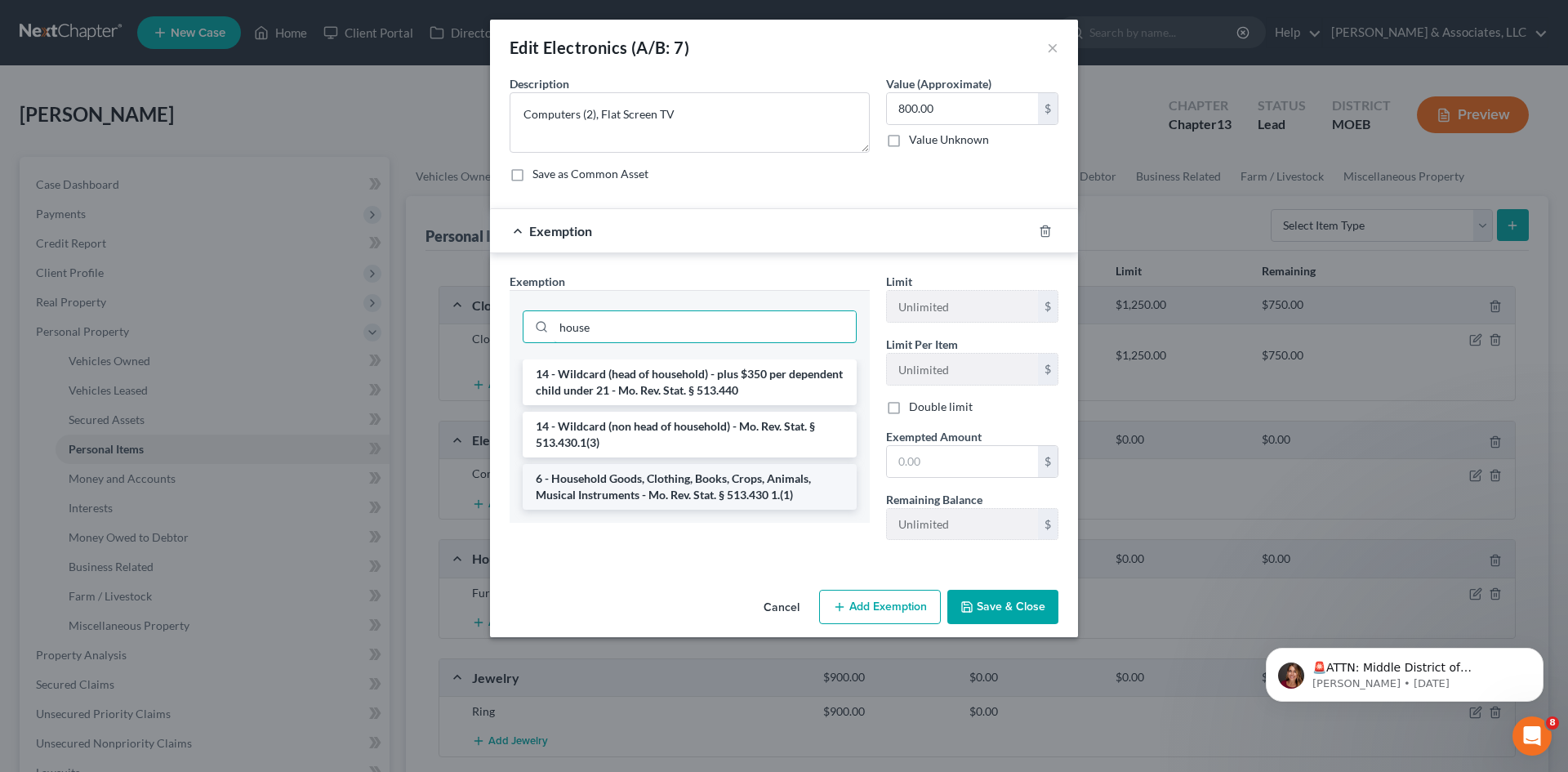
type input "house"
click at [701, 493] on li "6 - Household Goods, Clothing, Books, Crops, Animals, Musical Instruments - Mo.…" at bounding box center [690, 487] width 334 height 46
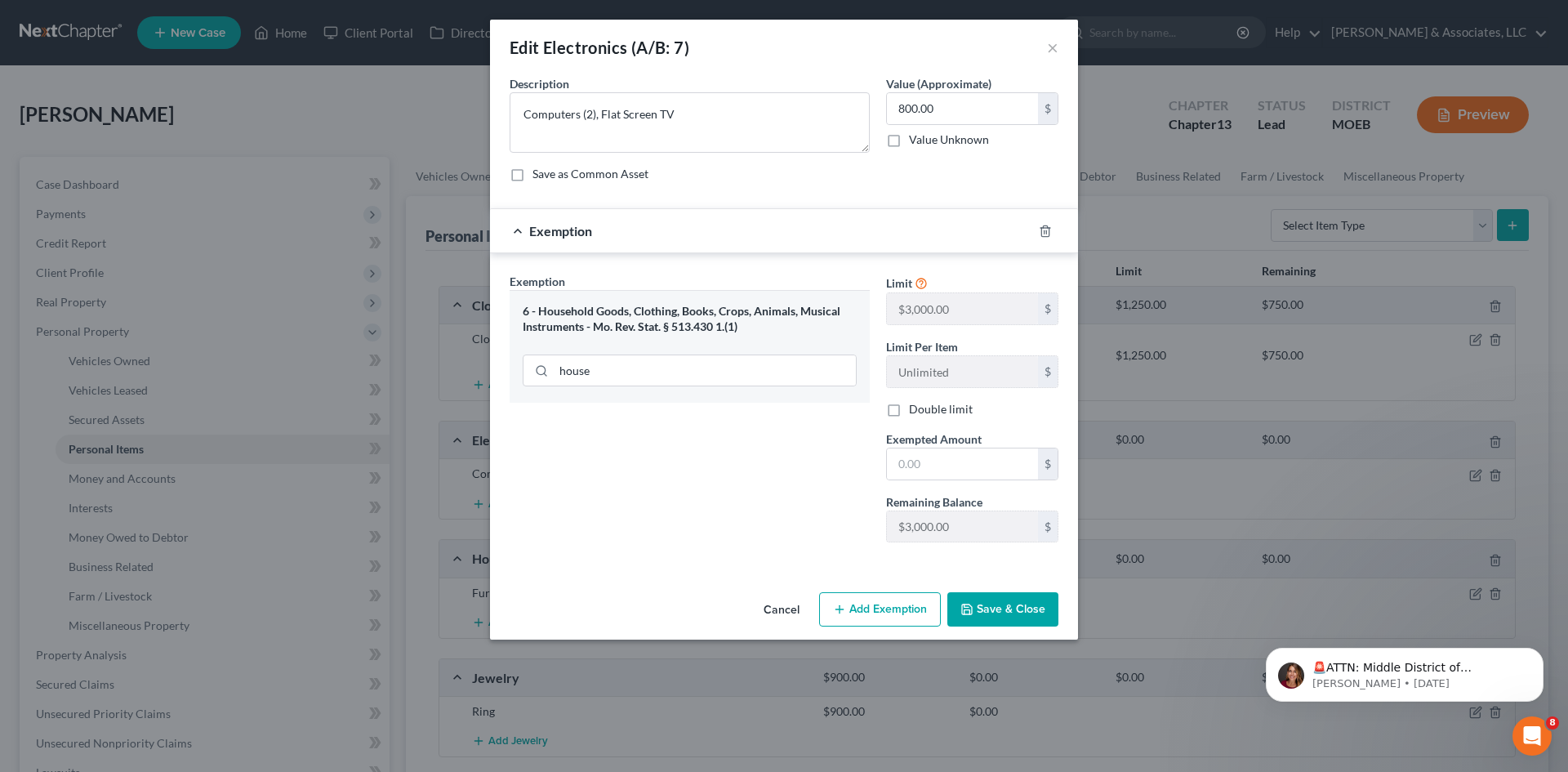
click at [1016, 613] on button "Save & Close" at bounding box center [1003, 609] width 111 height 34
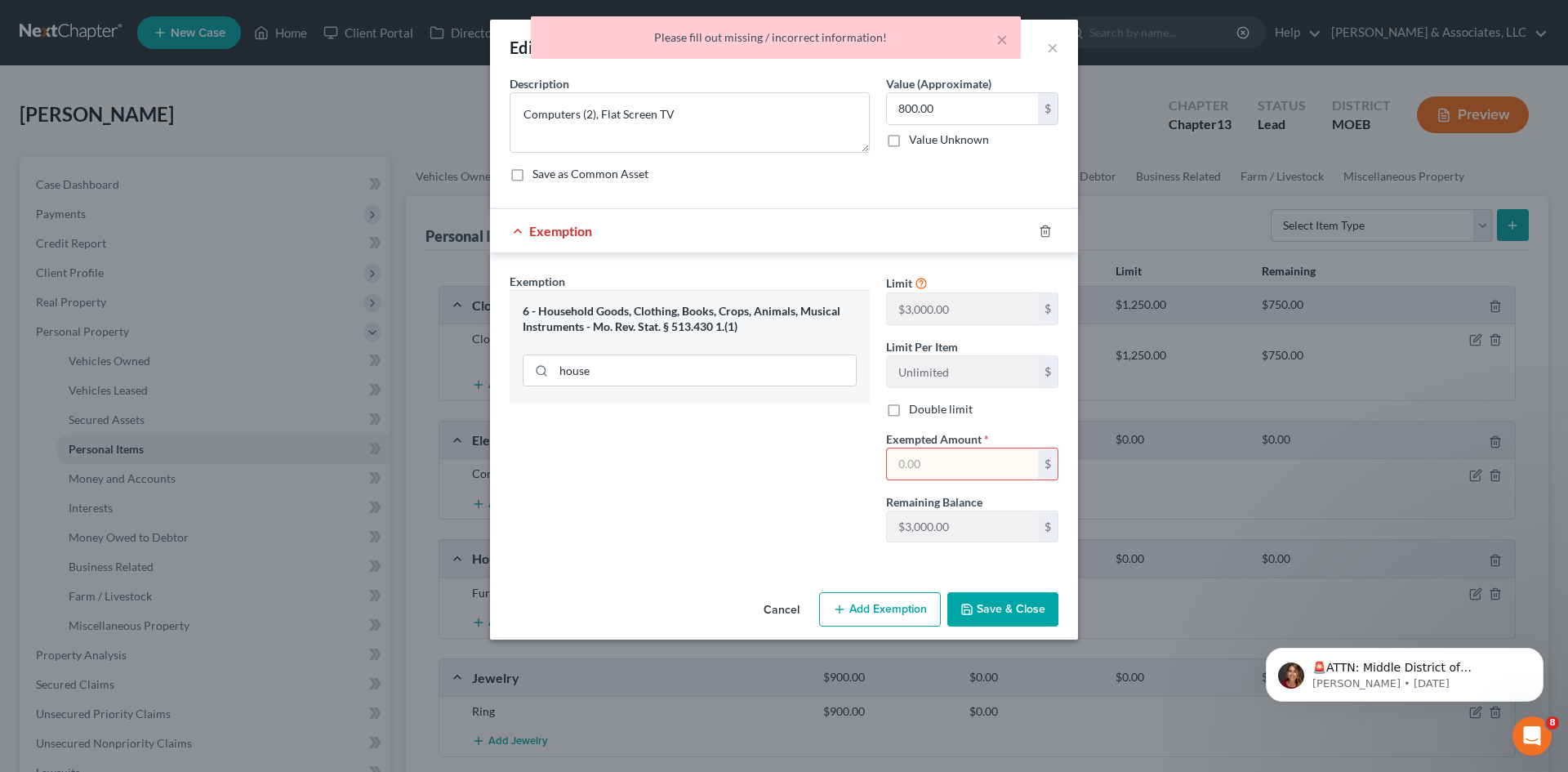
click at [994, 467] on input "text" at bounding box center [962, 463] width 151 height 31
type input "800.00"
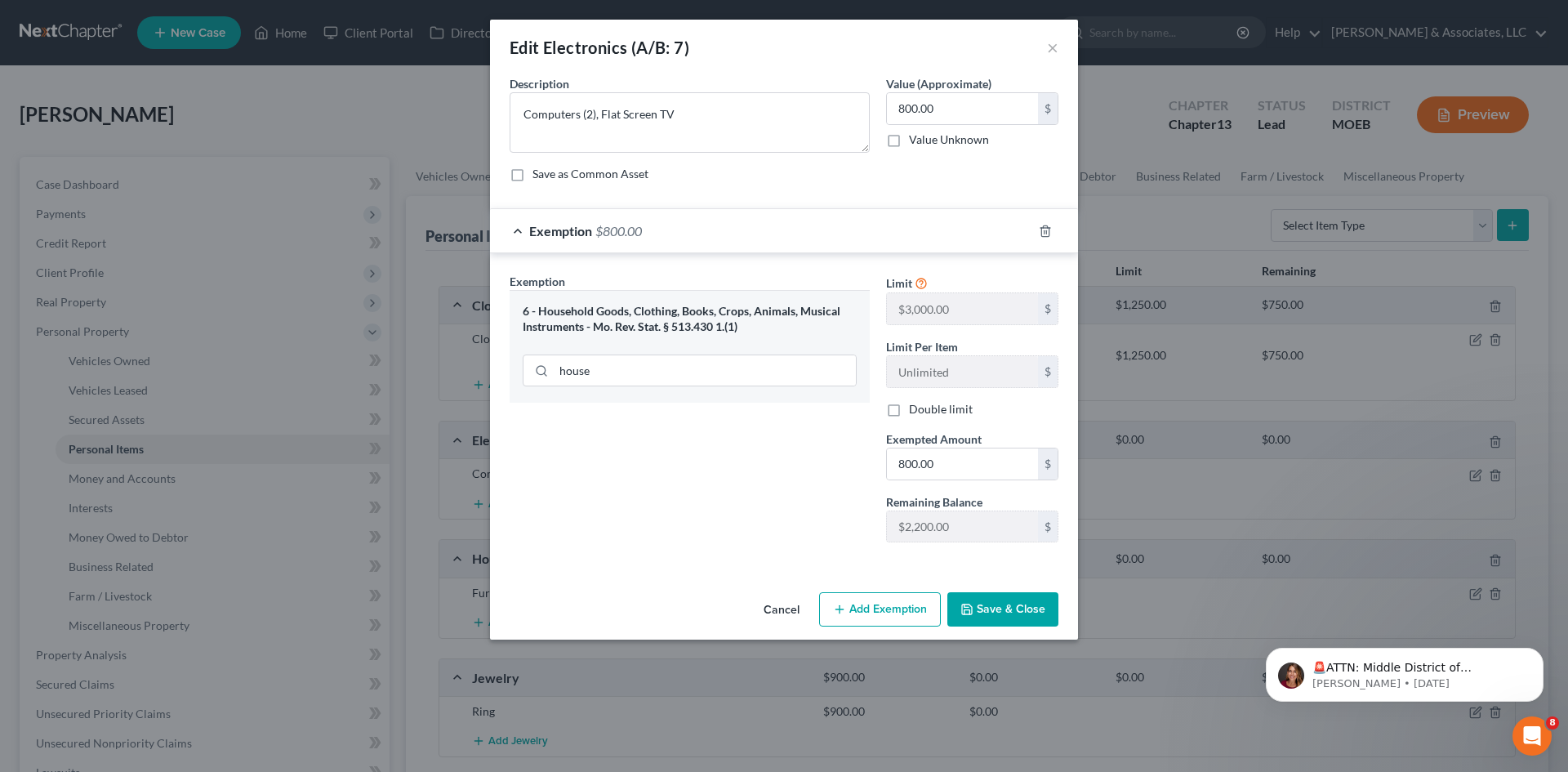
click at [1024, 602] on button "Save & Close" at bounding box center [1003, 609] width 111 height 34
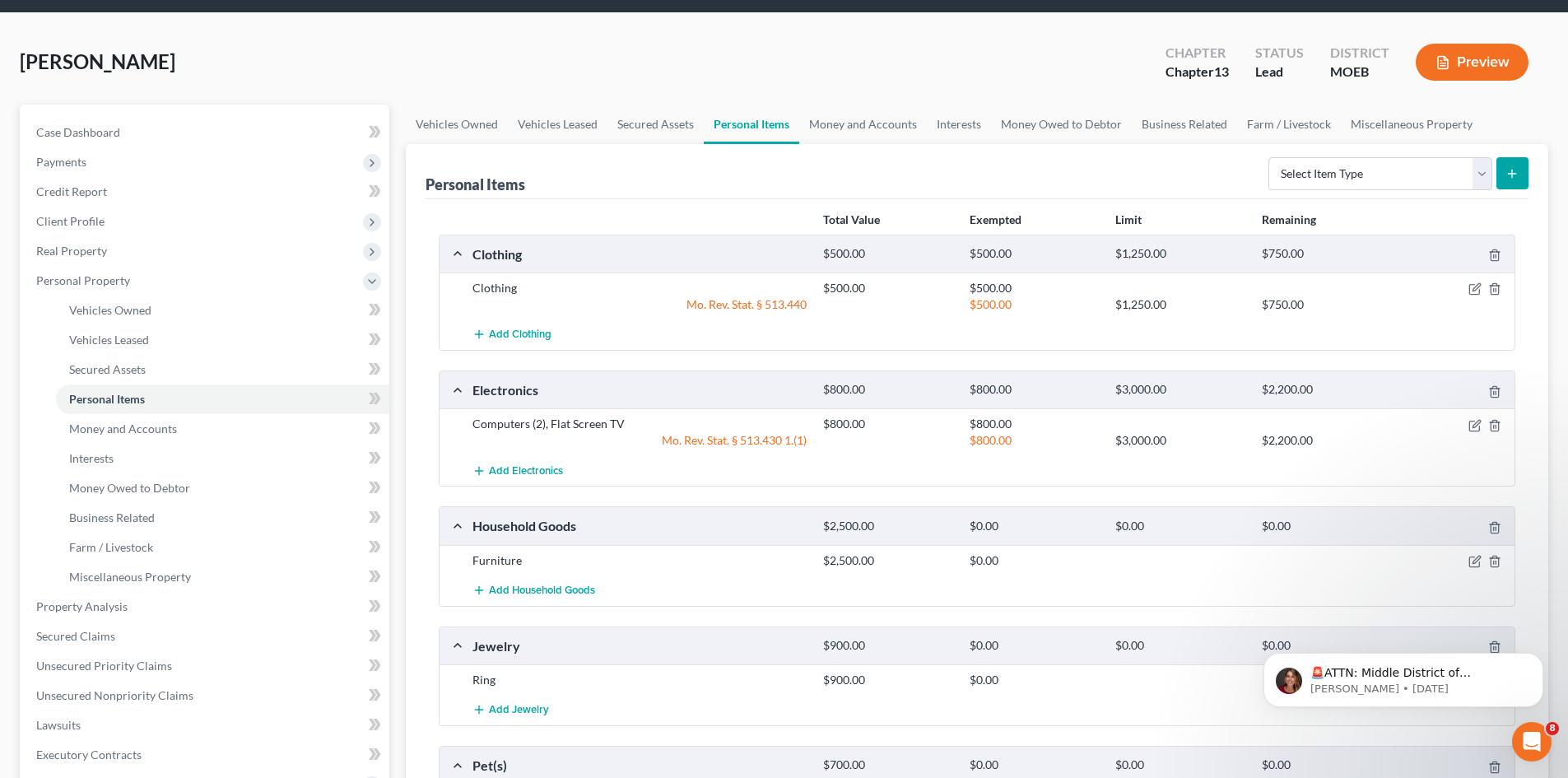
scroll to position [82, 0]
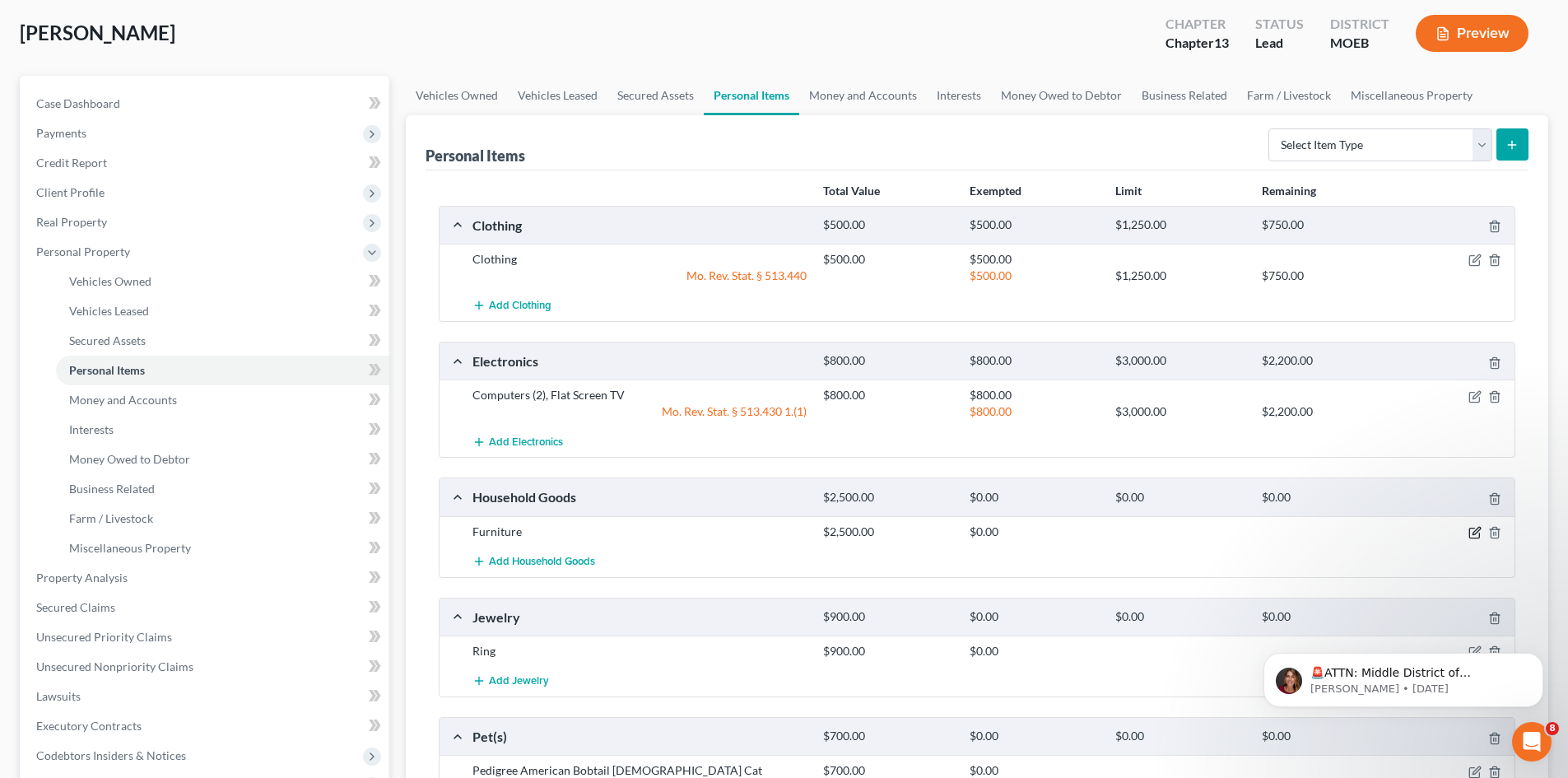
click at [1473, 537] on icon "button" at bounding box center [1475, 533] width 14 height 14
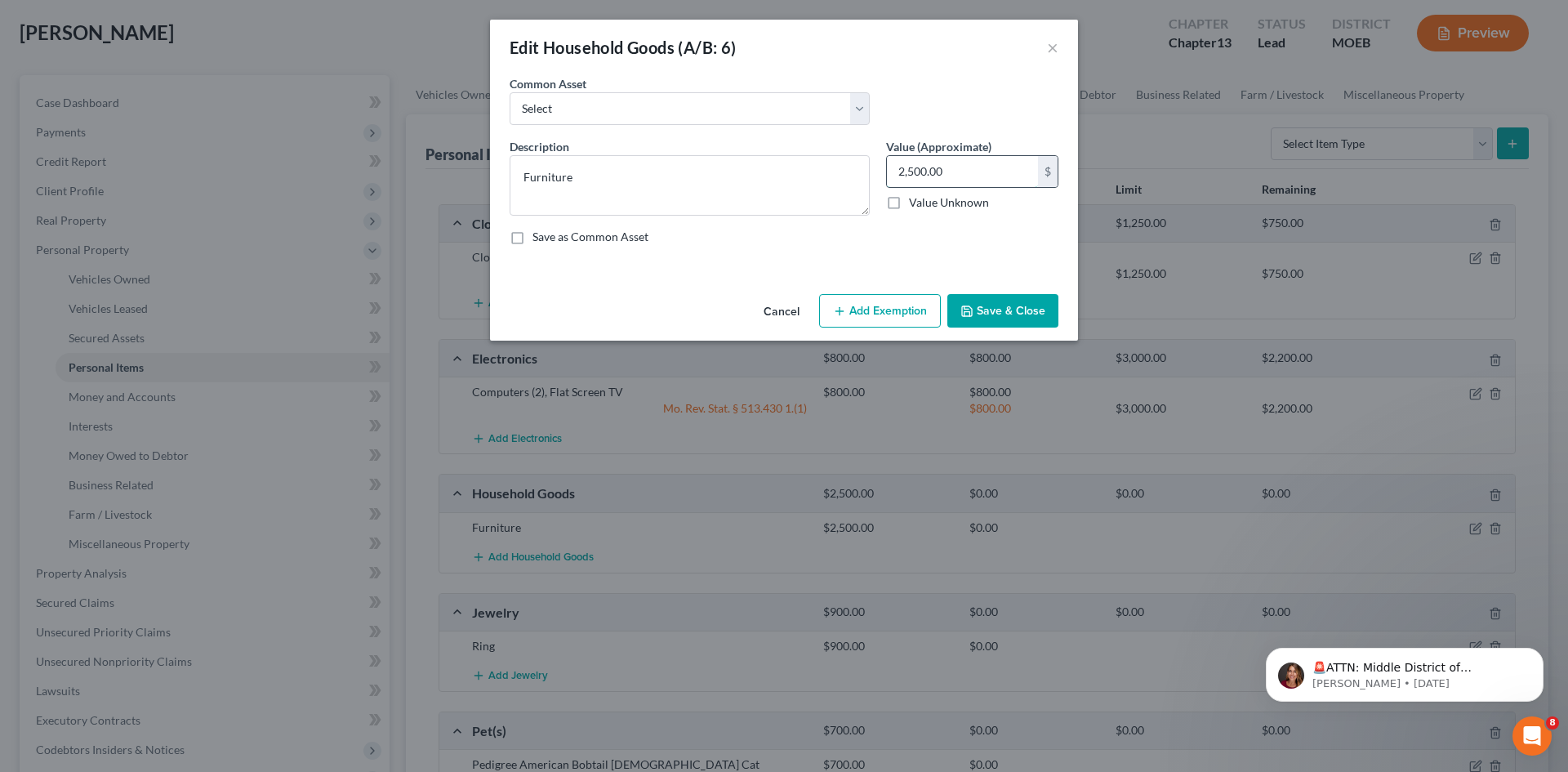
click at [955, 170] on input "2,500.00" at bounding box center [962, 171] width 151 height 31
type input "2,000.00"
click at [665, 178] on textarea "Furniture" at bounding box center [689, 185] width 360 height 60
type textarea "Furniture and small appliances"
click at [885, 313] on button "Add Exemption" at bounding box center [879, 310] width 122 height 34
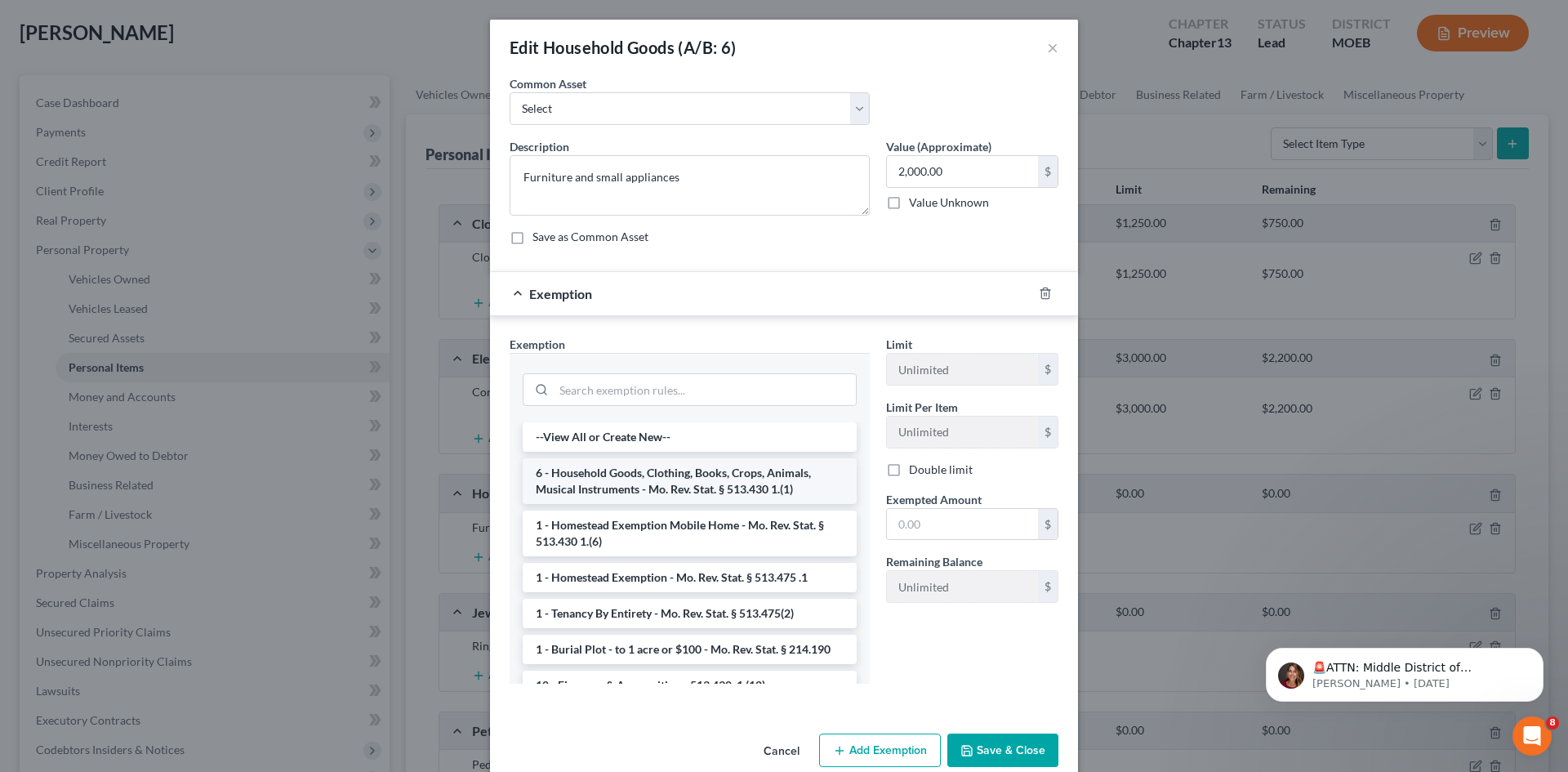
click at [677, 488] on li "6 - Household Goods, Clothing, Books, Crops, Animals, Musical Instruments - Mo.…" at bounding box center [690, 481] width 334 height 46
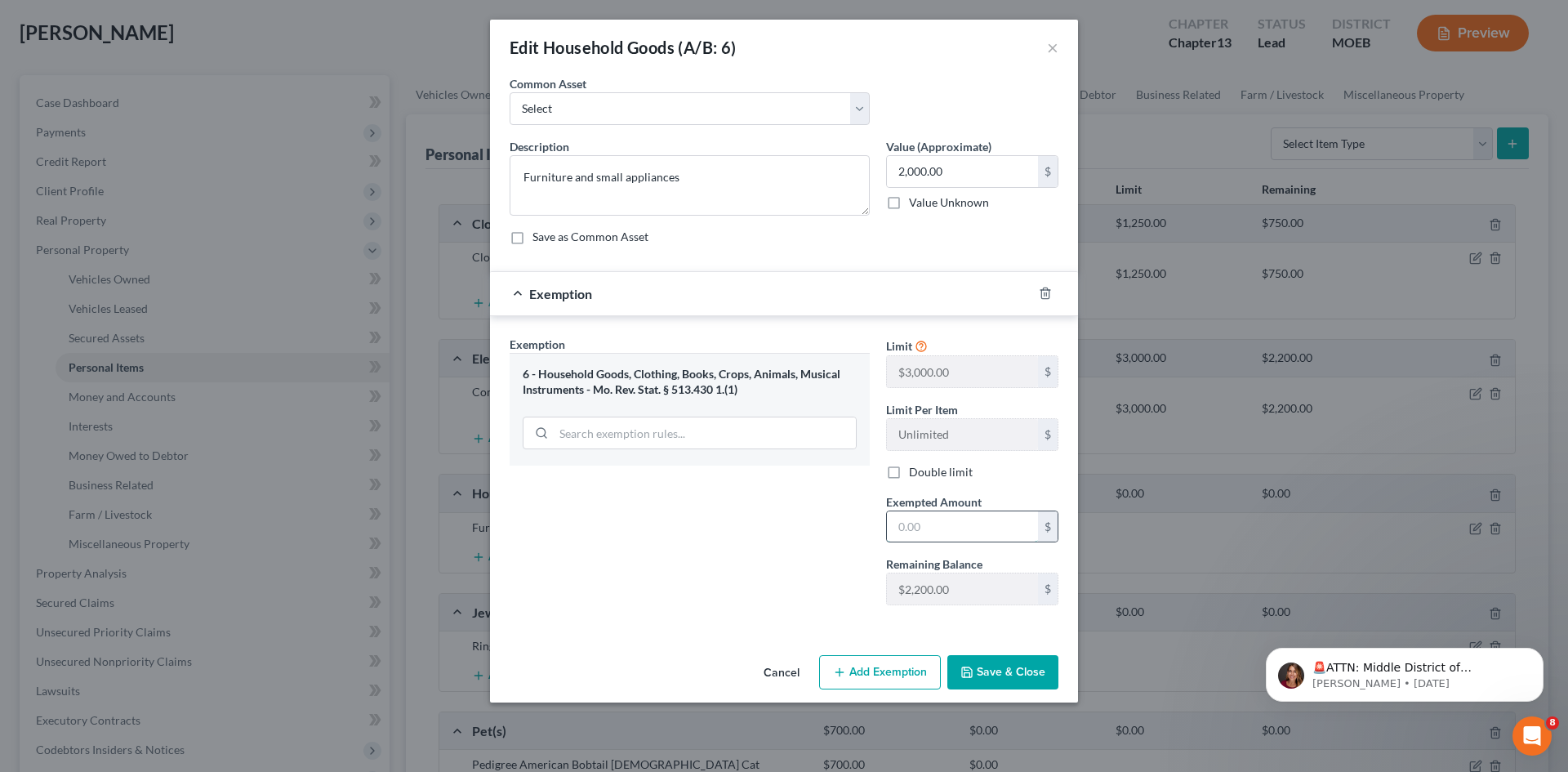
click at [943, 534] on input "text" at bounding box center [962, 526] width 151 height 31
type input "2,000.00"
click at [994, 681] on button "Save & Close" at bounding box center [1003, 672] width 111 height 34
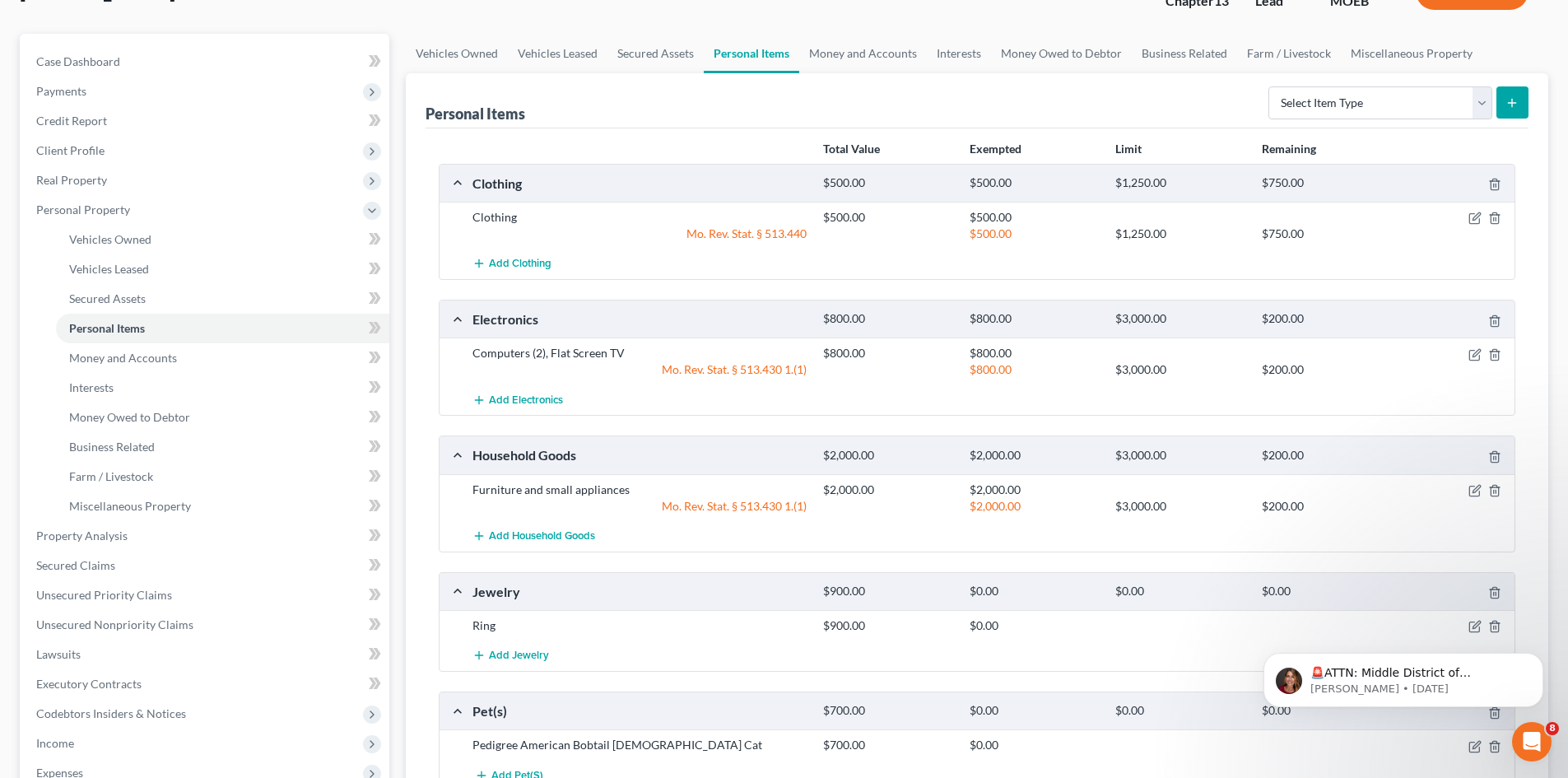
scroll to position [165, 0]
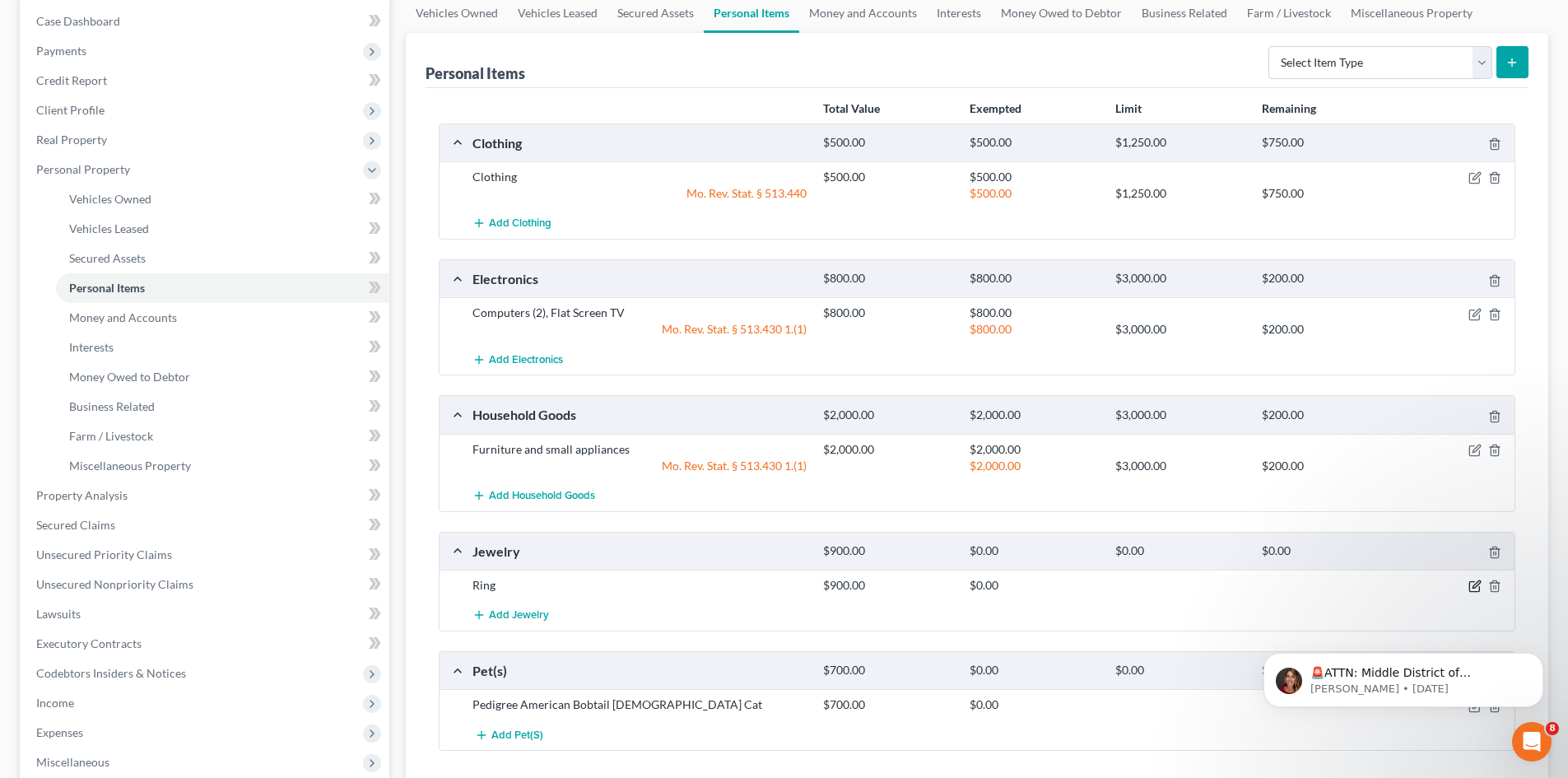
click at [1475, 586] on icon "button" at bounding box center [1475, 586] width 14 height 14
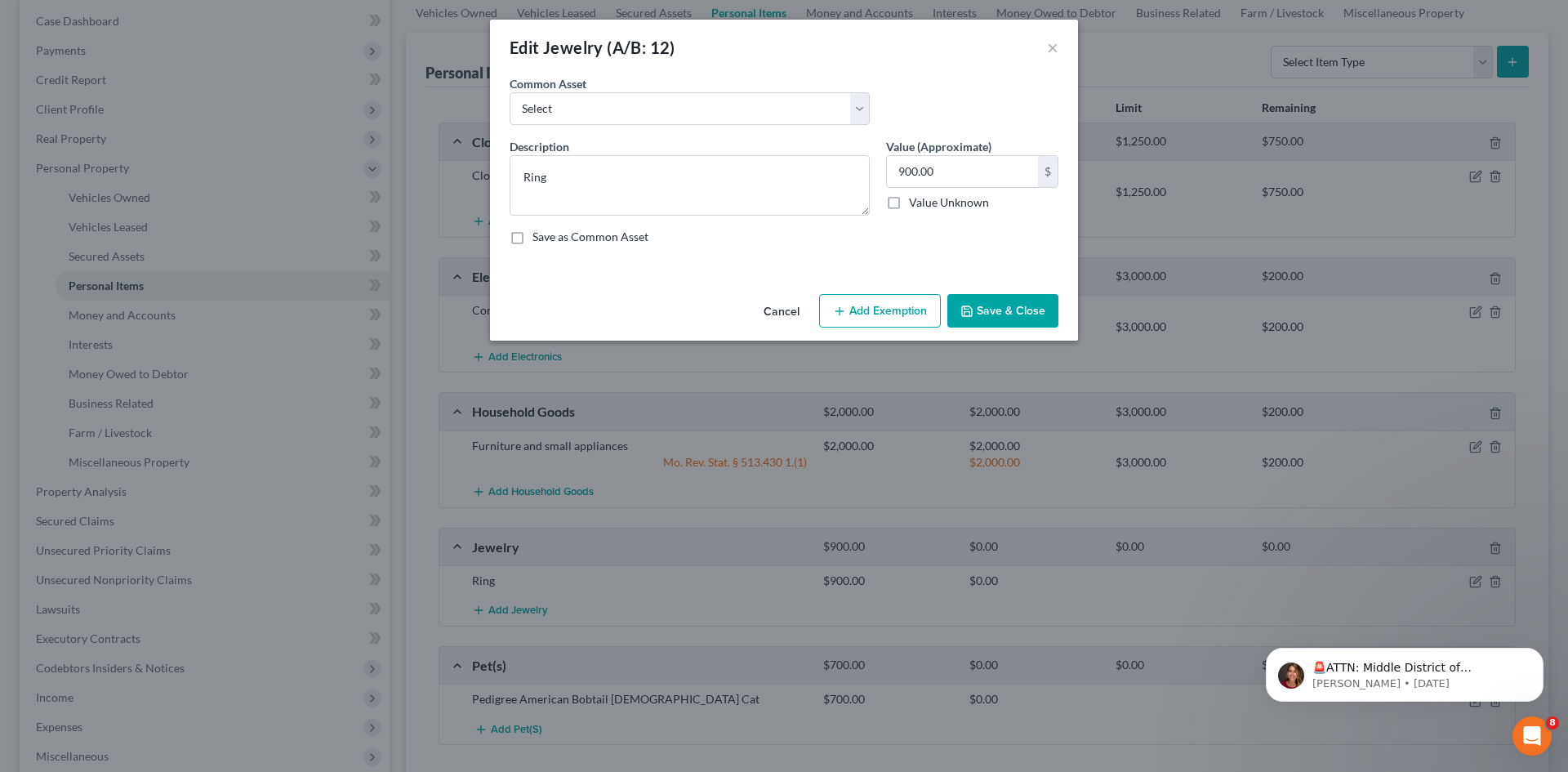
click at [894, 312] on button "Add Exemption" at bounding box center [879, 310] width 122 height 34
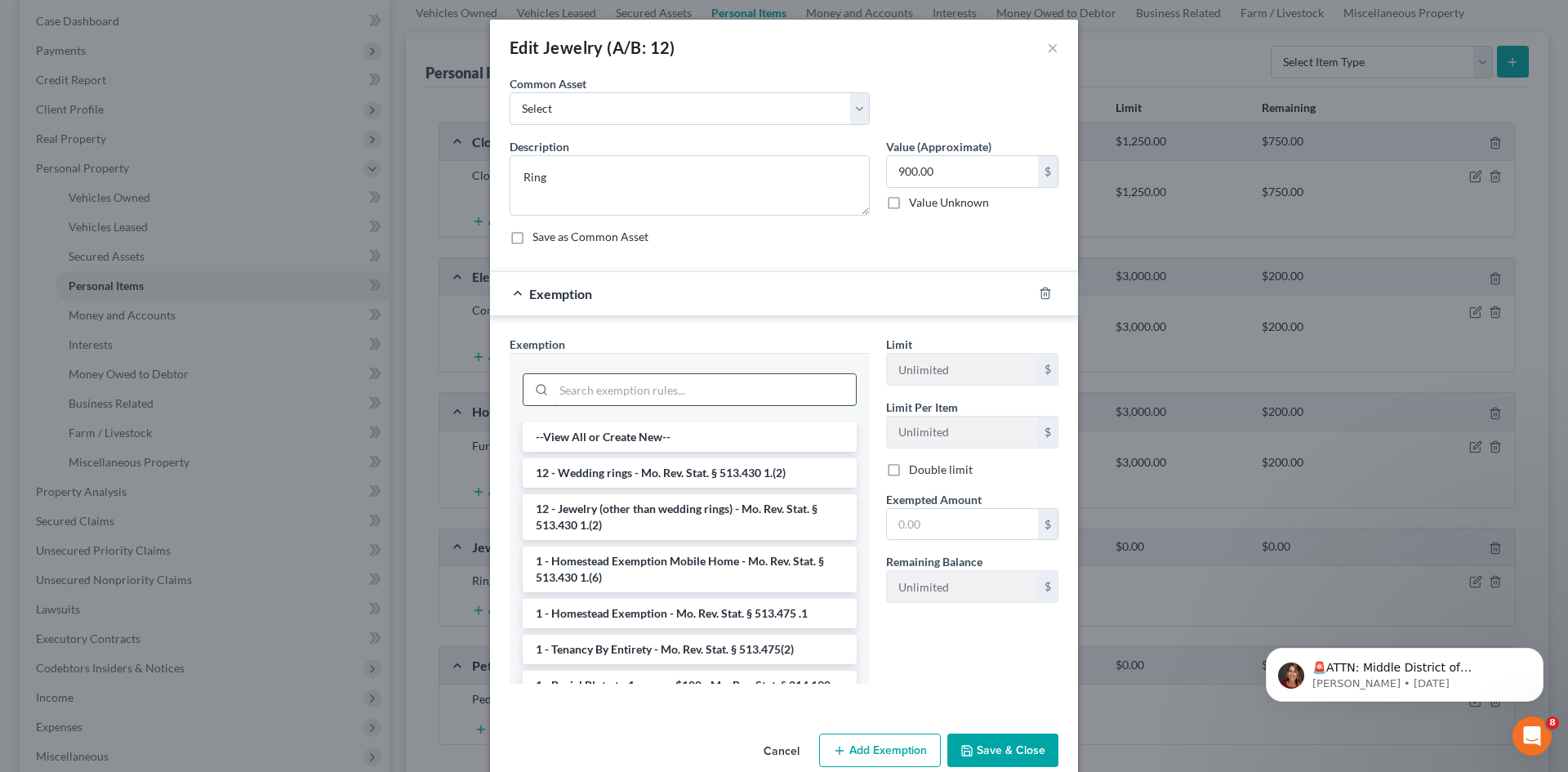
click at [672, 394] on input "search" at bounding box center [705, 389] width 302 height 31
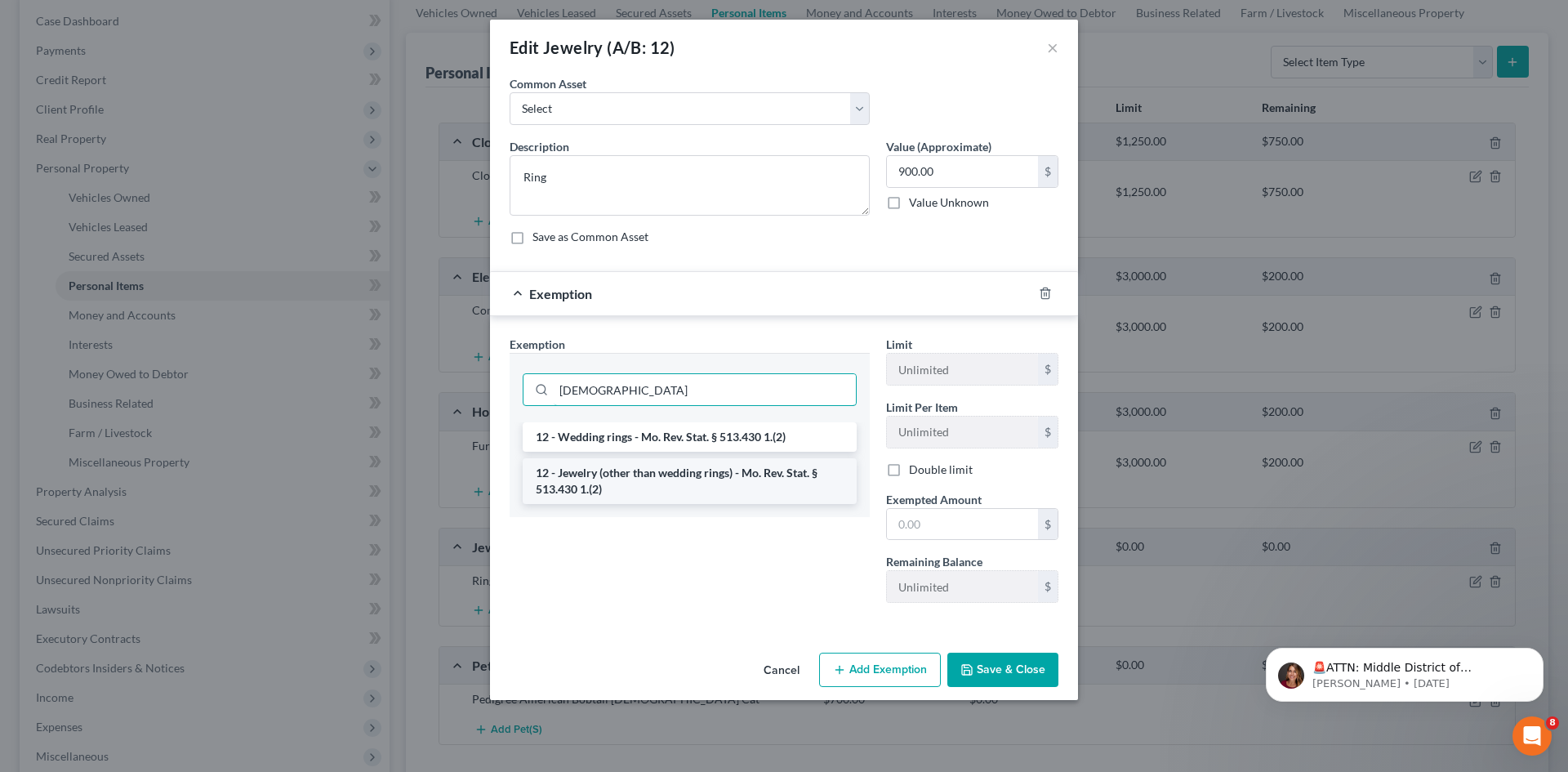
type input "jew"
click at [642, 481] on li "12 - Jewelry (other than wedding rings) - Mo. Rev. Stat. § 513.430 1.(2)" at bounding box center [690, 481] width 334 height 46
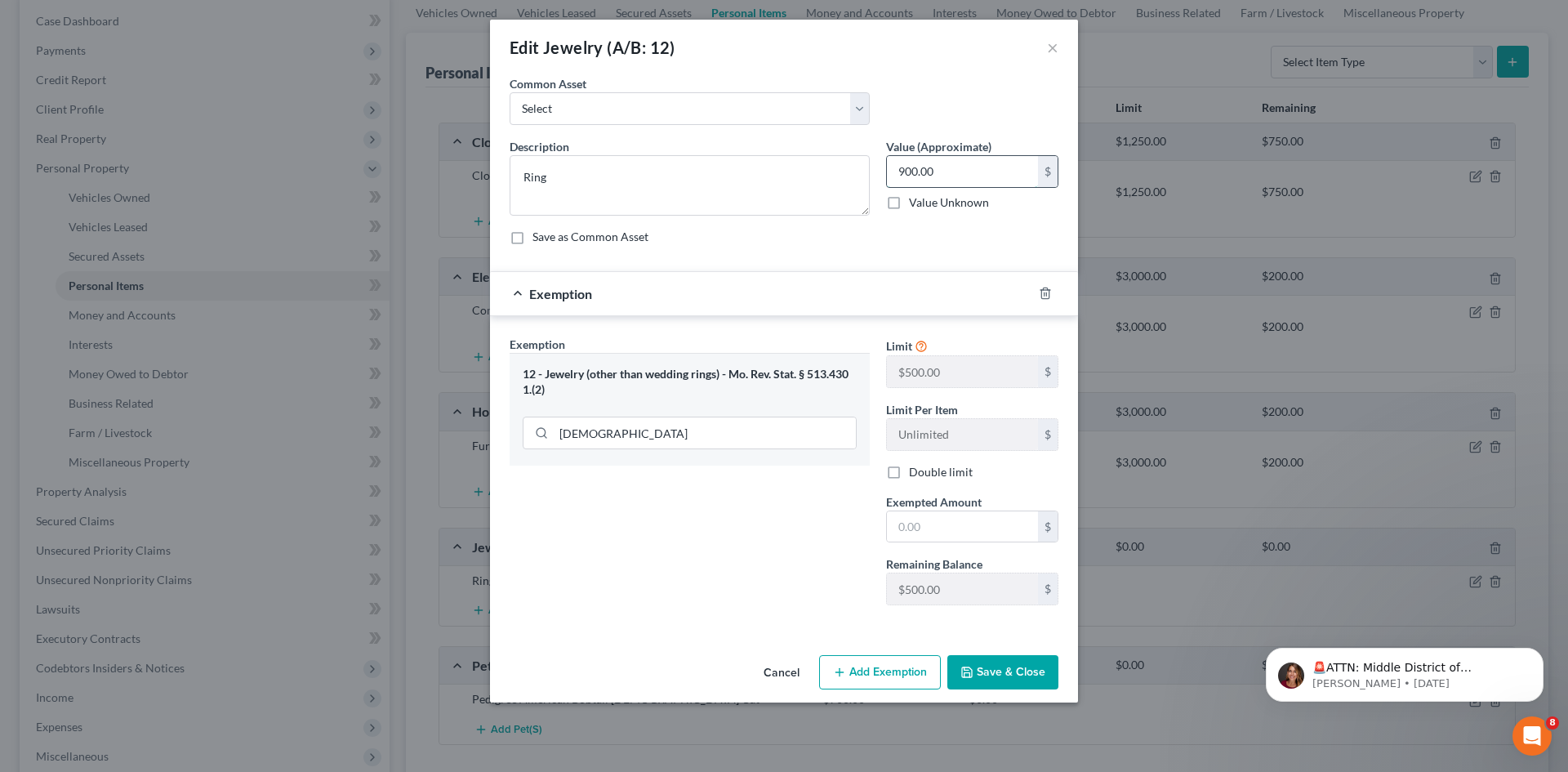
click at [956, 170] on input "900.00" at bounding box center [962, 171] width 151 height 31
type input "500.00"
click at [947, 528] on input "text" at bounding box center [962, 526] width 151 height 31
type input "500.00"
click at [1008, 679] on button "Save & Close" at bounding box center [1003, 672] width 111 height 34
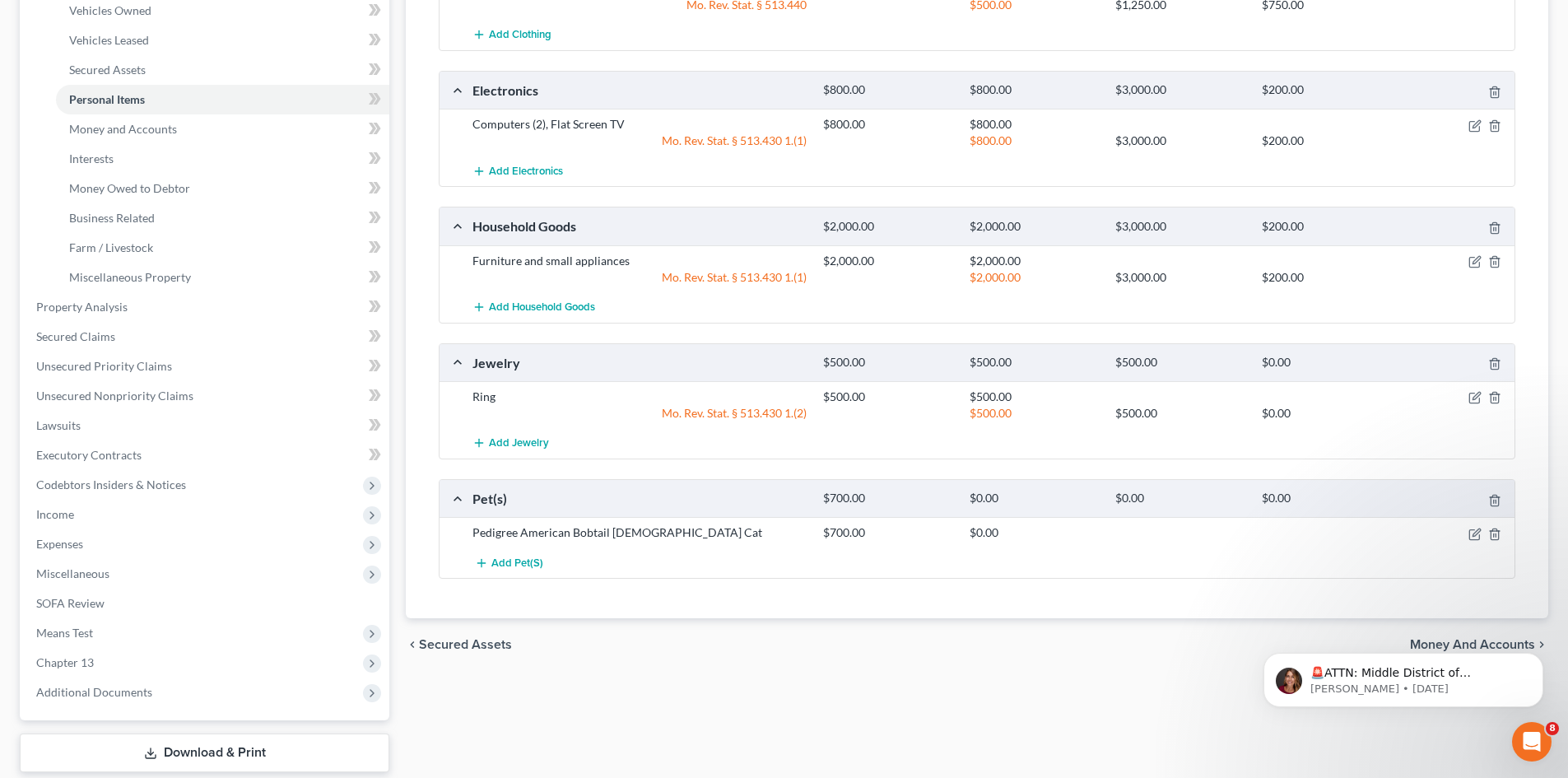
scroll to position [412, 0]
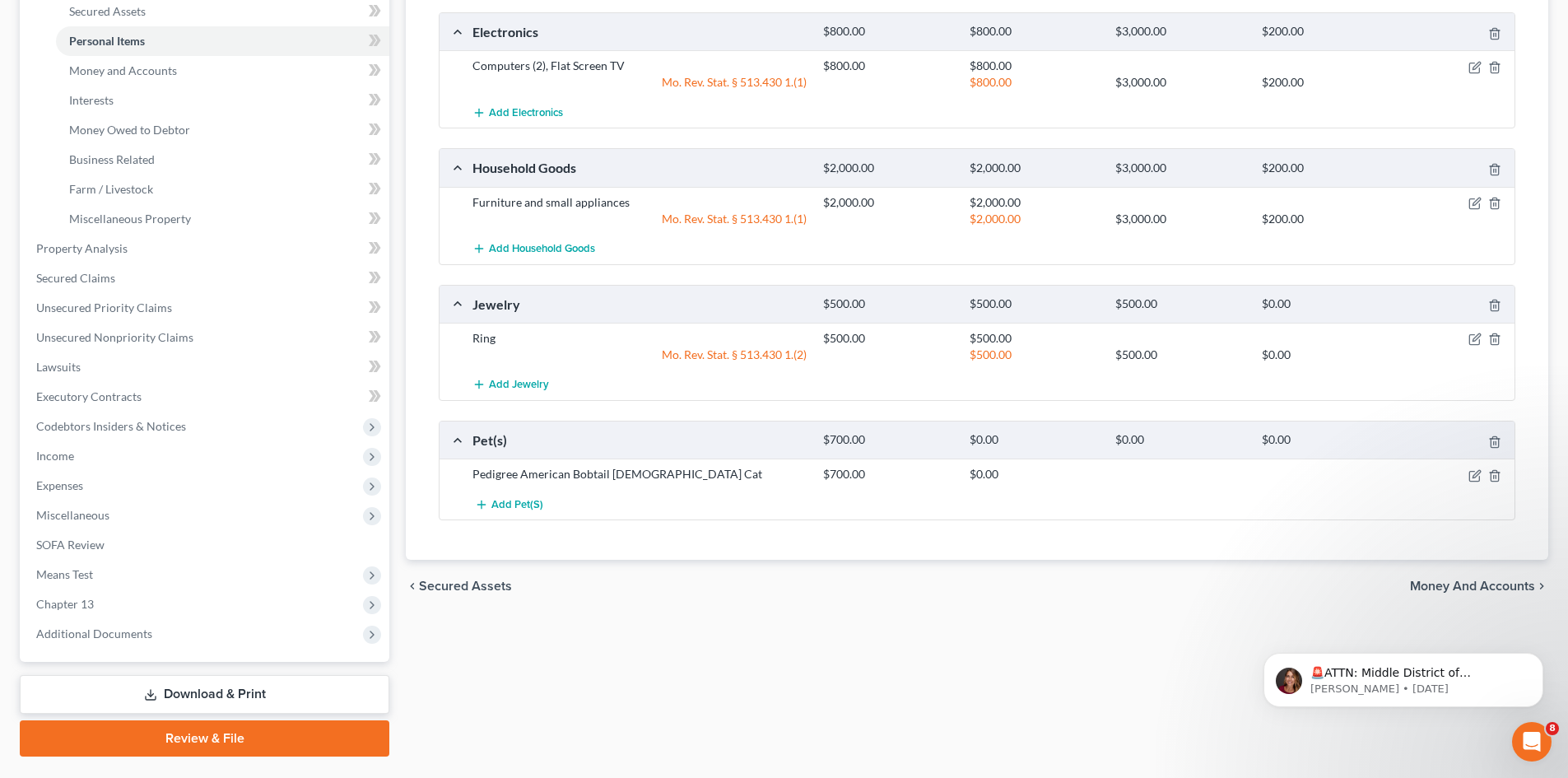
click at [1481, 472] on div at bounding box center [1457, 474] width 117 height 16
click at [1474, 474] on icon "button" at bounding box center [1475, 476] width 14 height 14
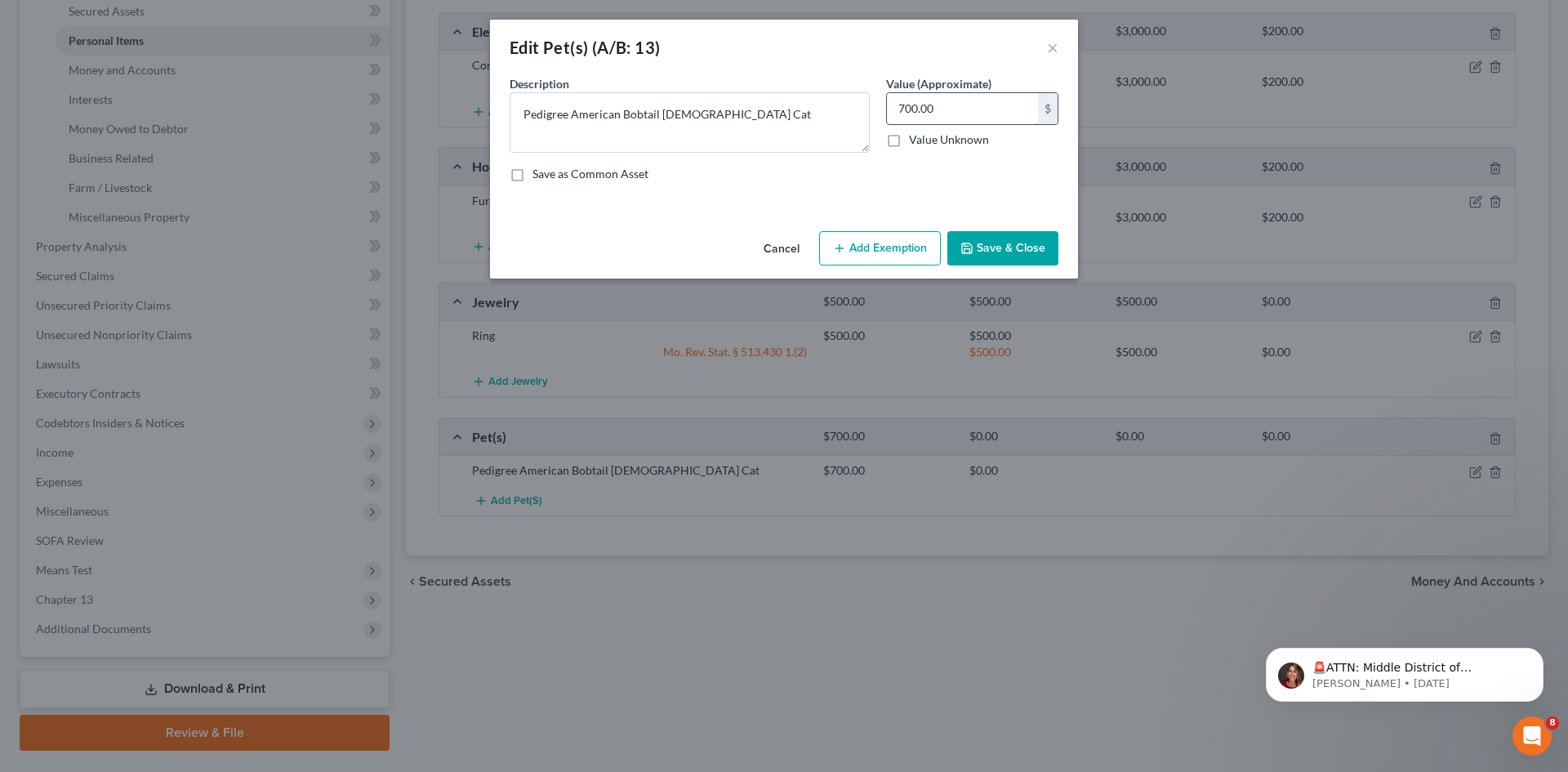
click at [956, 117] on input "700.00" at bounding box center [962, 108] width 151 height 31
type input "25.00"
click at [869, 244] on button "Add Exemption" at bounding box center [879, 248] width 122 height 34
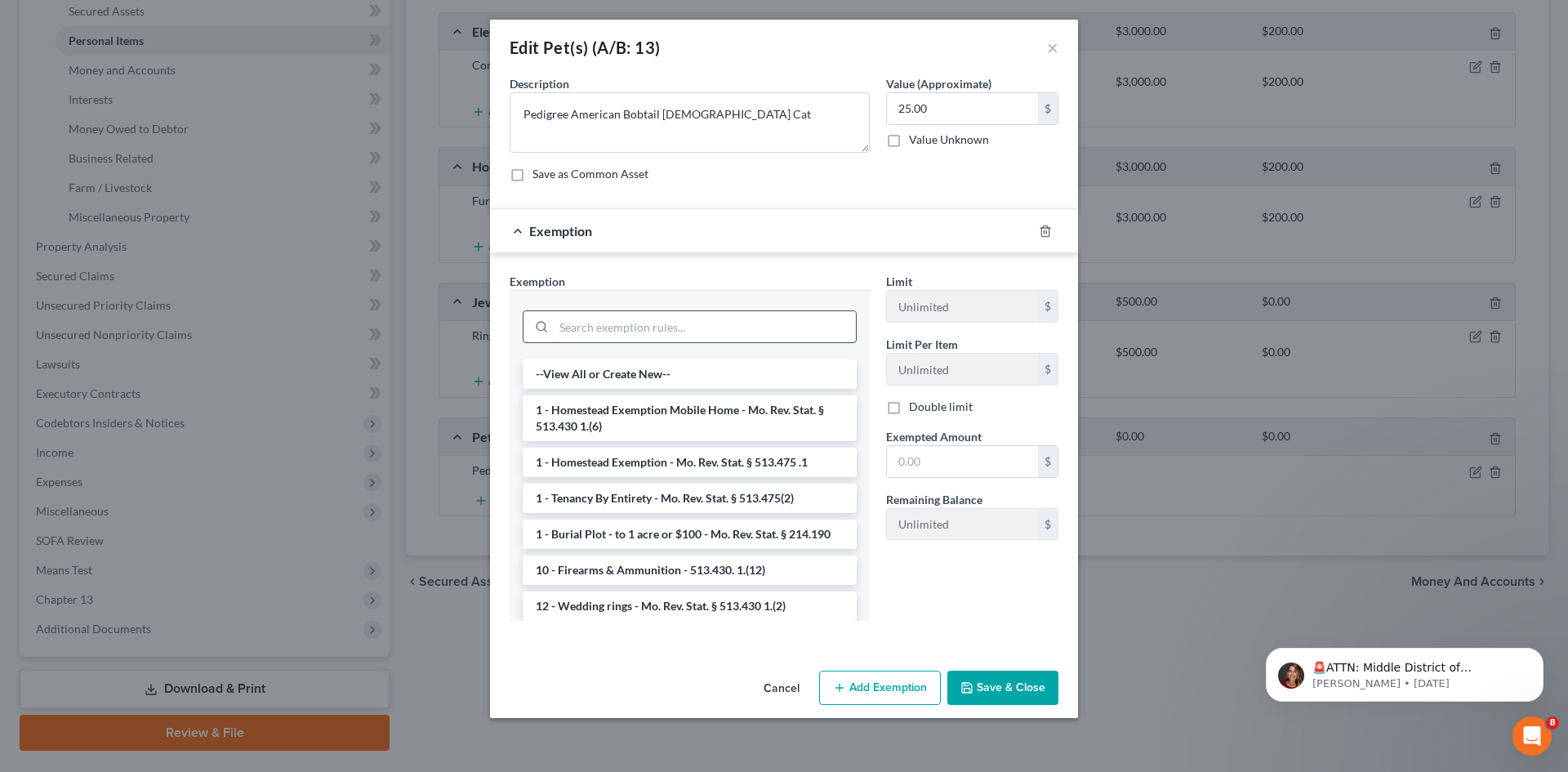
click at [649, 318] on input "search" at bounding box center [705, 326] width 302 height 31
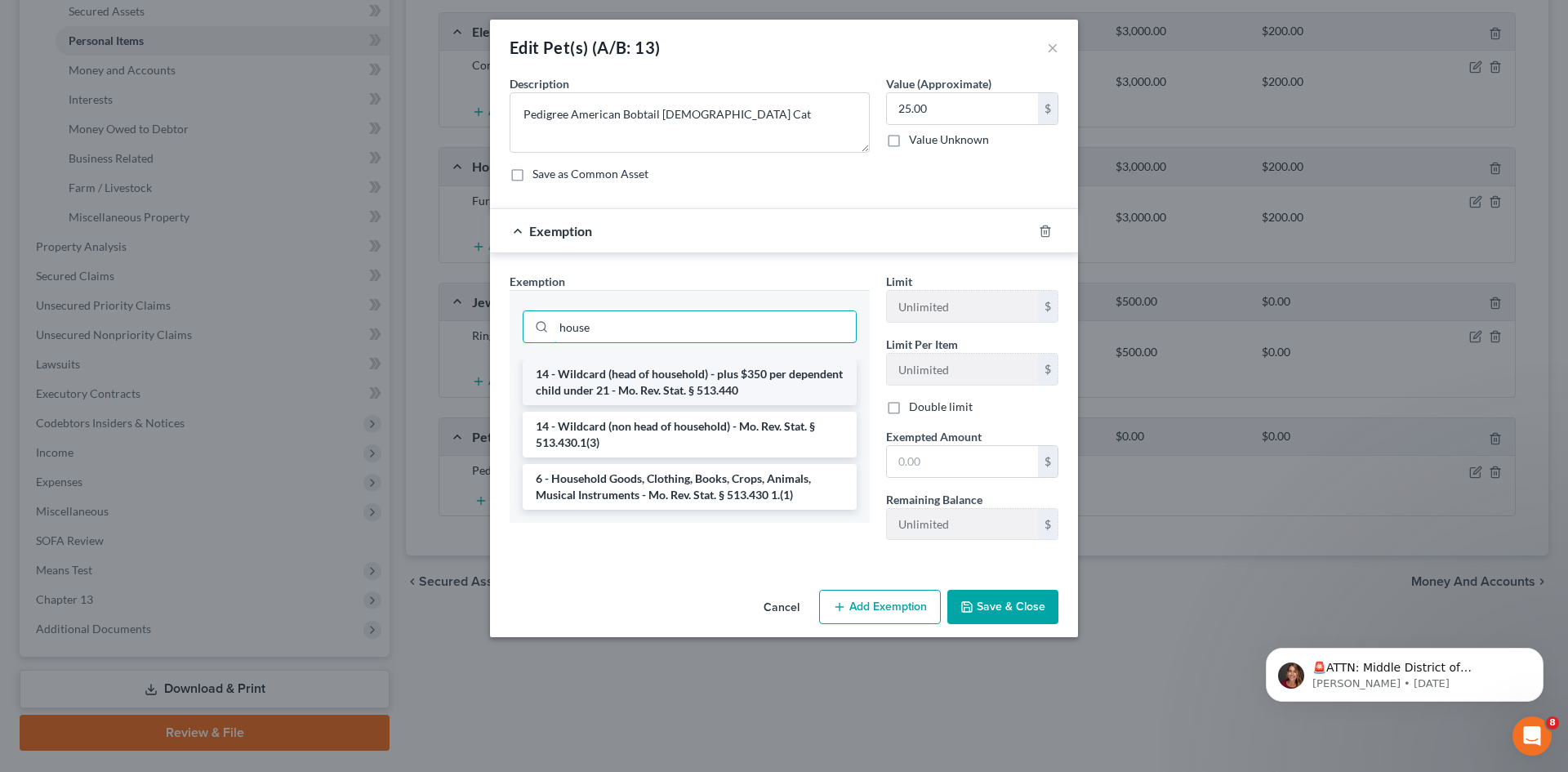
type input "house"
click at [697, 385] on li "14 - Wildcard (head of household) - plus $350 per dependent child under 21 - Mo…" at bounding box center [690, 382] width 334 height 46
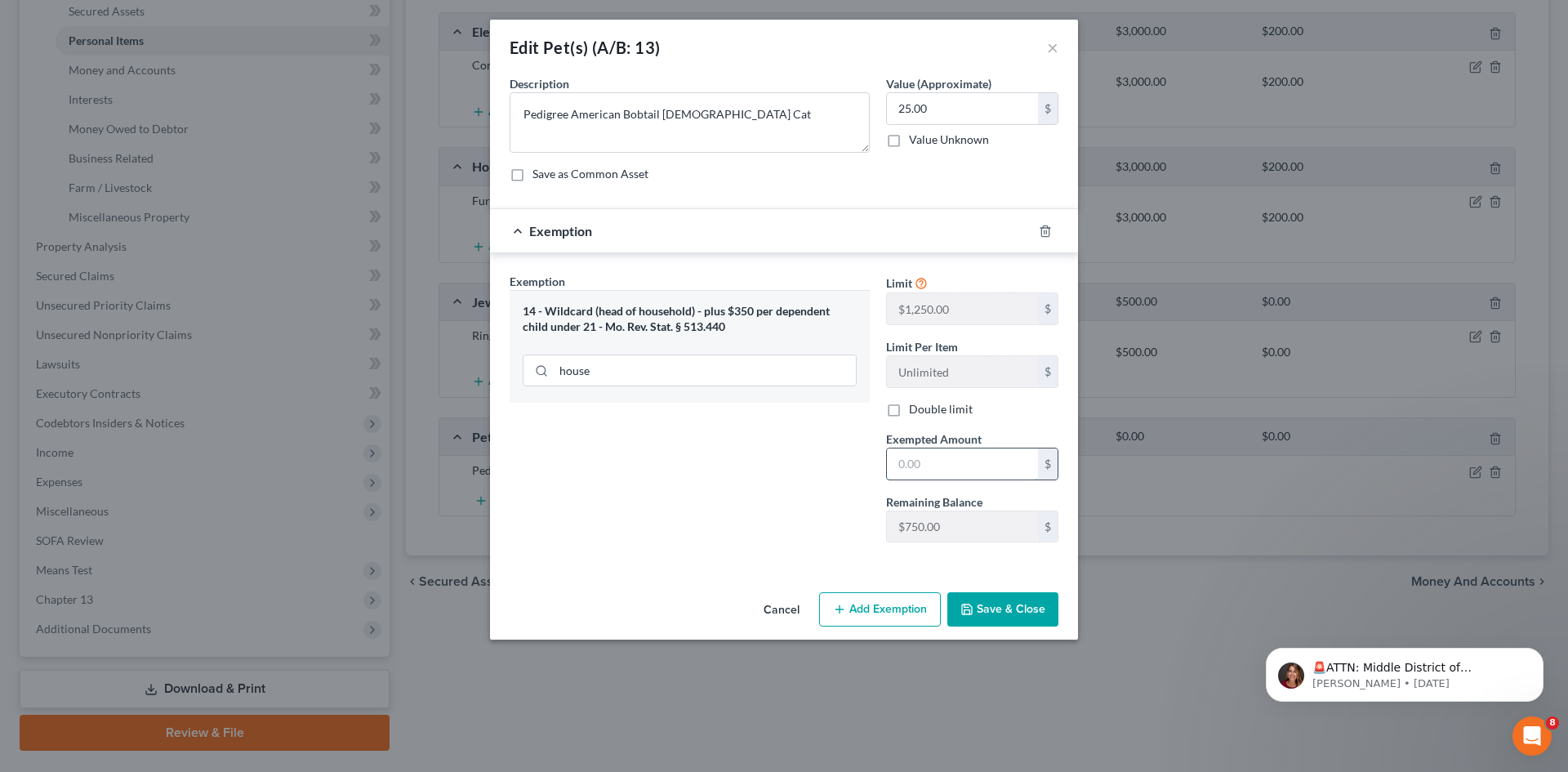
click at [925, 467] on input "text" at bounding box center [962, 463] width 151 height 31
type input "25.00"
click at [1026, 600] on button "Save & Close" at bounding box center [1003, 609] width 111 height 34
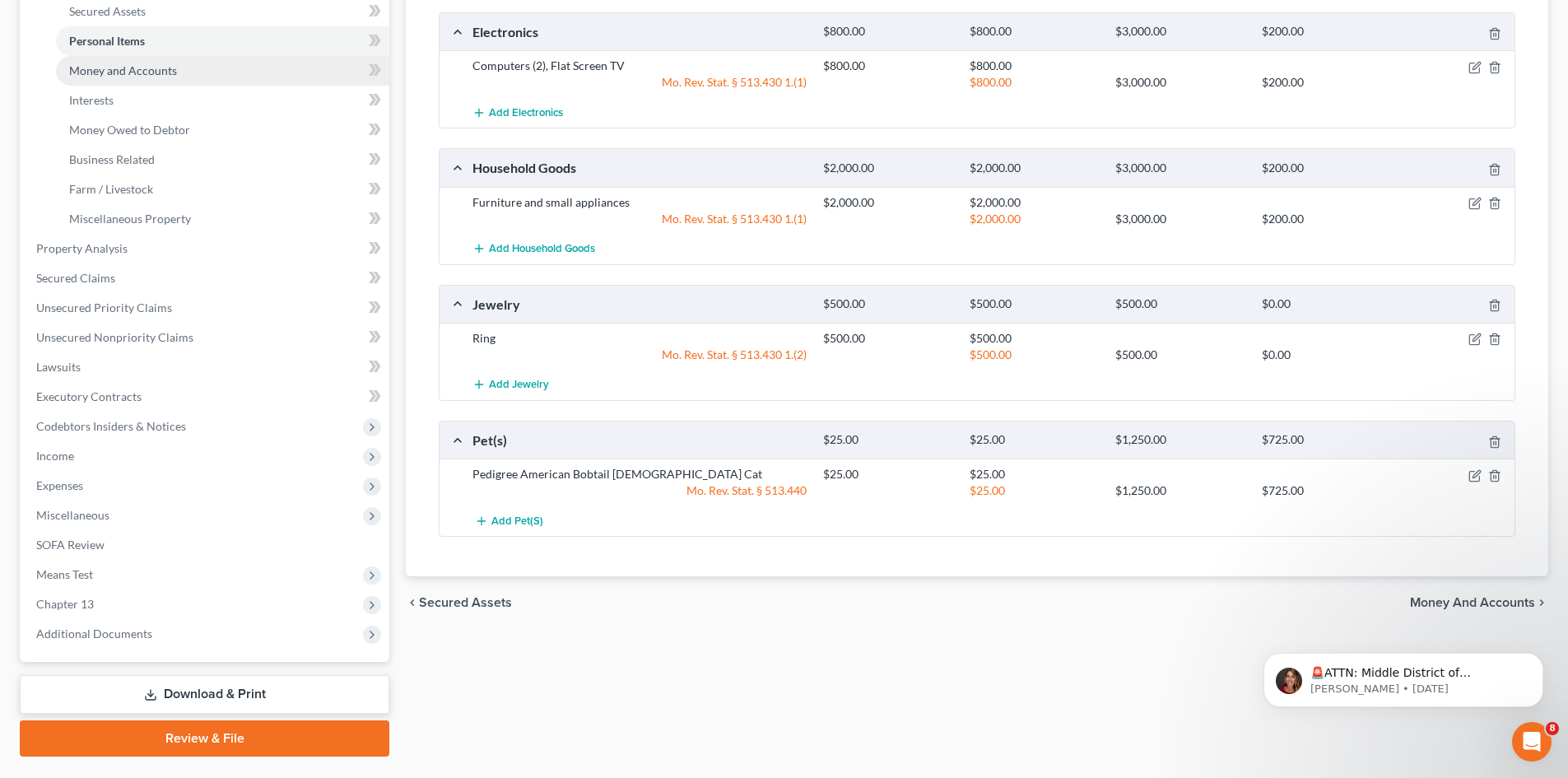
click at [139, 73] on span "Money and Accounts" at bounding box center [123, 70] width 108 height 14
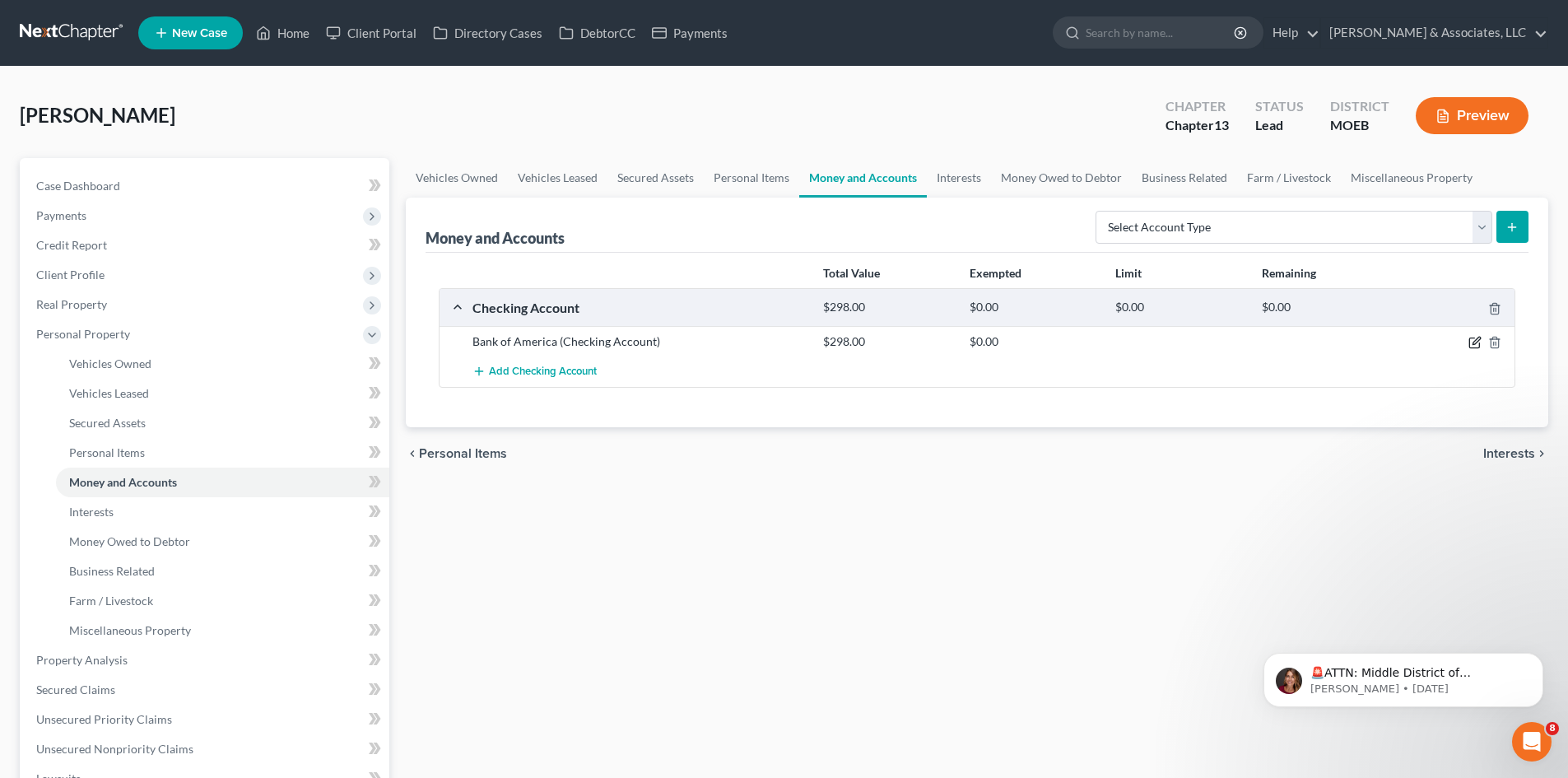
click at [1474, 337] on icon "button" at bounding box center [1475, 342] width 14 height 14
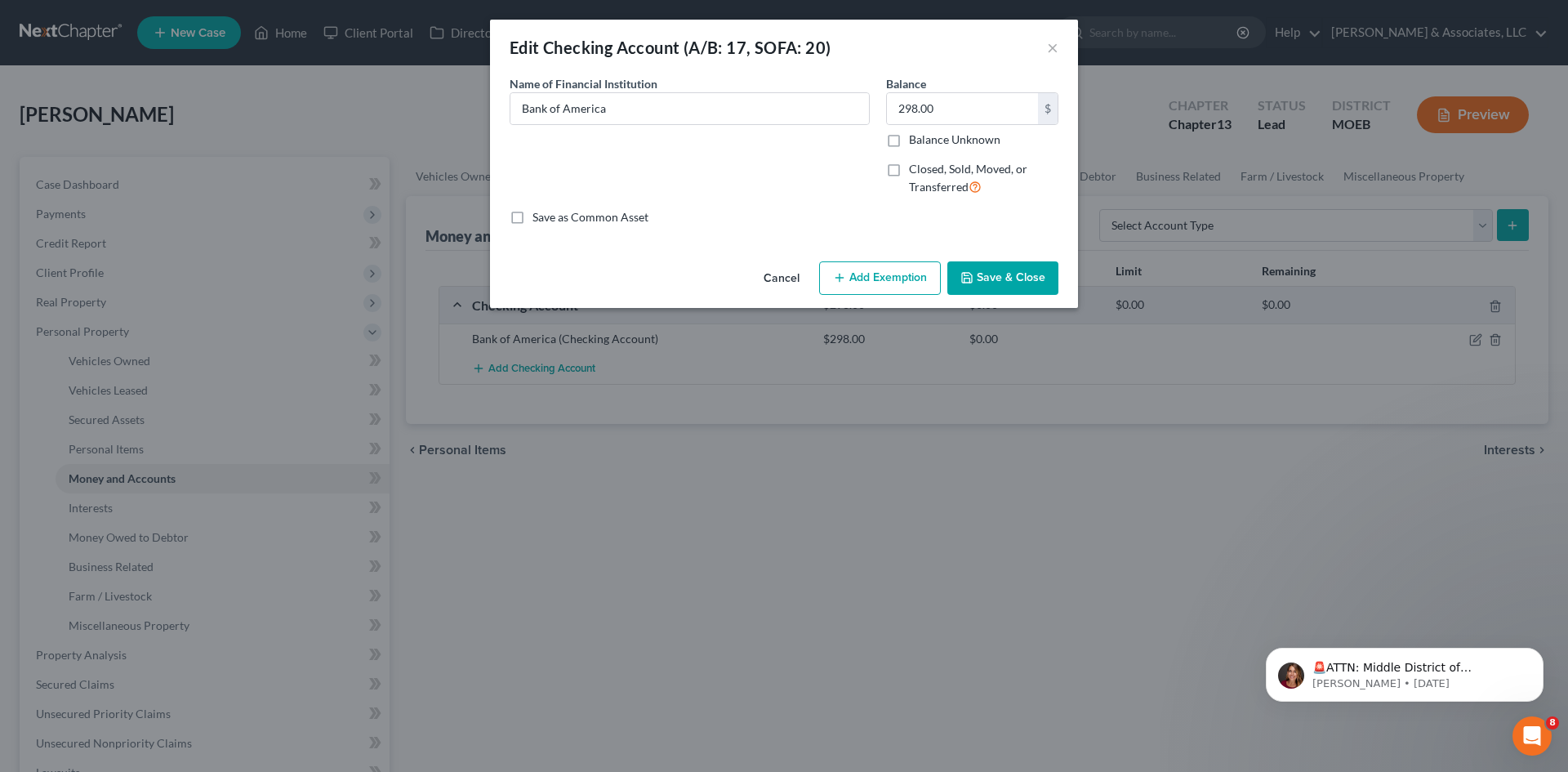
click at [905, 278] on button "Add Exemption" at bounding box center [879, 279] width 122 height 34
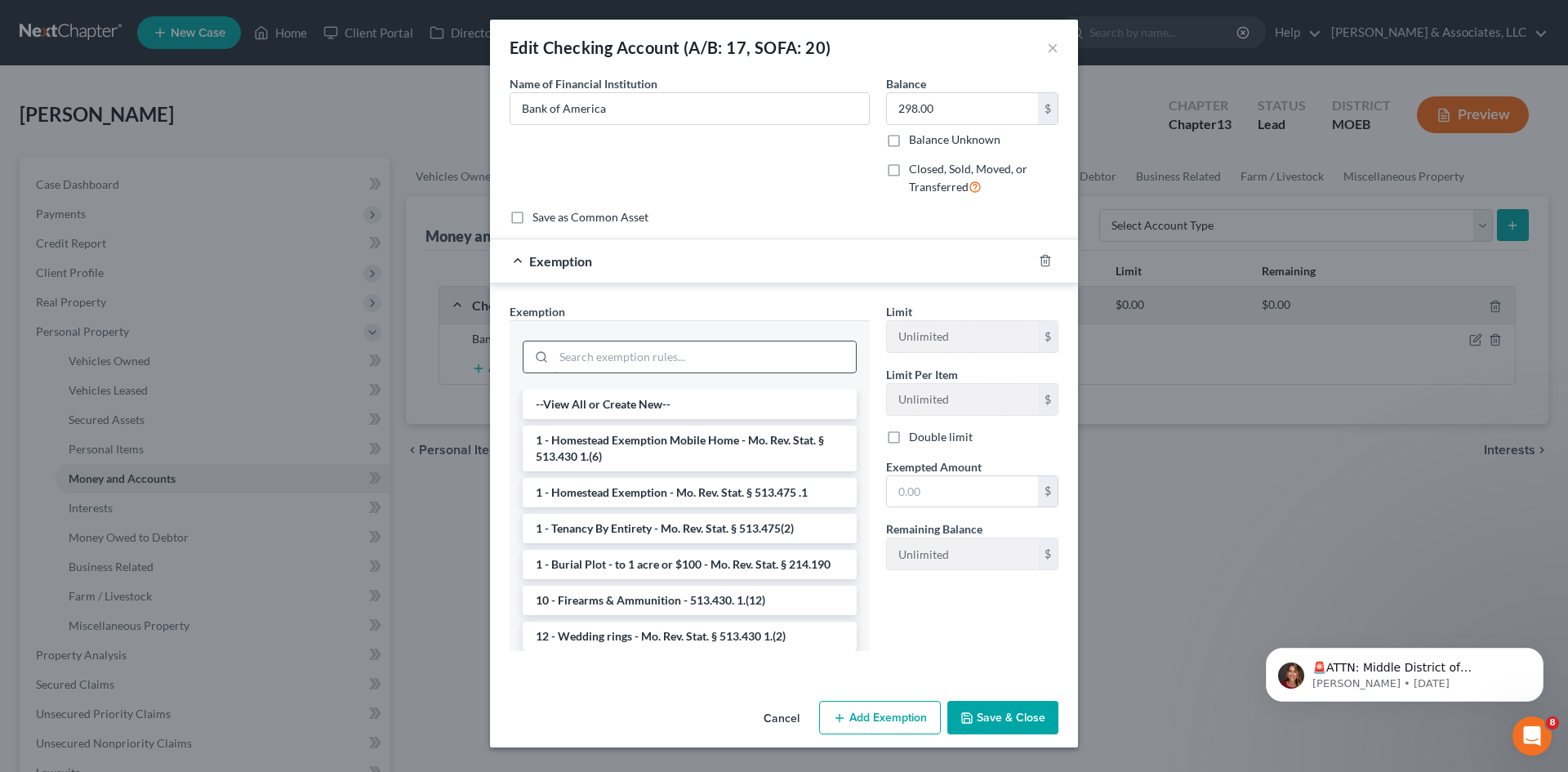
click at [723, 352] on input "search" at bounding box center [705, 357] width 302 height 31
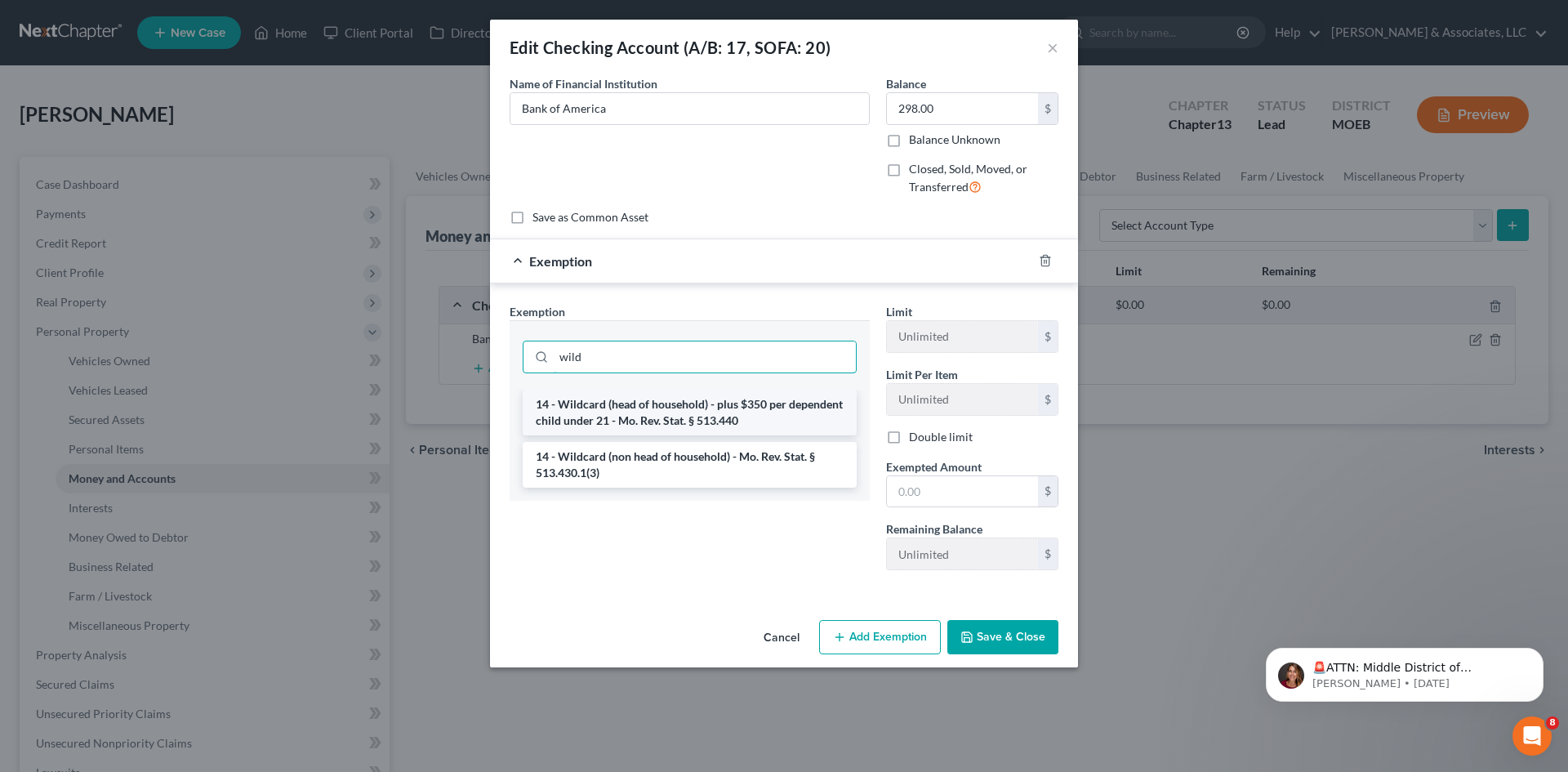
type input "wild"
drag, startPoint x: 717, startPoint y: 415, endPoint x: 830, endPoint y: 448, distance: 117.7
click at [717, 415] on li "14 - Wildcard (head of household) - plus $350 per dependent child under 21 - Mo…" at bounding box center [690, 412] width 334 height 46
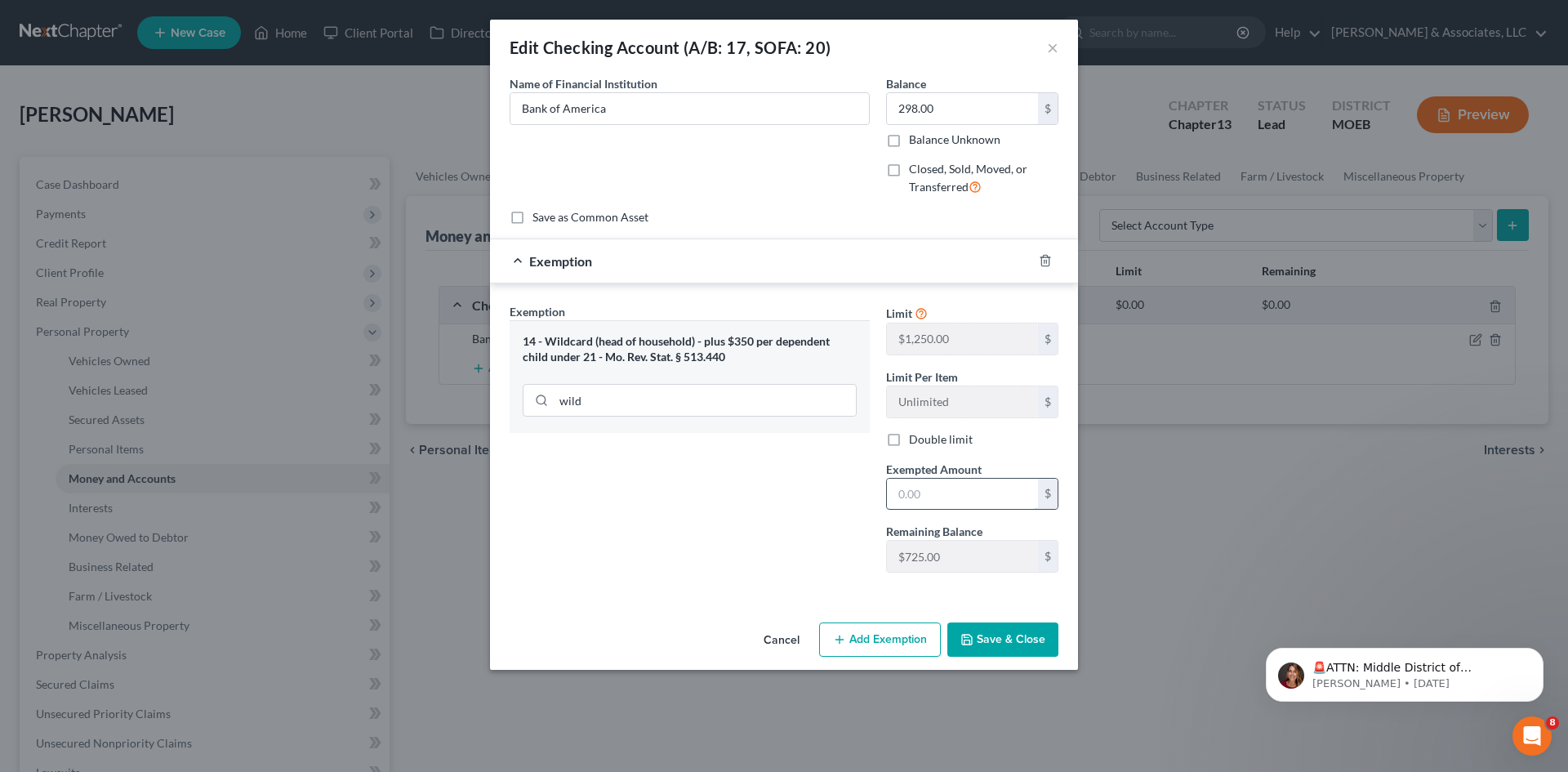
click at [940, 489] on input "text" at bounding box center [962, 493] width 151 height 31
type input "298.00"
click at [998, 640] on button "Save & Close" at bounding box center [1003, 639] width 111 height 34
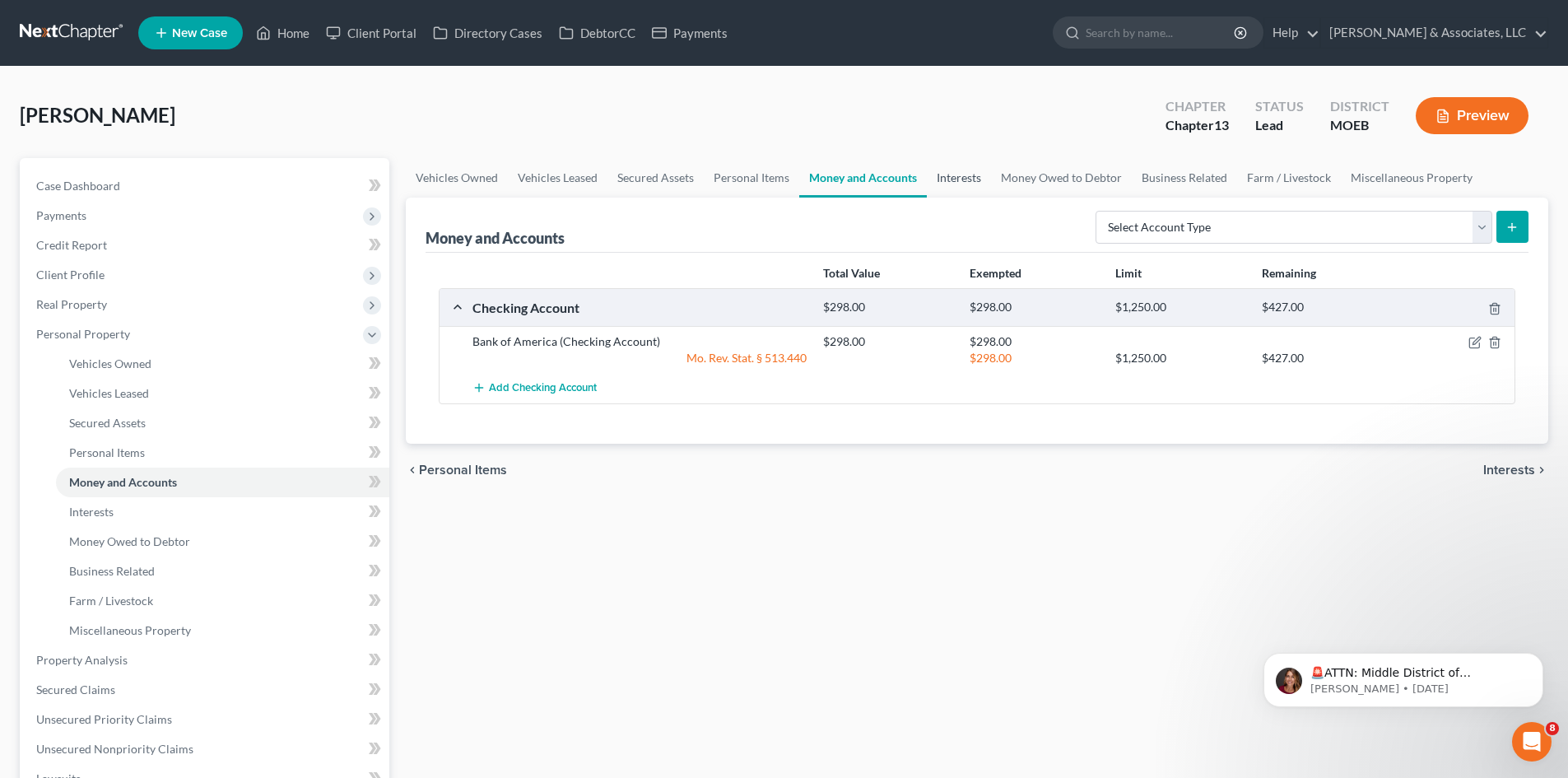
click at [974, 177] on link "Interests" at bounding box center [959, 178] width 64 height 40
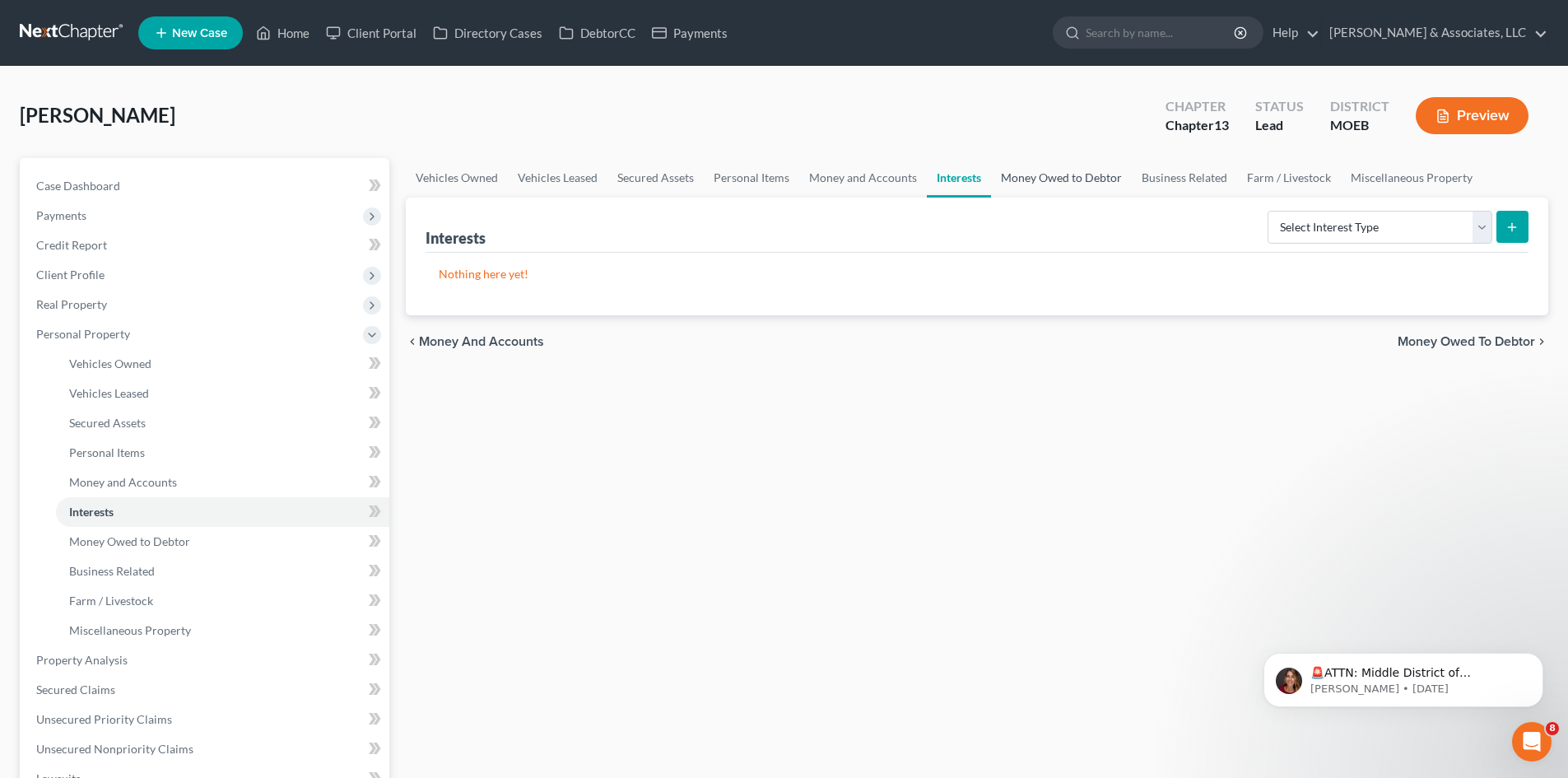
click at [1053, 175] on link "Money Owed to Debtor" at bounding box center [1061, 178] width 140 height 40
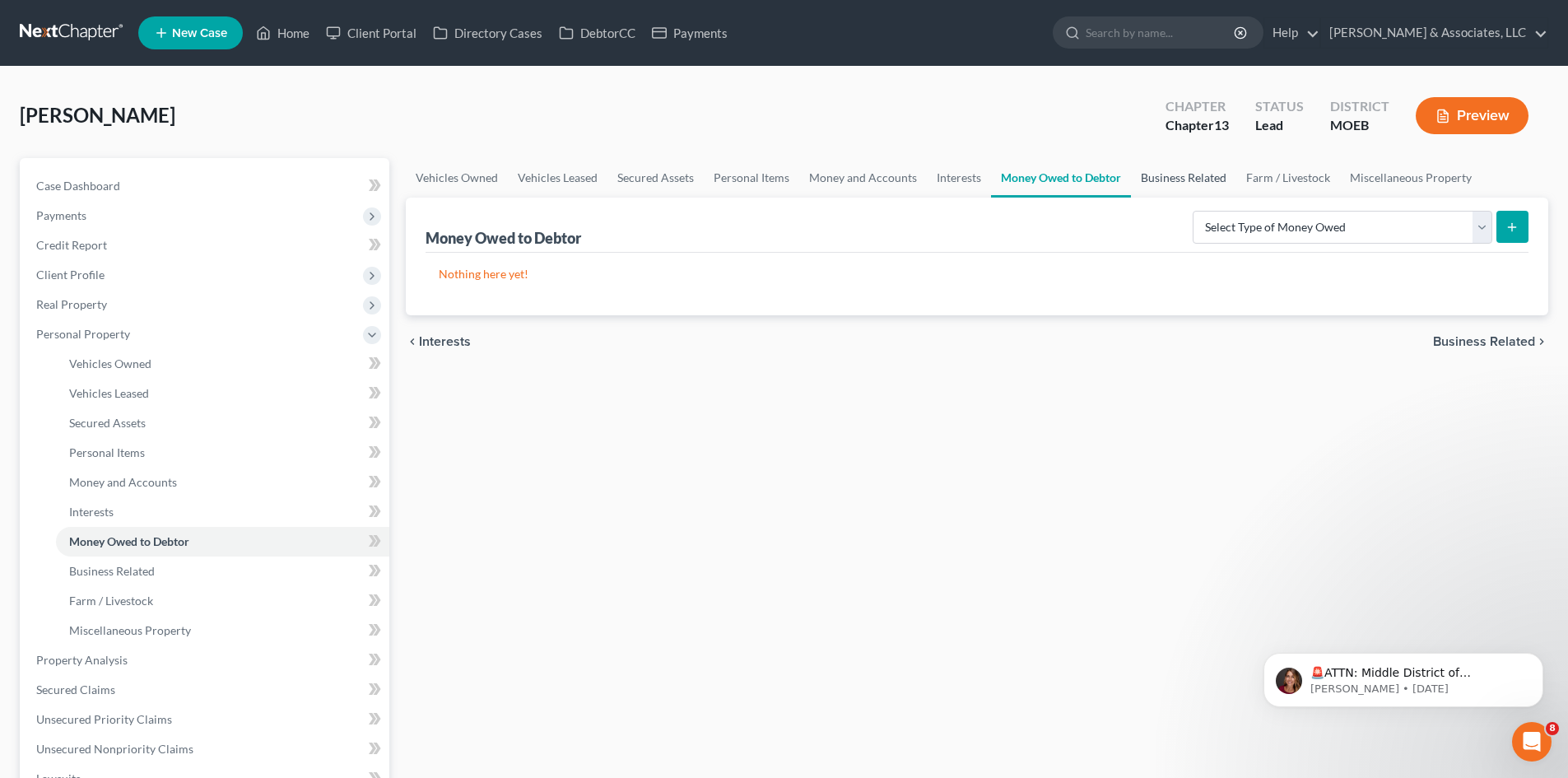
click at [1176, 178] on link "Business Related" at bounding box center [1183, 178] width 106 height 40
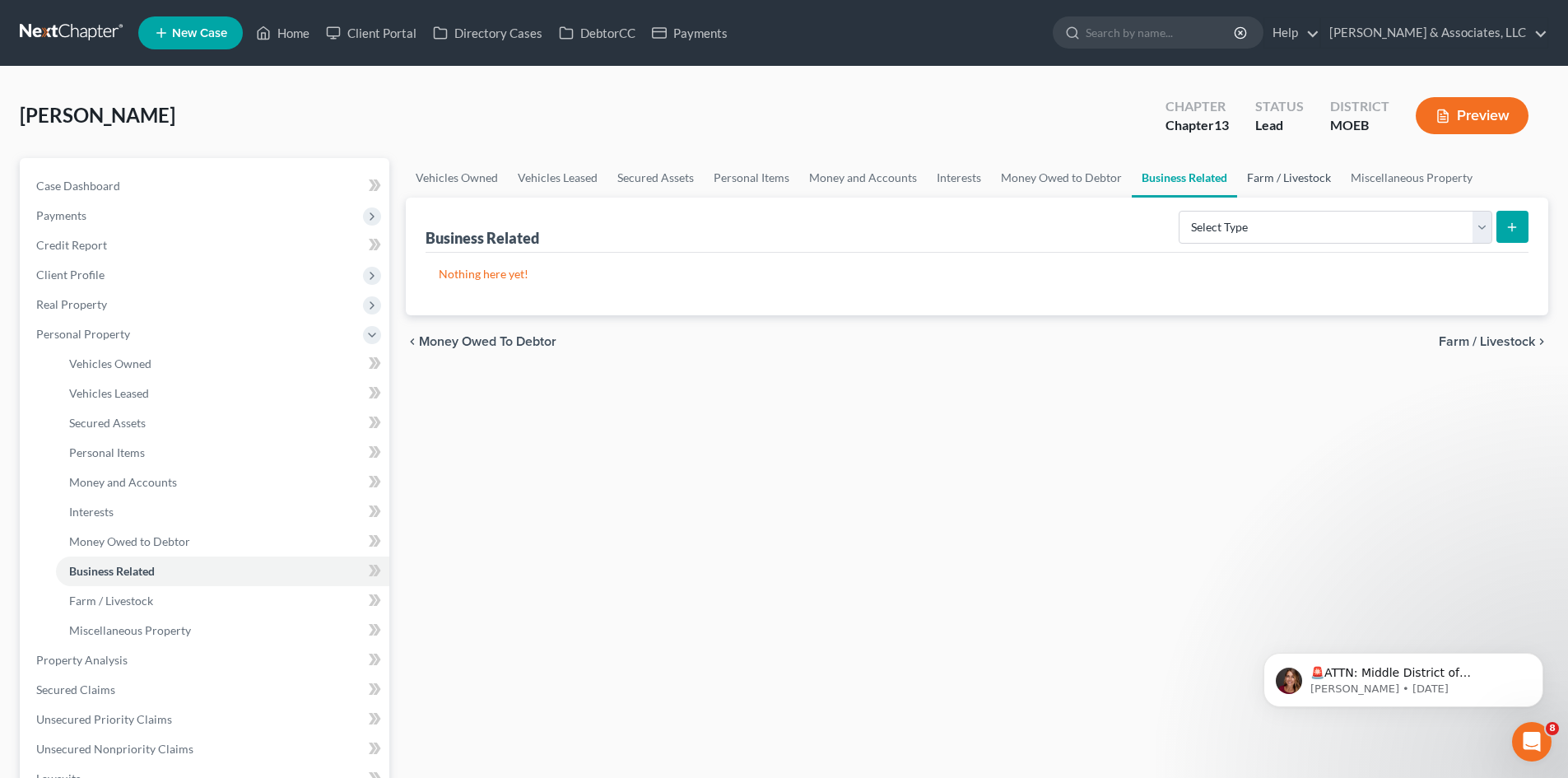
click at [1271, 172] on link "Farm / Livestock" at bounding box center [1288, 178] width 104 height 40
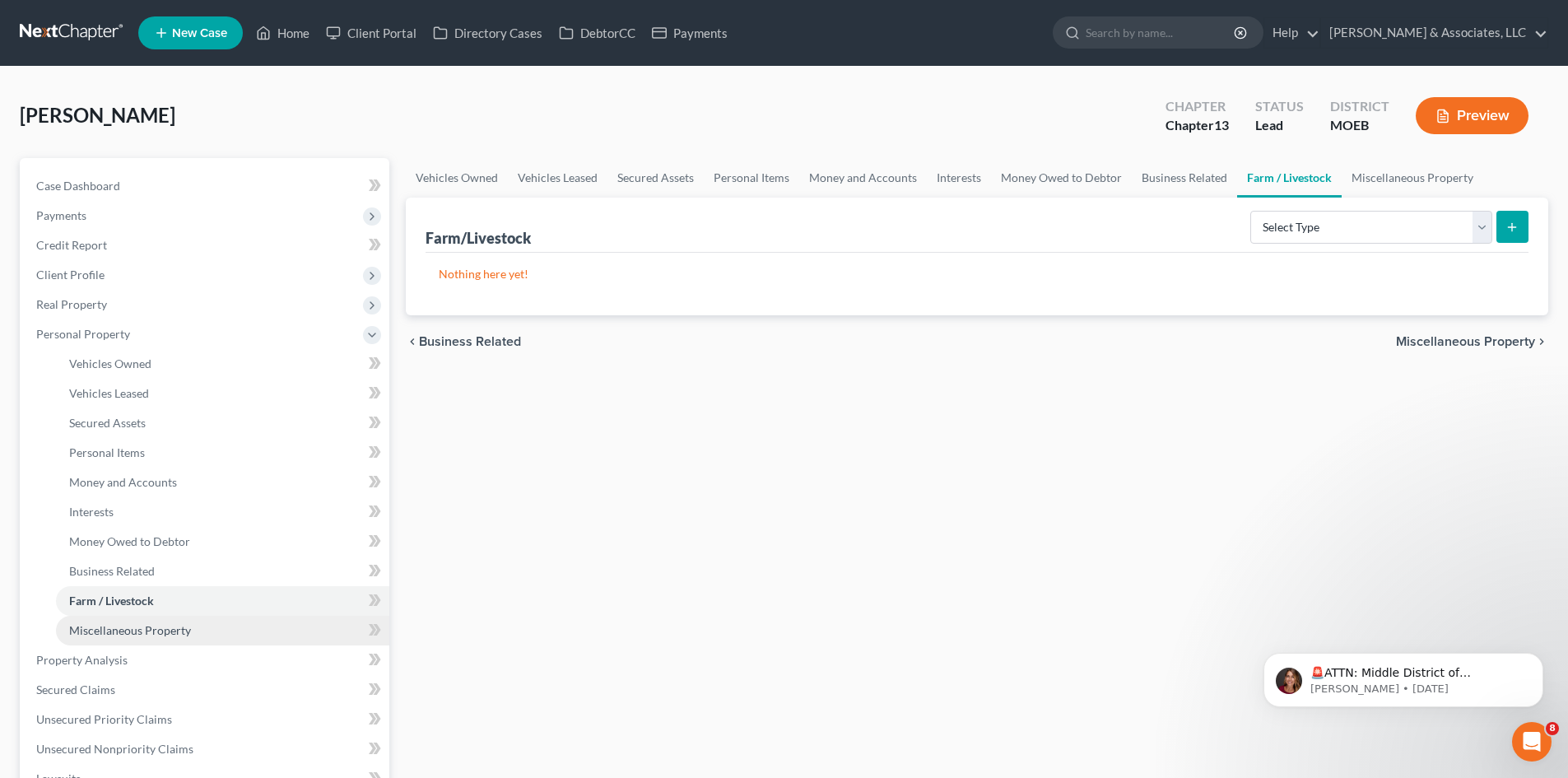
click at [160, 623] on span "Miscellaneous Property" at bounding box center [130, 630] width 122 height 14
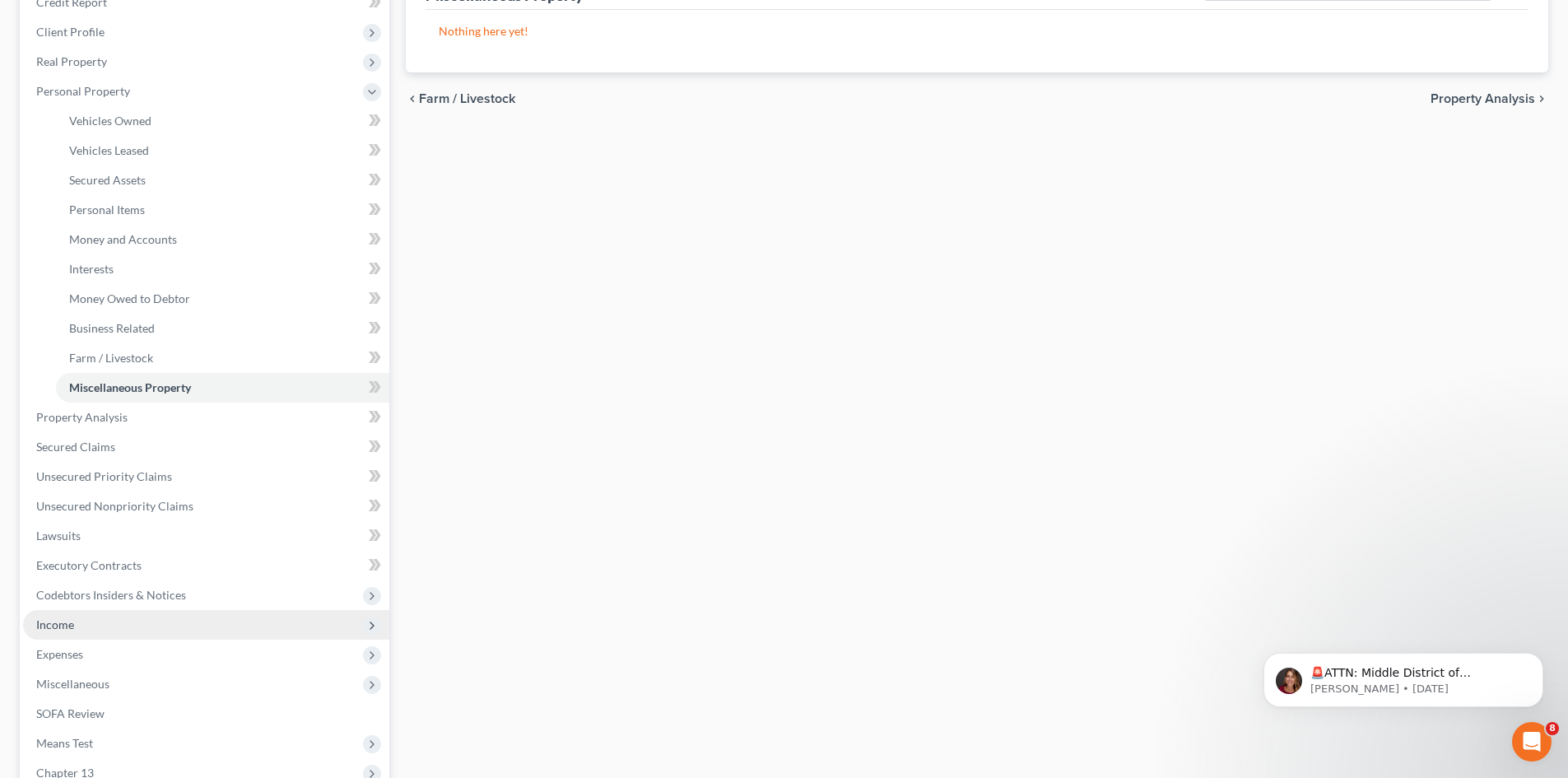
scroll to position [247, 0]
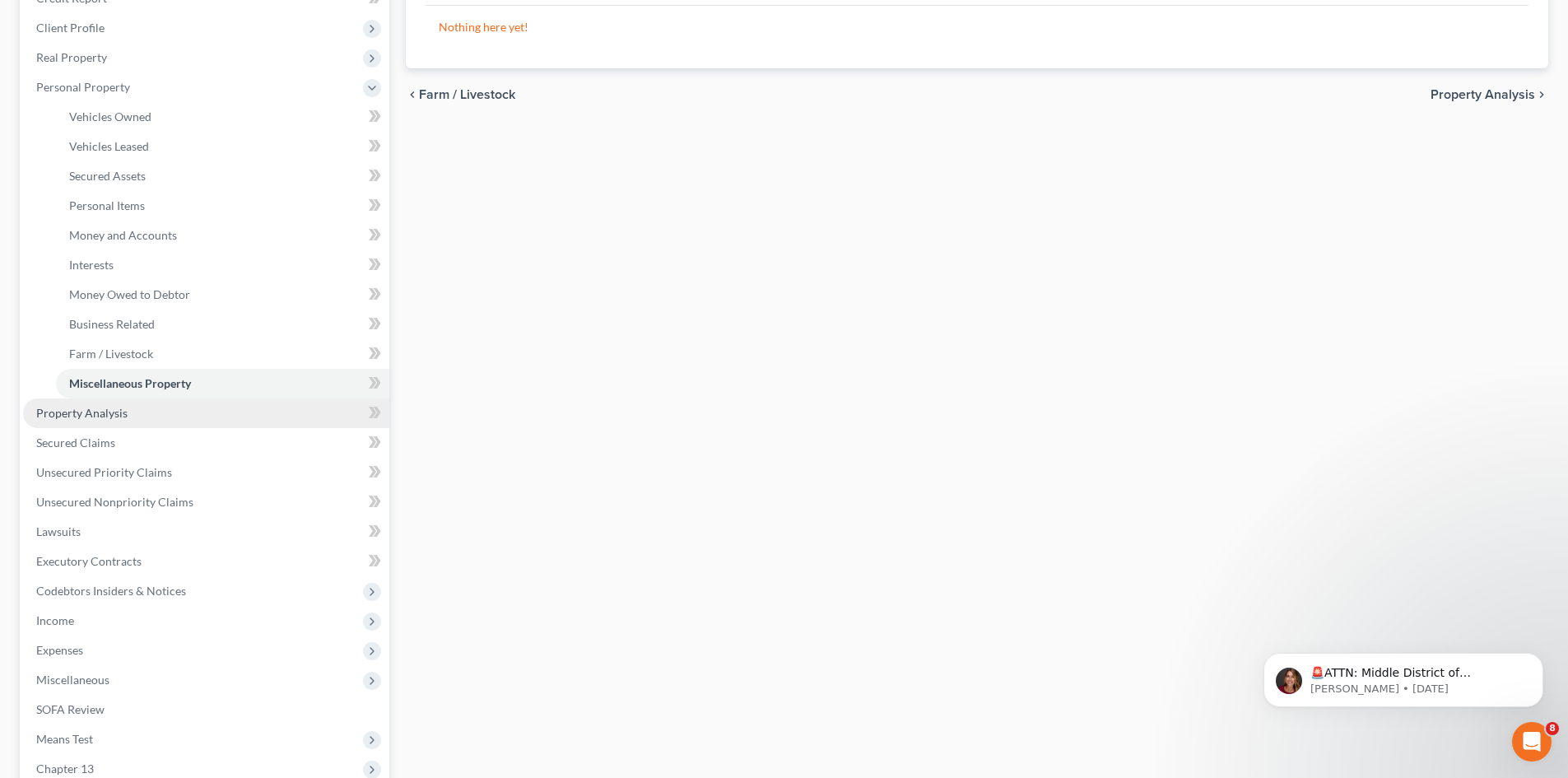
click at [111, 408] on span "Property Analysis" at bounding box center [82, 413] width 91 height 14
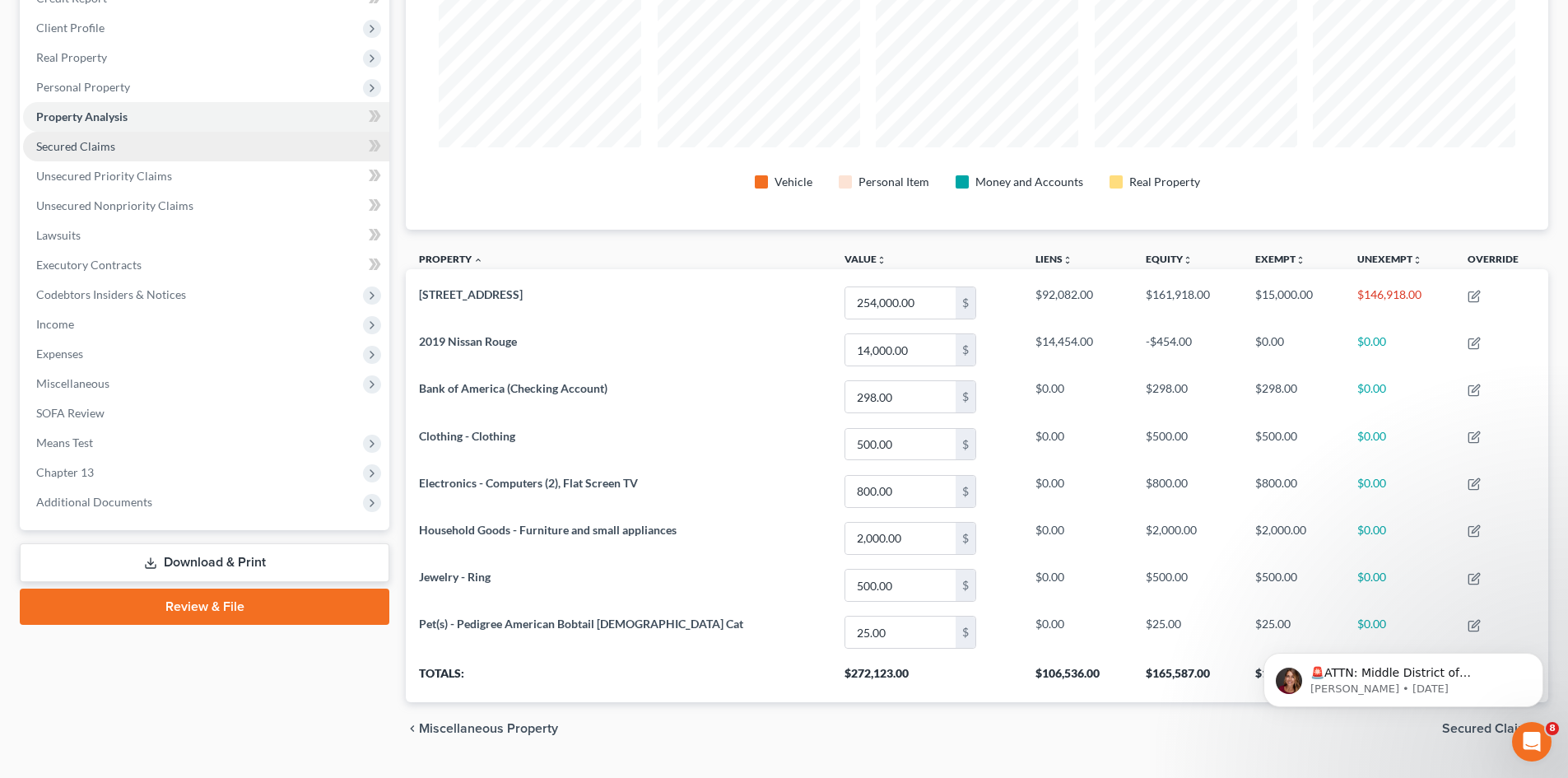
click at [92, 149] on span "Secured Claims" at bounding box center [75, 146] width 79 height 14
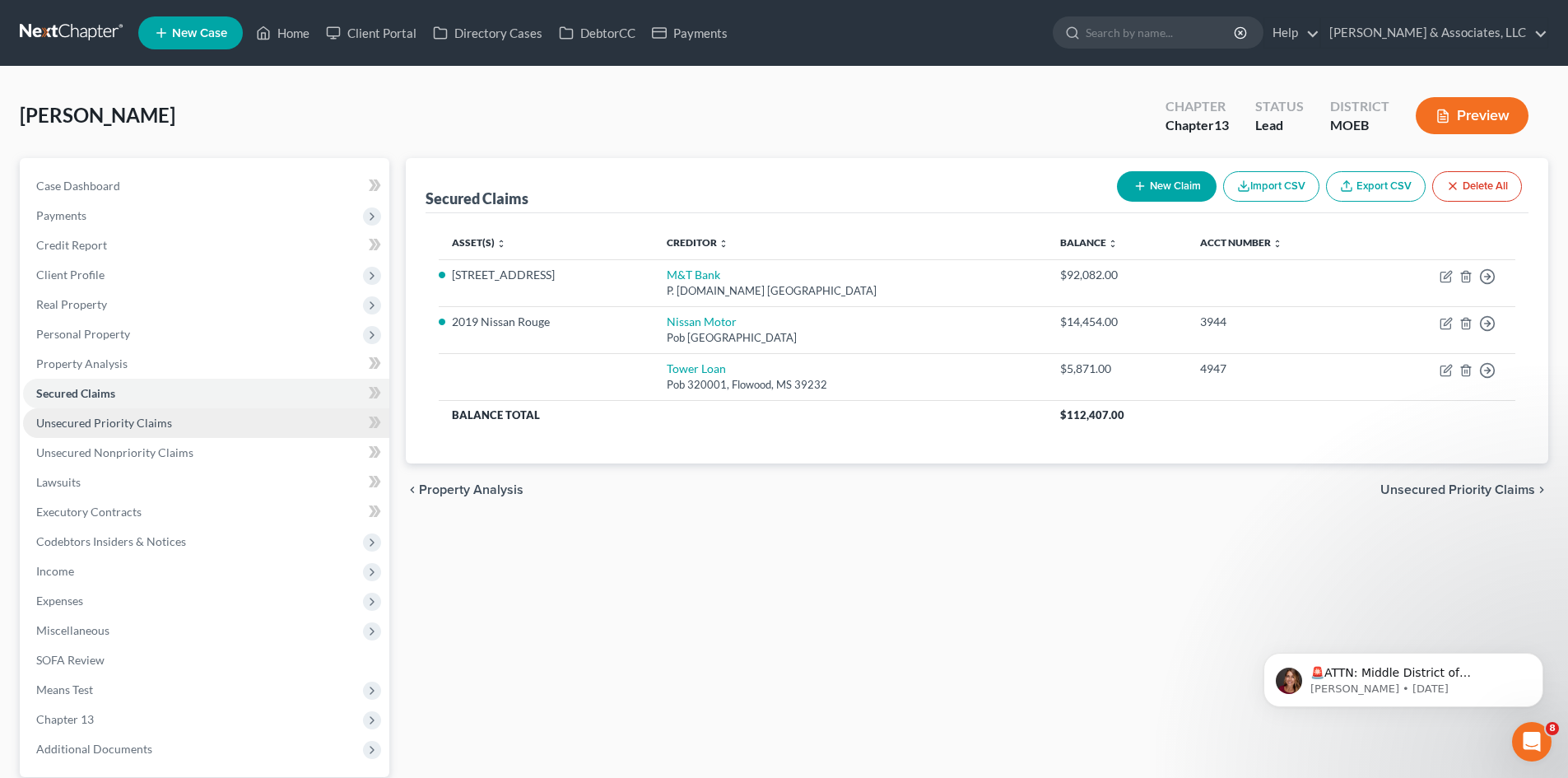
click at [123, 427] on span "Unsecured Priority Claims" at bounding box center [104, 423] width 136 height 14
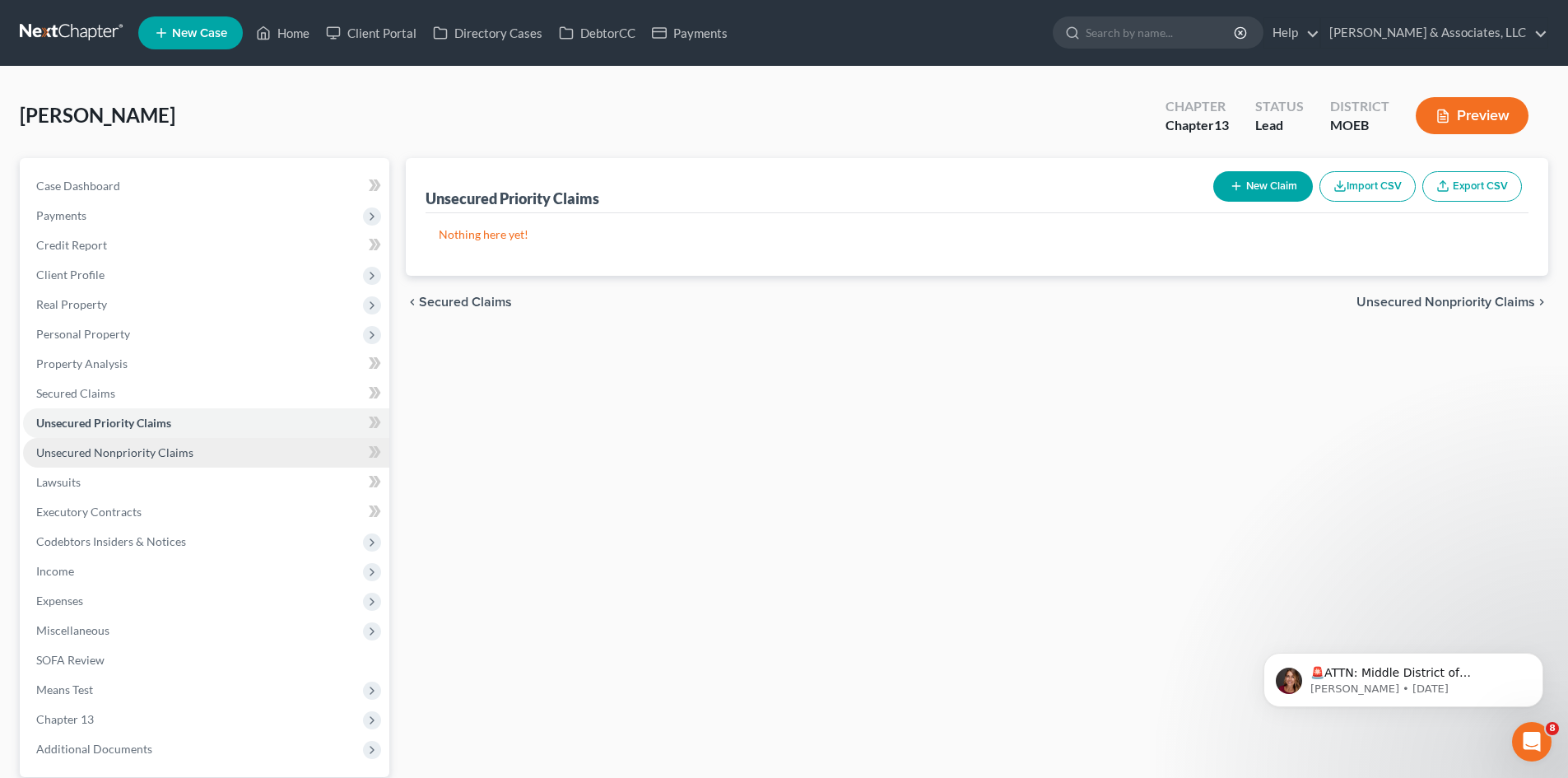
click at [139, 454] on span "Unsecured Nonpriority Claims" at bounding box center [115, 452] width 157 height 14
